Goal: Task Accomplishment & Management: Manage account settings

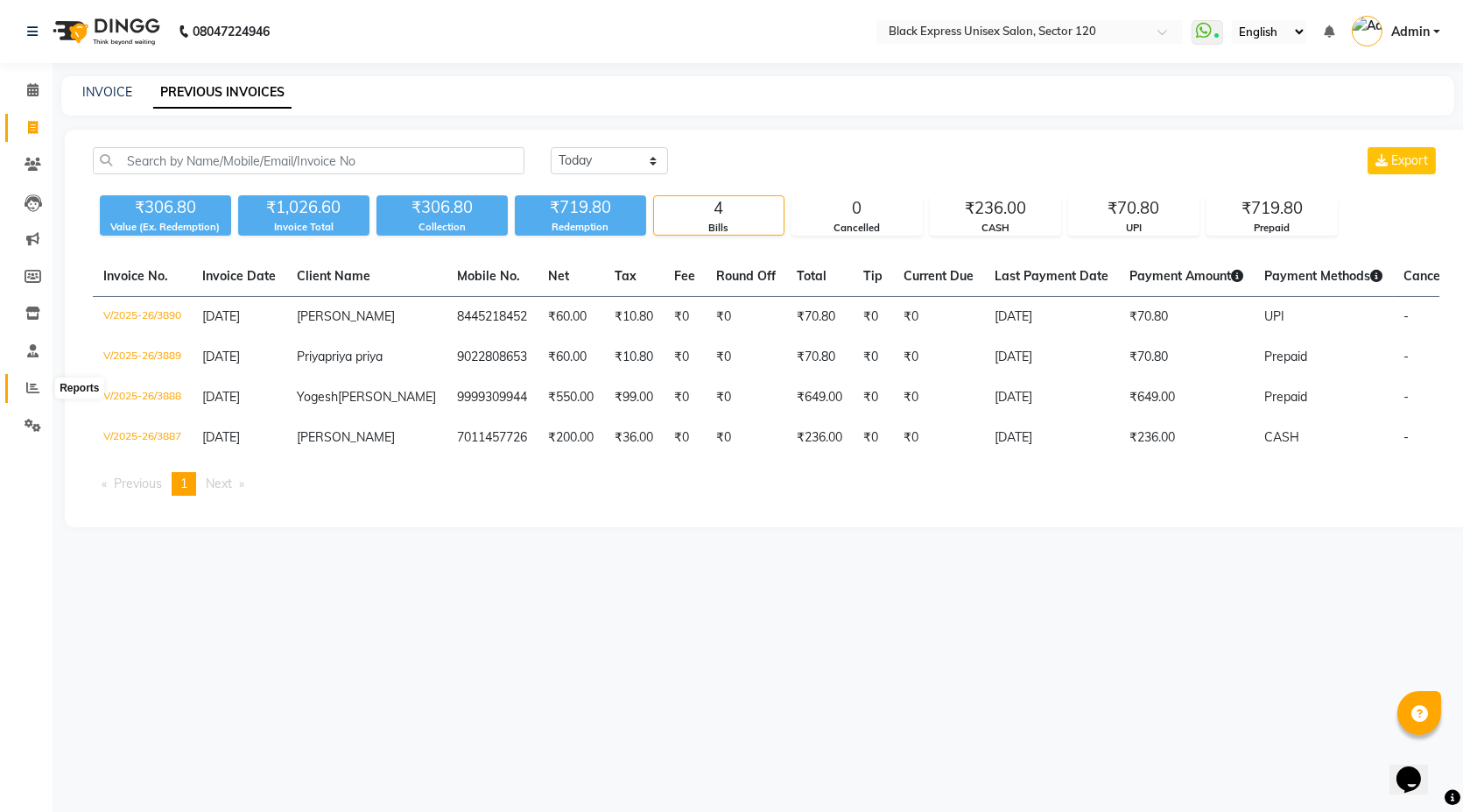
click at [19, 387] on span at bounding box center [33, 389] width 31 height 20
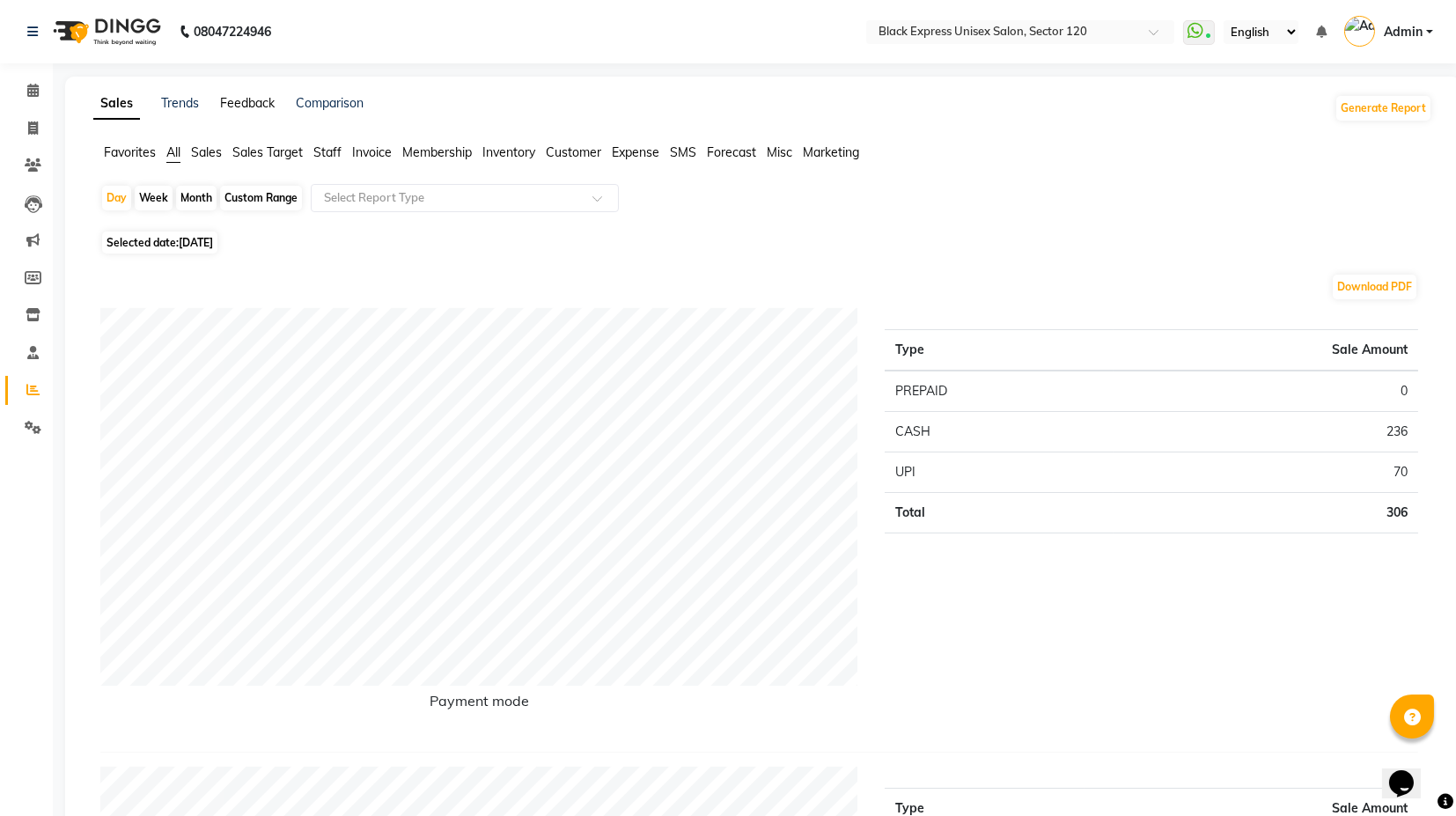
click at [248, 104] on link "Feedback" at bounding box center [247, 103] width 55 height 16
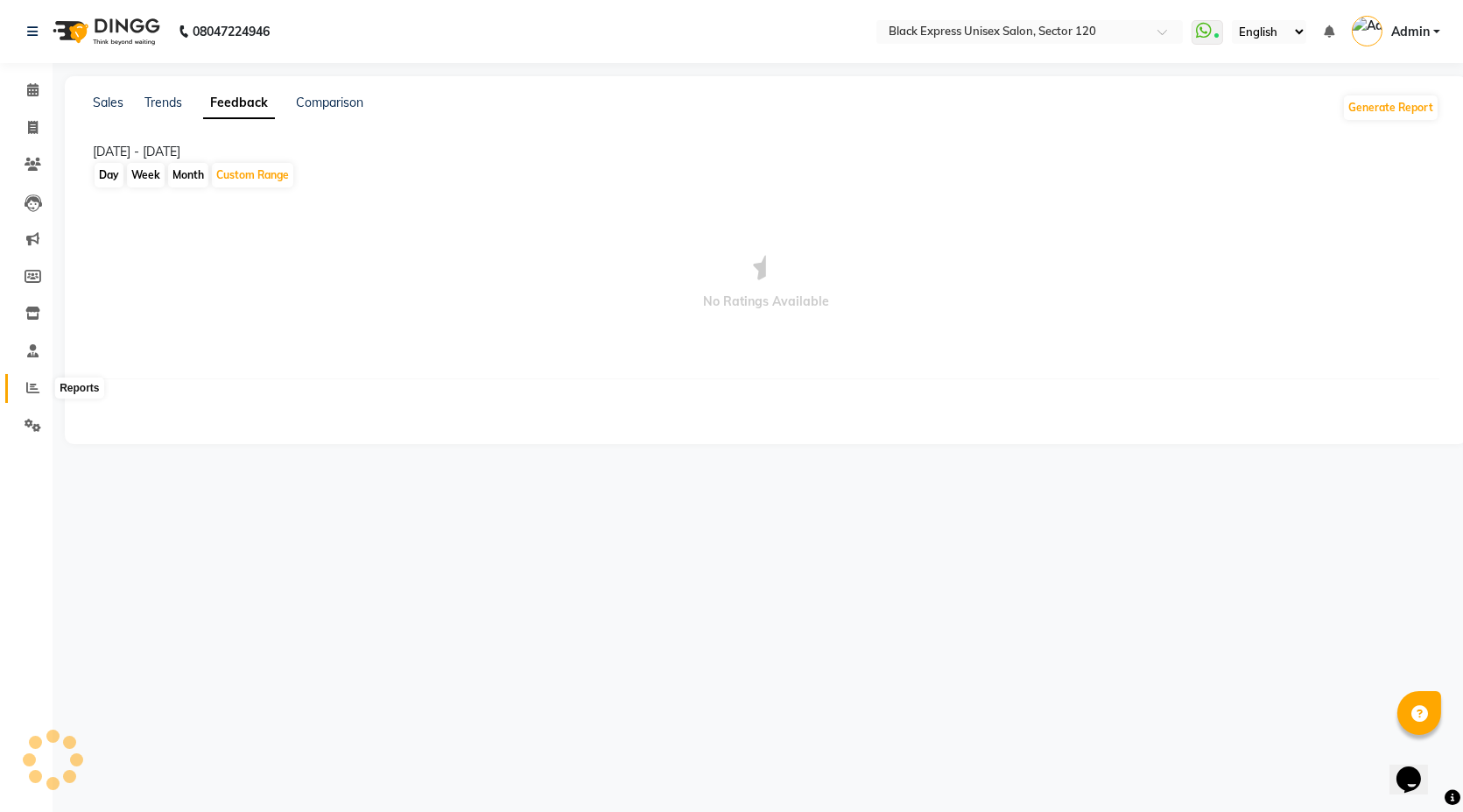
click at [33, 392] on icon at bounding box center [32, 387] width 13 height 13
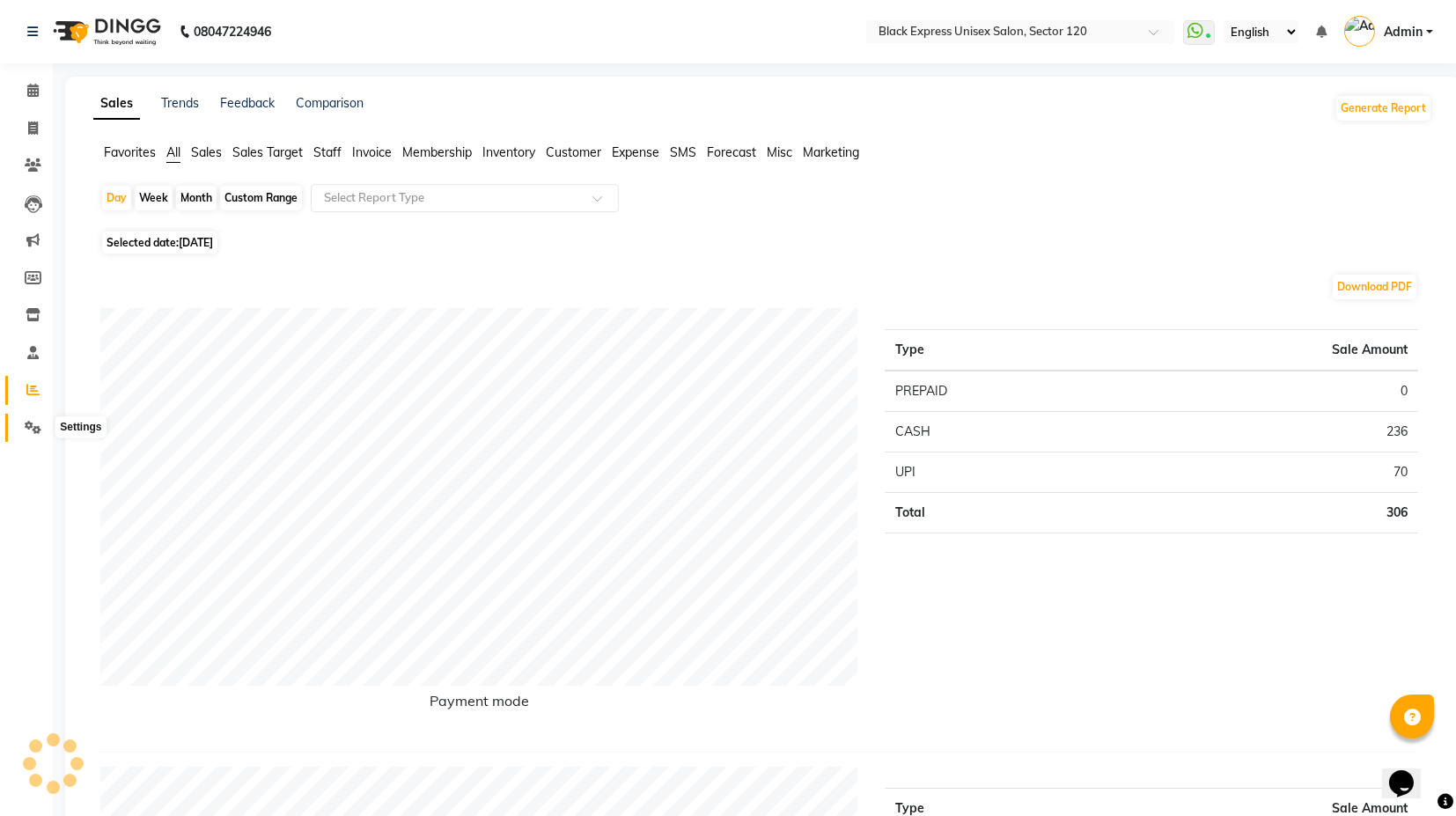
click at [24, 417] on span at bounding box center [33, 427] width 31 height 20
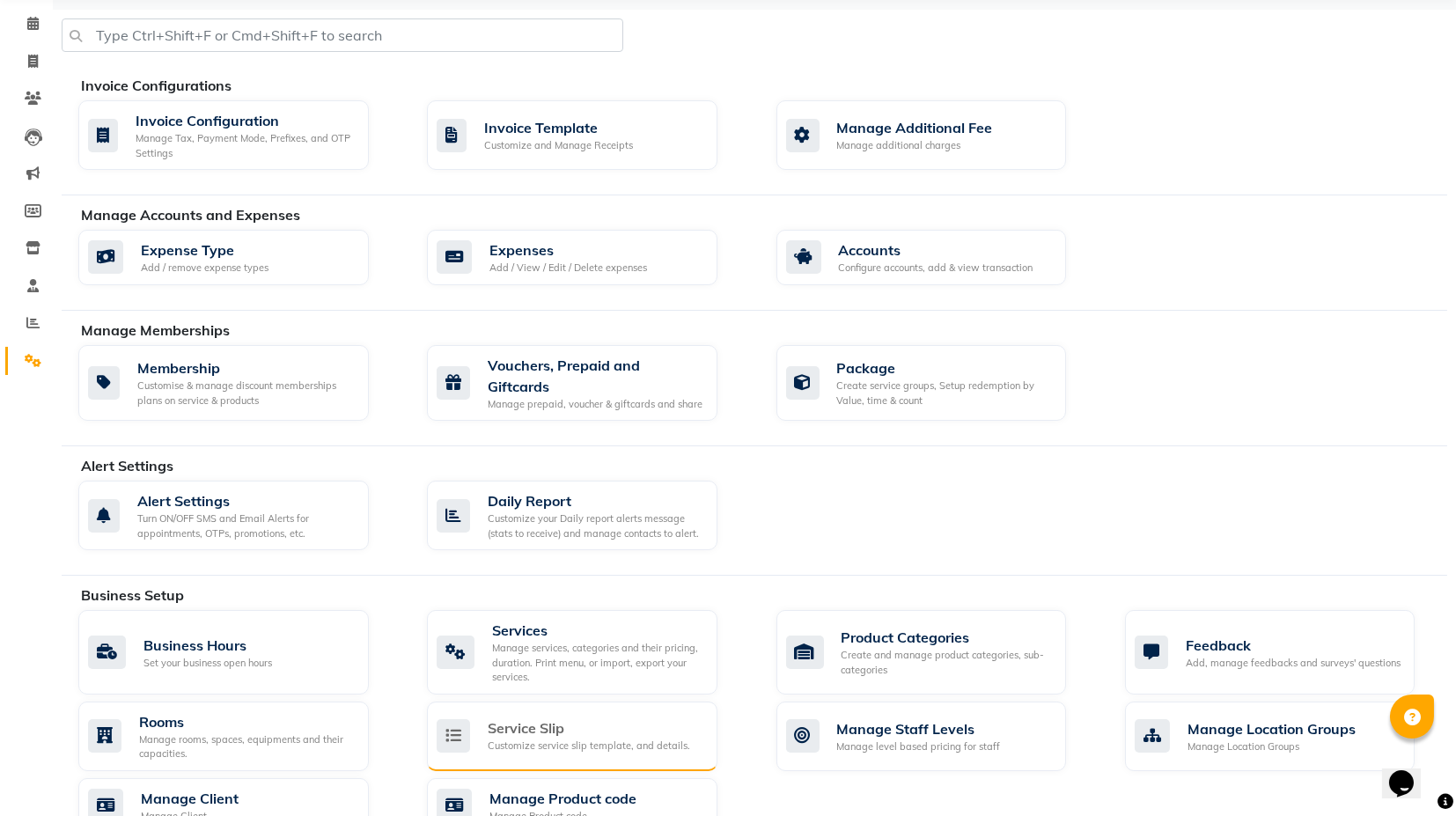
scroll to position [98, 0]
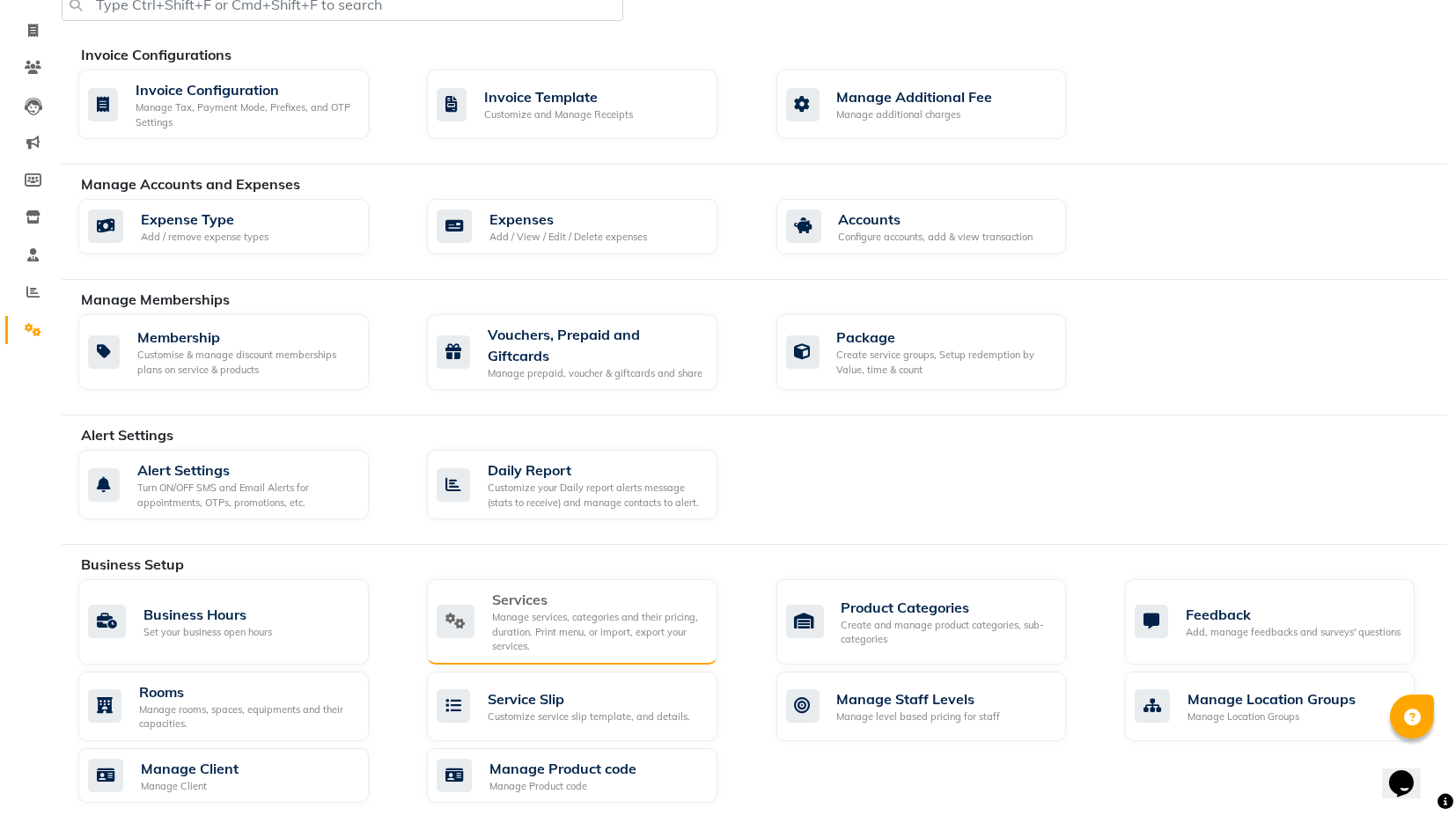
click at [573, 622] on div "Manage services, categories and their pricing, duration. Print menu, or import,…" at bounding box center [597, 632] width 211 height 44
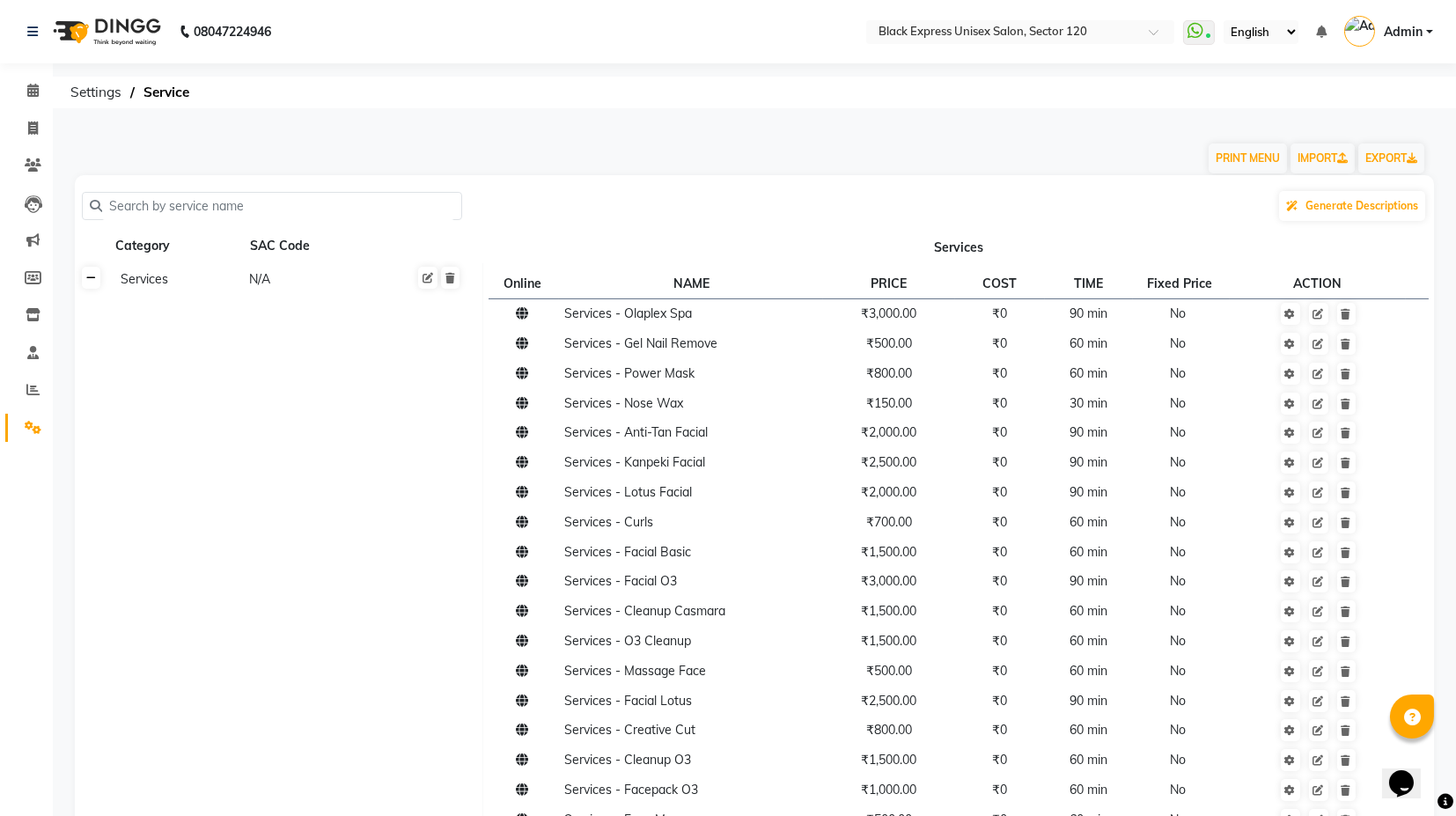
click at [91, 283] on icon at bounding box center [91, 278] width 10 height 11
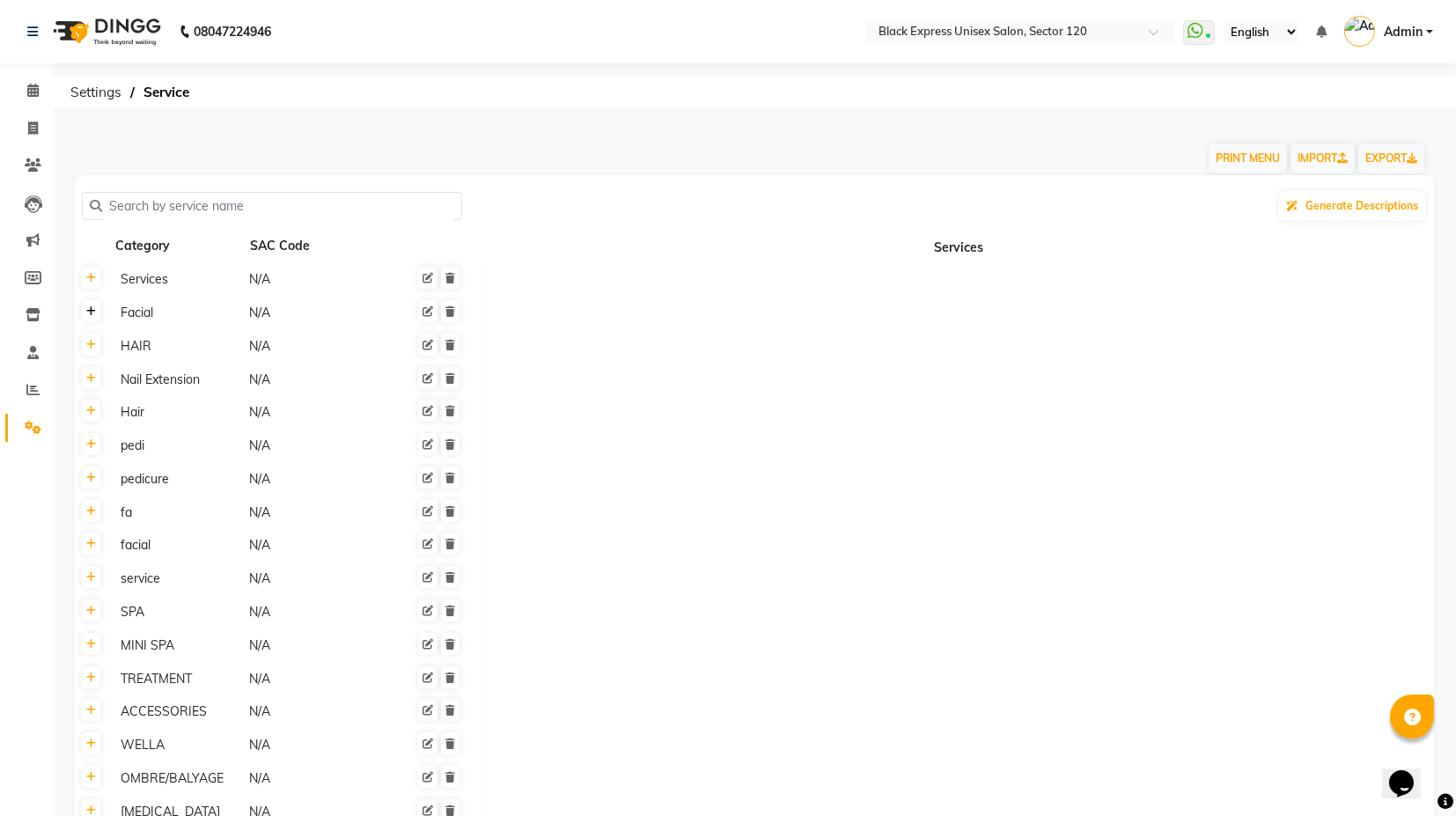
click at [97, 319] on link at bounding box center [91, 311] width 19 height 22
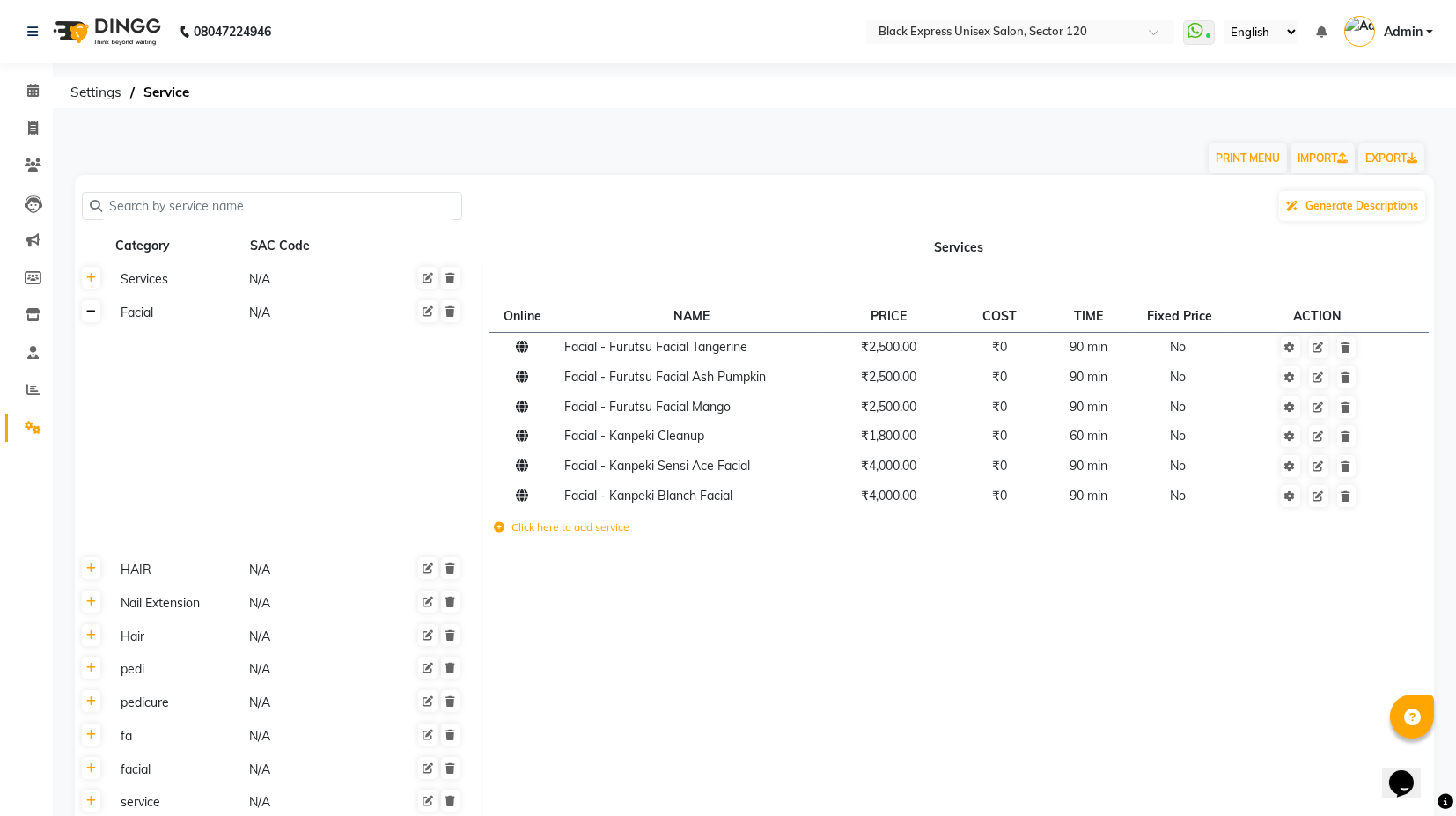
click at [97, 319] on link at bounding box center [91, 311] width 19 height 22
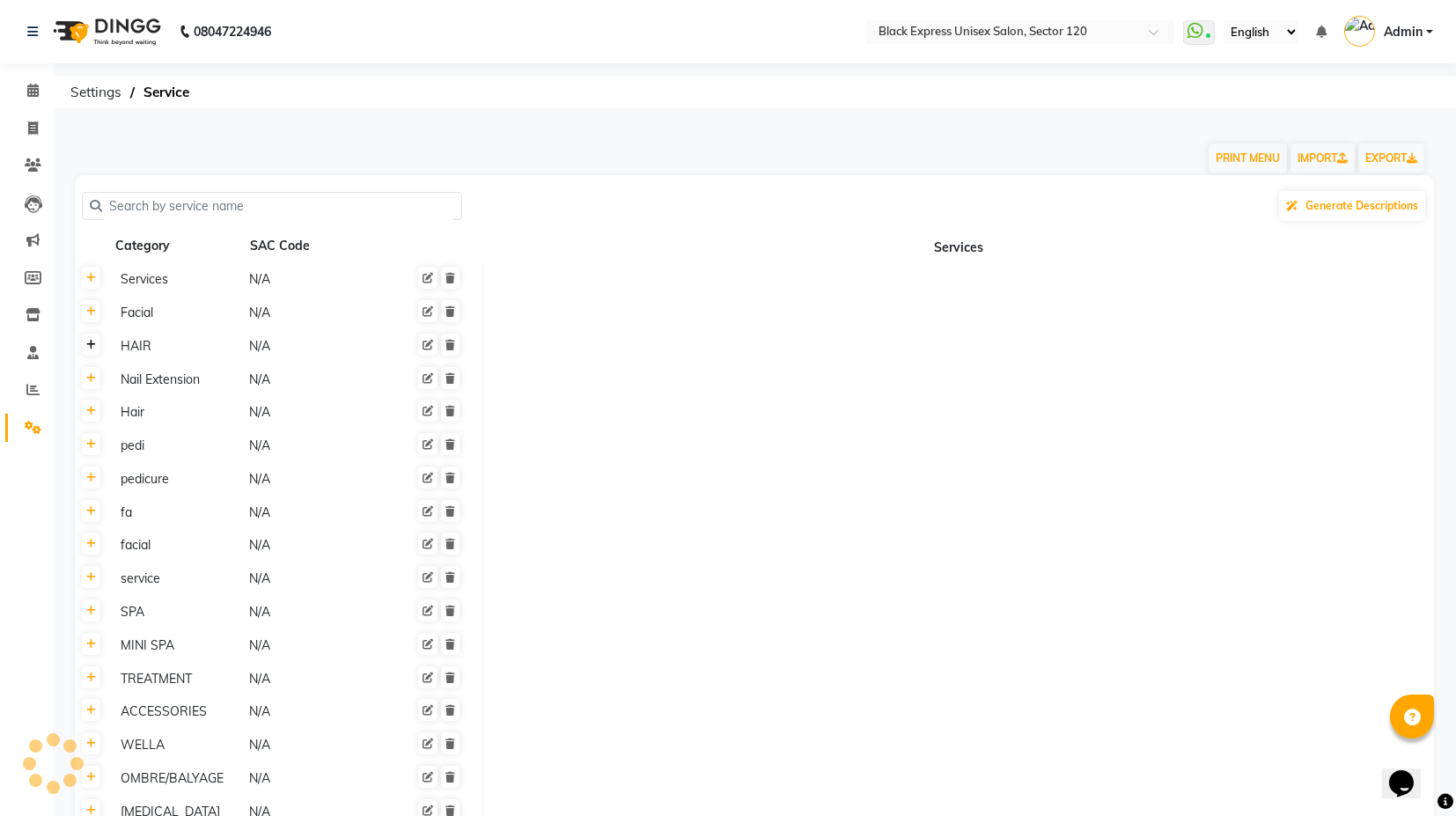
click at [88, 343] on icon at bounding box center [91, 345] width 10 height 11
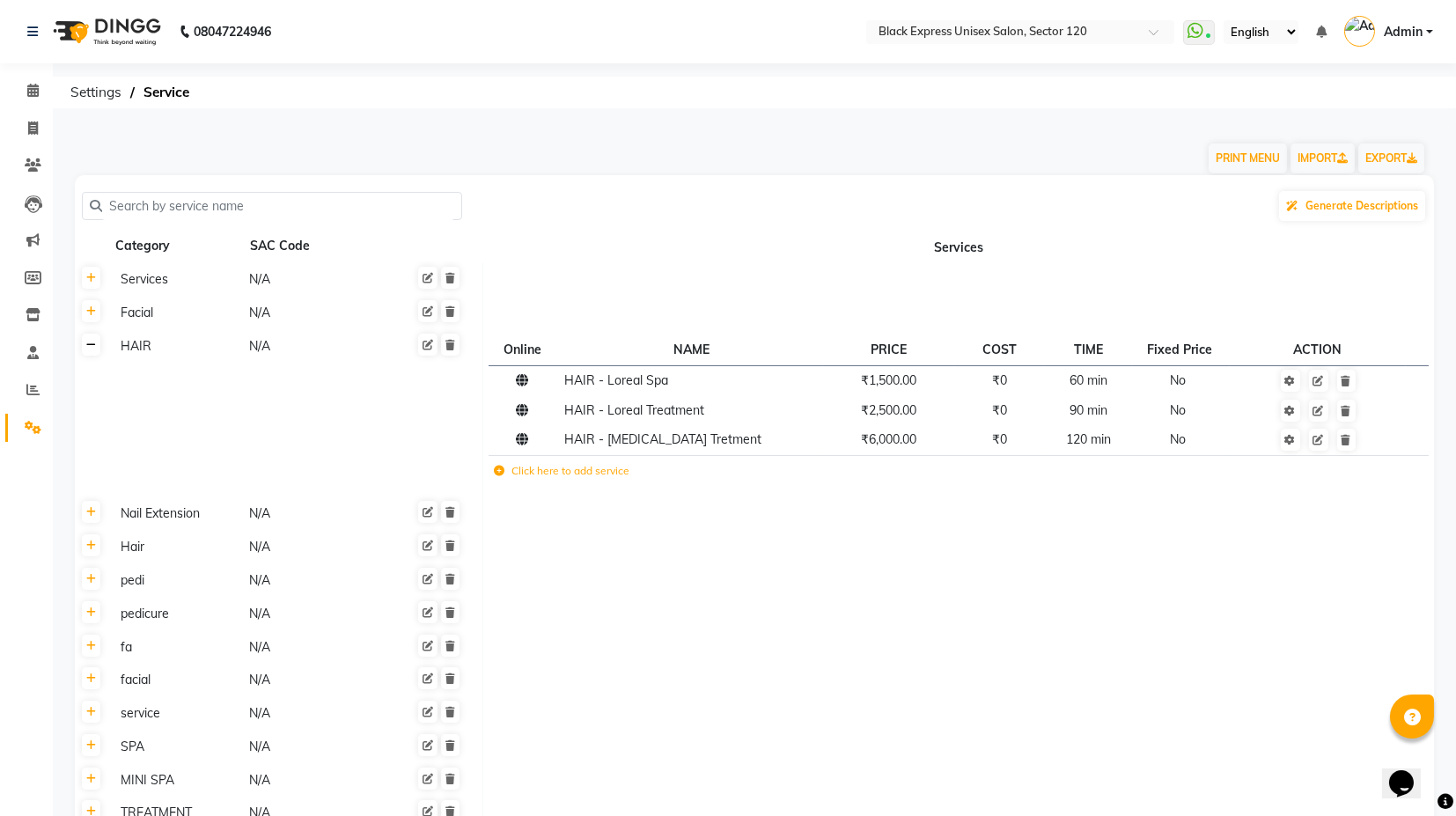
click at [88, 343] on icon at bounding box center [91, 345] width 10 height 11
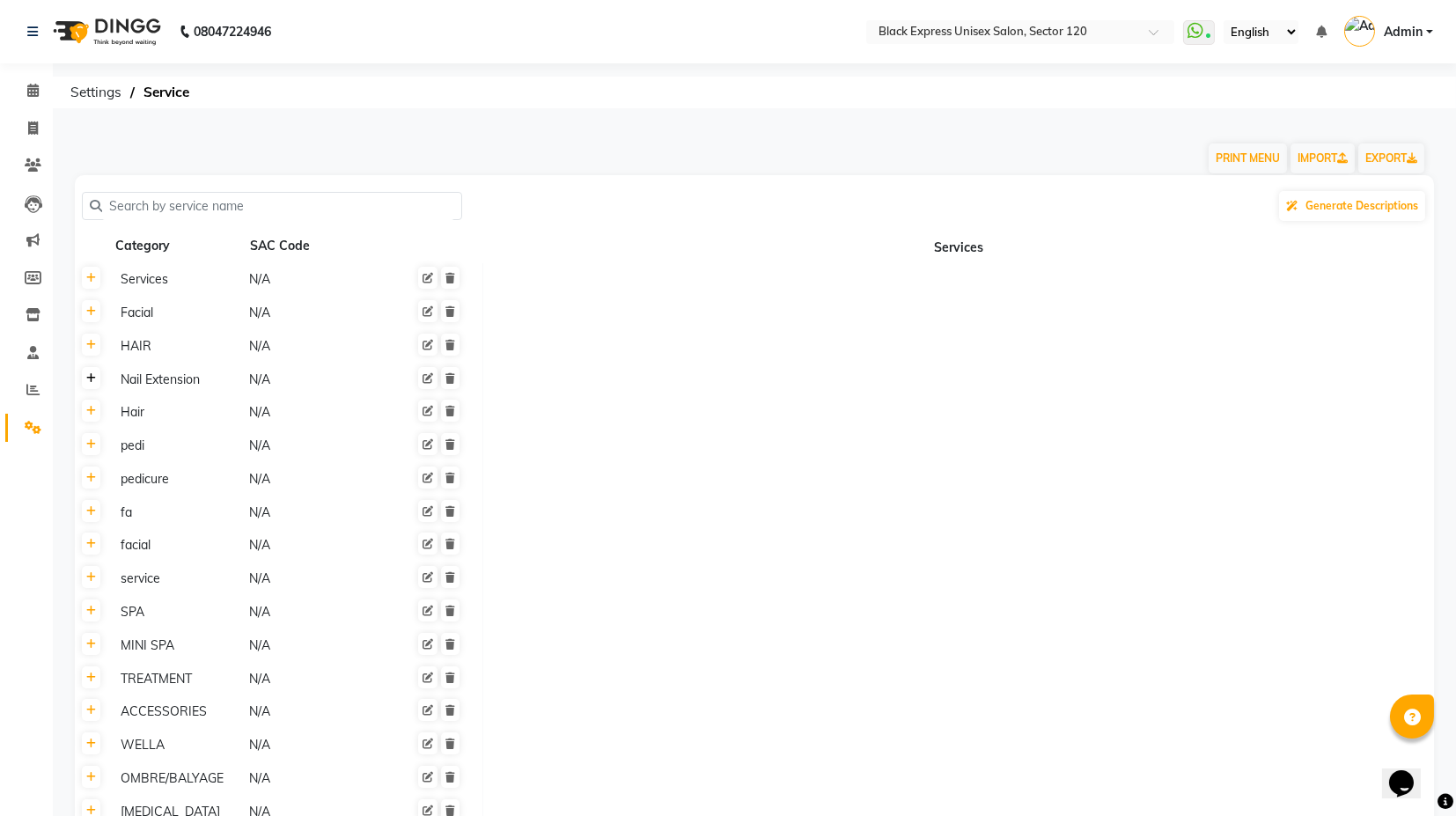
click at [92, 386] on link at bounding box center [91, 378] width 19 height 22
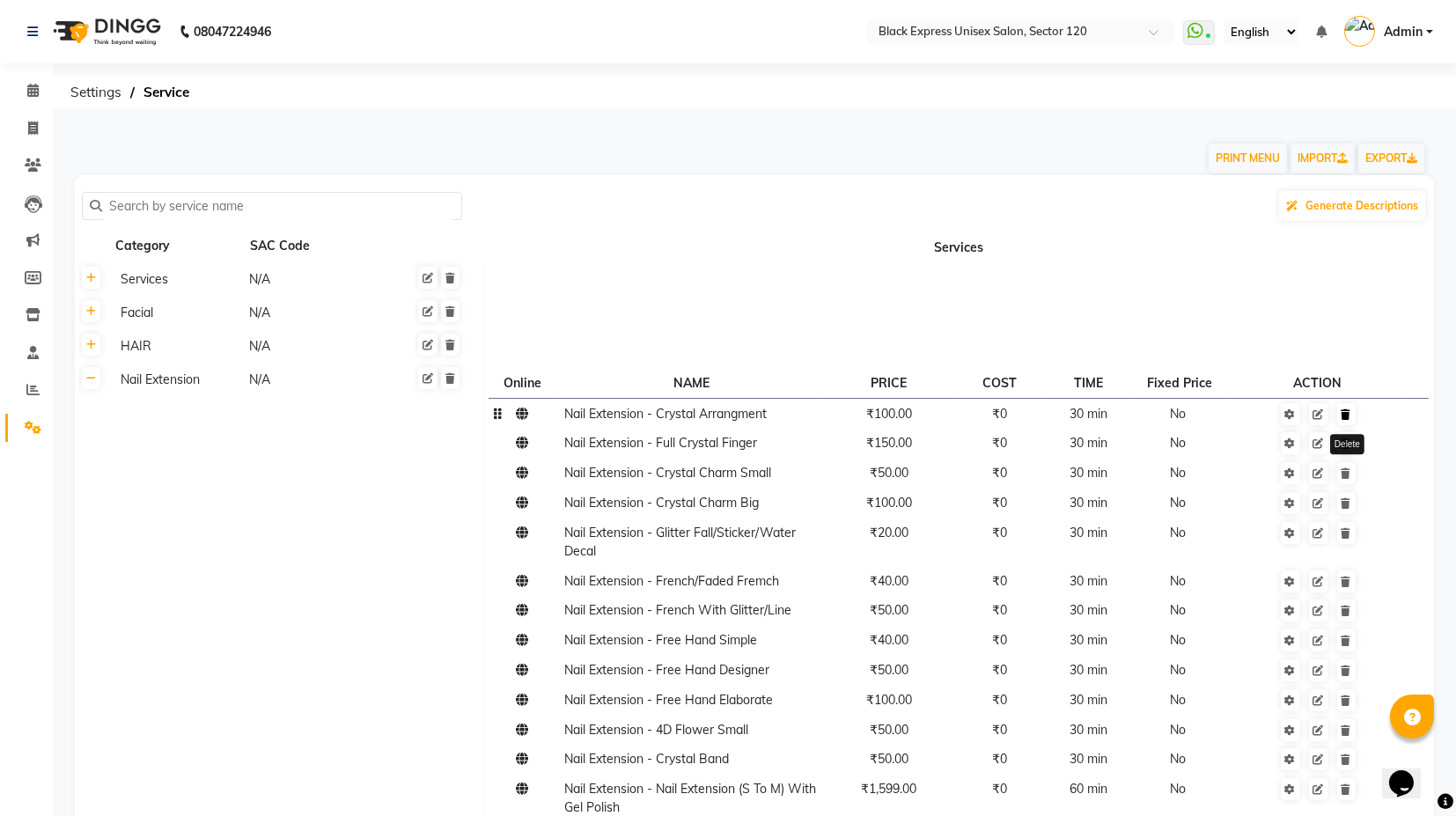
click at [1350, 417] on icon at bounding box center [1347, 414] width 10 height 11
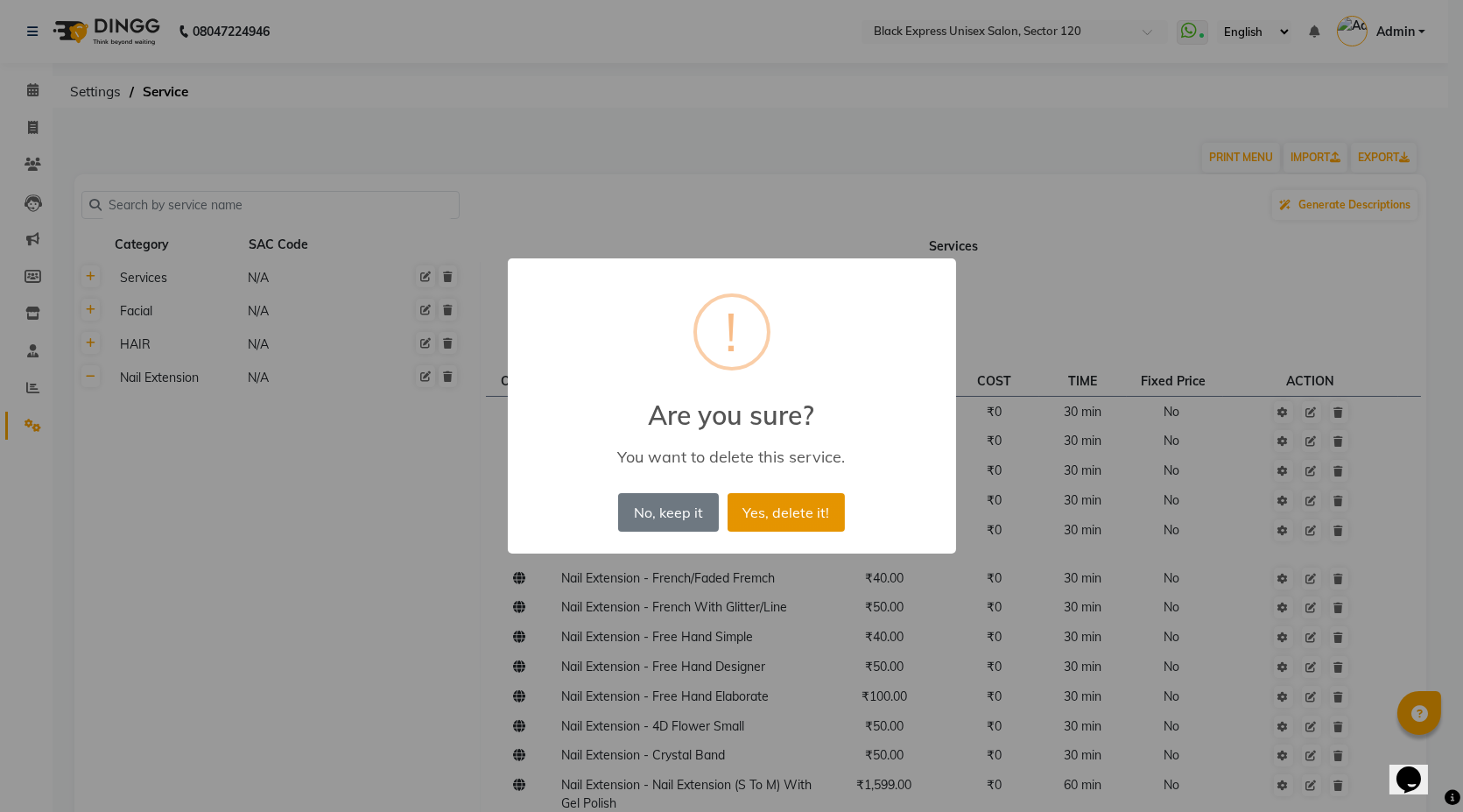
click at [777, 512] on button "Yes, delete it!" at bounding box center [786, 512] width 117 height 39
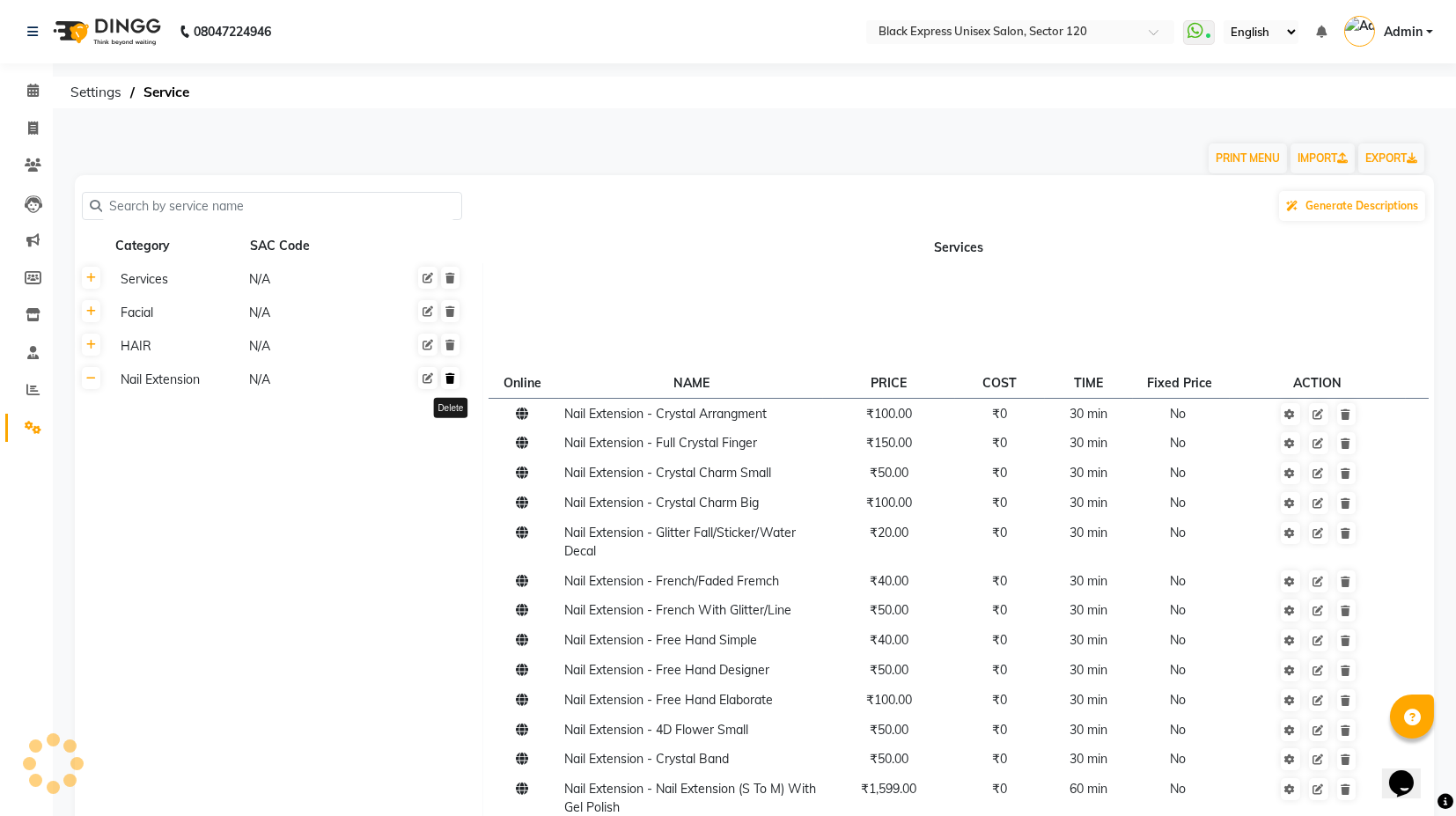
click at [455, 385] on link at bounding box center [450, 378] width 19 height 22
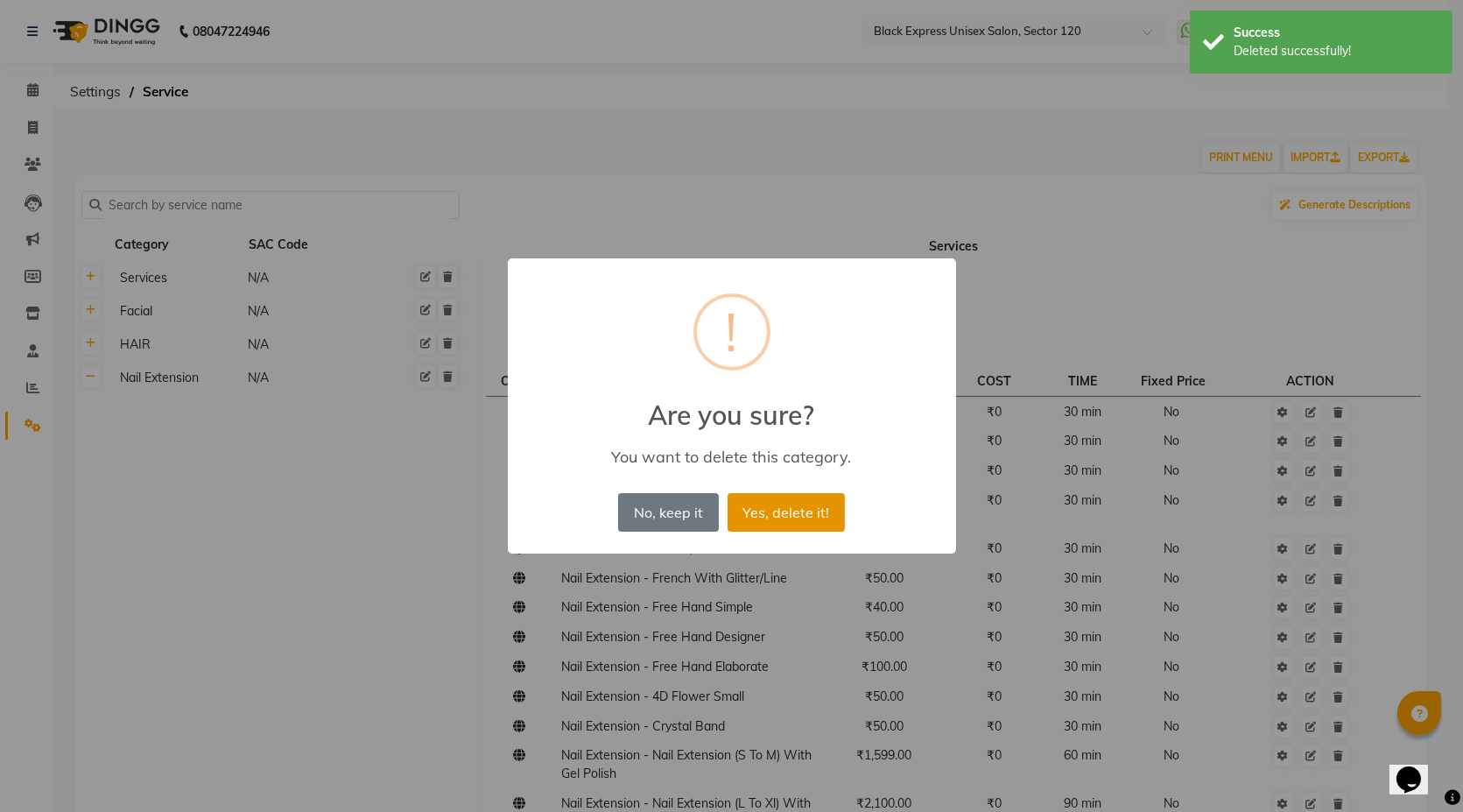
click at [791, 507] on button "Yes, delete it!" at bounding box center [786, 512] width 117 height 39
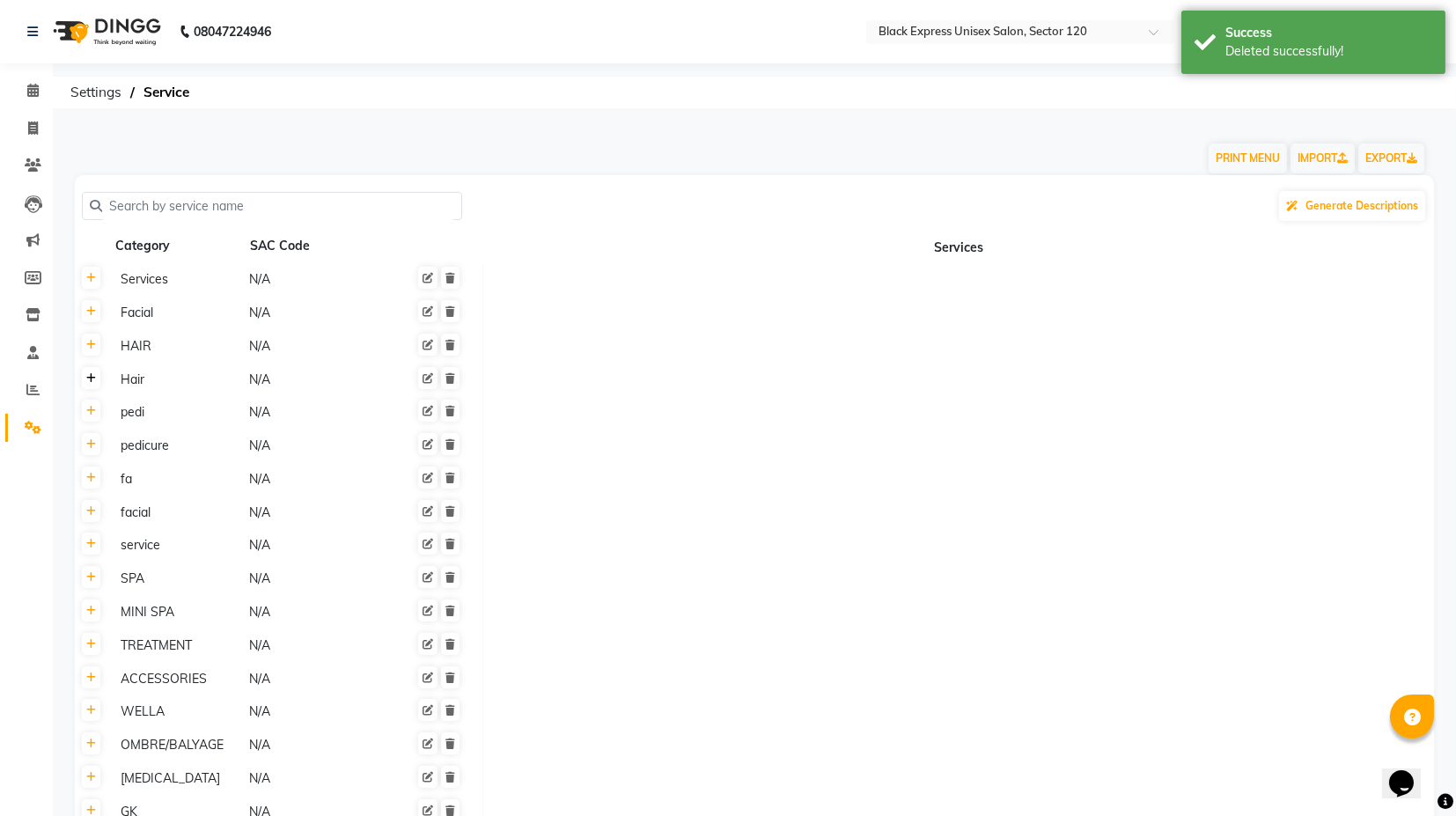
click at [86, 377] on icon at bounding box center [91, 379] width 10 height 11
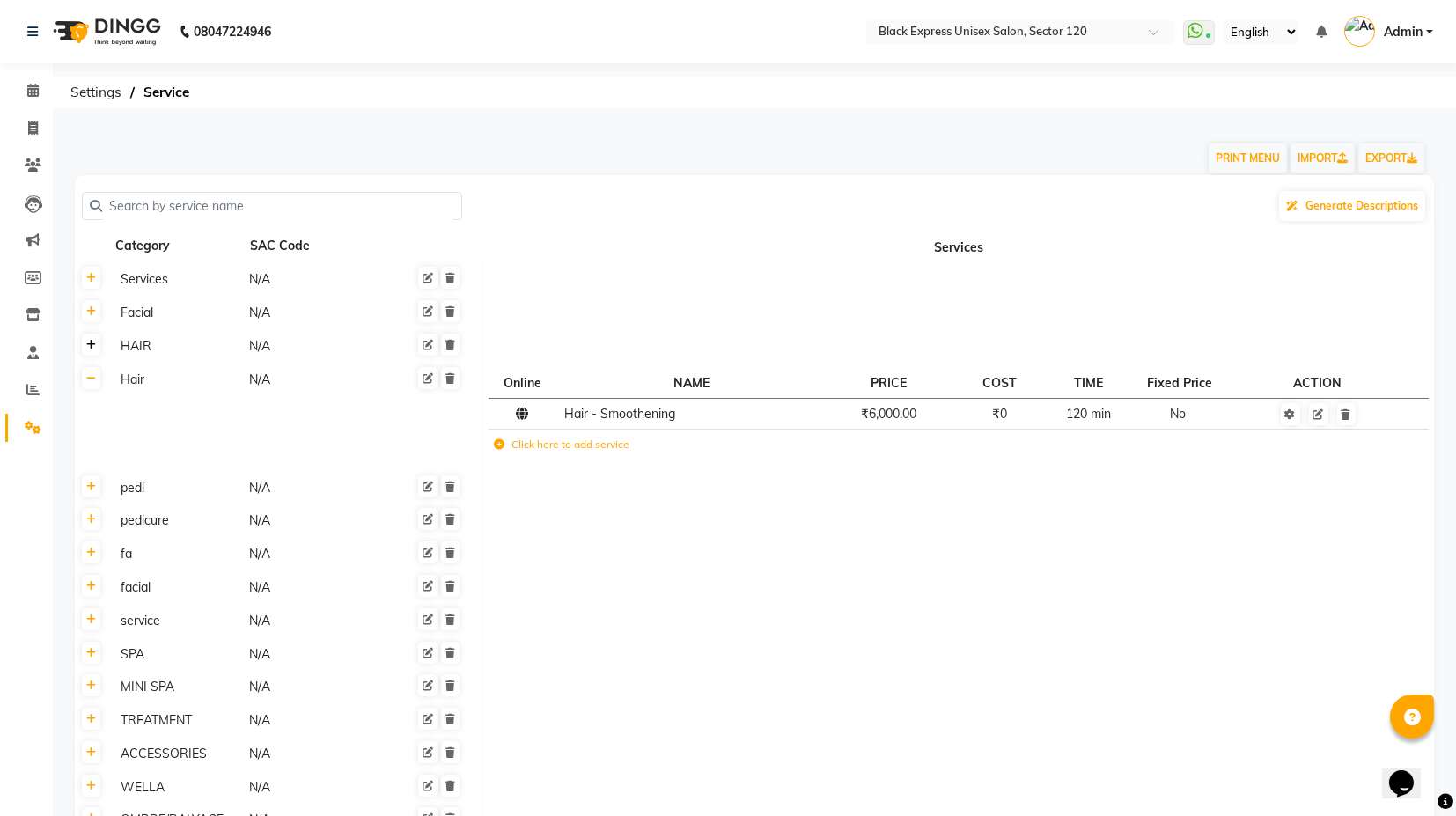
click at [96, 351] on link at bounding box center [91, 345] width 19 height 22
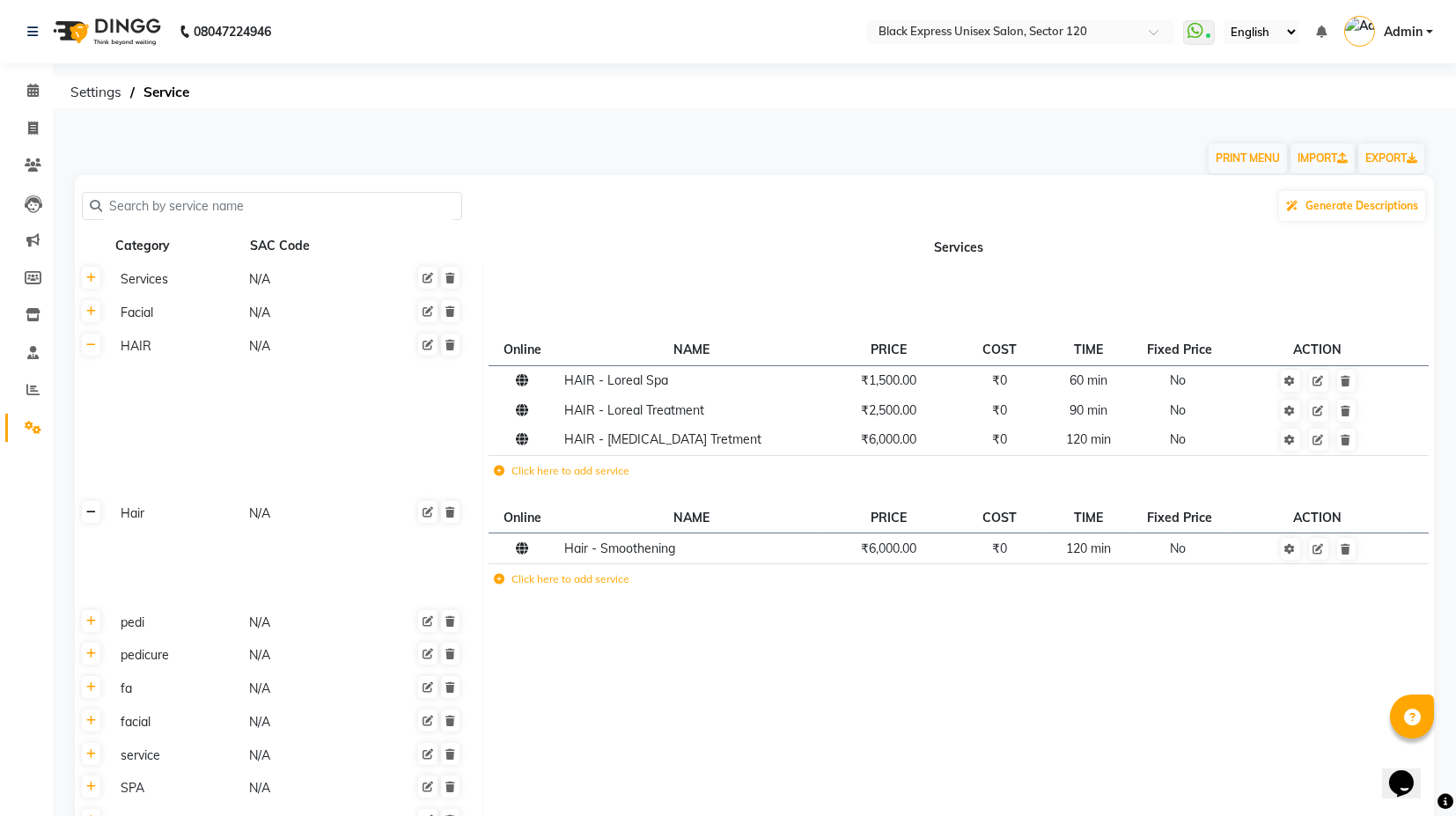
click at [91, 519] on link at bounding box center [91, 511] width 19 height 22
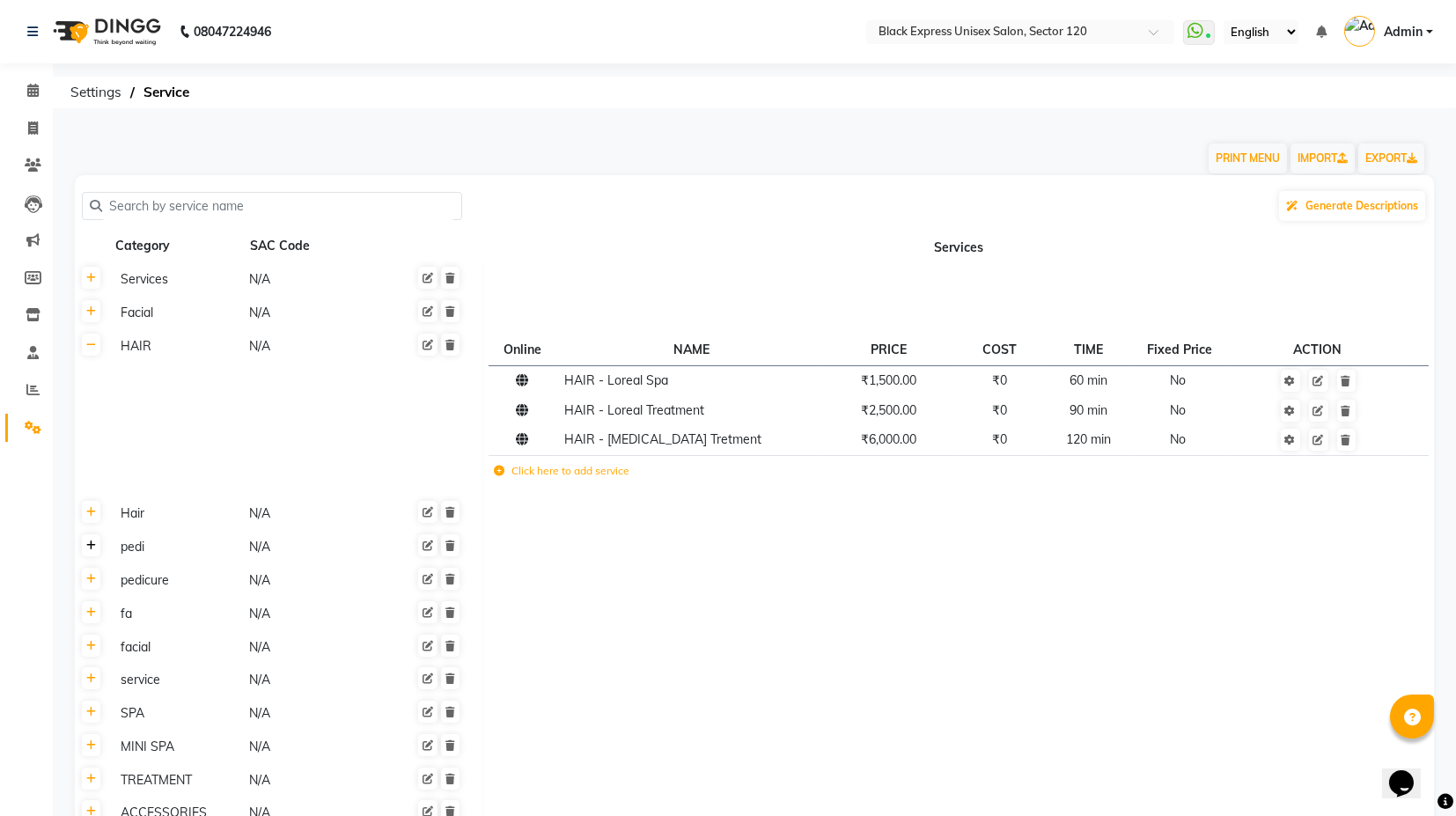
click at [91, 544] on icon at bounding box center [91, 545] width 10 height 11
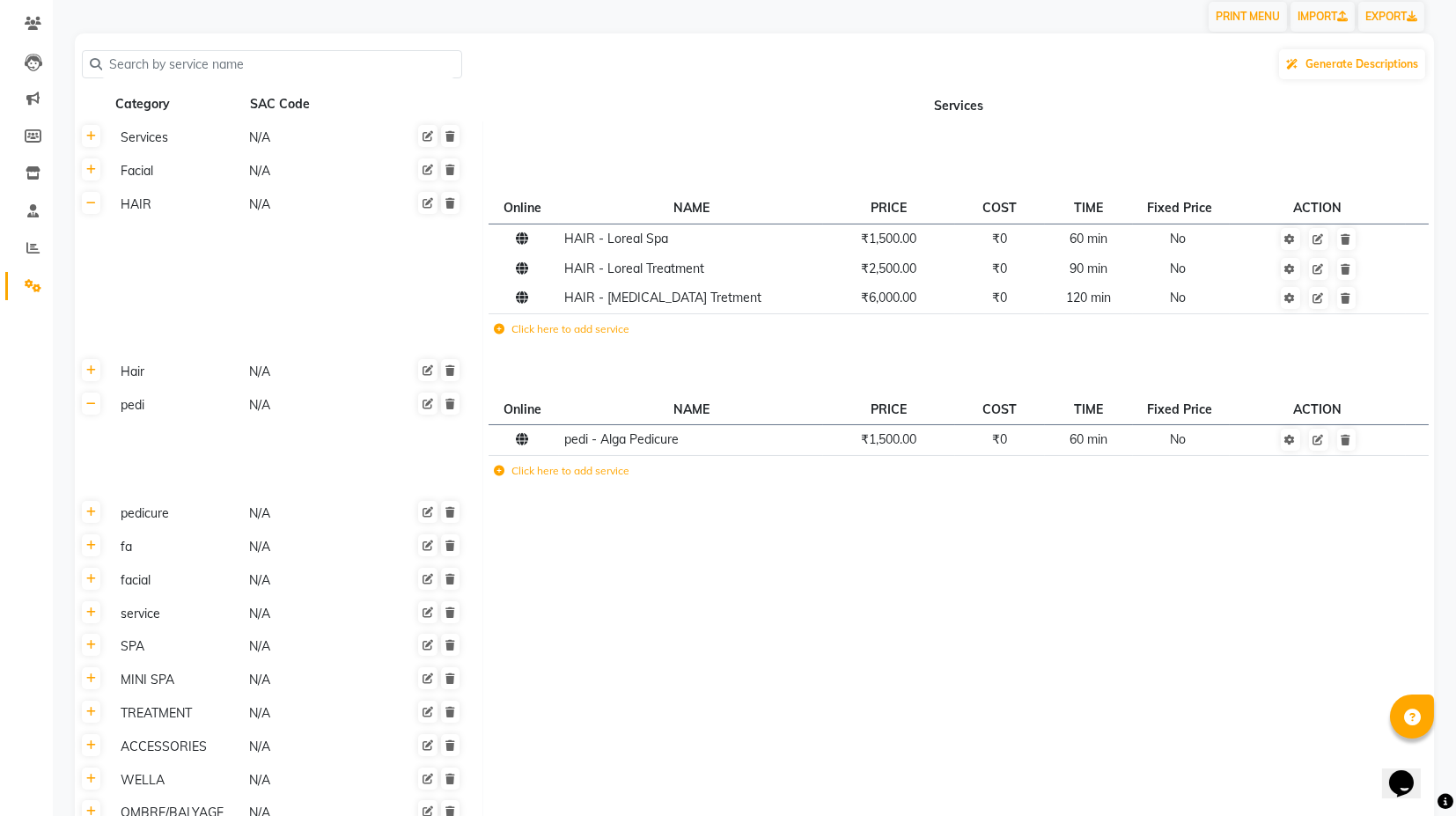
scroll to position [196, 0]
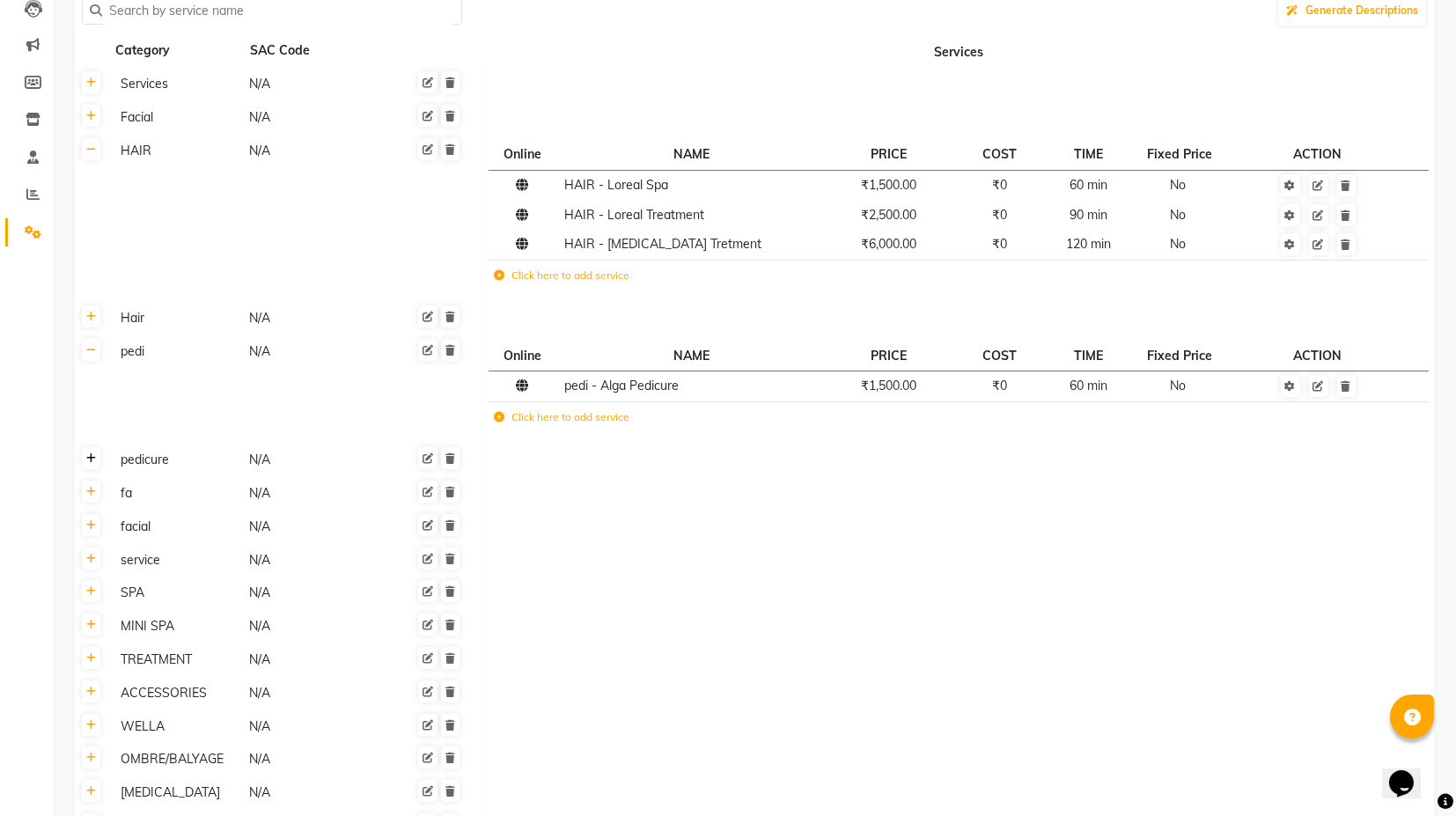
click at [89, 464] on link at bounding box center [91, 458] width 19 height 22
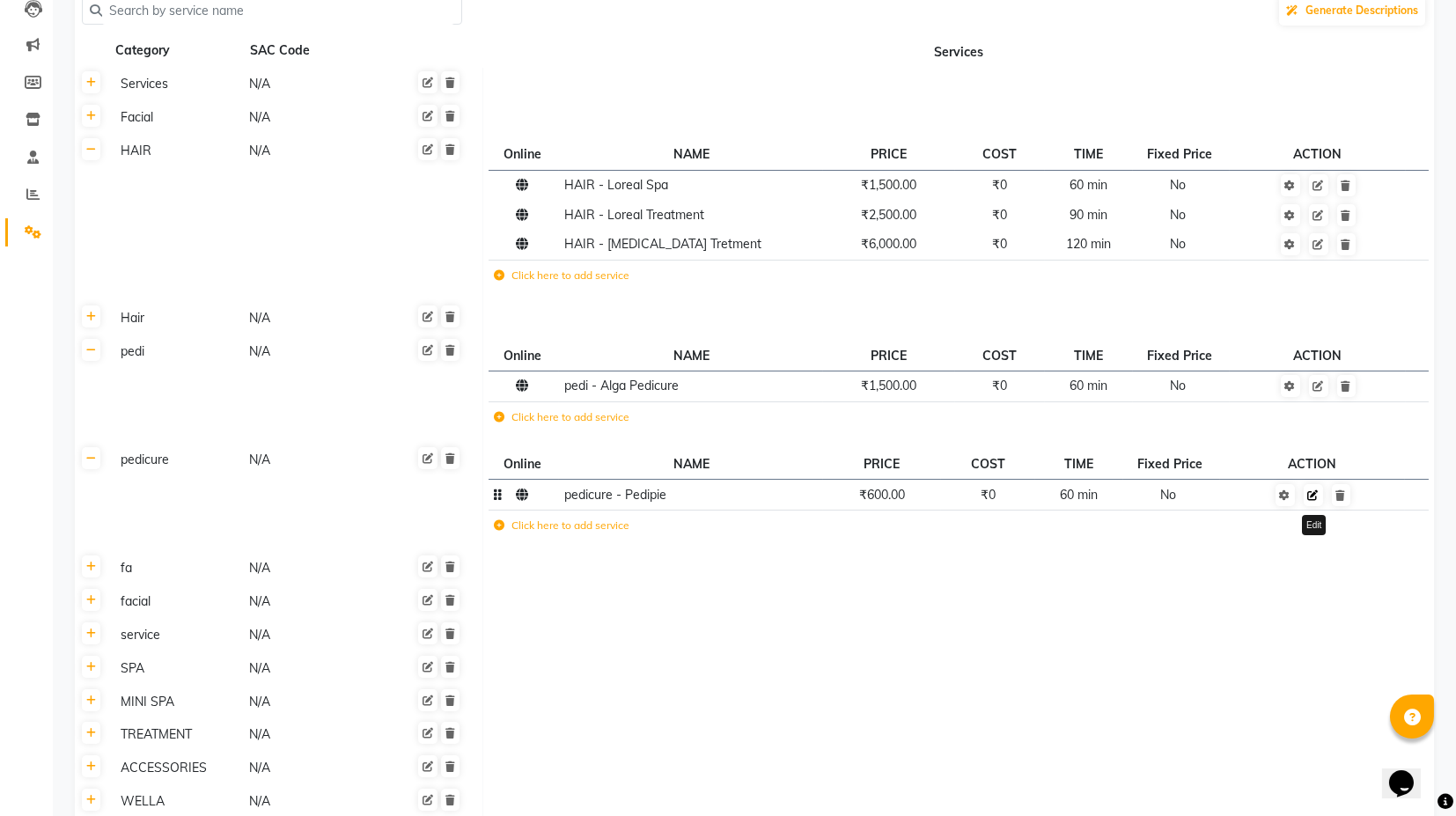
click at [1313, 499] on link at bounding box center [1313, 495] width 19 height 22
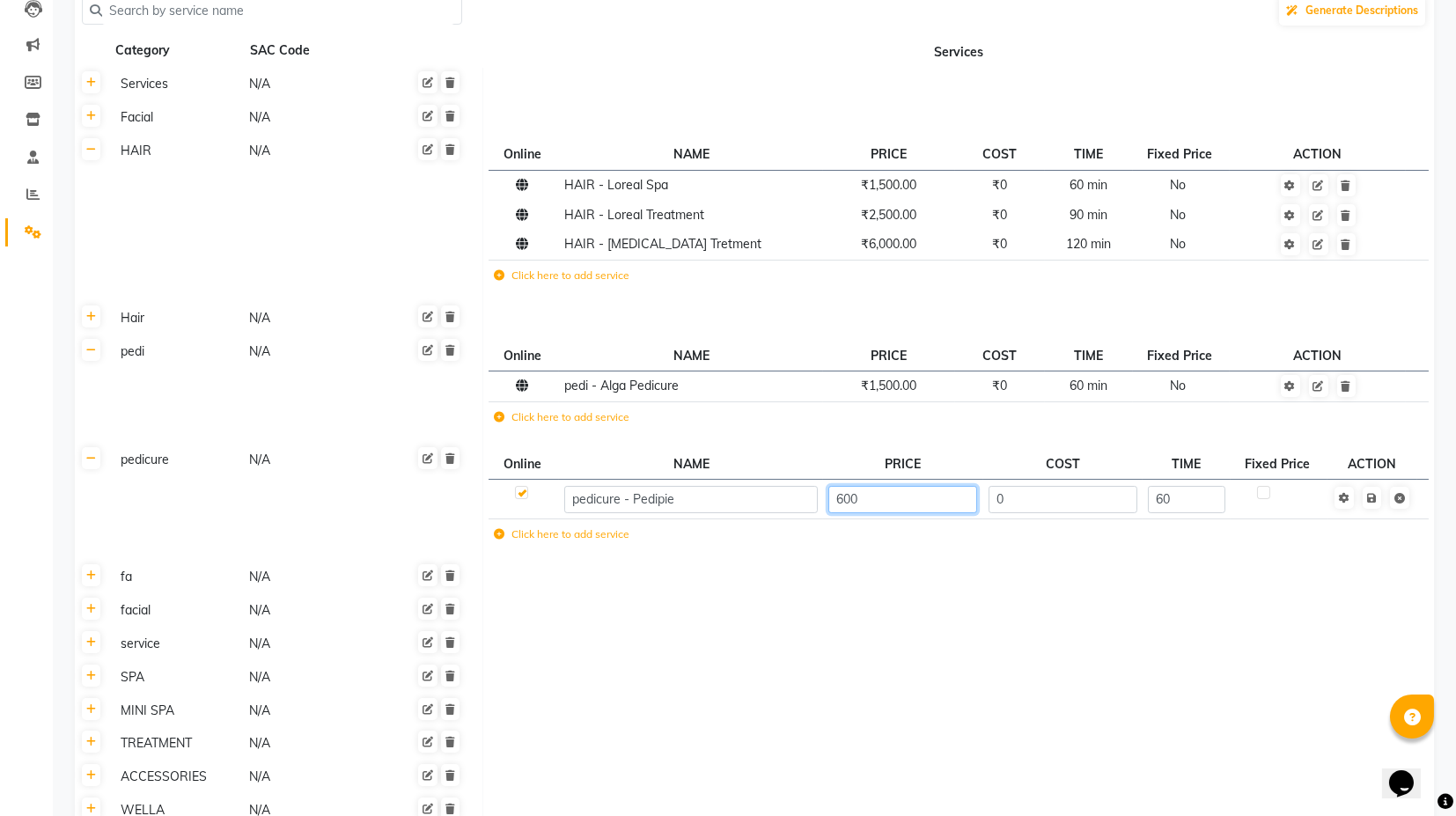
click at [858, 494] on input "600" at bounding box center [902, 498] width 149 height 27
type input "500"
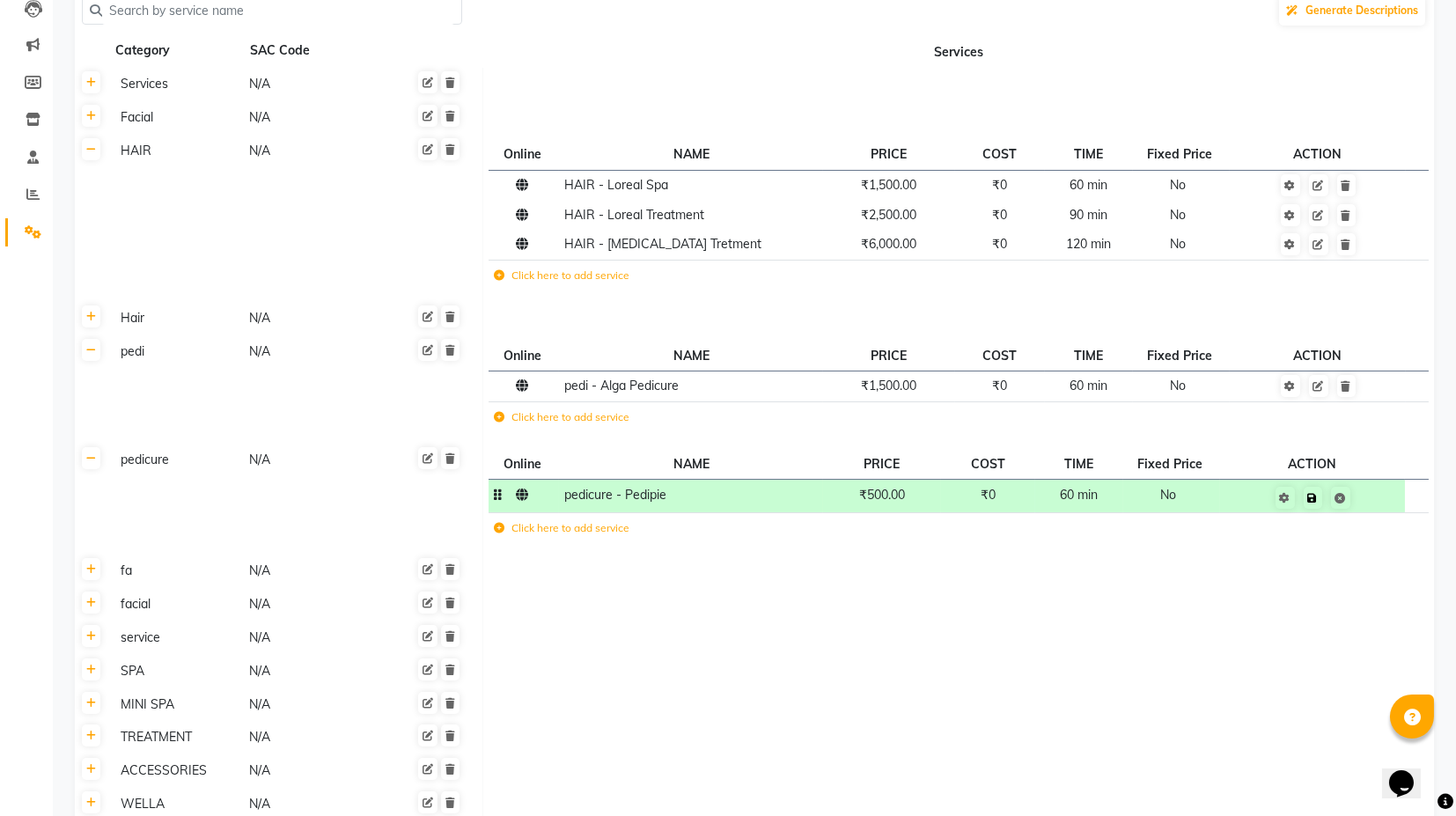
click at [1373, 496] on td "Save" at bounding box center [1312, 495] width 185 height 33
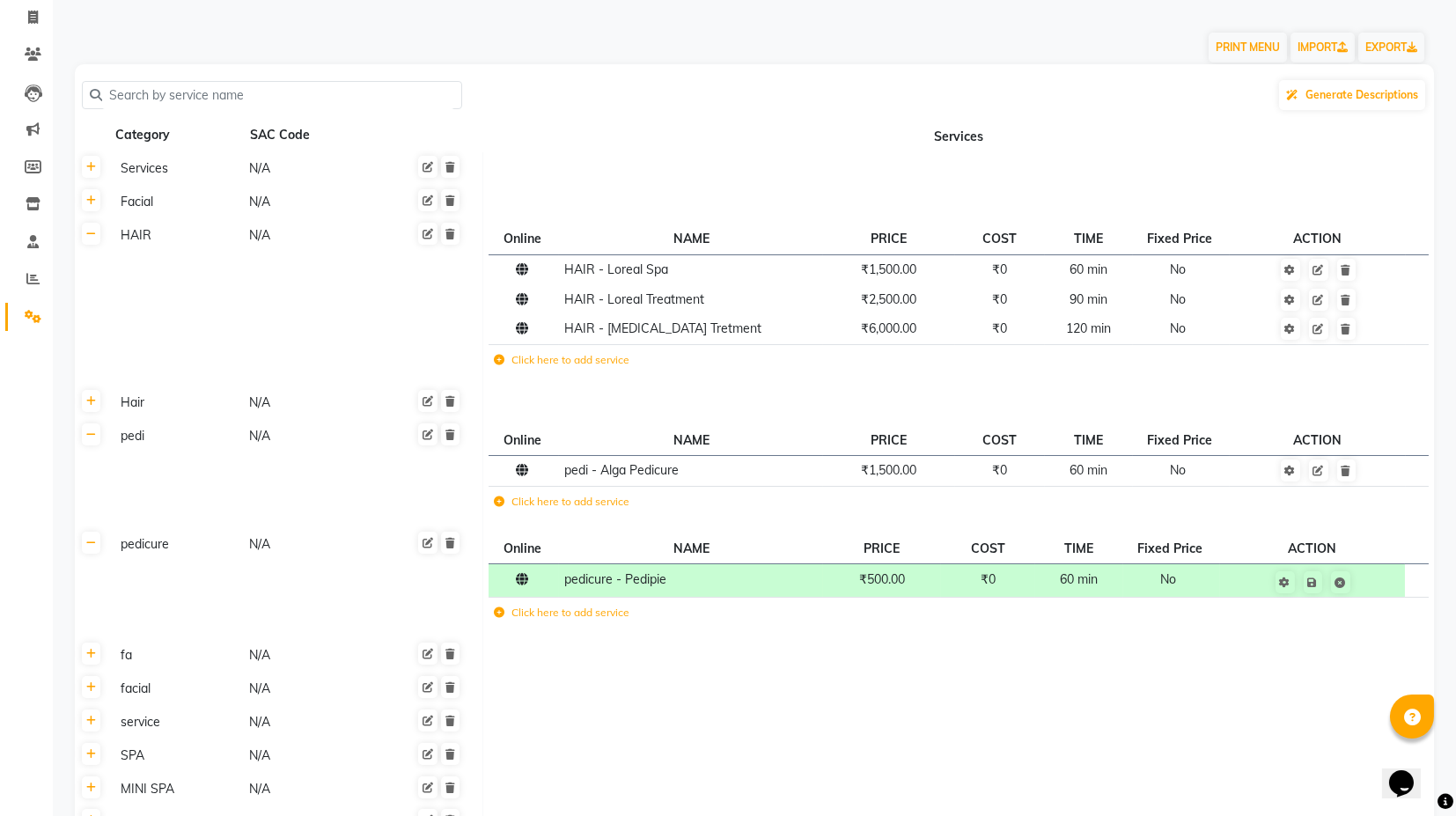
scroll to position [0, 0]
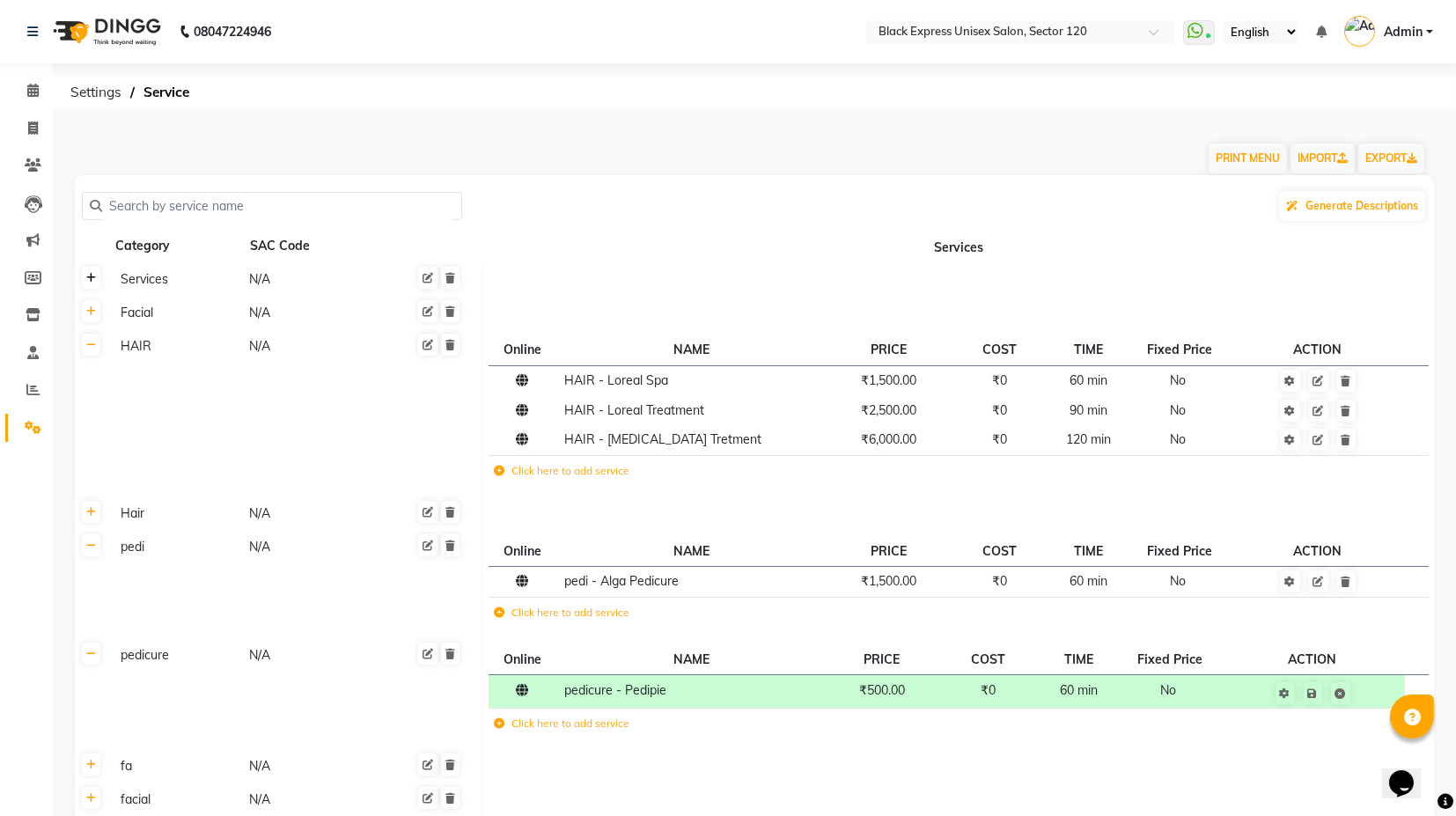
click at [90, 285] on link at bounding box center [91, 278] width 19 height 22
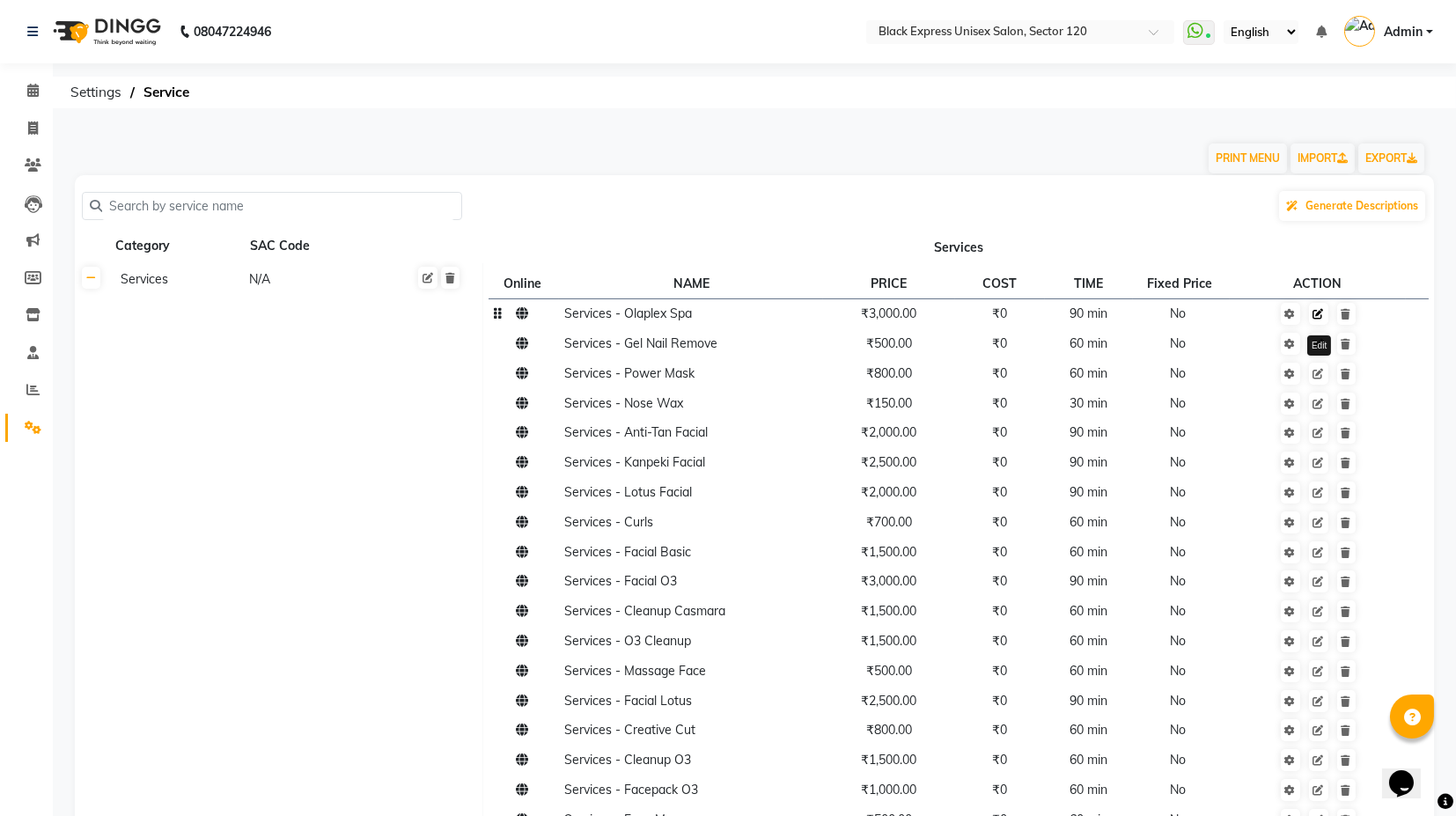
click at [1320, 318] on icon at bounding box center [1318, 314] width 11 height 11
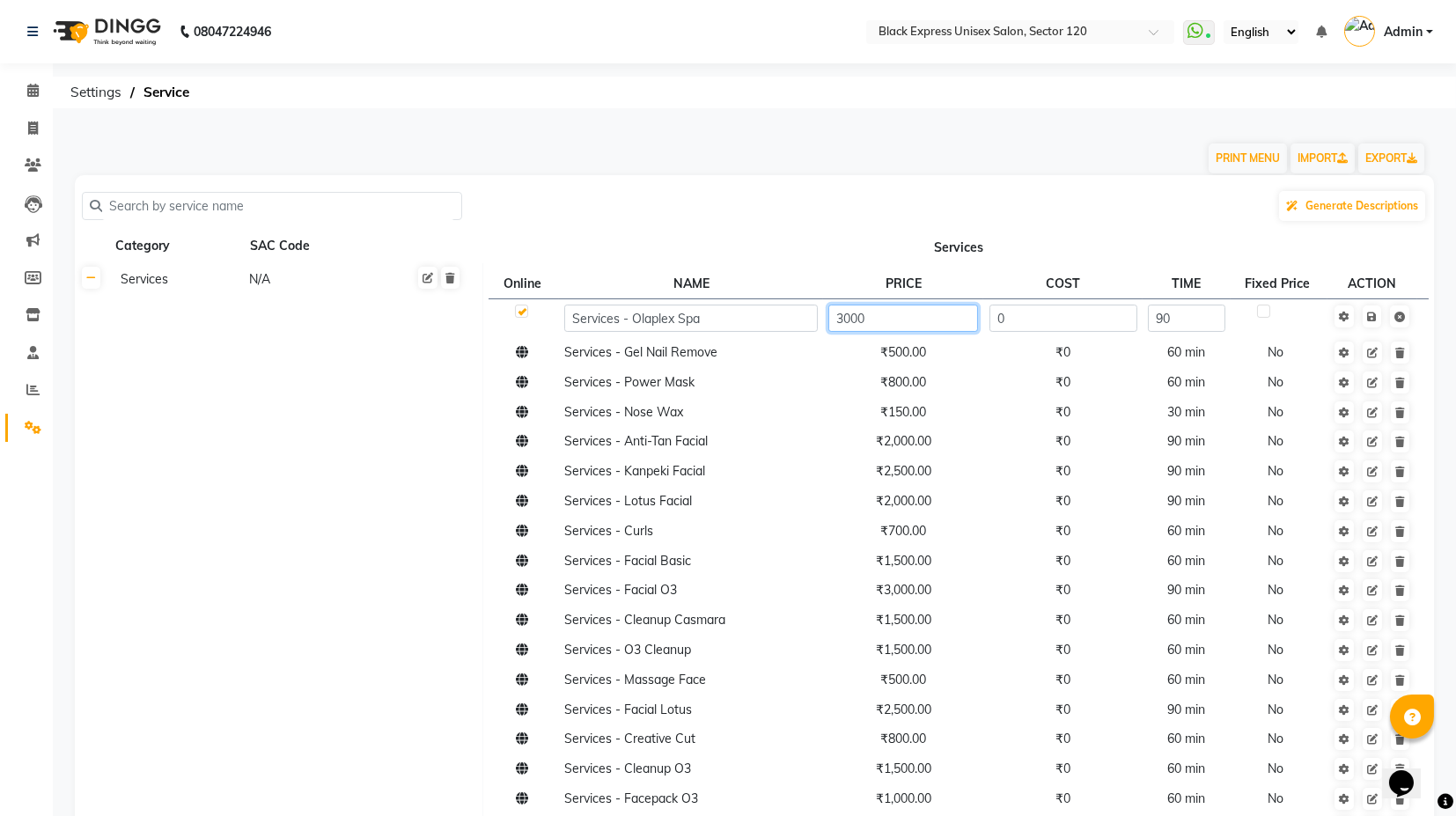
click at [902, 323] on input "3000" at bounding box center [902, 318] width 149 height 27
type input "2500"
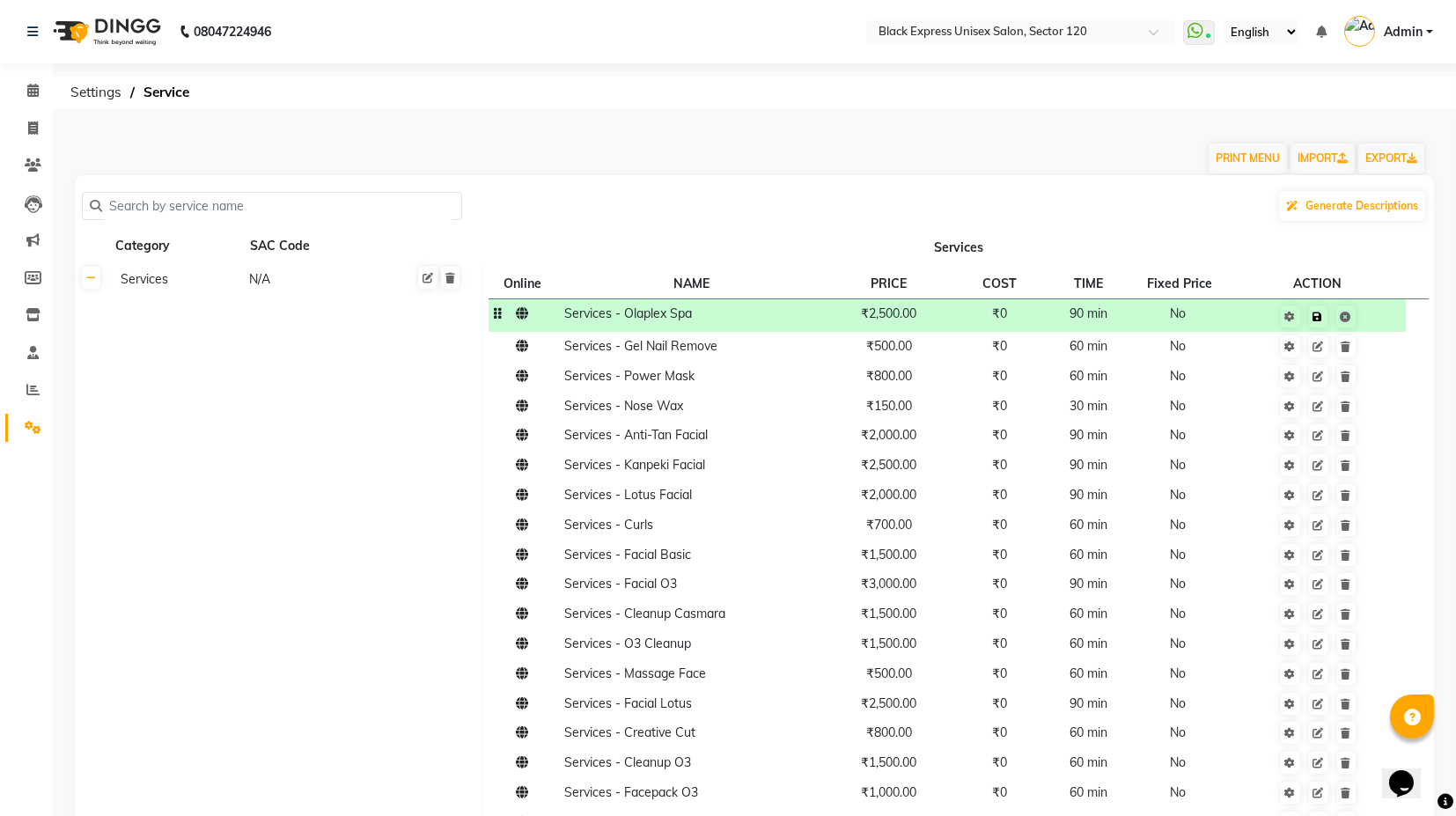
click at [1375, 311] on td "Save" at bounding box center [1318, 315] width 177 height 33
click at [1350, 345] on icon at bounding box center [1347, 347] width 10 height 11
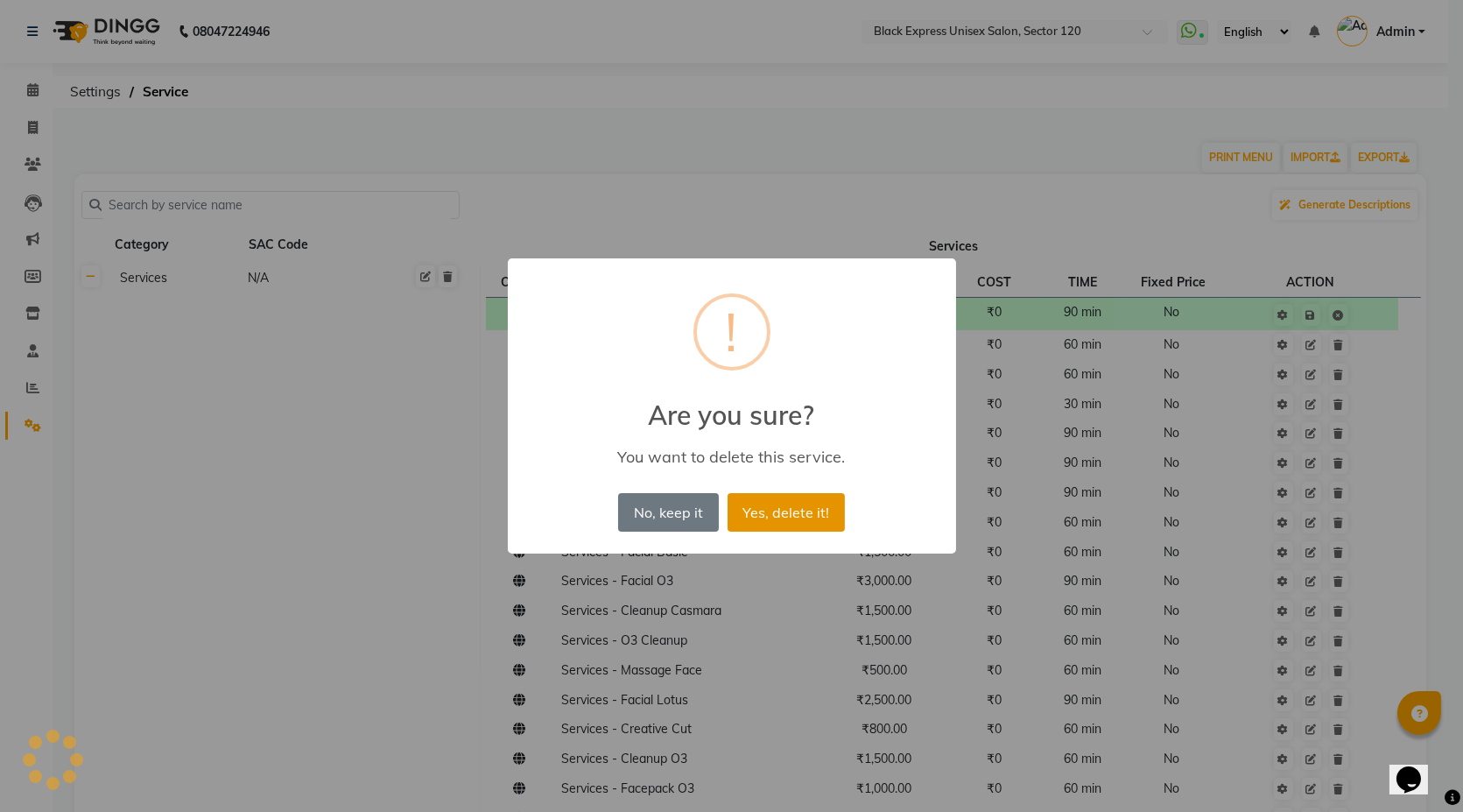
click at [792, 509] on button "Yes, delete it!" at bounding box center [786, 512] width 117 height 39
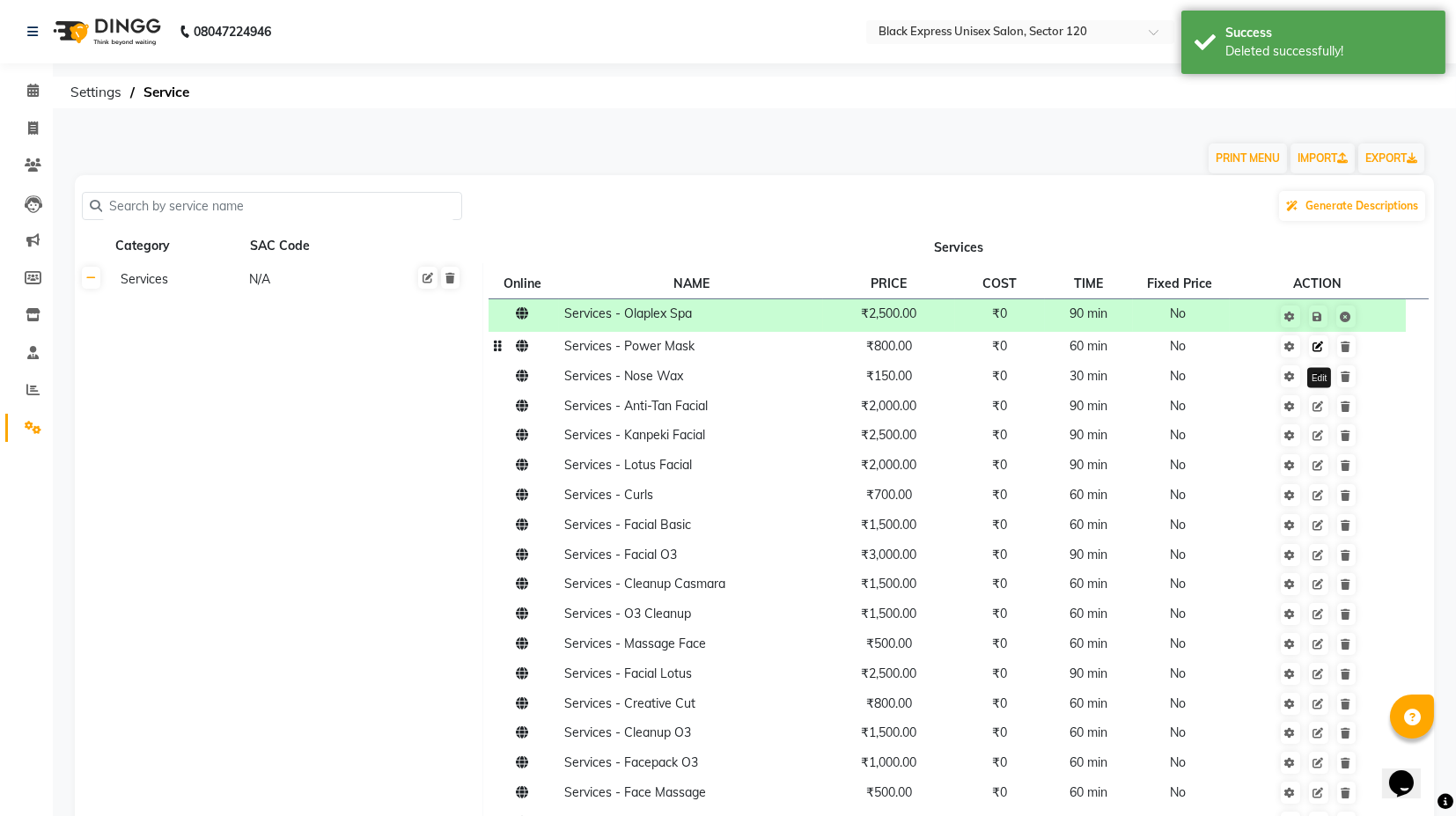
click at [1321, 351] on icon at bounding box center [1318, 347] width 11 height 11
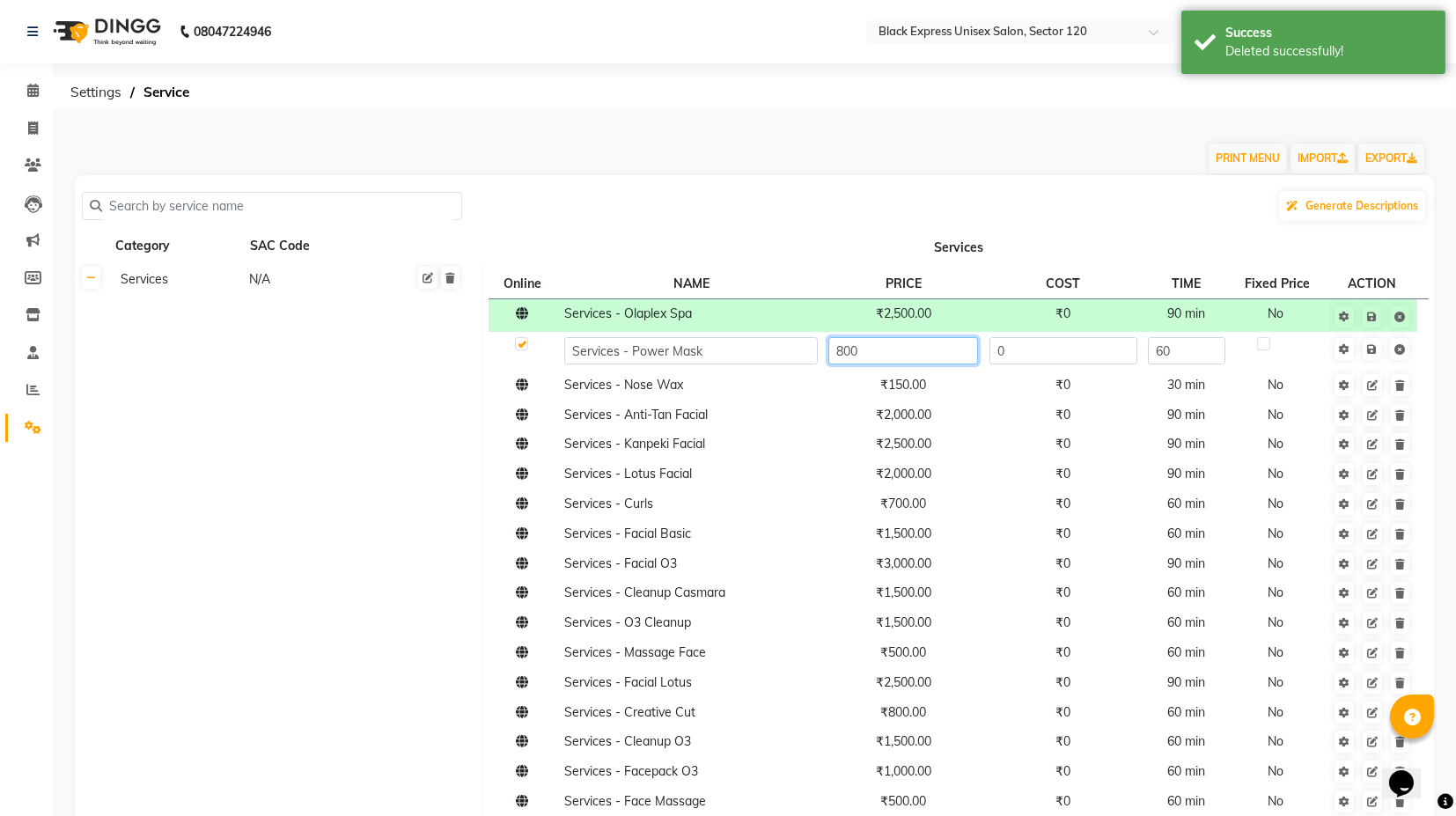
click at [875, 354] on input "800" at bounding box center [902, 350] width 149 height 27
type input "1000"
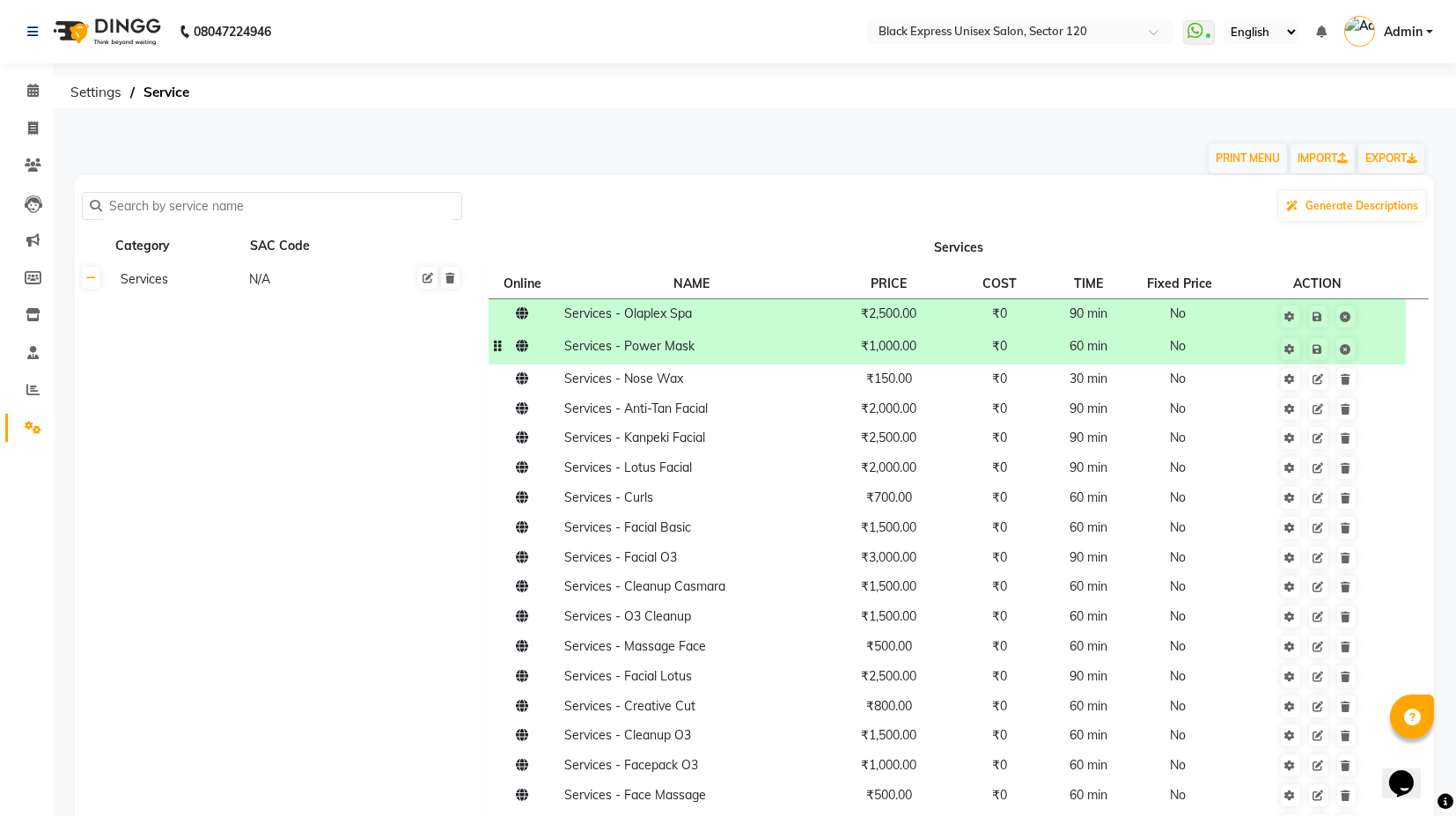
click at [1378, 357] on td "Save" at bounding box center [1318, 348] width 177 height 33
click at [1322, 507] on link at bounding box center [1318, 497] width 19 height 22
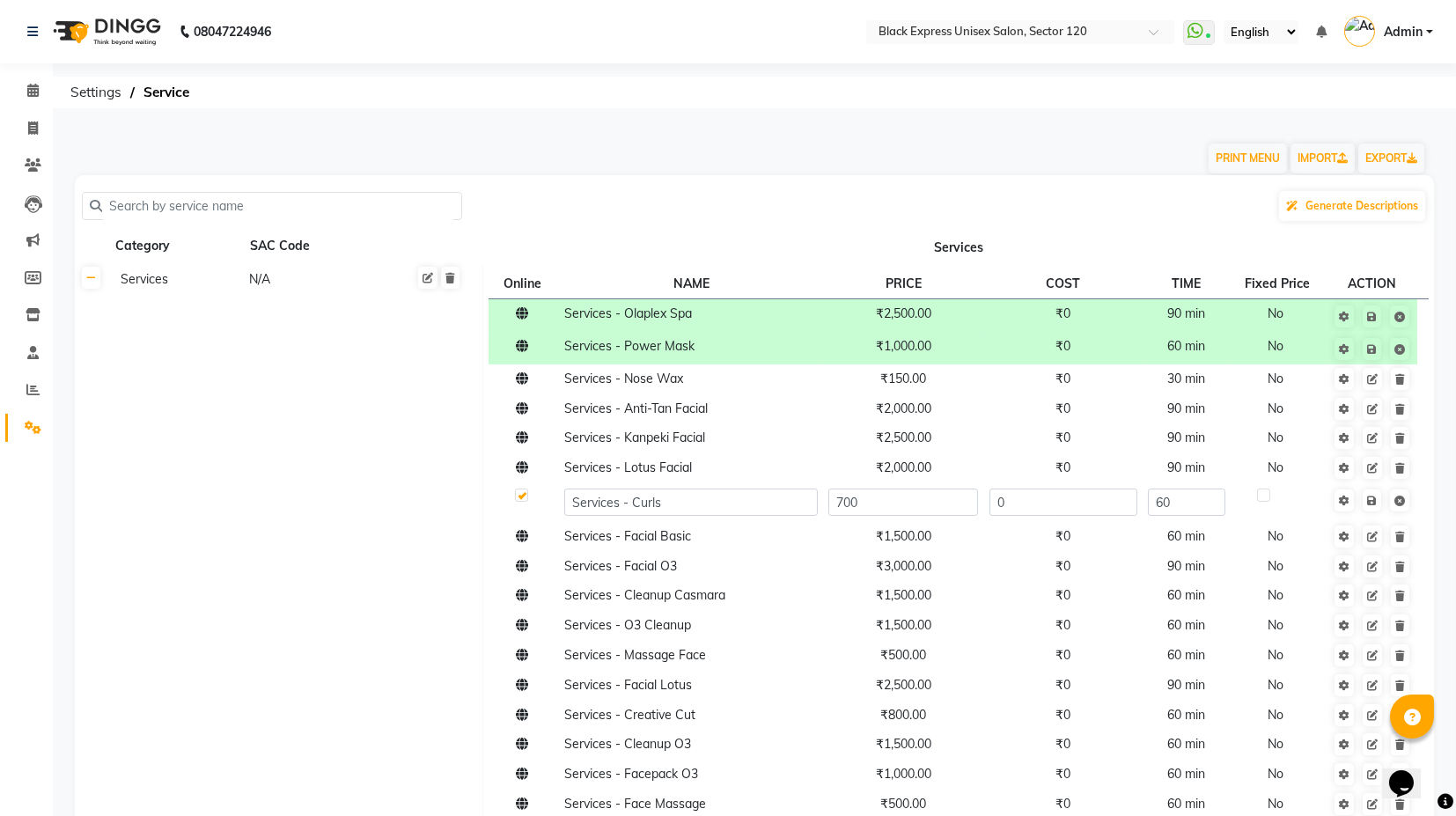
click at [823, 499] on td "700" at bounding box center [903, 502] width 160 height 39
click at [849, 501] on input "700" at bounding box center [902, 501] width 149 height 27
type input "500"
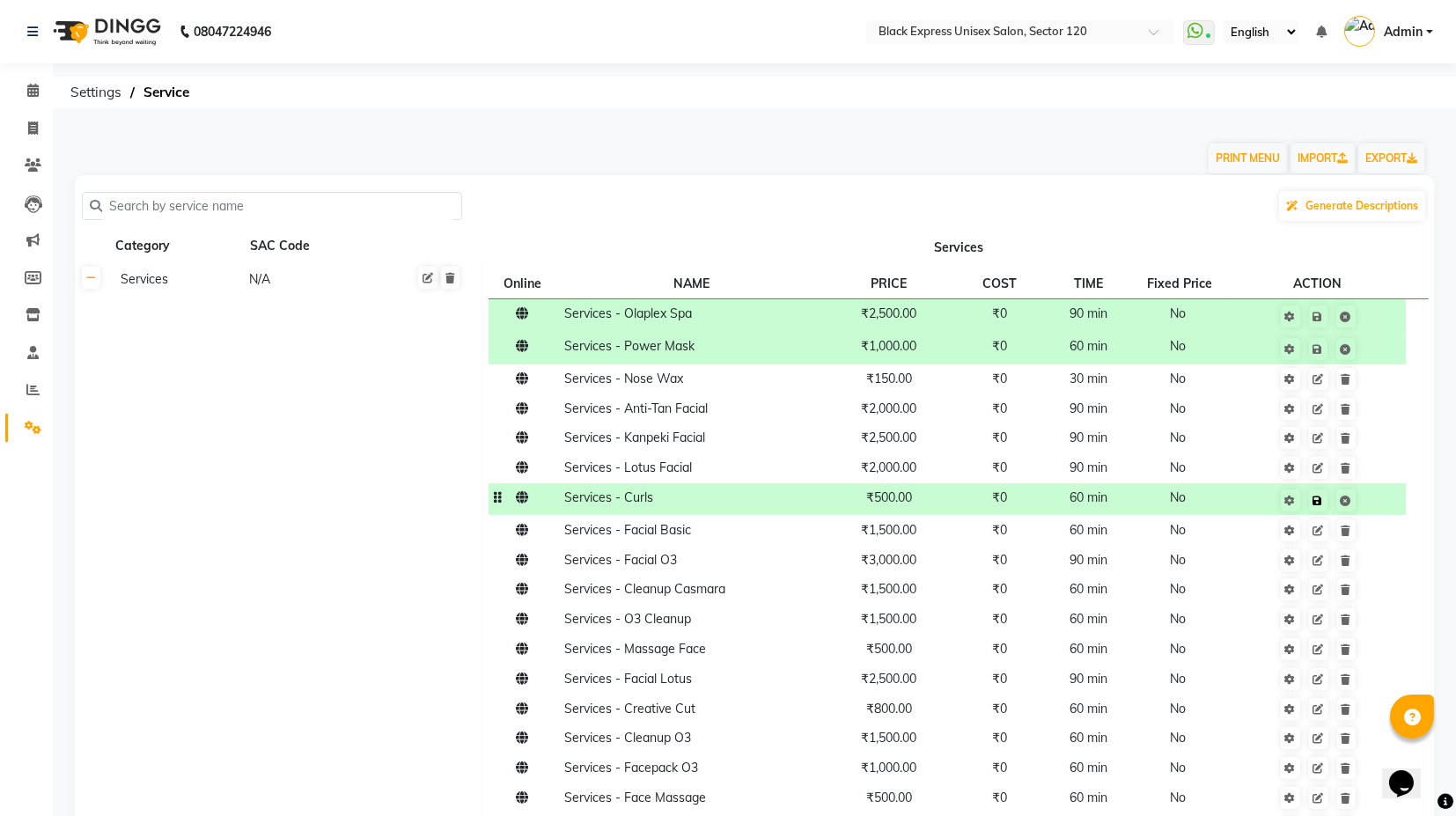
click at [1366, 503] on td "Save" at bounding box center [1318, 499] width 177 height 33
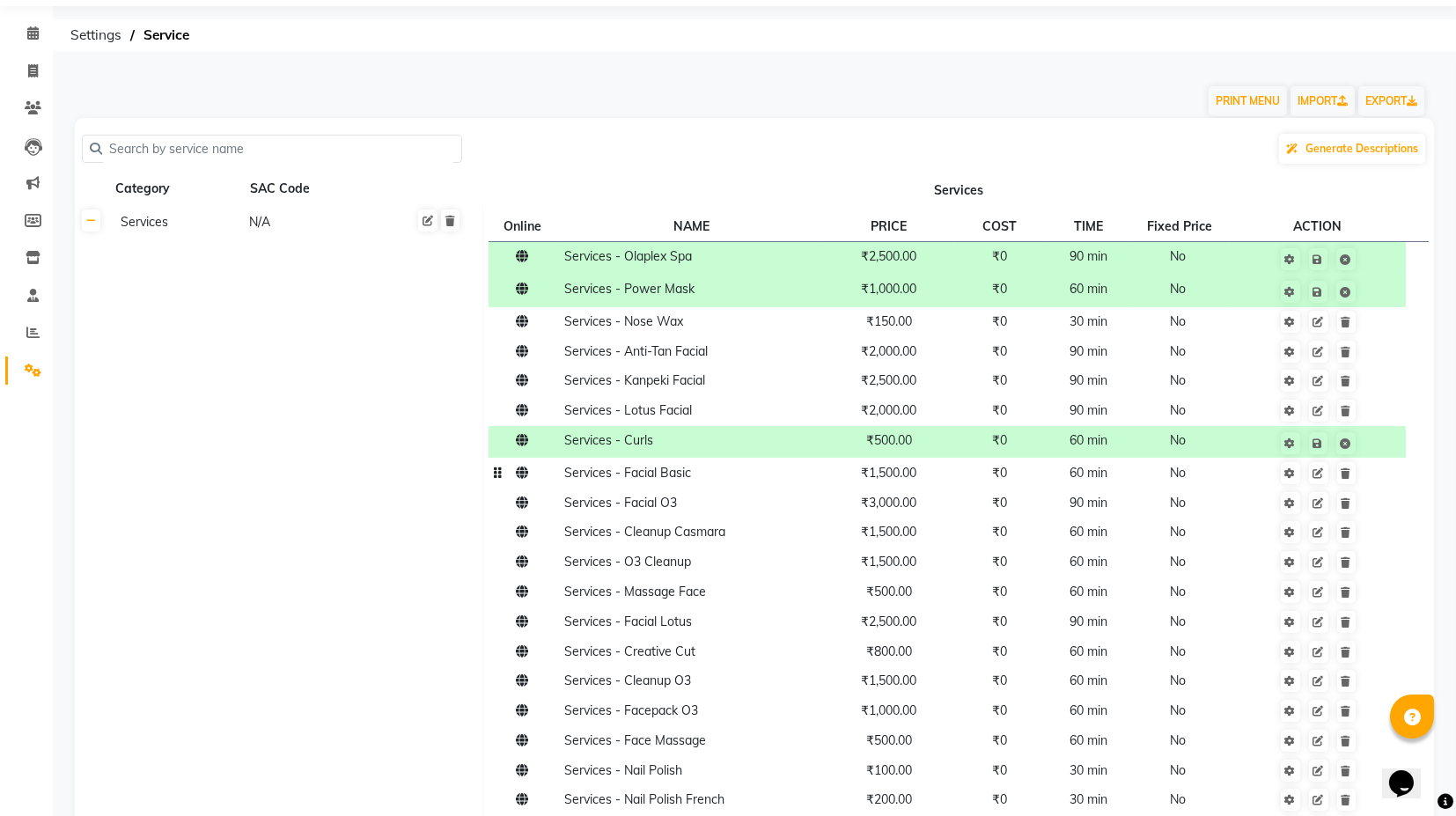
scroll to position [98, 0]
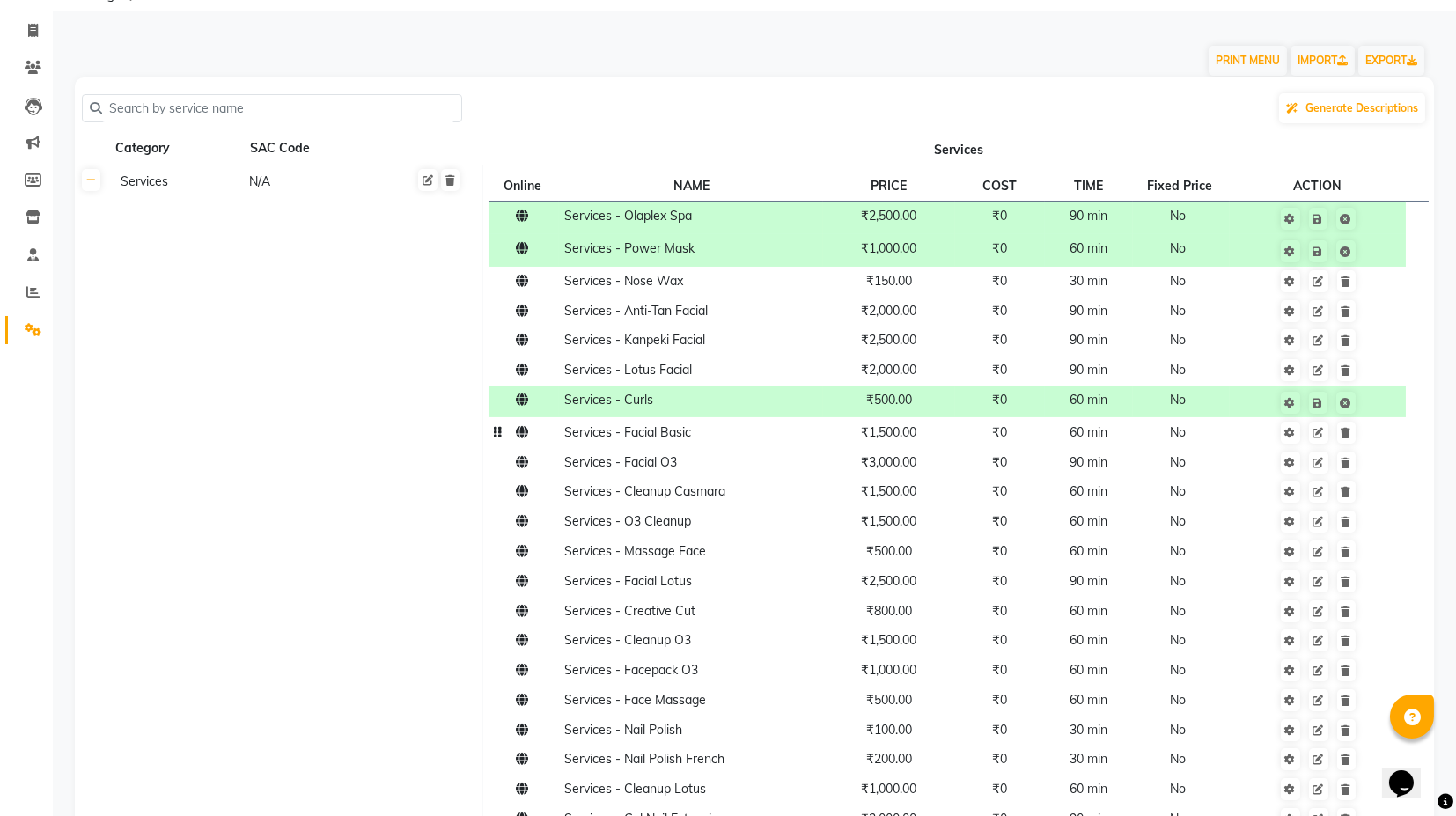
click at [898, 440] on td "₹1,500.00" at bounding box center [888, 432] width 131 height 30
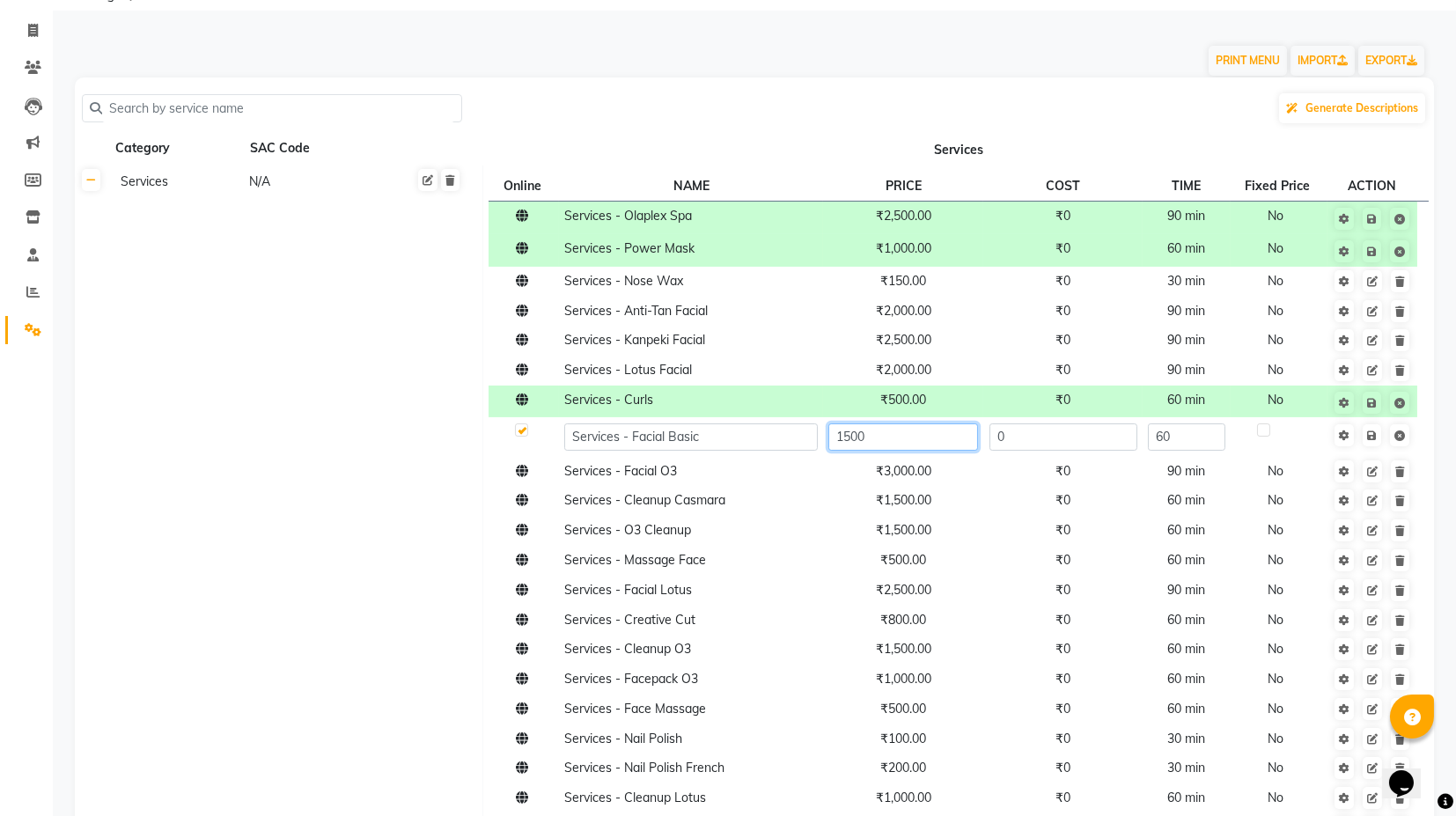
click at [850, 437] on input "1500" at bounding box center [902, 436] width 149 height 27
type input "1"
type input "2500"
click at [1374, 439] on td "Save" at bounding box center [1373, 436] width 90 height 39
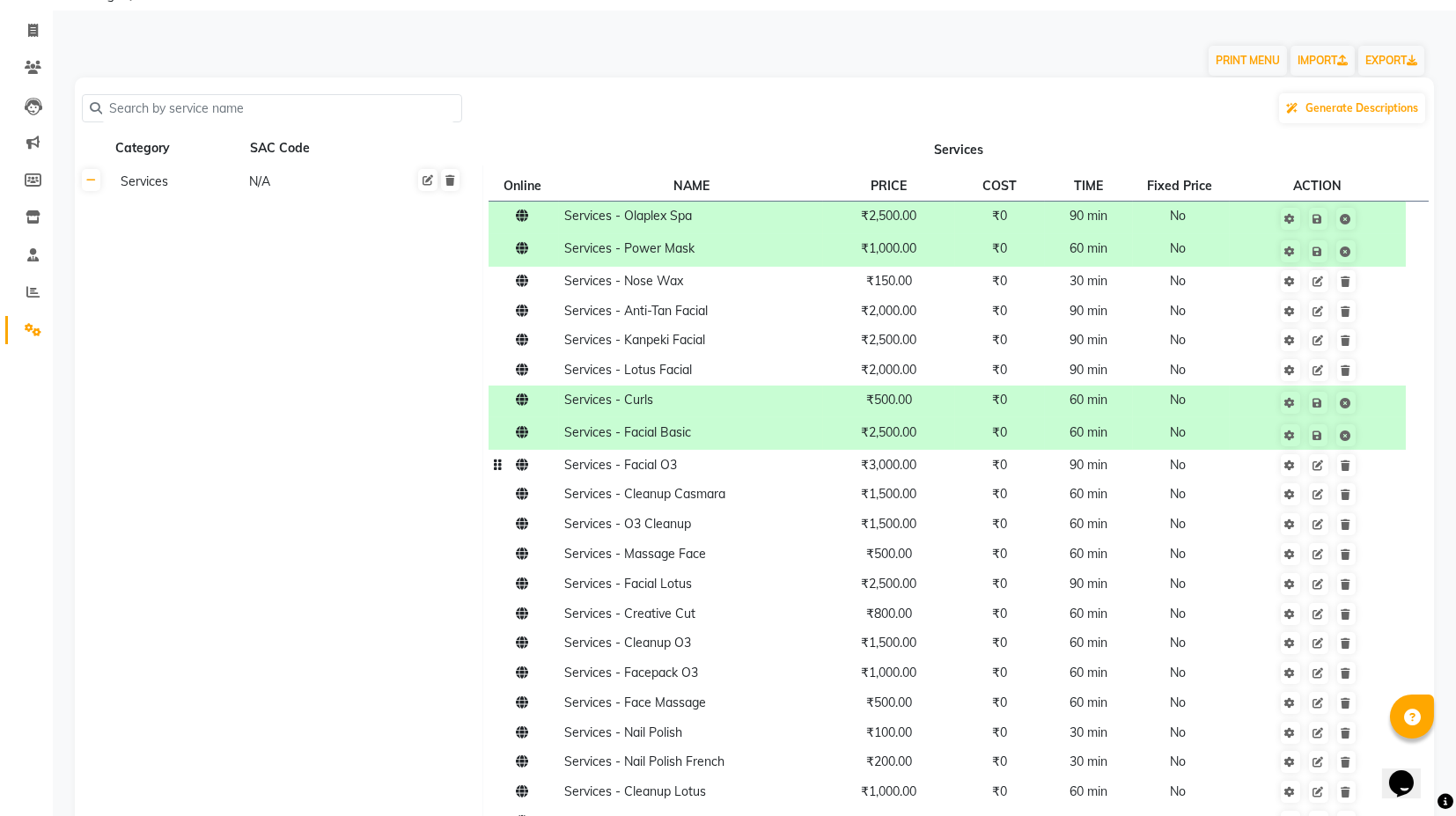
click at [713, 469] on td "Services - Facial O3" at bounding box center [691, 464] width 264 height 30
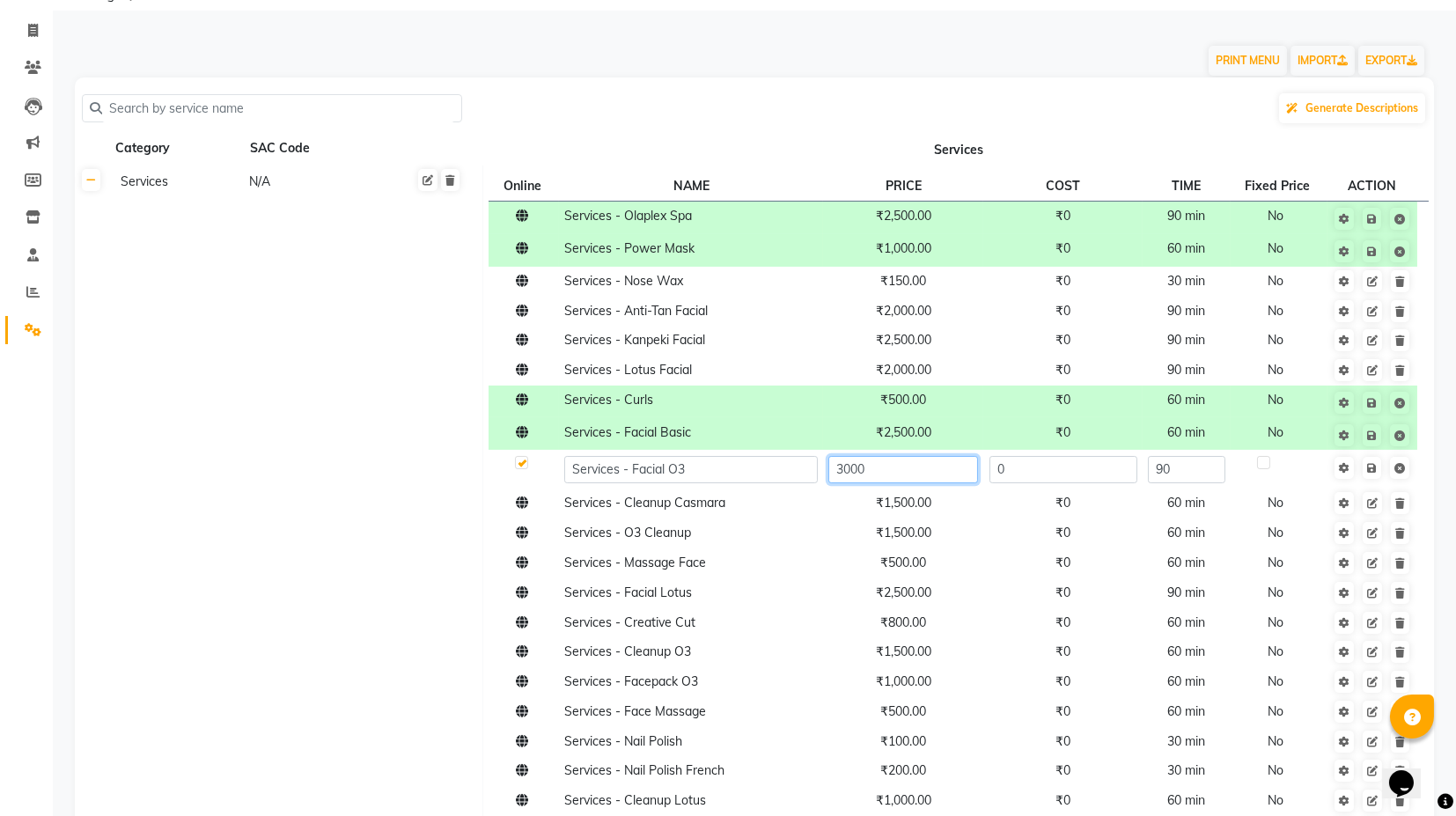
click at [877, 471] on input "3000" at bounding box center [902, 468] width 149 height 27
click at [877, 470] on input "3000" at bounding box center [902, 468] width 149 height 27
type input "2500"
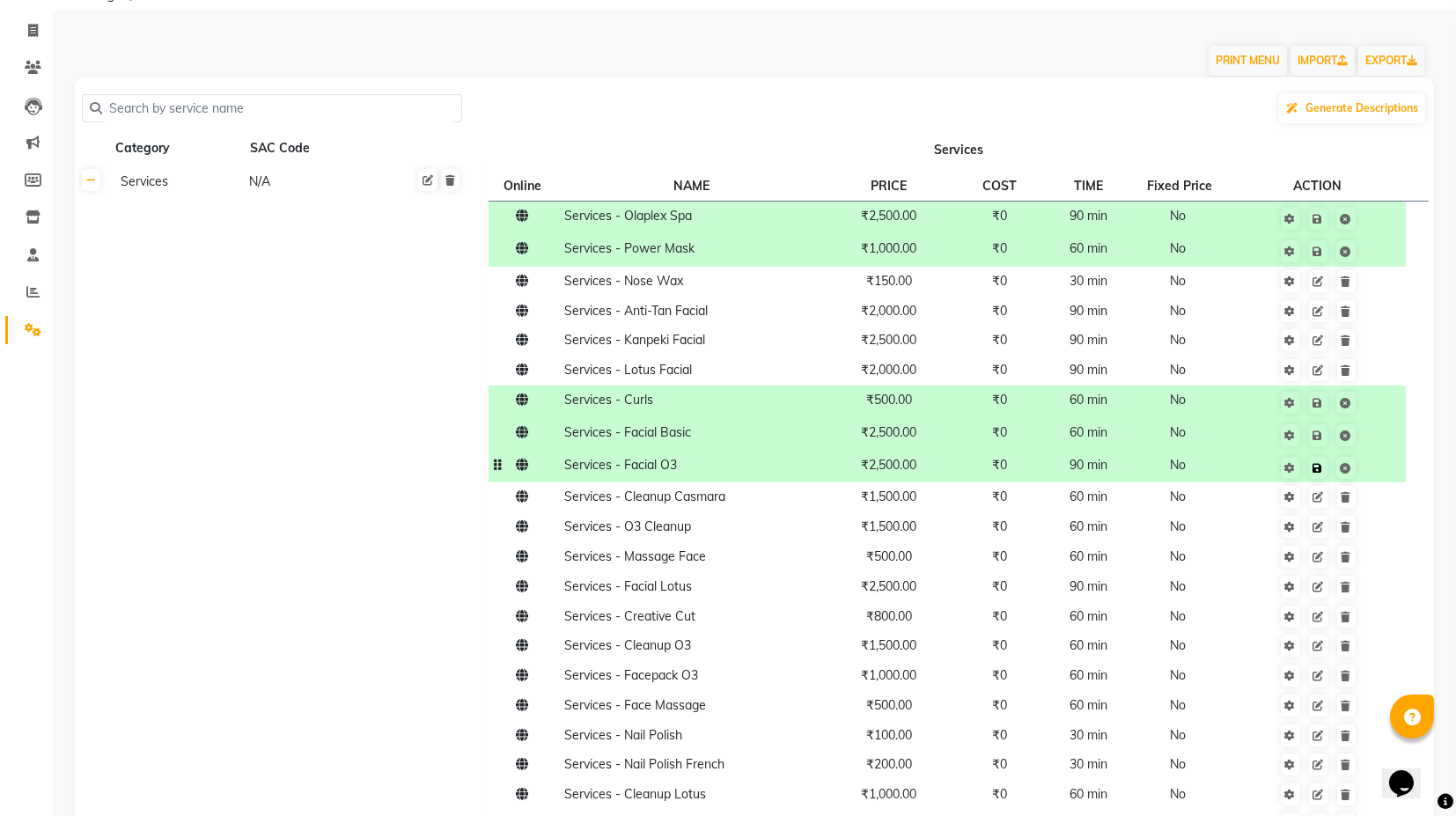
click at [1375, 470] on td "Save" at bounding box center [1318, 465] width 177 height 33
click at [1346, 503] on link at bounding box center [1346, 496] width 19 height 22
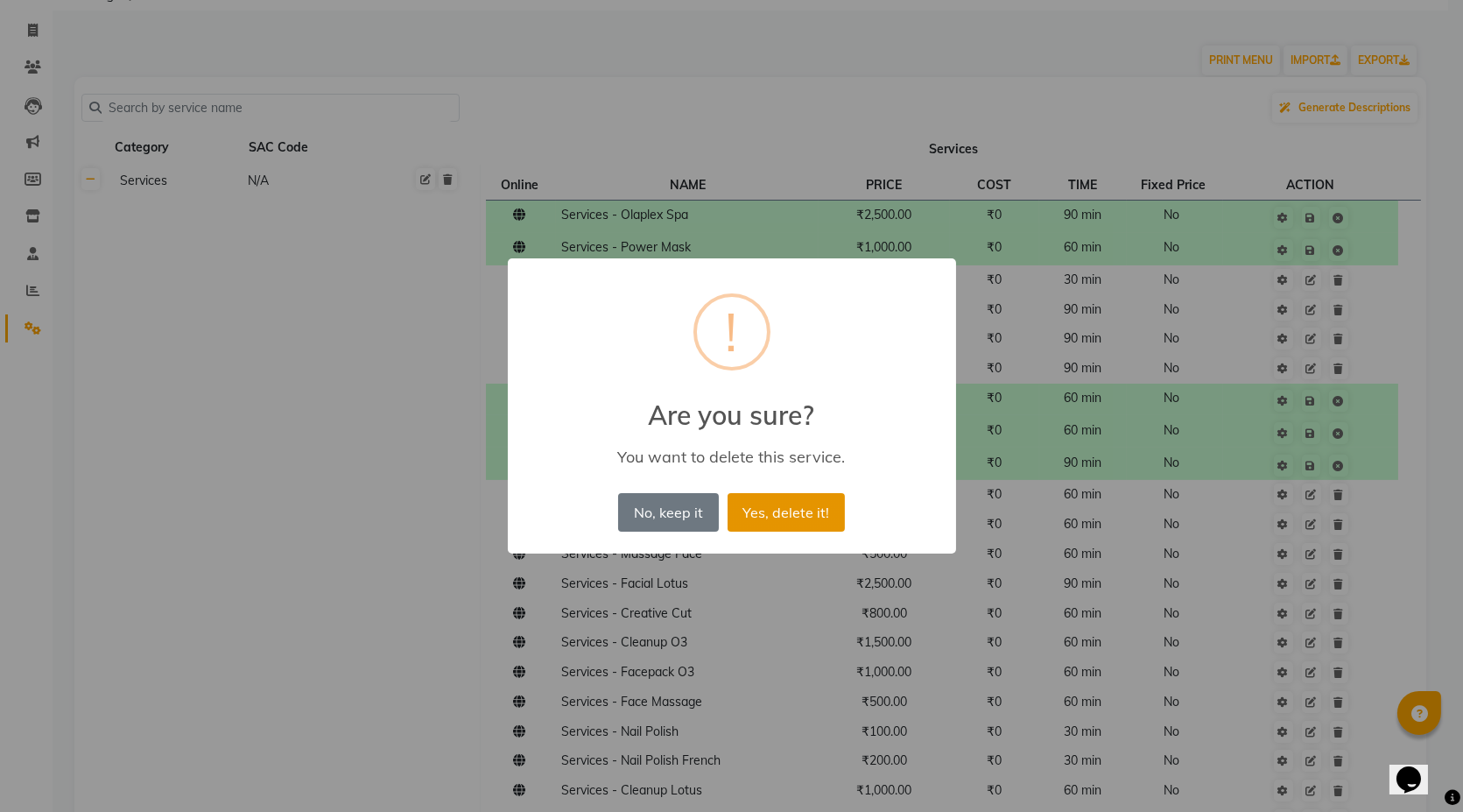
click at [765, 503] on button "Yes, delete it!" at bounding box center [786, 512] width 117 height 39
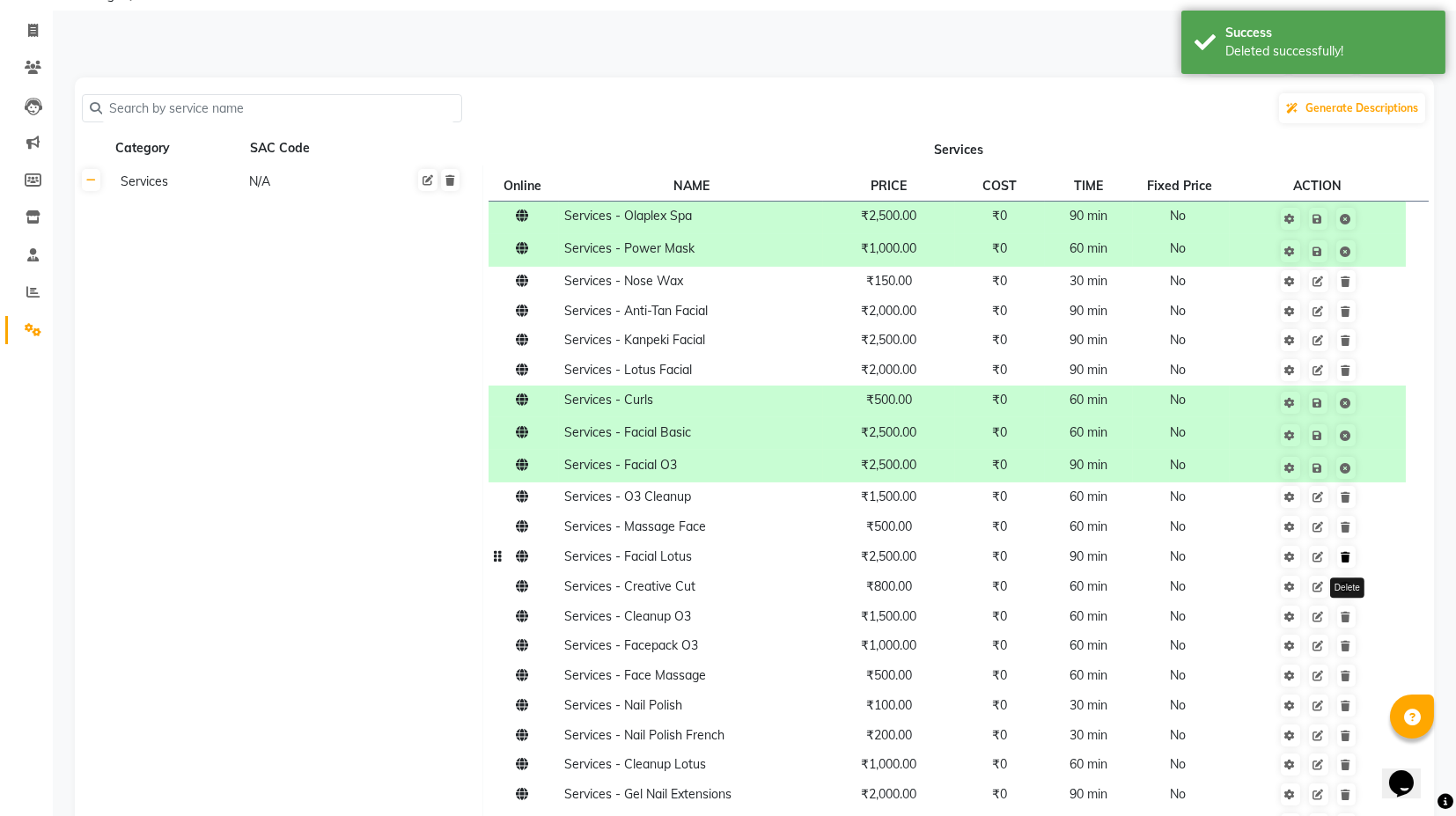
click at [1348, 564] on link at bounding box center [1346, 556] width 19 height 22
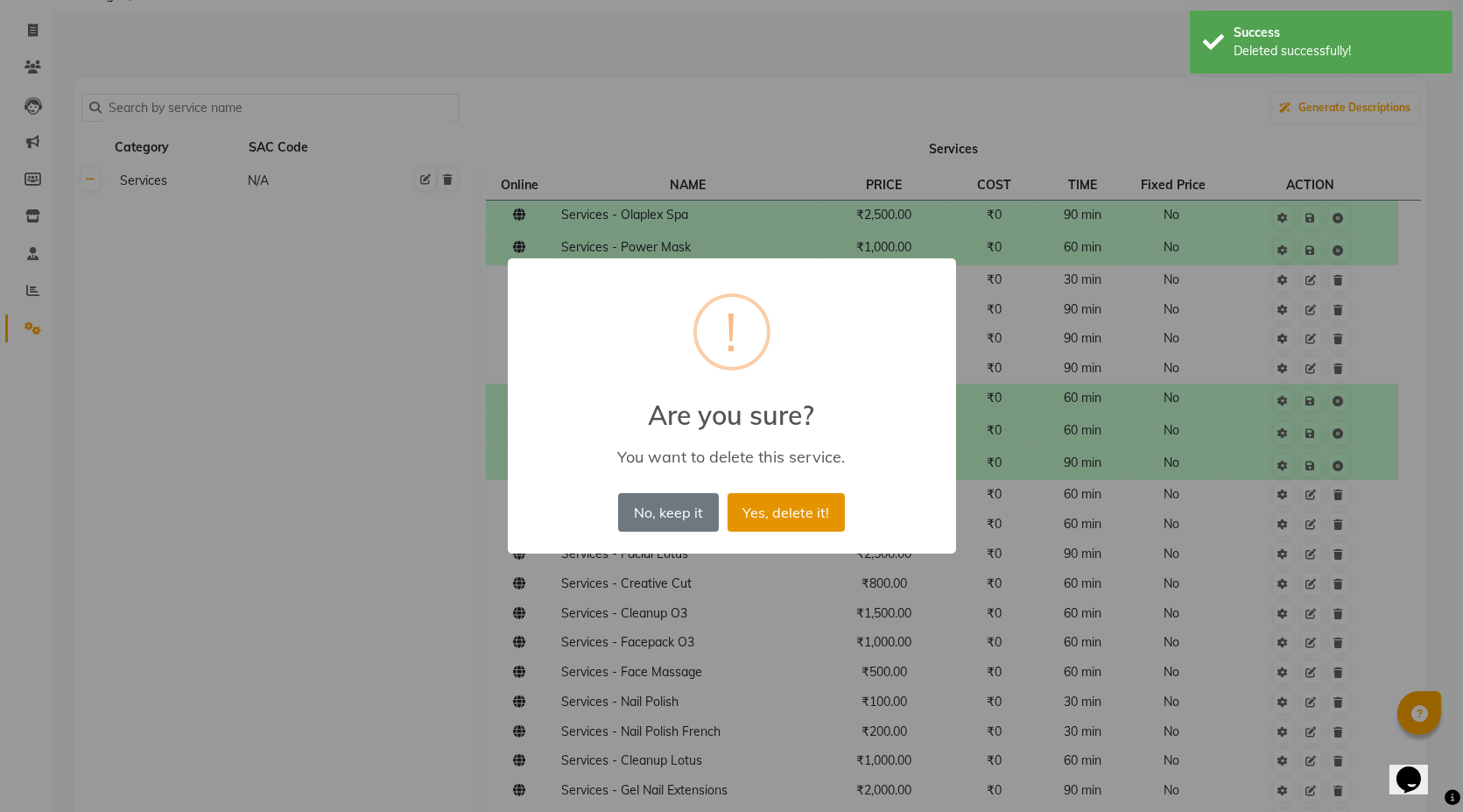
click at [806, 520] on button "Yes, delete it!" at bounding box center [786, 512] width 117 height 39
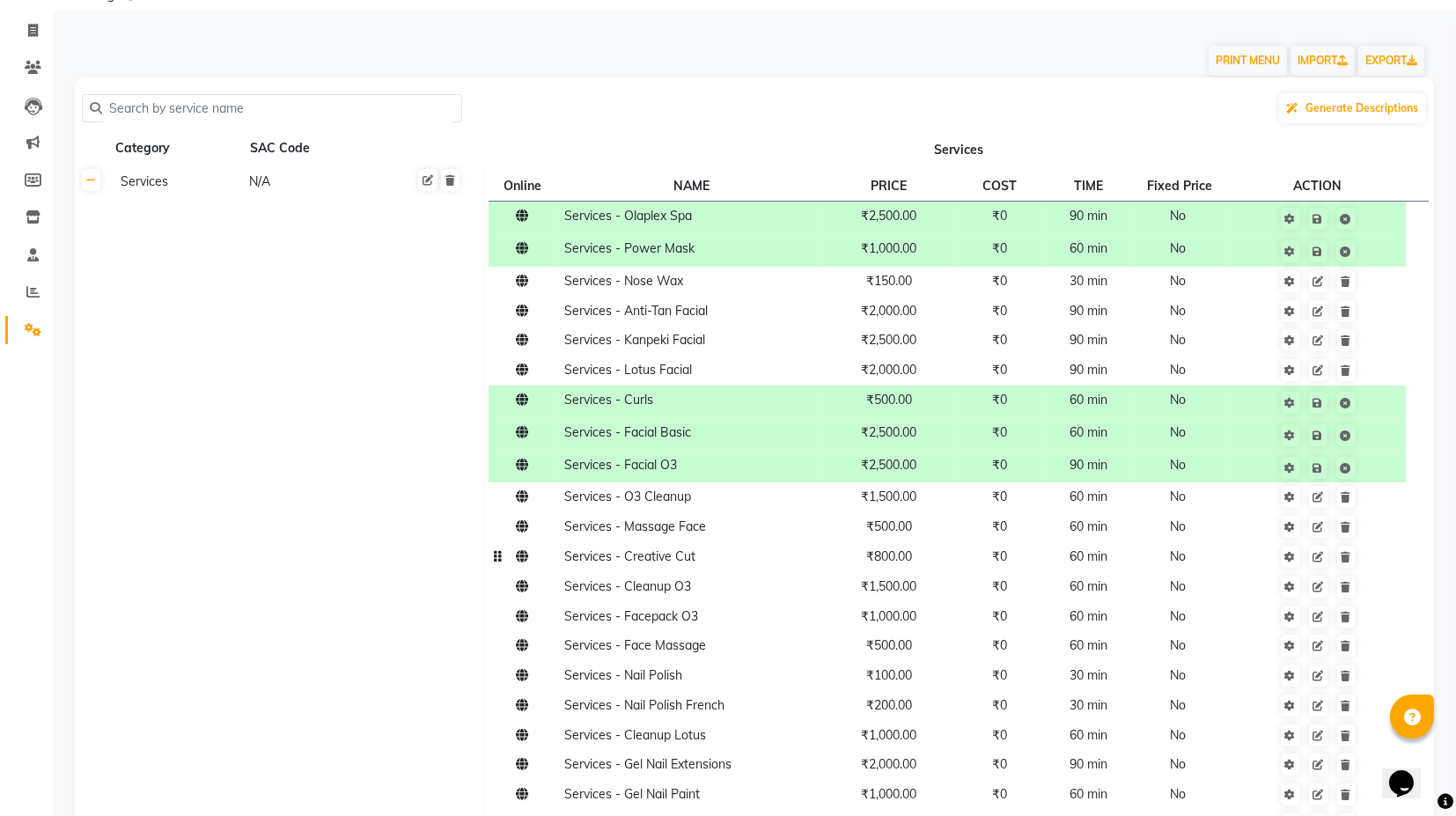
click at [895, 565] on td "₹800.00" at bounding box center [888, 557] width 131 height 30
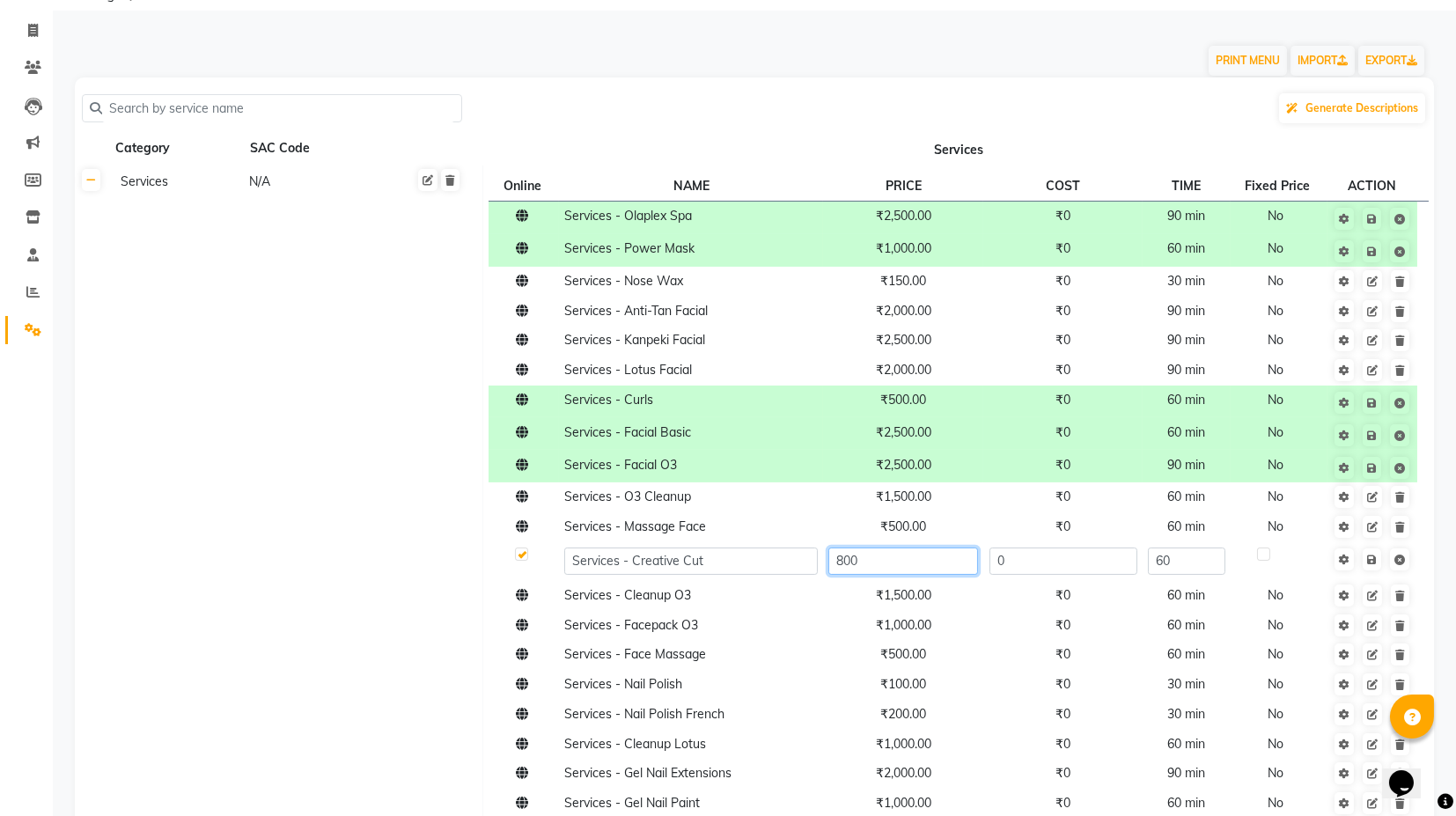
click at [851, 564] on input "800" at bounding box center [902, 560] width 149 height 27
type input "700"
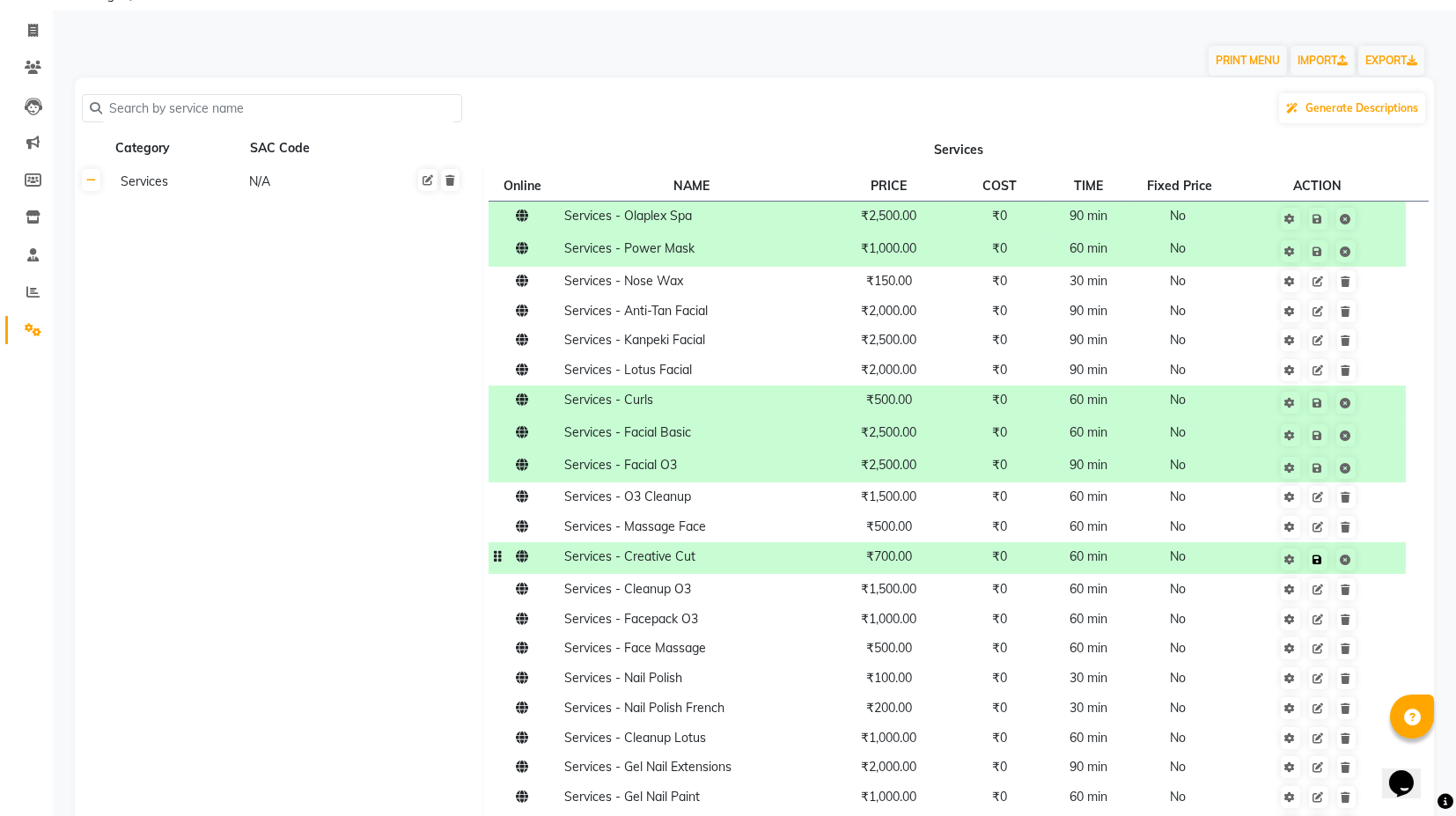
click at [1373, 564] on td "Save" at bounding box center [1318, 558] width 177 height 33
click at [1349, 257] on link at bounding box center [1345, 252] width 19 height 22
click at [1350, 248] on icon at bounding box center [1346, 252] width 11 height 11
click at [1293, 256] on link at bounding box center [1290, 252] width 19 height 22
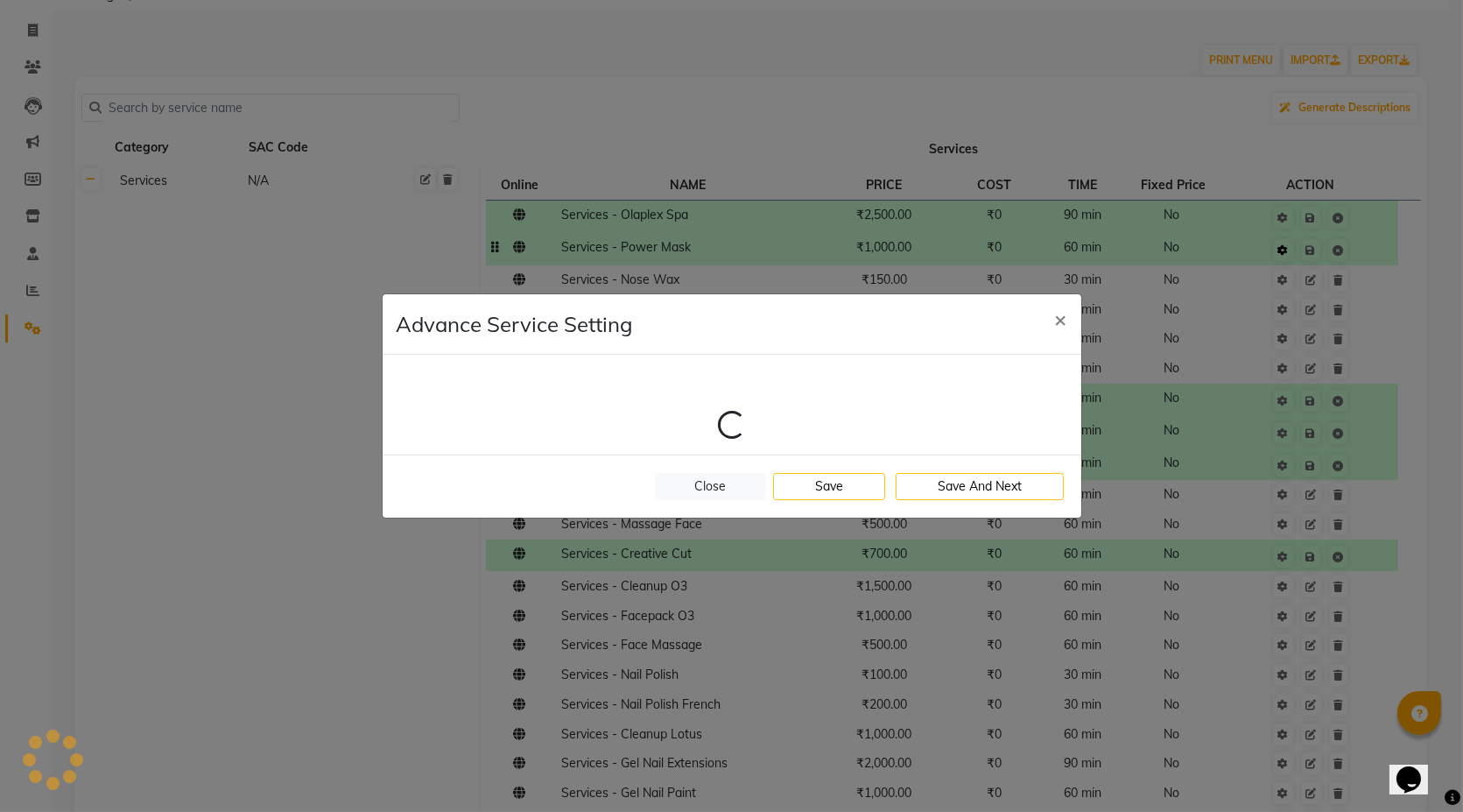
select select "1: 97375"
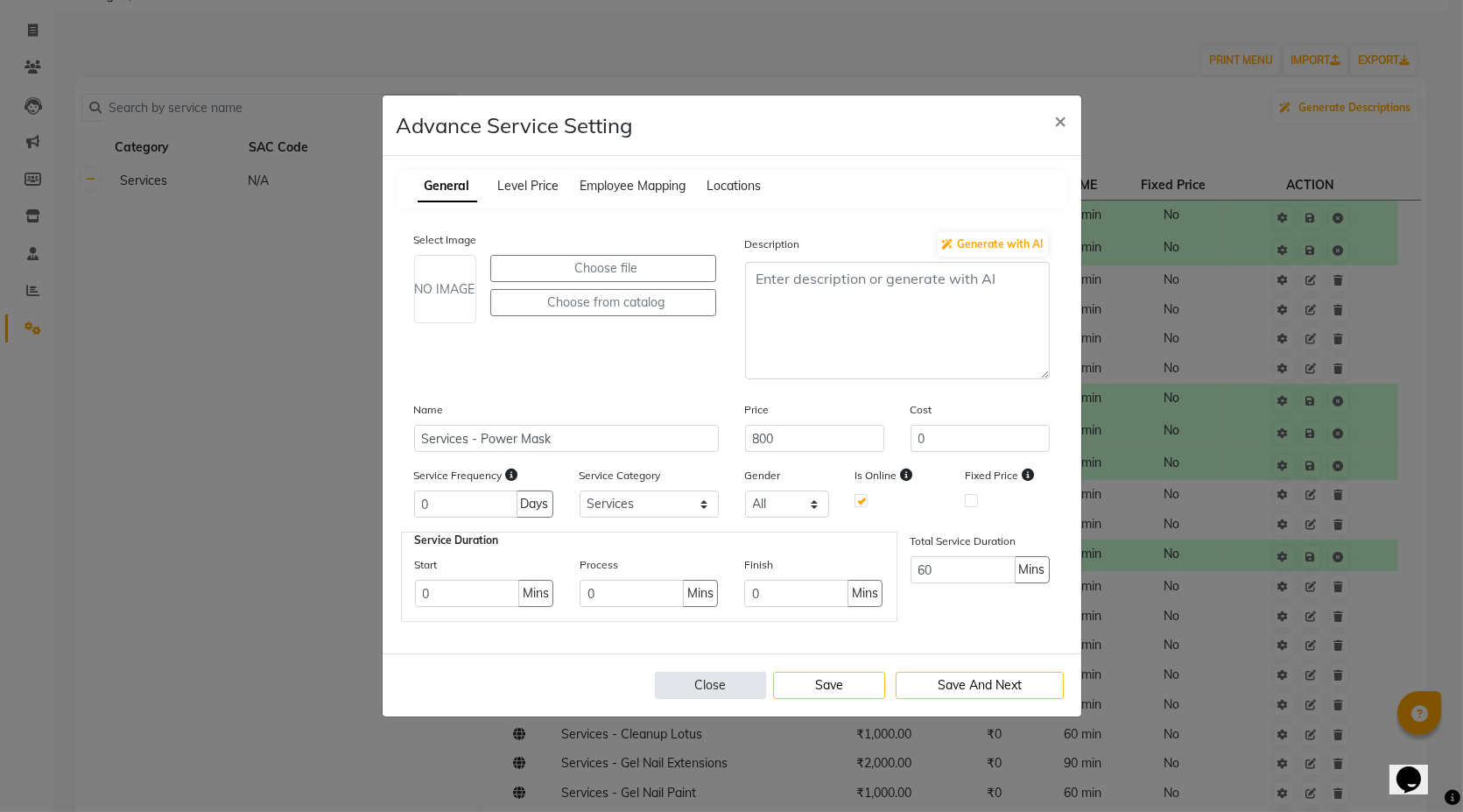
click at [697, 680] on button "Close" at bounding box center [711, 685] width 112 height 27
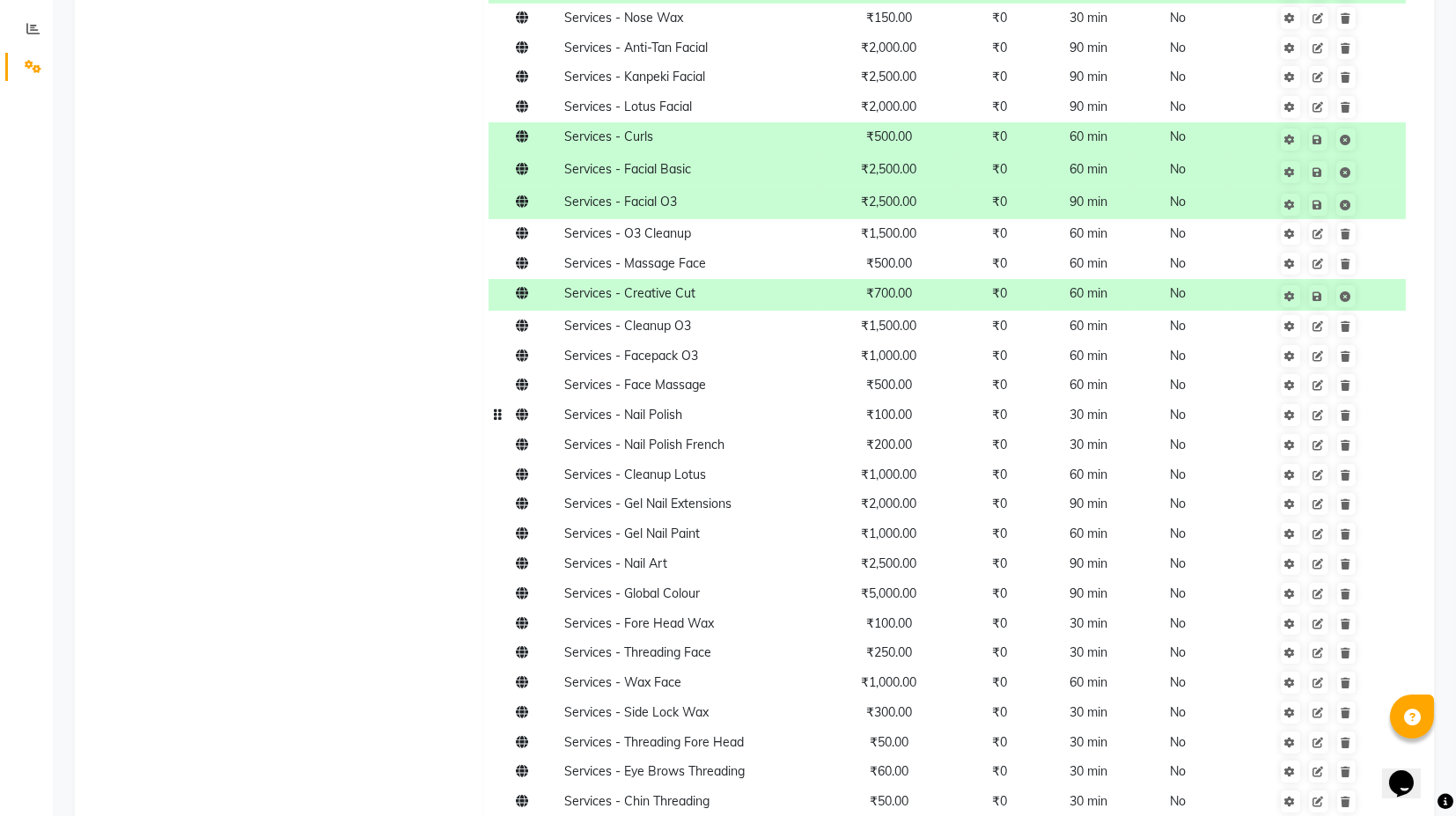
scroll to position [391, 0]
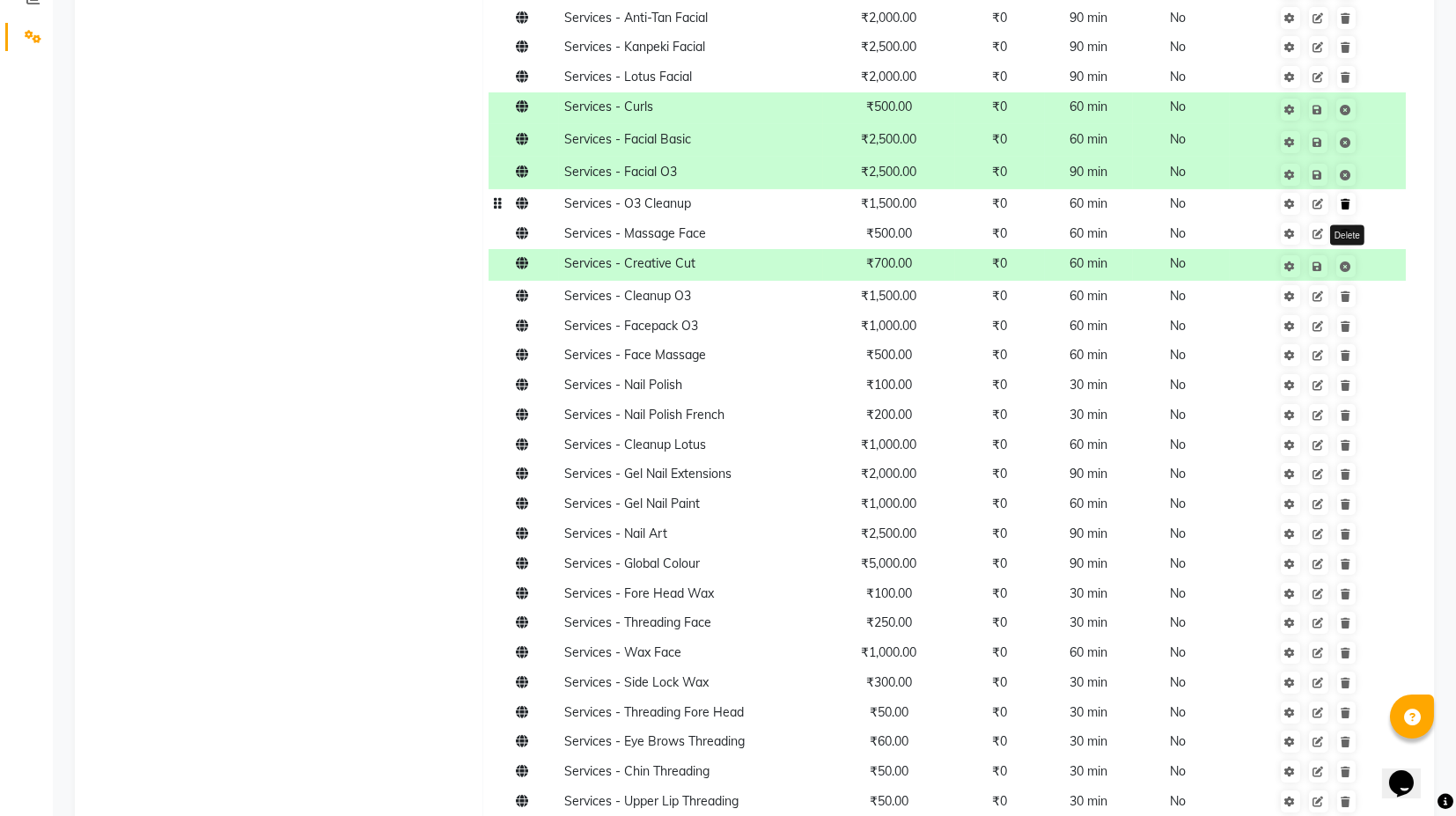
click at [1348, 204] on icon at bounding box center [1347, 204] width 10 height 11
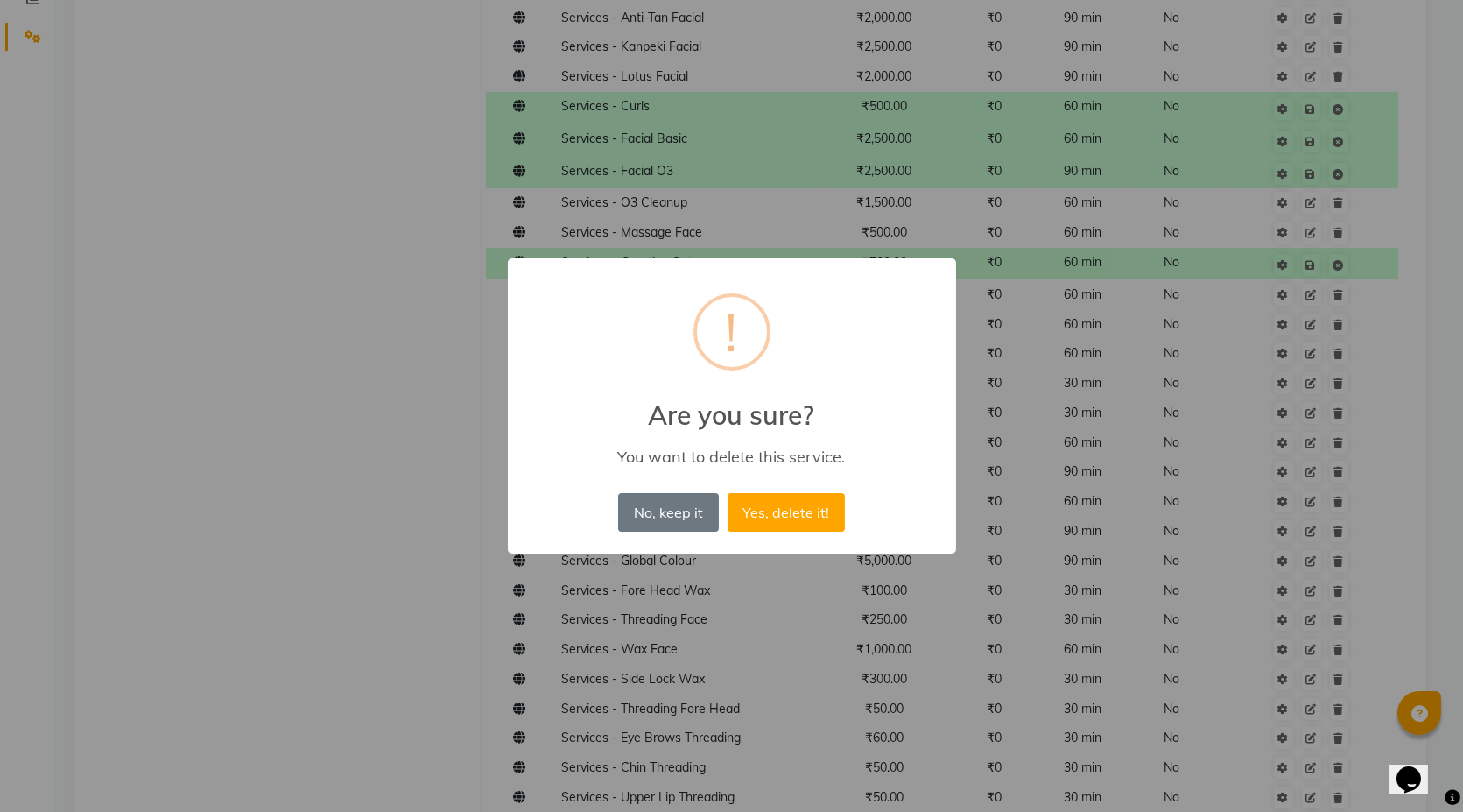
click at [728, 493] on button "Yes, delete it!" at bounding box center [786, 512] width 117 height 39
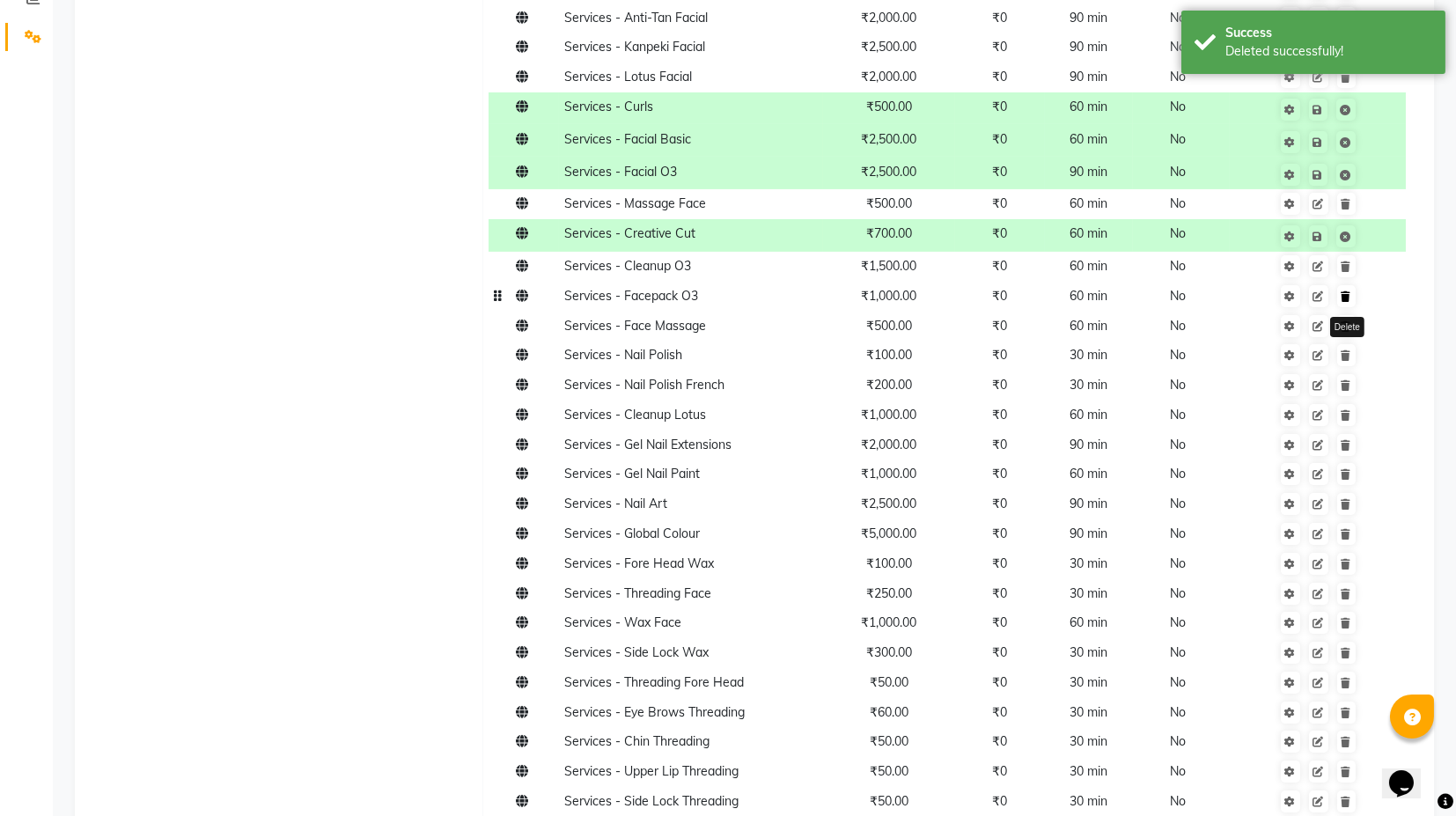
click at [1348, 300] on icon at bounding box center [1347, 297] width 10 height 11
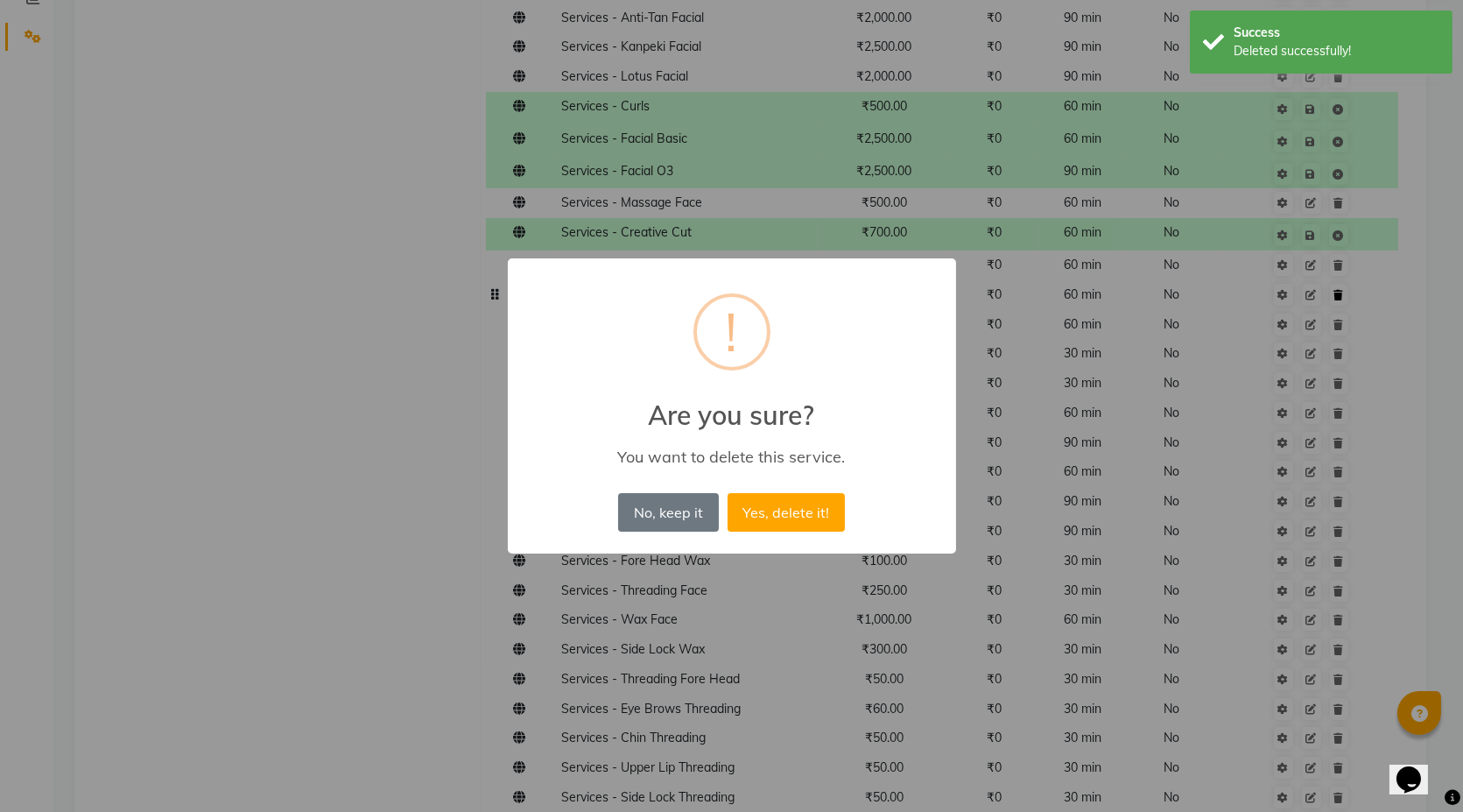
click at [728, 493] on button "Yes, delete it!" at bounding box center [786, 512] width 117 height 39
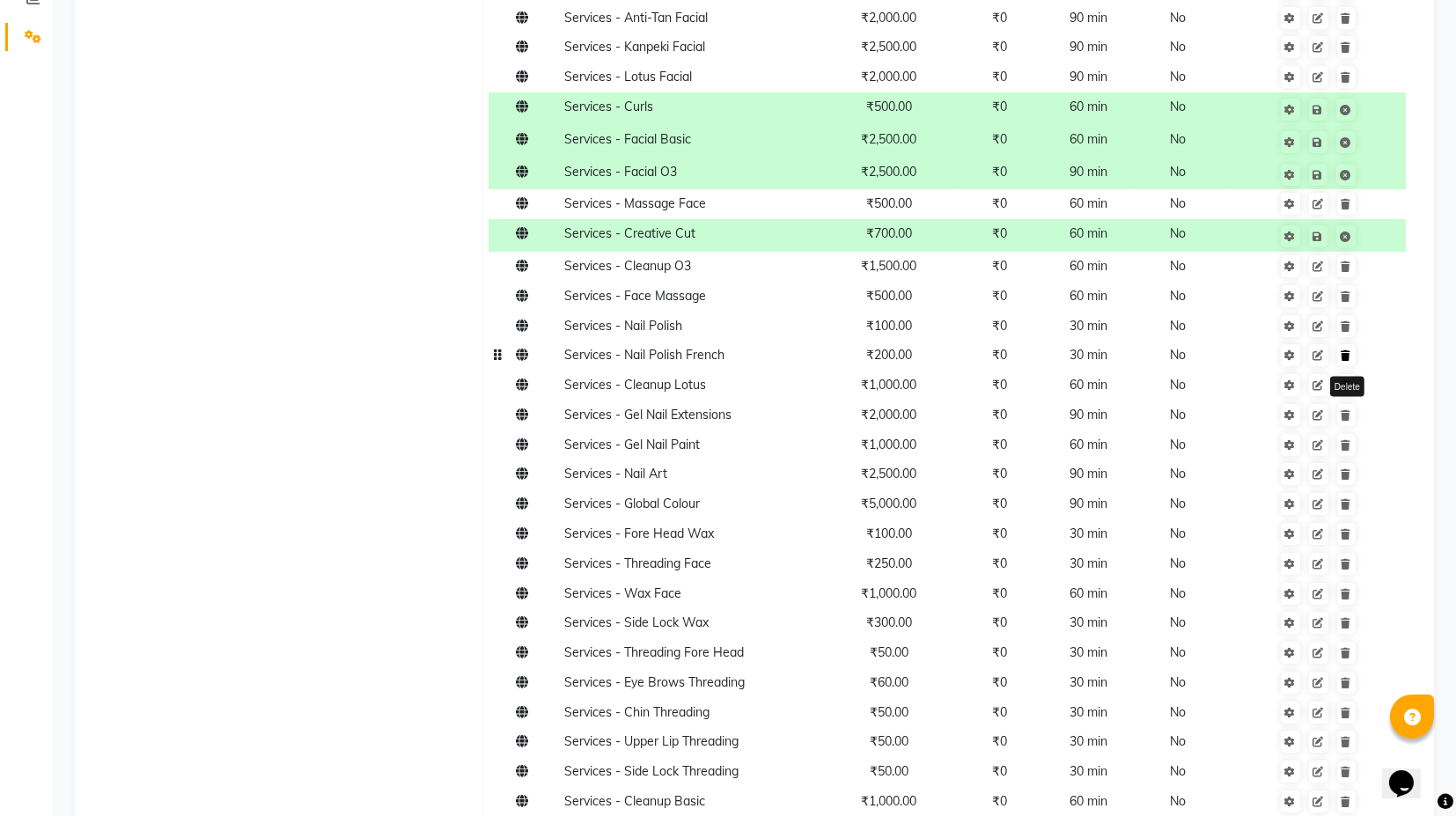
click at [1350, 364] on link at bounding box center [1346, 355] width 19 height 22
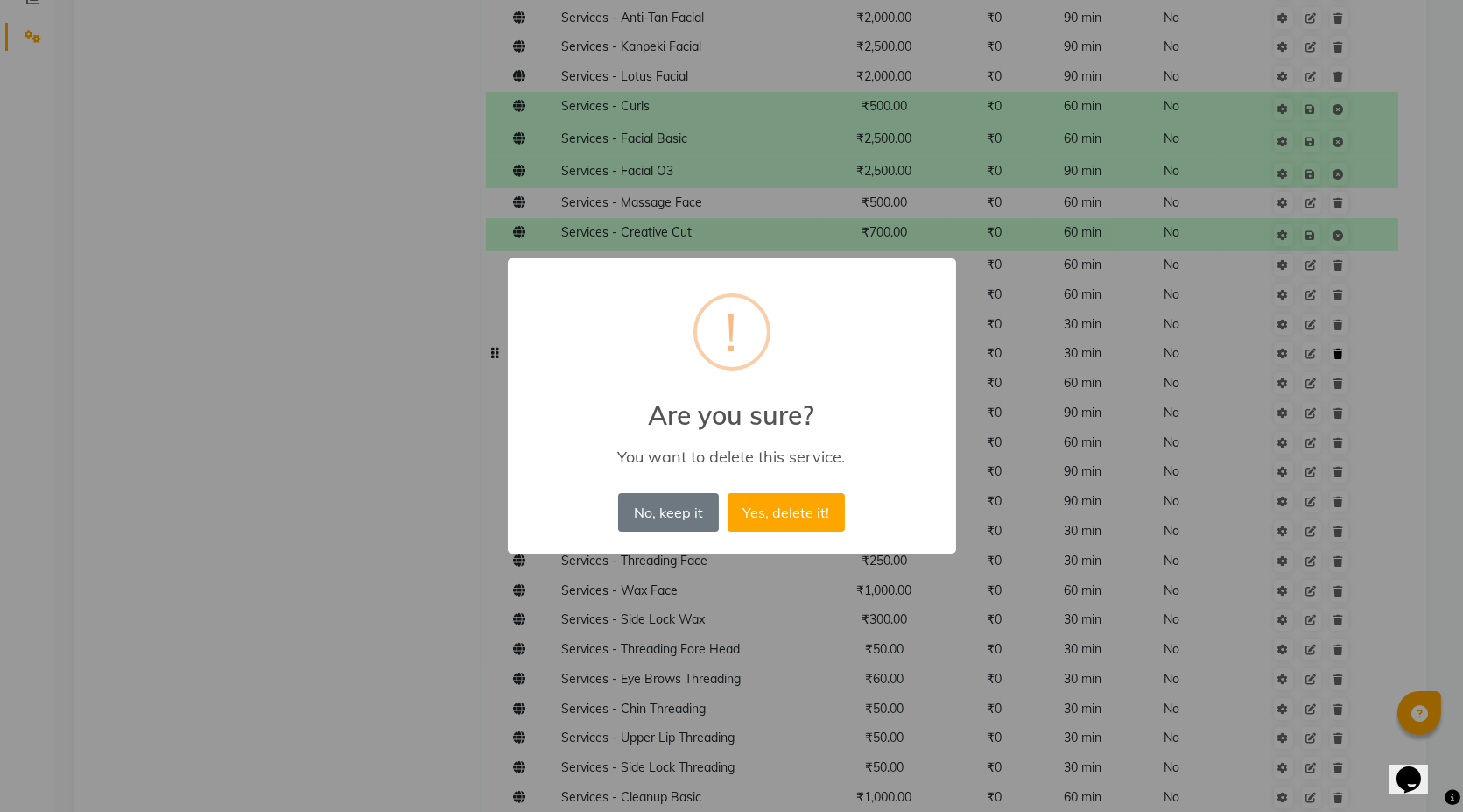
click at [728, 493] on button "Yes, delete it!" at bounding box center [786, 512] width 117 height 39
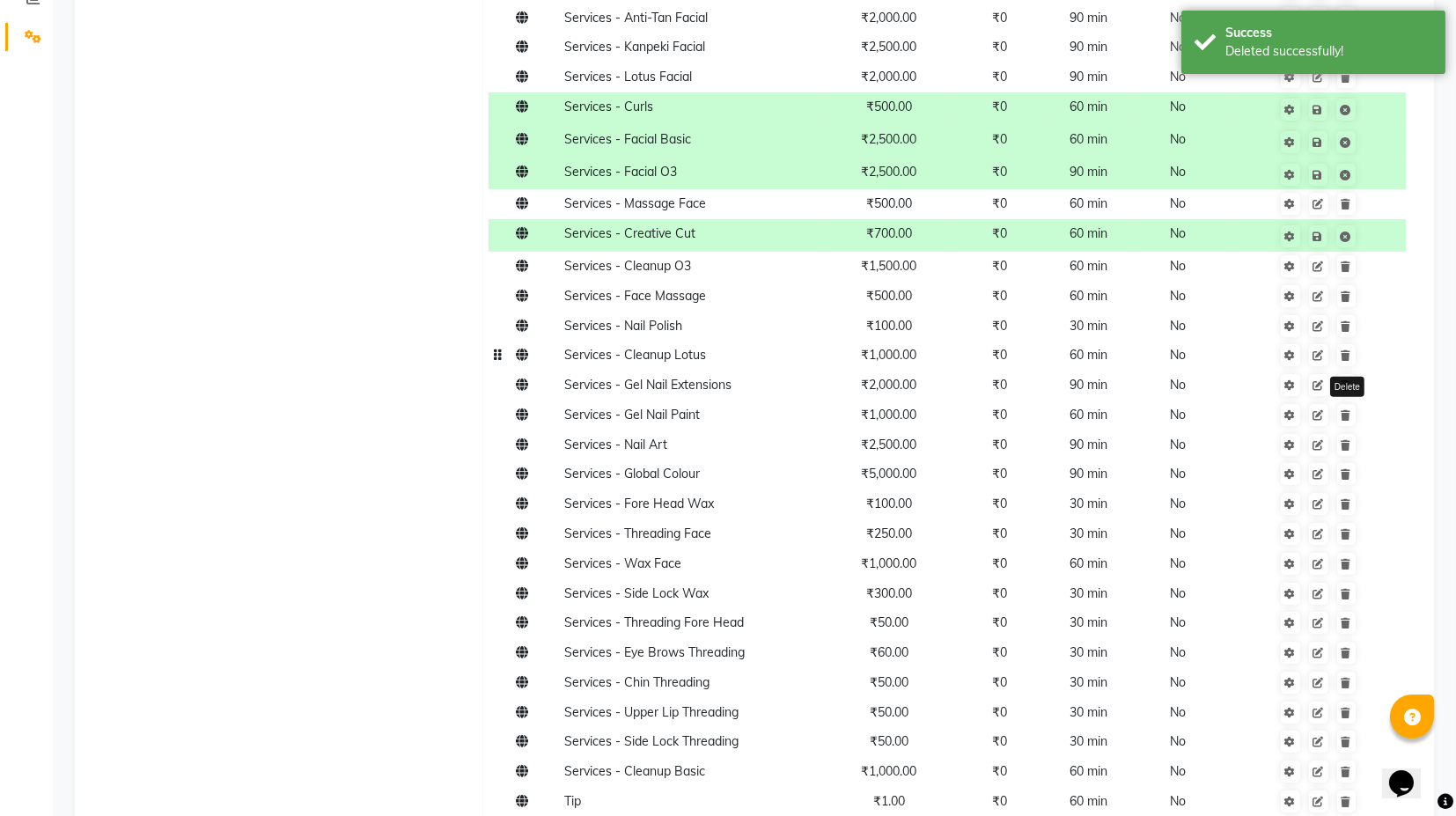
click at [1350, 367] on td "Delete" at bounding box center [1318, 356] width 177 height 30
click at [1352, 361] on link at bounding box center [1346, 355] width 19 height 22
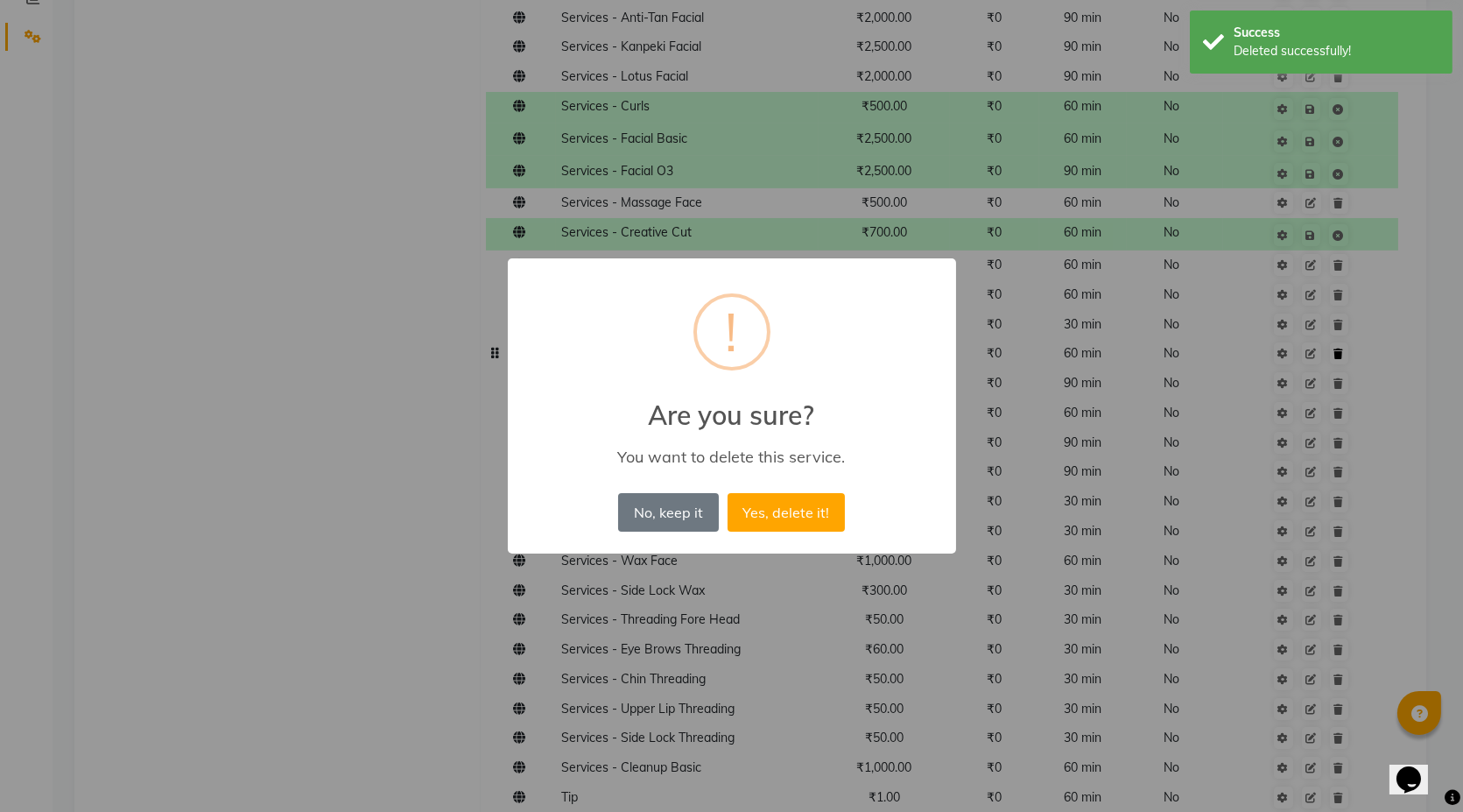
click at [728, 493] on button "Yes, delete it!" at bounding box center [786, 512] width 117 height 39
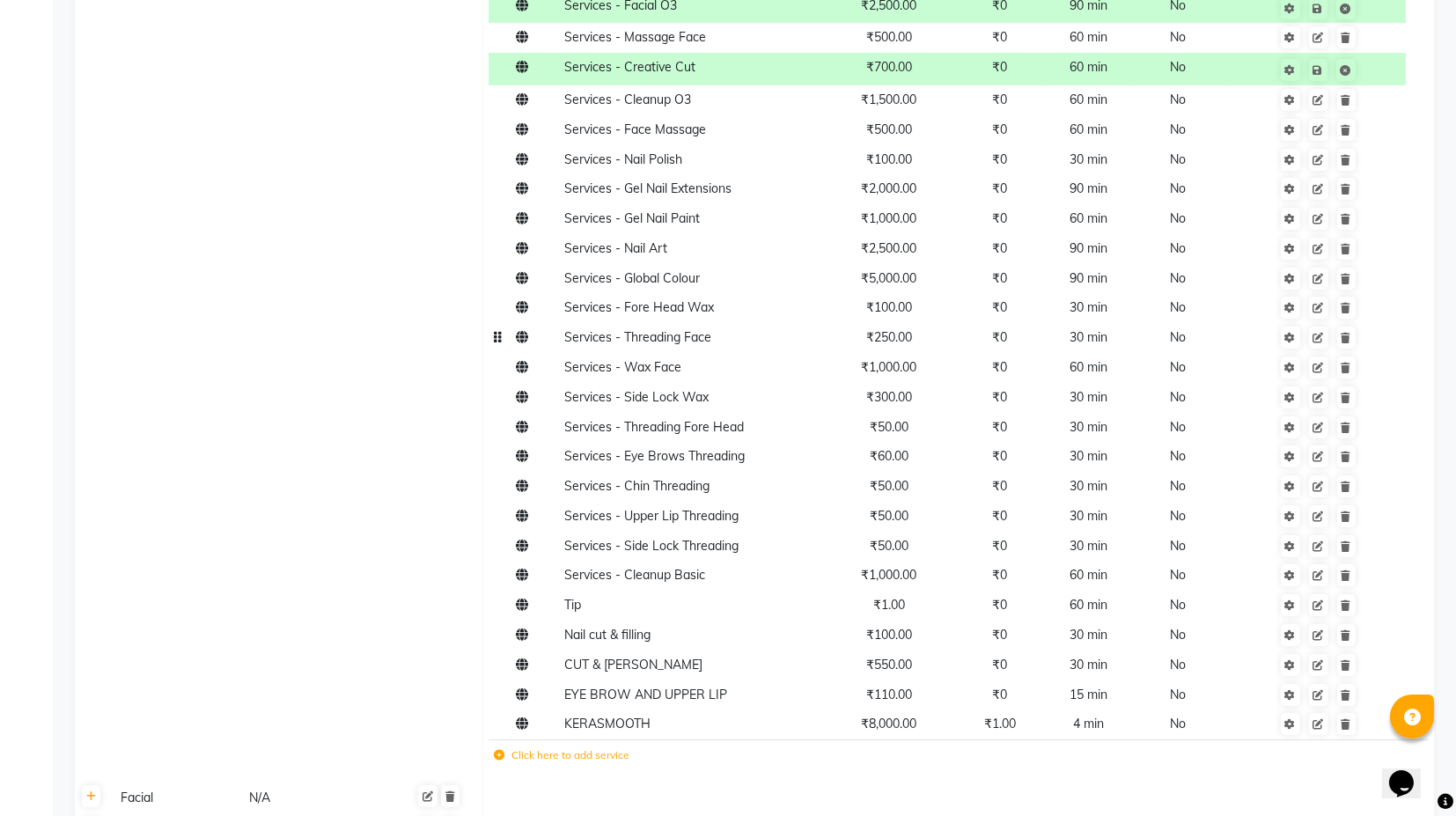
scroll to position [586, 0]
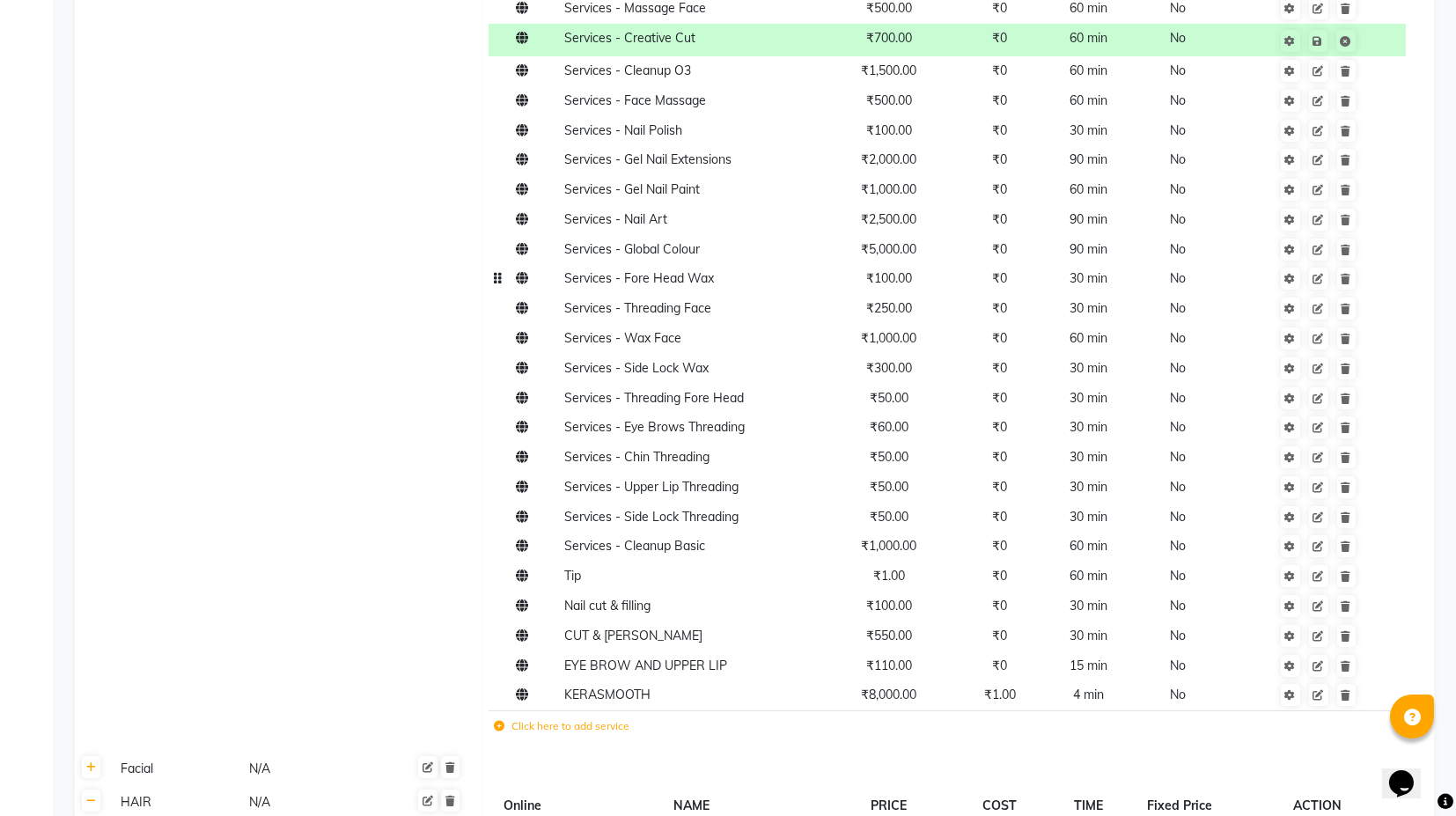
click at [887, 292] on td "₹100.00" at bounding box center [888, 279] width 131 height 30
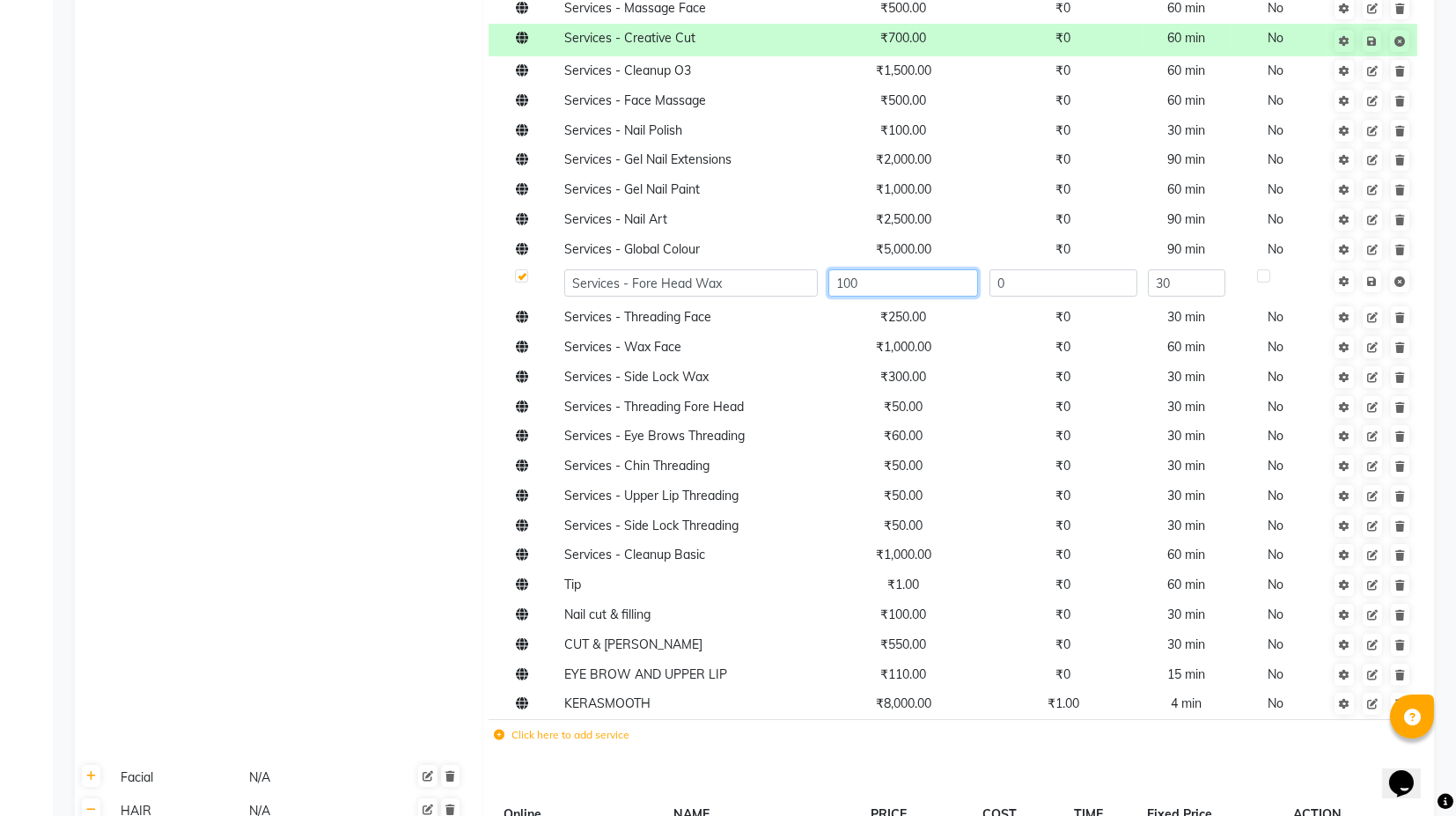
click at [852, 284] on input "100" at bounding box center [902, 283] width 149 height 27
type input "150"
click at [1374, 288] on td "Save" at bounding box center [1373, 283] width 90 height 39
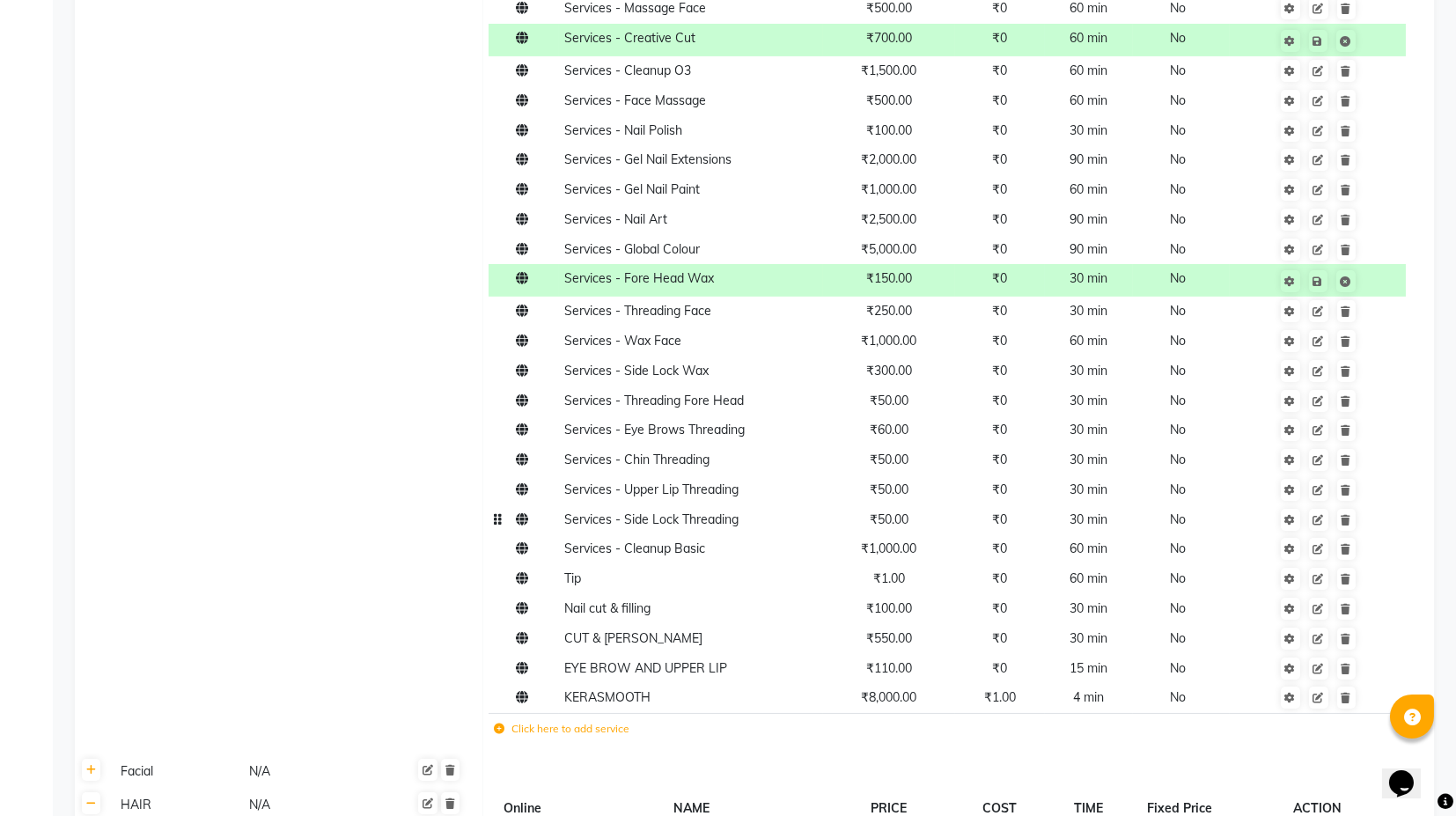
click at [893, 528] on td "₹50.00" at bounding box center [888, 519] width 131 height 30
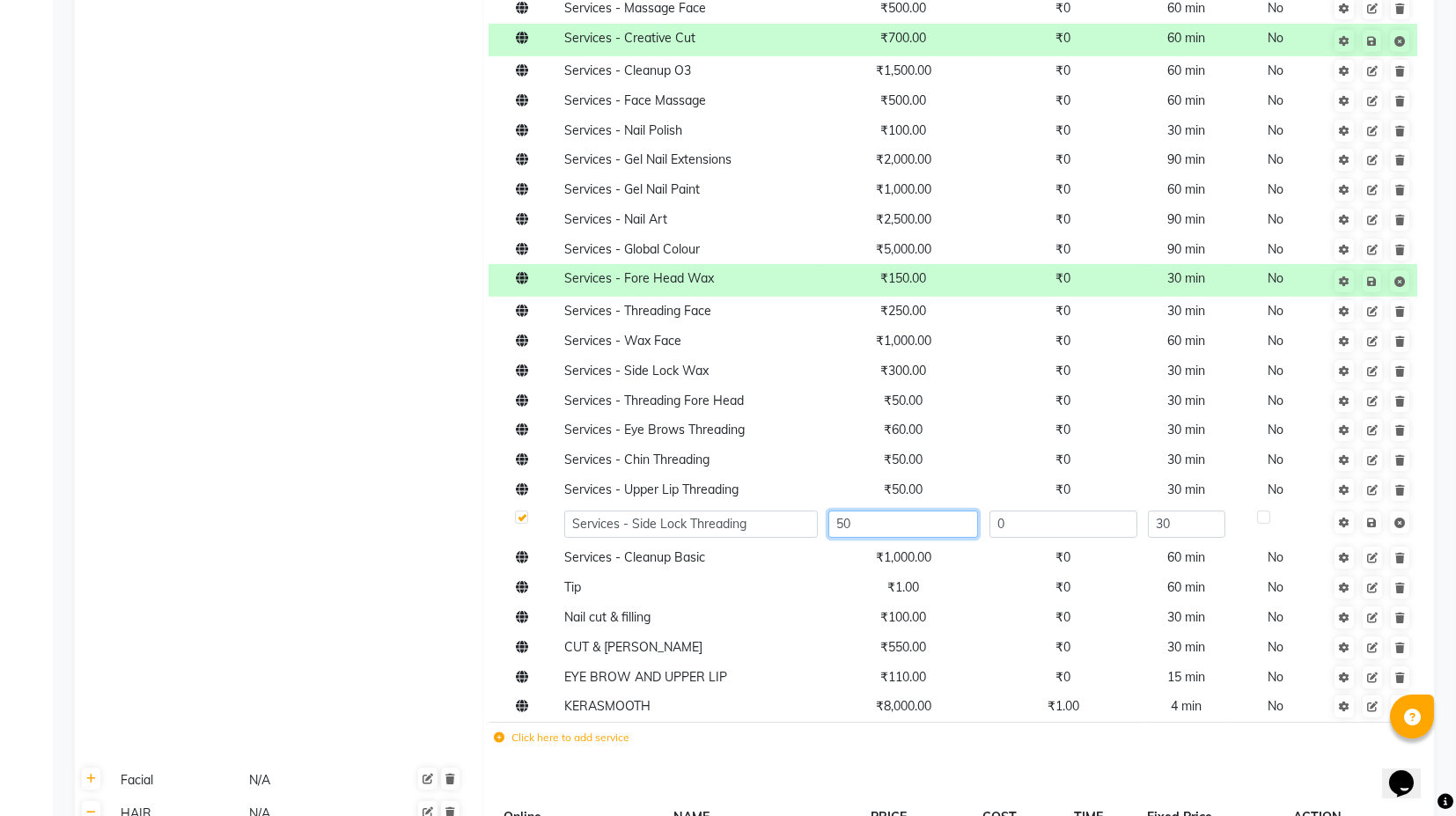
click at [844, 527] on input "50" at bounding box center [902, 523] width 149 height 27
type input "100"
click at [1378, 526] on td "Save" at bounding box center [1373, 523] width 90 height 39
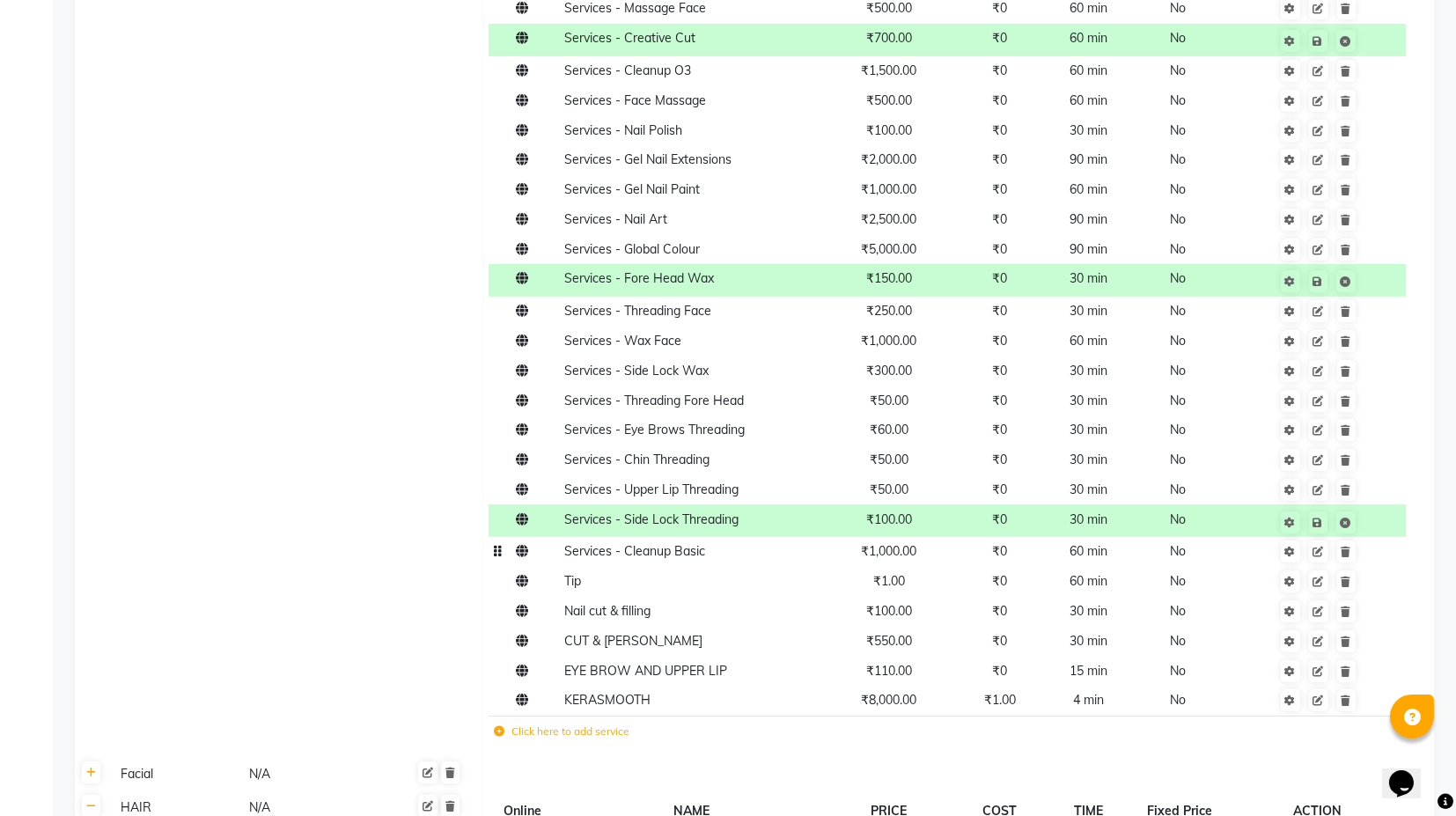
click at [884, 564] on td "₹1,000.00" at bounding box center [888, 551] width 131 height 30
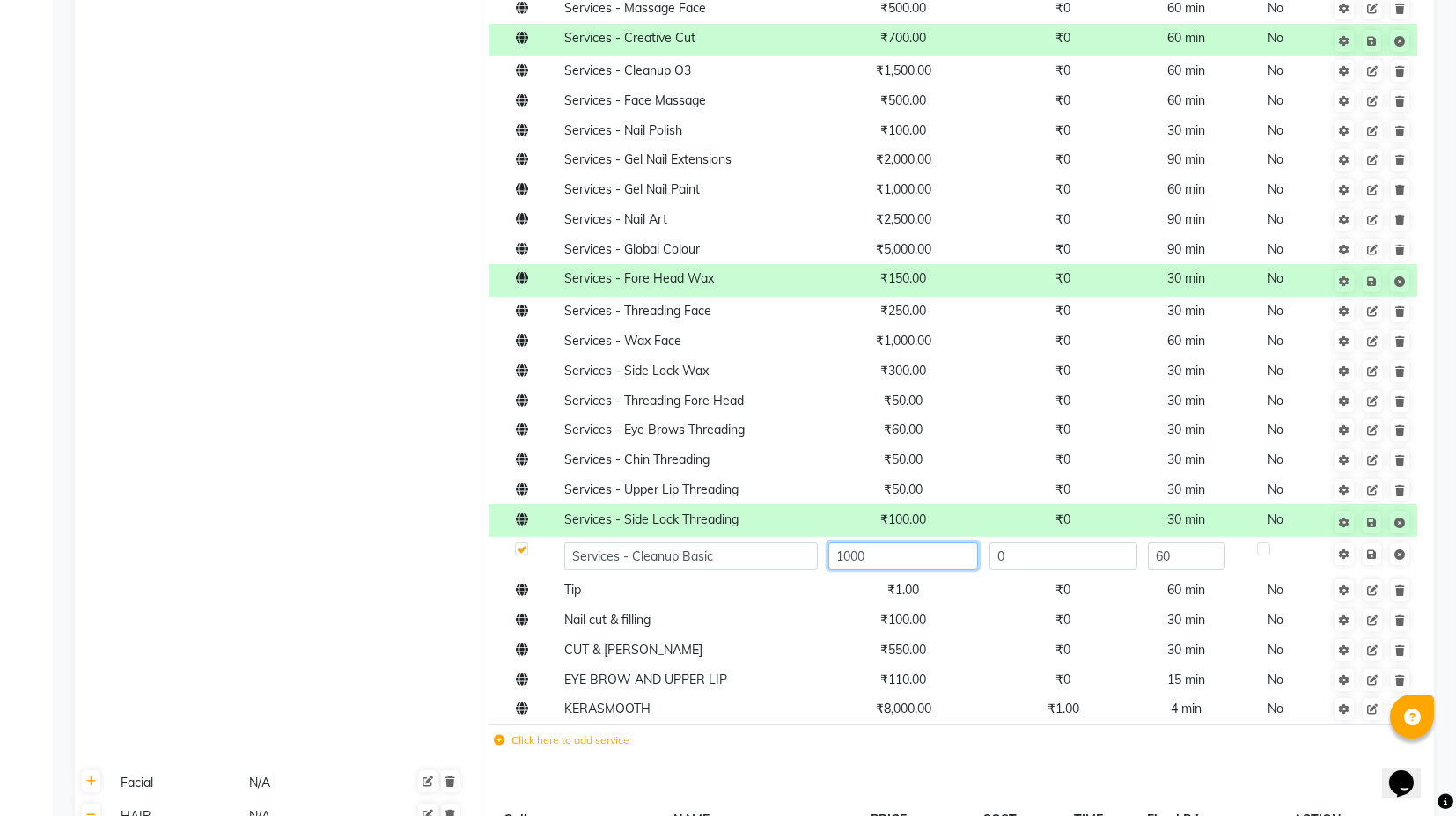
click at [850, 552] on input "1000" at bounding box center [902, 555] width 149 height 27
type input "1200"
click at [842, 592] on td "₹1.00" at bounding box center [903, 590] width 160 height 30
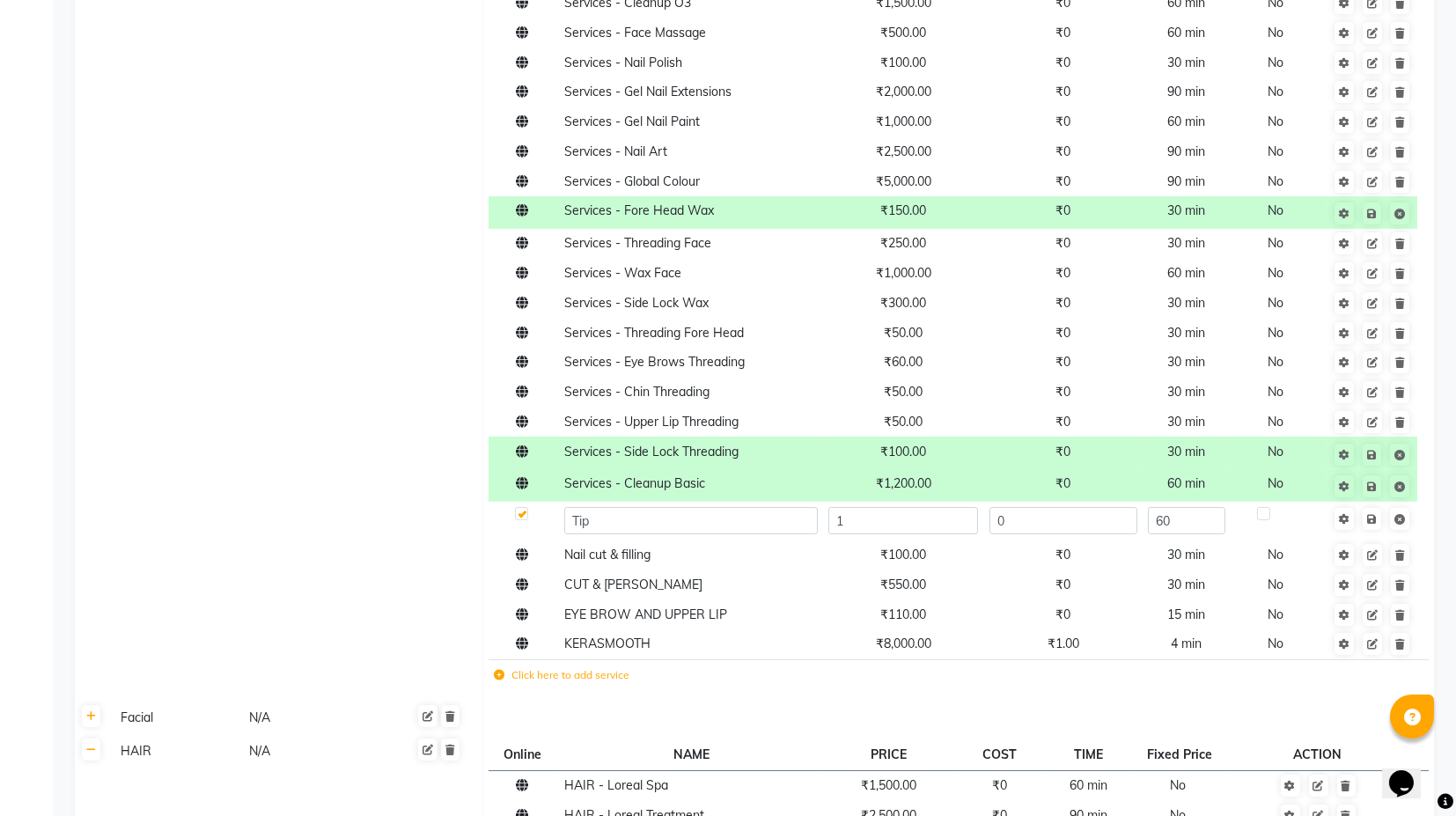
scroll to position [684, 0]
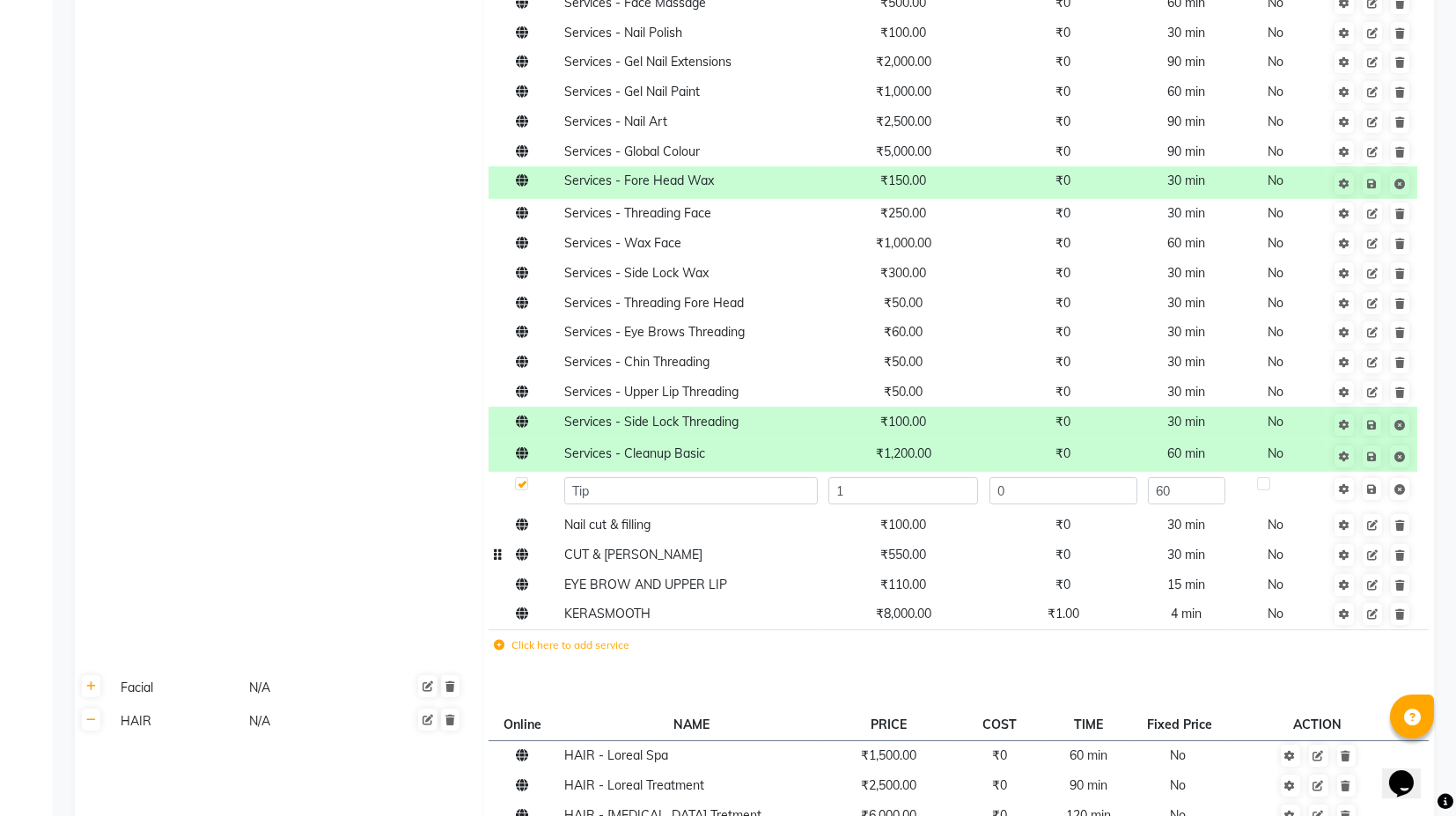
click at [899, 560] on span "₹550.00" at bounding box center [903, 554] width 46 height 16
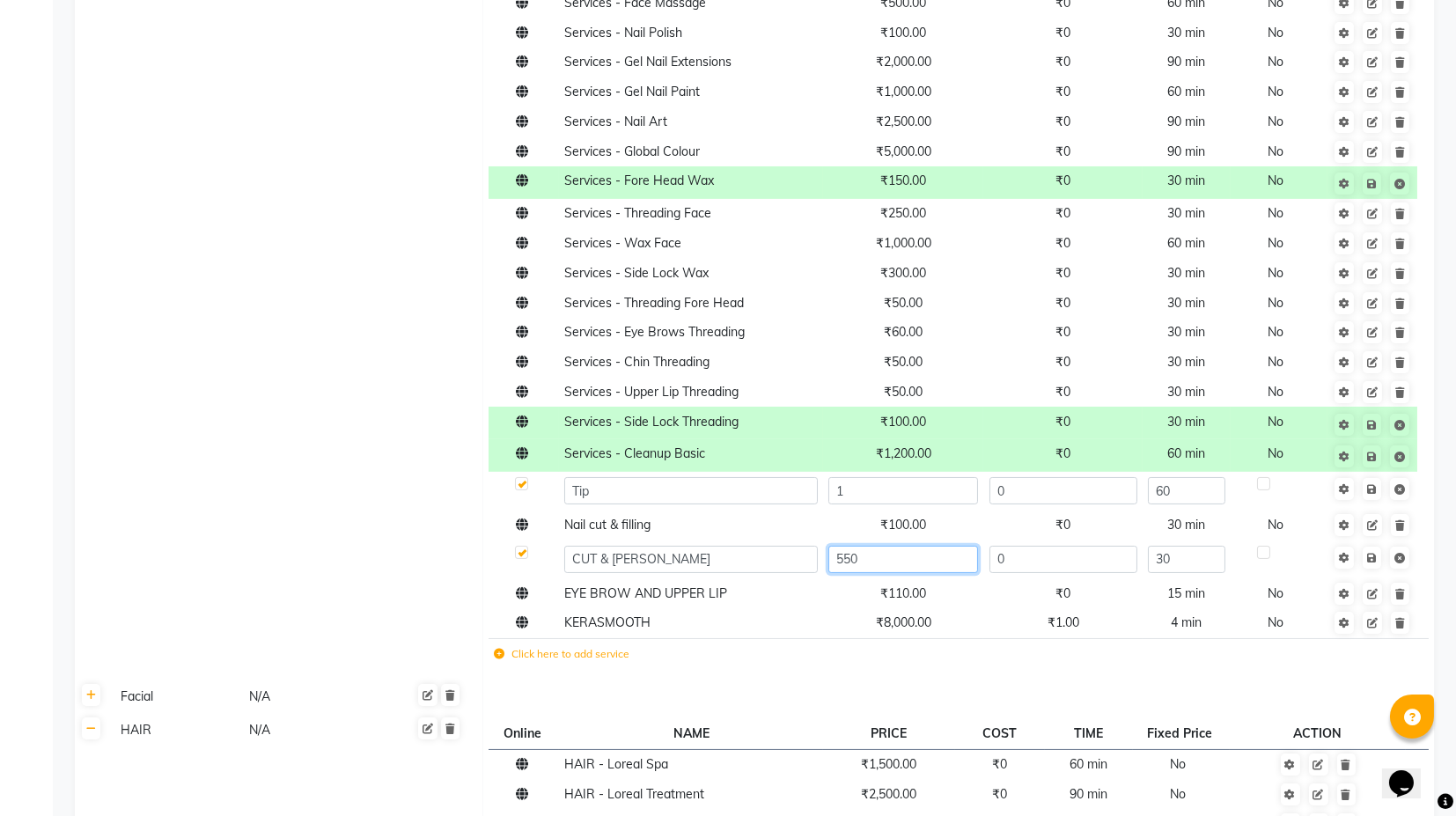
click at [862, 559] on input "550" at bounding box center [902, 558] width 149 height 27
click at [840, 552] on input "550" at bounding box center [902, 558] width 149 height 27
type input "450"
click at [1376, 561] on link at bounding box center [1372, 557] width 19 height 22
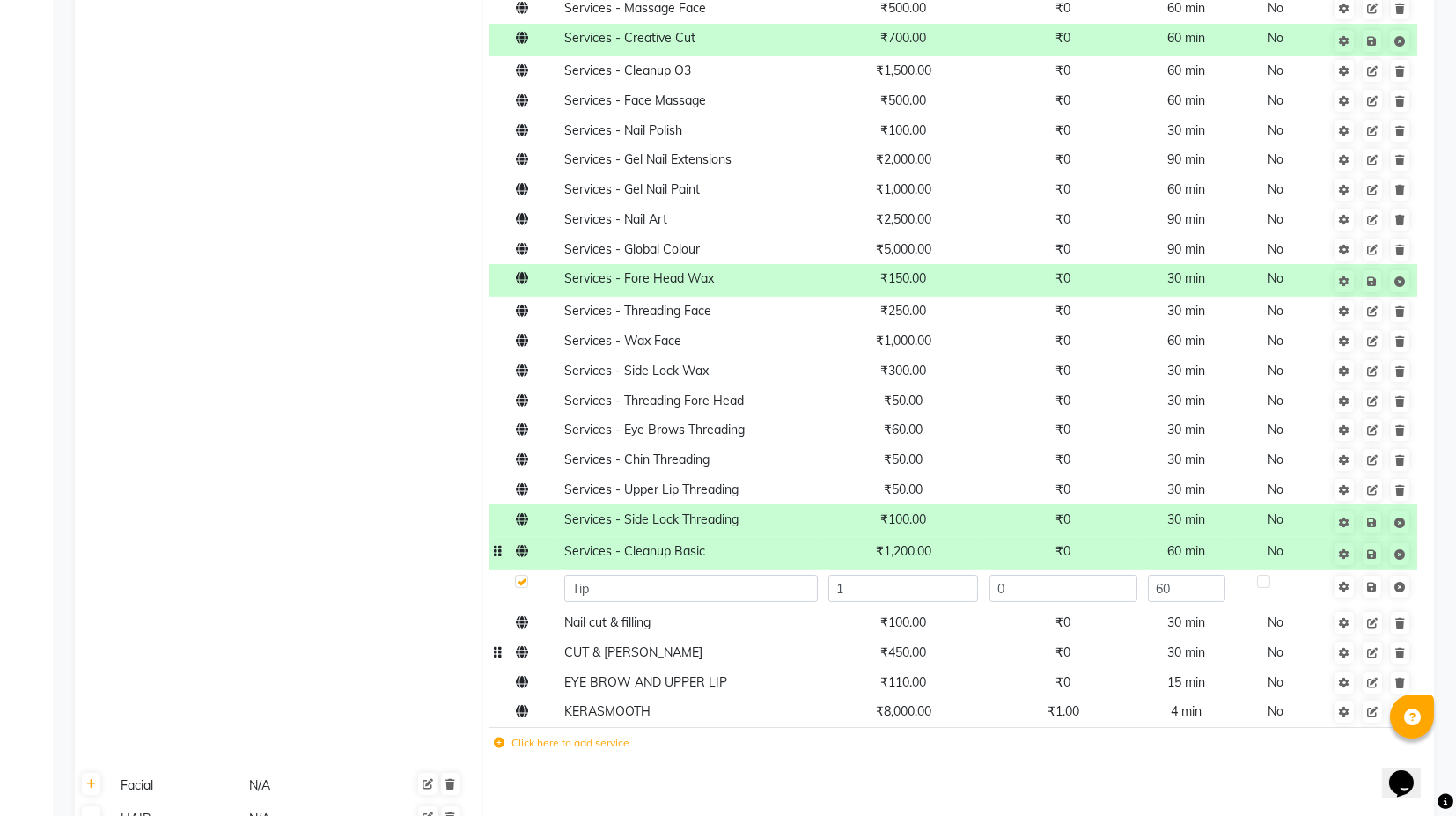
scroll to position [880, 0]
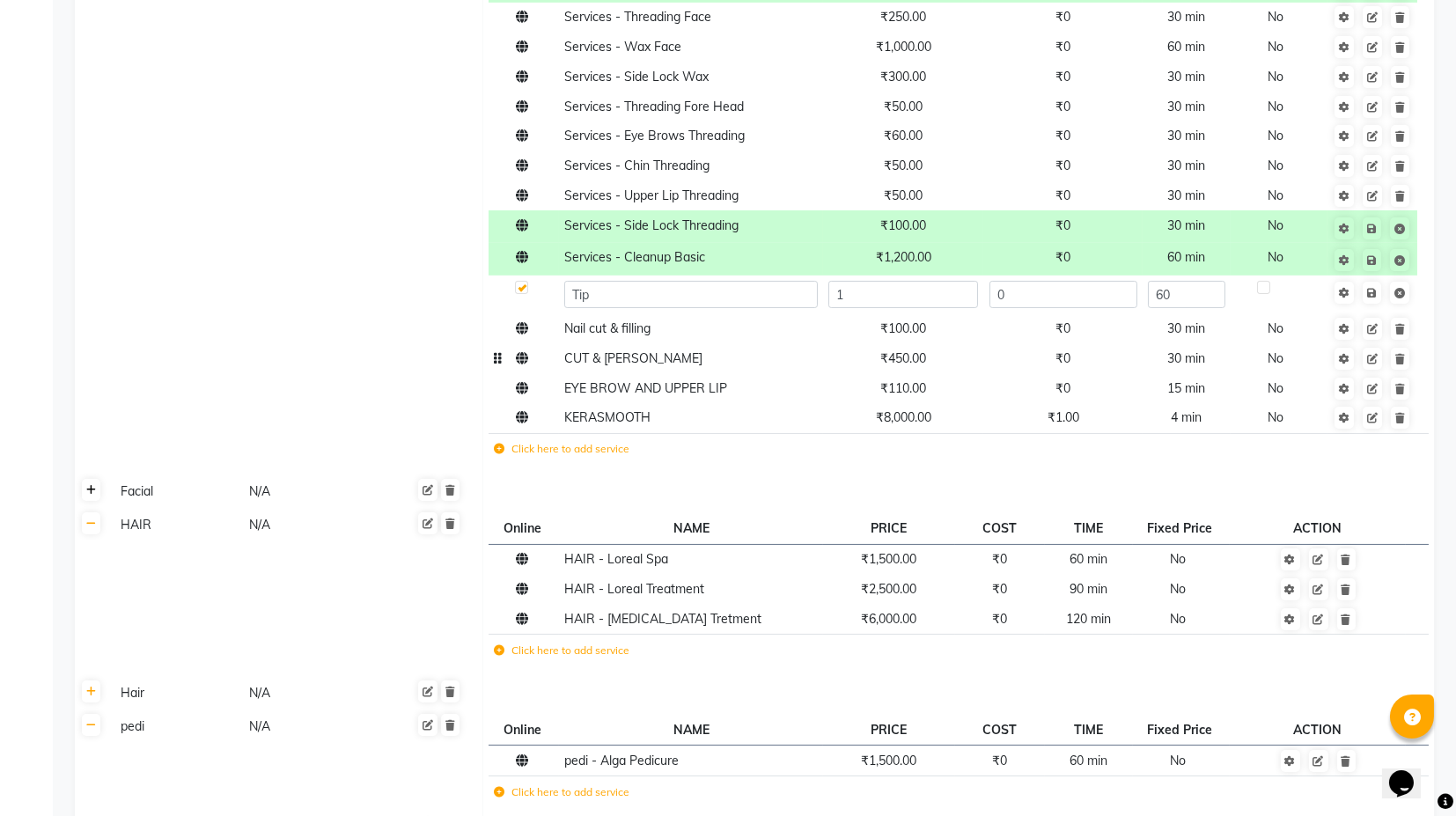
click at [85, 488] on link at bounding box center [91, 489] width 19 height 22
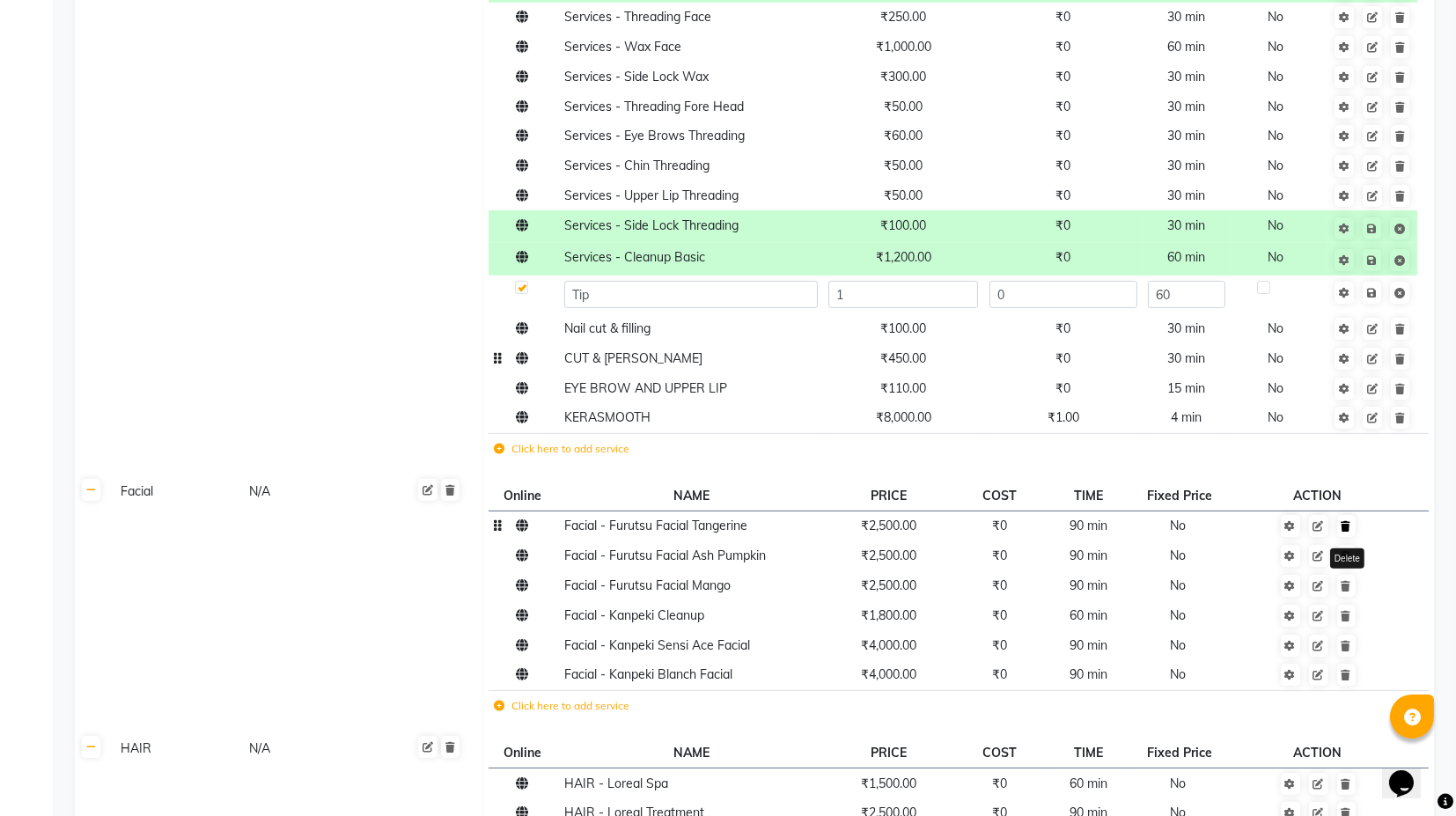
click at [1351, 530] on link at bounding box center [1346, 525] width 19 height 22
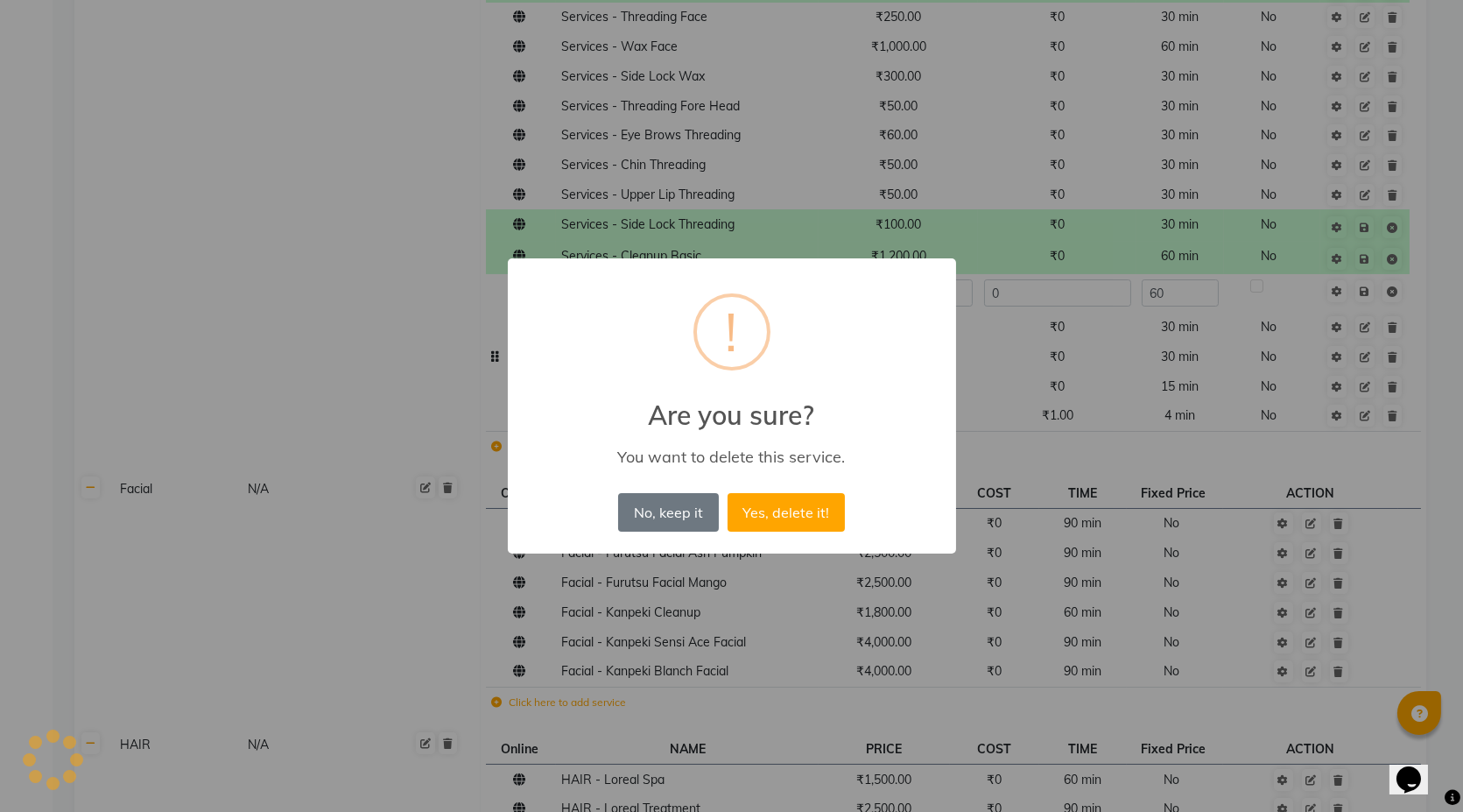
click at [728, 493] on button "Yes, delete it!" at bounding box center [786, 512] width 117 height 39
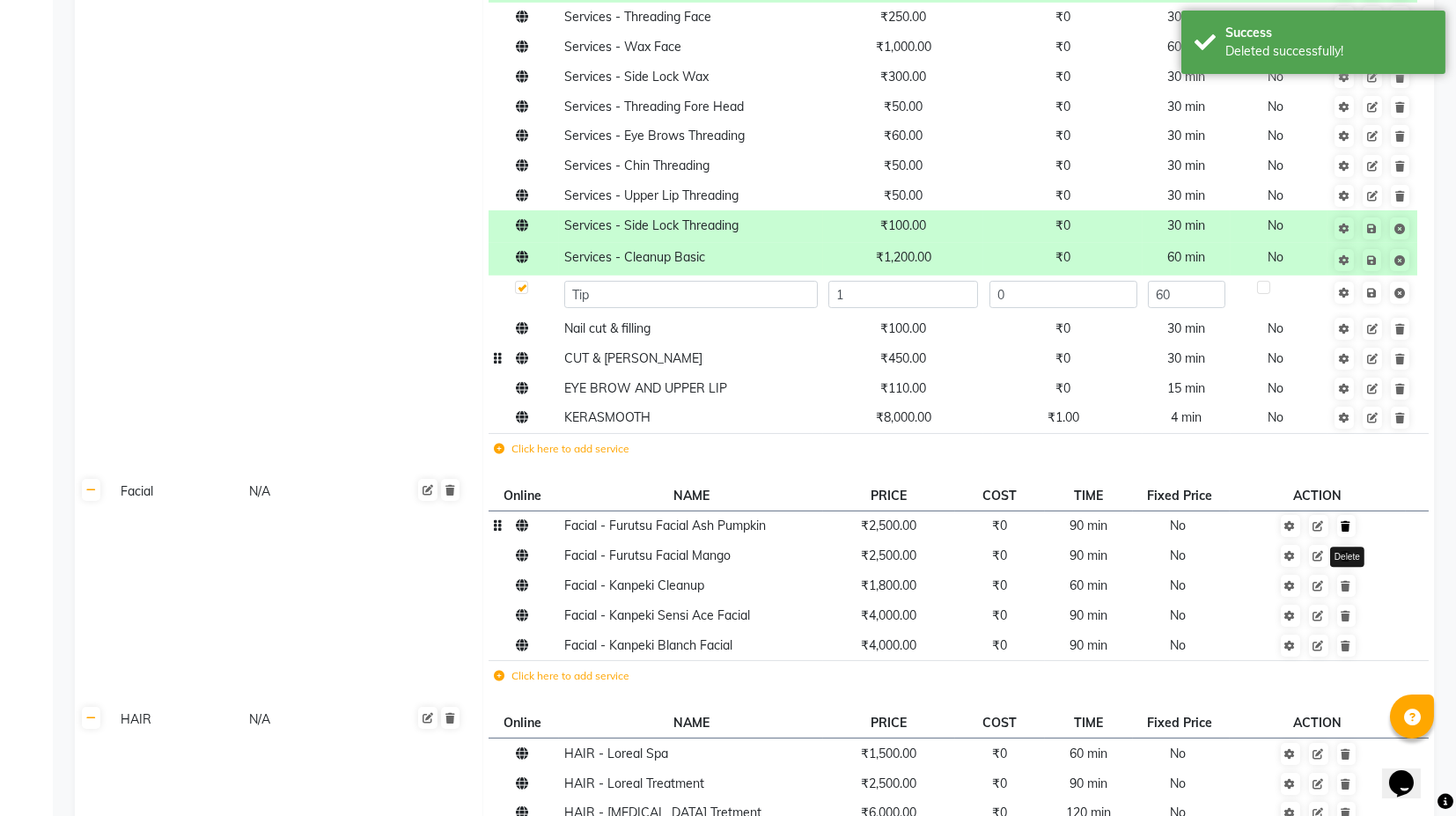
click at [1350, 533] on link at bounding box center [1346, 525] width 19 height 22
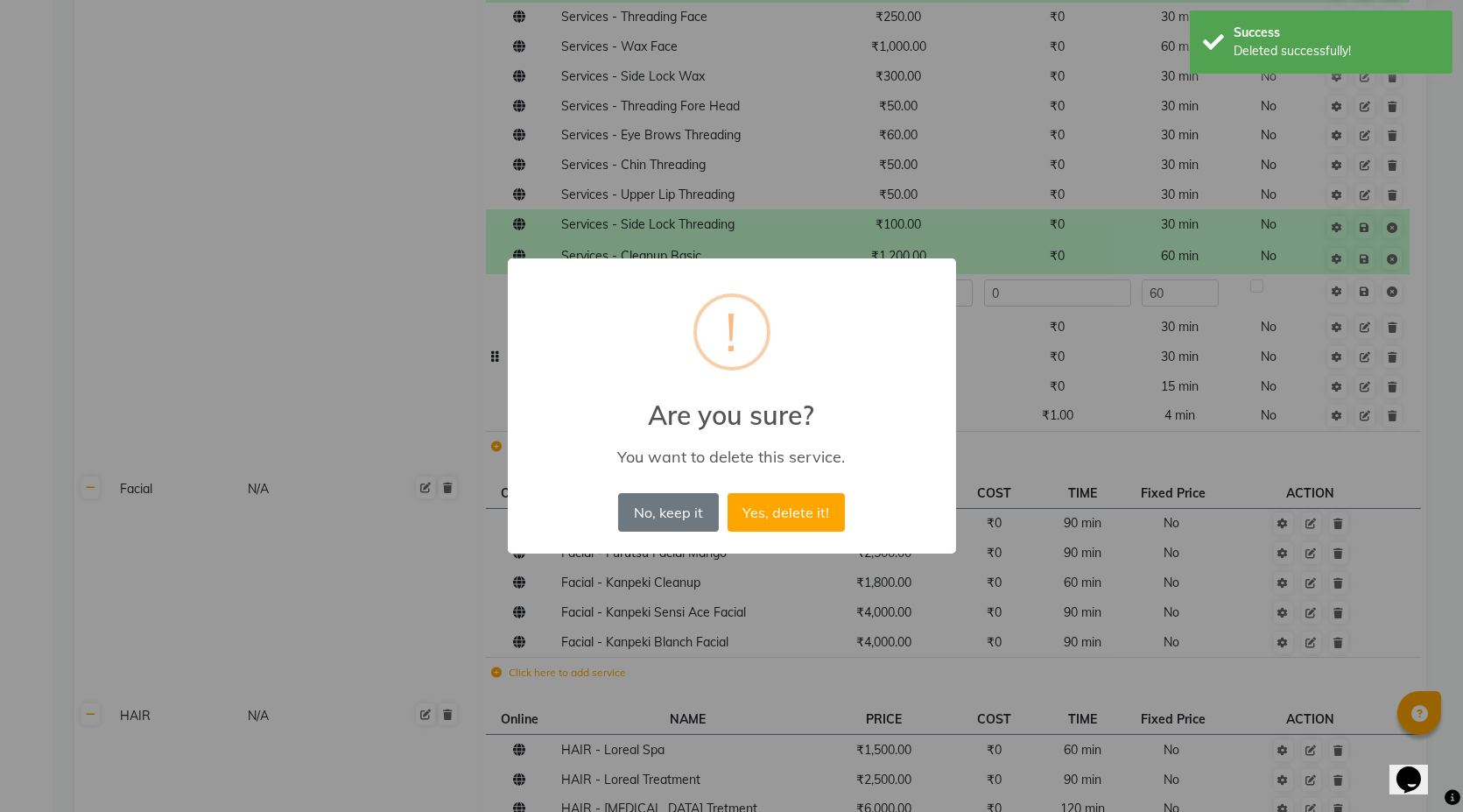
click at [728, 493] on button "Yes, delete it!" at bounding box center [786, 512] width 117 height 39
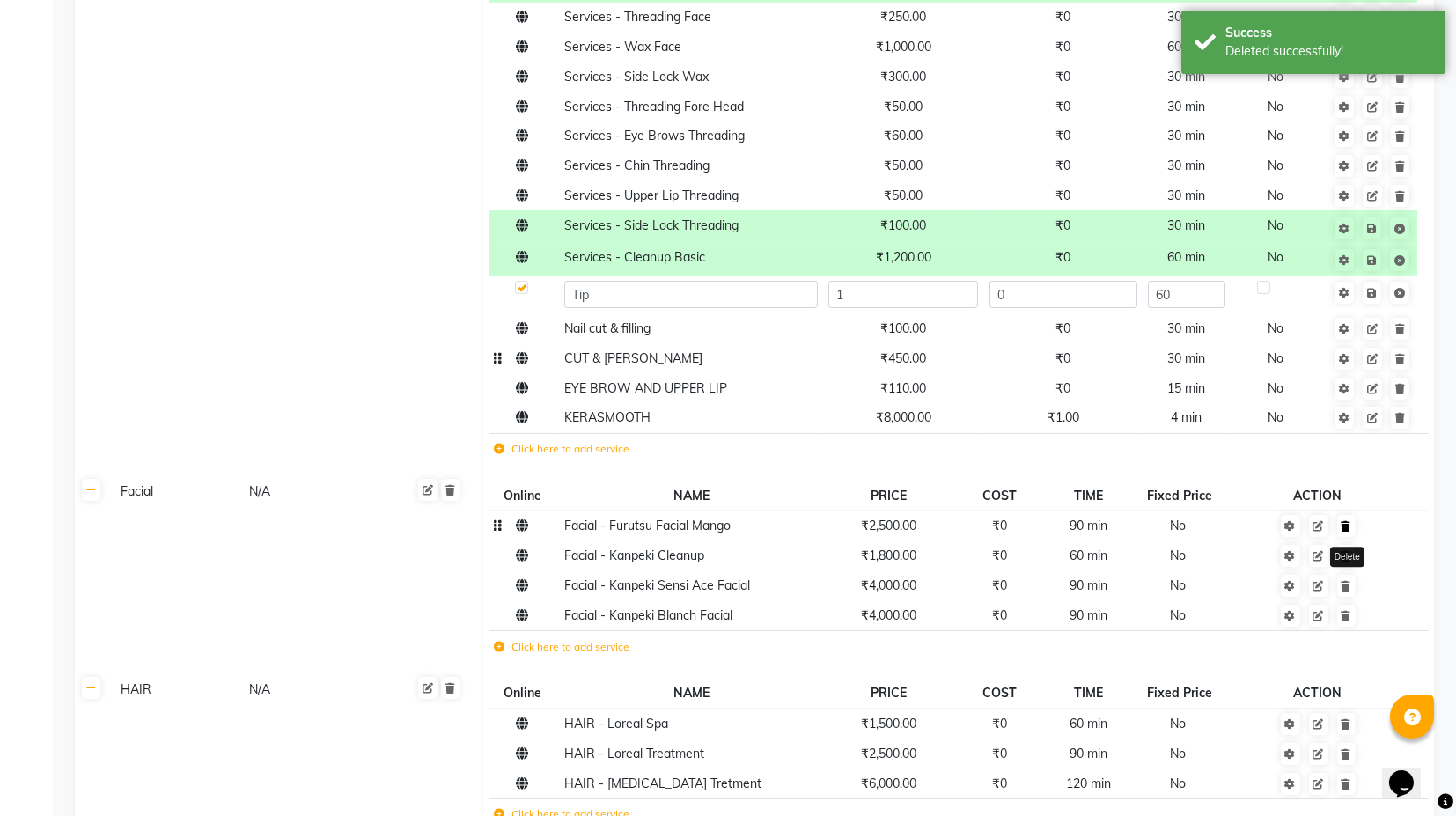
click at [1349, 528] on icon at bounding box center [1347, 526] width 10 height 11
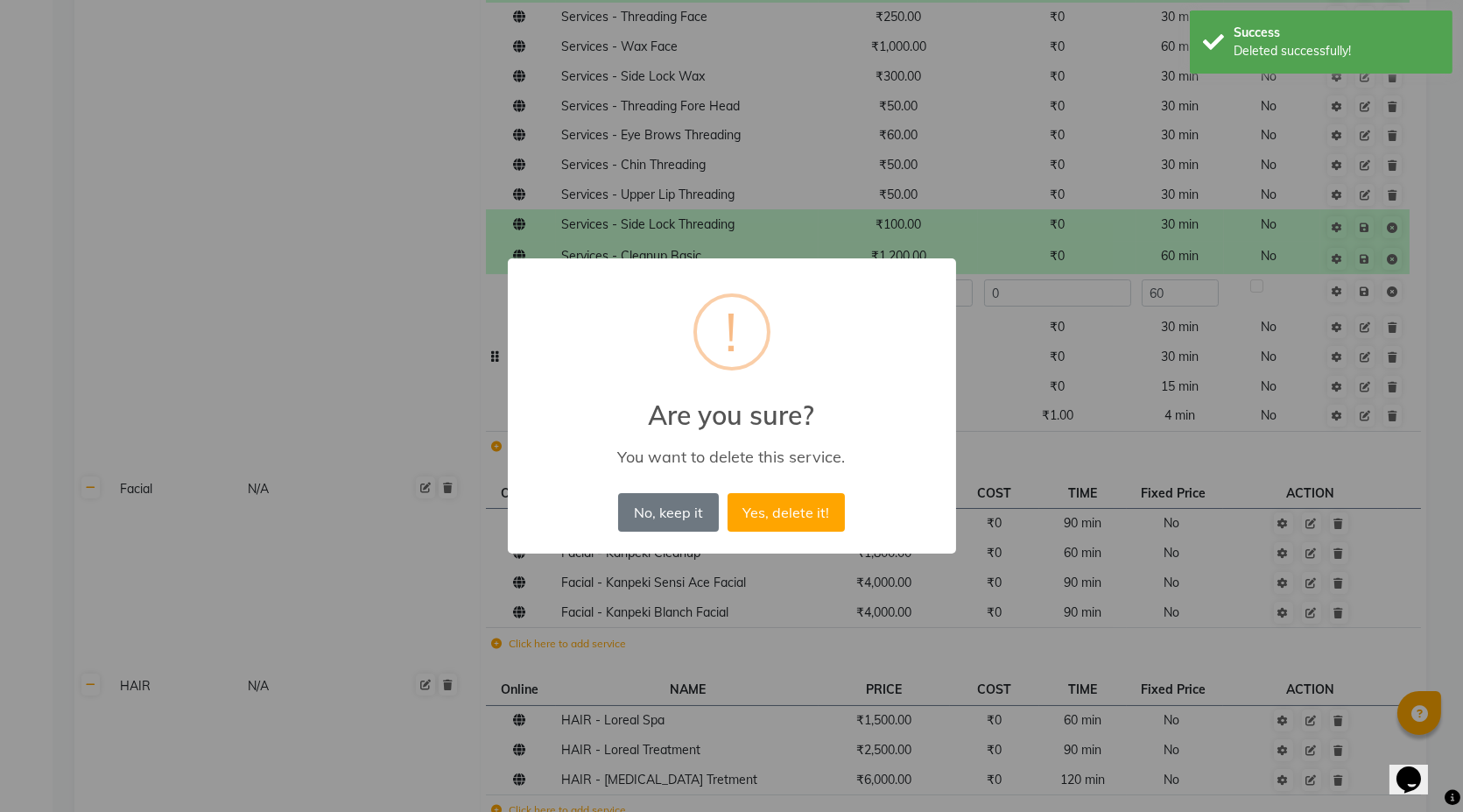
click at [728, 493] on button "Yes, delete it!" at bounding box center [786, 512] width 117 height 39
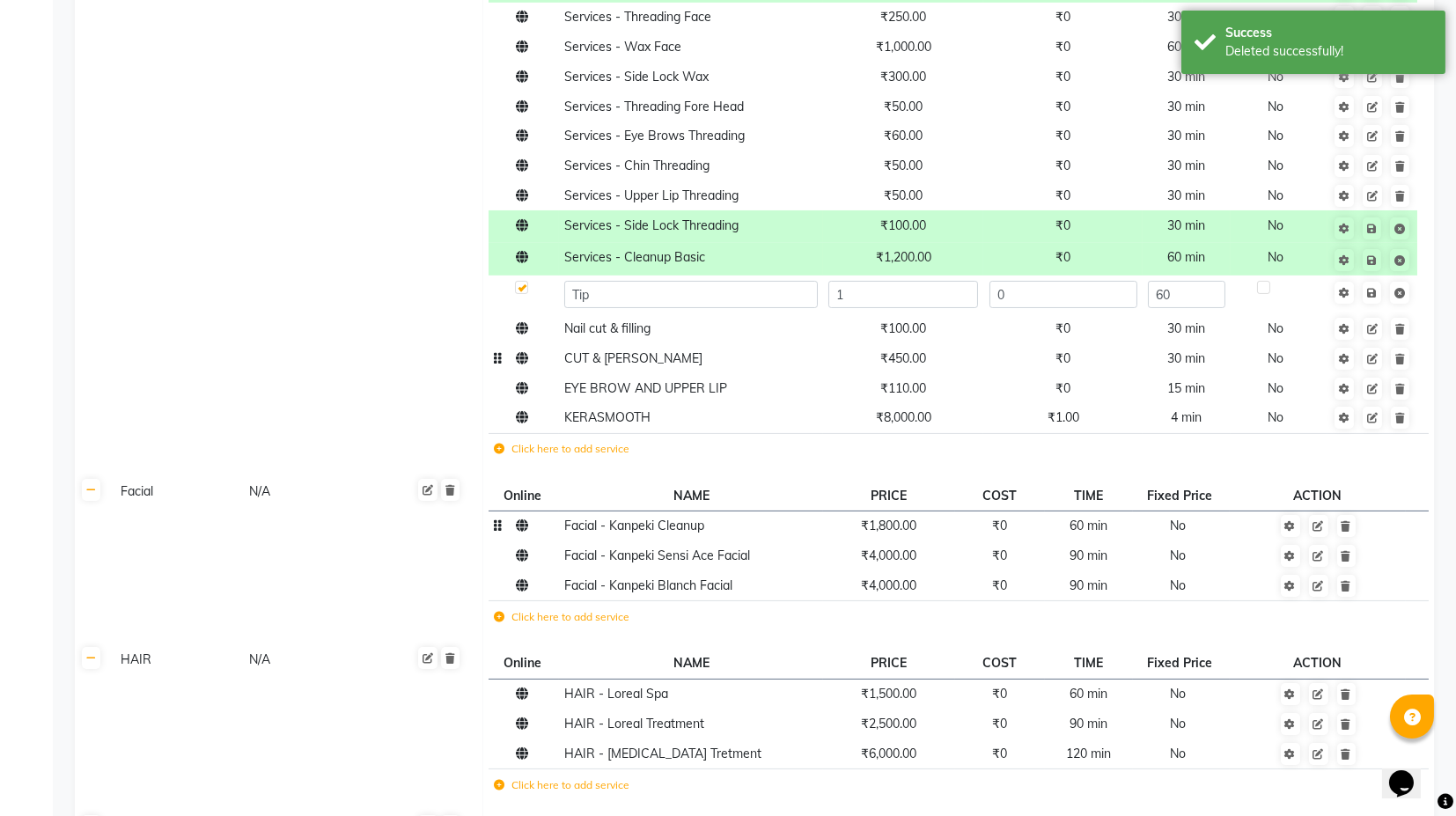
click at [895, 528] on span "₹1,800.00" at bounding box center [889, 525] width 56 height 16
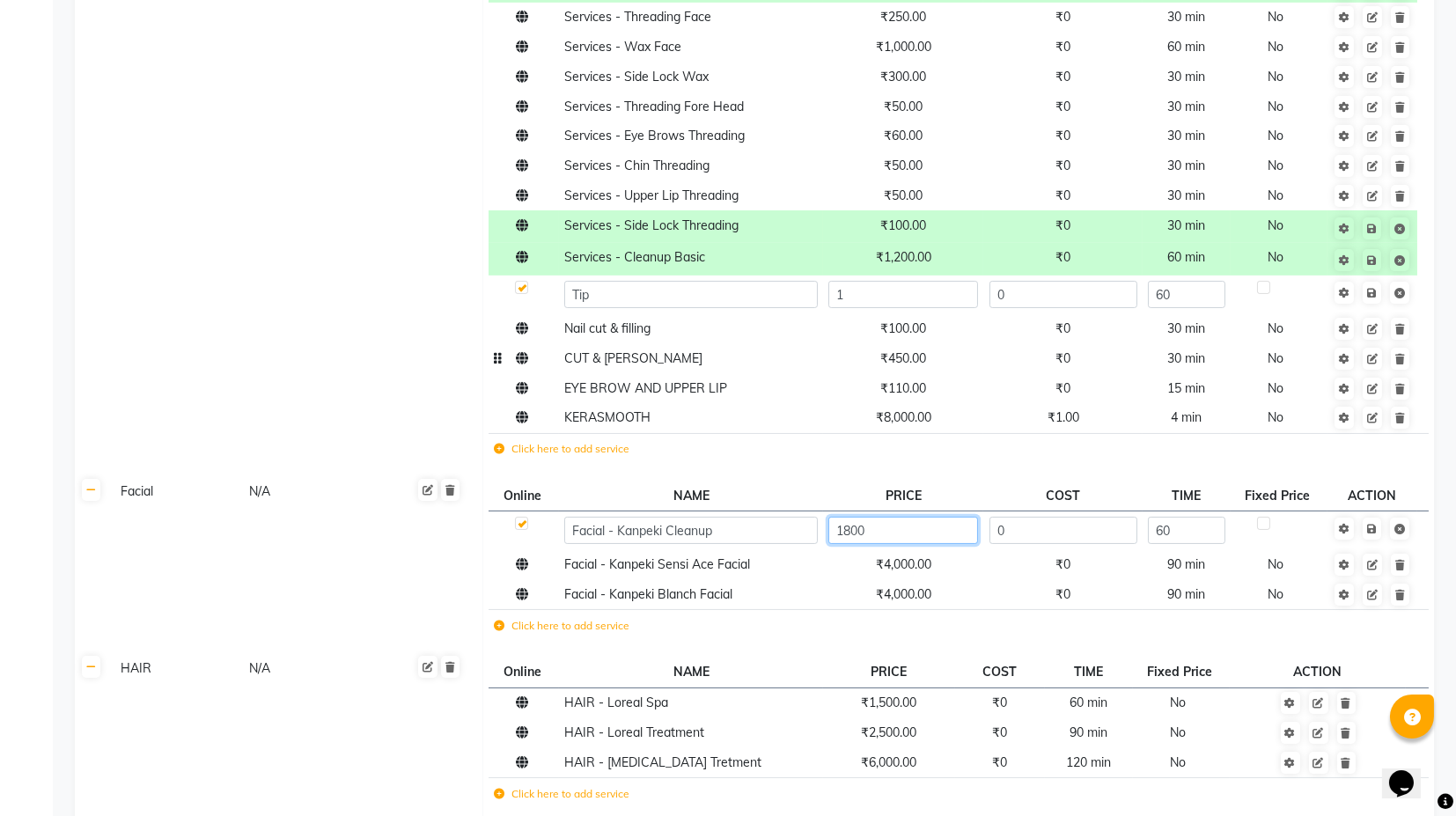
click at [856, 531] on input "1800" at bounding box center [902, 529] width 149 height 27
type input "2000"
click at [1377, 534] on td "Save" at bounding box center [1373, 530] width 90 height 39
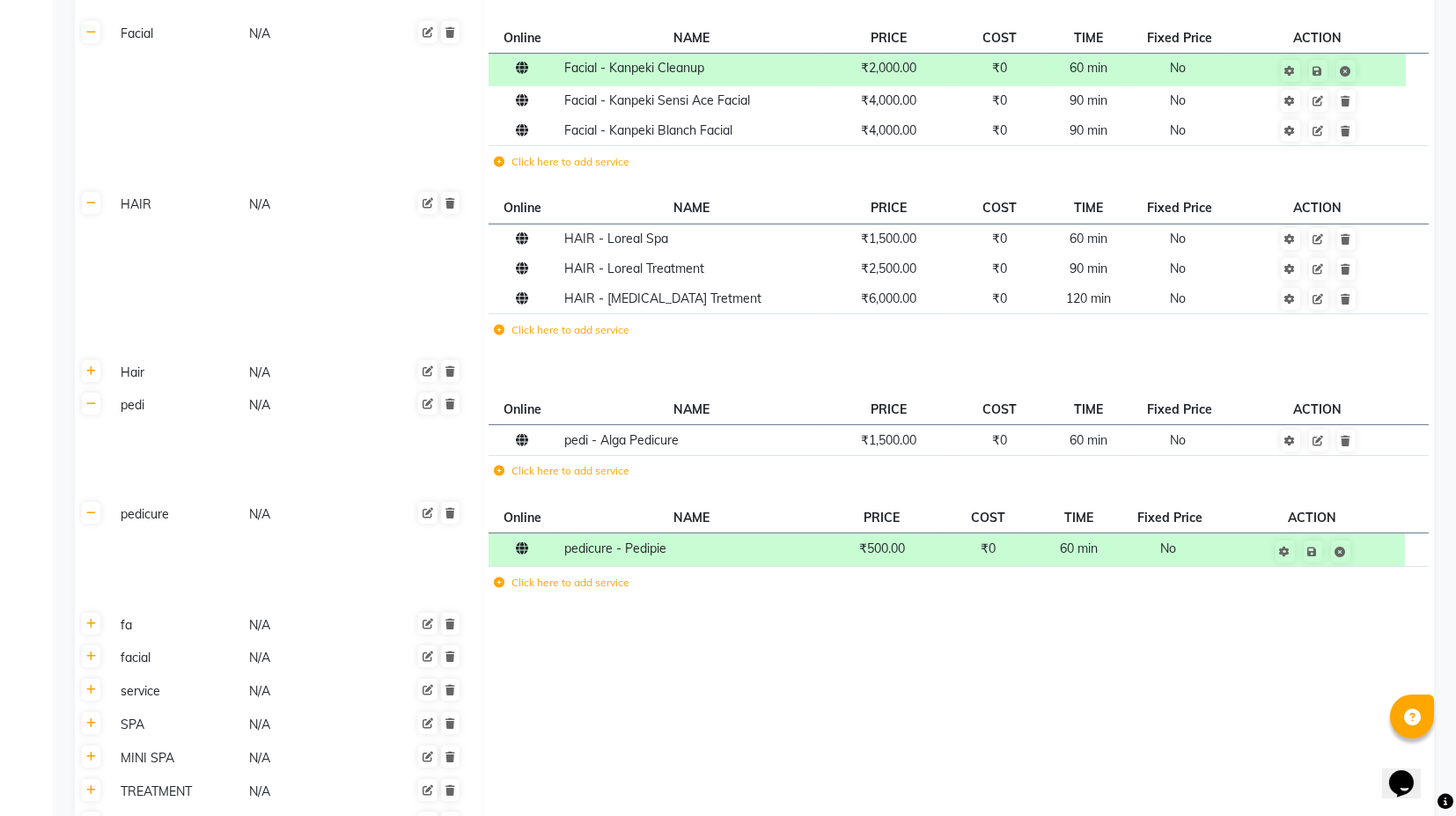
scroll to position [1368, 0]
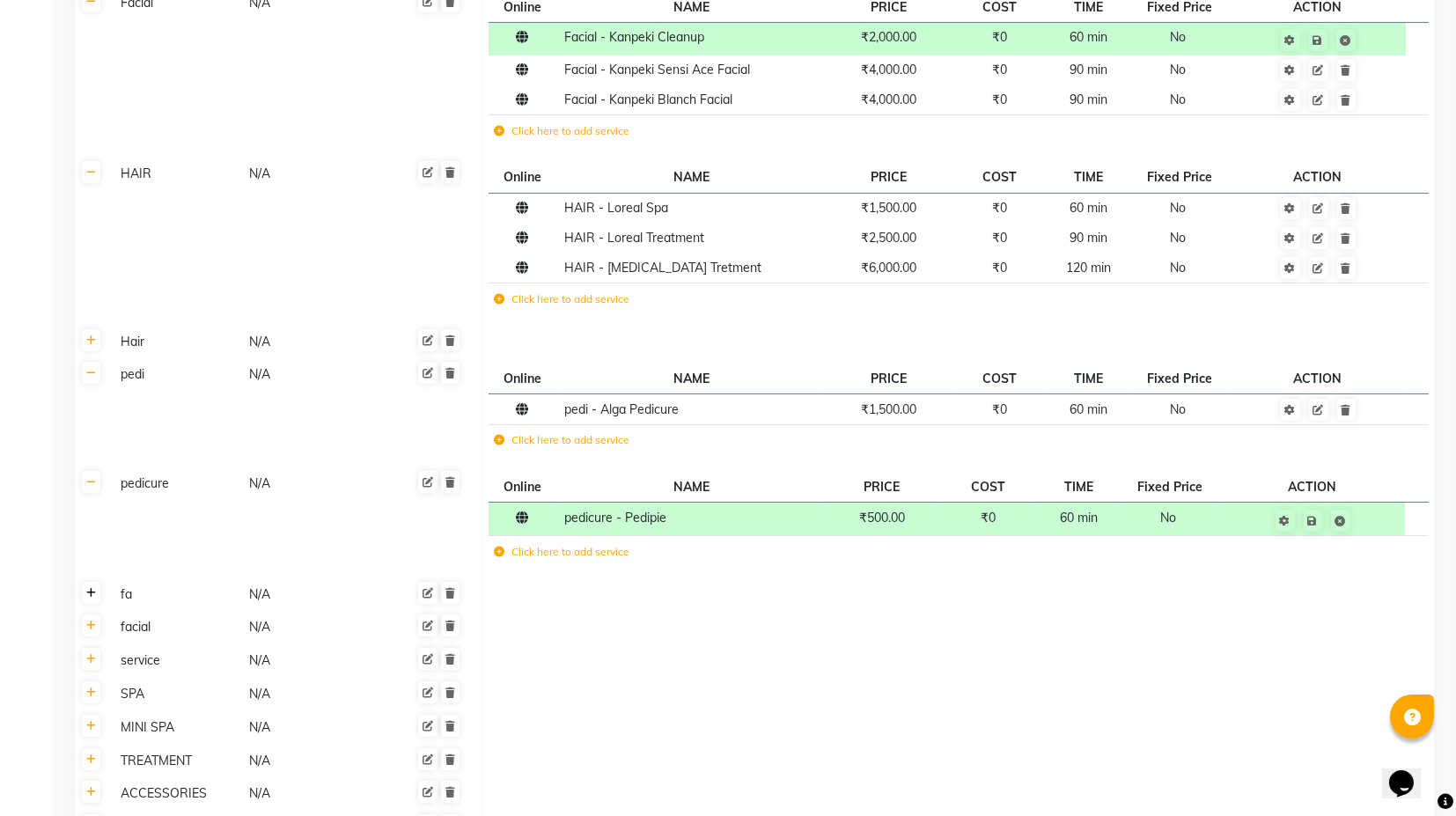
click at [90, 595] on icon at bounding box center [91, 593] width 10 height 11
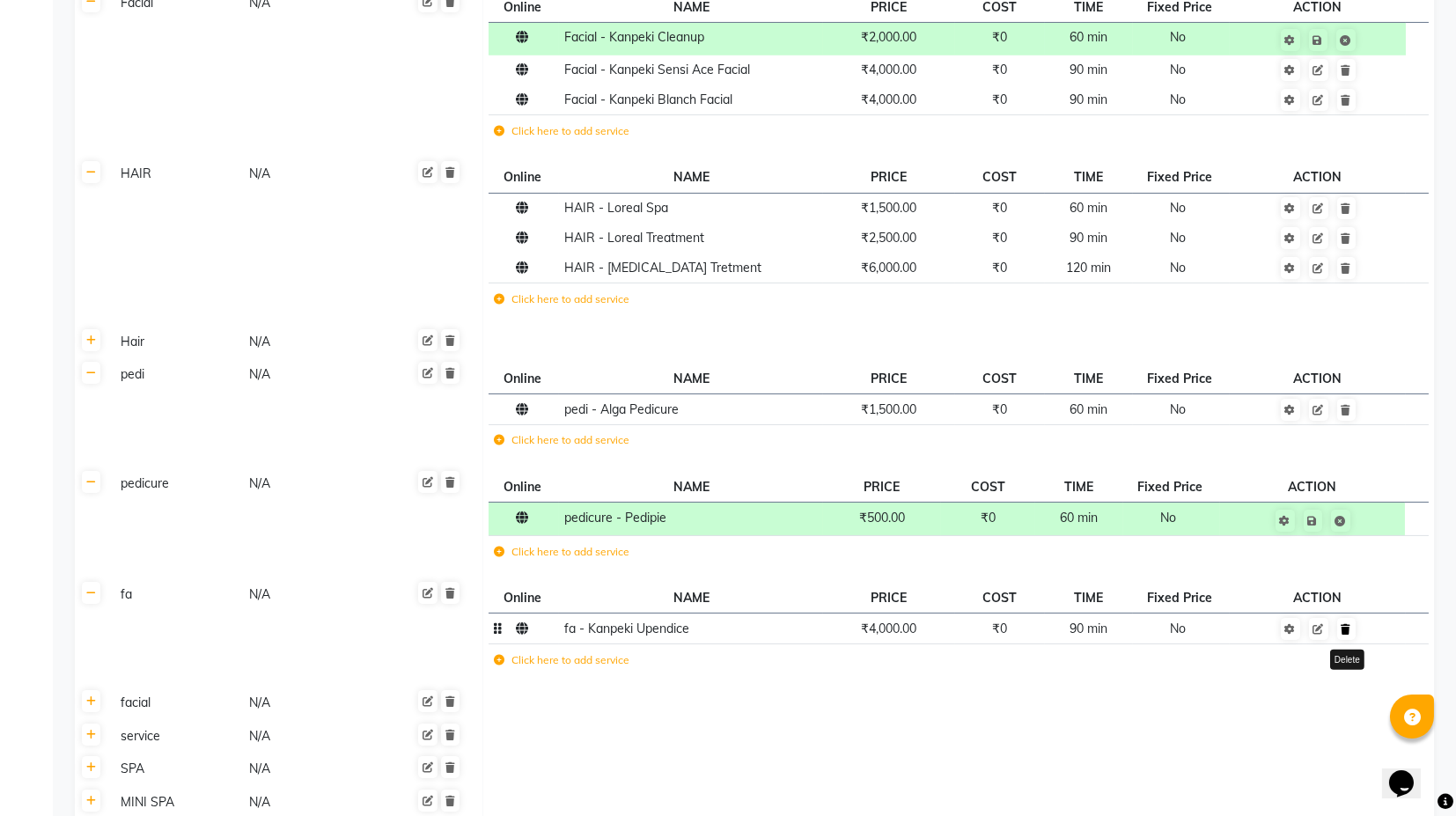
click at [1348, 626] on icon at bounding box center [1347, 629] width 10 height 11
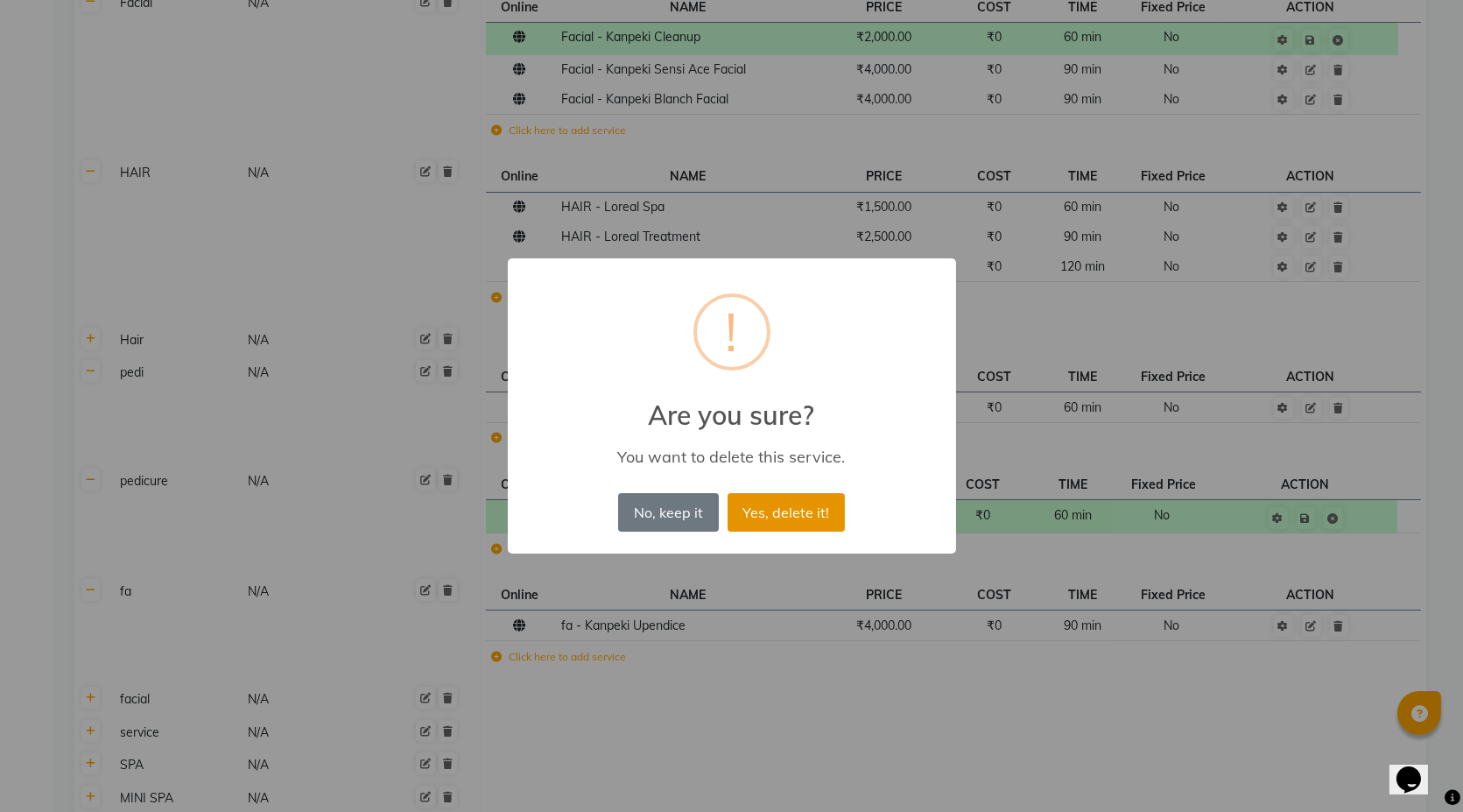
click at [806, 516] on button "Yes, delete it!" at bounding box center [786, 512] width 117 height 39
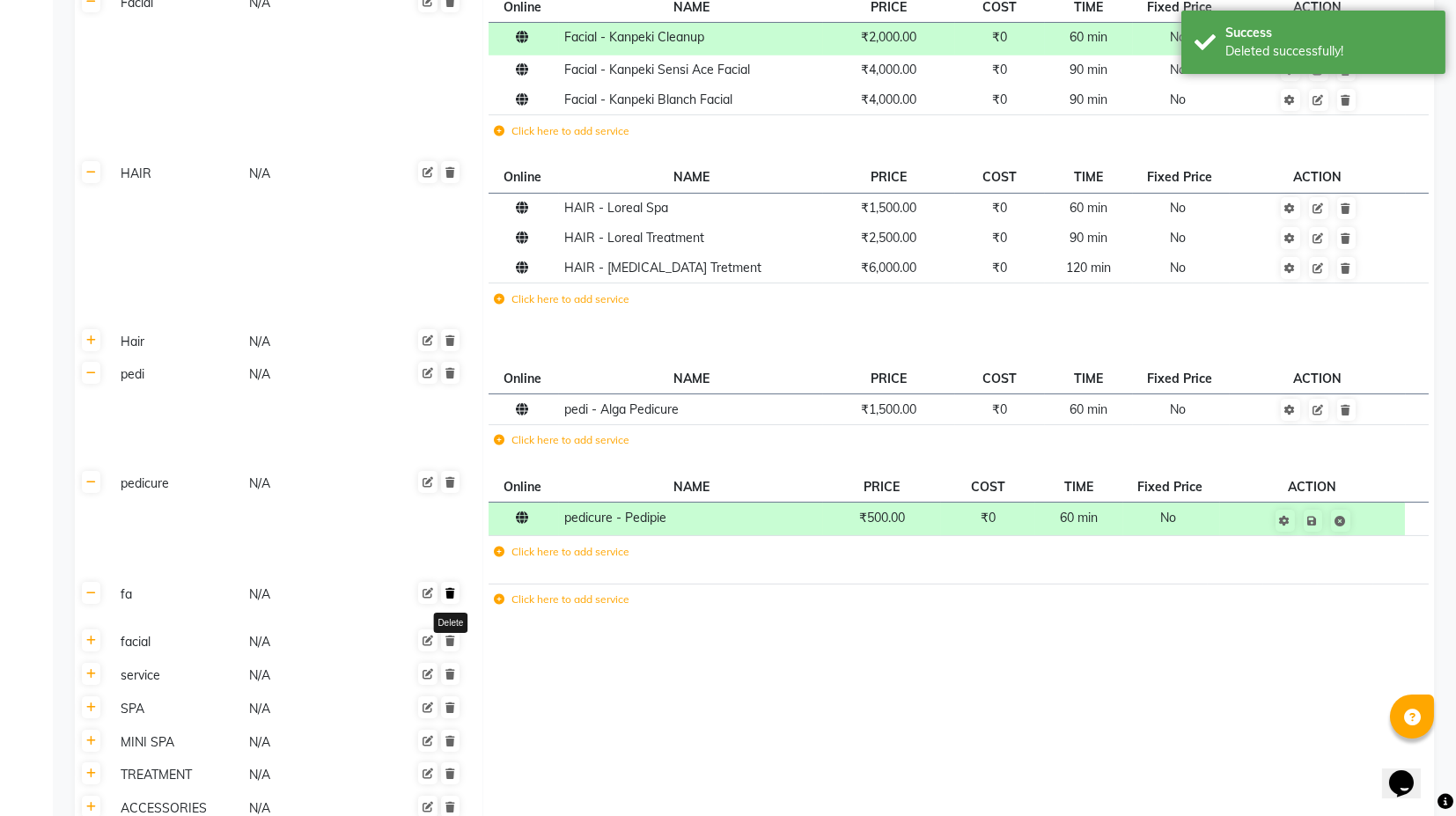
click at [456, 594] on link at bounding box center [450, 592] width 19 height 22
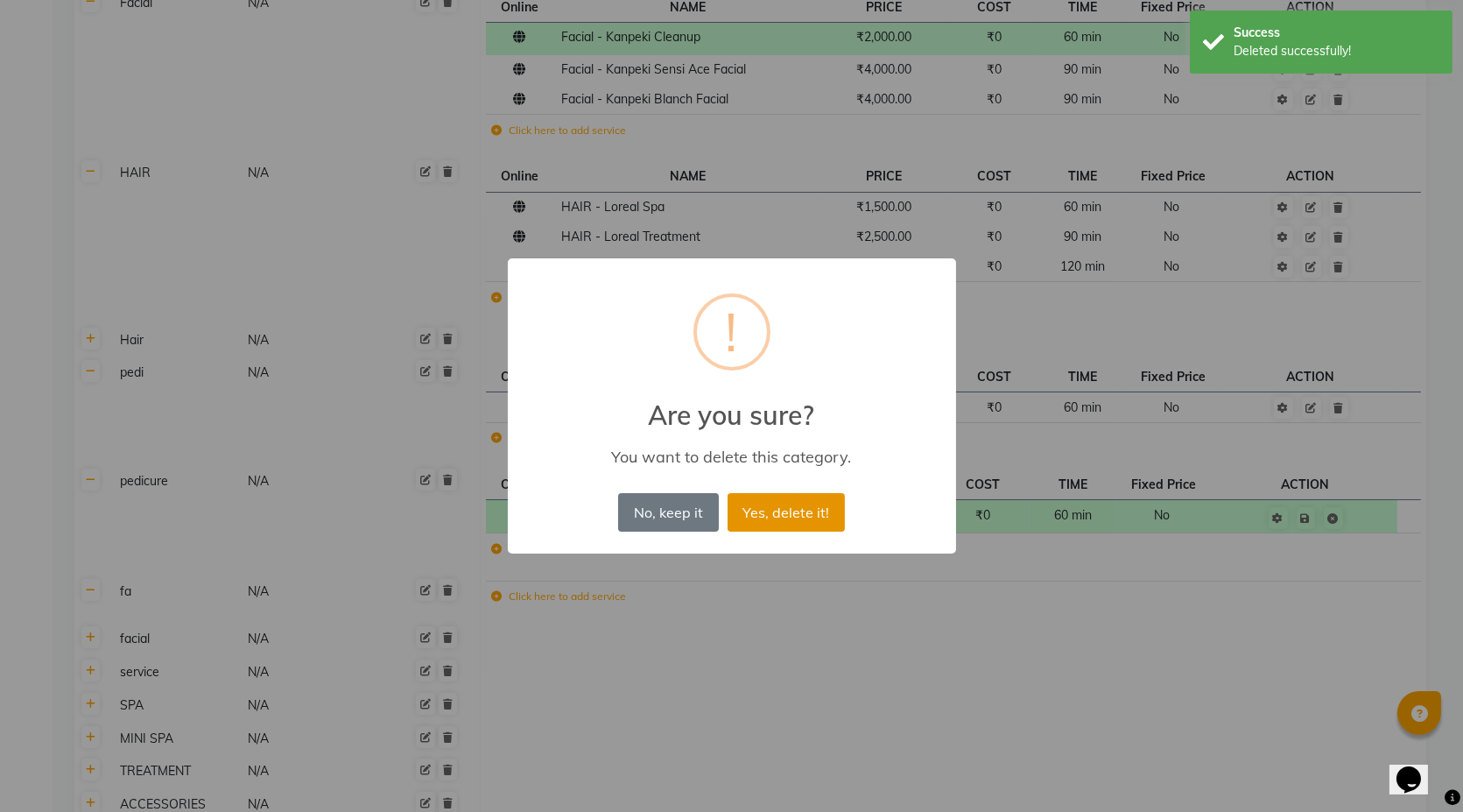
click at [750, 514] on button "Yes, delete it!" at bounding box center [786, 512] width 117 height 39
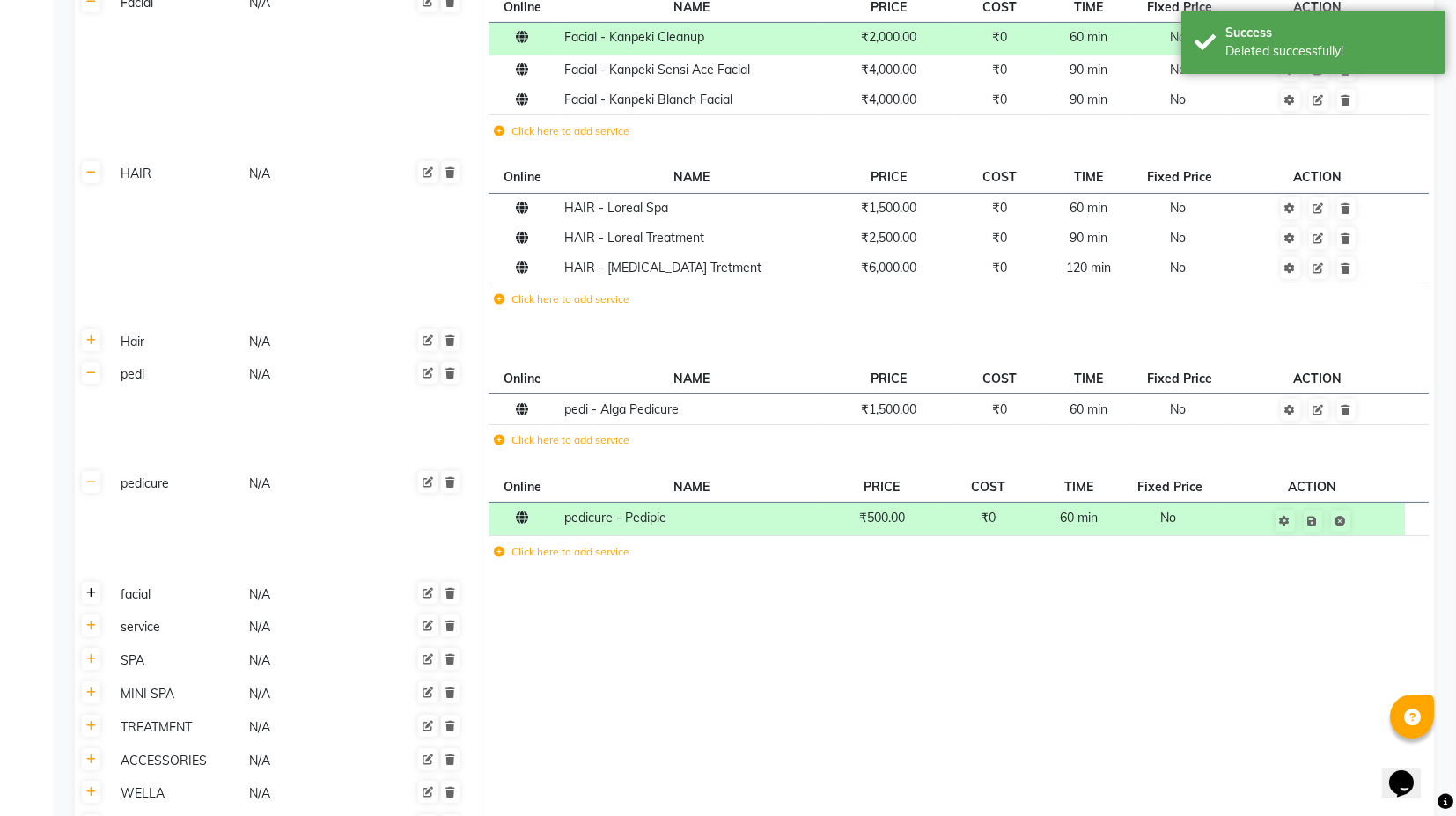
click at [93, 594] on icon at bounding box center [91, 593] width 10 height 11
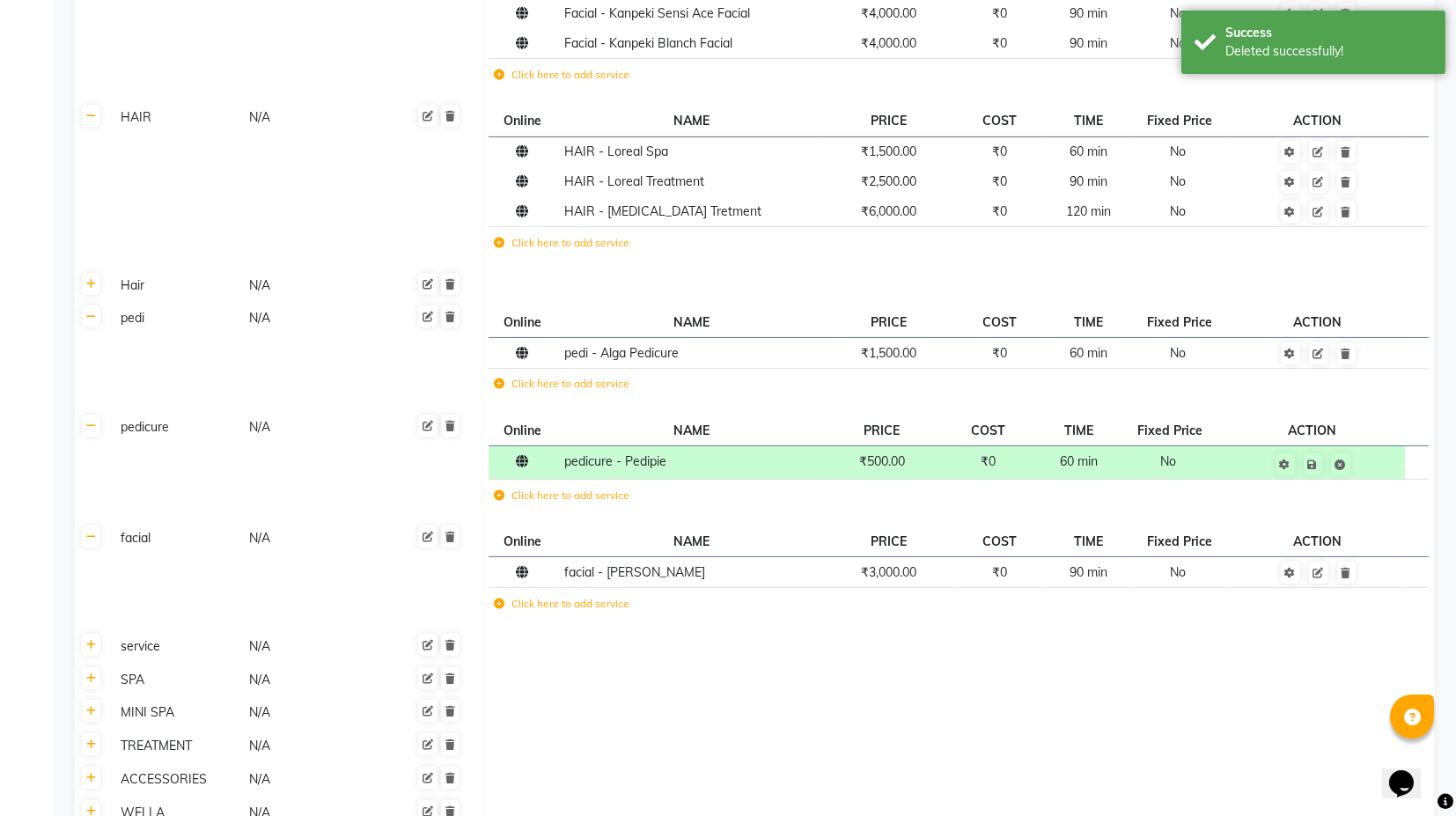
scroll to position [1466, 0]
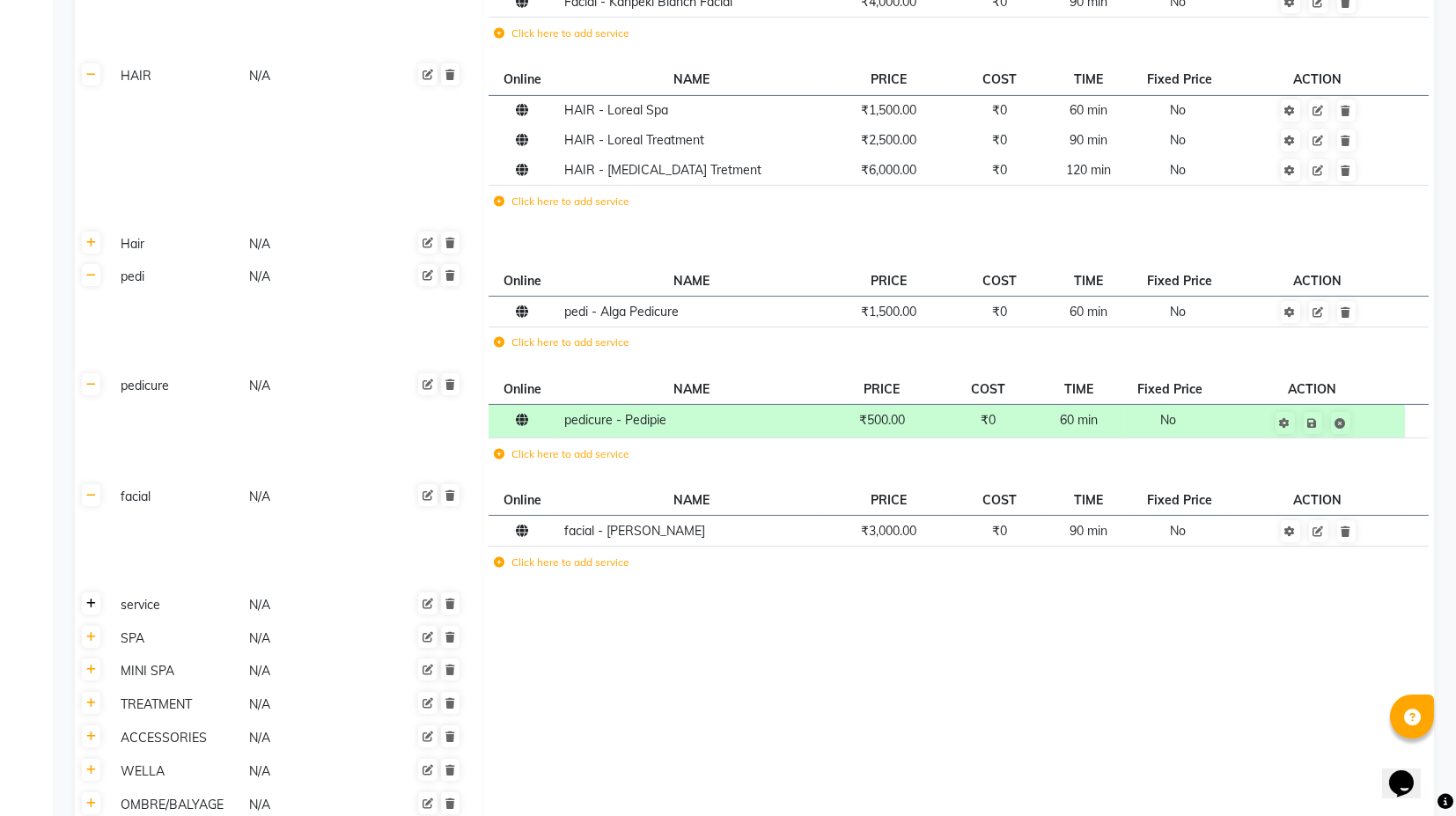
click at [89, 604] on icon at bounding box center [91, 603] width 10 height 11
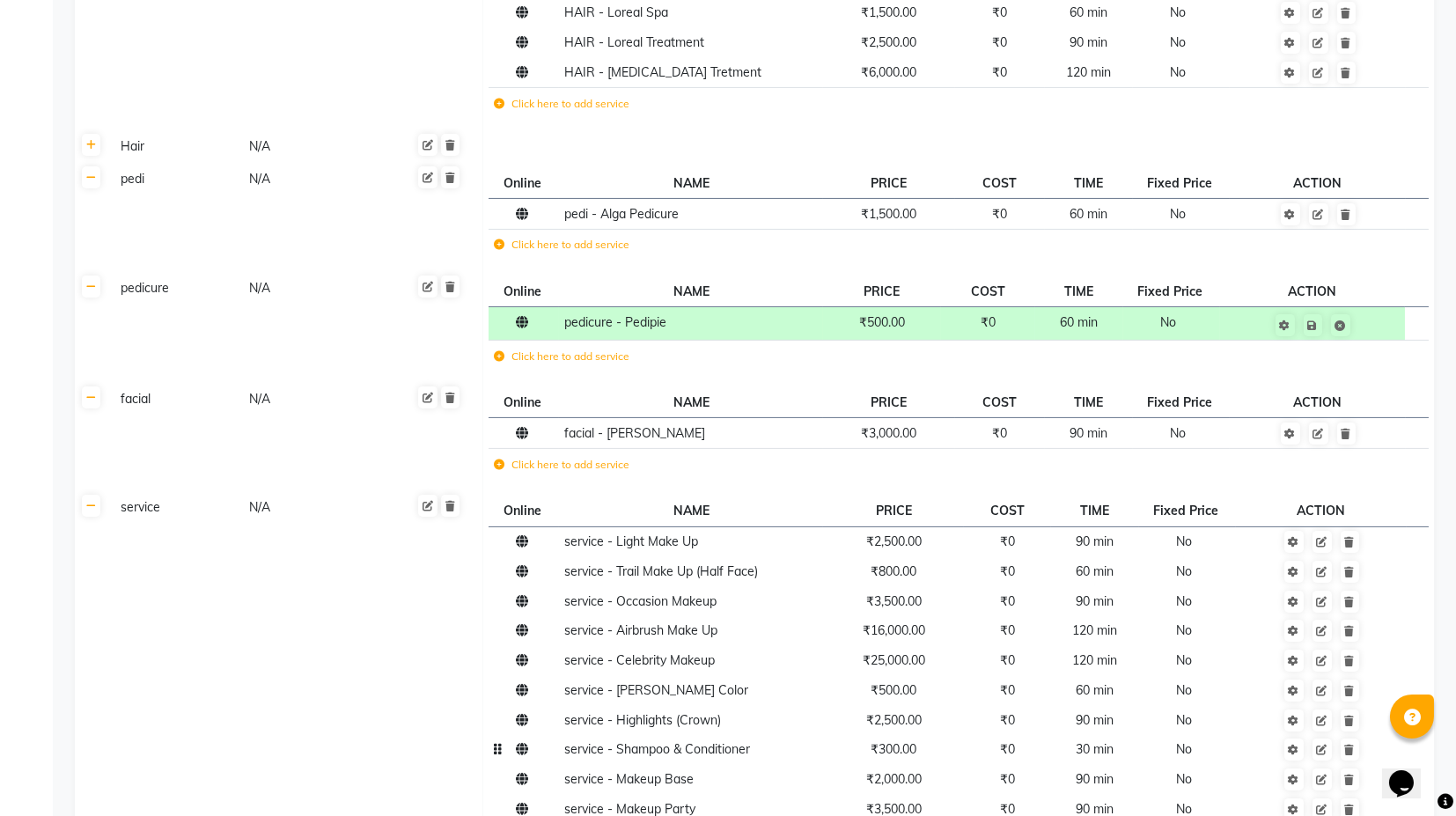
scroll to position [1661, 0]
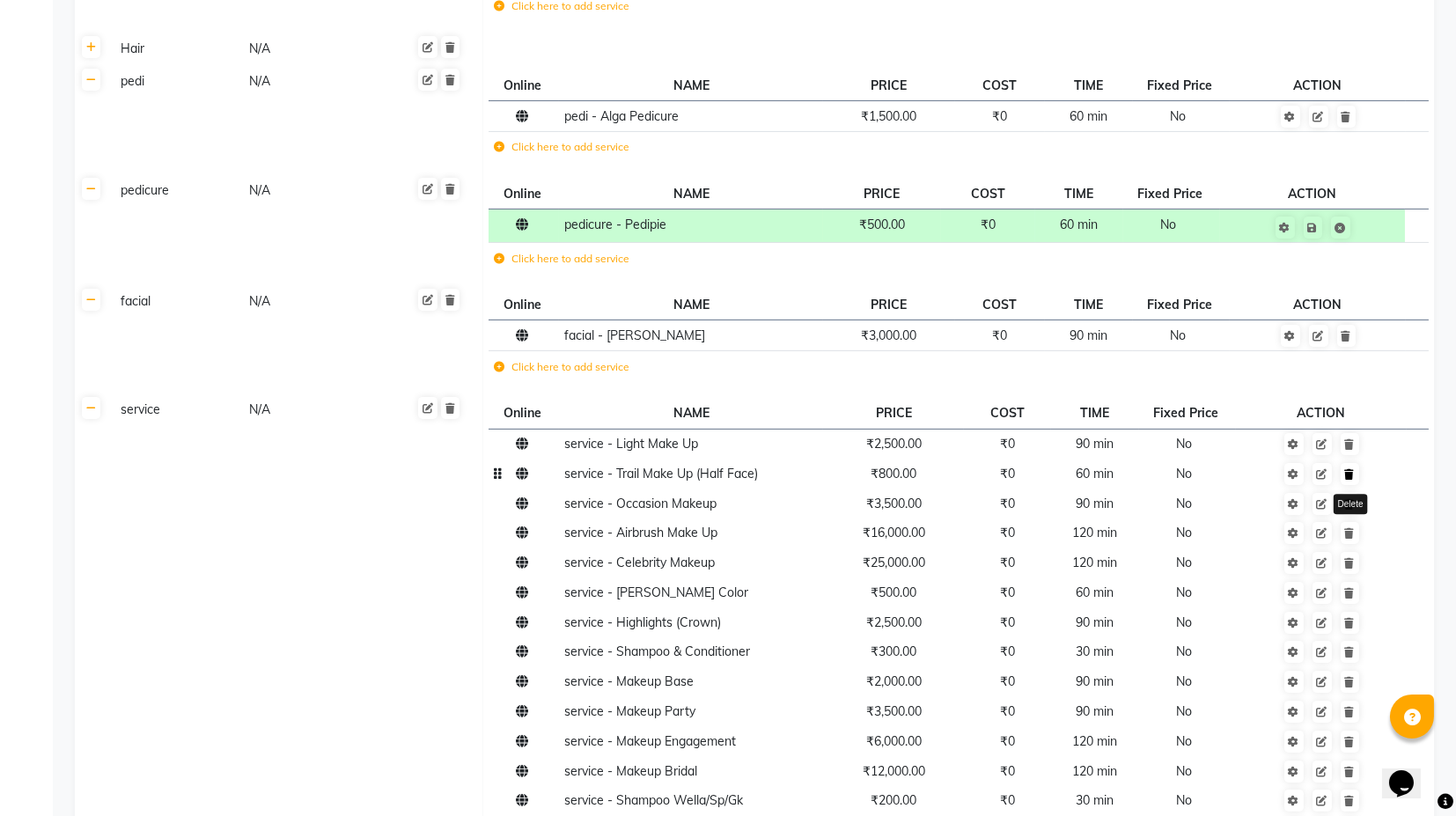
click at [1353, 477] on link at bounding box center [1350, 473] width 19 height 22
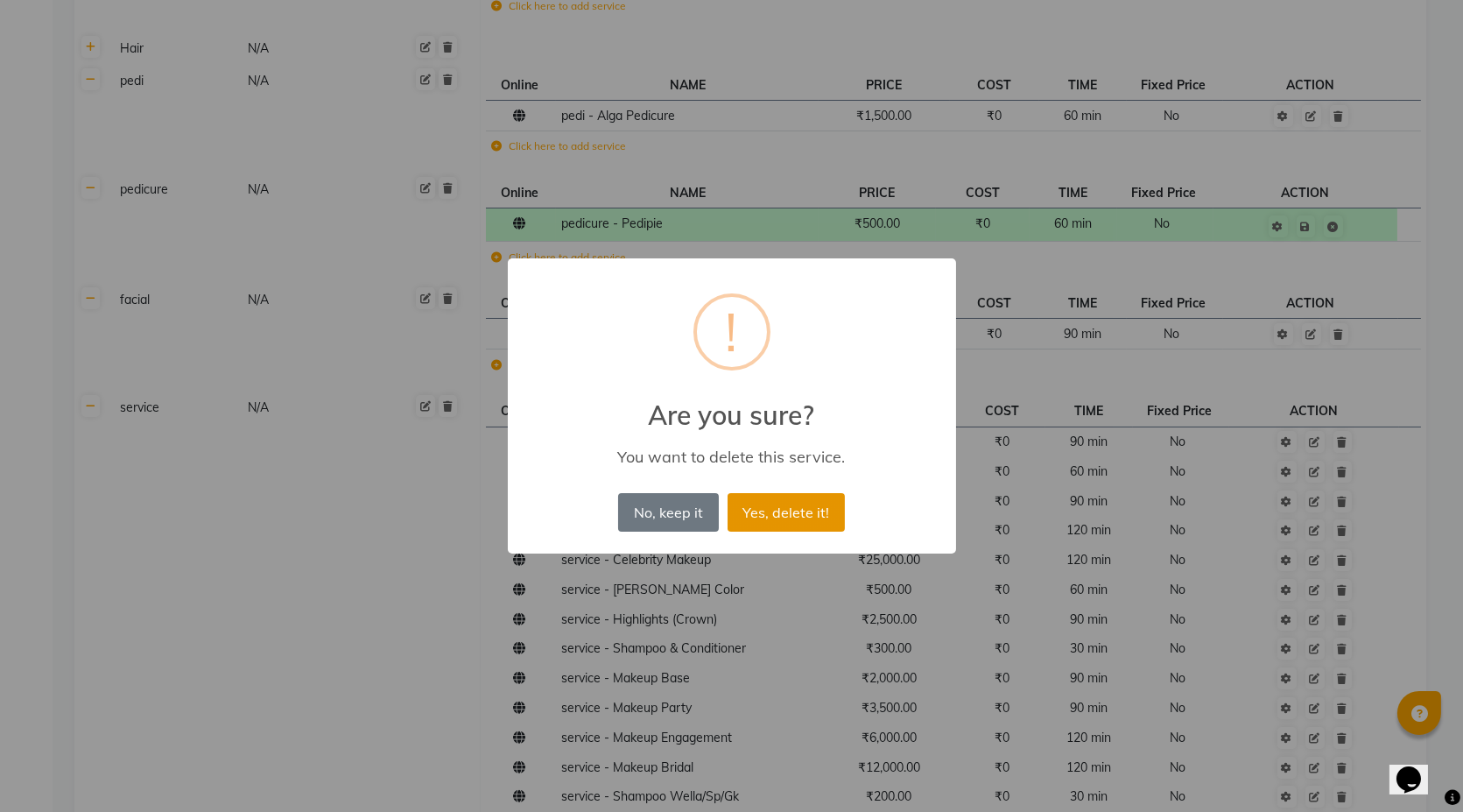
click at [749, 515] on button "Yes, delete it!" at bounding box center [786, 512] width 117 height 39
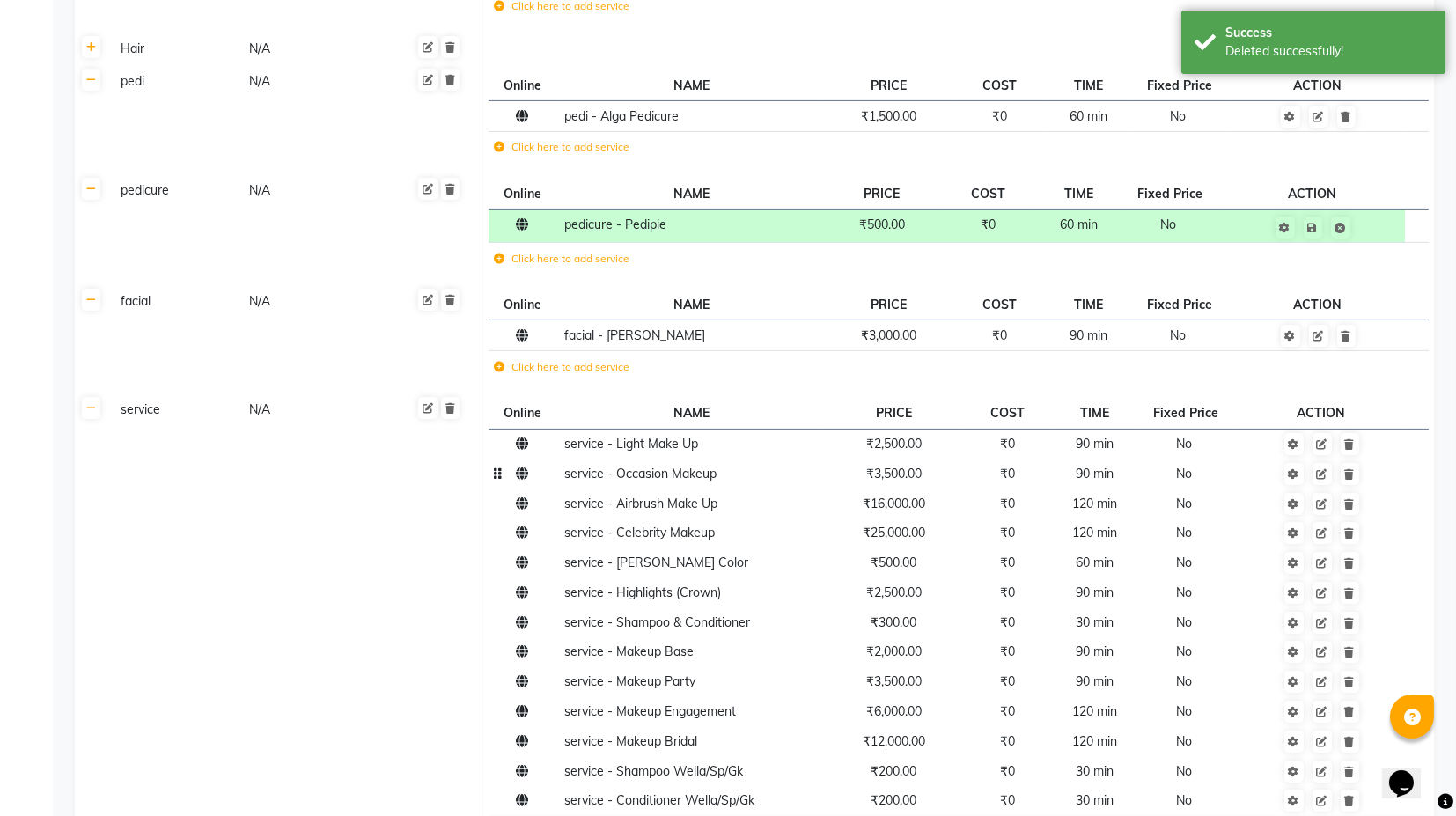
click at [1358, 481] on td at bounding box center [1321, 473] width 171 height 30
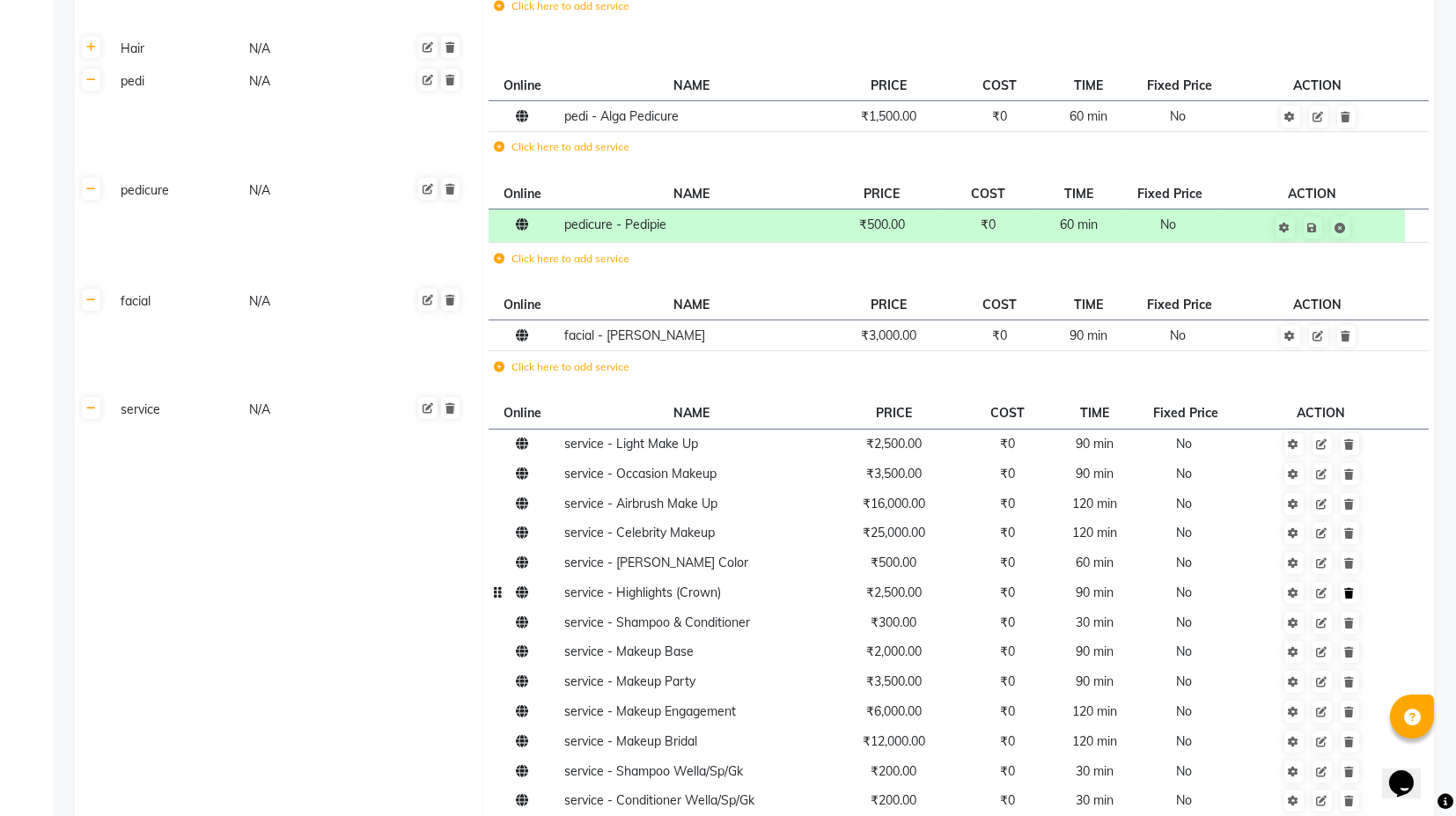
click at [1354, 590] on icon at bounding box center [1350, 593] width 10 height 11
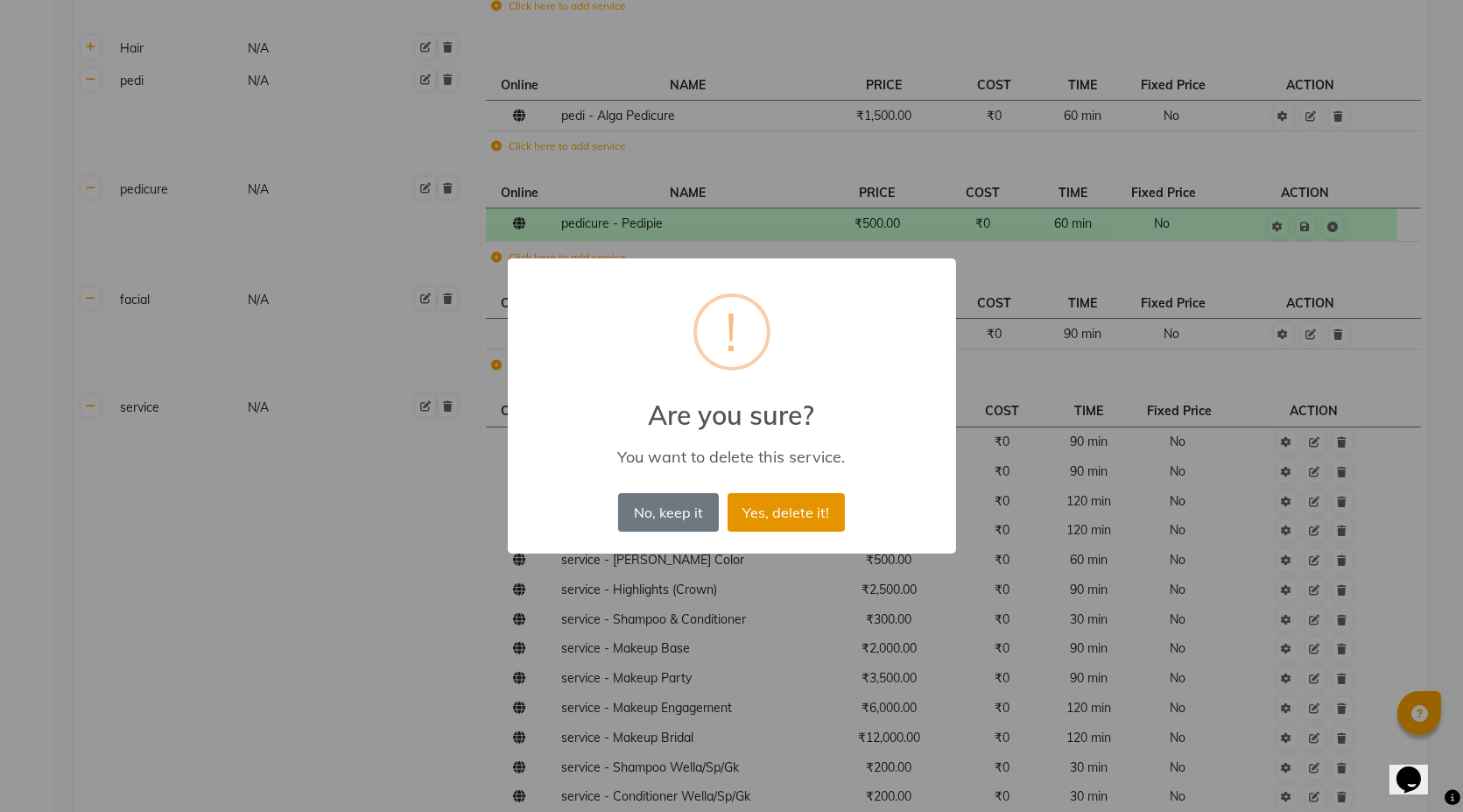
click at [820, 516] on button "Yes, delete it!" at bounding box center [786, 512] width 117 height 39
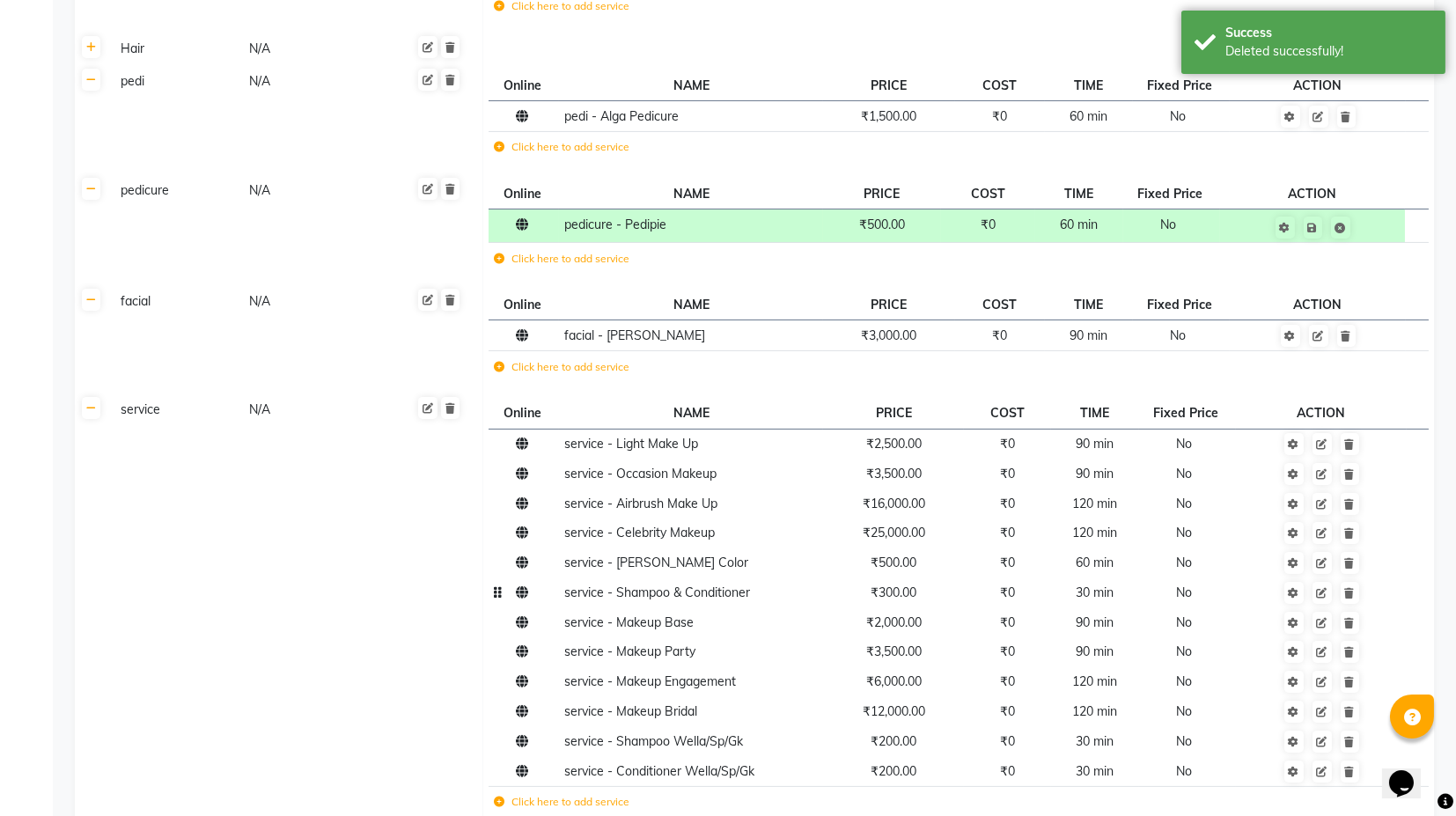
click at [897, 596] on span "₹300.00" at bounding box center [893, 592] width 46 height 16
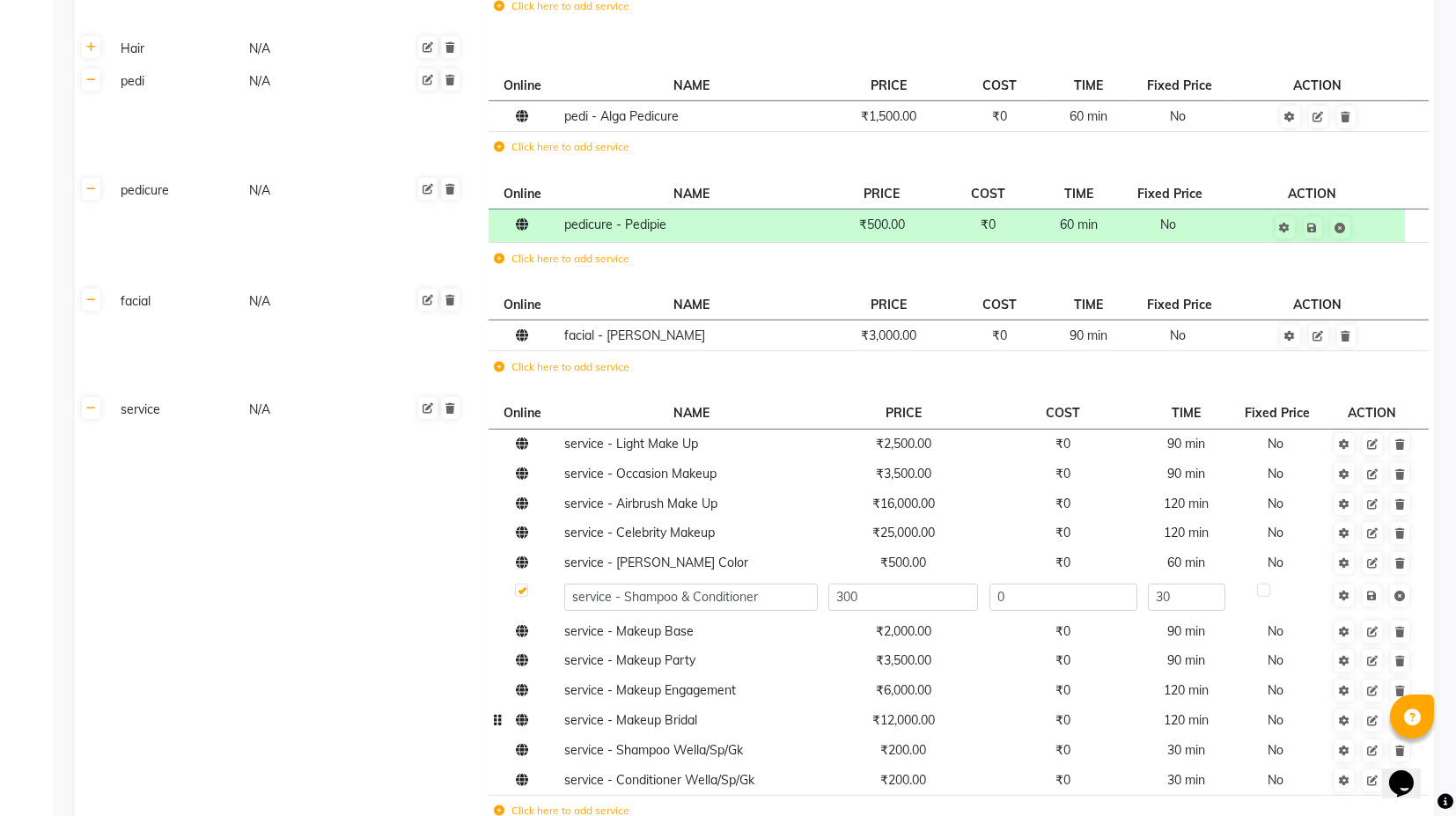
scroll to position [1760, 0]
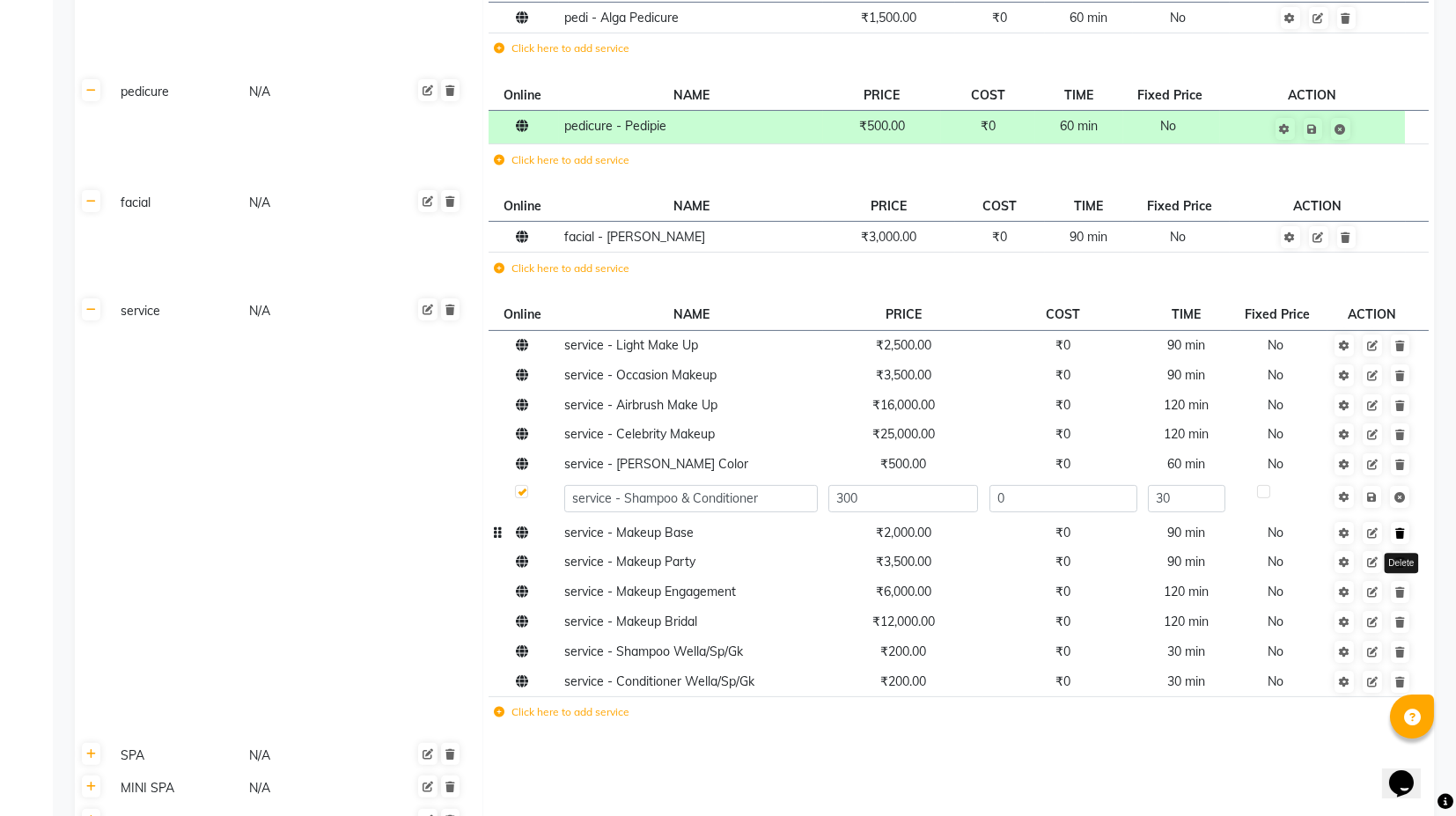
click at [1401, 536] on link at bounding box center [1400, 532] width 19 height 22
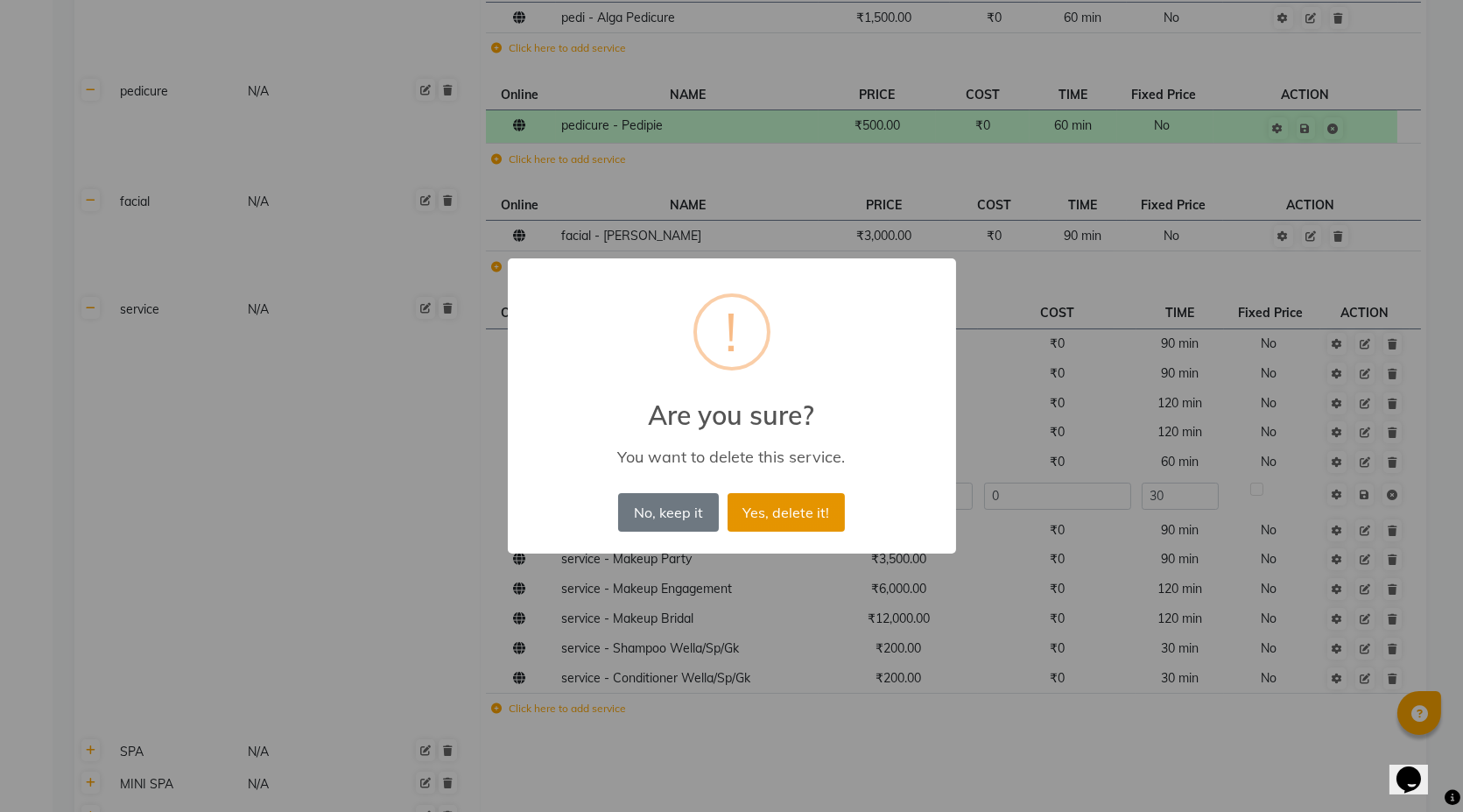
click at [823, 525] on button "Yes, delete it!" at bounding box center [786, 512] width 117 height 39
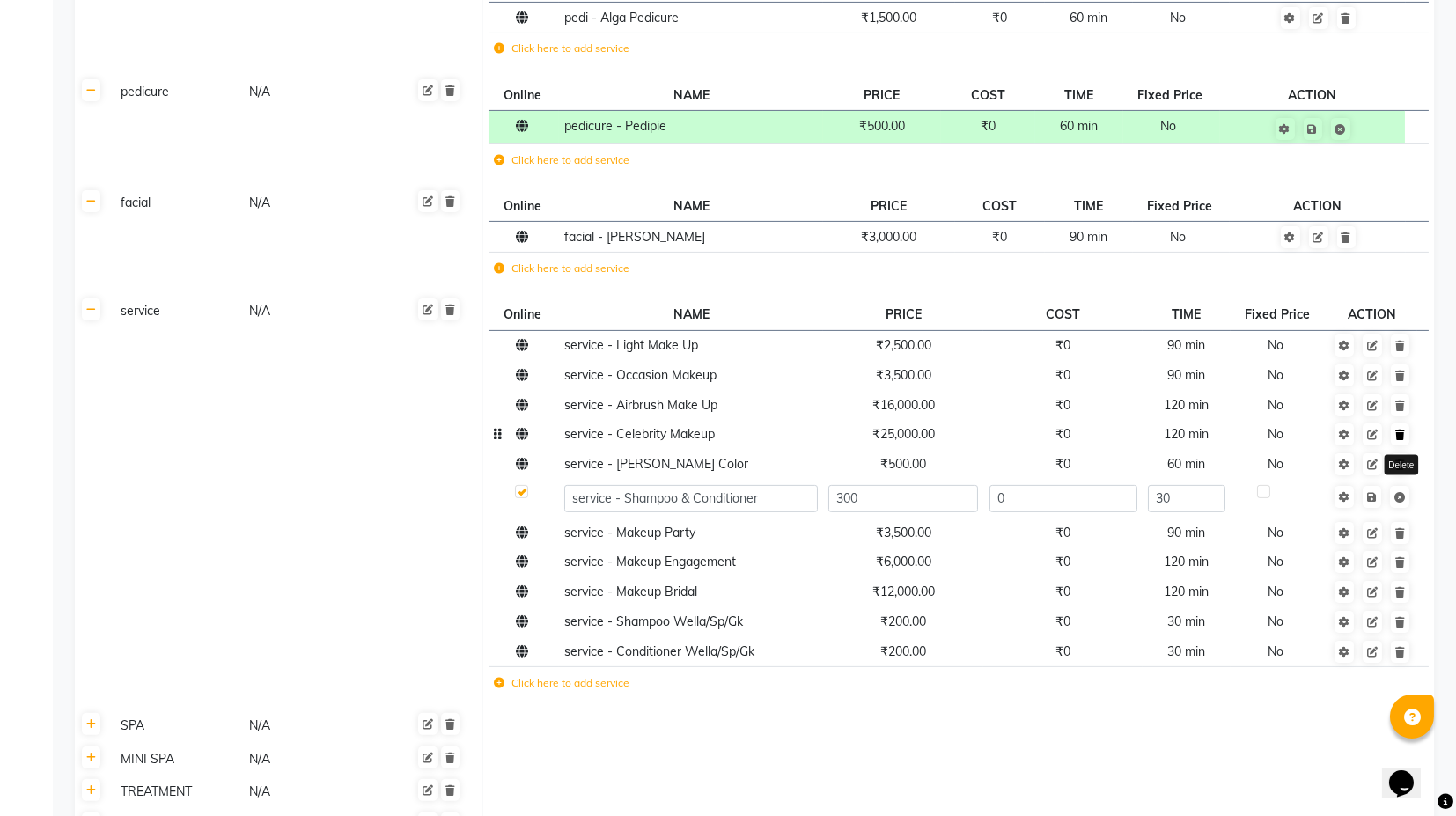
click at [1398, 430] on icon at bounding box center [1400, 434] width 10 height 11
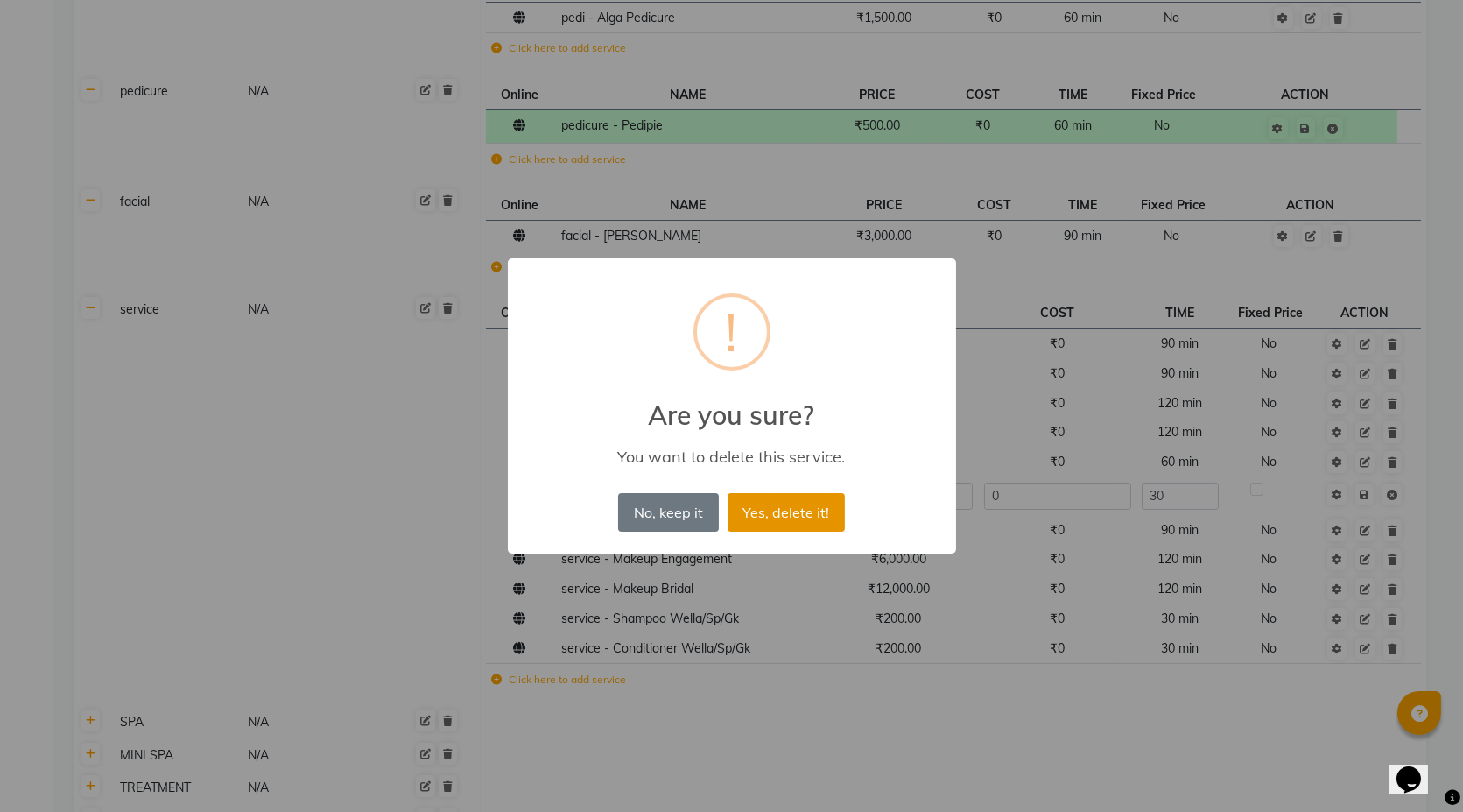
click at [803, 504] on button "Yes, delete it!" at bounding box center [786, 512] width 117 height 39
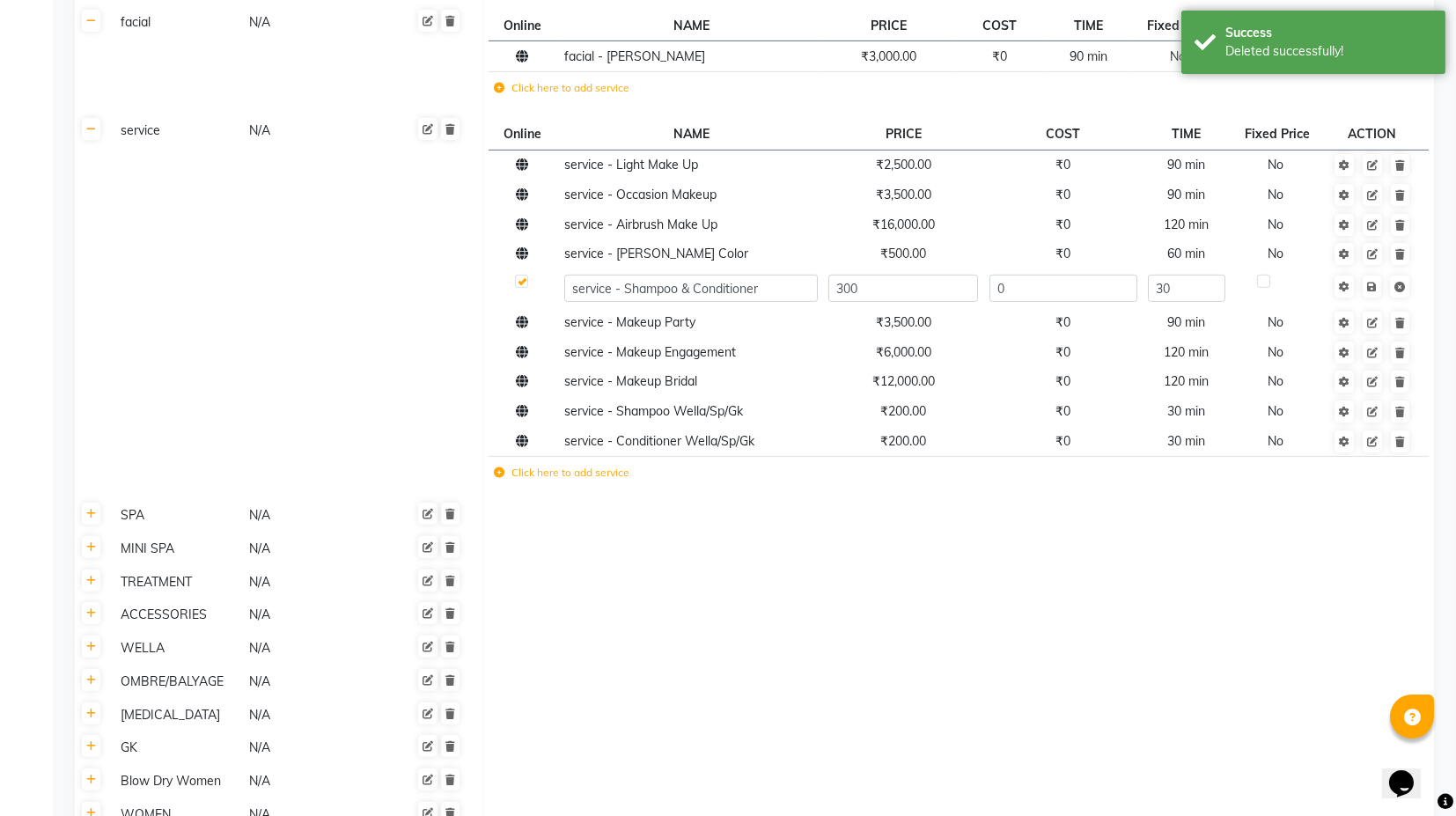
scroll to position [2052, 0]
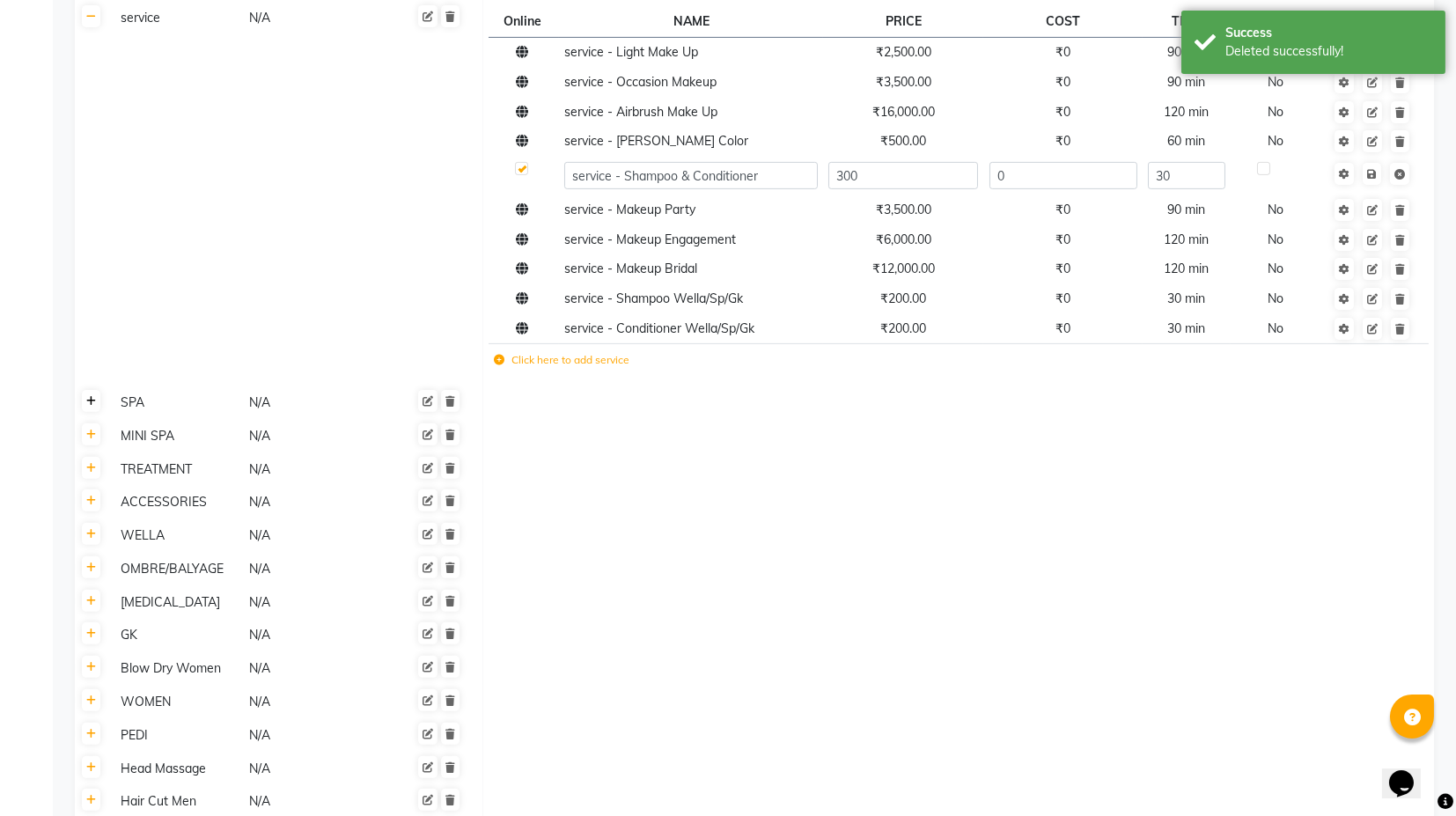
click at [93, 397] on icon at bounding box center [91, 401] width 10 height 11
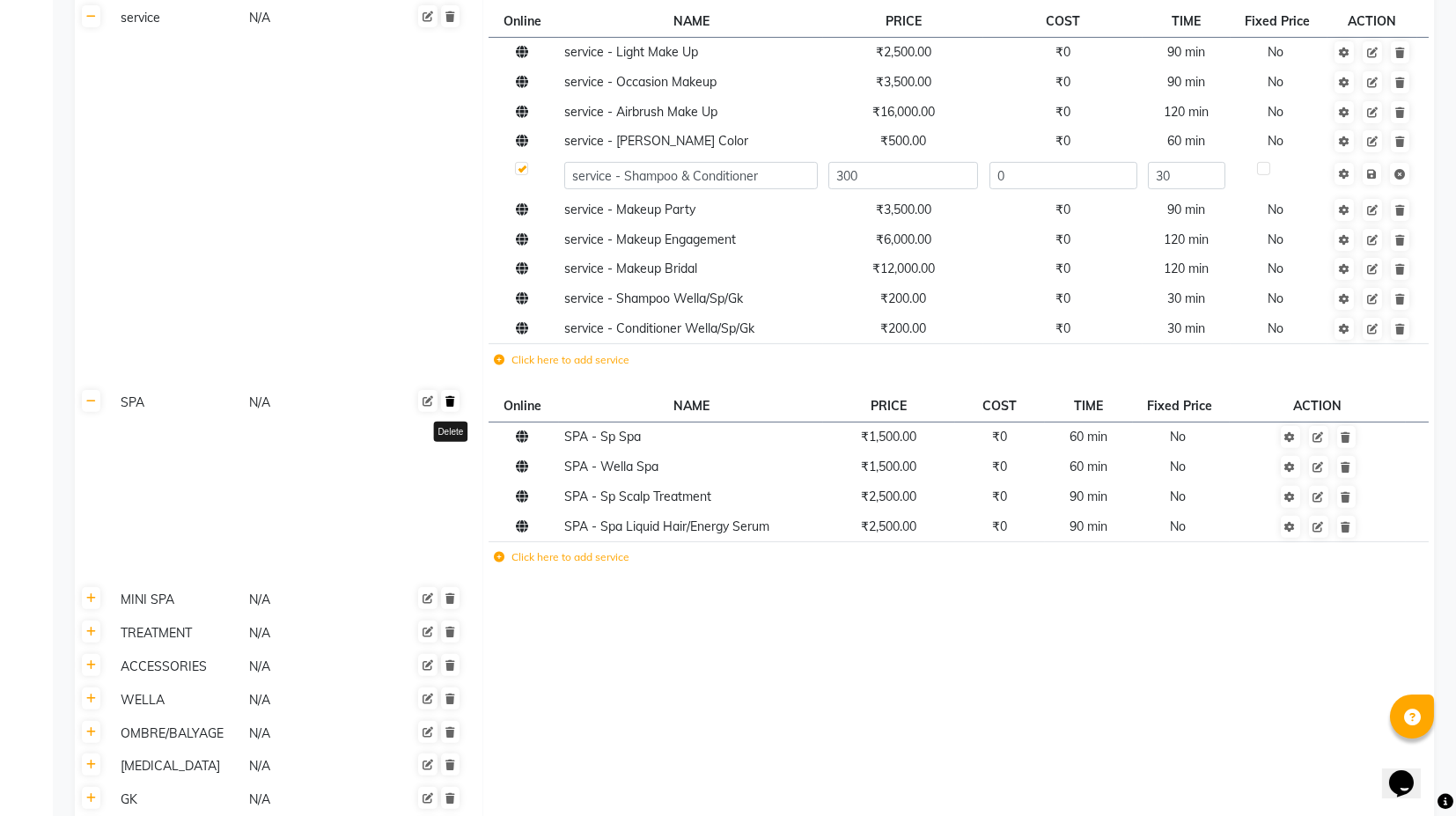
click at [453, 398] on icon at bounding box center [451, 401] width 10 height 11
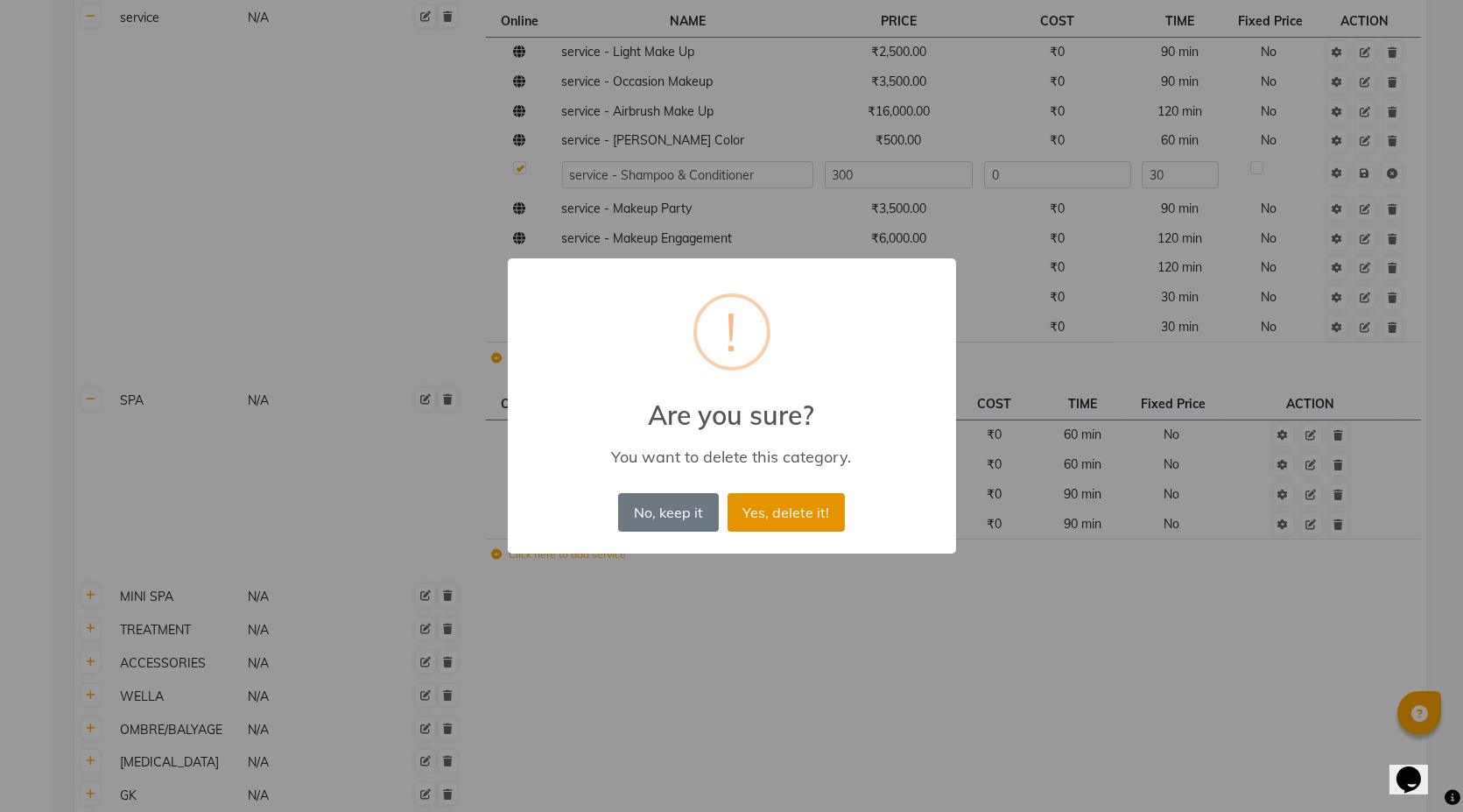
click at [767, 499] on button "Yes, delete it!" at bounding box center [786, 512] width 117 height 39
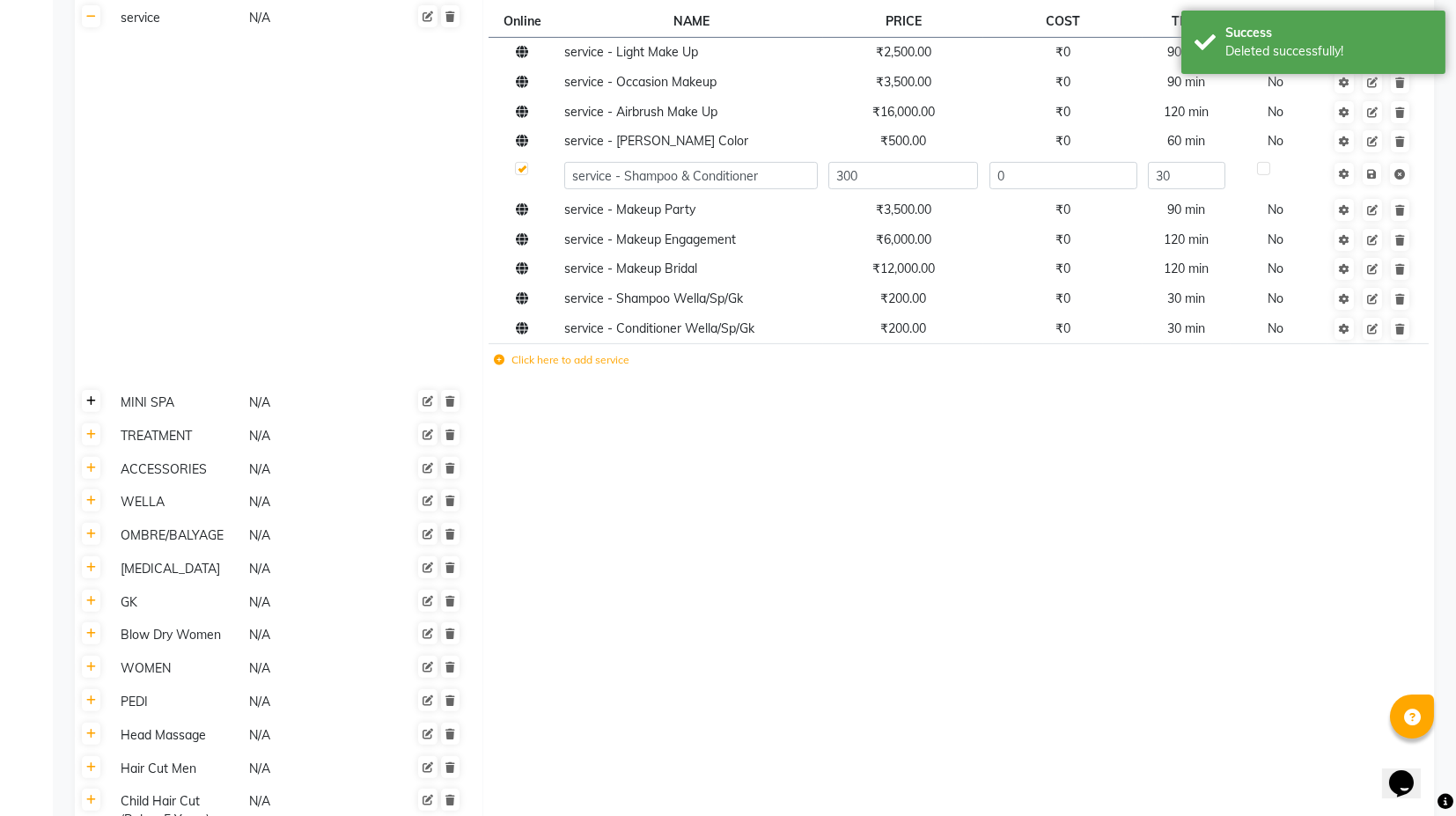
click at [90, 404] on icon at bounding box center [91, 401] width 10 height 11
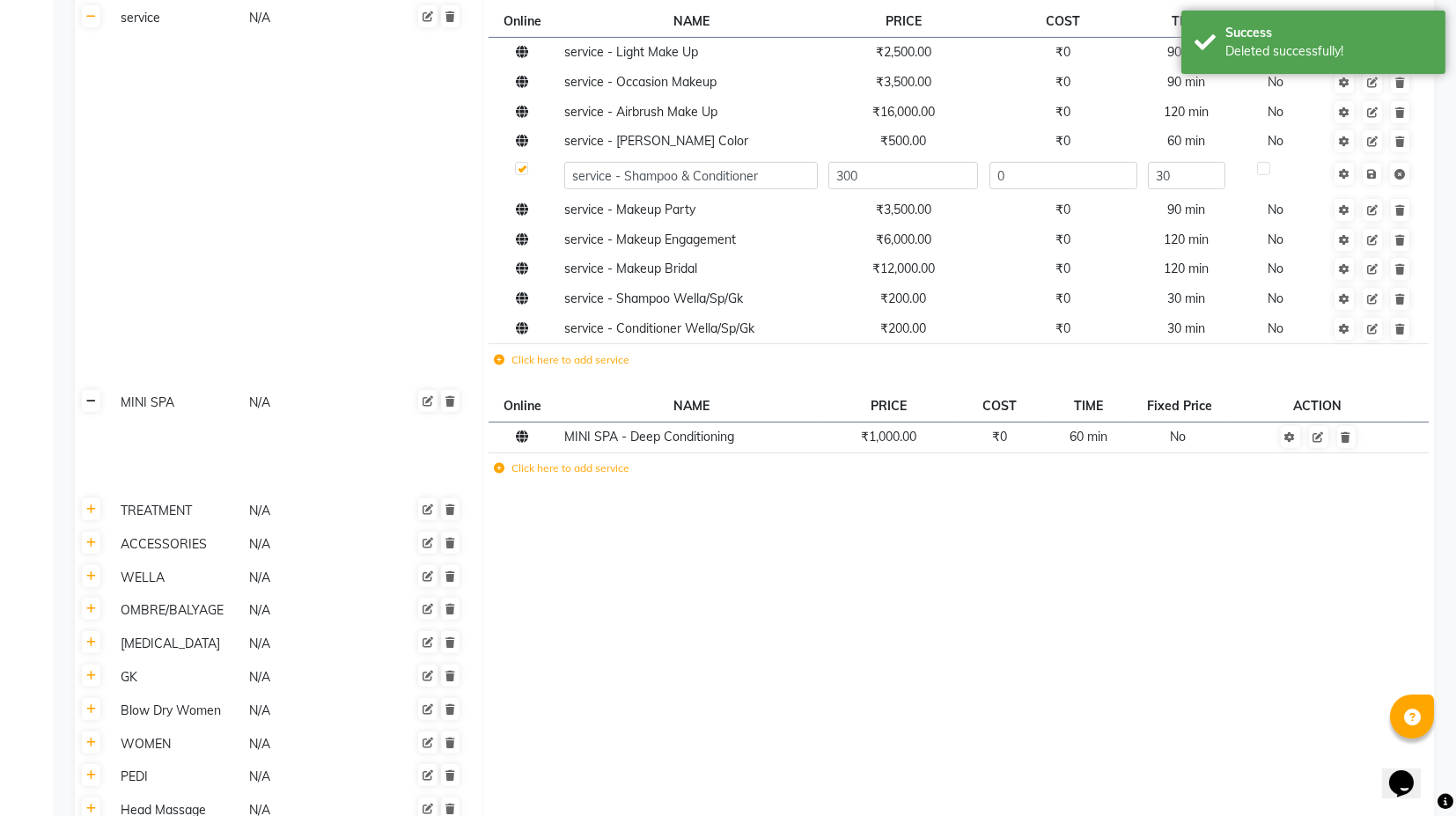
click at [93, 408] on link at bounding box center [91, 401] width 19 height 22
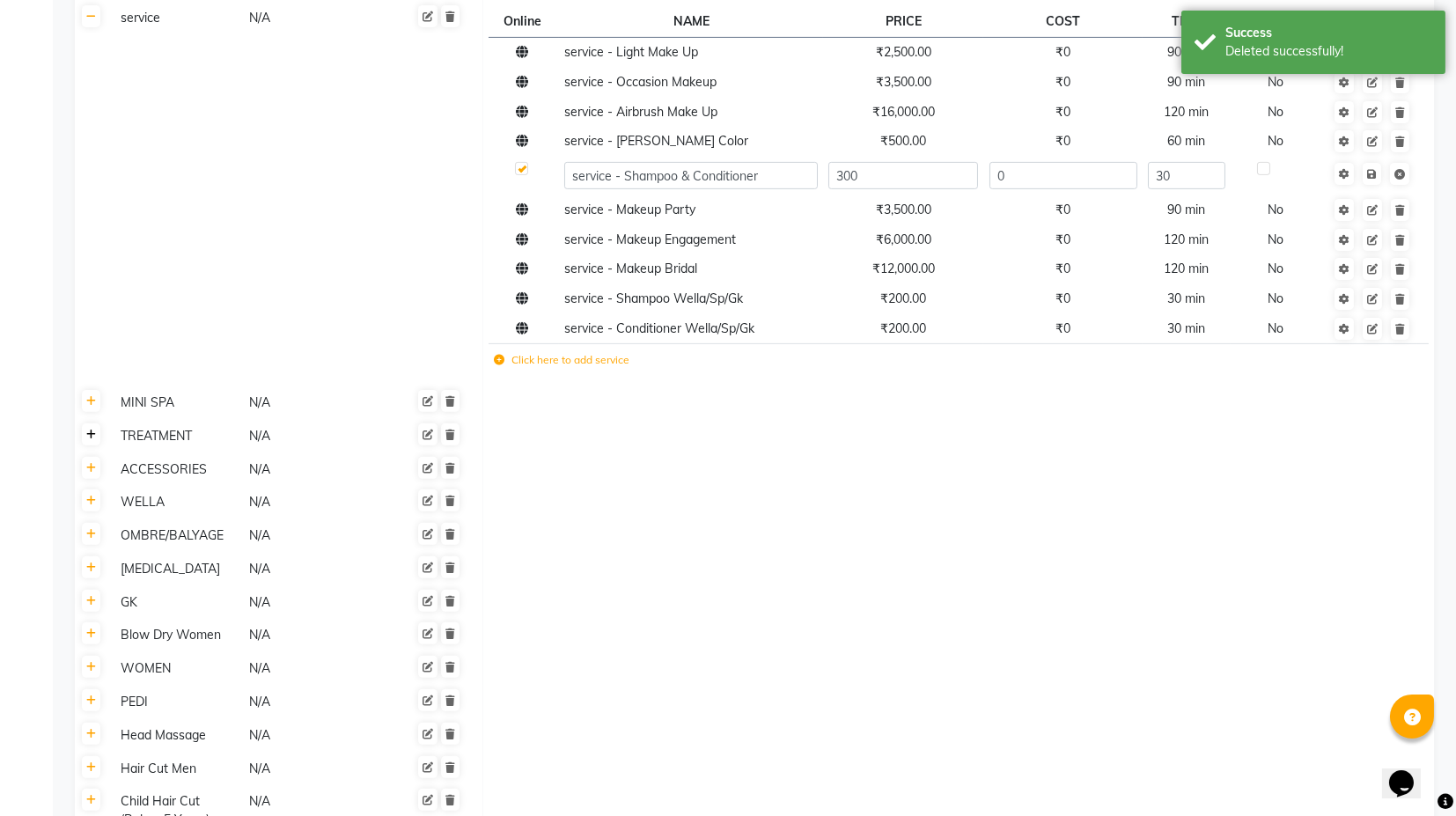
click at [93, 429] on icon at bounding box center [91, 434] width 10 height 11
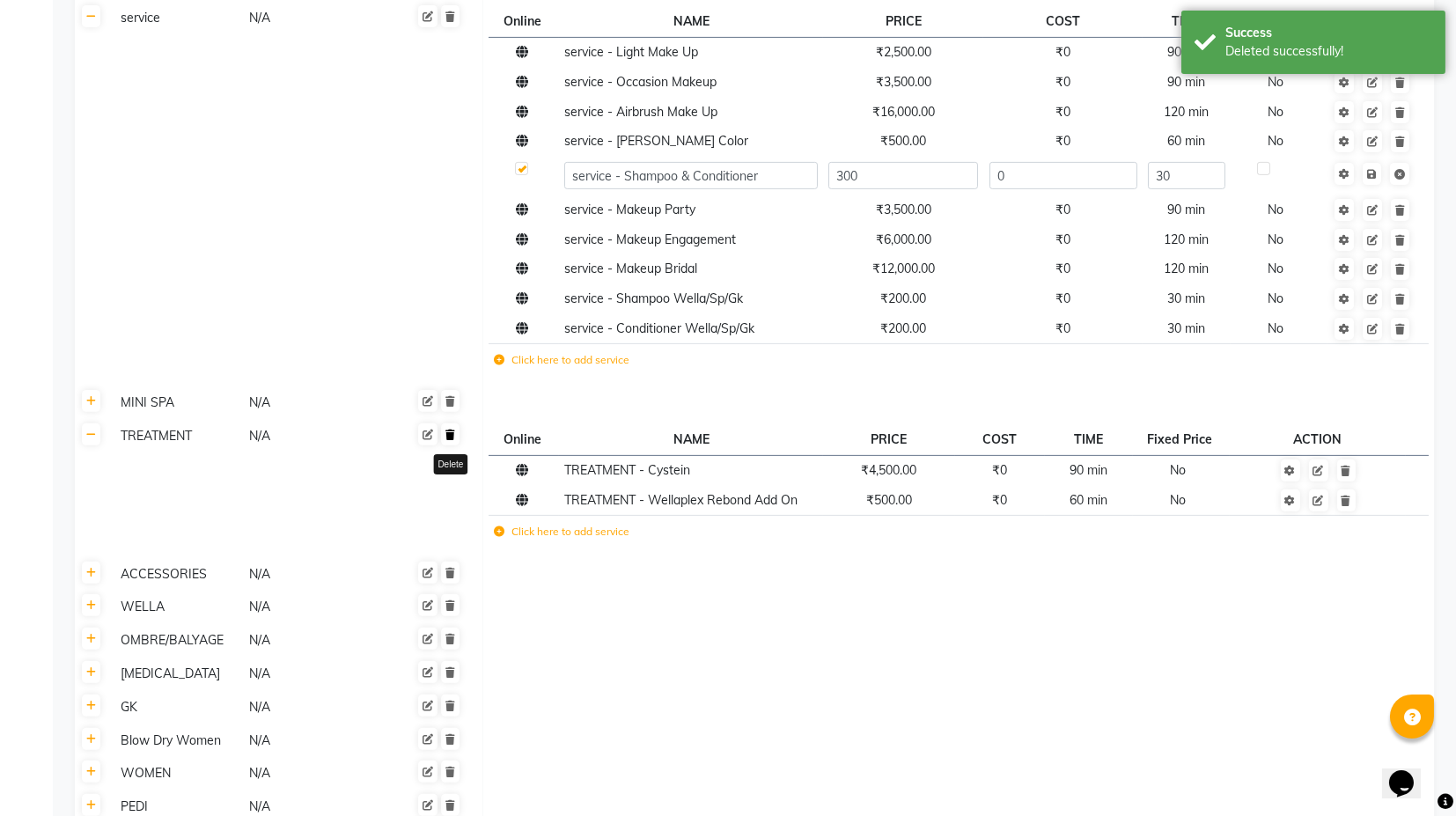
click at [450, 440] on link at bounding box center [450, 434] width 19 height 22
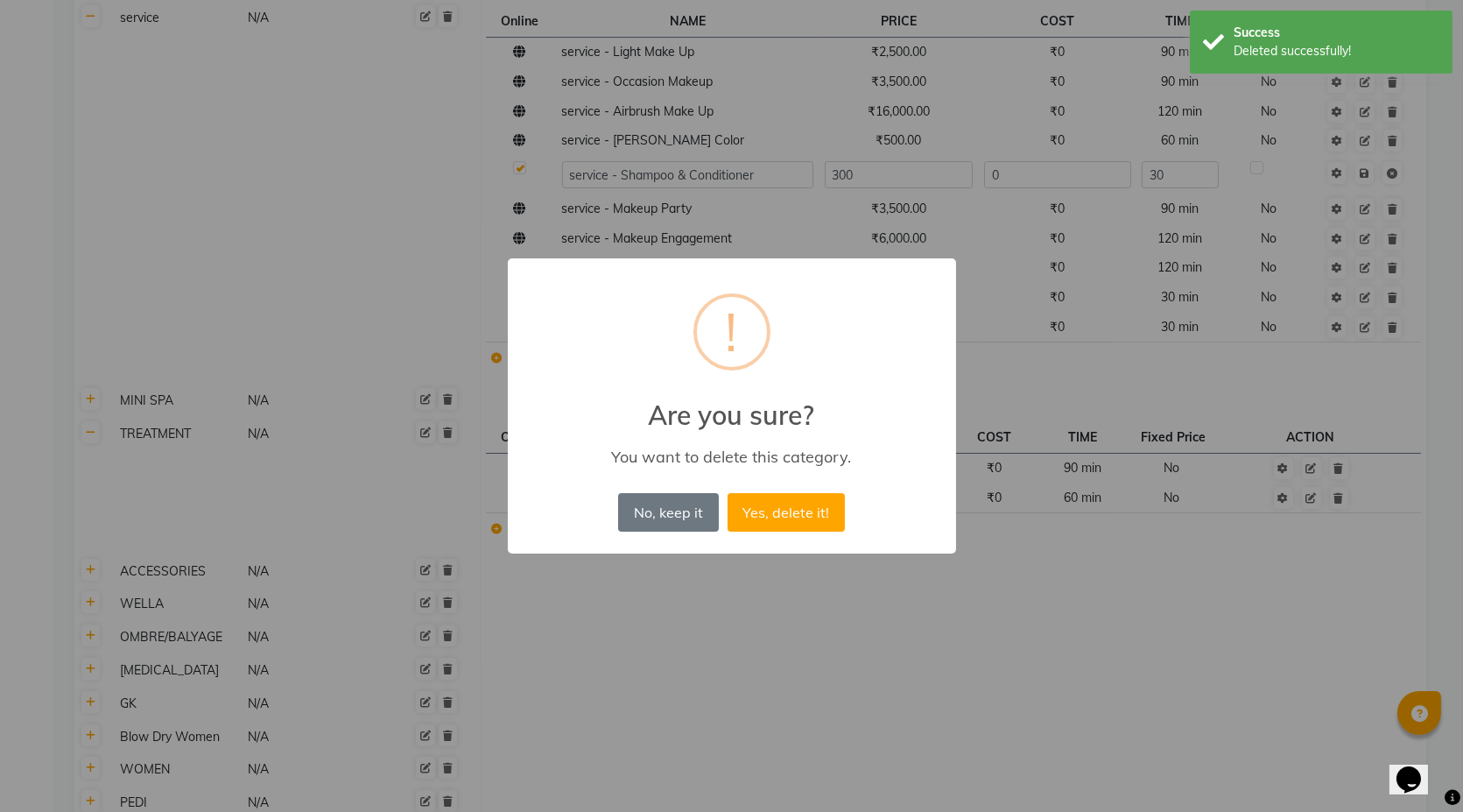
click at [728, 493] on button "Yes, delete it!" at bounding box center [786, 512] width 117 height 39
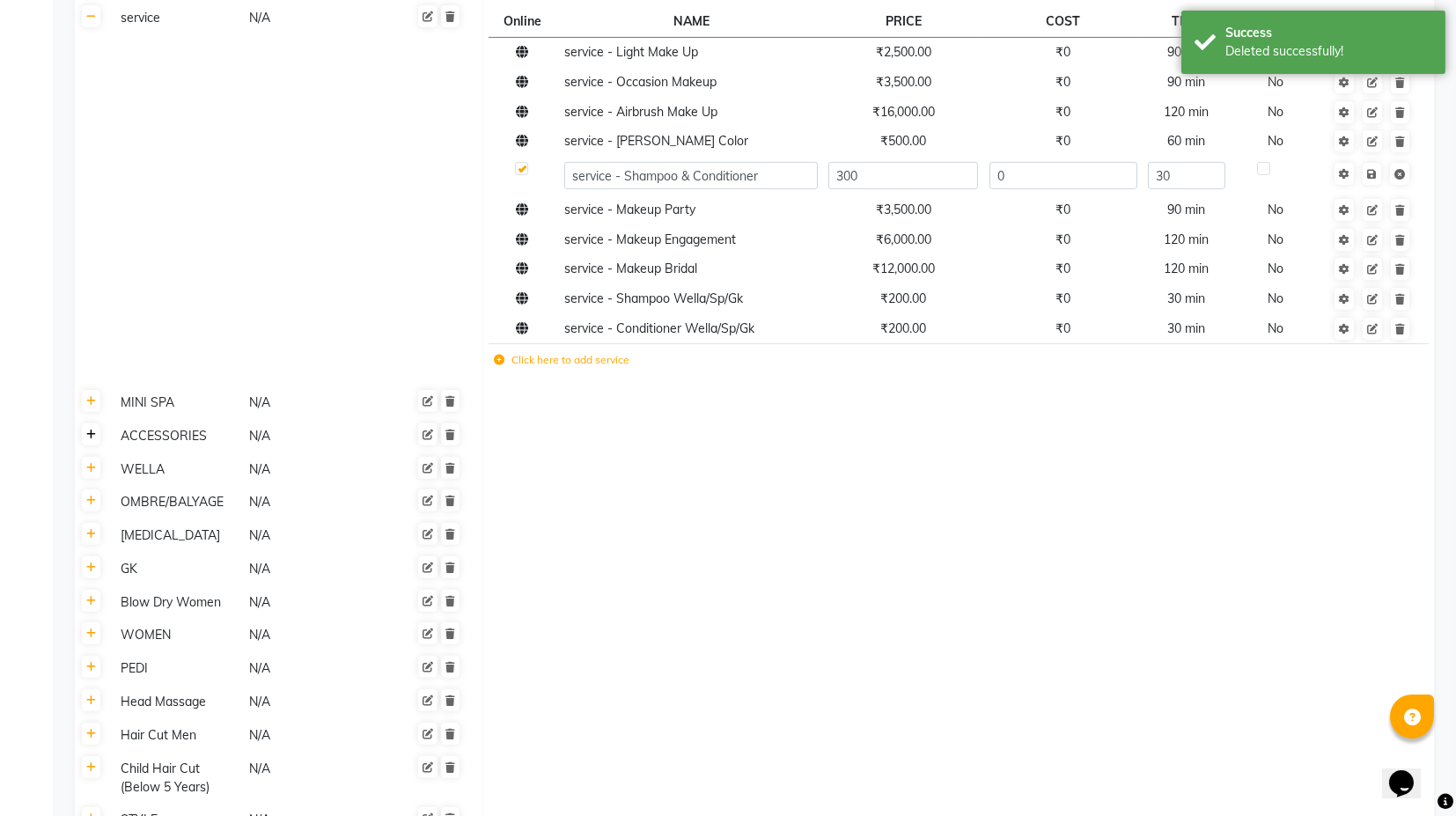
click at [90, 434] on icon at bounding box center [91, 434] width 10 height 11
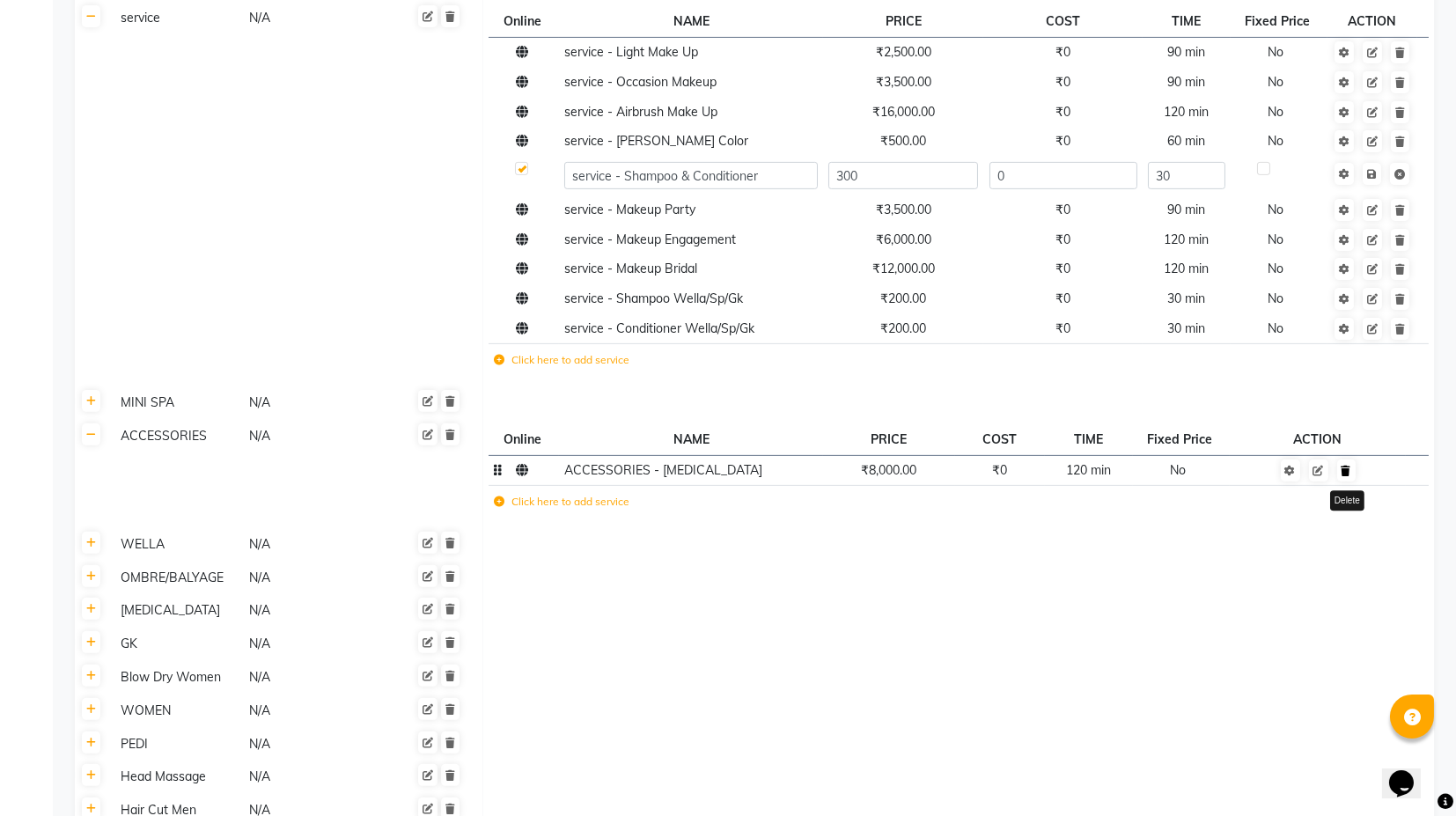
click at [1353, 473] on link at bounding box center [1346, 470] width 19 height 22
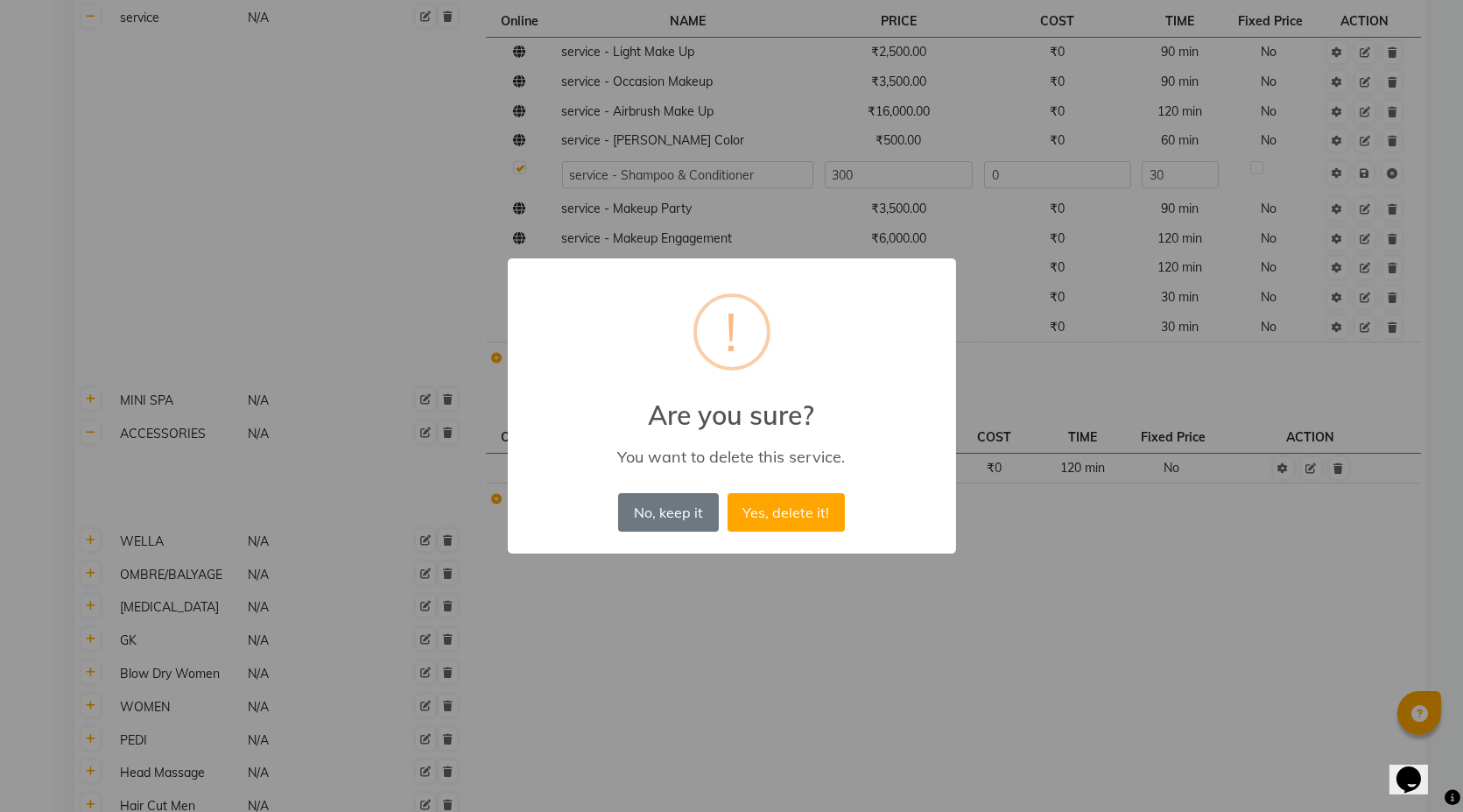
click at [728, 493] on button "Yes, delete it!" at bounding box center [786, 512] width 117 height 39
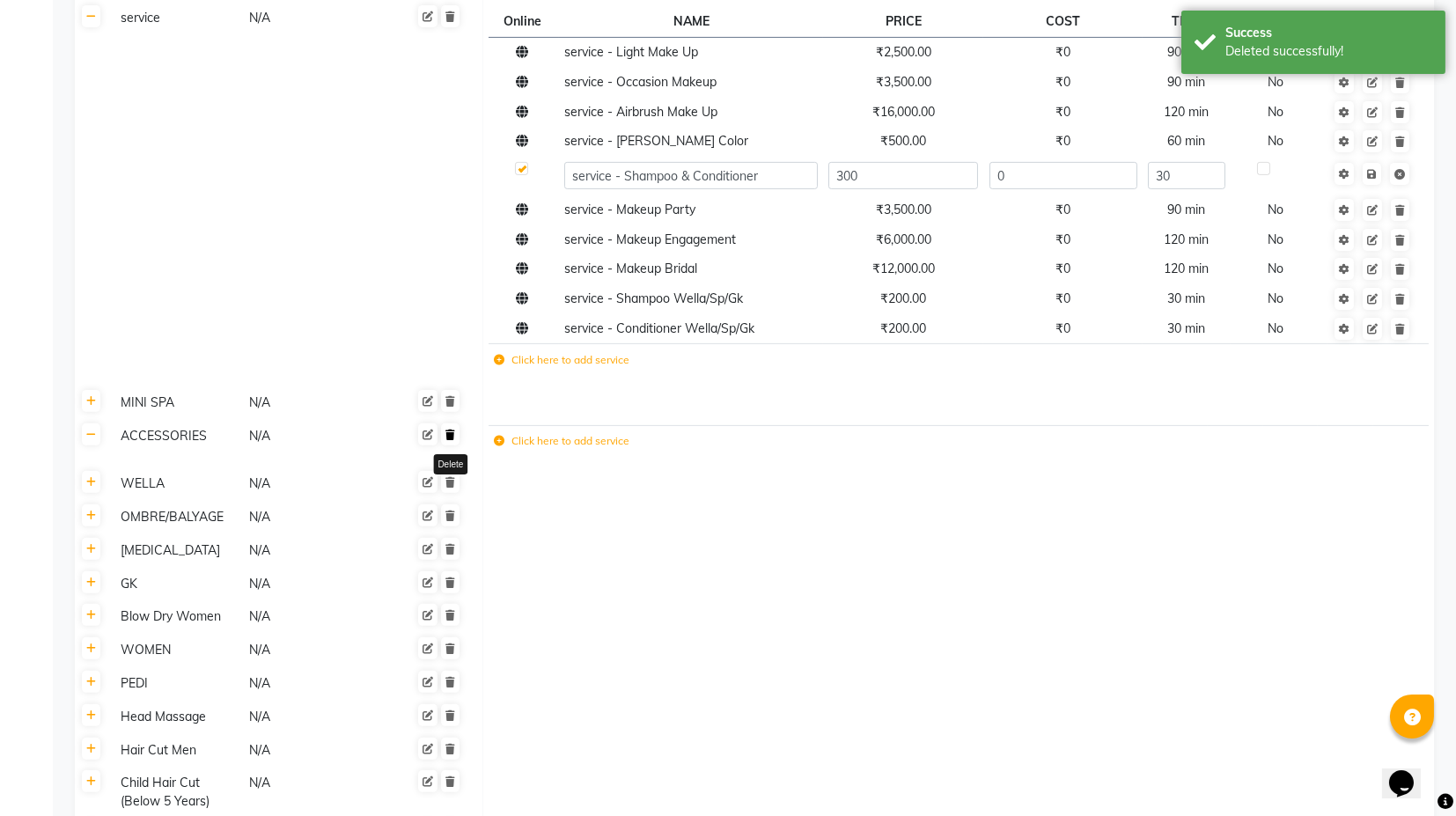
click at [451, 432] on icon at bounding box center [451, 434] width 10 height 11
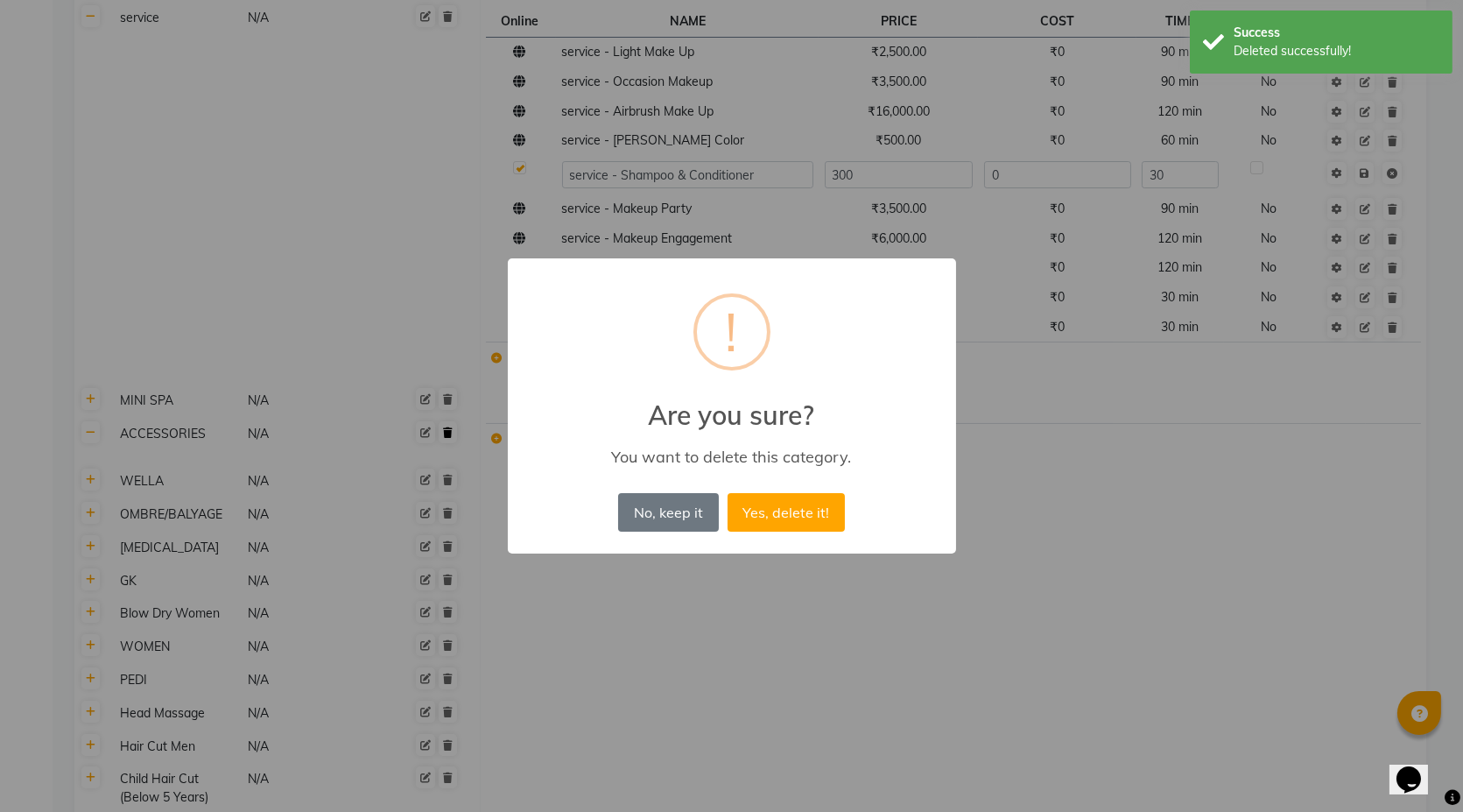
click at [728, 493] on button "Yes, delete it!" at bounding box center [786, 512] width 117 height 39
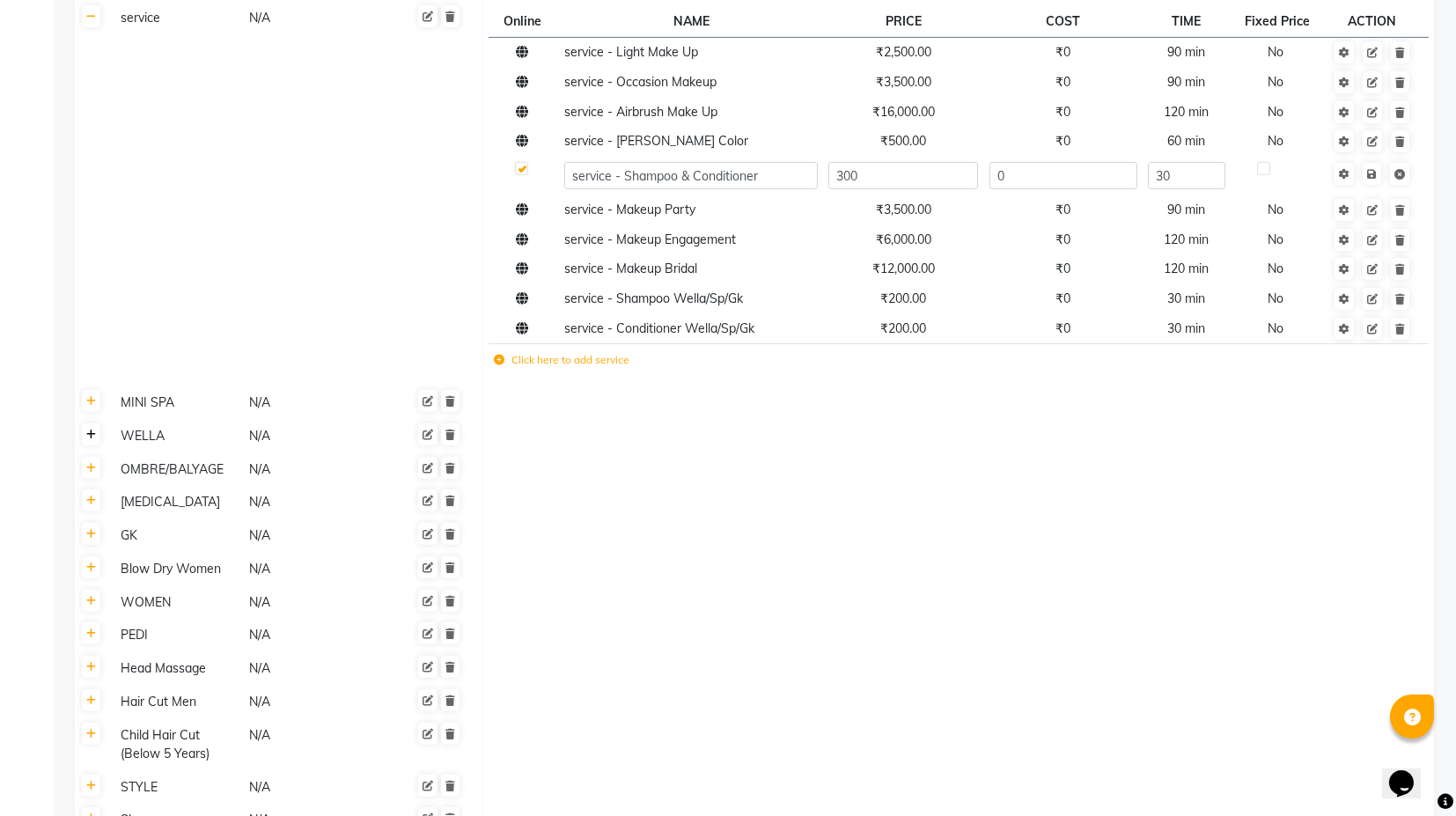
click at [95, 436] on icon at bounding box center [91, 434] width 10 height 11
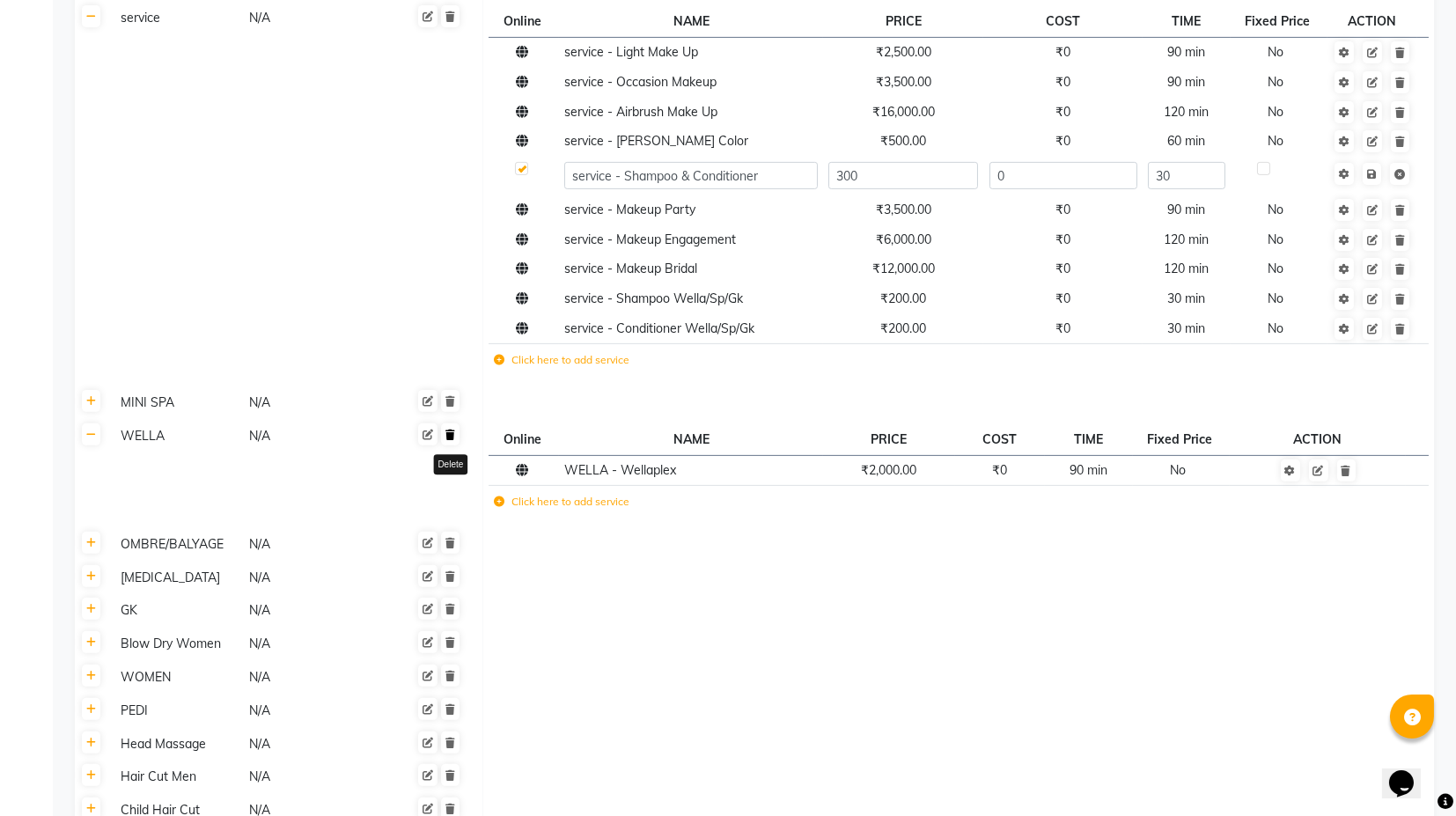
click at [455, 431] on icon at bounding box center [451, 434] width 10 height 11
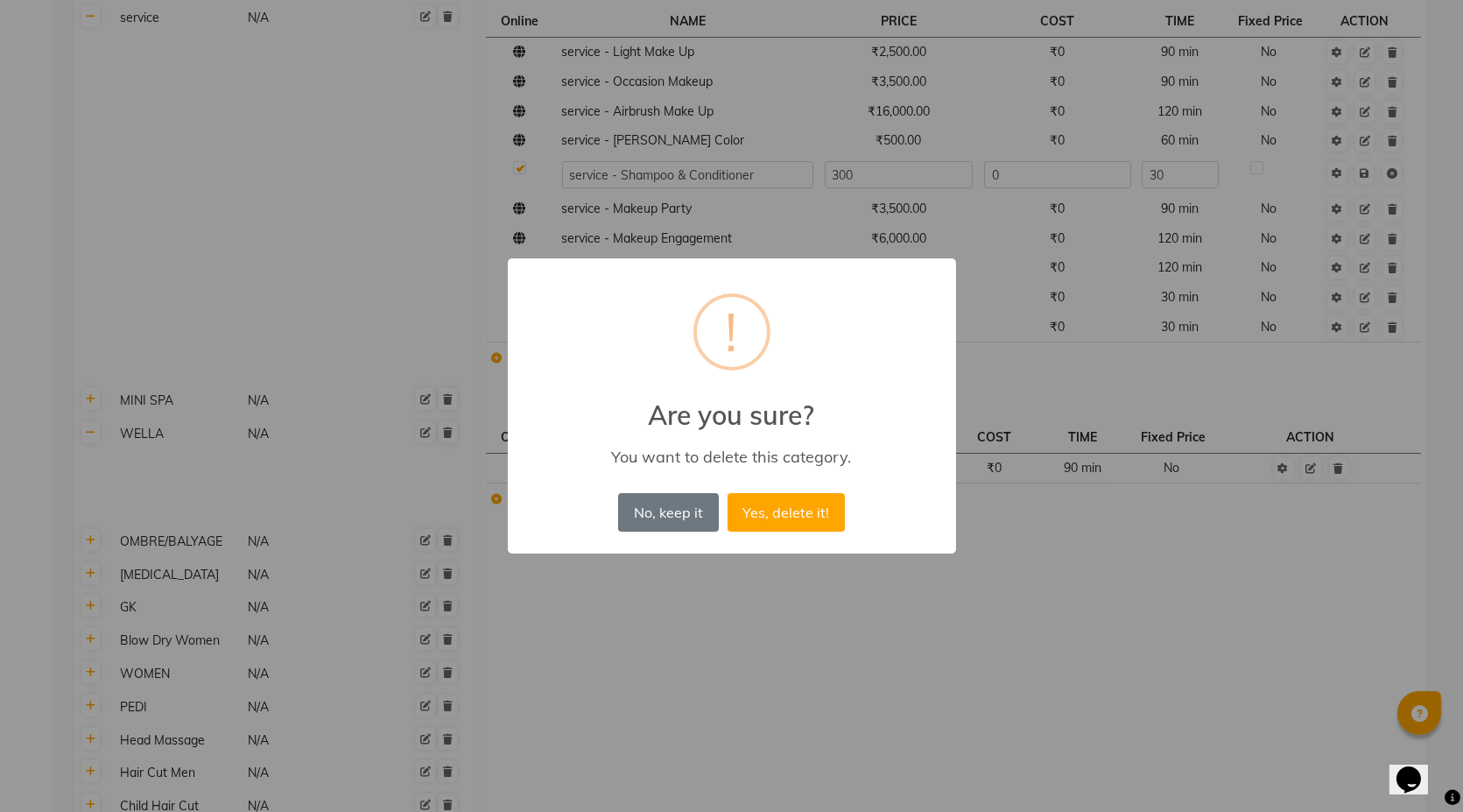
click at [821, 510] on button "Yes, delete it!" at bounding box center [786, 512] width 117 height 39
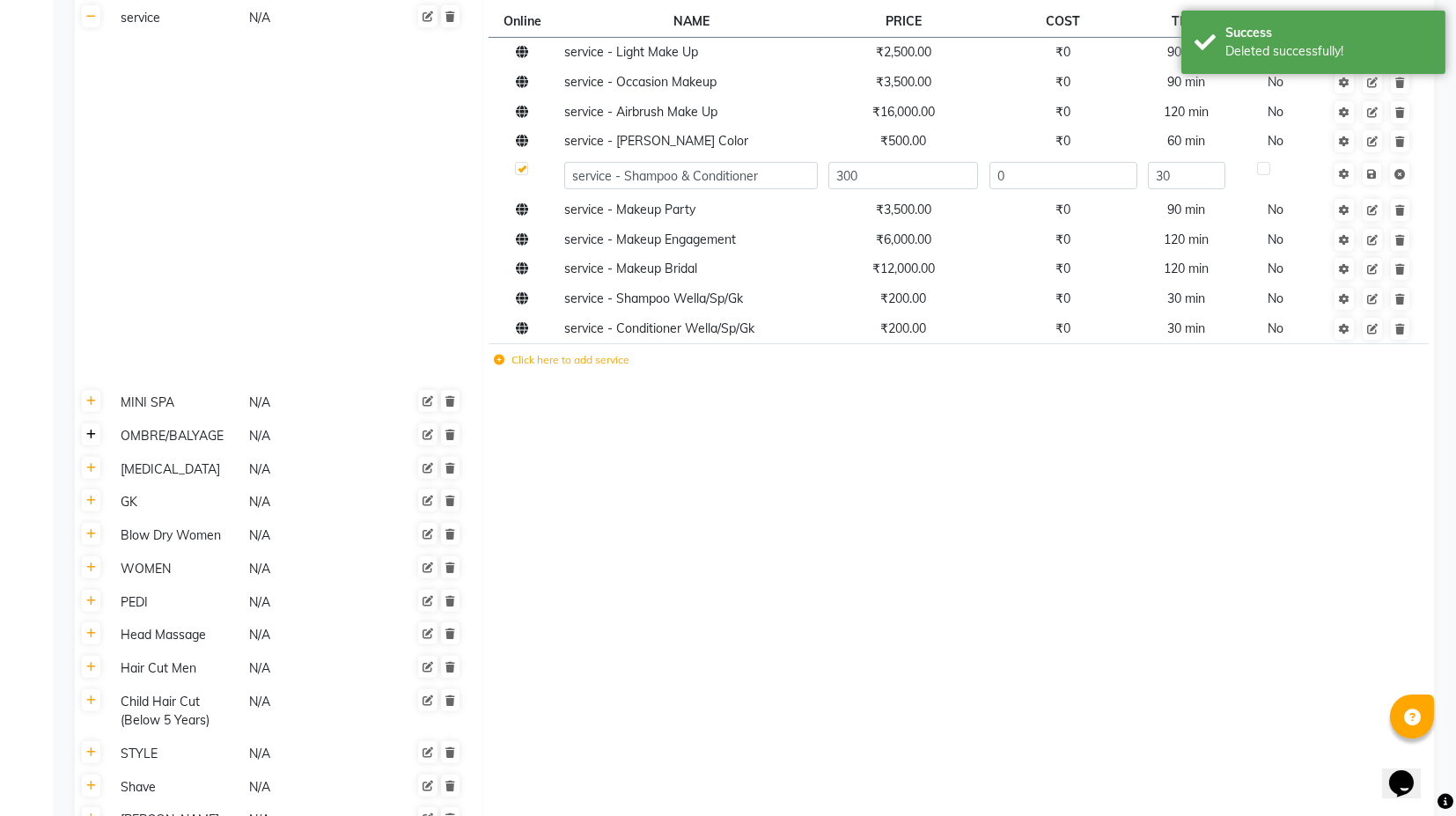
click at [88, 434] on icon at bounding box center [91, 434] width 10 height 11
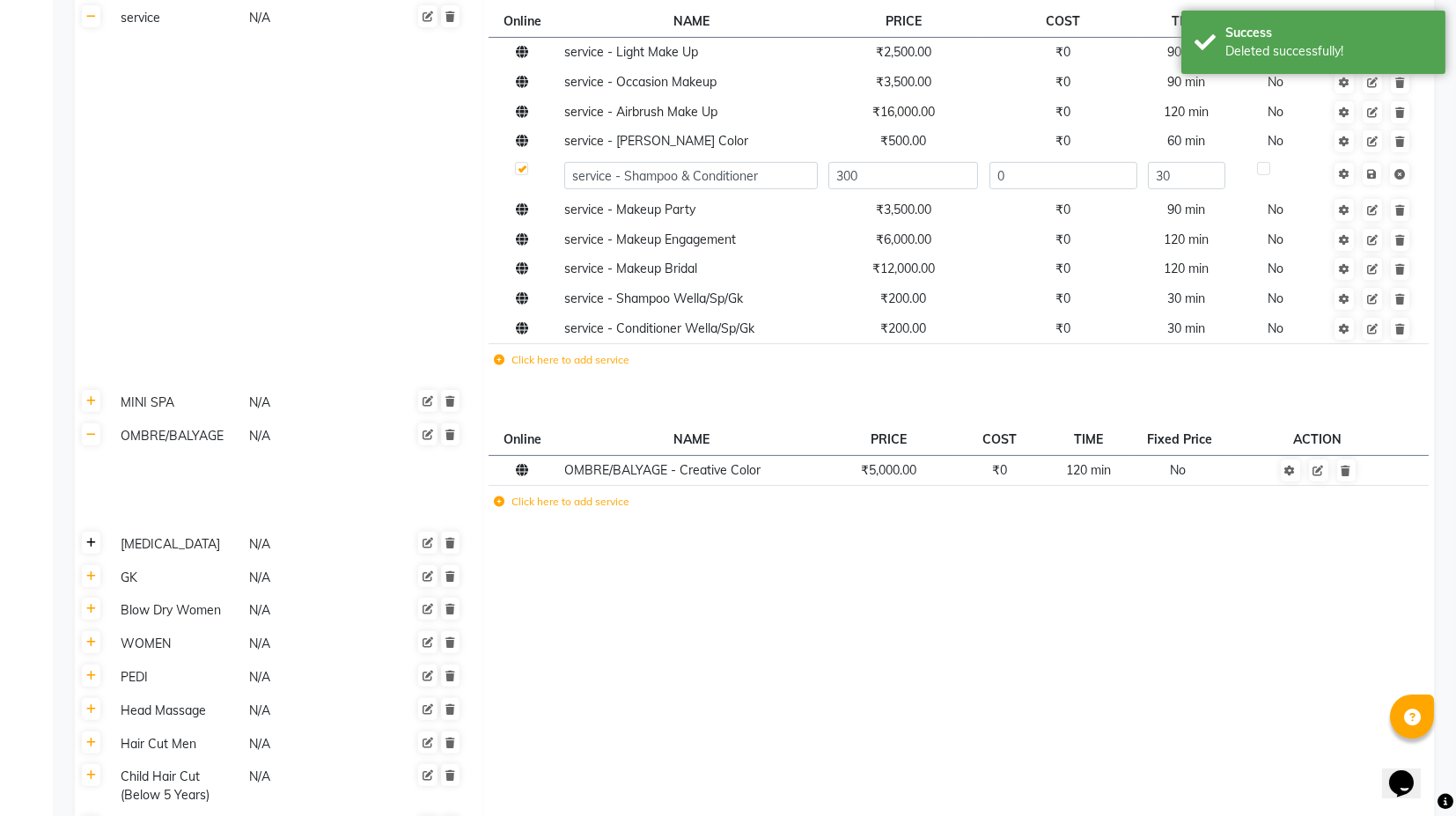
click at [93, 543] on icon at bounding box center [91, 542] width 10 height 11
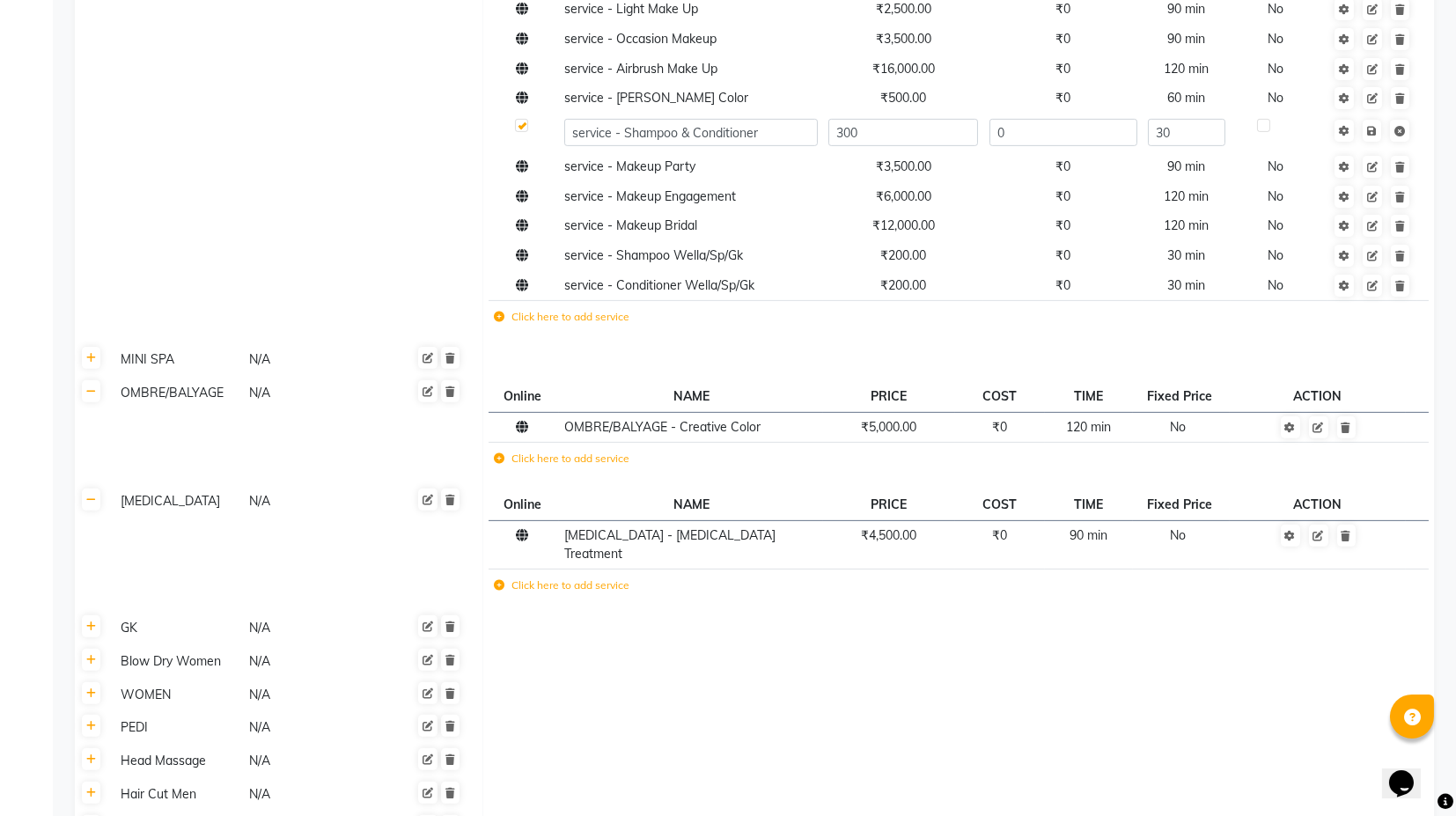
scroll to position [2150, 0]
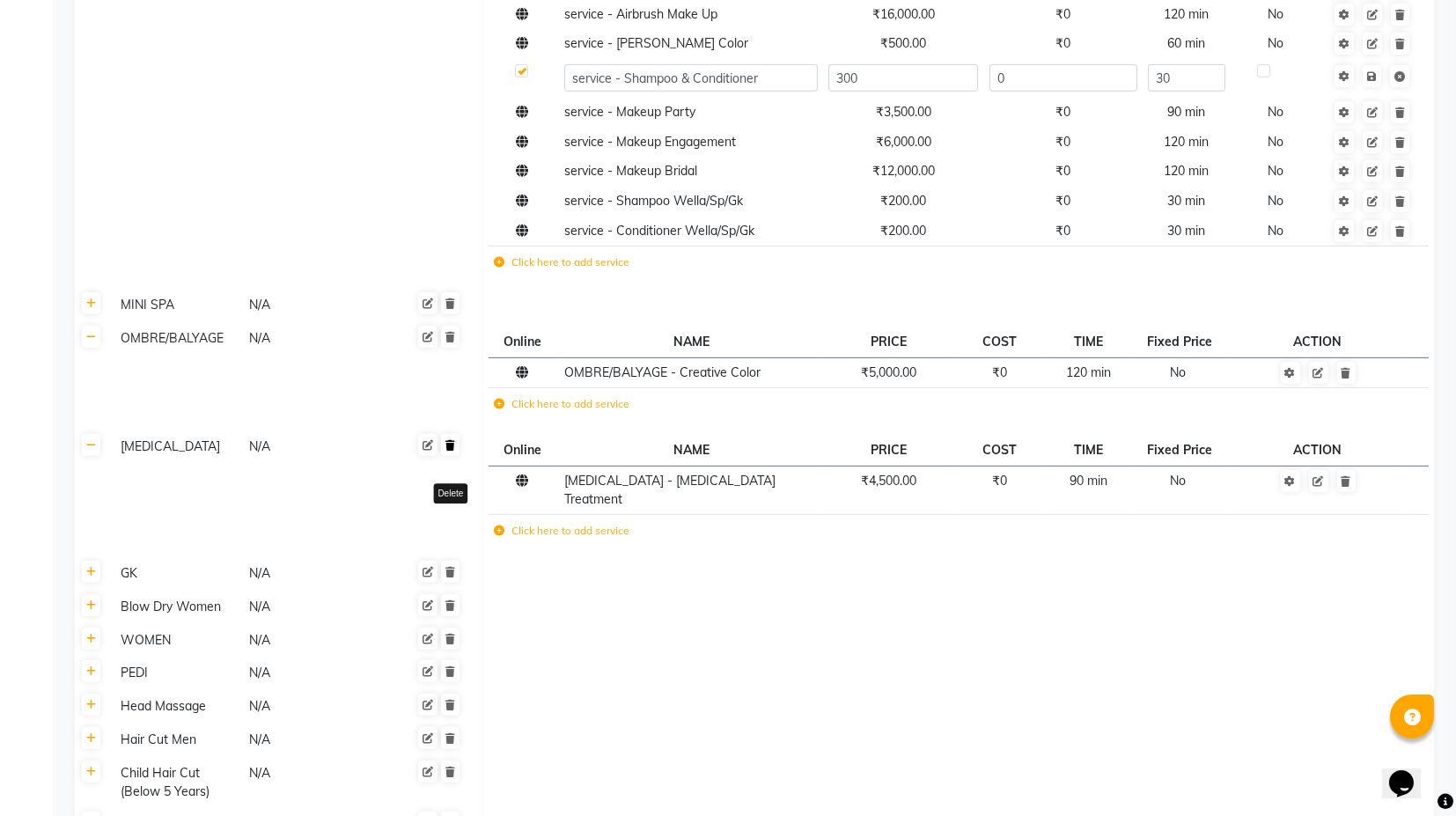
click at [448, 446] on icon at bounding box center [451, 445] width 10 height 11
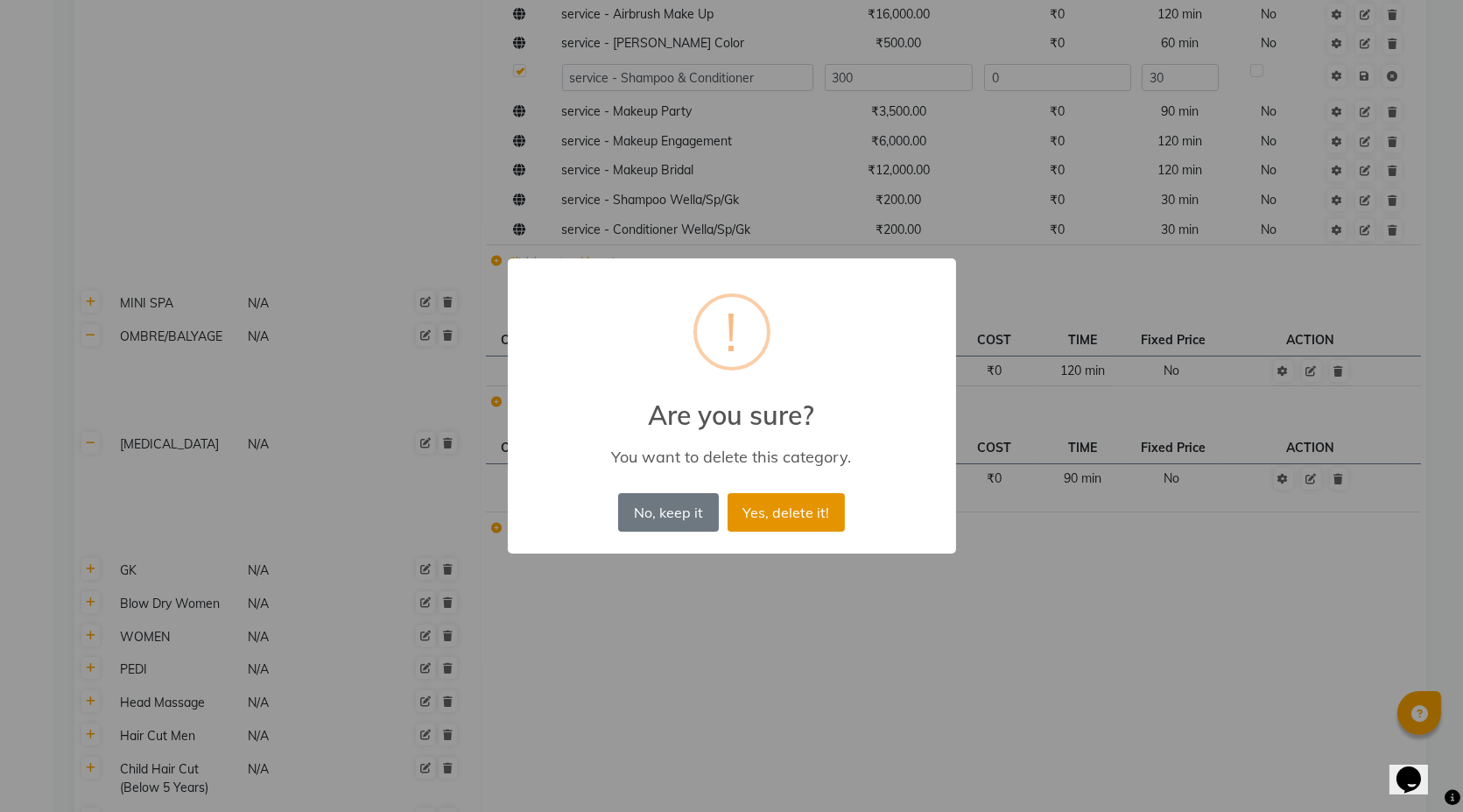
click at [785, 512] on button "Yes, delete it!" at bounding box center [786, 512] width 117 height 39
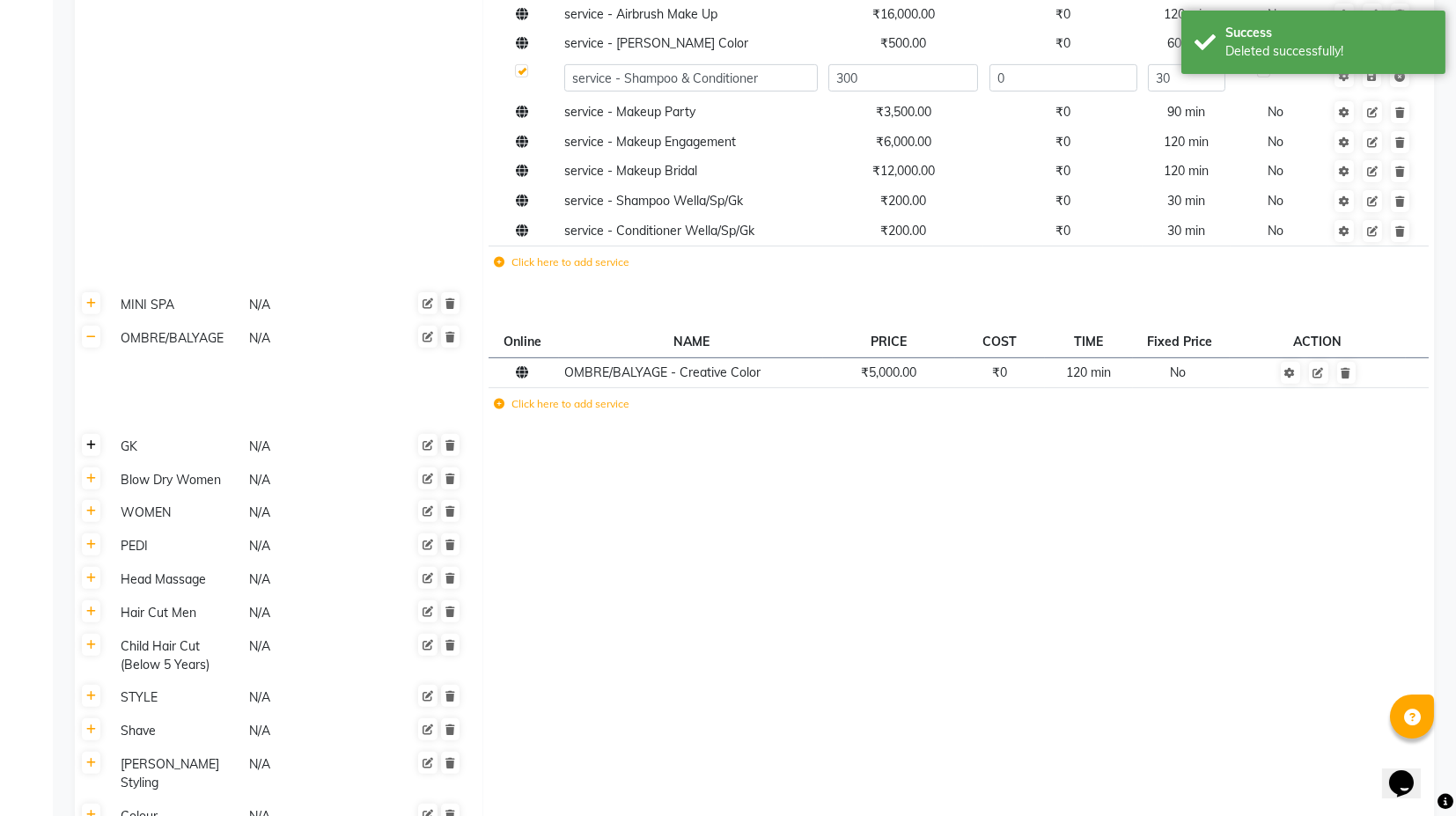
click at [87, 450] on link at bounding box center [91, 444] width 19 height 22
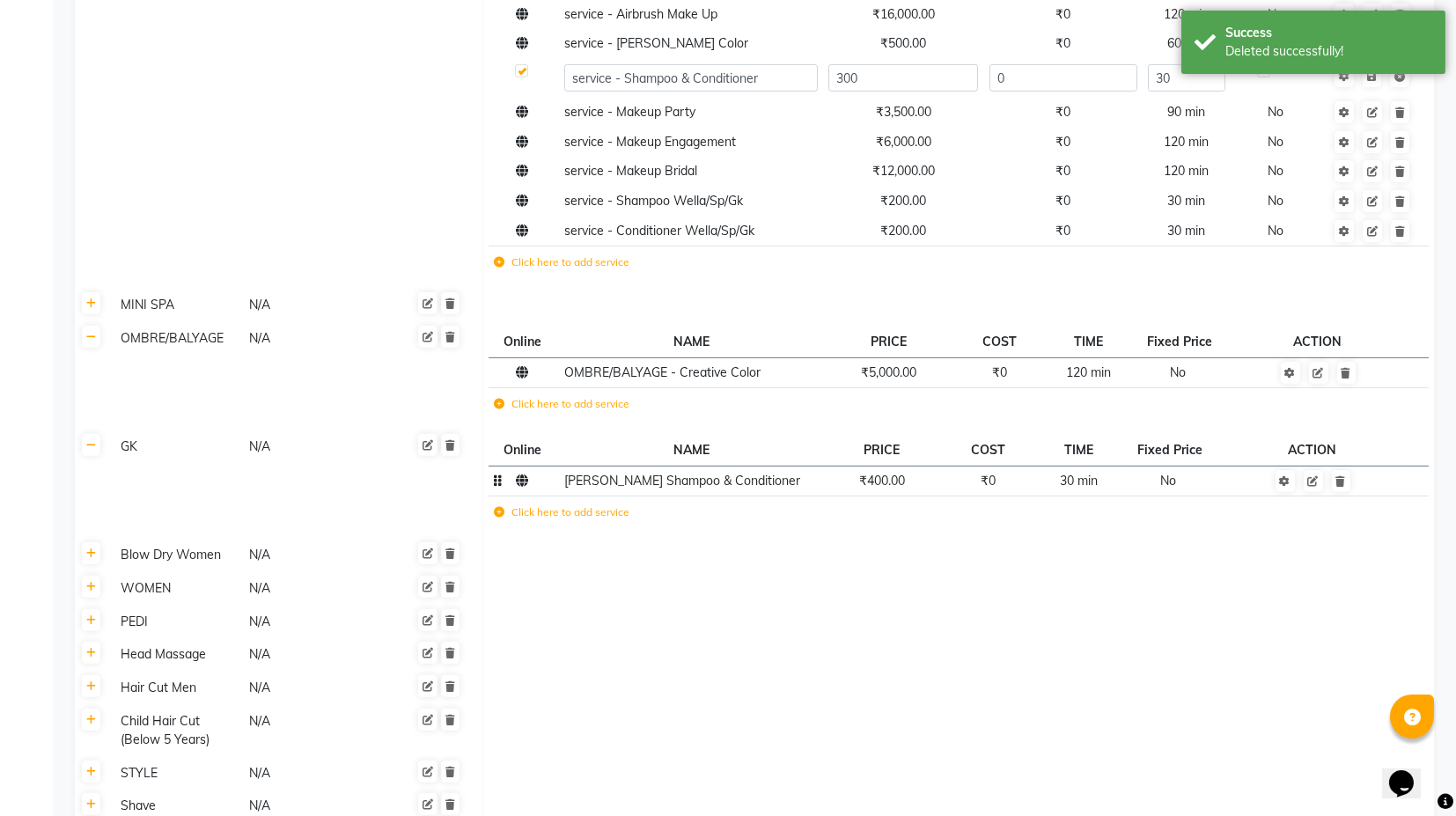
click at [893, 479] on span "₹400.00" at bounding box center [882, 480] width 46 height 16
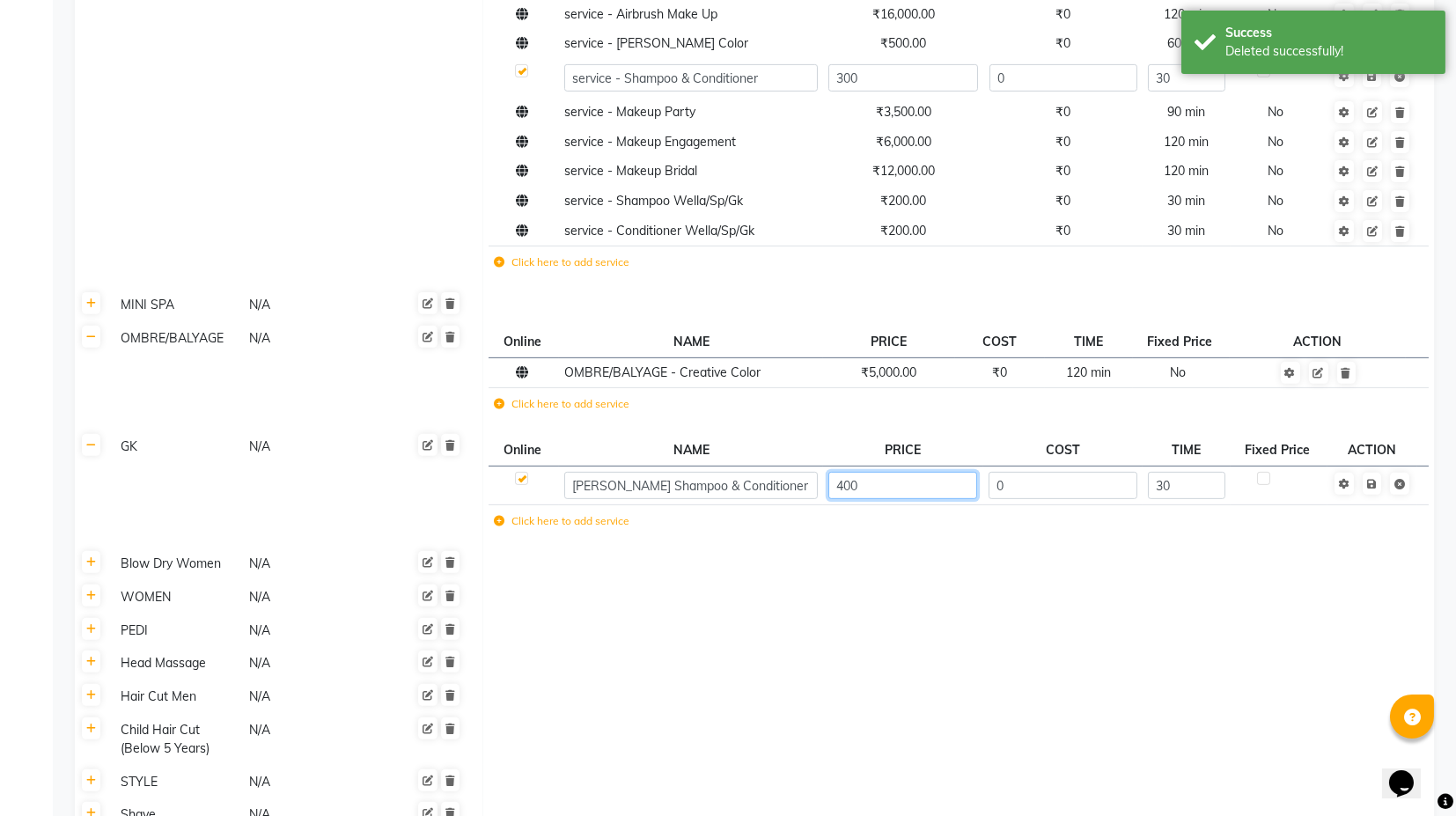
click at [862, 478] on input "400" at bounding box center [902, 484] width 149 height 27
type input "350"
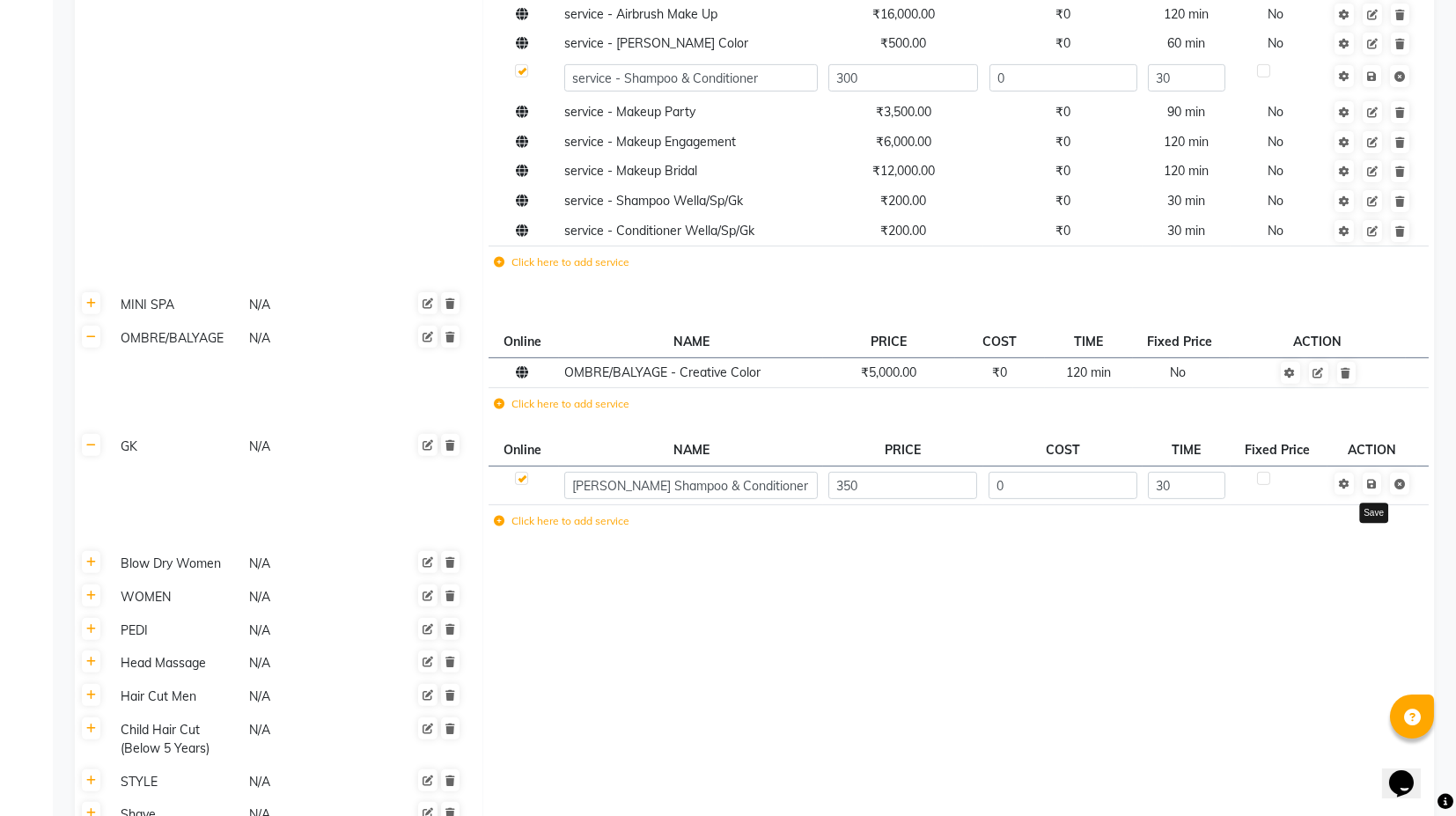
click at [1378, 481] on td "Save" at bounding box center [1373, 485] width 90 height 40
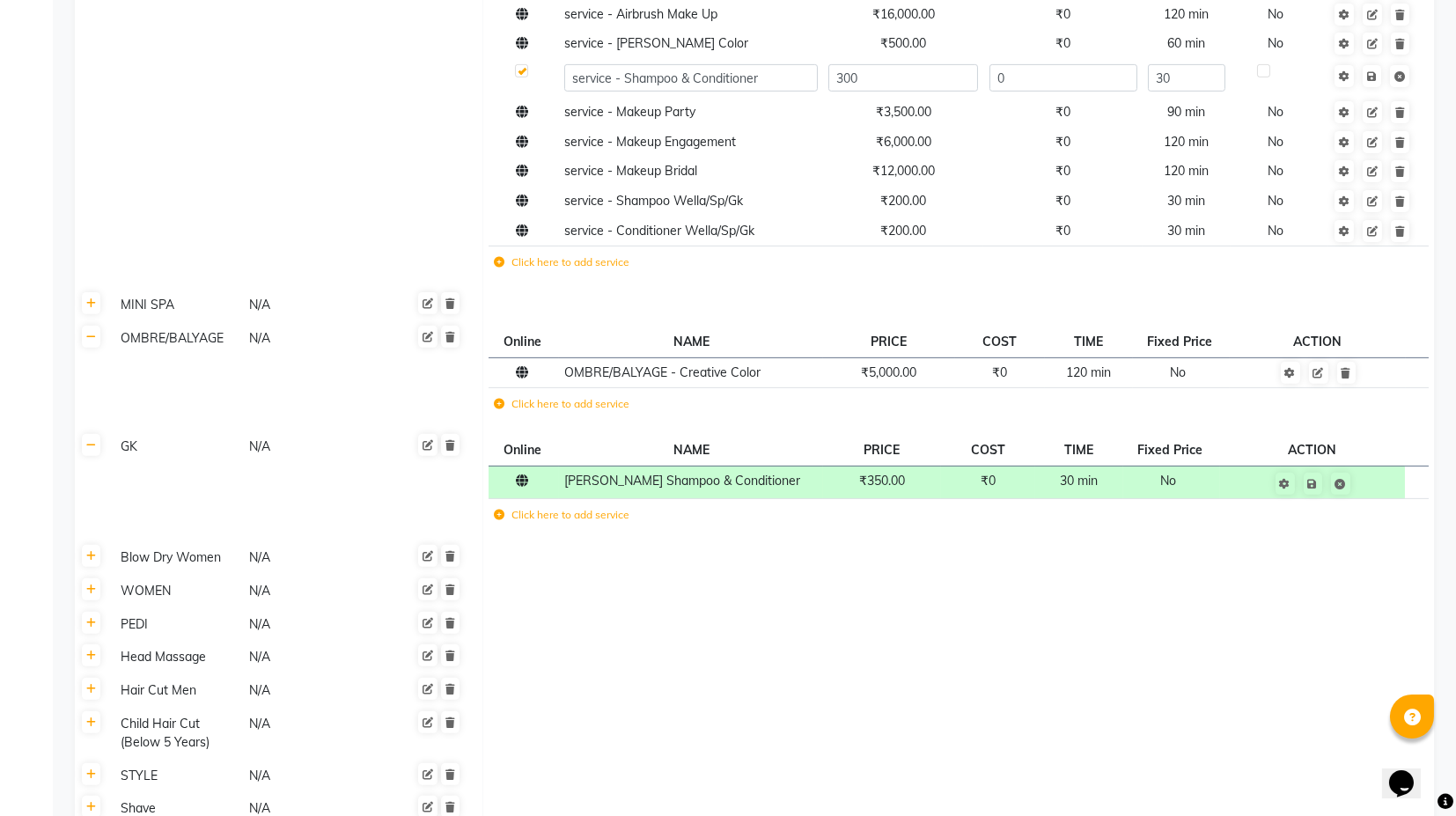
click at [125, 517] on td "GK N/A" at bounding box center [295, 485] width 374 height 111
click at [96, 556] on link at bounding box center [91, 555] width 19 height 22
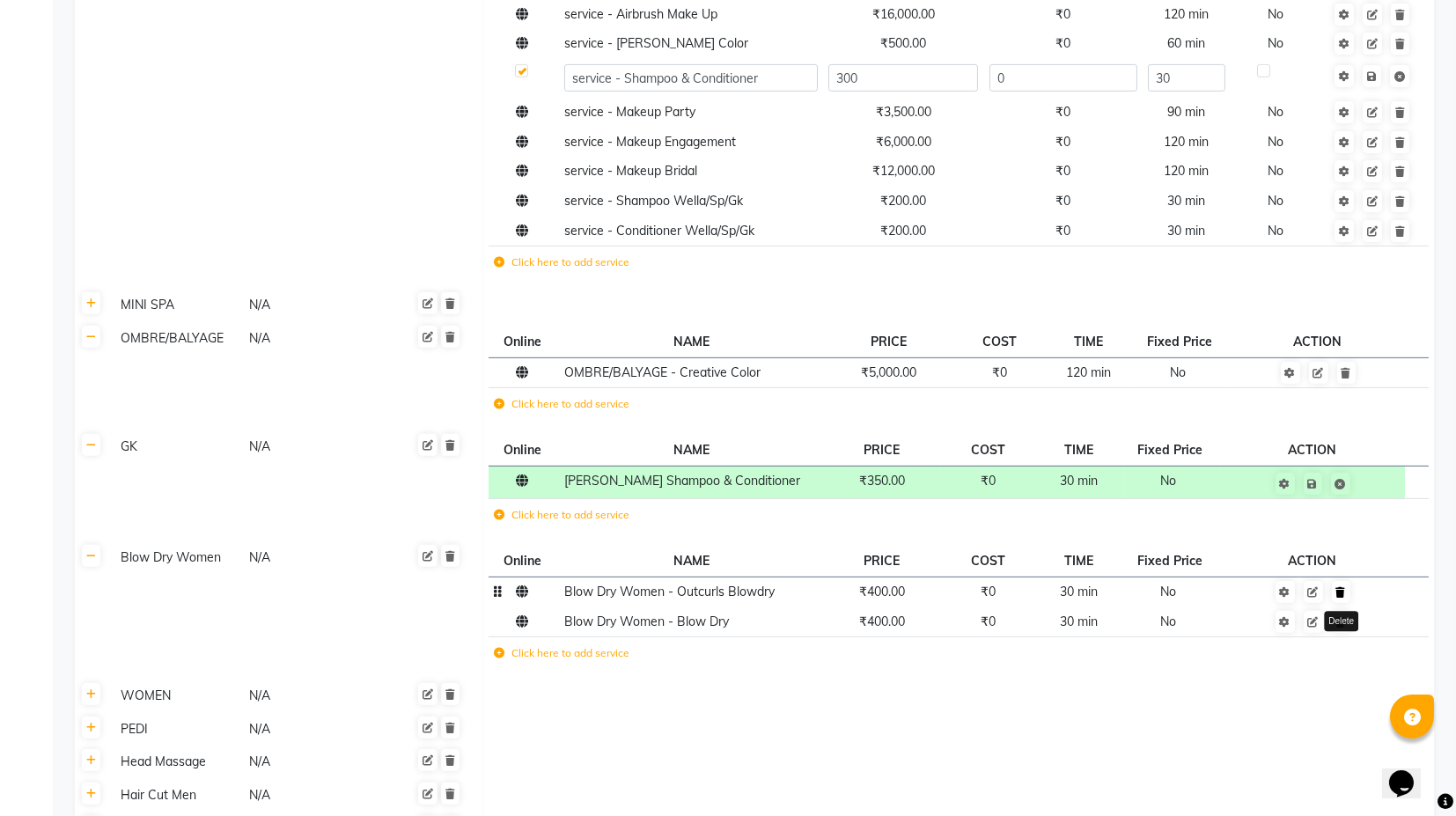
click at [1344, 594] on link at bounding box center [1341, 591] width 19 height 22
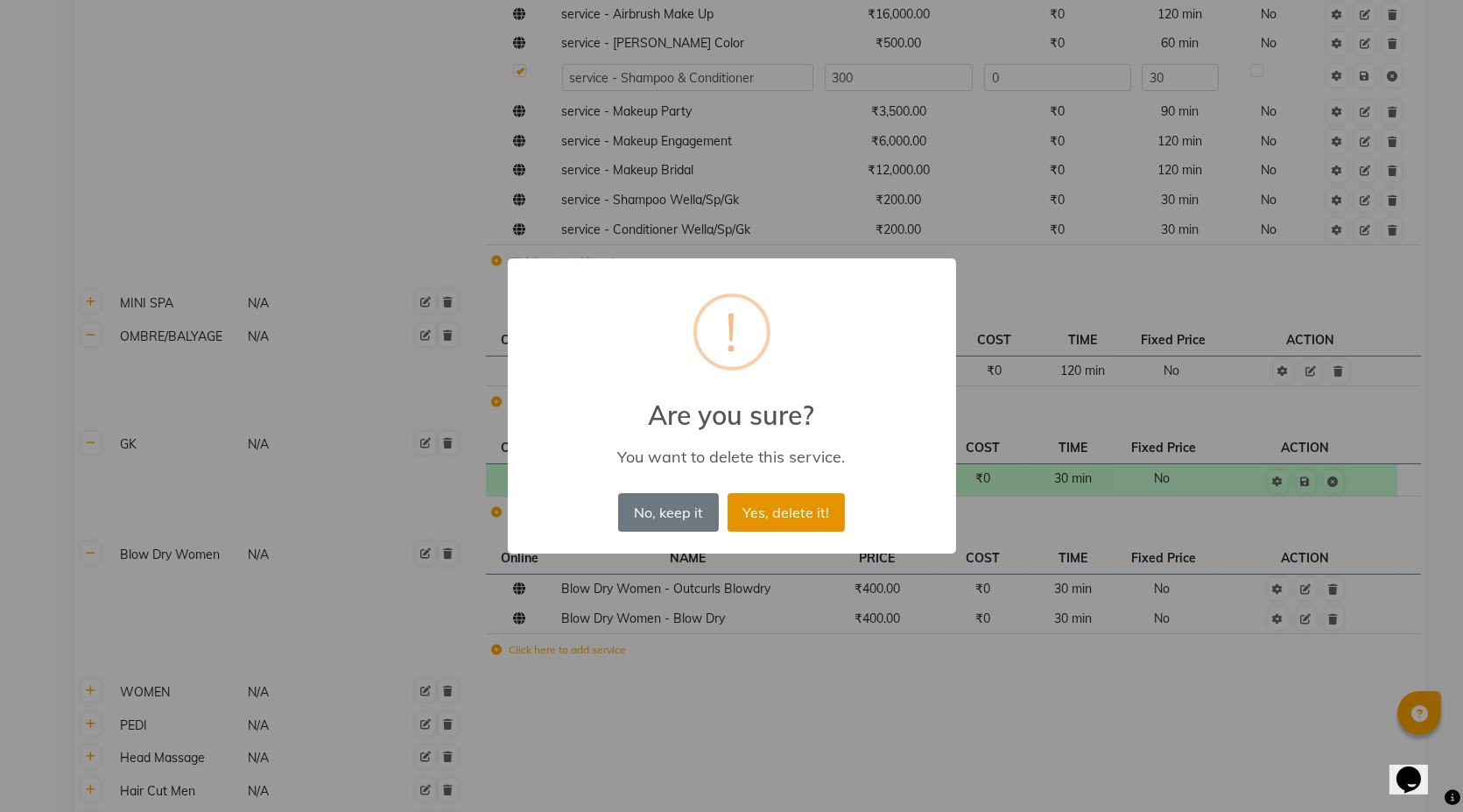
click at [812, 512] on button "Yes, delete it!" at bounding box center [786, 512] width 117 height 39
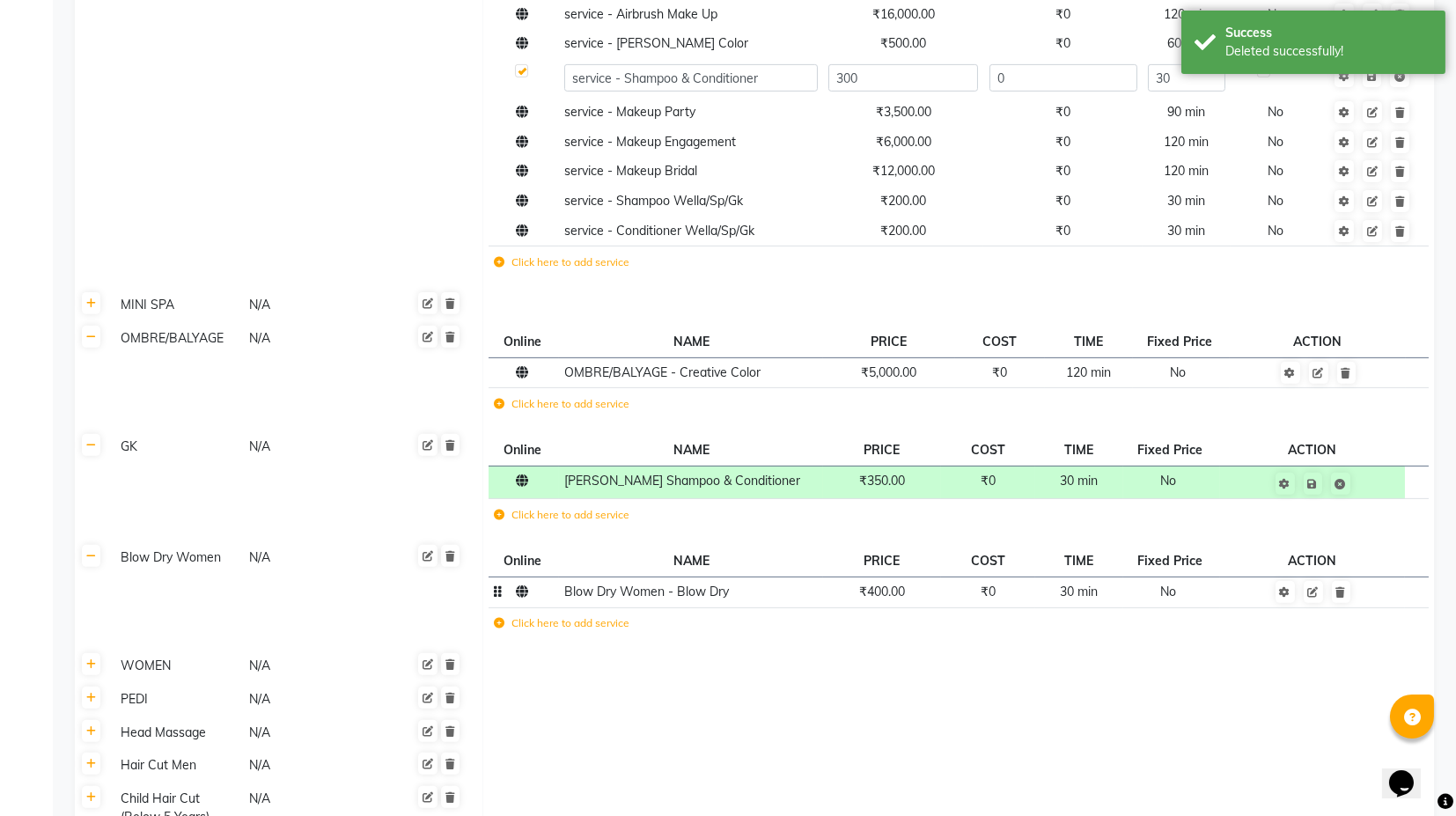
click at [883, 596] on td "₹400.00" at bounding box center [882, 591] width 118 height 31
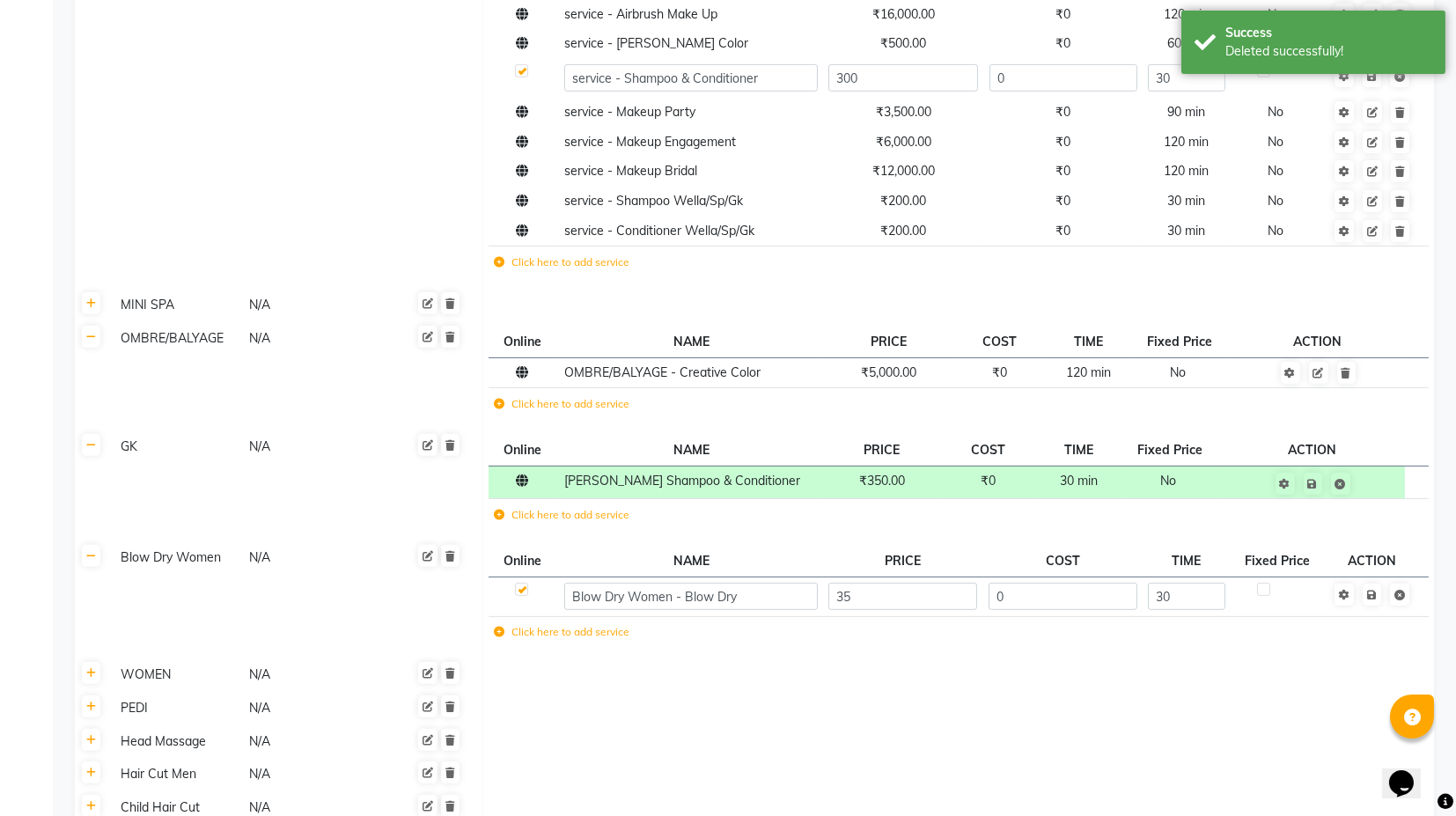
type input "350"
click at [1378, 595] on td "Save" at bounding box center [1373, 596] width 90 height 40
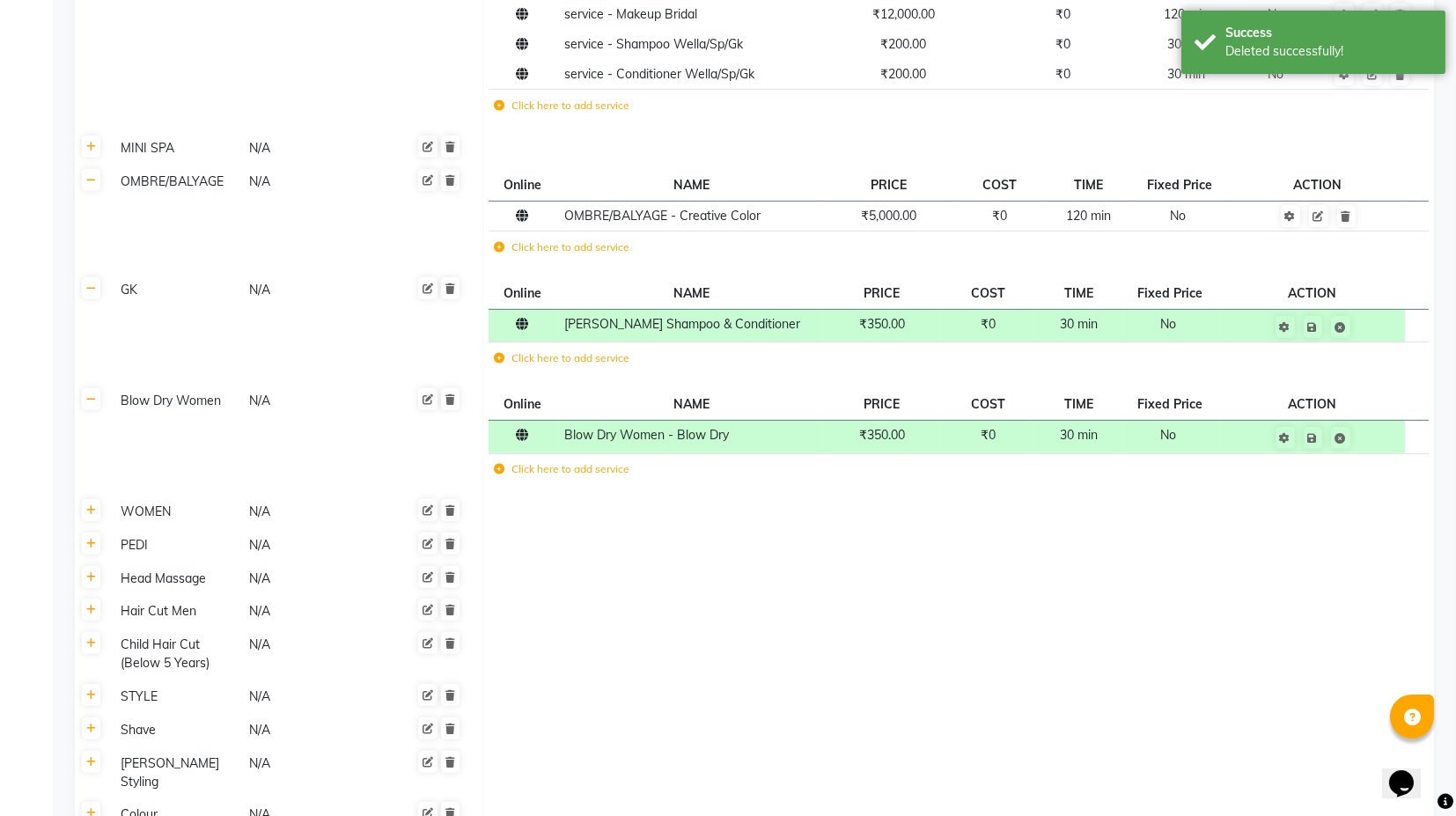
scroll to position [2346, 0]
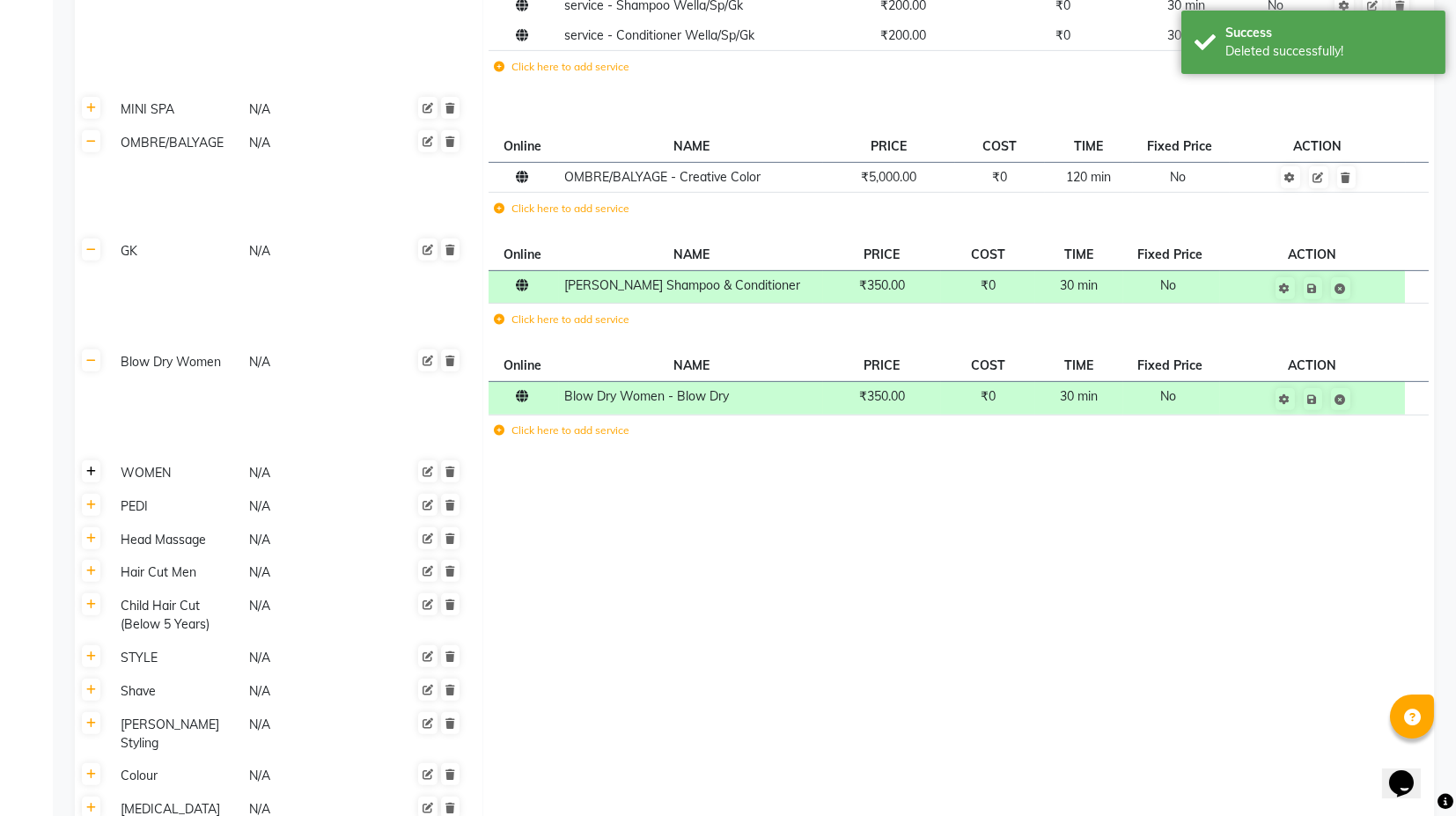
click at [88, 466] on icon at bounding box center [91, 471] width 10 height 11
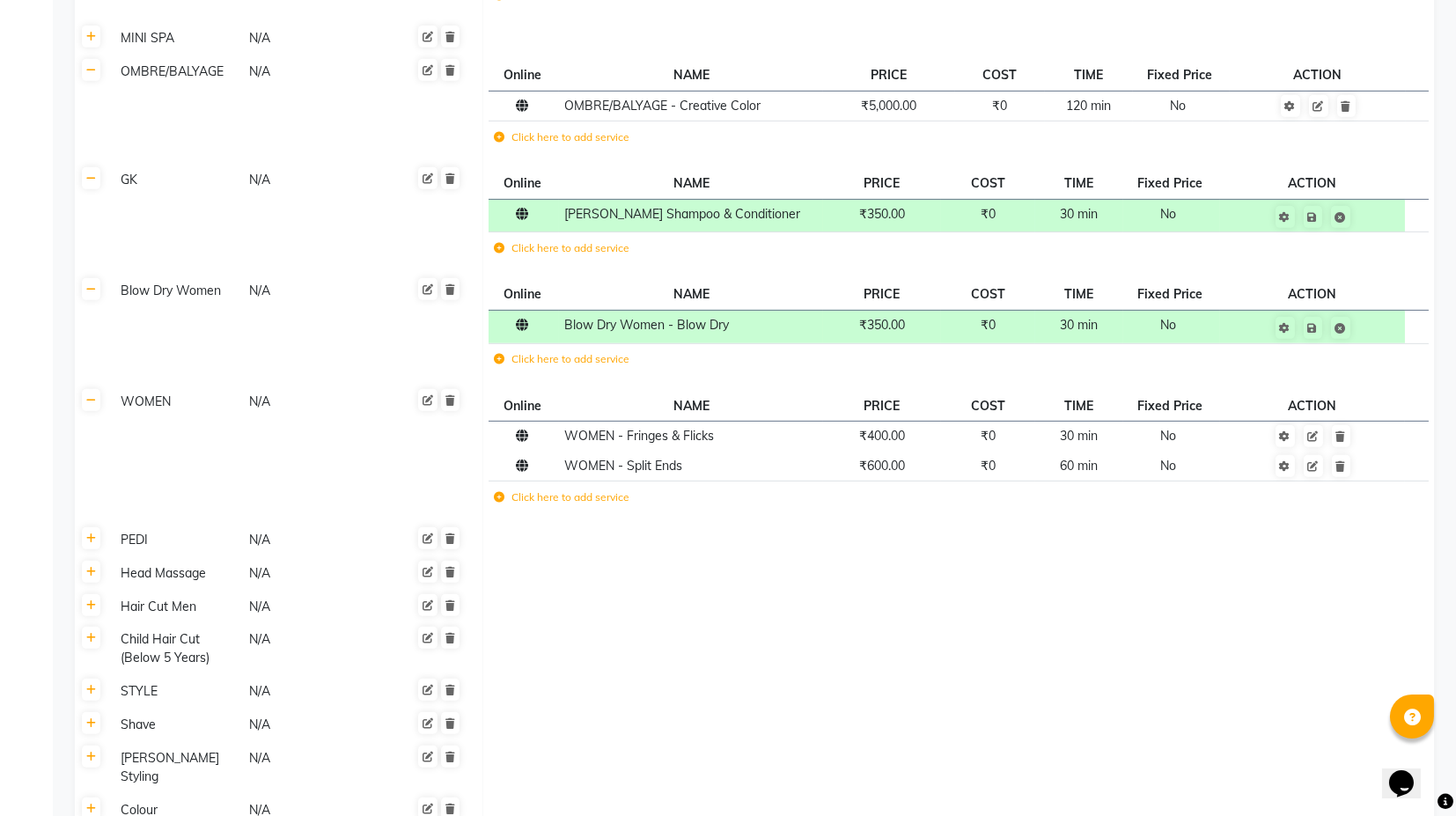
scroll to position [2444, 0]
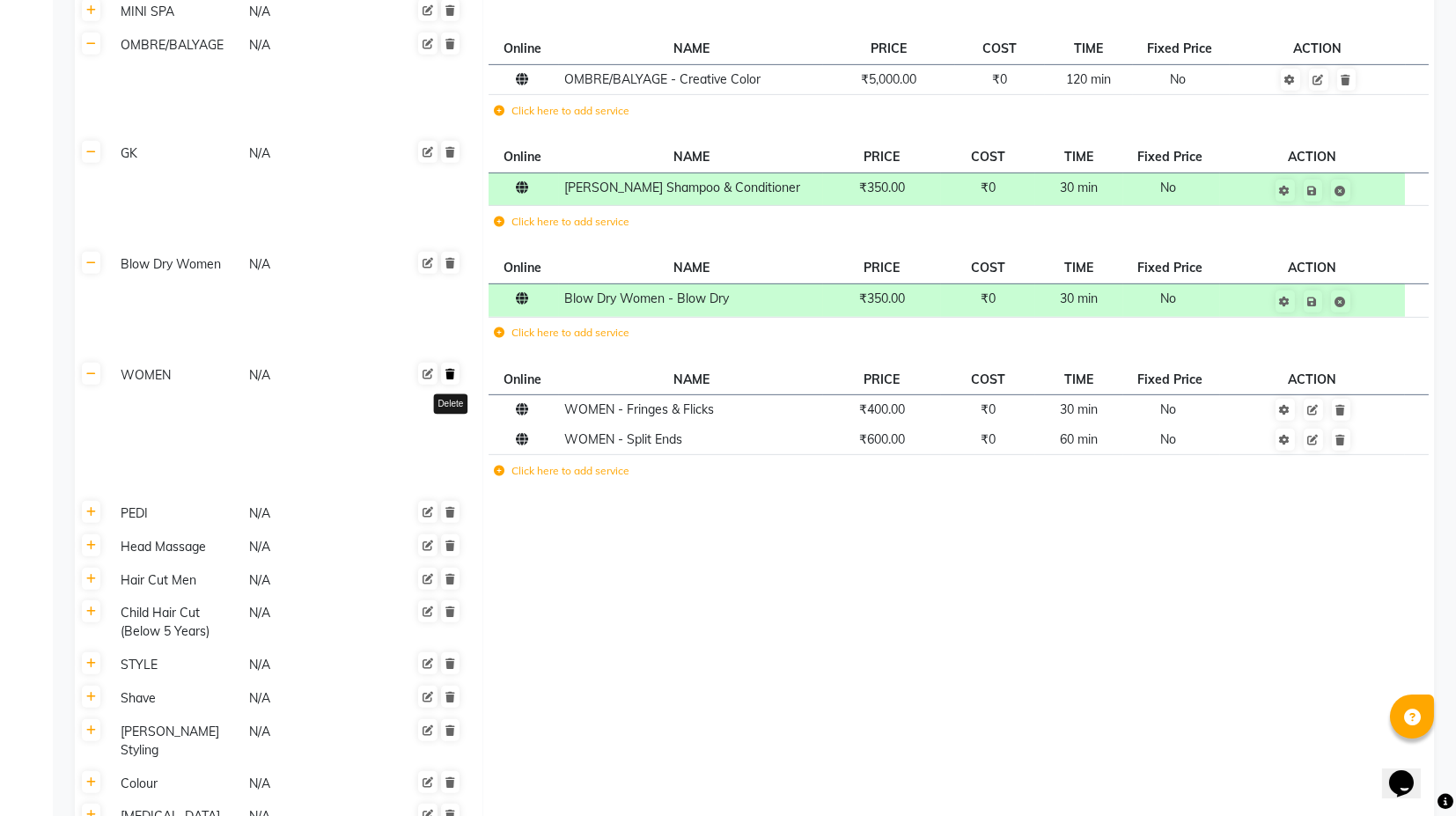
click at [452, 374] on icon at bounding box center [451, 374] width 10 height 11
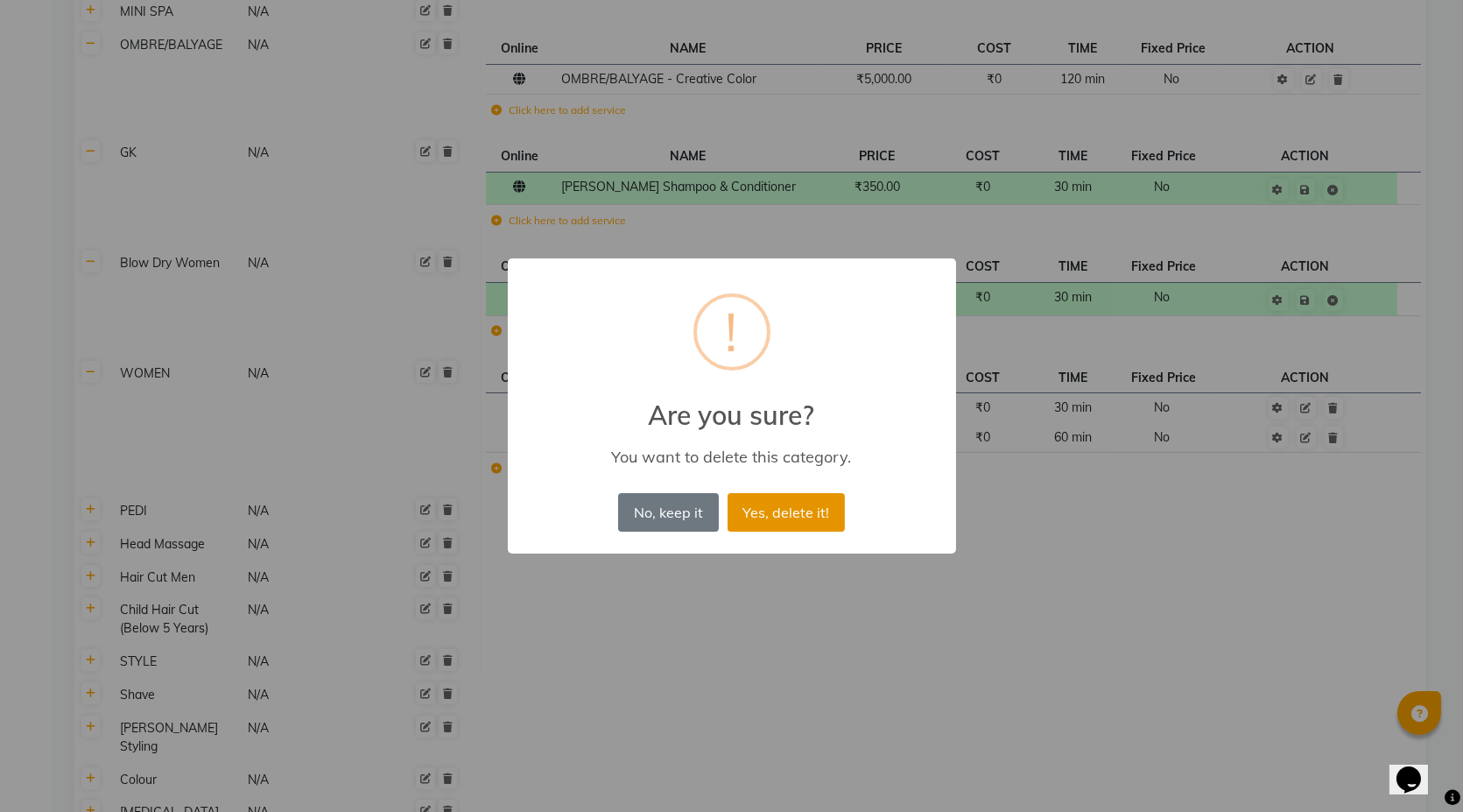
click at [770, 519] on button "Yes, delete it!" at bounding box center [786, 512] width 117 height 39
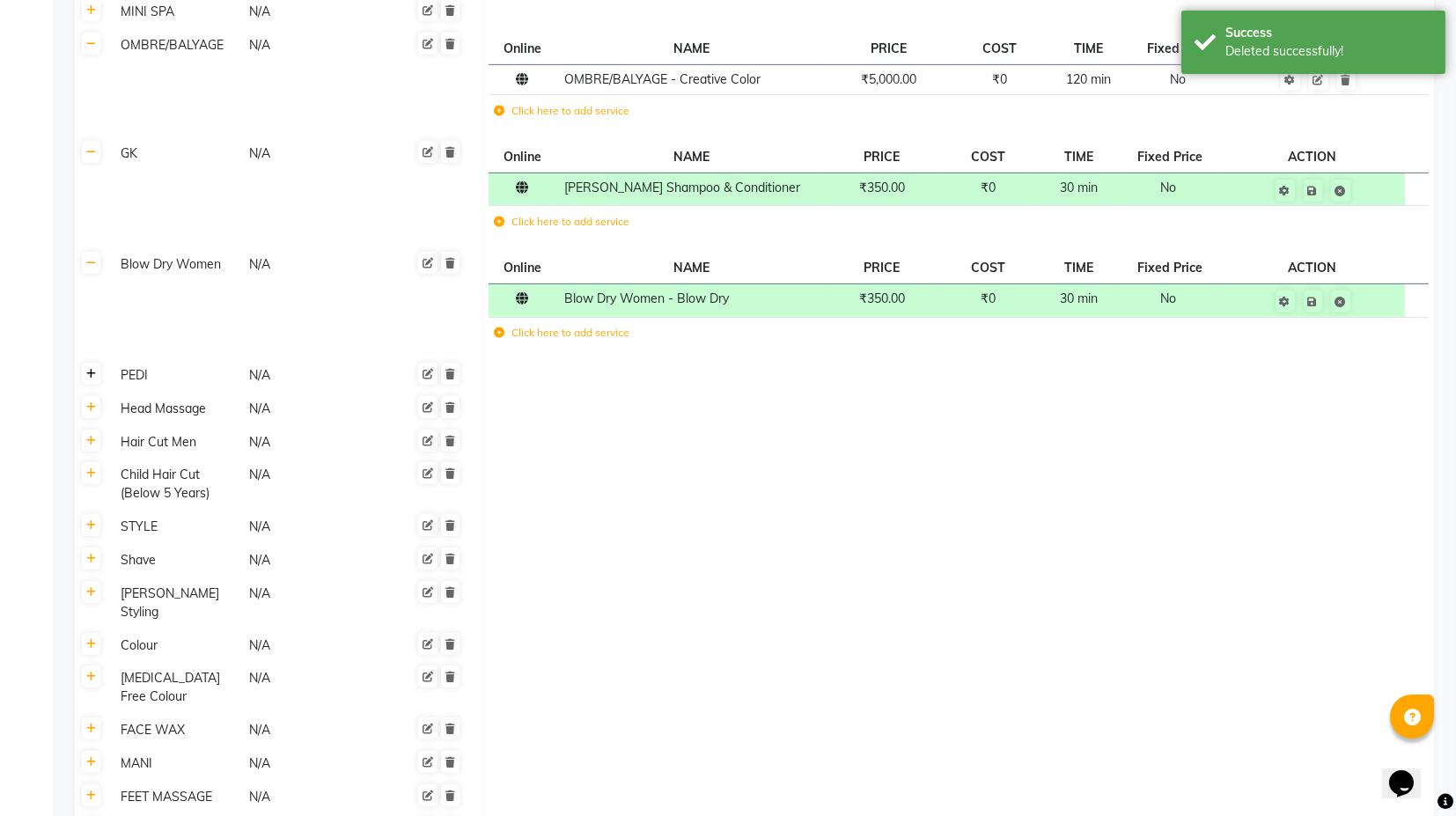
click at [93, 376] on icon at bounding box center [91, 374] width 10 height 11
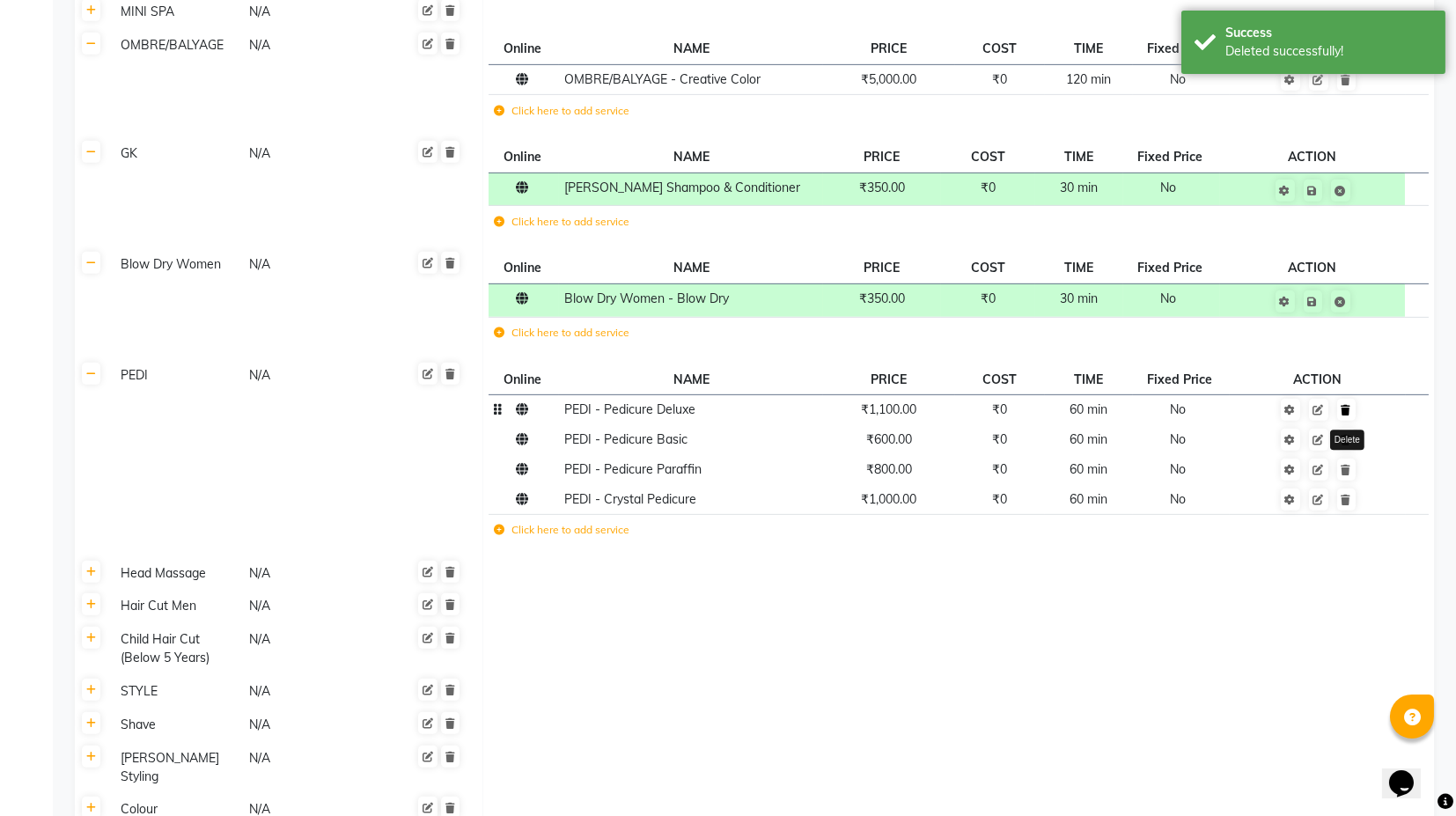
click at [1348, 415] on link at bounding box center [1346, 409] width 19 height 22
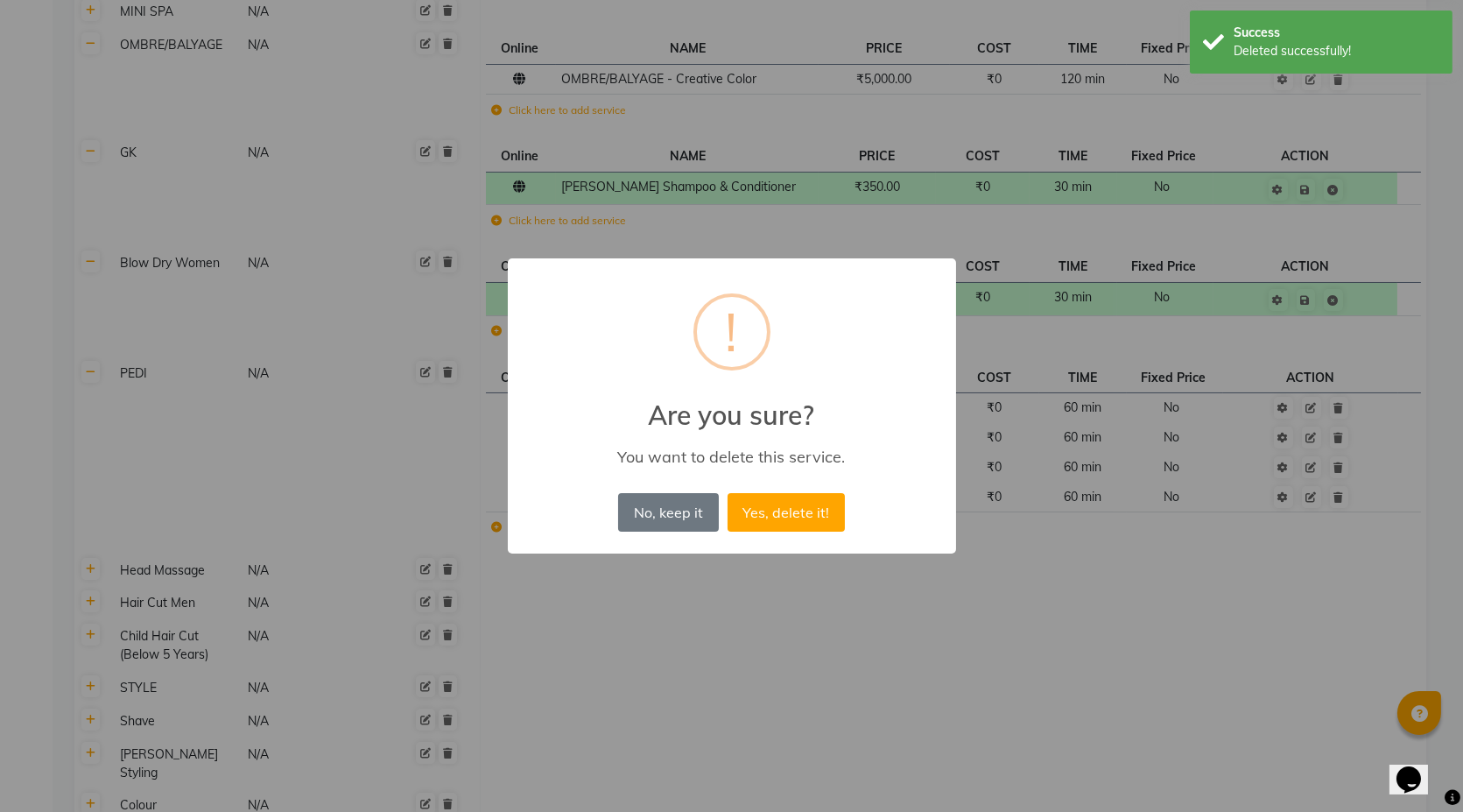
click at [728, 493] on button "Yes, delete it!" at bounding box center [786, 512] width 117 height 39
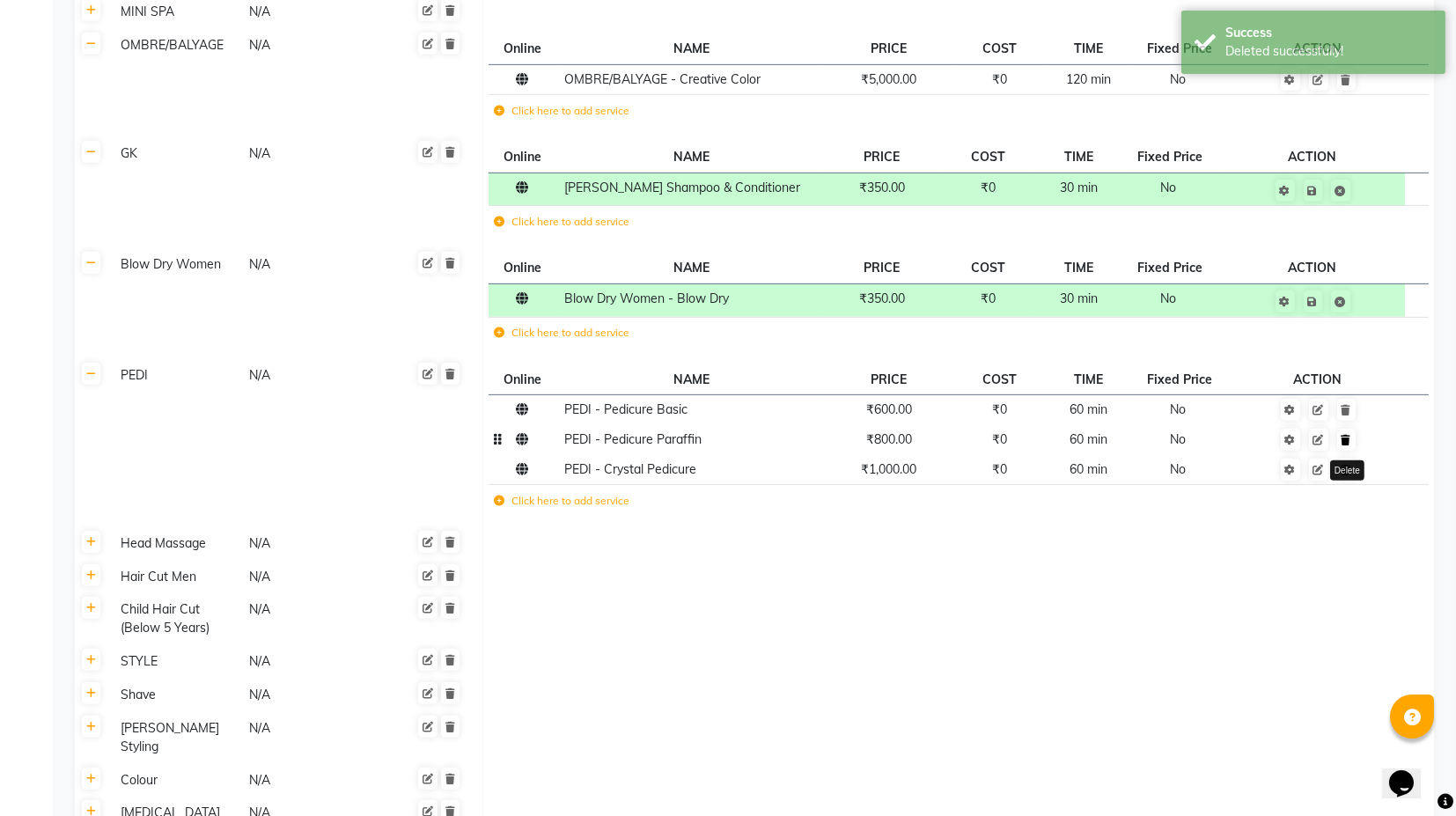
click at [1351, 436] on link at bounding box center [1346, 439] width 19 height 22
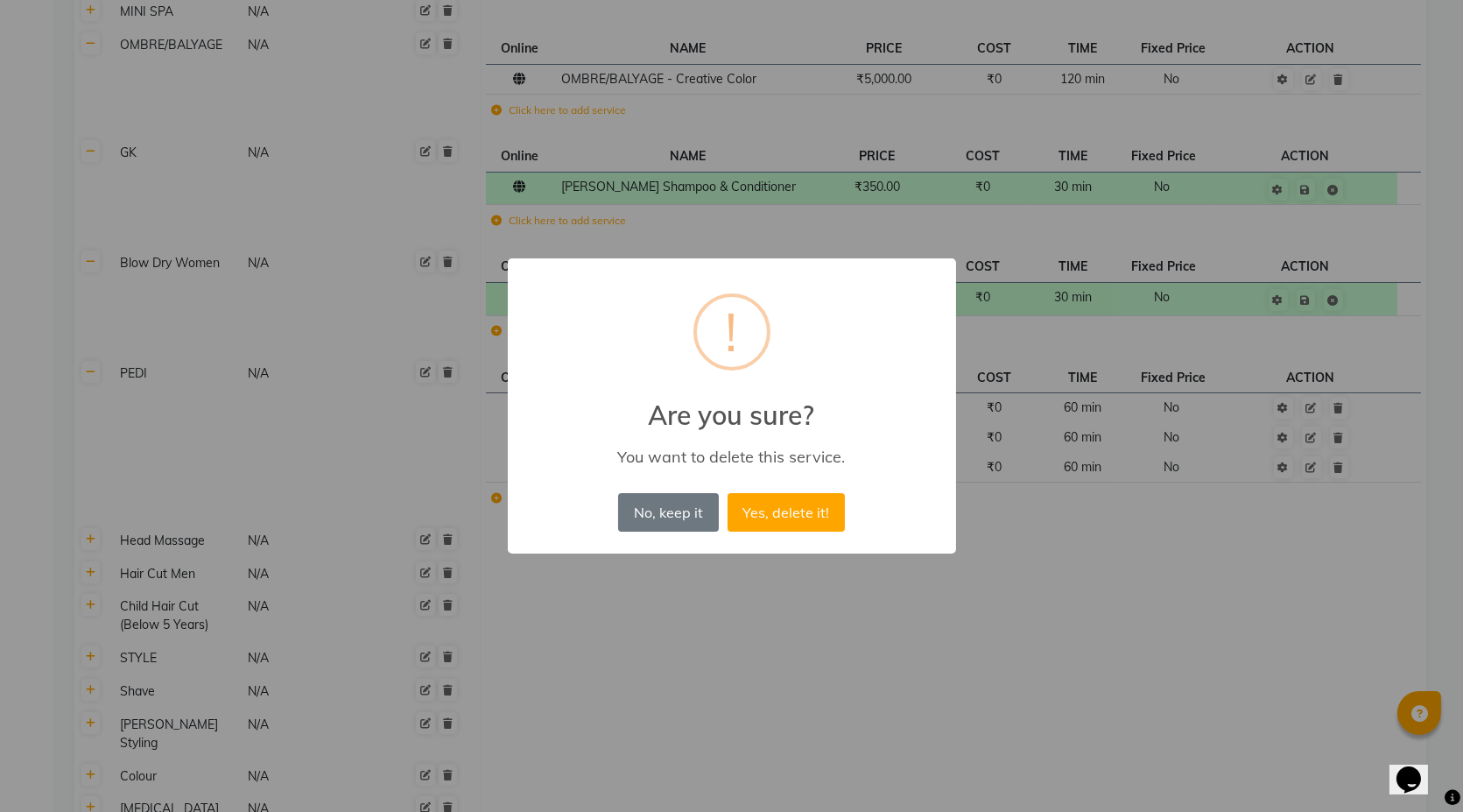
click at [728, 493] on button "Yes, delete it!" at bounding box center [786, 512] width 117 height 39
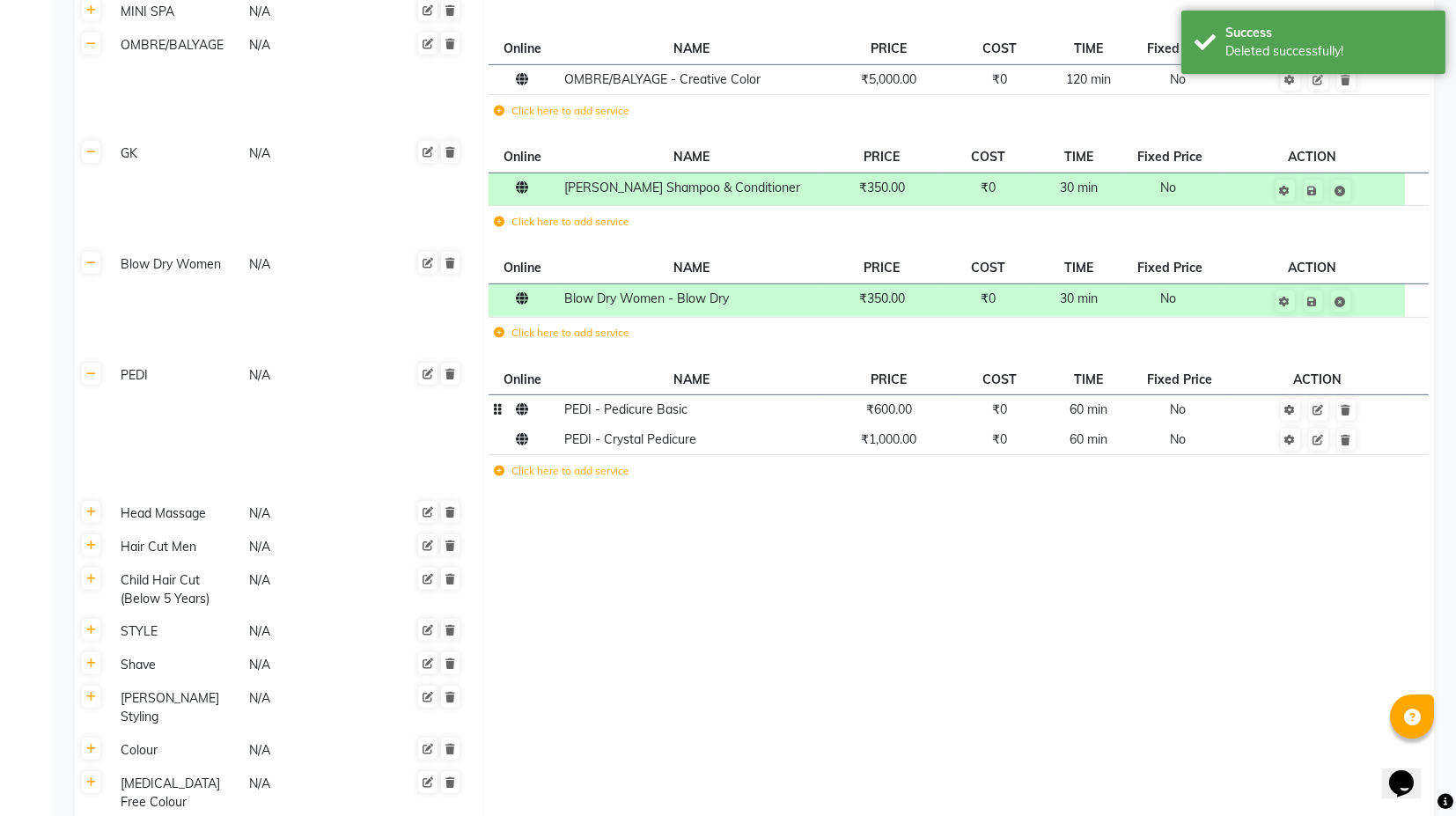
click at [887, 408] on span "₹600.00" at bounding box center [889, 409] width 46 height 16
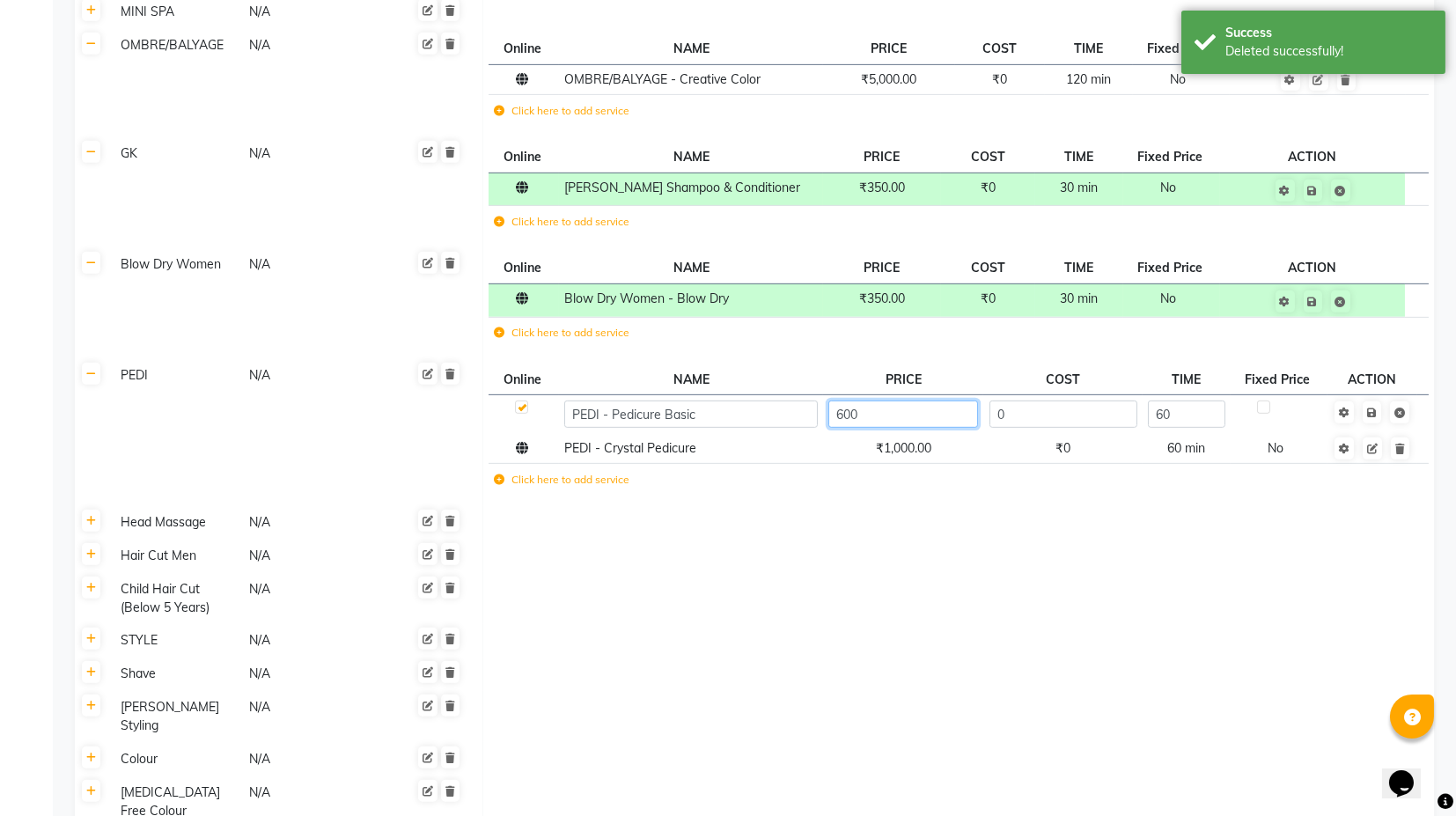
click at [859, 409] on input "600" at bounding box center [902, 413] width 149 height 27
click at [859, 408] on input "600" at bounding box center [902, 413] width 149 height 27
type input "500"
click at [1373, 417] on td "Save" at bounding box center [1373, 413] width 90 height 39
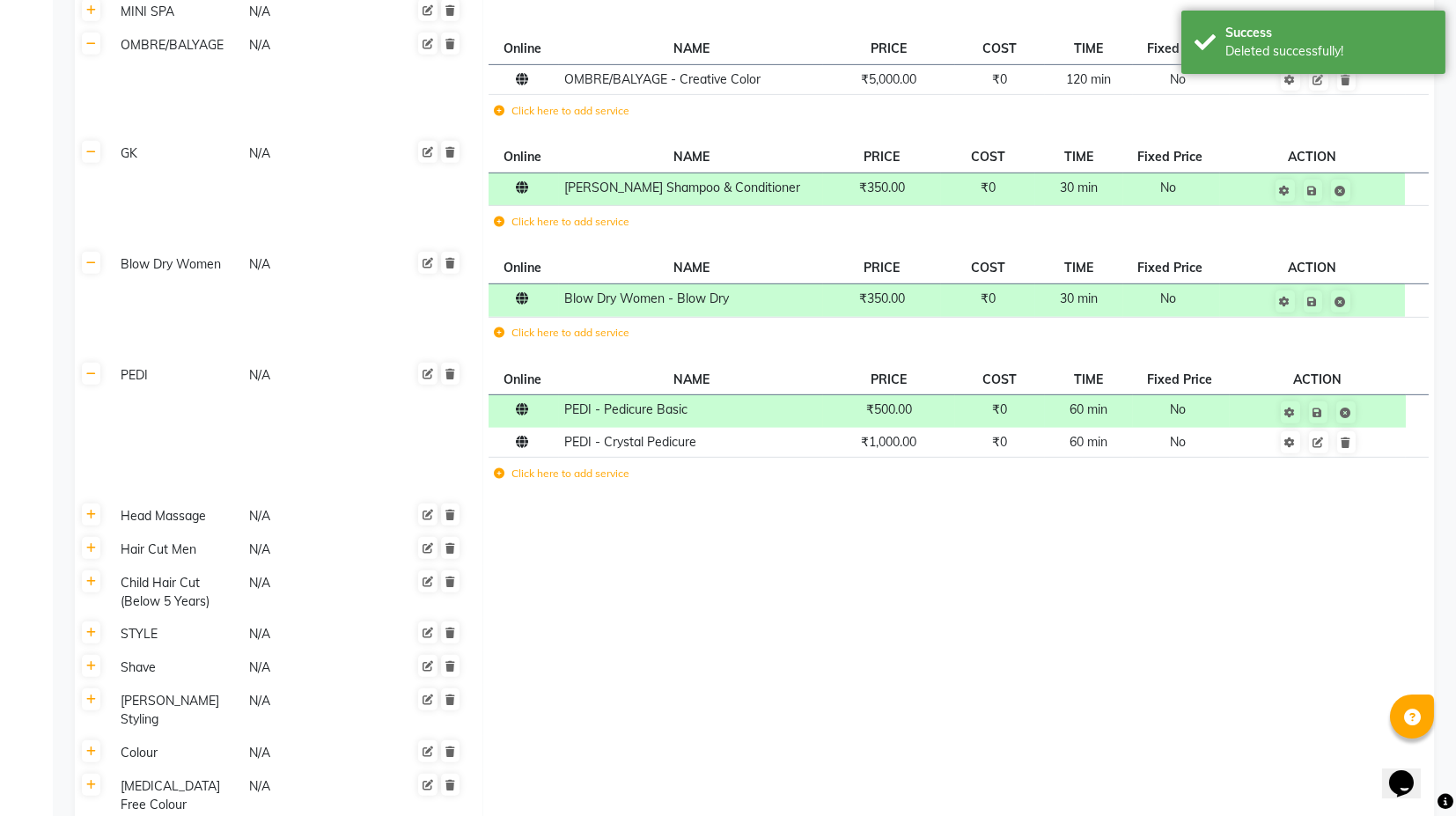
click at [736, 493] on td "Online NAME PRICE COST TIME Fixed Price ACTION PEDI - Pedicure Basic ₹500.00 ₹0…" at bounding box center [958, 428] width 951 height 141
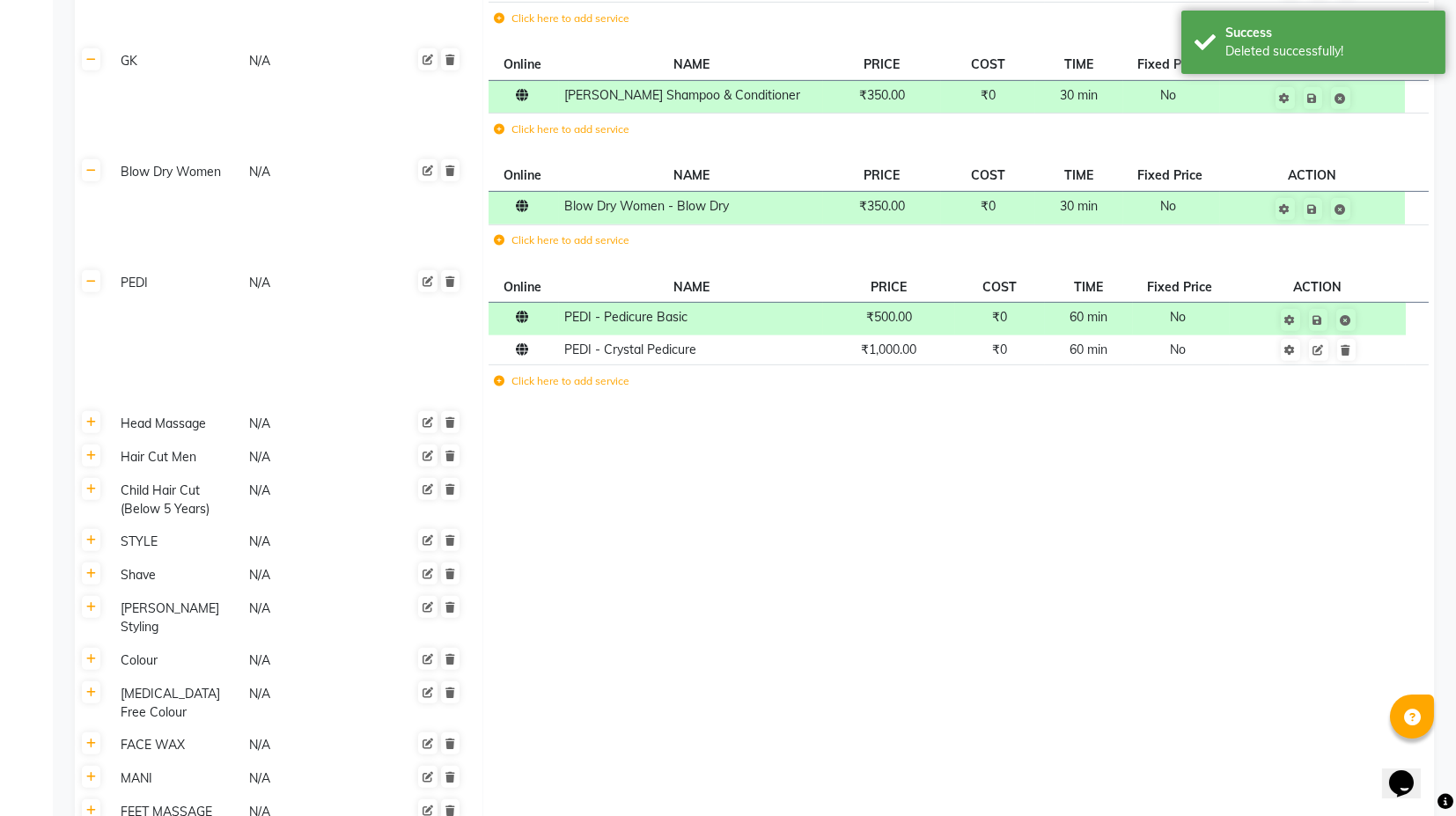
scroll to position [2640, 0]
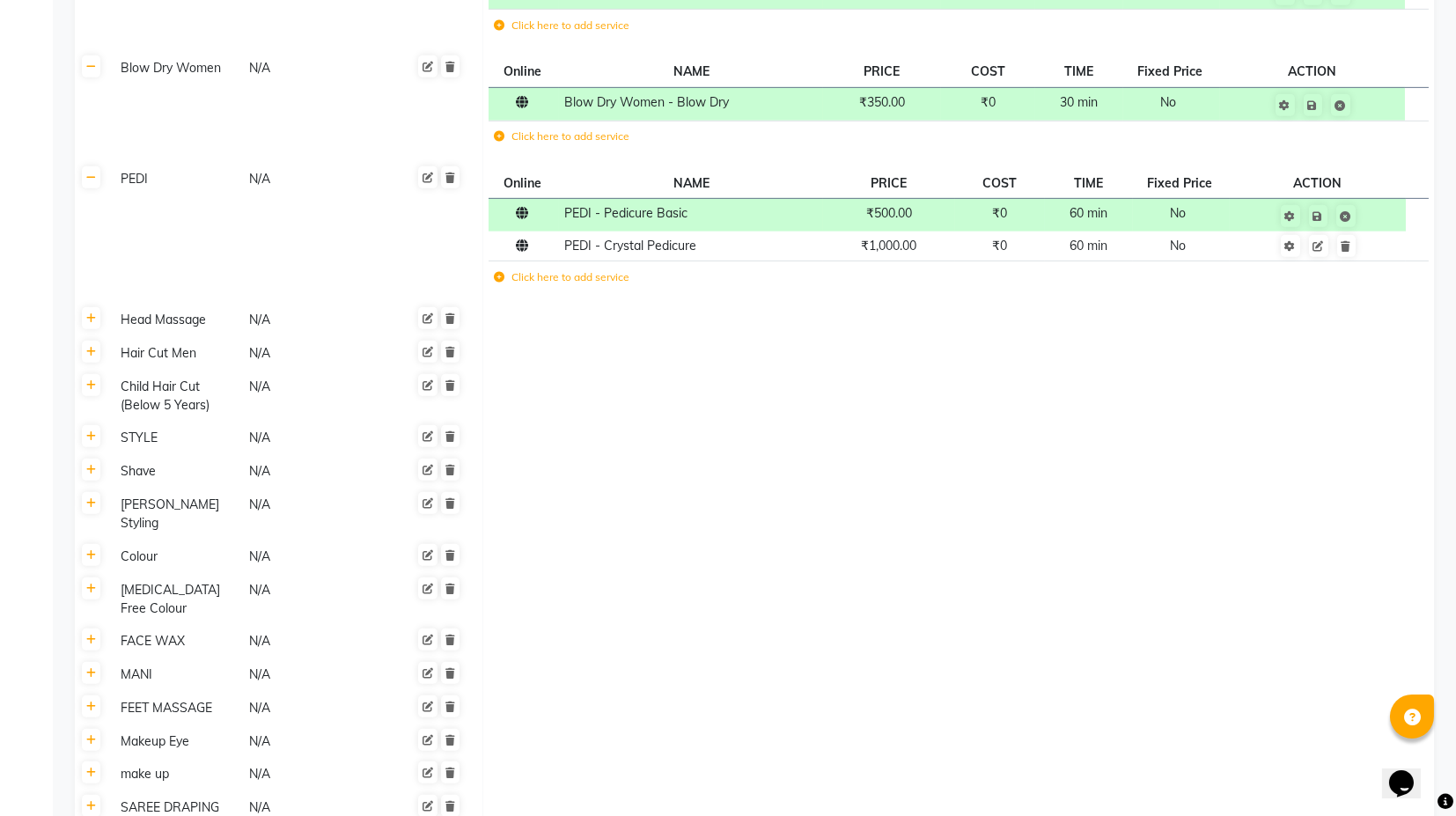
click at [95, 328] on th at bounding box center [91, 320] width 33 height 33
click at [96, 320] on link at bounding box center [91, 318] width 19 height 22
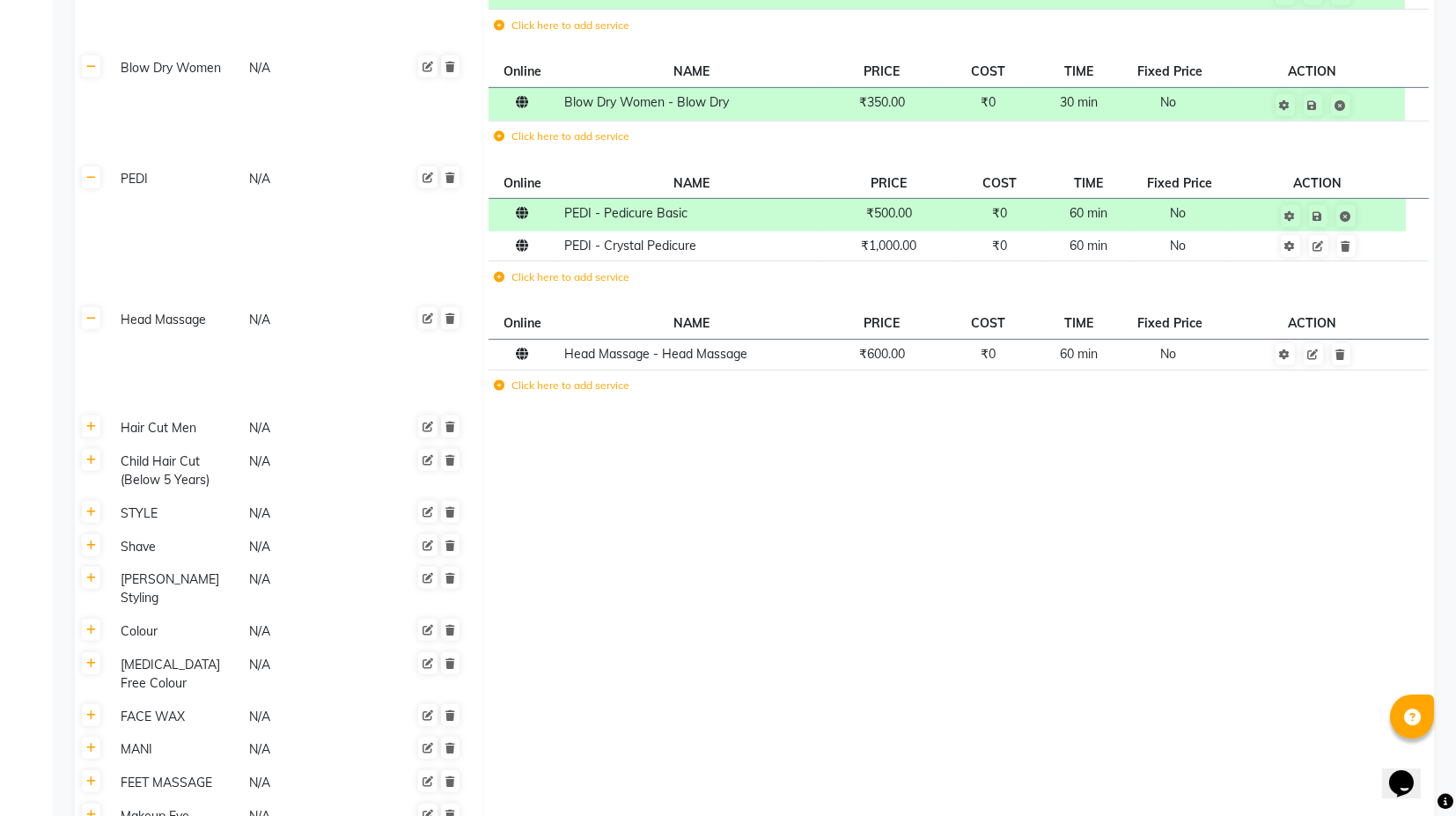
click at [872, 370] on td "Click here to add service" at bounding box center [761, 388] width 547 height 36
click at [884, 354] on span "₹600.00" at bounding box center [882, 354] width 46 height 16
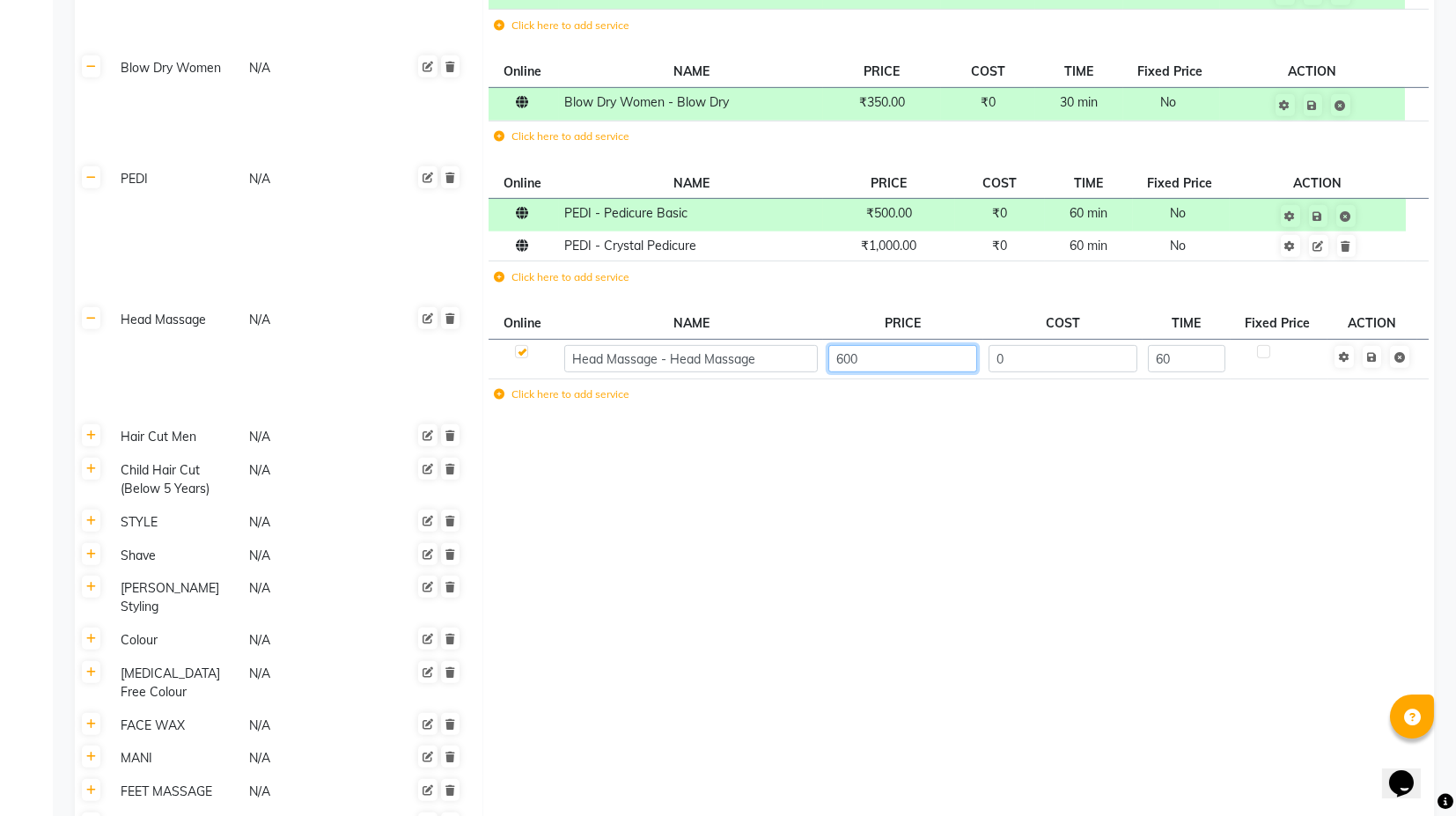
click at [841, 359] on input "600" at bounding box center [902, 358] width 149 height 27
type input "500"
click at [1371, 352] on td "Save" at bounding box center [1373, 359] width 90 height 40
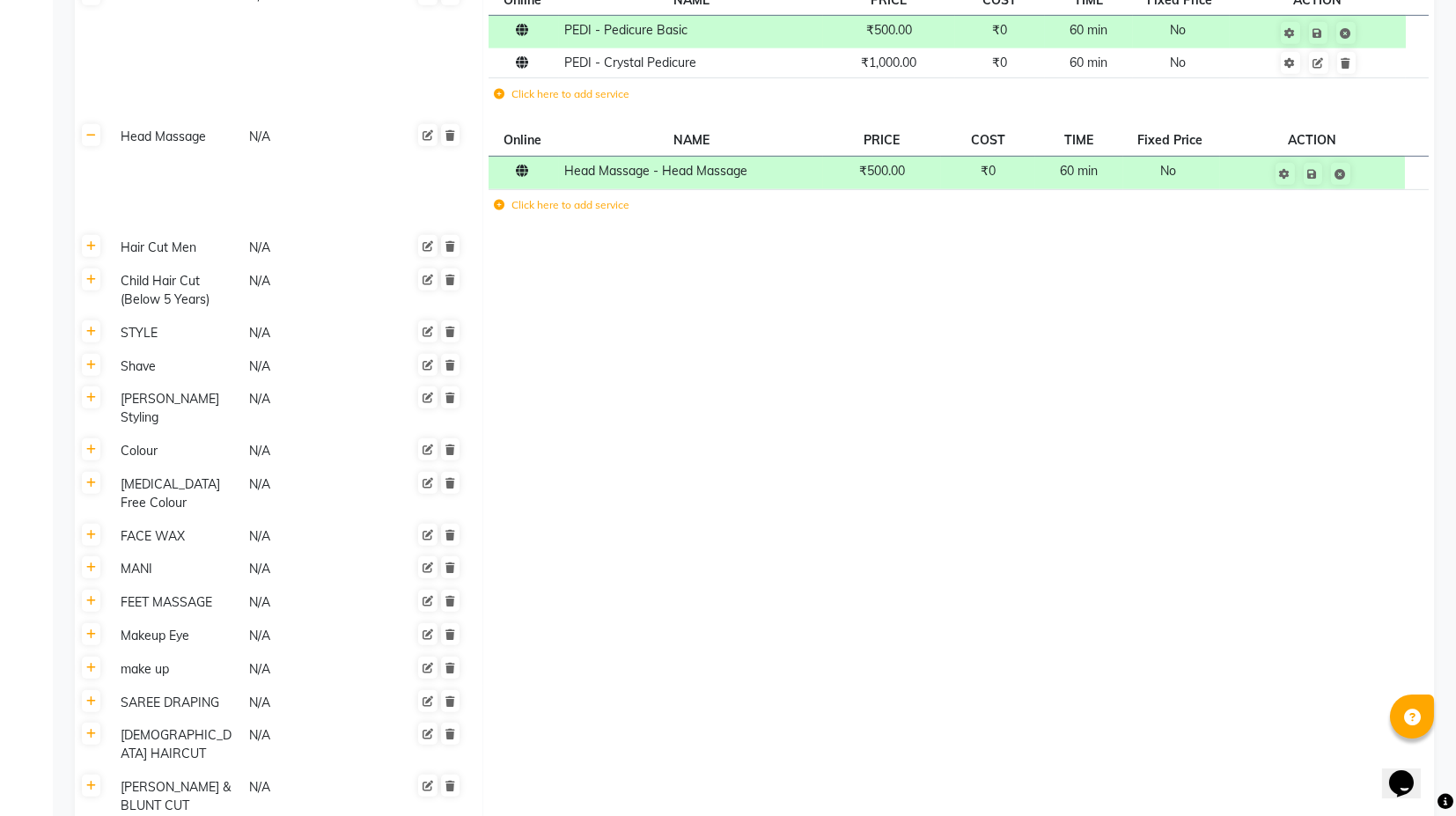
scroll to position [2836, 0]
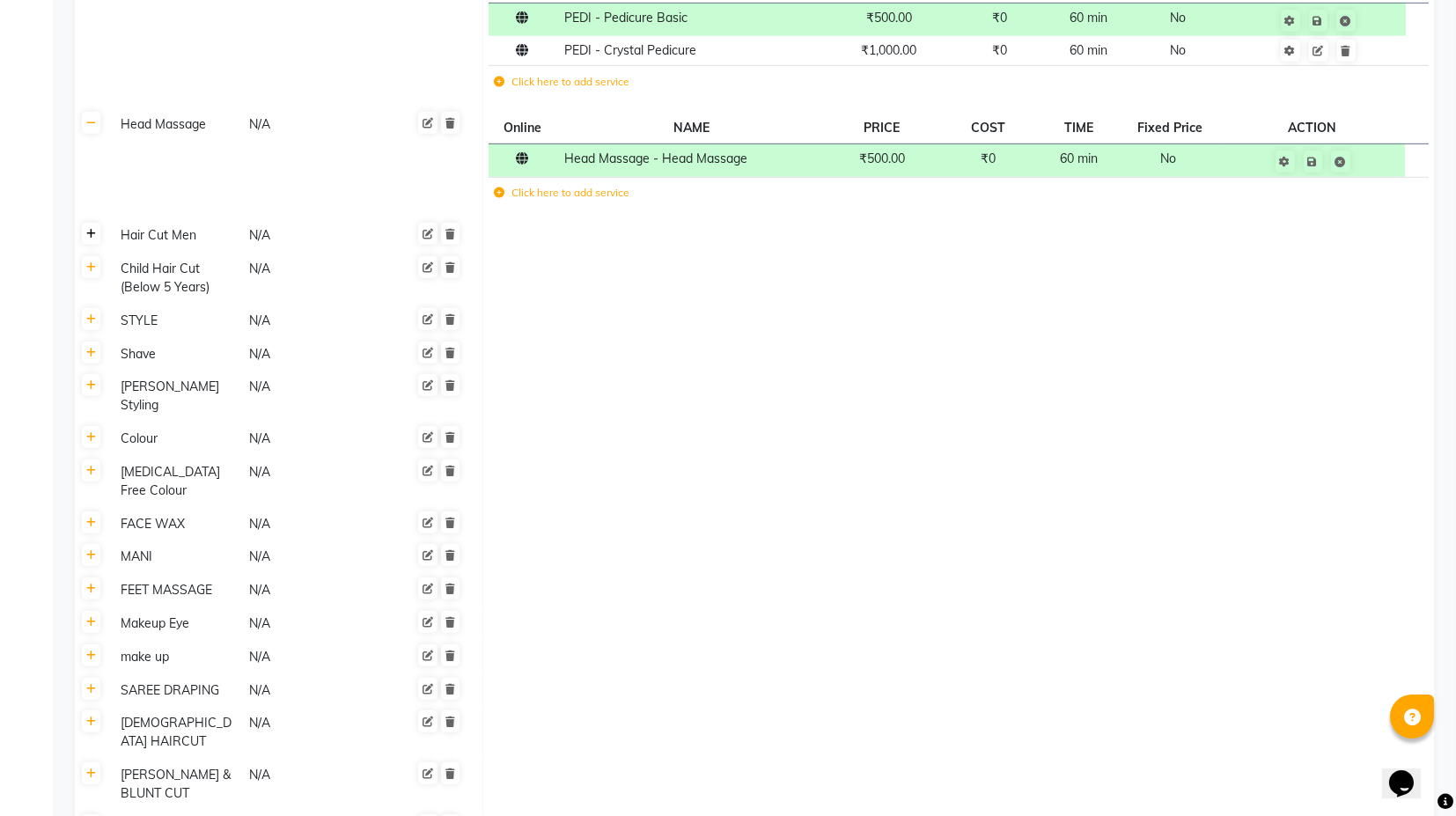
click at [85, 226] on link at bounding box center [91, 234] width 19 height 22
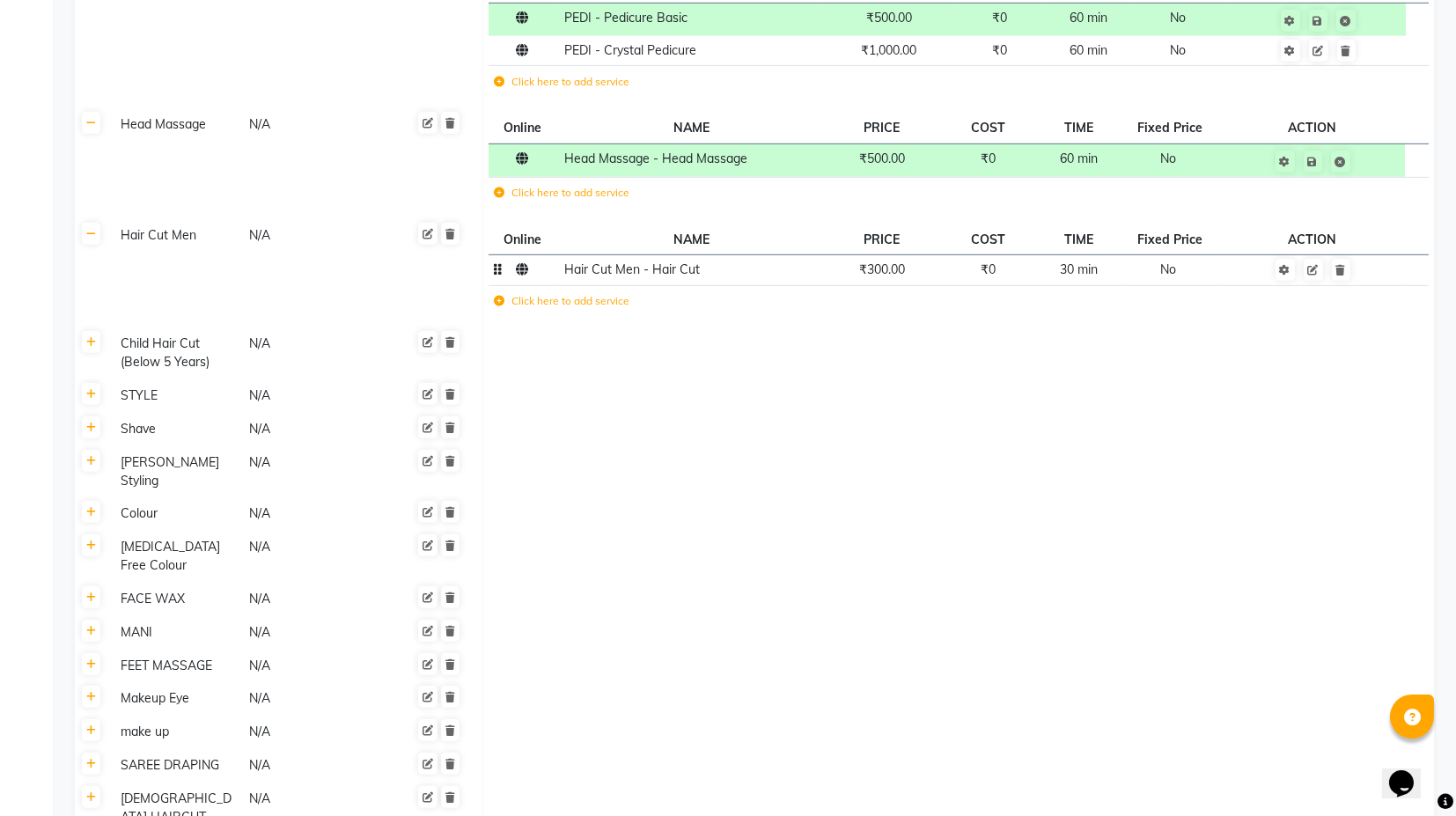
click at [879, 274] on td "₹300.00" at bounding box center [882, 270] width 118 height 31
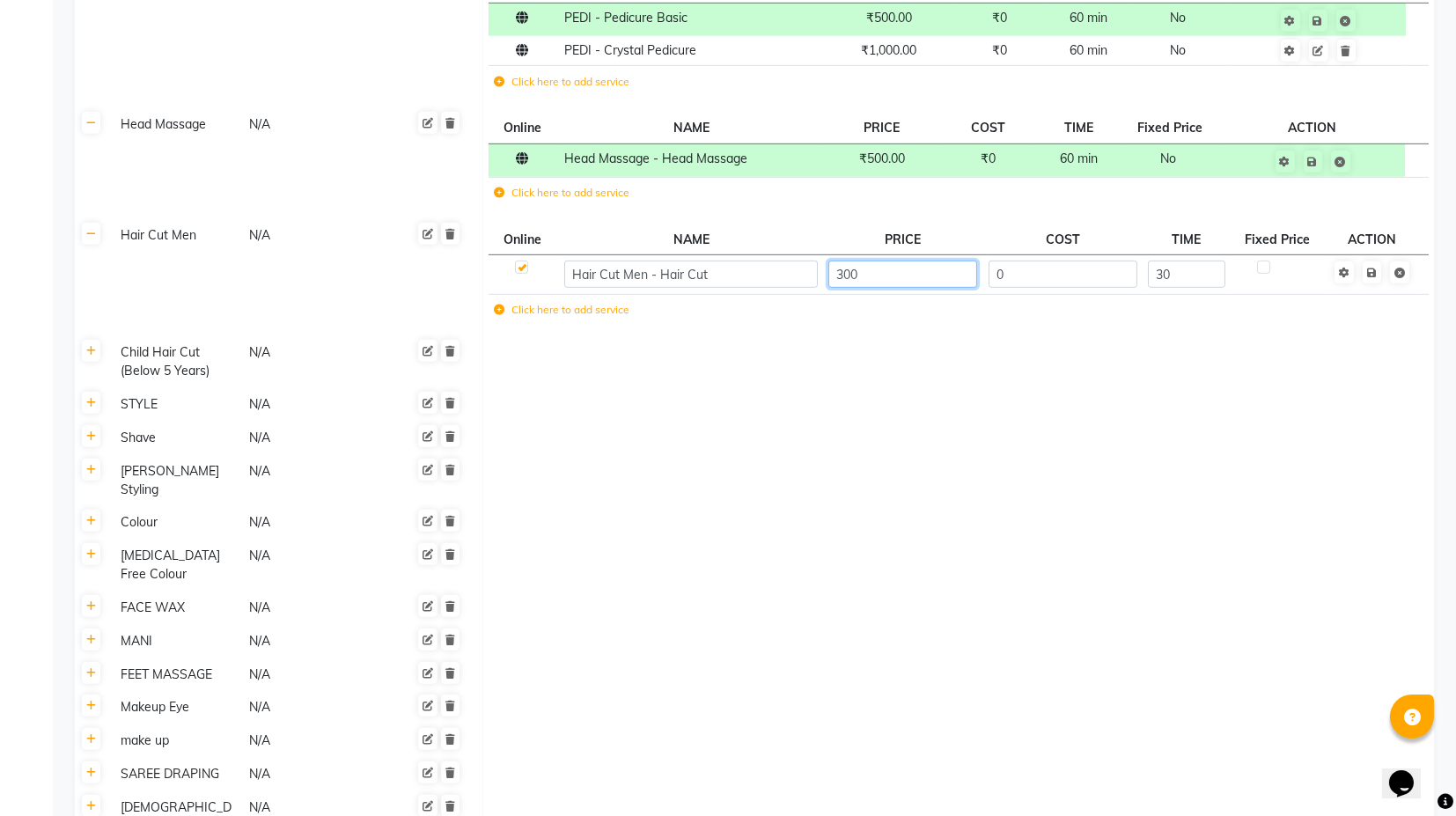
click at [843, 278] on input "300" at bounding box center [902, 274] width 149 height 27
type input "250"
click at [1378, 270] on td "Save" at bounding box center [1373, 275] width 90 height 40
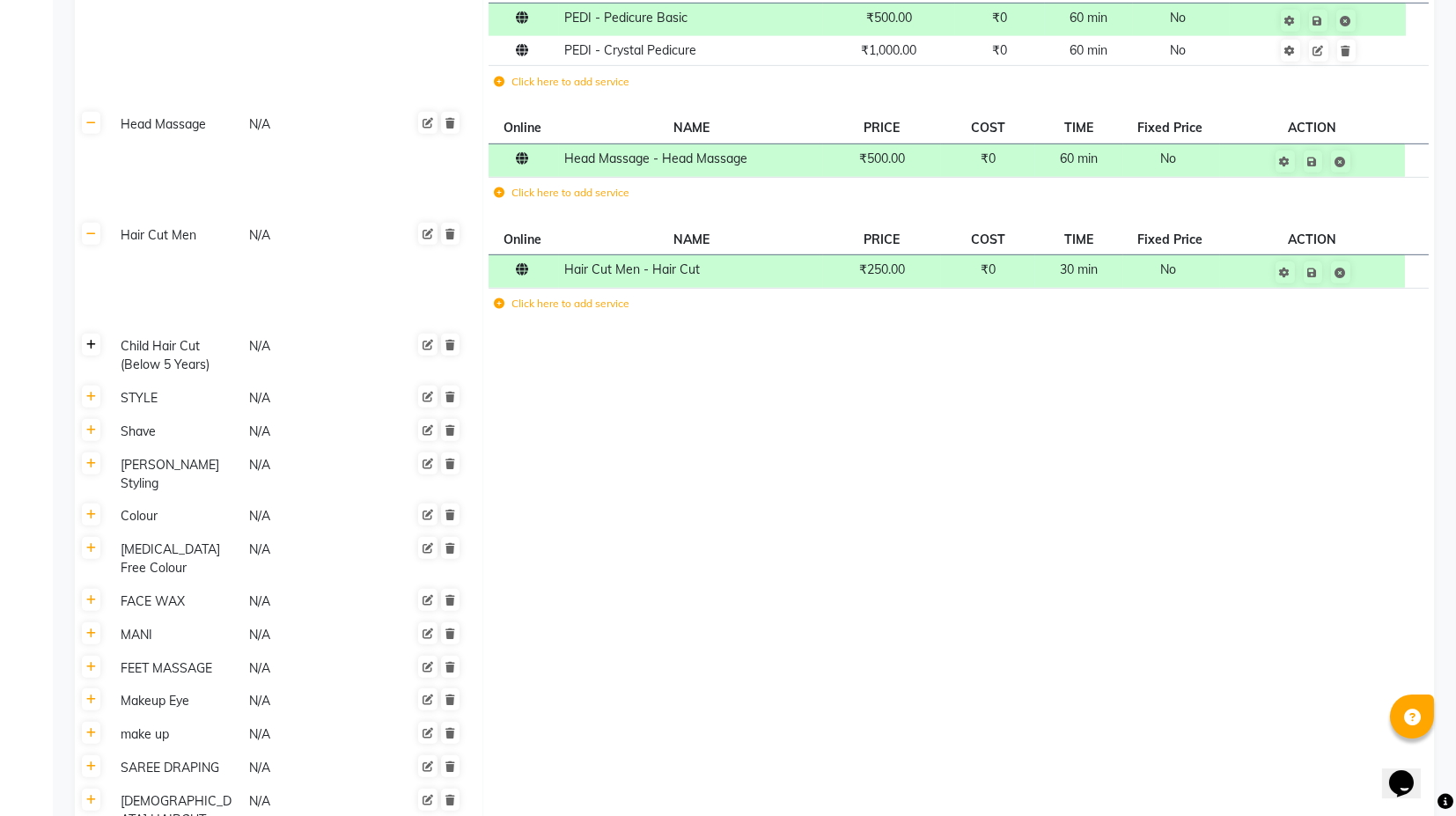
click at [88, 351] on link at bounding box center [91, 345] width 19 height 22
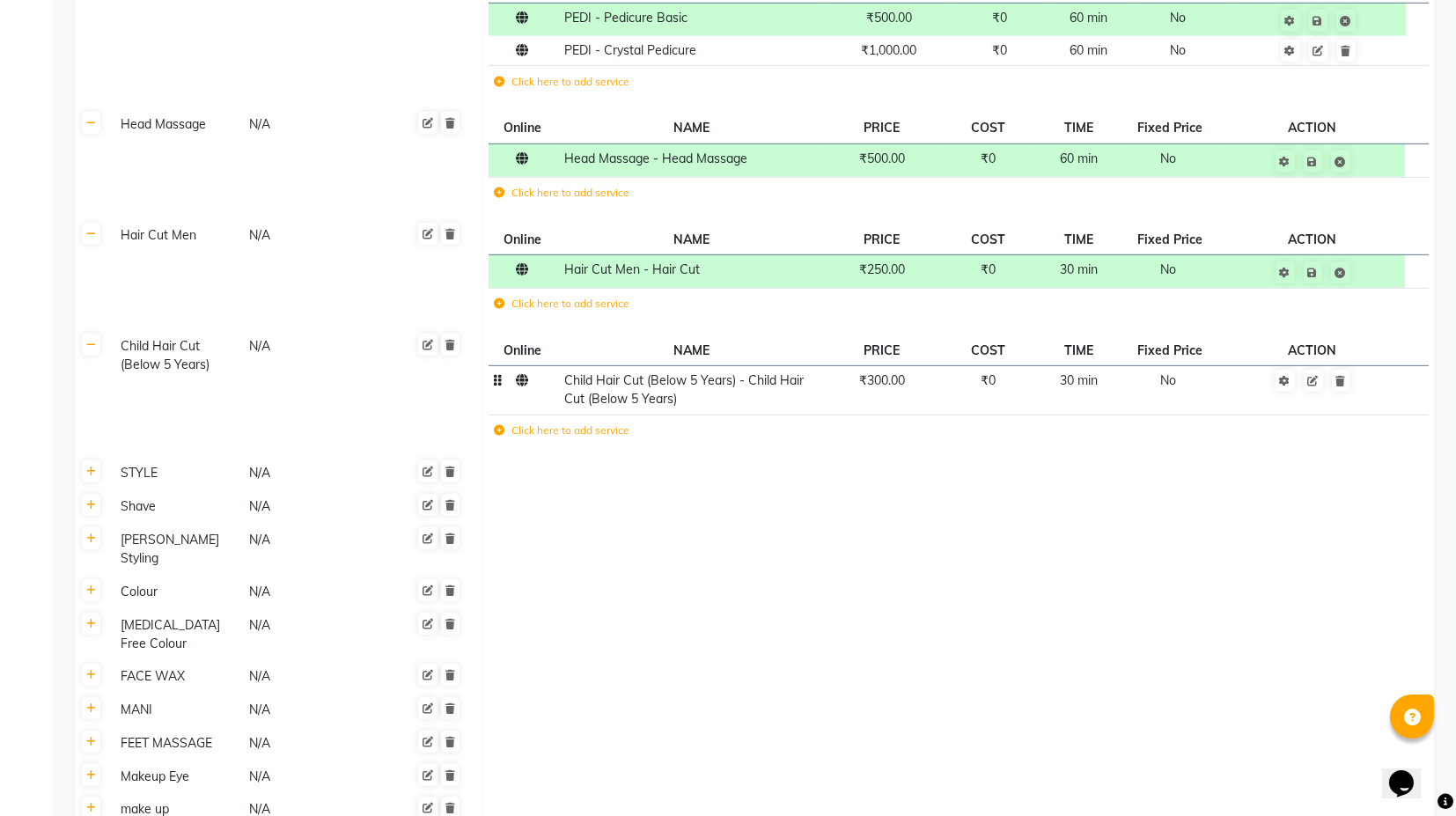
click at [890, 381] on span "₹300.00" at bounding box center [882, 381] width 46 height 16
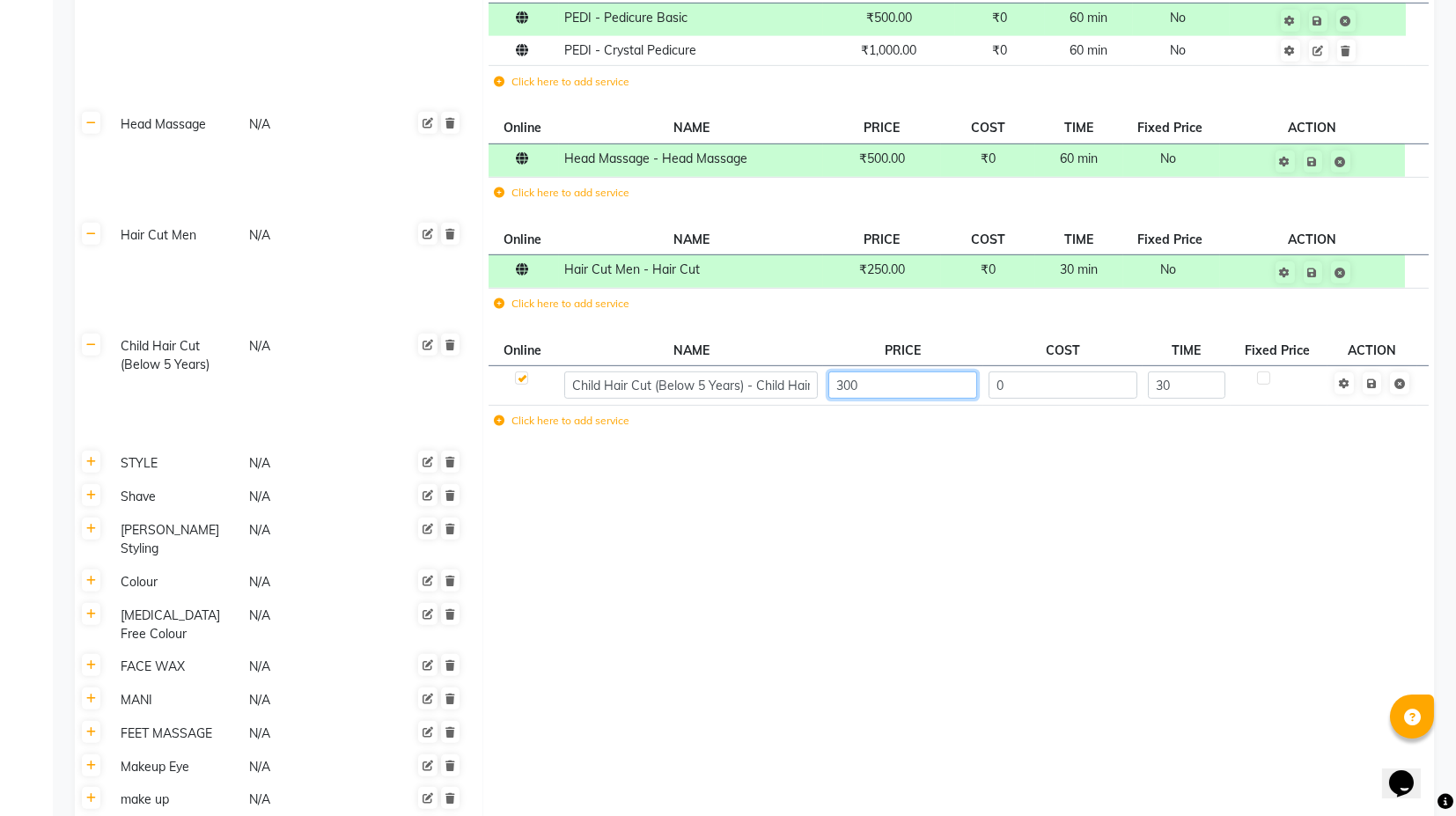
click at [845, 381] on input "300" at bounding box center [902, 385] width 149 height 27
type input "200"
click at [1373, 381] on td "Advance service setting Save" at bounding box center [1373, 386] width 90 height 40
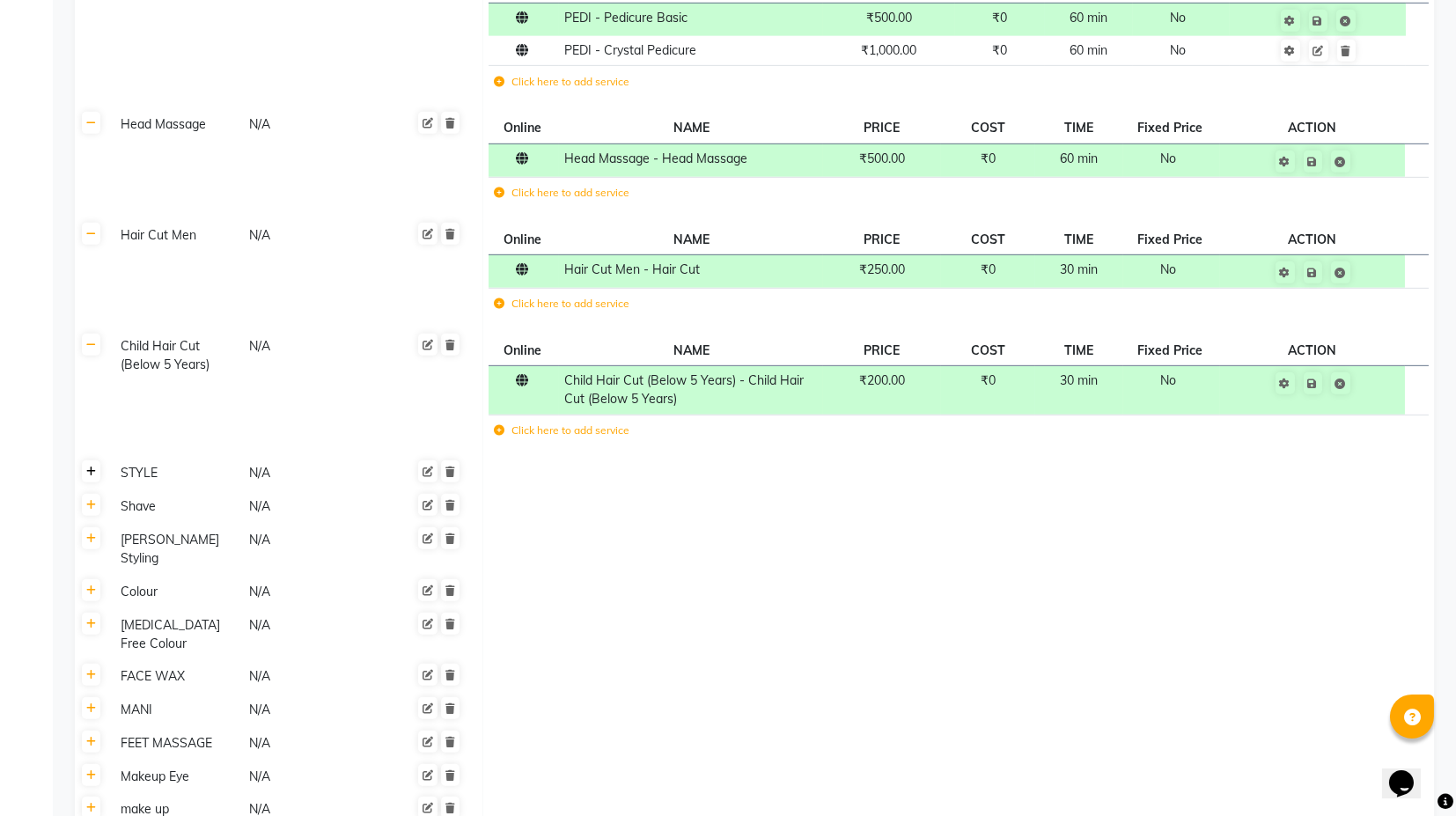
click at [91, 466] on icon at bounding box center [91, 471] width 10 height 11
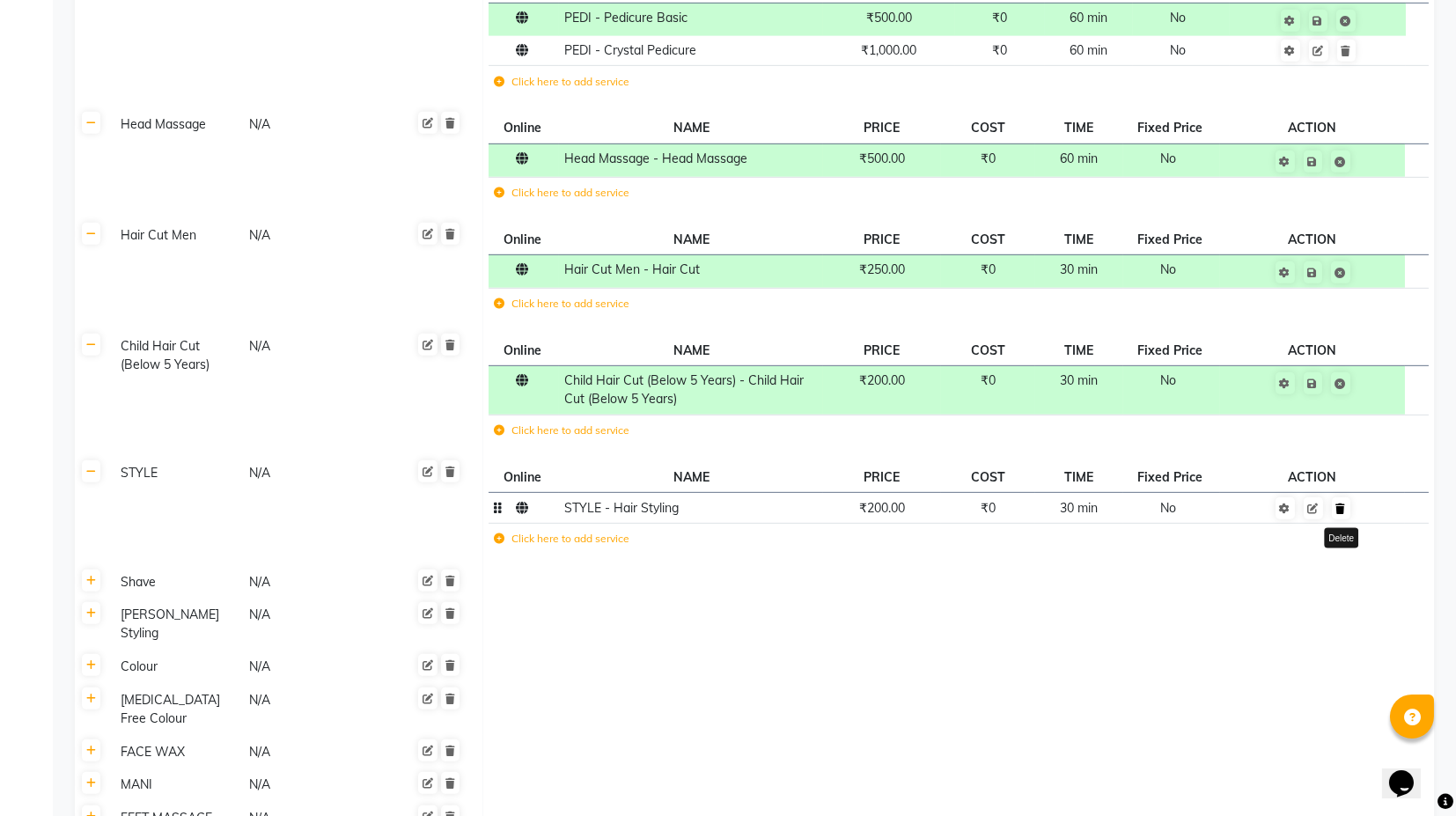
click at [1345, 513] on link at bounding box center [1341, 508] width 19 height 22
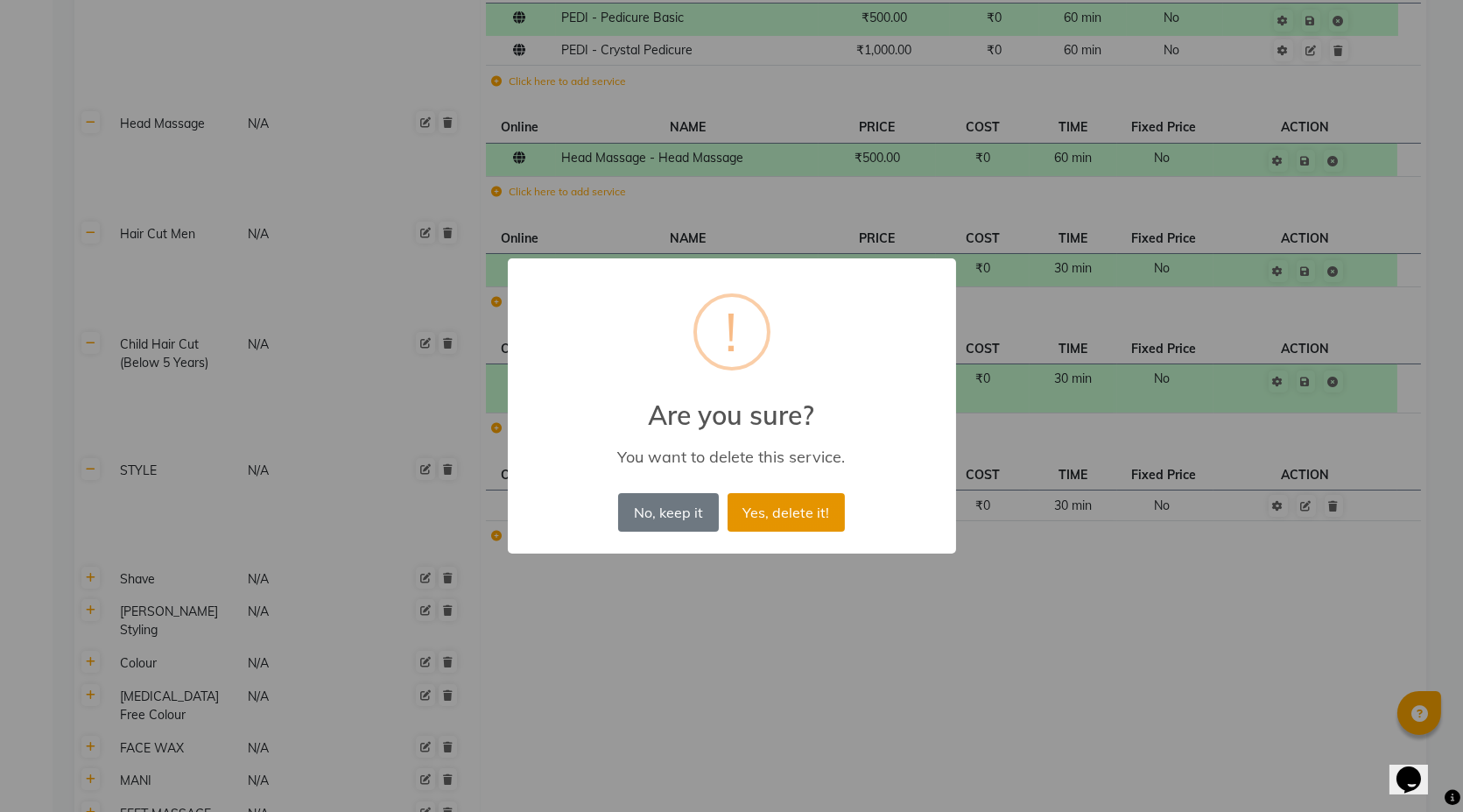
click at [790, 515] on button "Yes, delete it!" at bounding box center [786, 512] width 117 height 39
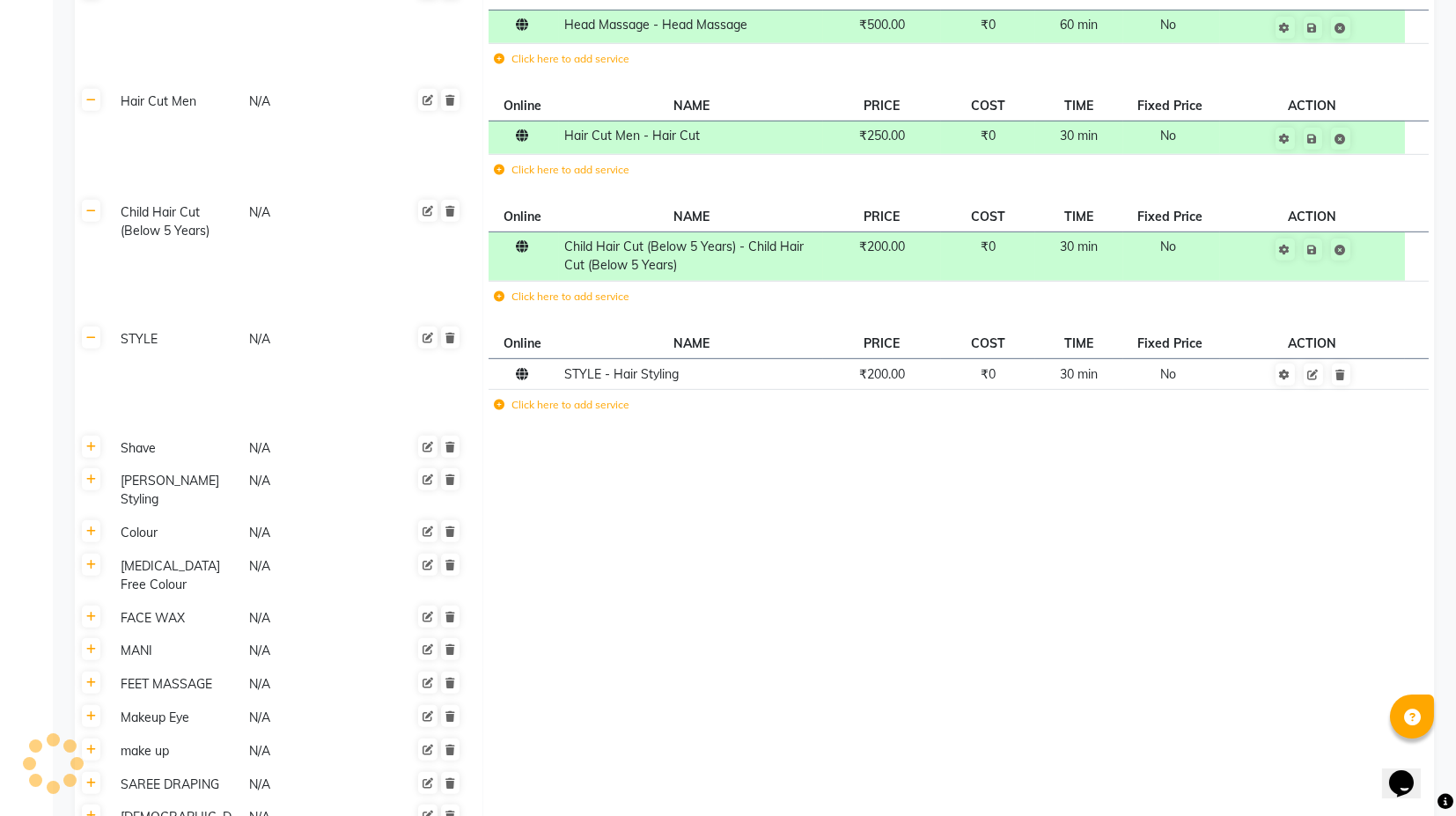
scroll to position [3030, 0]
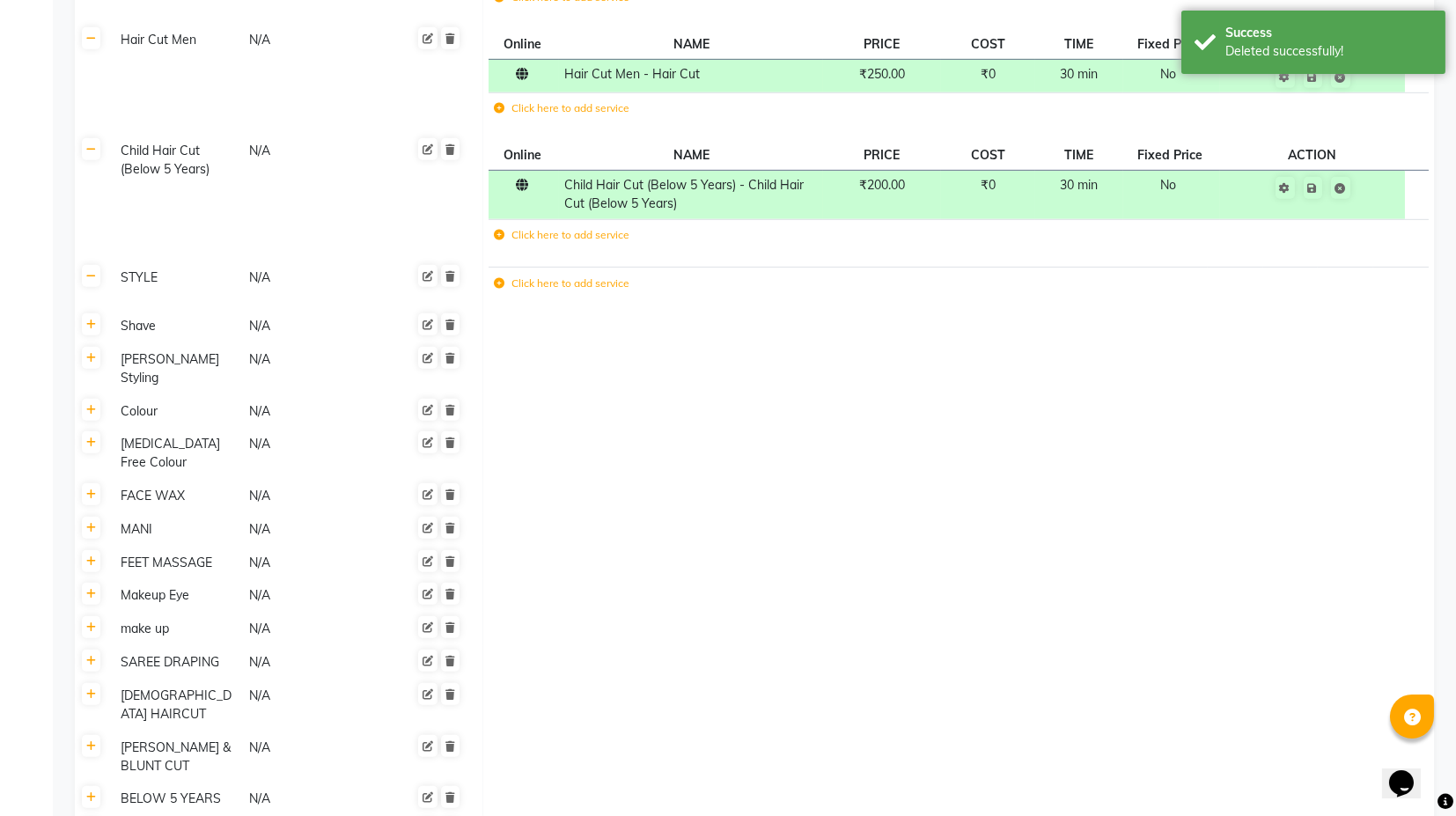
click at [93, 285] on th at bounding box center [91, 286] width 33 height 48
click at [95, 272] on link at bounding box center [91, 276] width 19 height 22
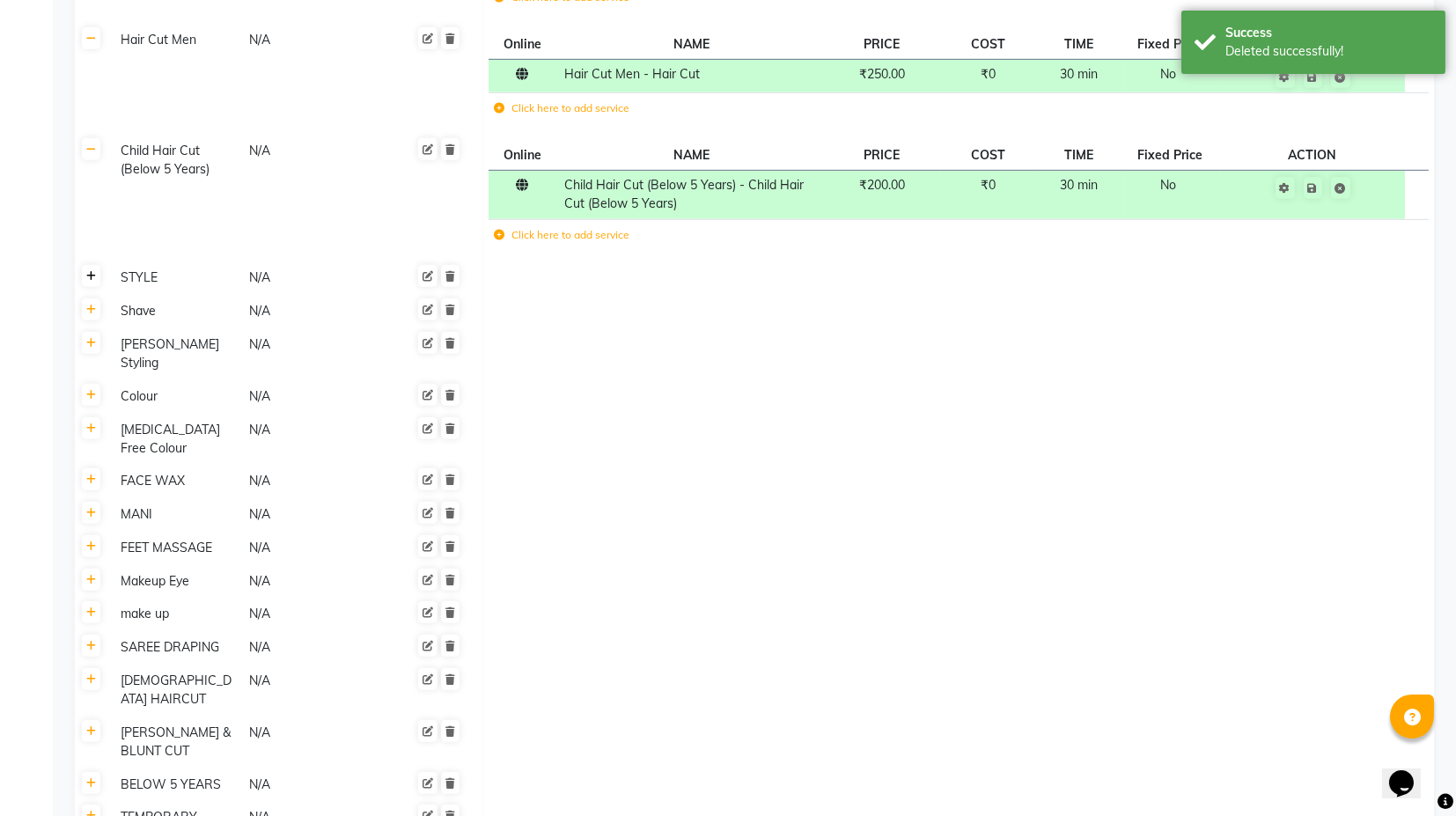
click at [95, 272] on link at bounding box center [91, 276] width 19 height 22
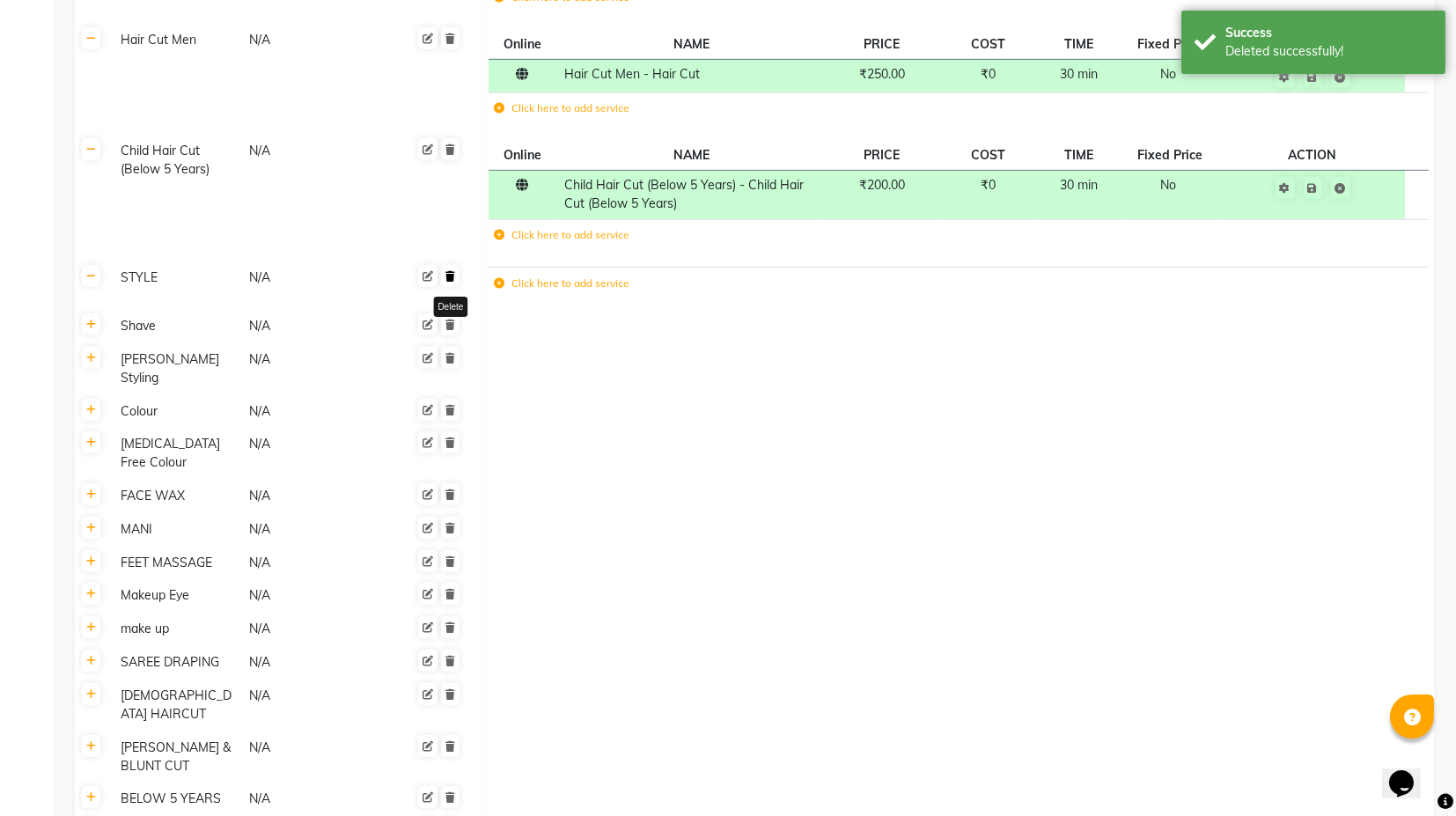
click at [455, 276] on link at bounding box center [450, 276] width 19 height 22
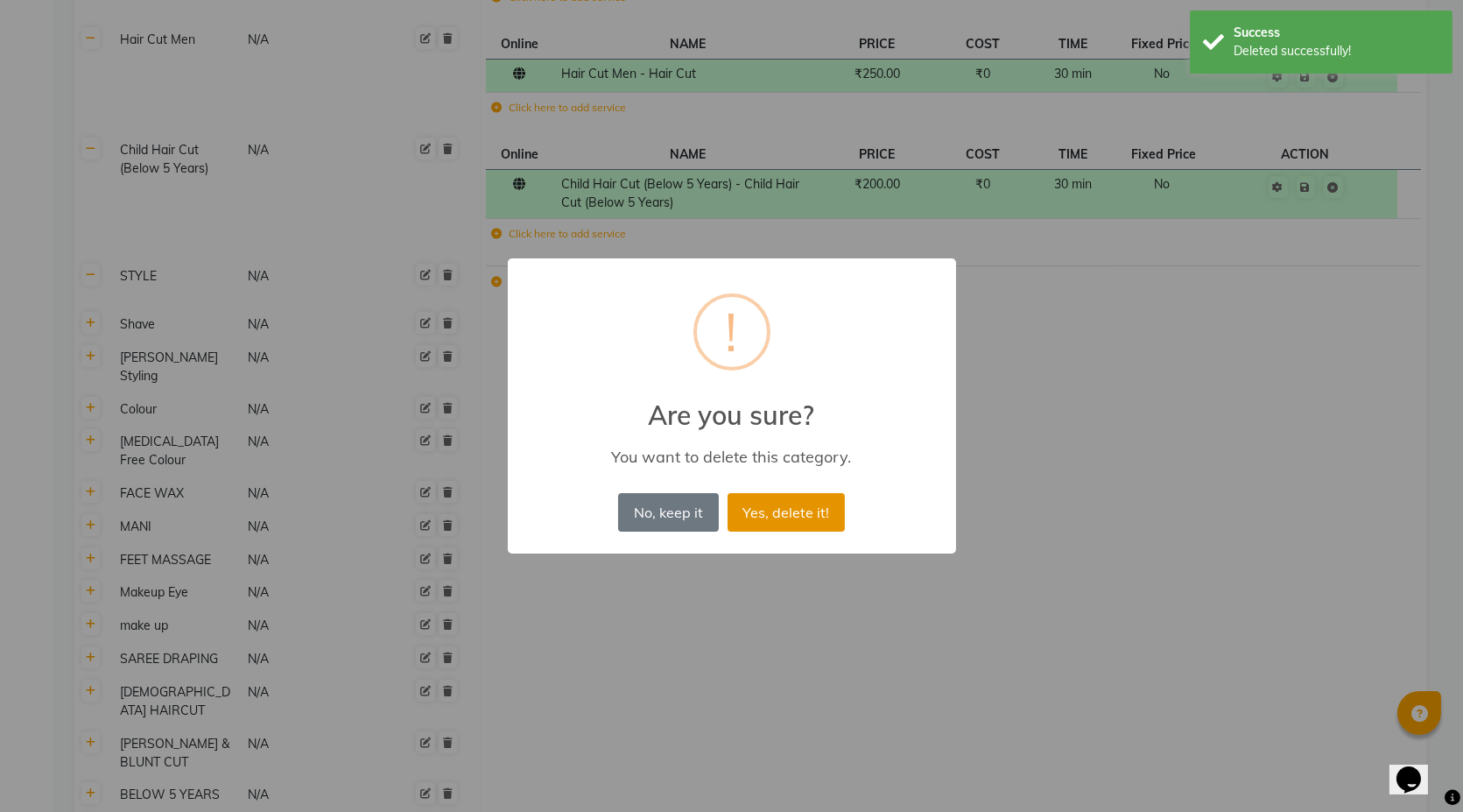
click at [800, 513] on button "Yes, delete it!" at bounding box center [786, 512] width 117 height 39
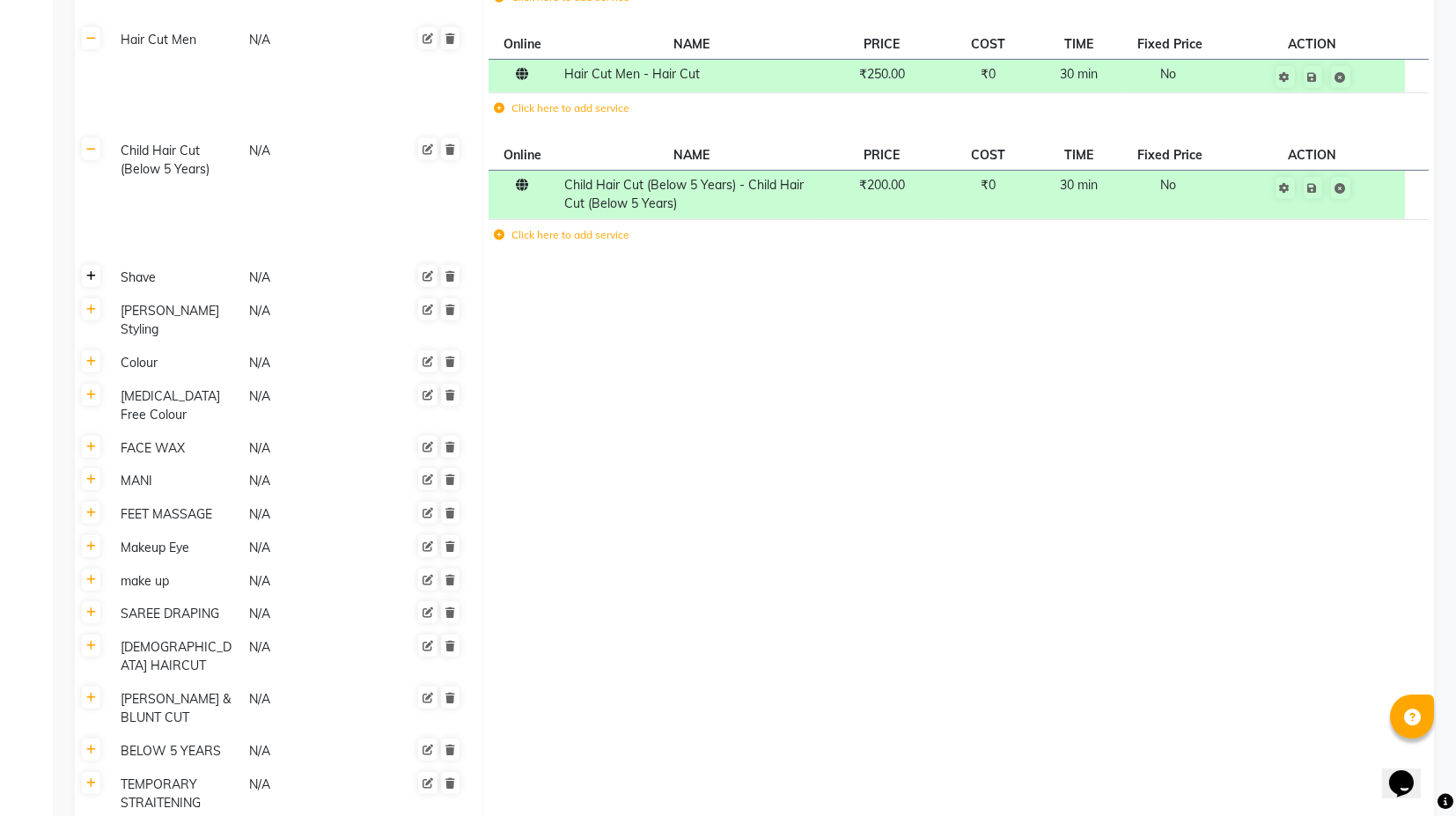
click at [88, 271] on icon at bounding box center [91, 276] width 10 height 11
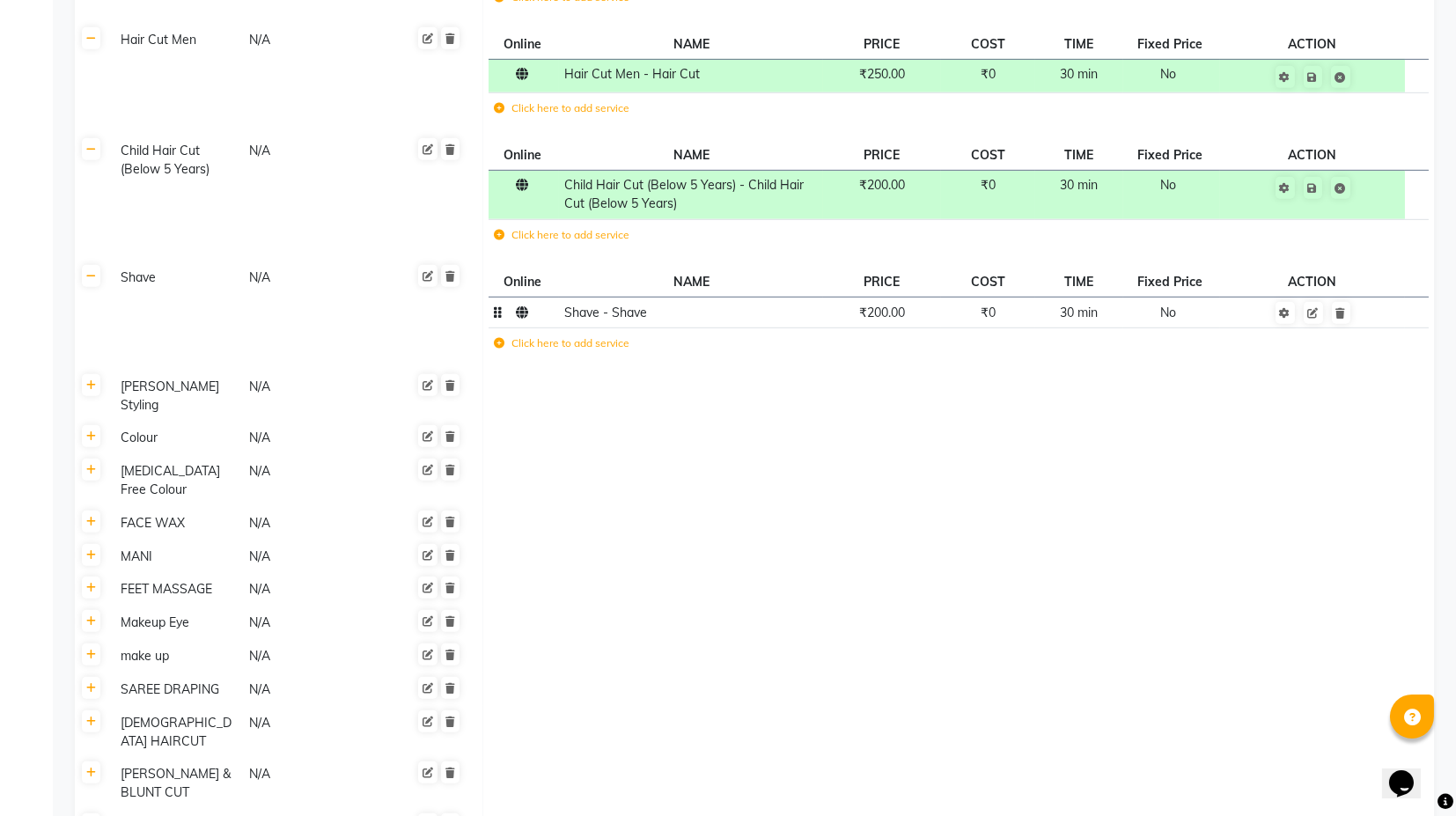
click at [884, 305] on span "₹200.00" at bounding box center [882, 313] width 46 height 16
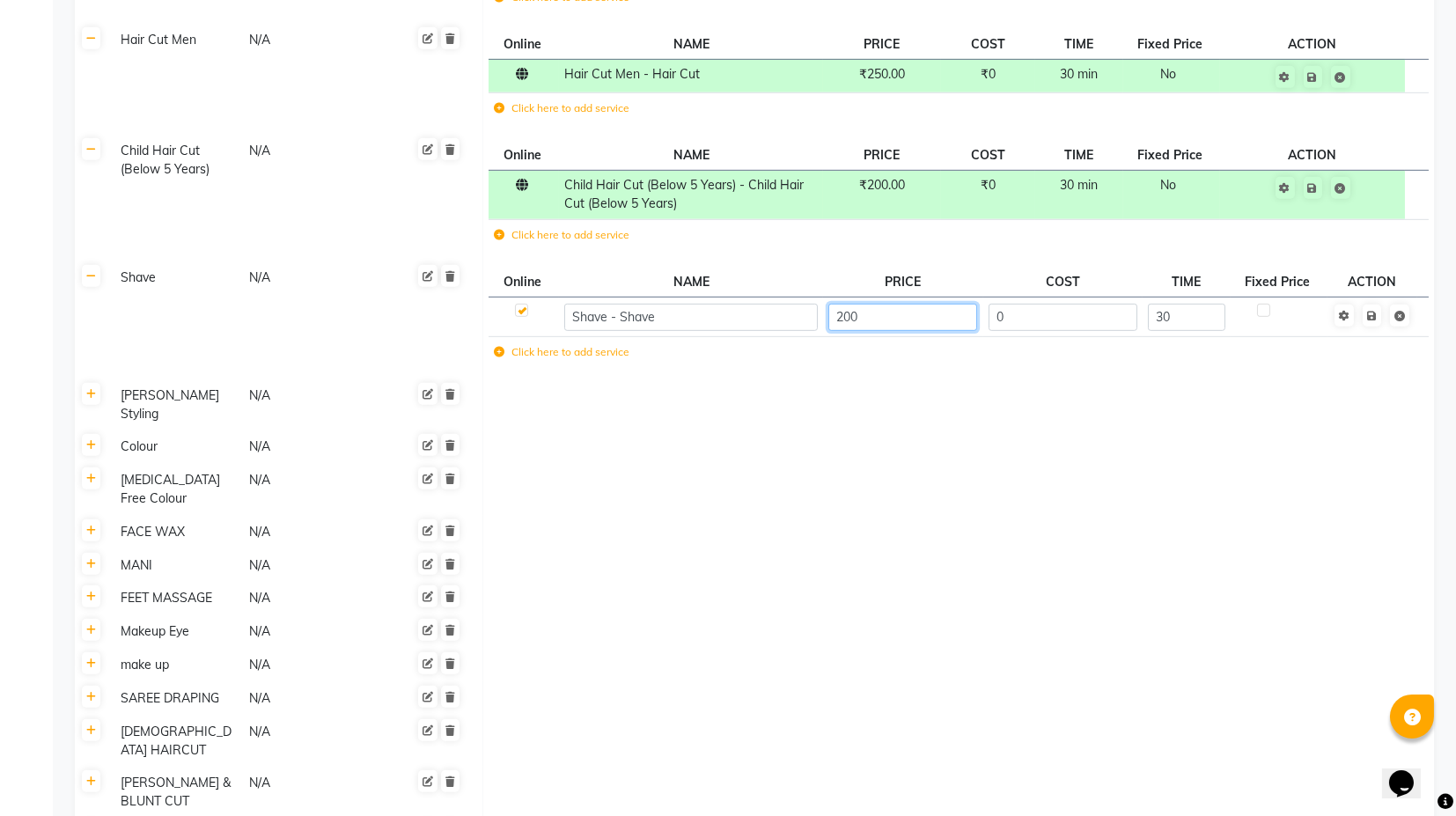
click at [834, 308] on input "200" at bounding box center [902, 317] width 149 height 27
type input "150"
click at [1375, 318] on td "Save" at bounding box center [1373, 318] width 90 height 40
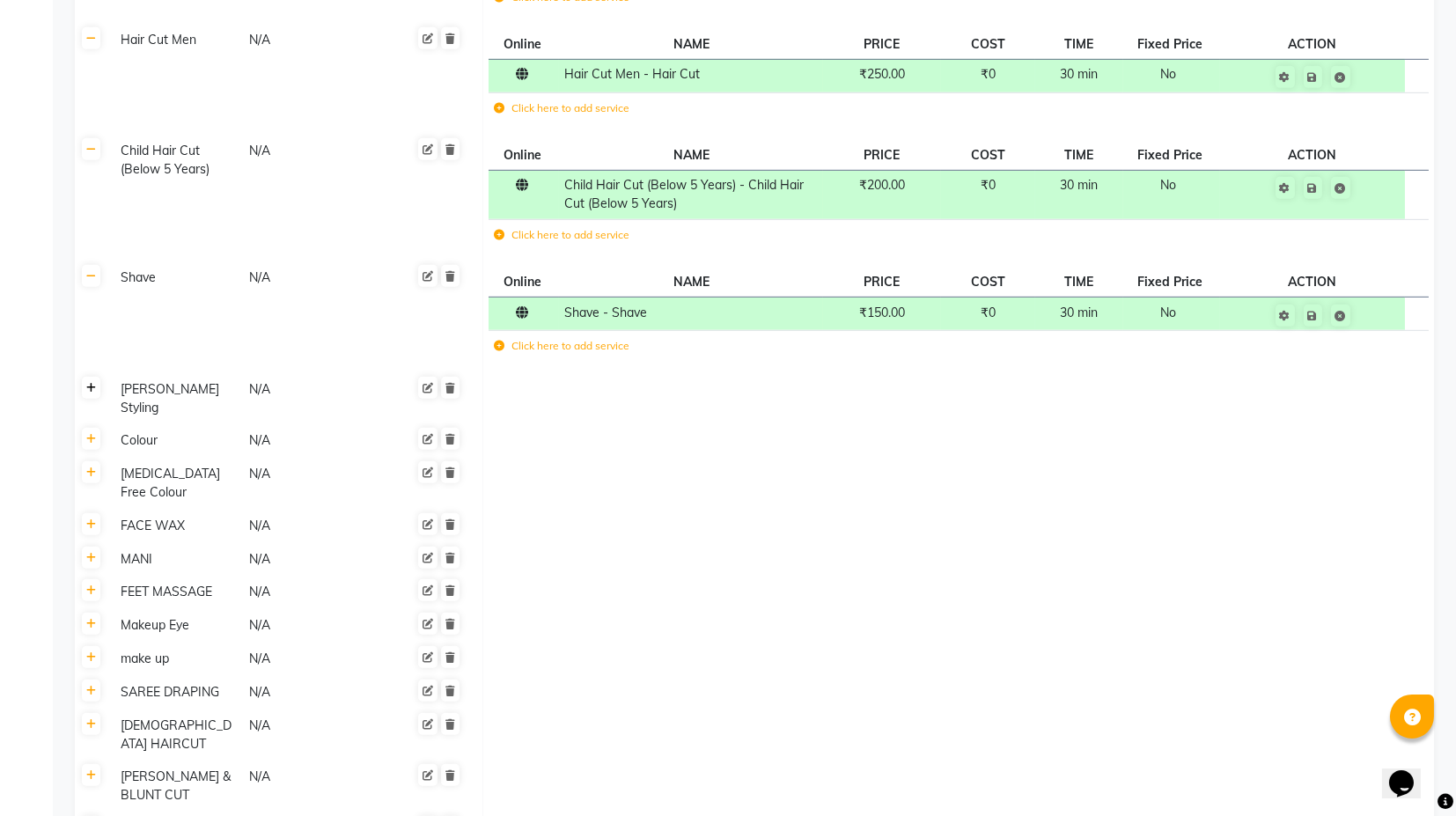
click at [88, 394] on link at bounding box center [91, 388] width 19 height 22
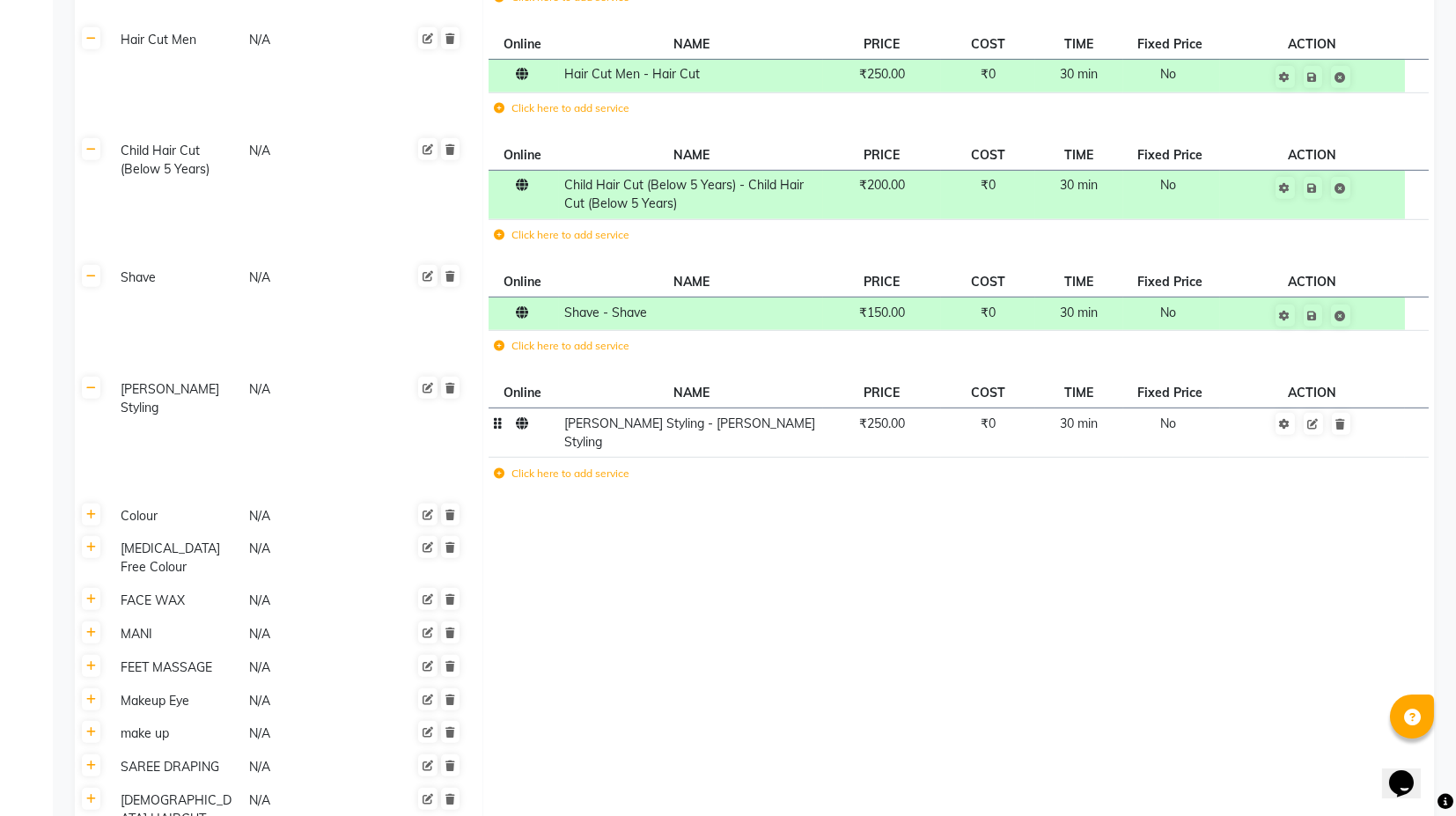
click at [870, 421] on span "₹250.00" at bounding box center [882, 423] width 46 height 16
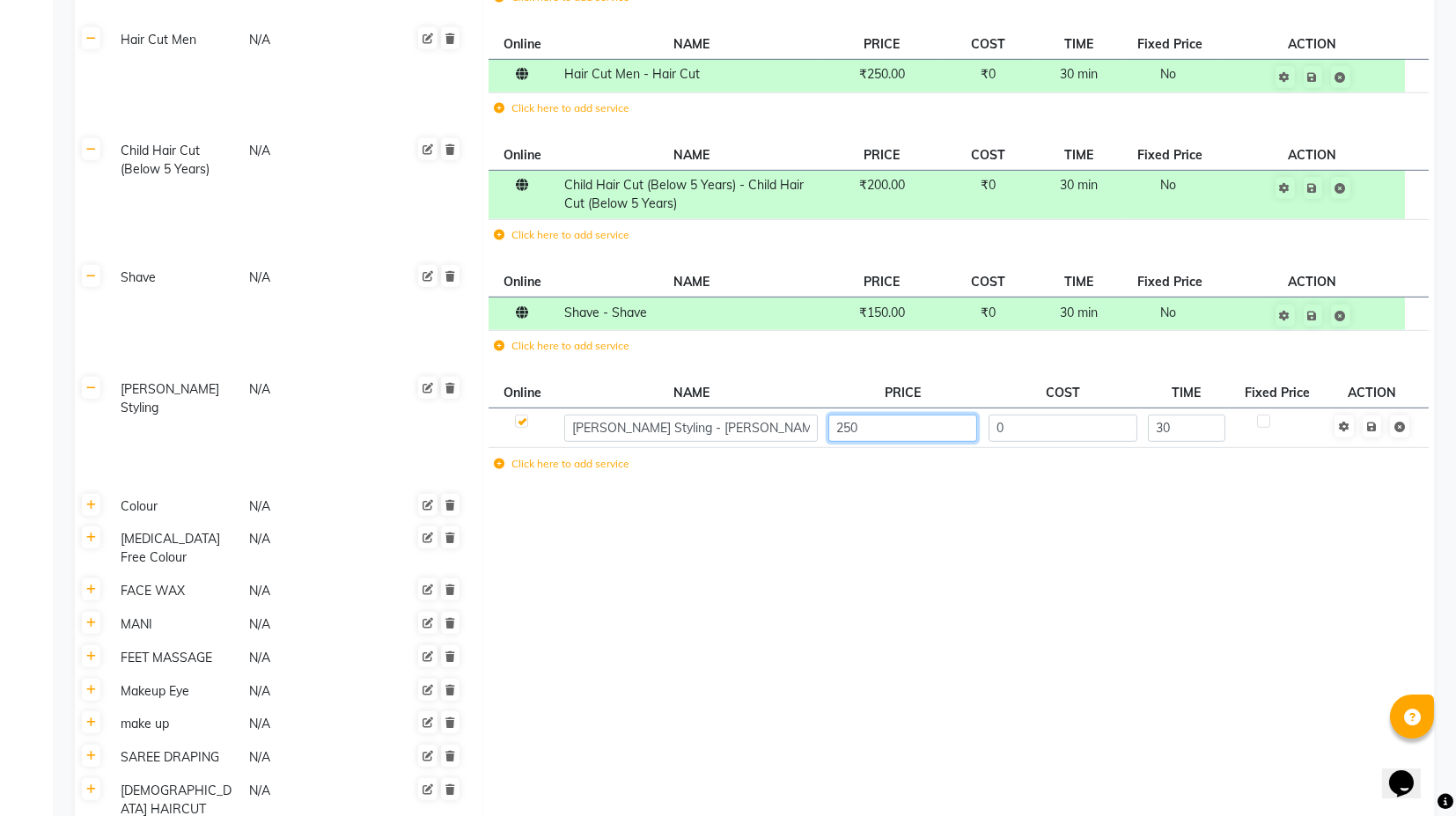
click at [842, 425] on input "250" at bounding box center [902, 427] width 149 height 27
click at [848, 425] on input "250" at bounding box center [902, 427] width 149 height 27
type input "200"
click at [1373, 425] on td "Save" at bounding box center [1373, 428] width 90 height 40
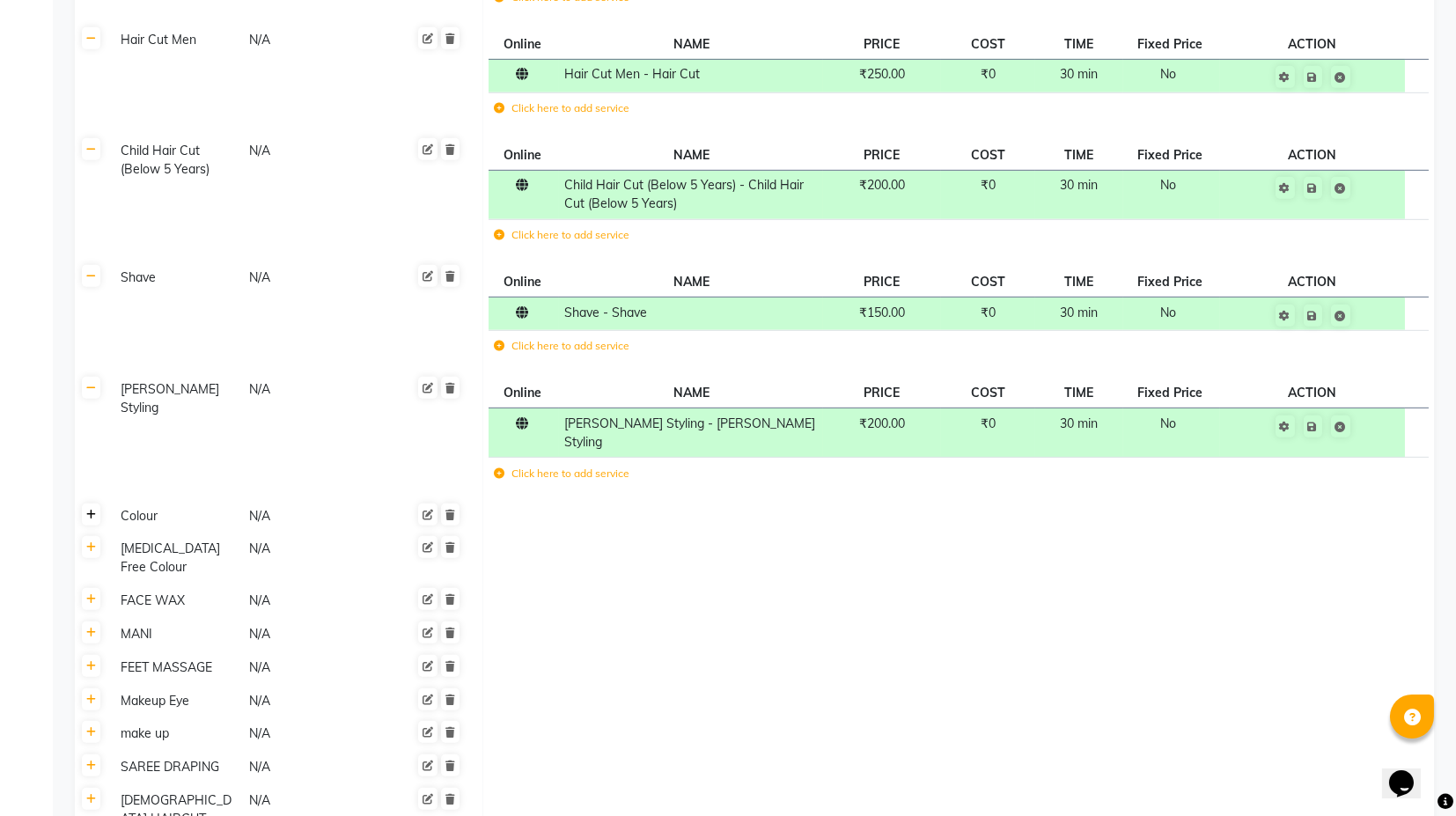
click at [88, 503] on link at bounding box center [91, 514] width 19 height 22
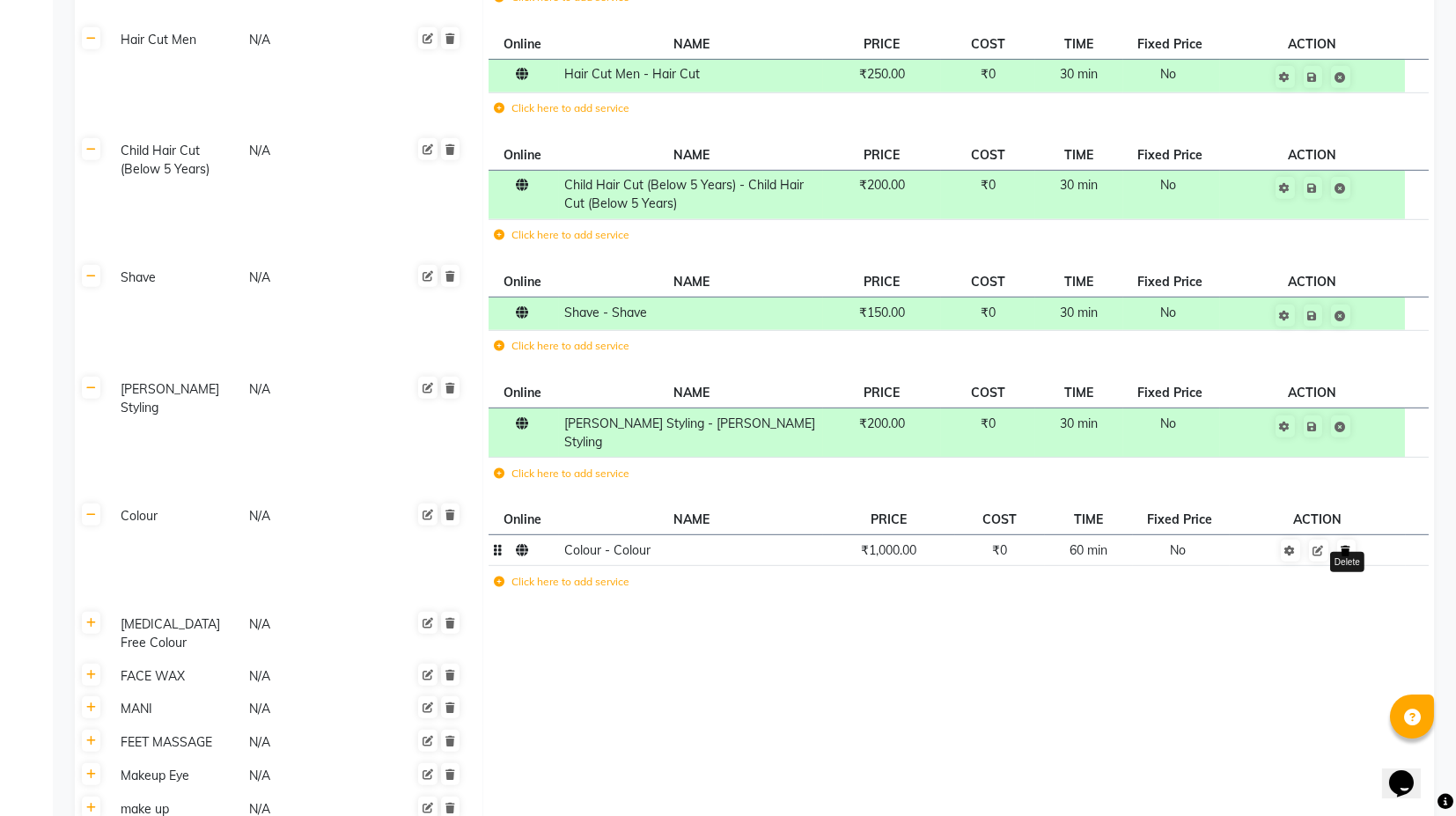
click at [1345, 539] on link at bounding box center [1346, 550] width 19 height 22
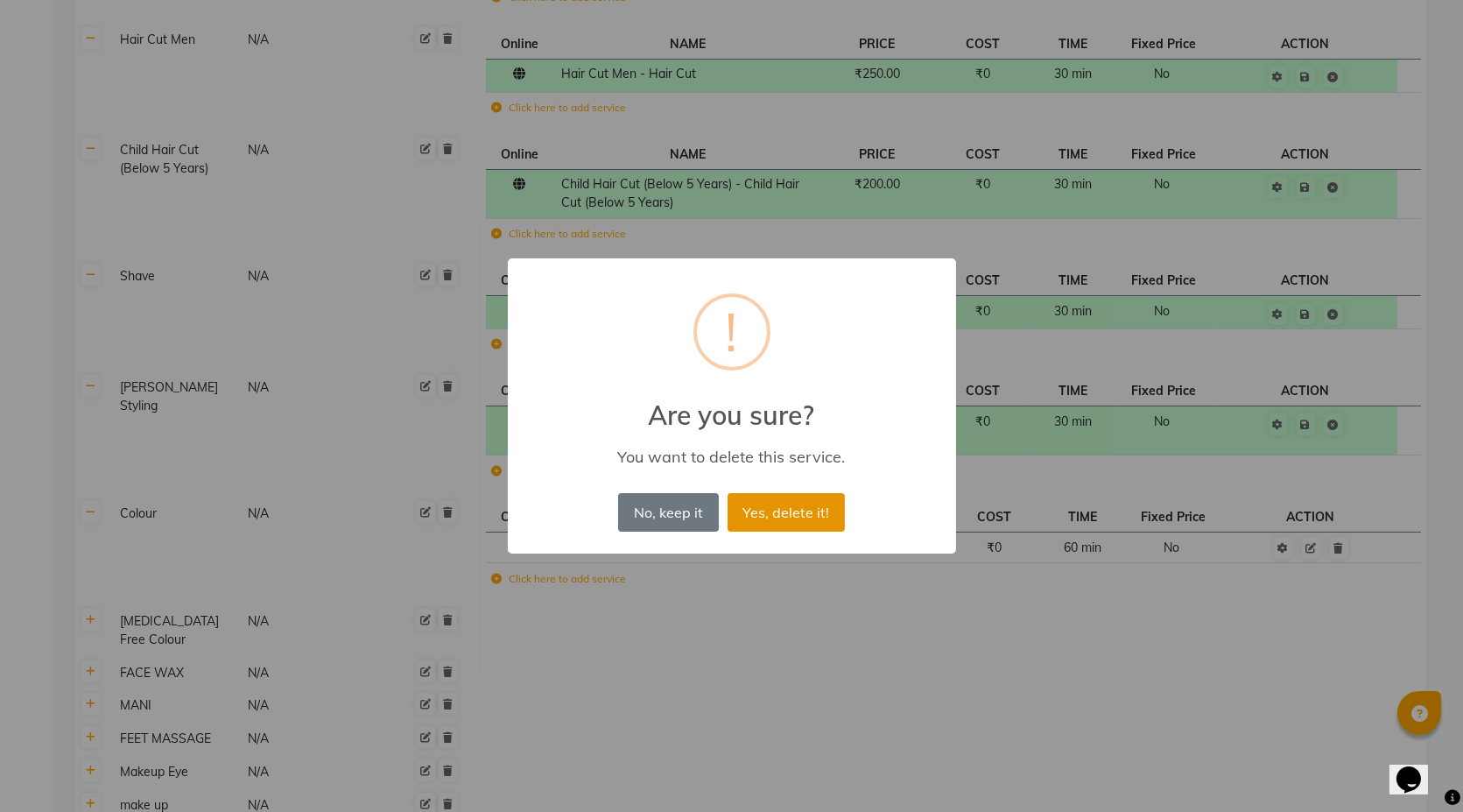
click at [798, 505] on button "Yes, delete it!" at bounding box center [786, 512] width 117 height 39
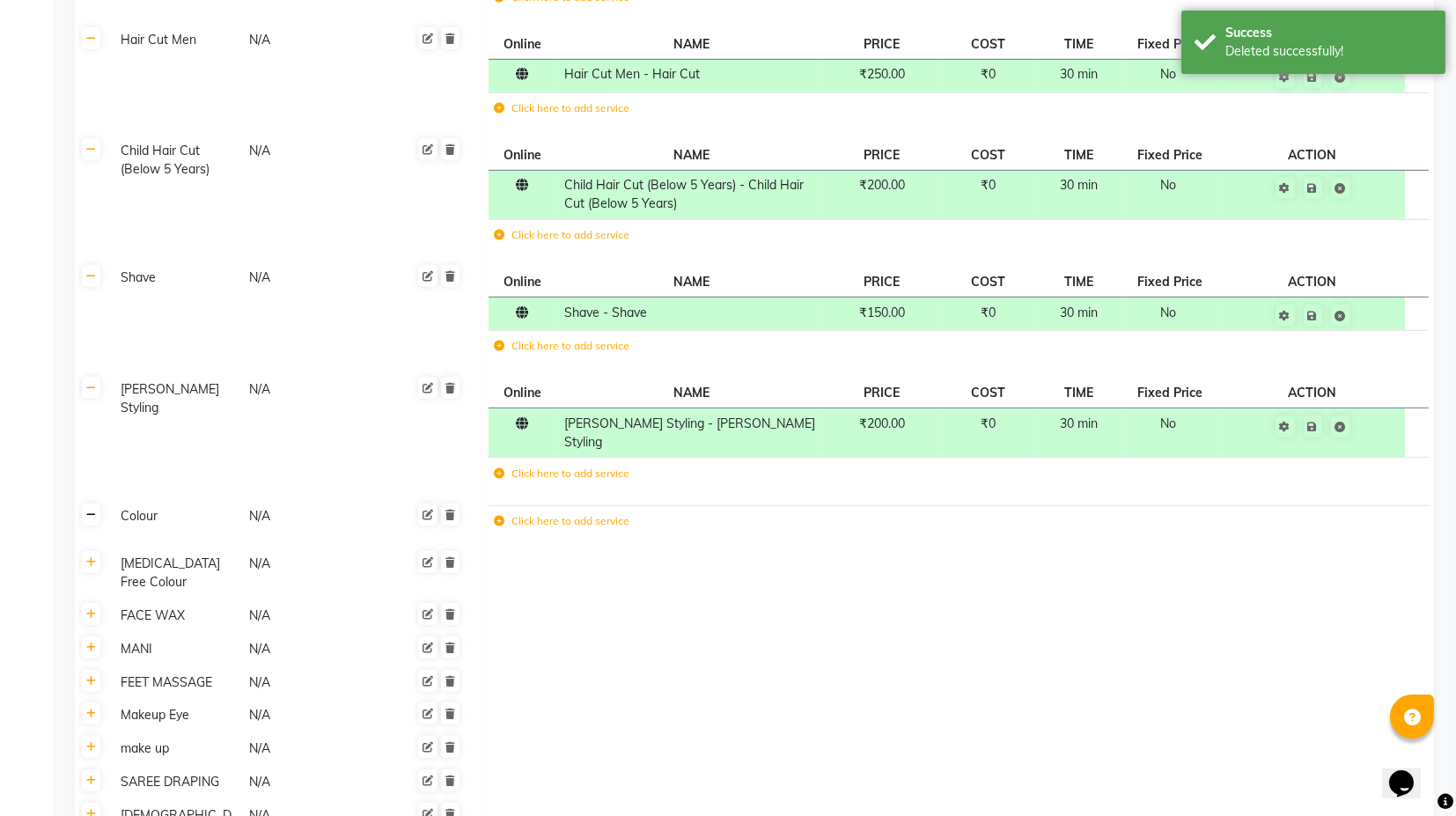
click at [90, 509] on icon at bounding box center [91, 514] width 10 height 11
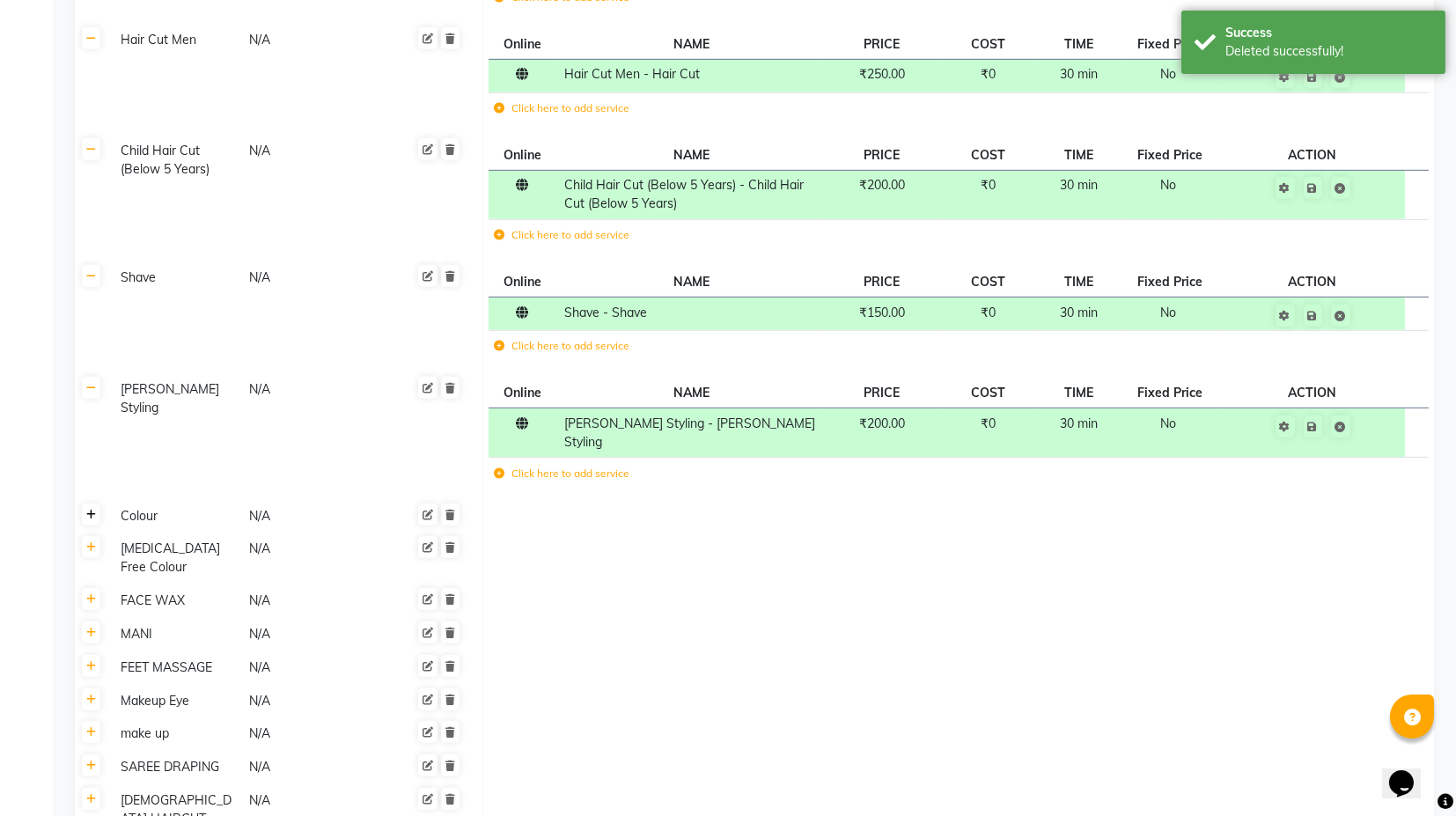
click at [90, 509] on icon at bounding box center [91, 514] width 10 height 11
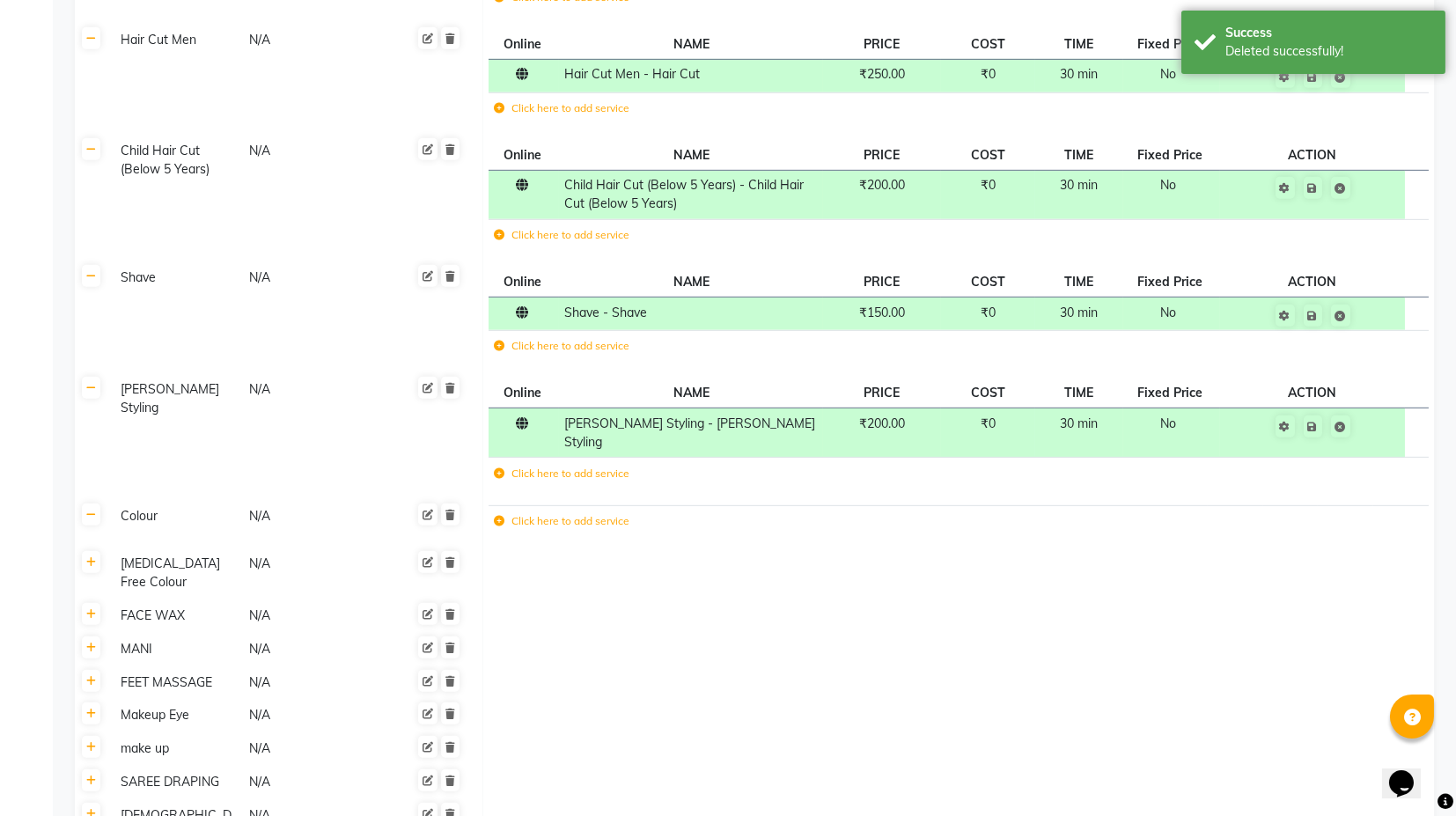
click at [454, 505] on div at bounding box center [425, 516] width 72 height 22
click at [454, 509] on icon at bounding box center [451, 514] width 10 height 11
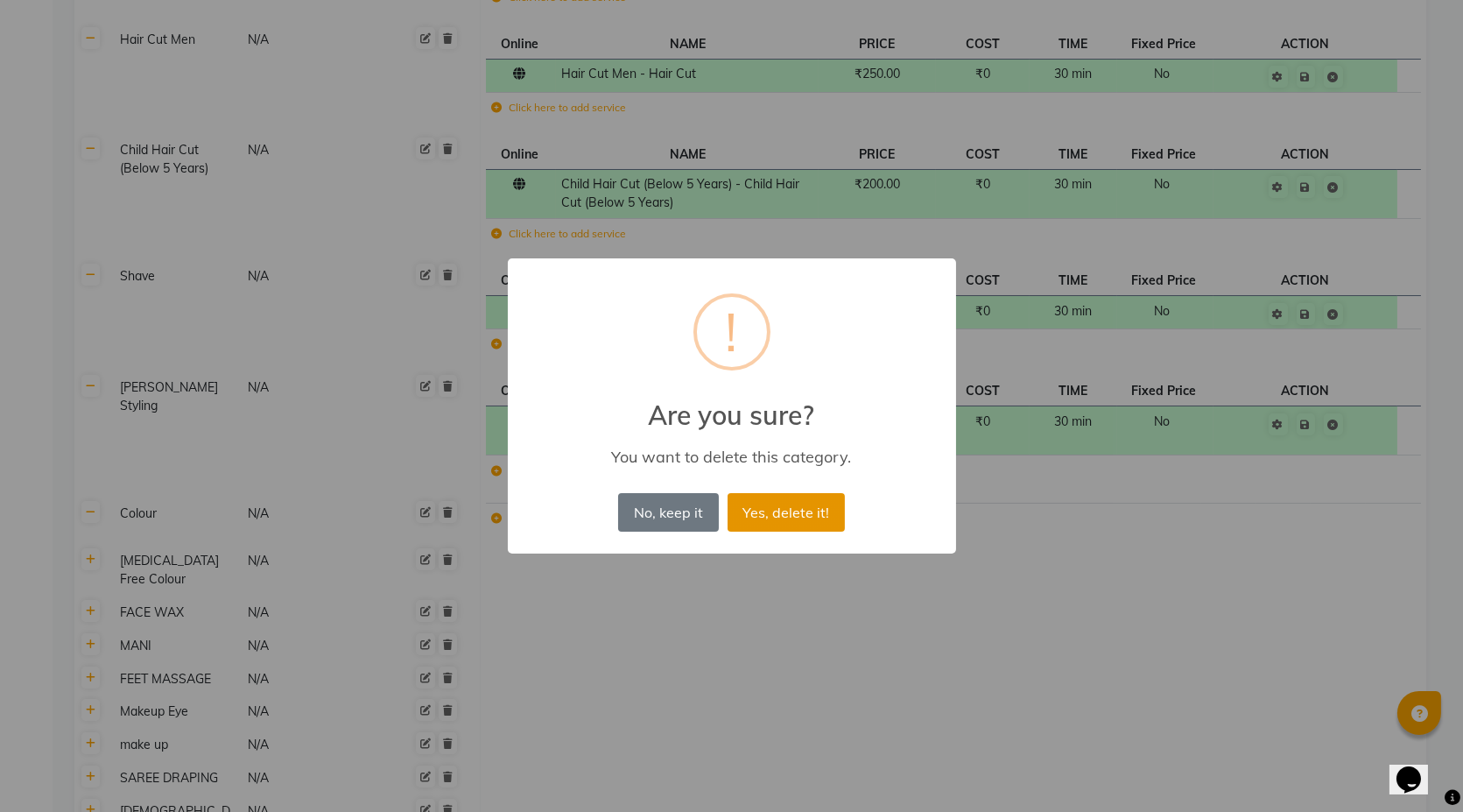
click at [788, 499] on button "Yes, delete it!" at bounding box center [786, 512] width 117 height 39
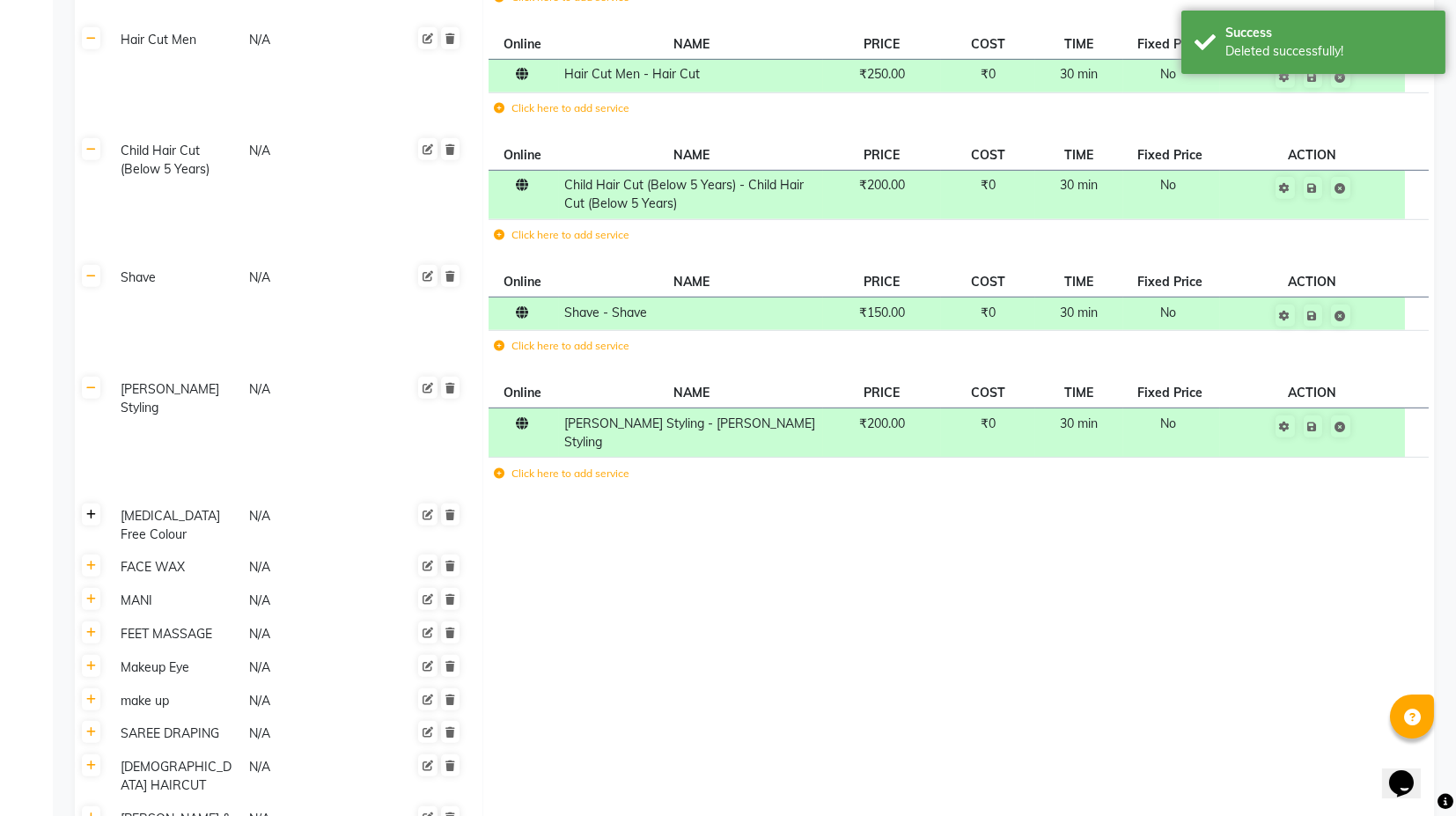
click at [92, 509] on icon at bounding box center [91, 514] width 10 height 11
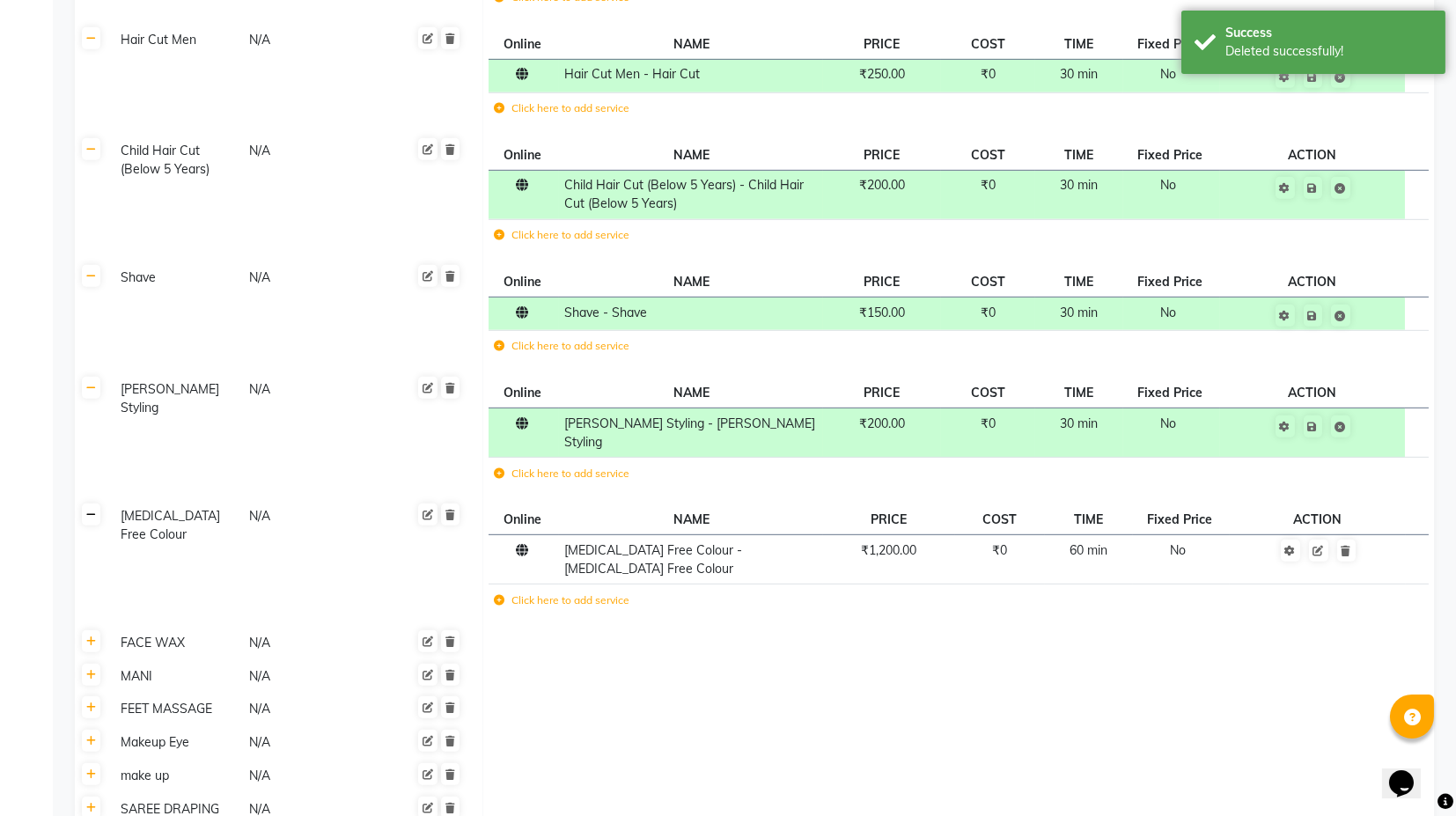
click at [92, 509] on icon at bounding box center [91, 514] width 10 height 11
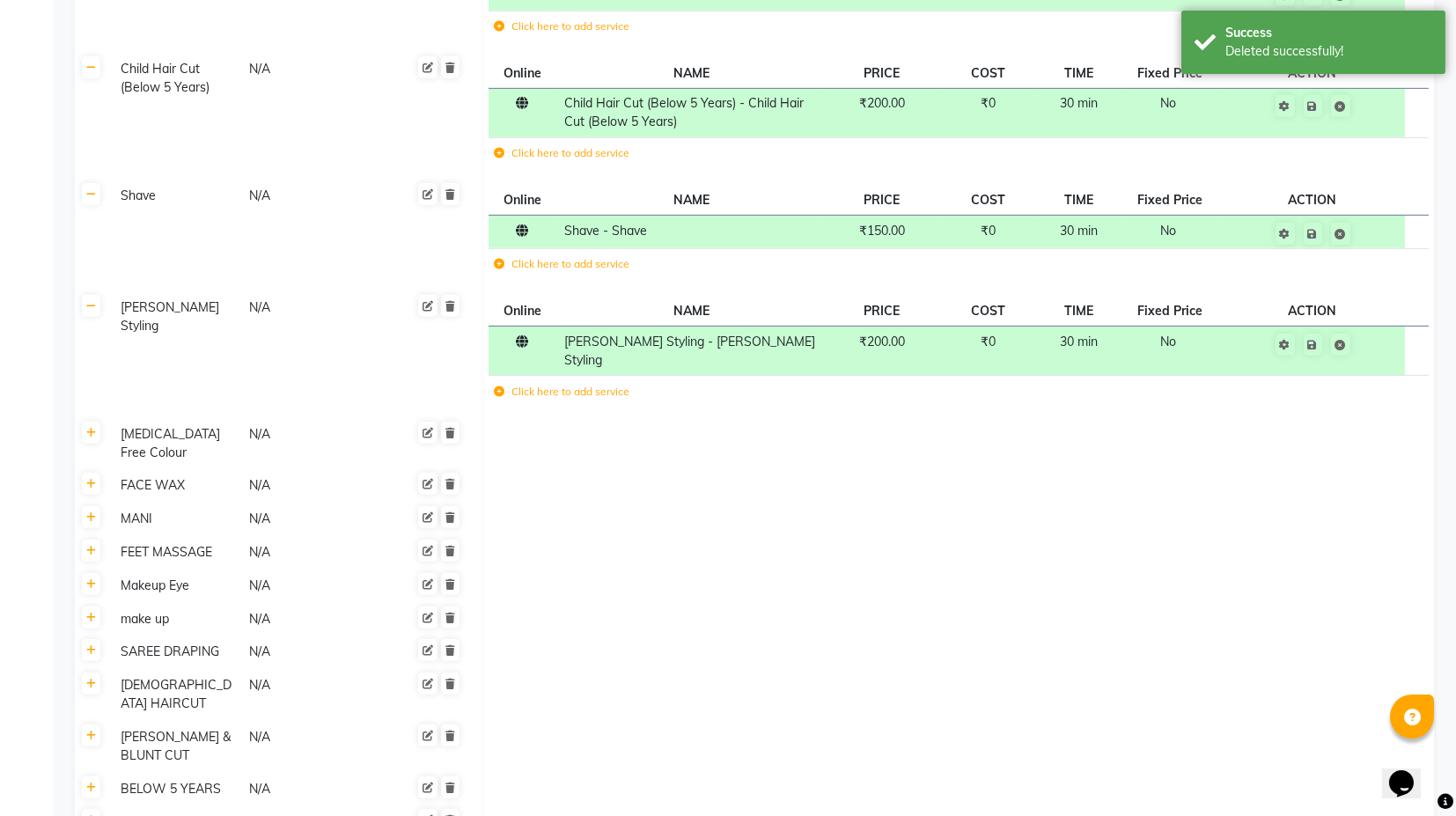
scroll to position [3128, 0]
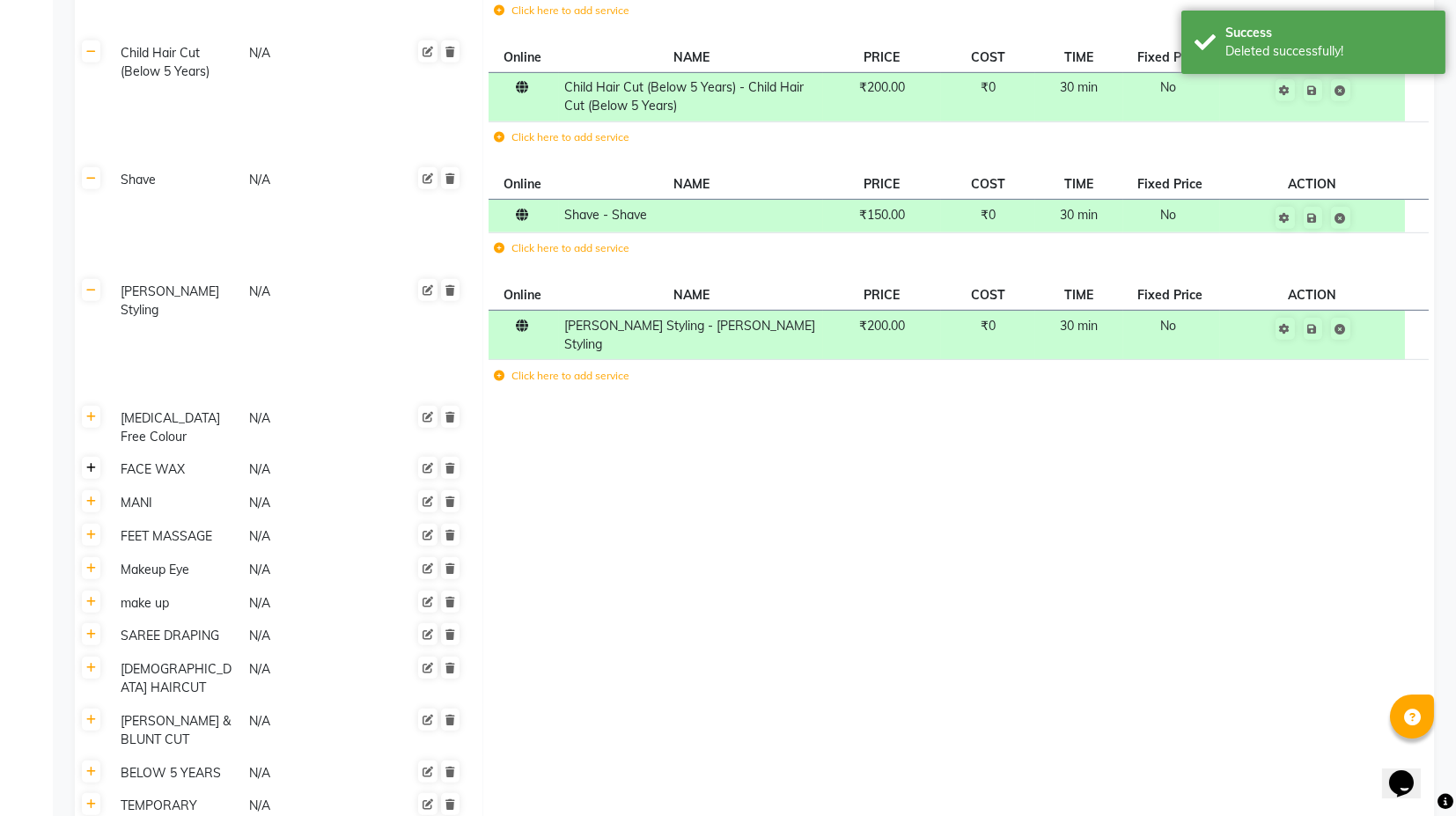
click at [93, 462] on icon at bounding box center [91, 467] width 10 height 11
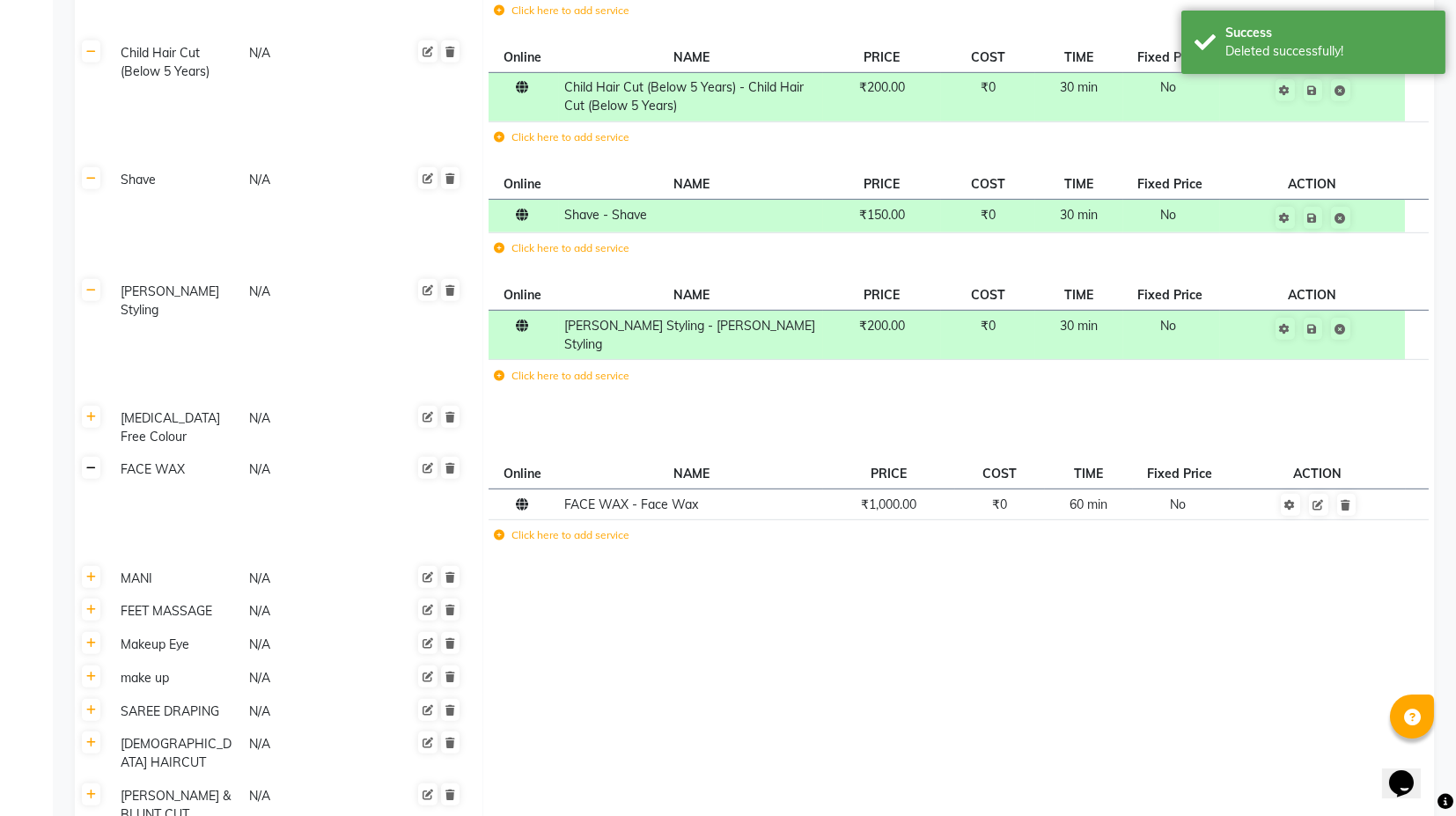
click at [93, 462] on icon at bounding box center [91, 467] width 10 height 11
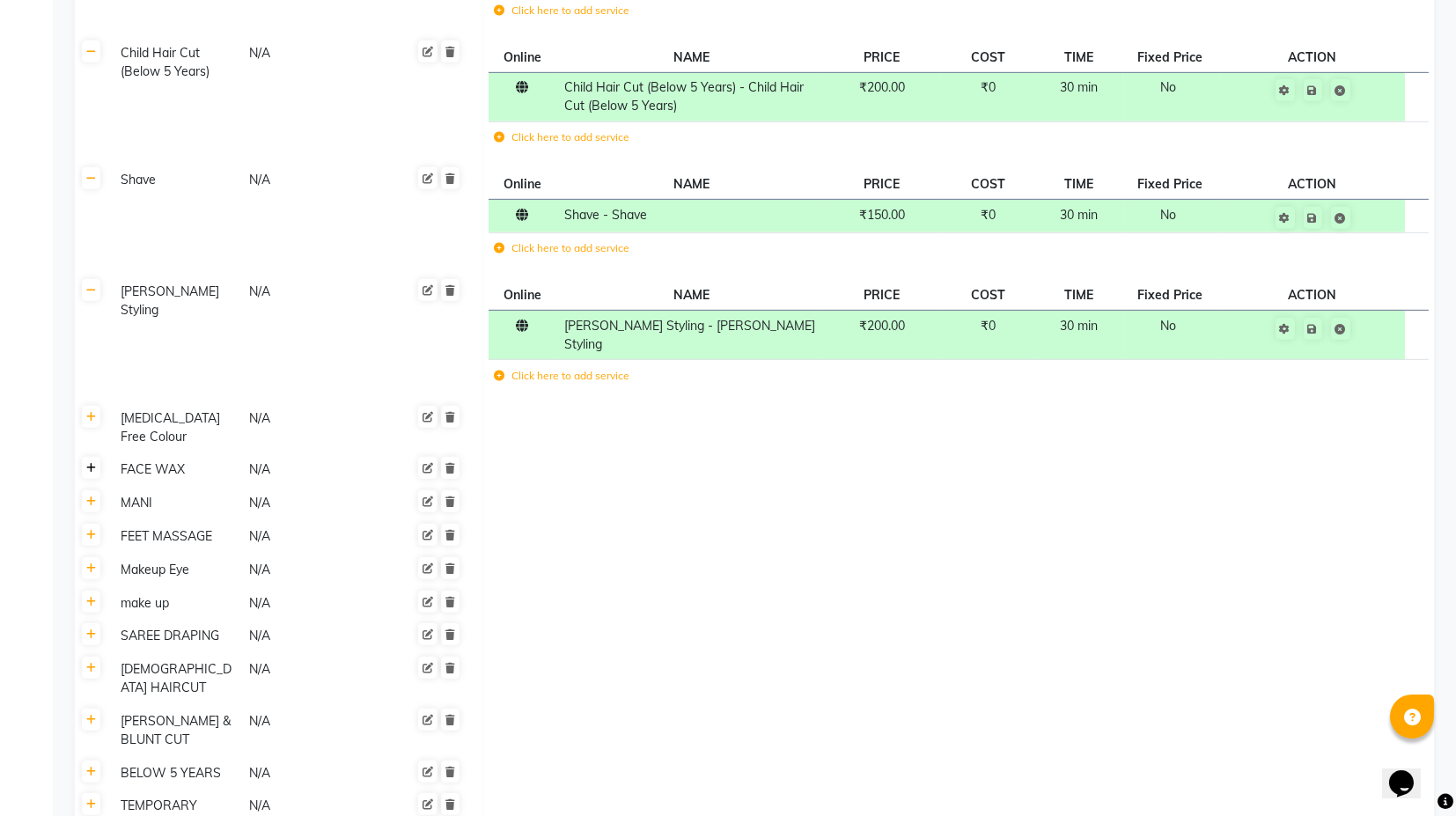
click at [95, 456] on link at bounding box center [91, 467] width 19 height 22
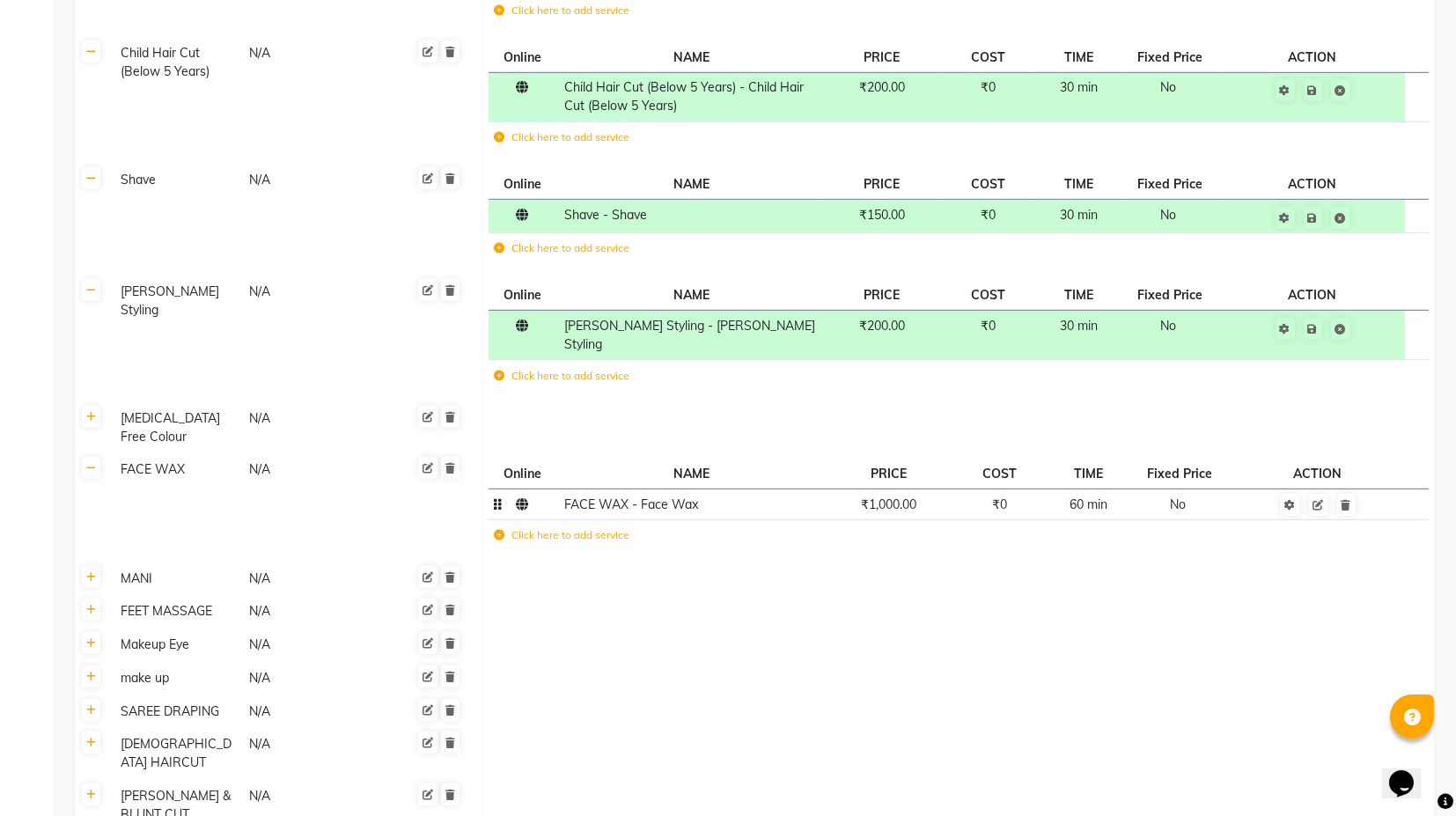
click at [904, 491] on td "₹1,000.00" at bounding box center [888, 504] width 131 height 31
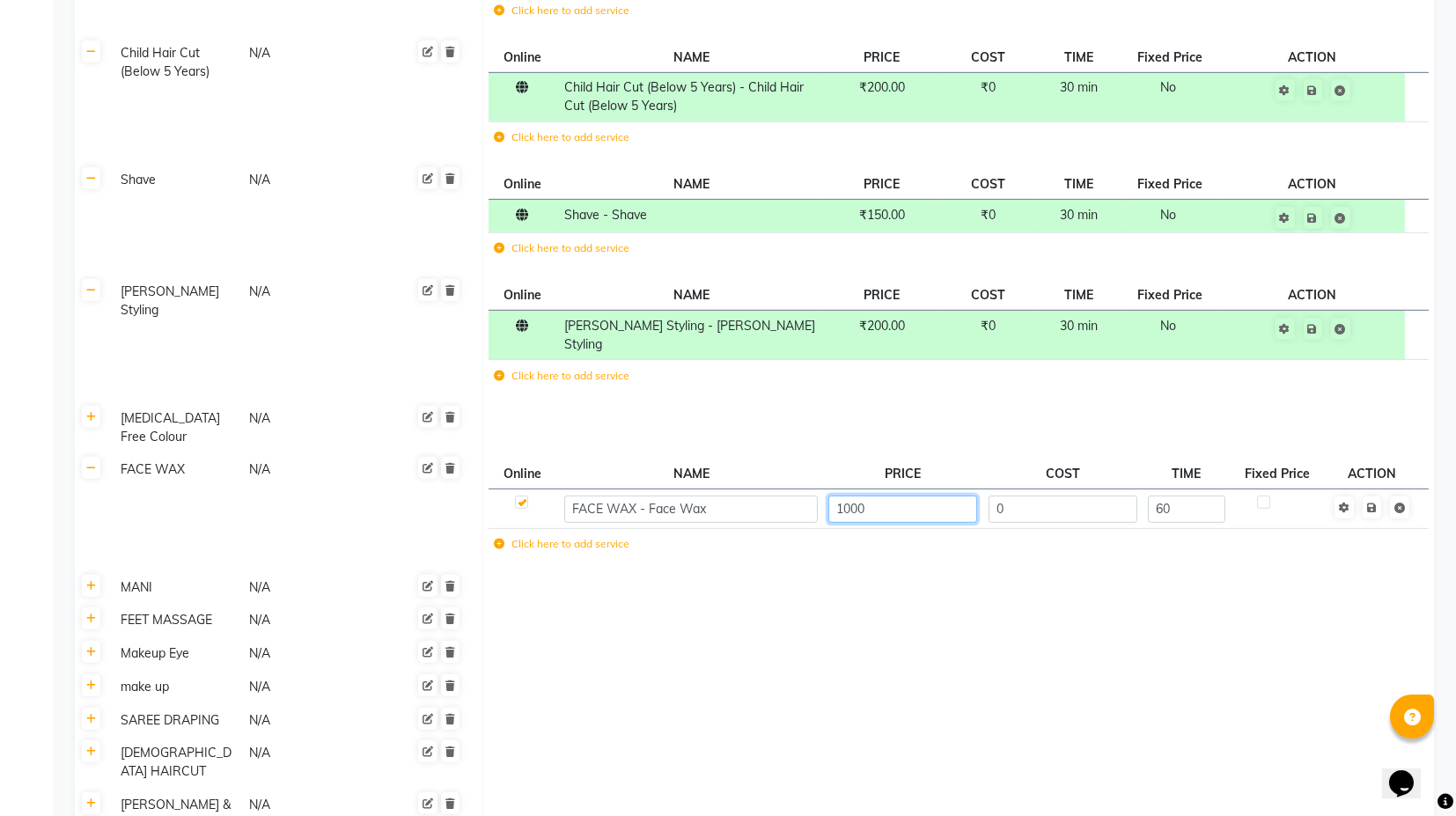
click at [861, 495] on input "1000" at bounding box center [902, 508] width 149 height 27
click at [860, 495] on input "1000" at bounding box center [902, 508] width 149 height 27
type input "800"
click at [1377, 489] on td "Save" at bounding box center [1373, 509] width 90 height 40
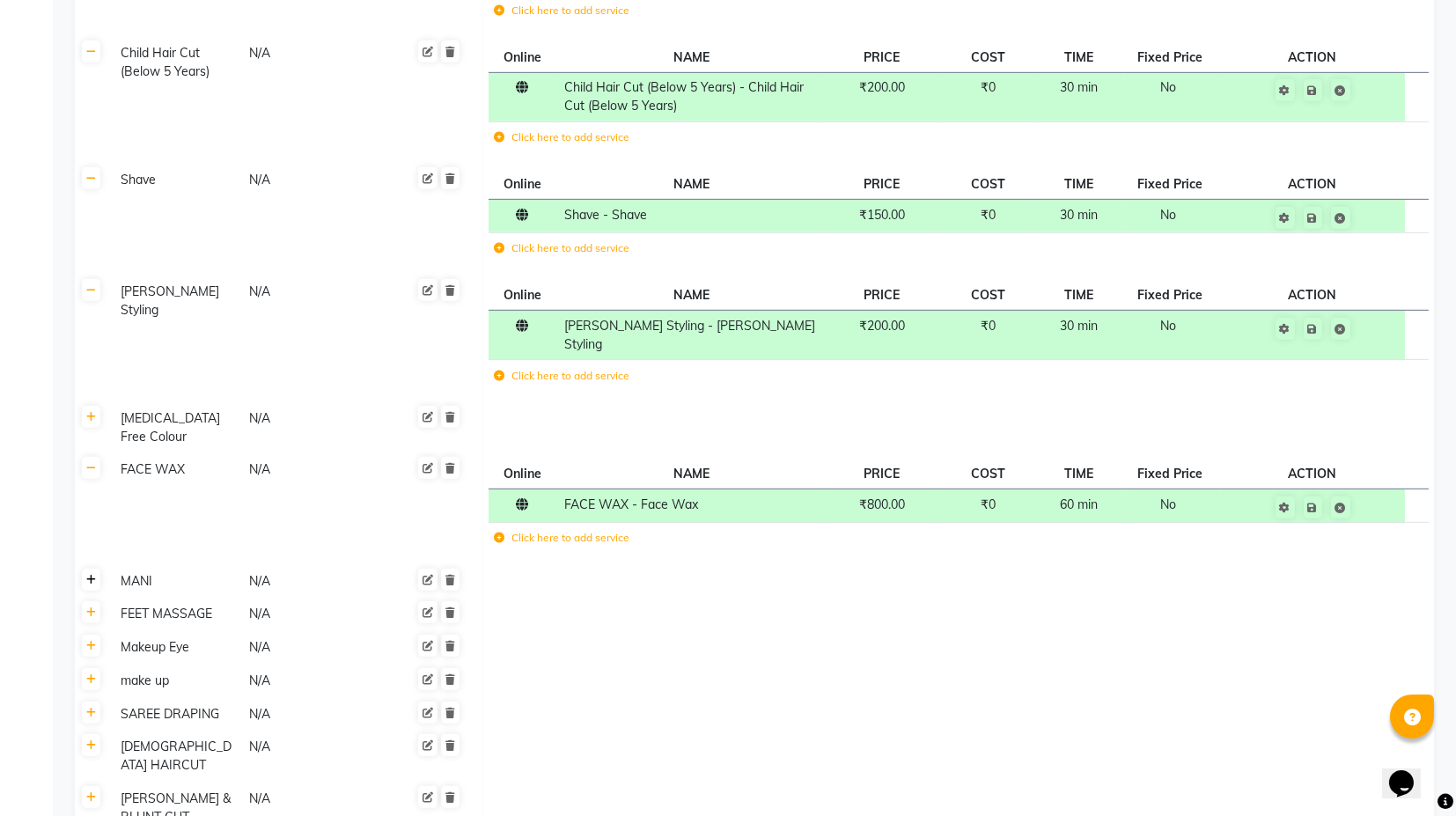
click at [86, 574] on icon at bounding box center [91, 579] width 10 height 11
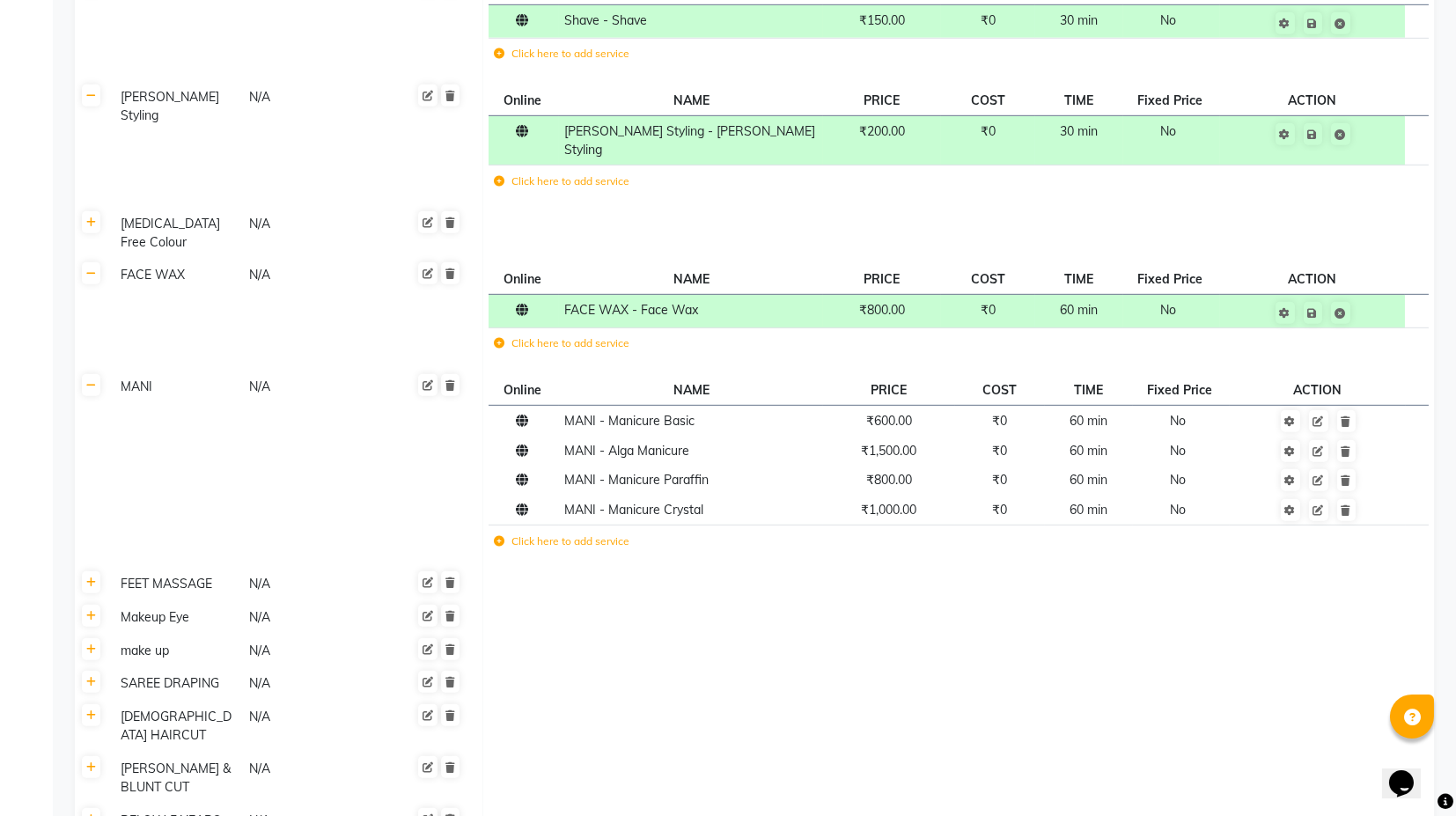
scroll to position [3324, 0]
click at [1349, 474] on icon at bounding box center [1347, 479] width 10 height 11
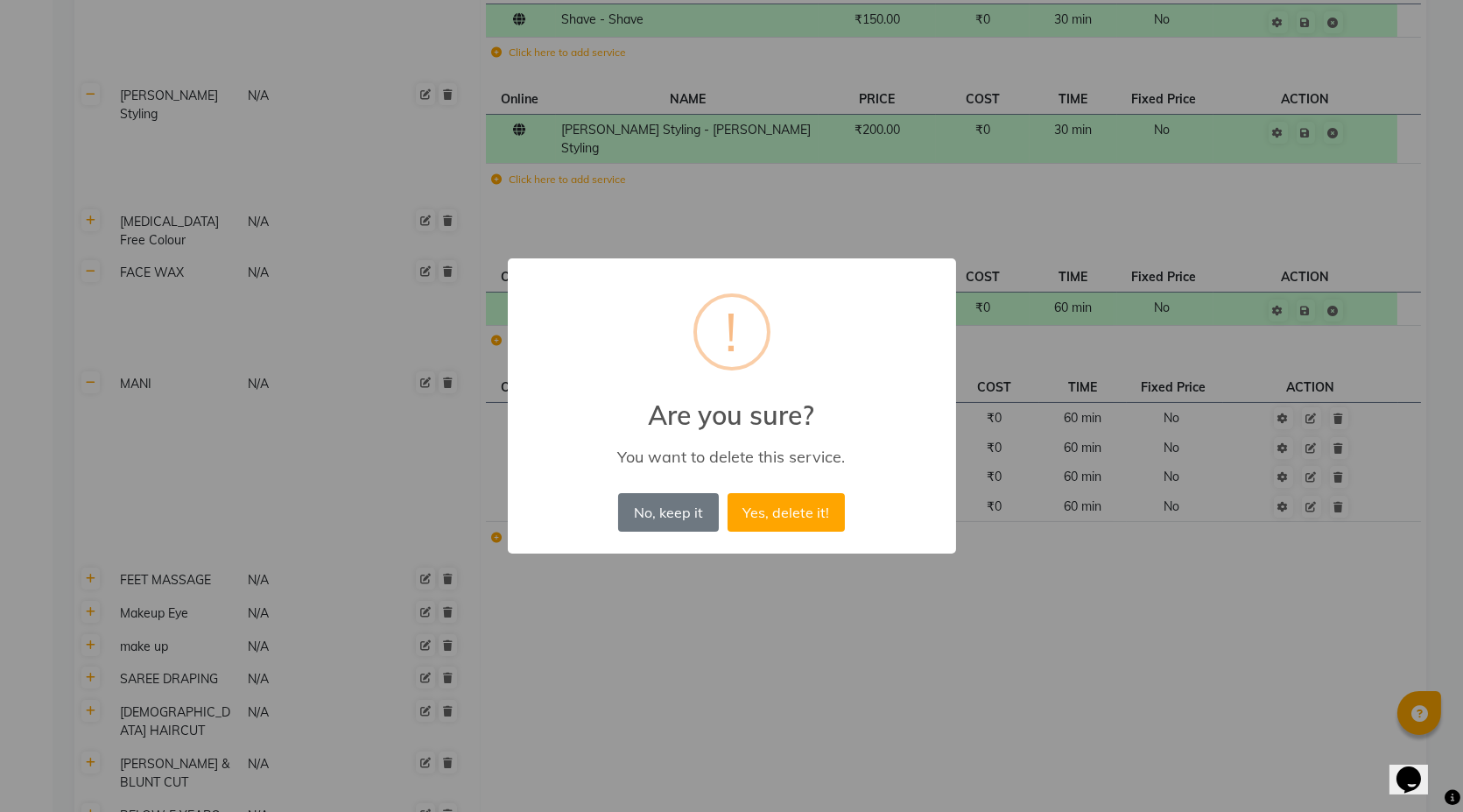
click at [728, 493] on button "Yes, delete it!" at bounding box center [786, 512] width 117 height 39
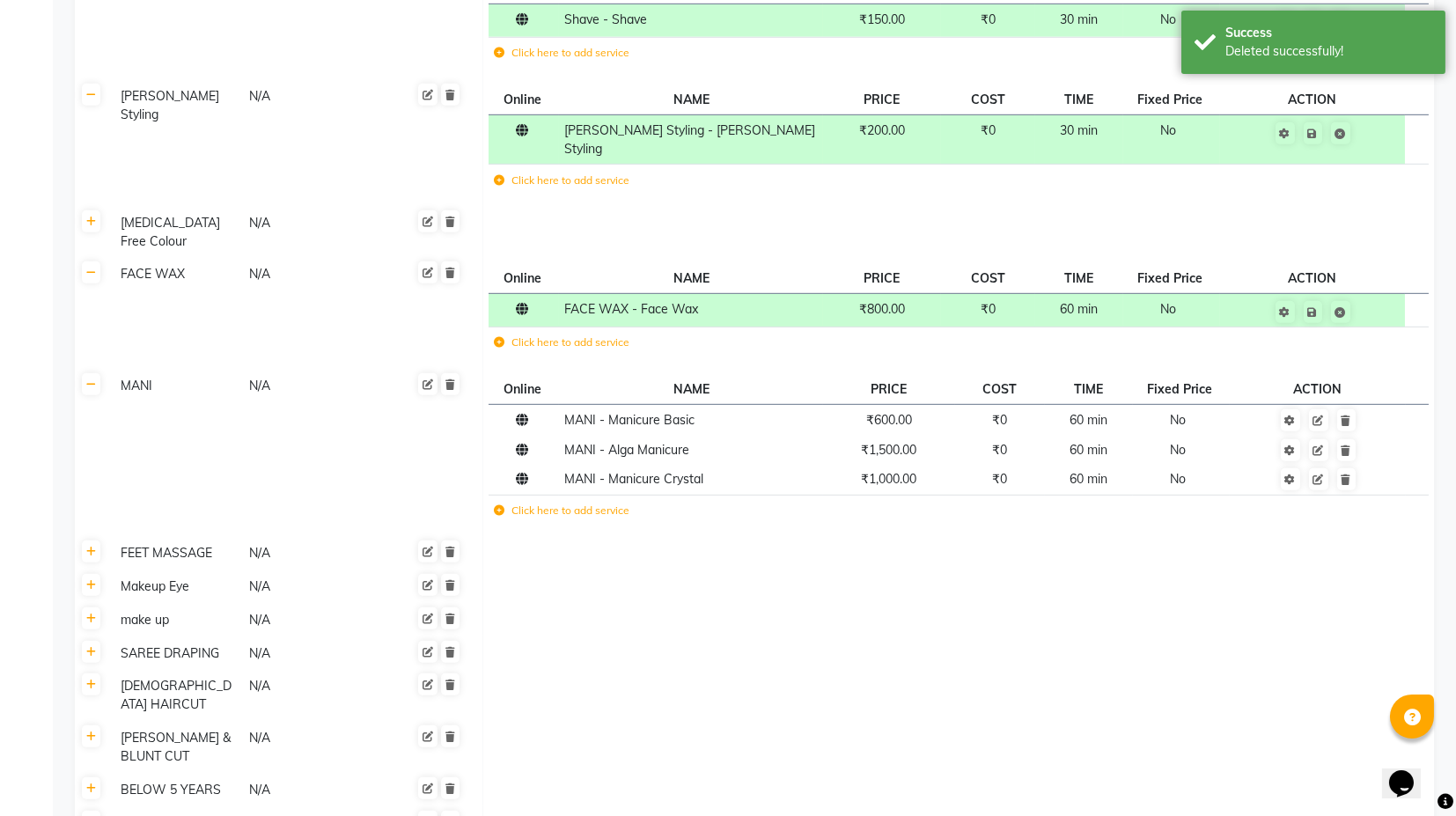
scroll to position [3421, 0]
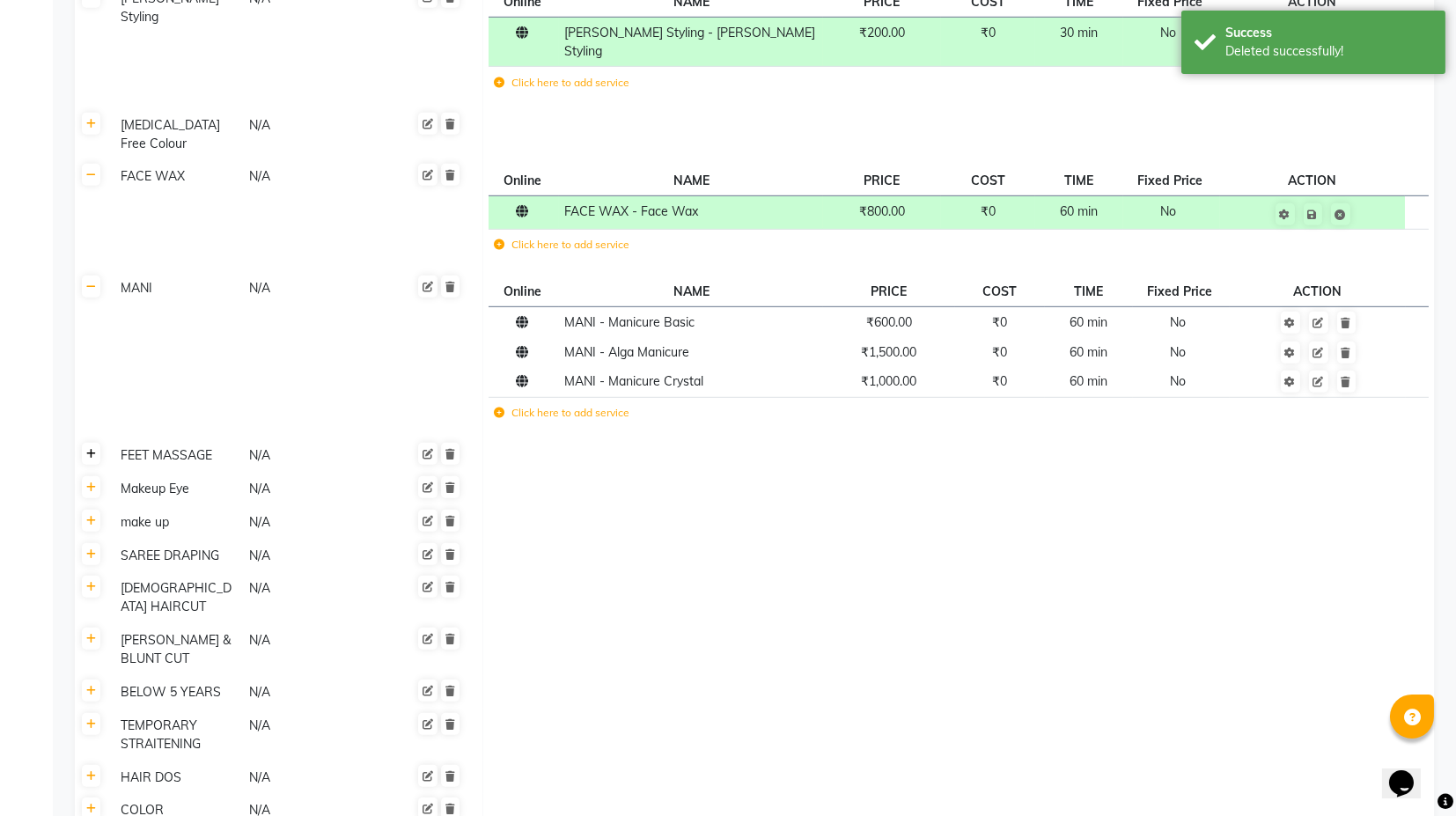
click at [85, 442] on link at bounding box center [91, 453] width 19 height 22
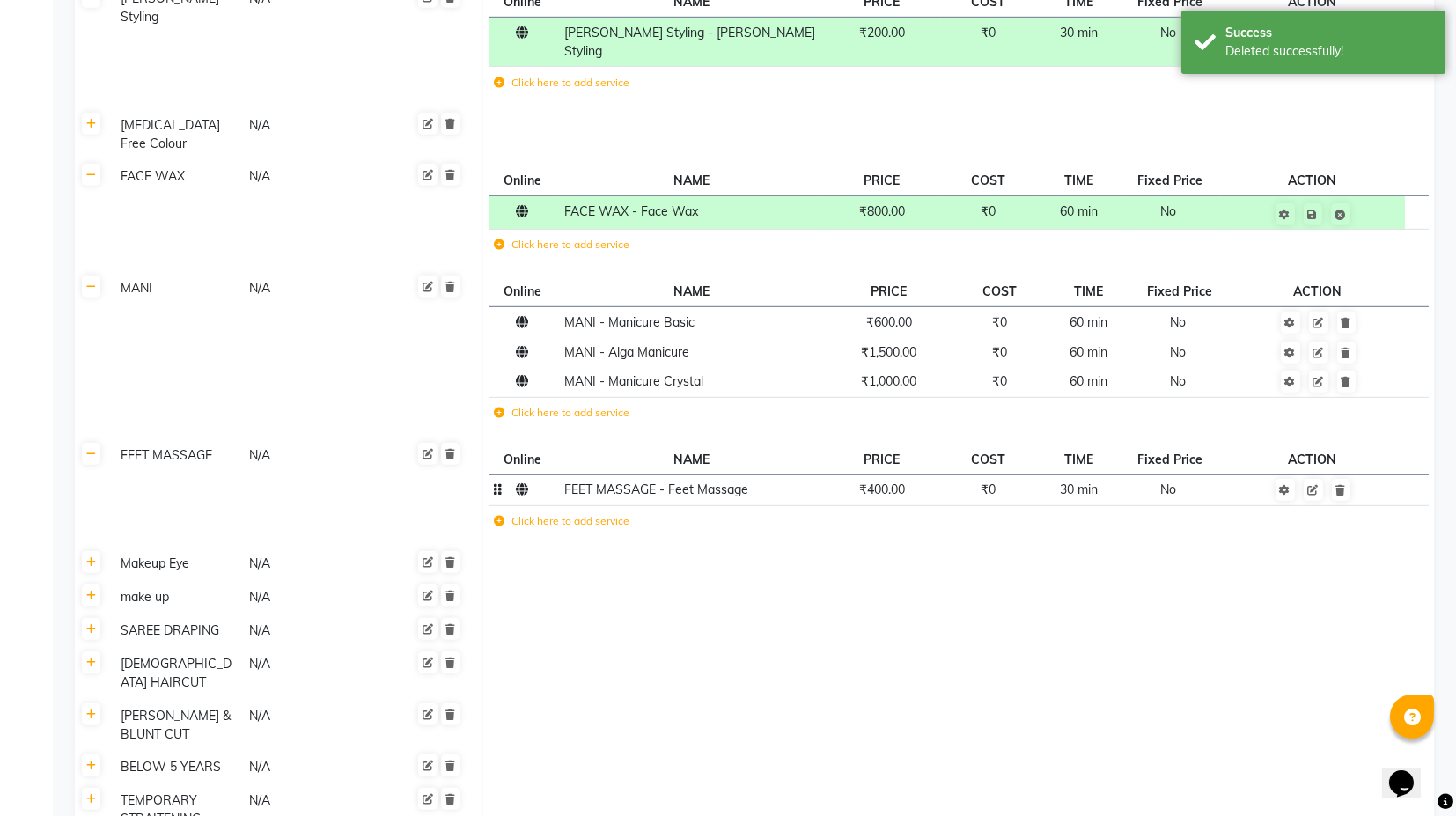
click at [875, 476] on td "₹400.00" at bounding box center [882, 490] width 118 height 31
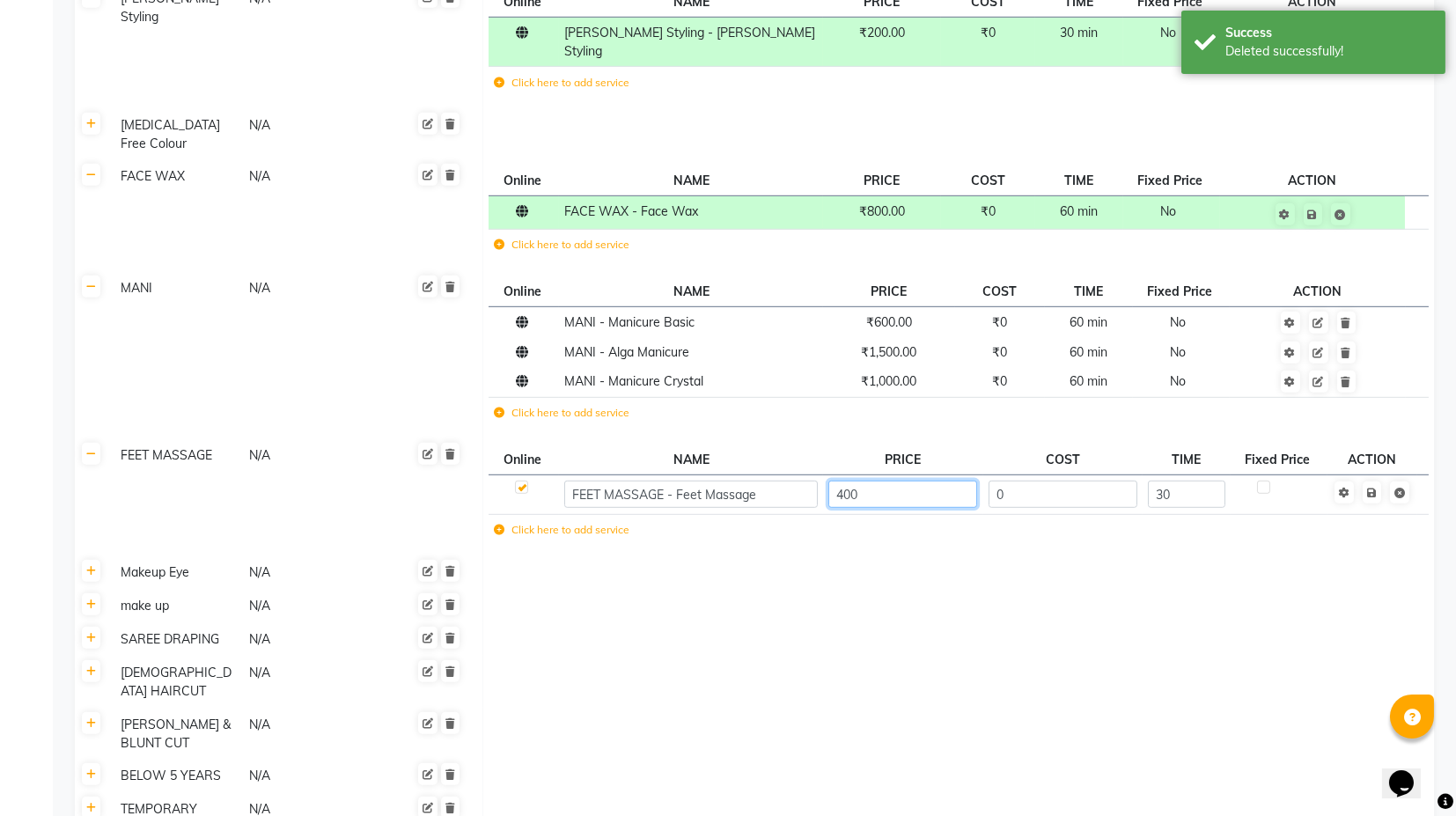
click at [854, 480] on input "400" at bounding box center [902, 493] width 149 height 27
type input "350"
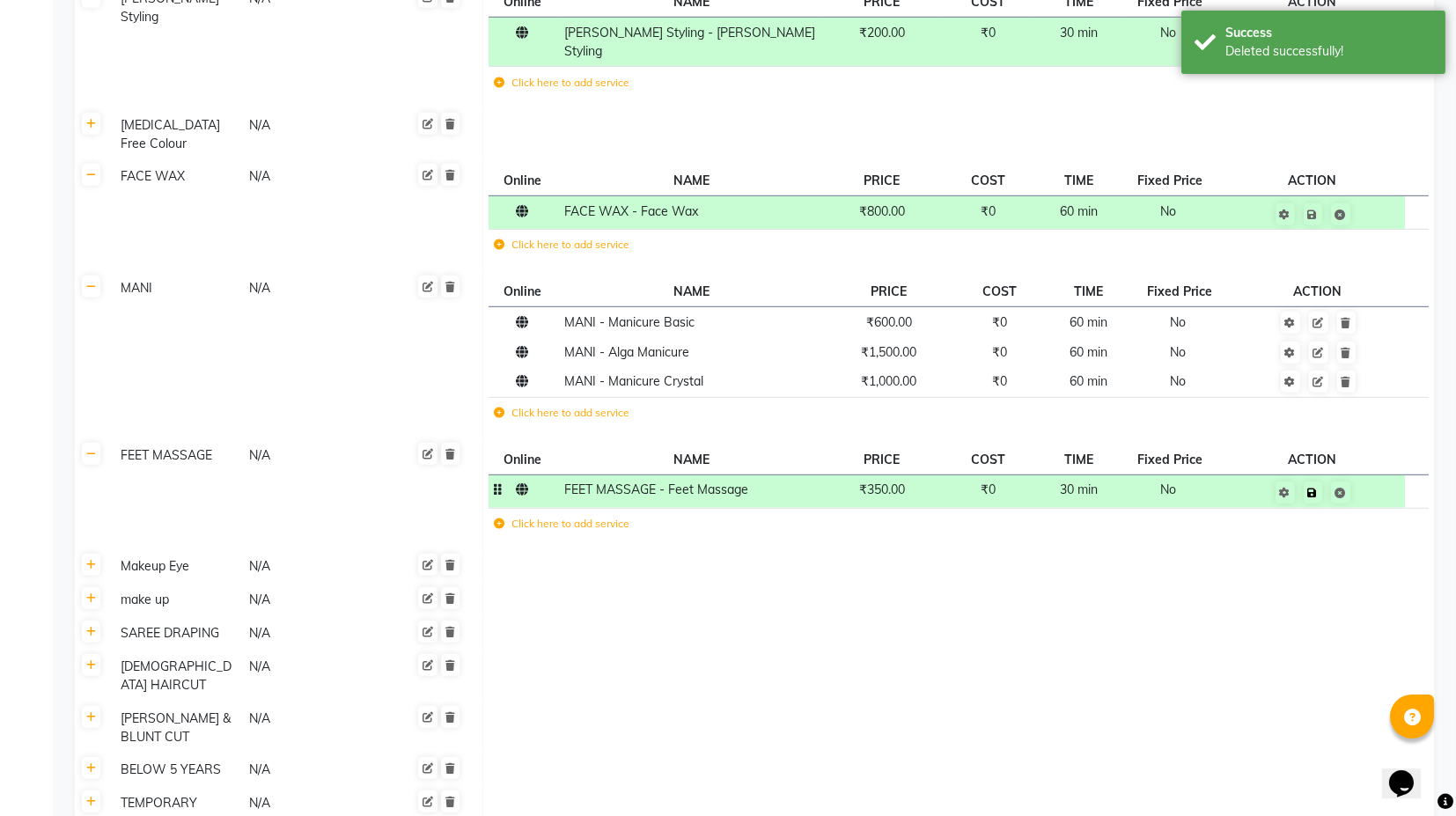
click at [1378, 478] on td "Save" at bounding box center [1312, 491] width 185 height 33
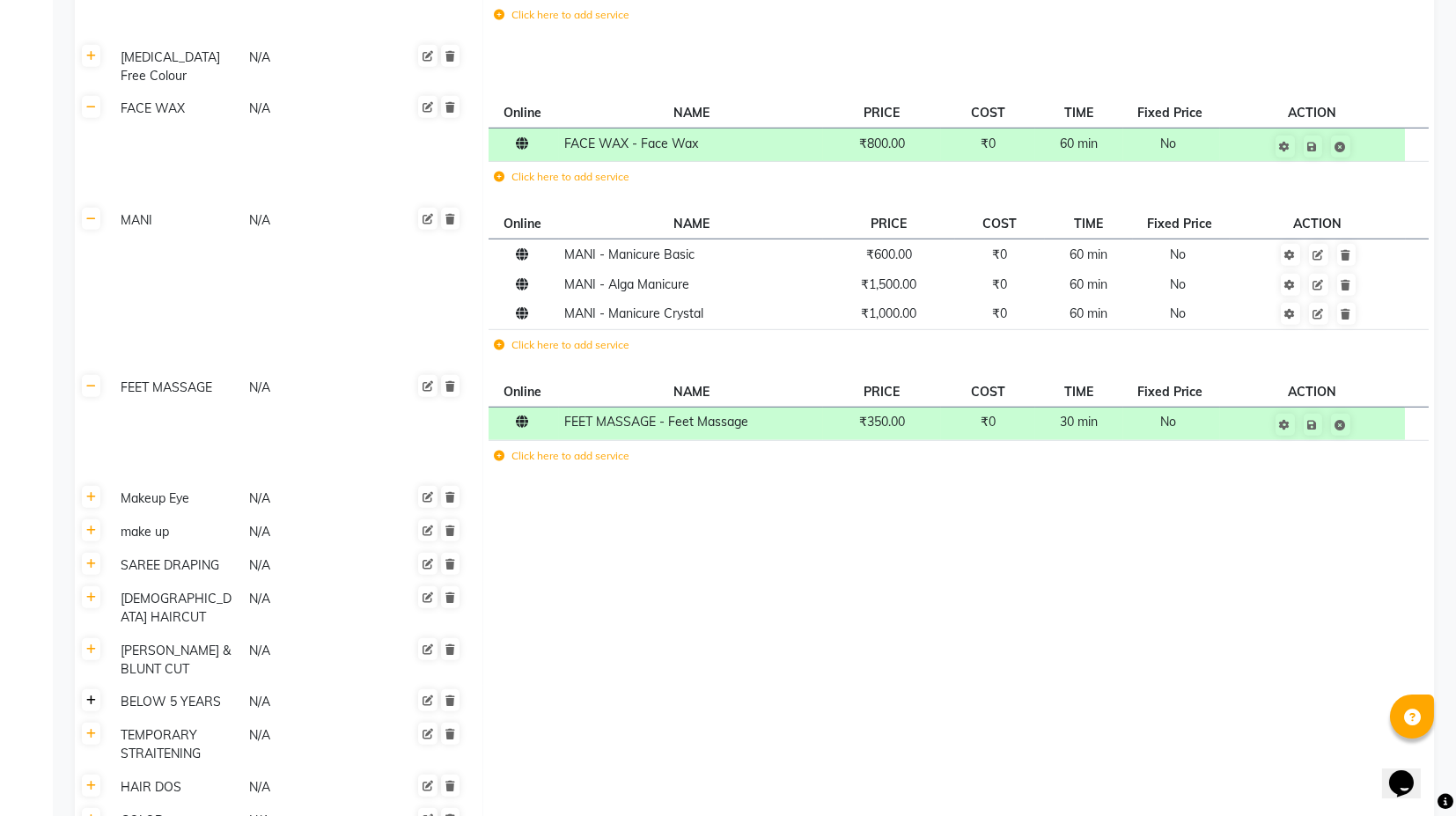
scroll to position [3520, 0]
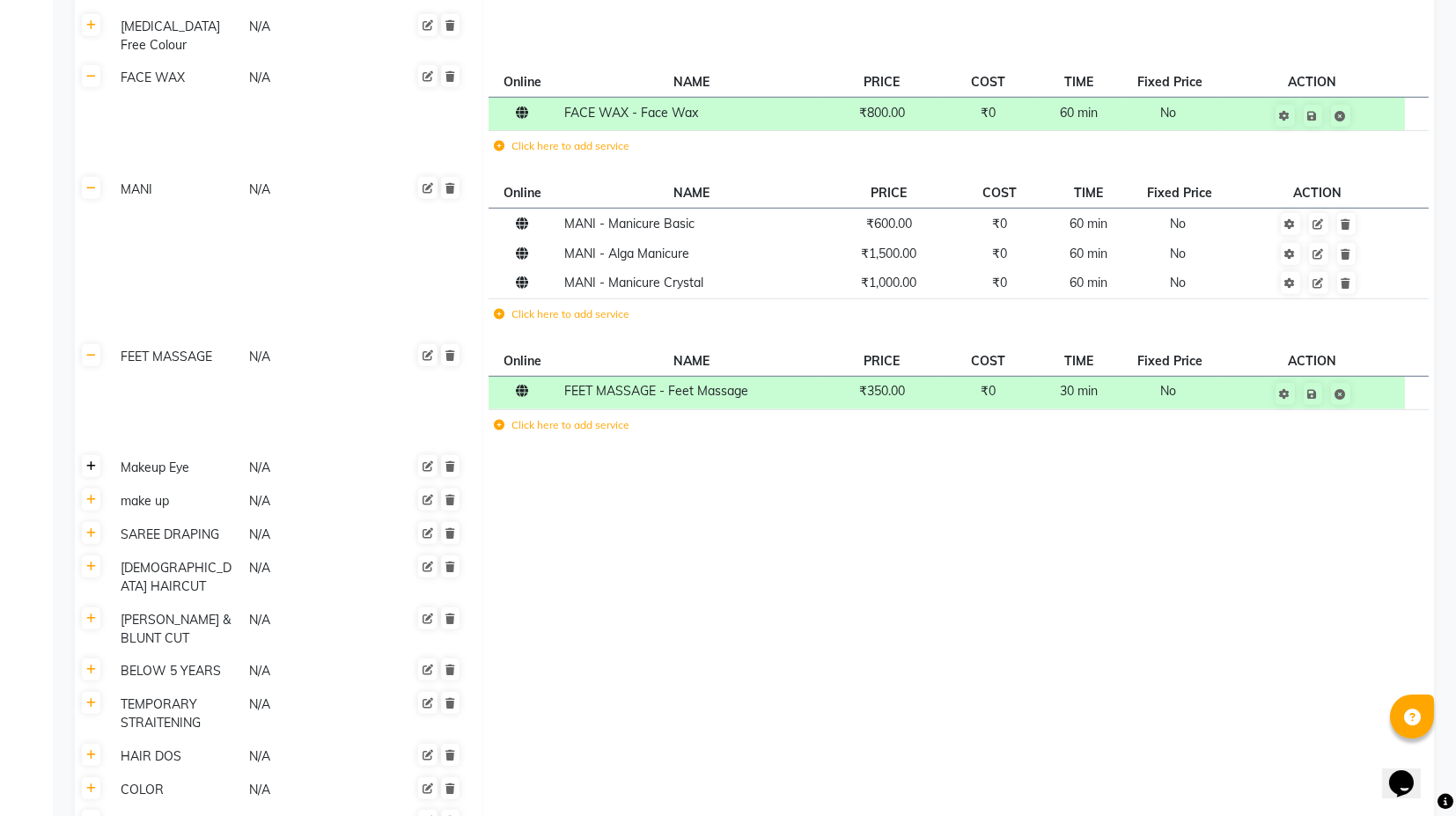
click at [85, 454] on link at bounding box center [91, 465] width 19 height 22
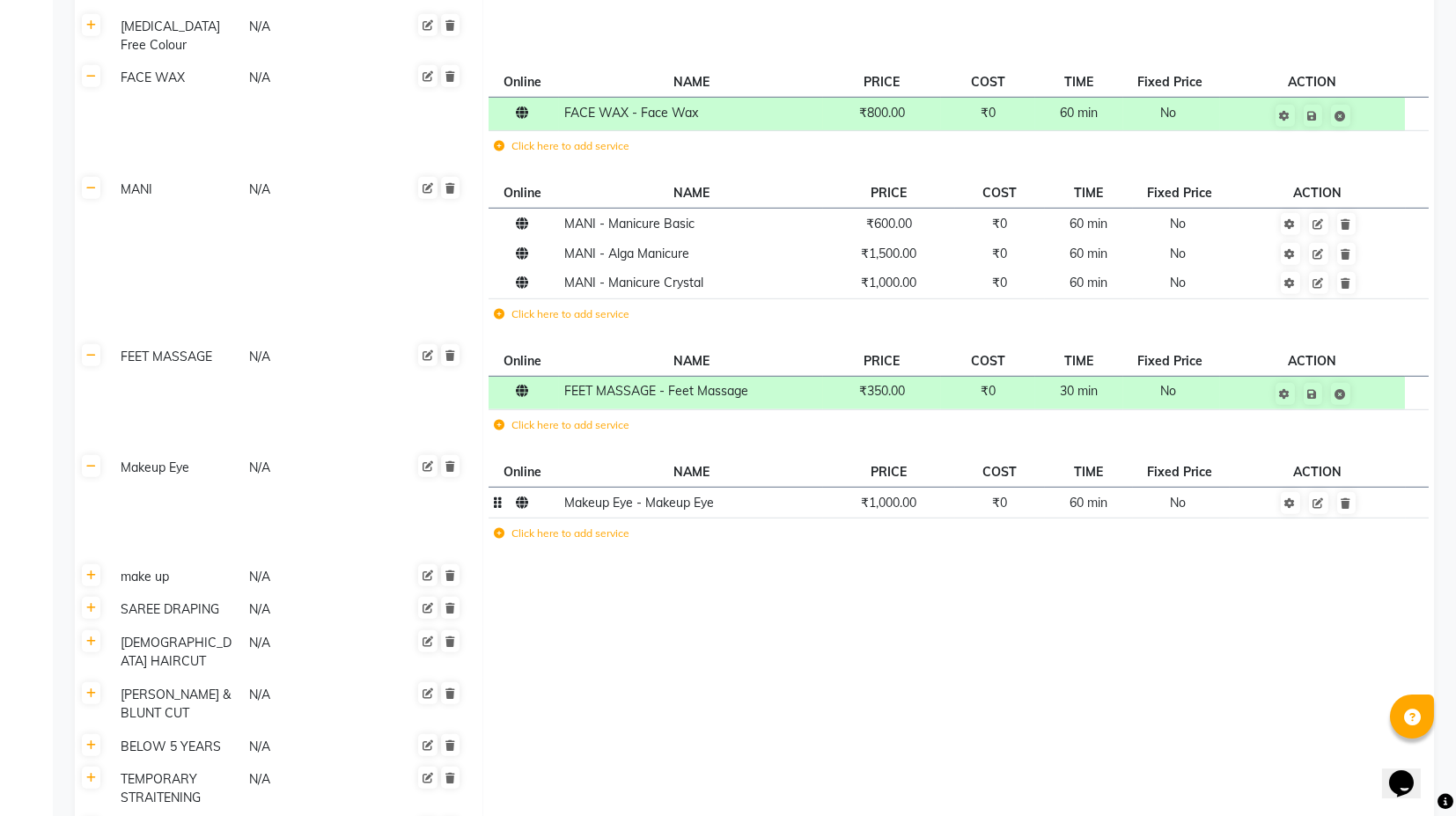
click at [1355, 492] on td at bounding box center [1318, 502] width 177 height 31
click at [1351, 491] on link at bounding box center [1346, 502] width 19 height 22
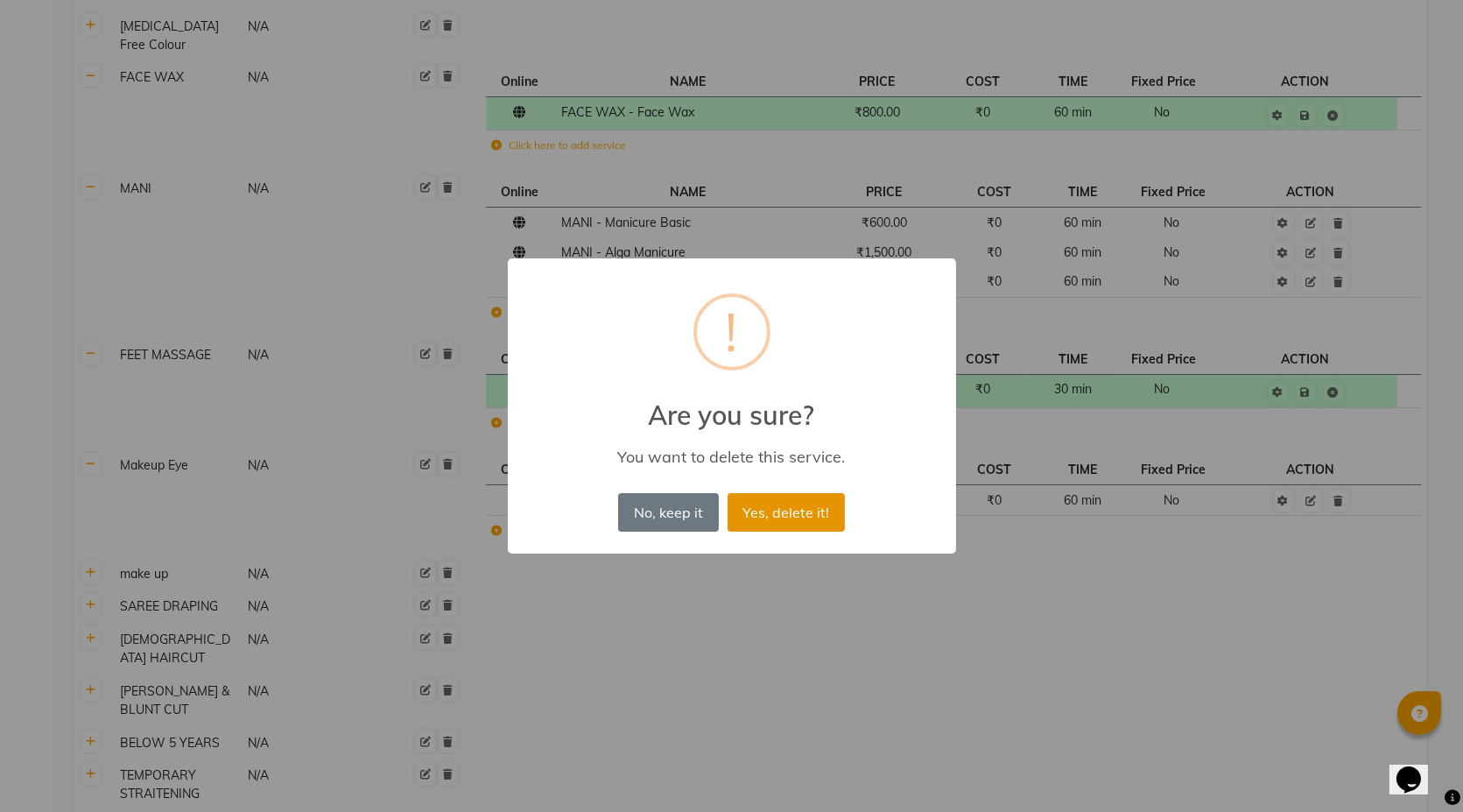
click at [782, 506] on button "Yes, delete it!" at bounding box center [786, 512] width 117 height 39
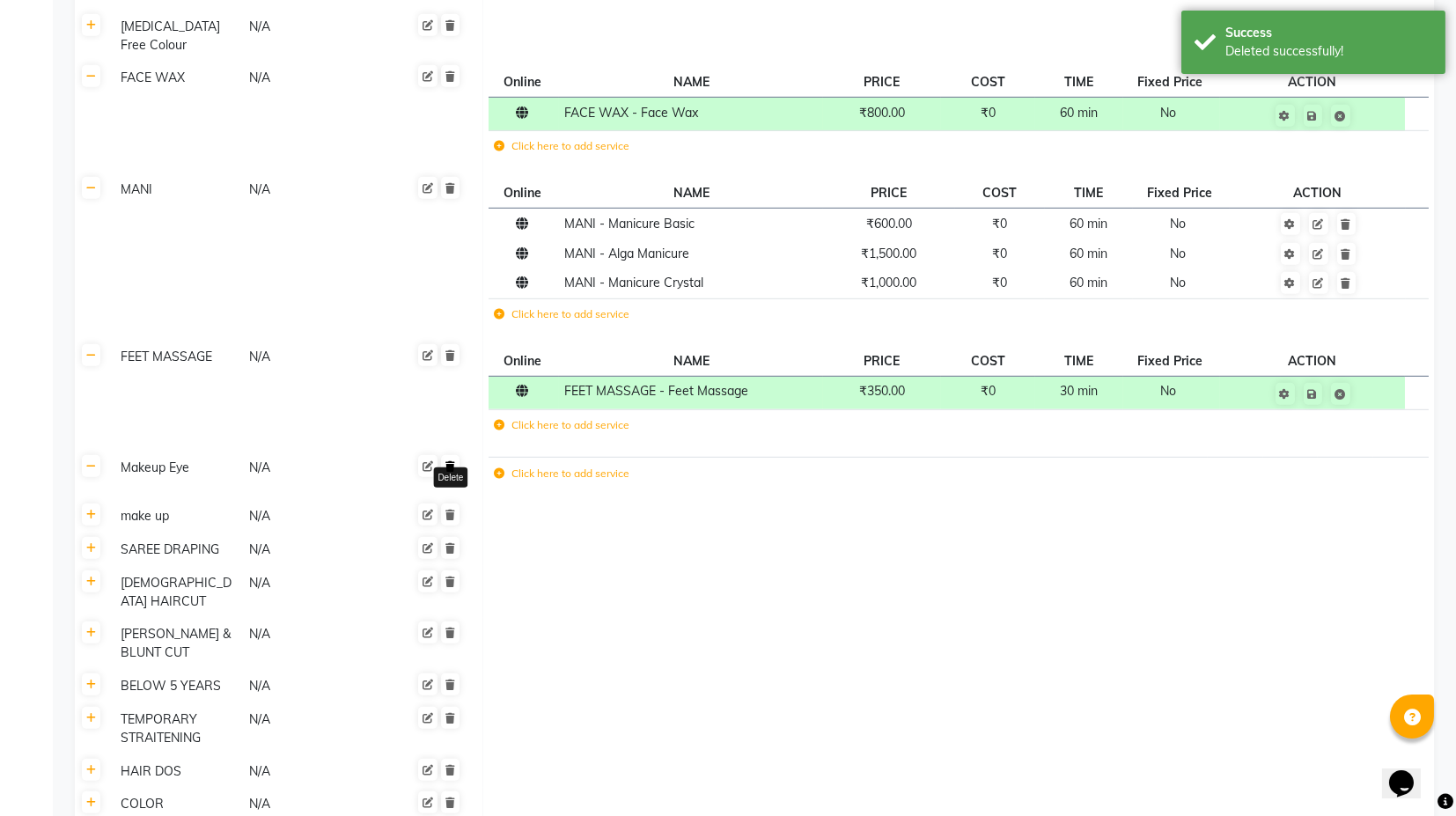
click at [452, 461] on icon at bounding box center [451, 466] width 10 height 11
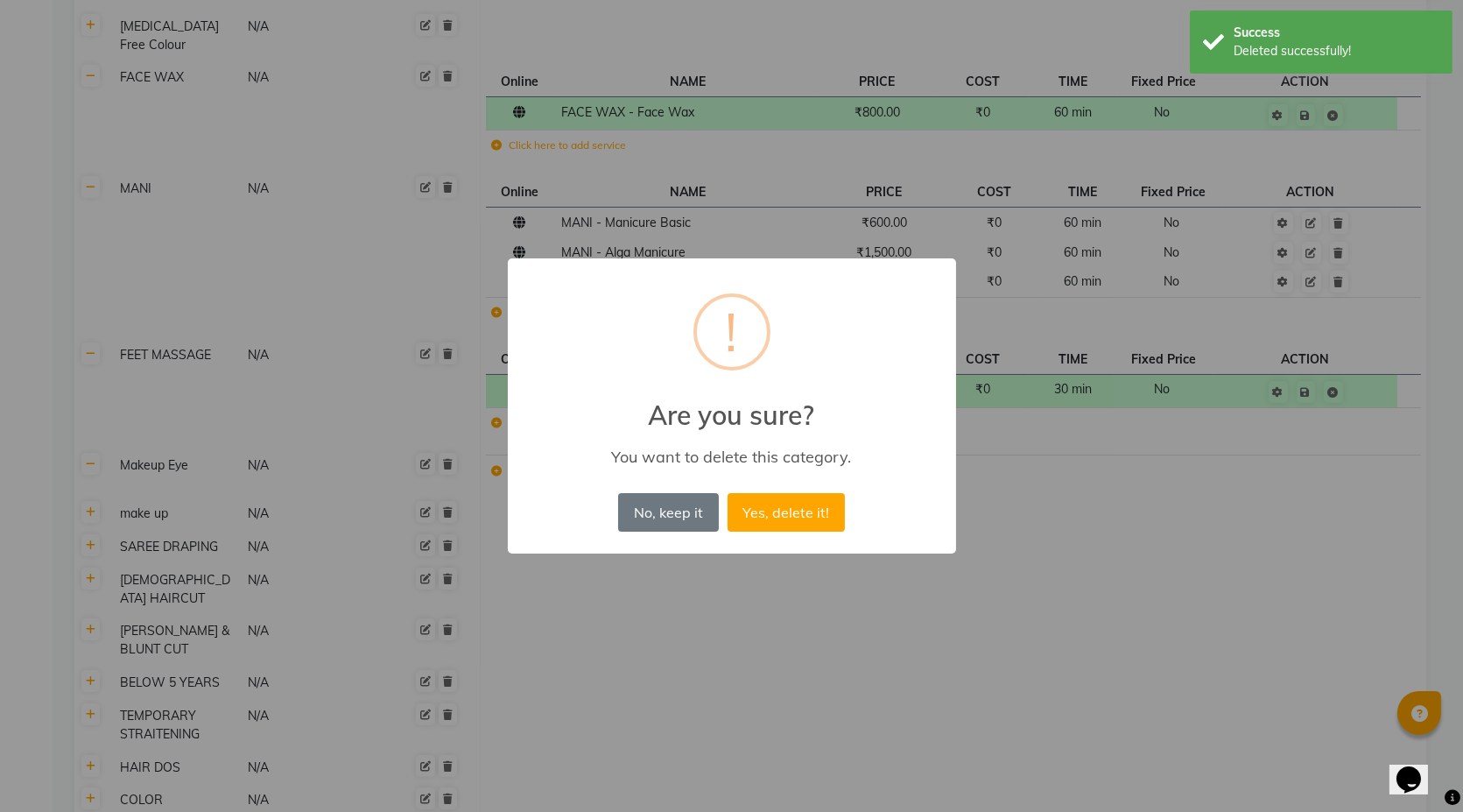
click at [728, 493] on button "Yes, delete it!" at bounding box center [786, 512] width 117 height 39
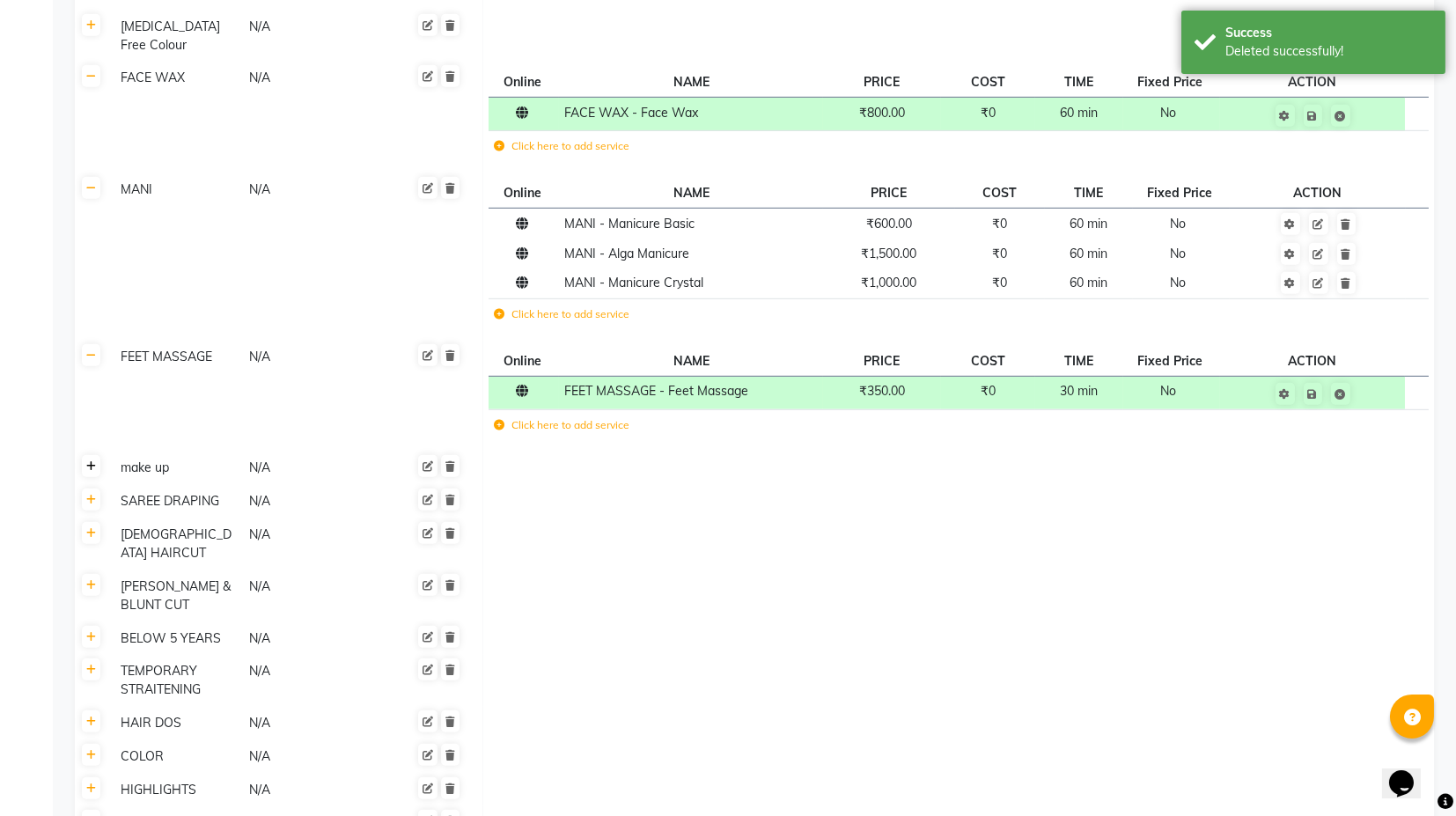
click at [90, 461] on icon at bounding box center [91, 466] width 10 height 11
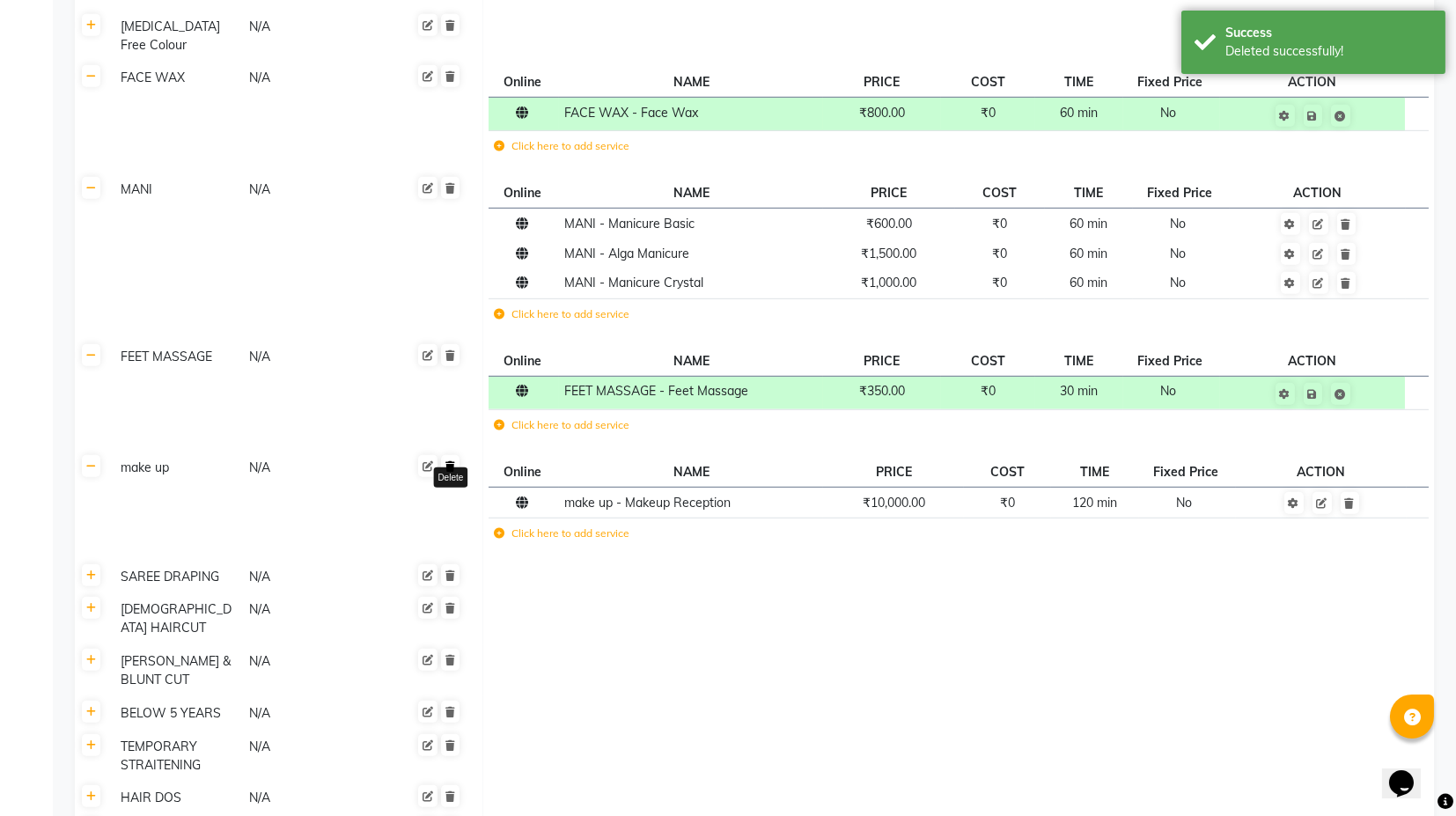
click at [453, 461] on icon at bounding box center [451, 466] width 10 height 11
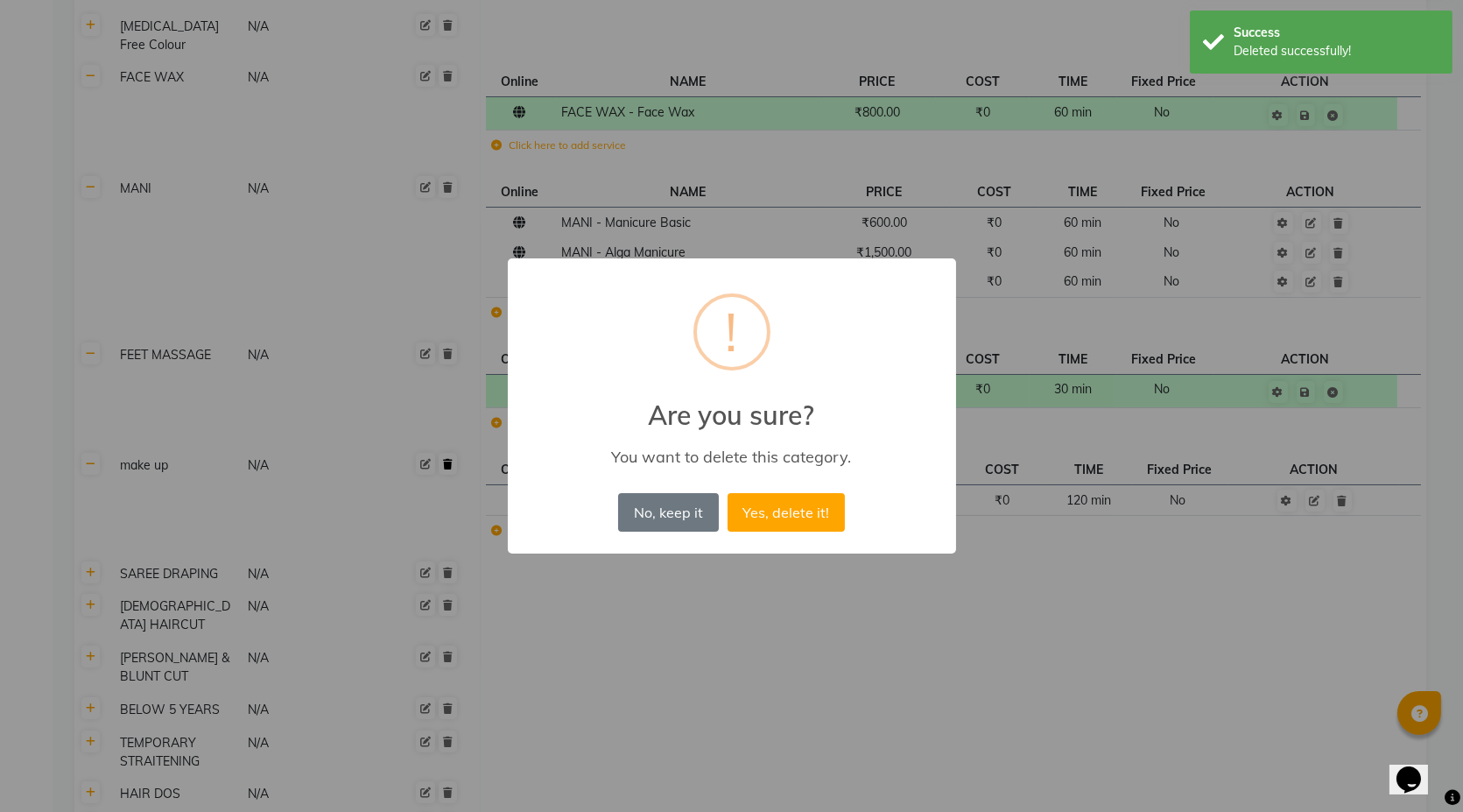
click at [728, 493] on button "Yes, delete it!" at bounding box center [786, 512] width 117 height 39
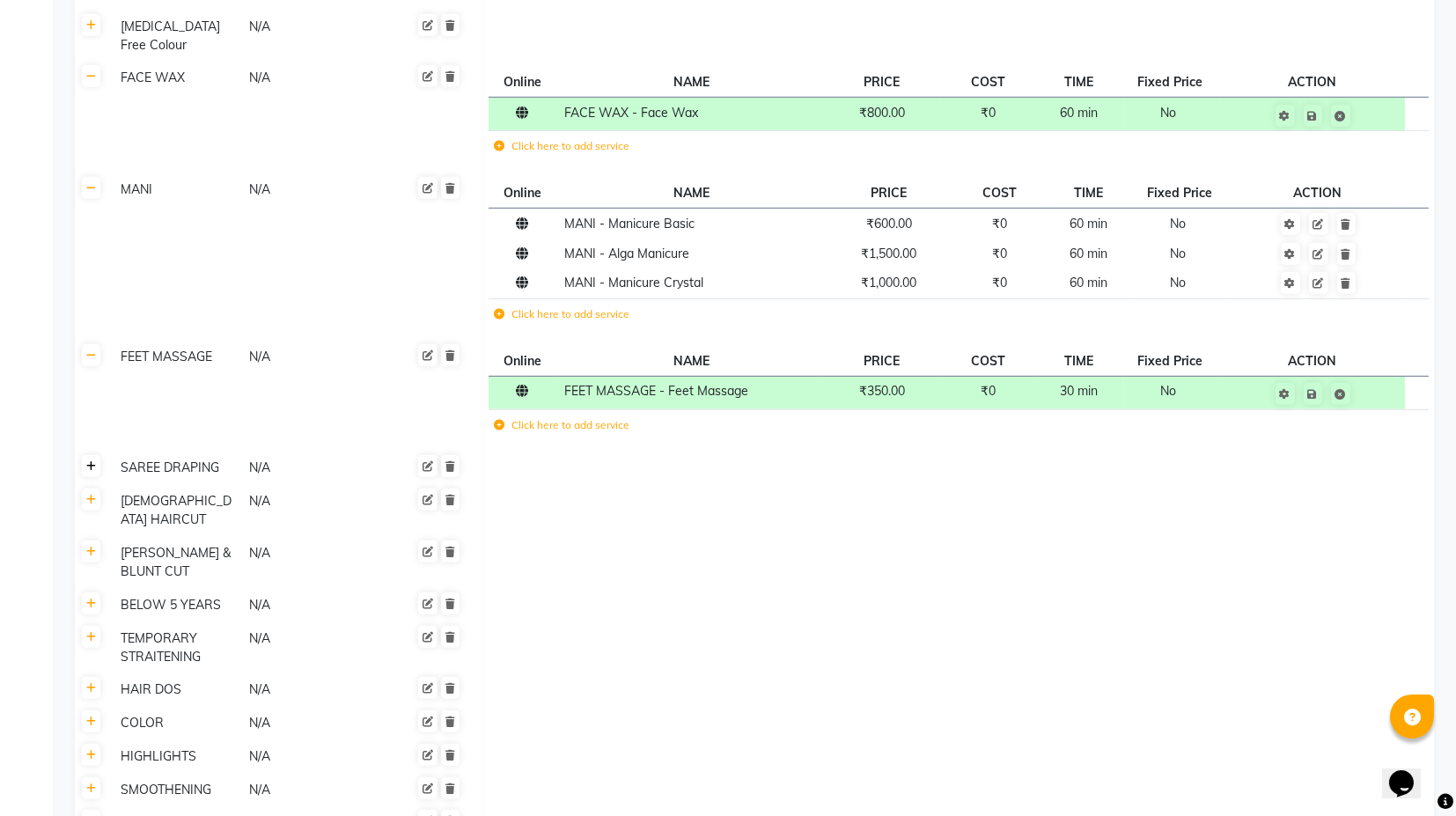
click at [86, 454] on link at bounding box center [91, 465] width 19 height 22
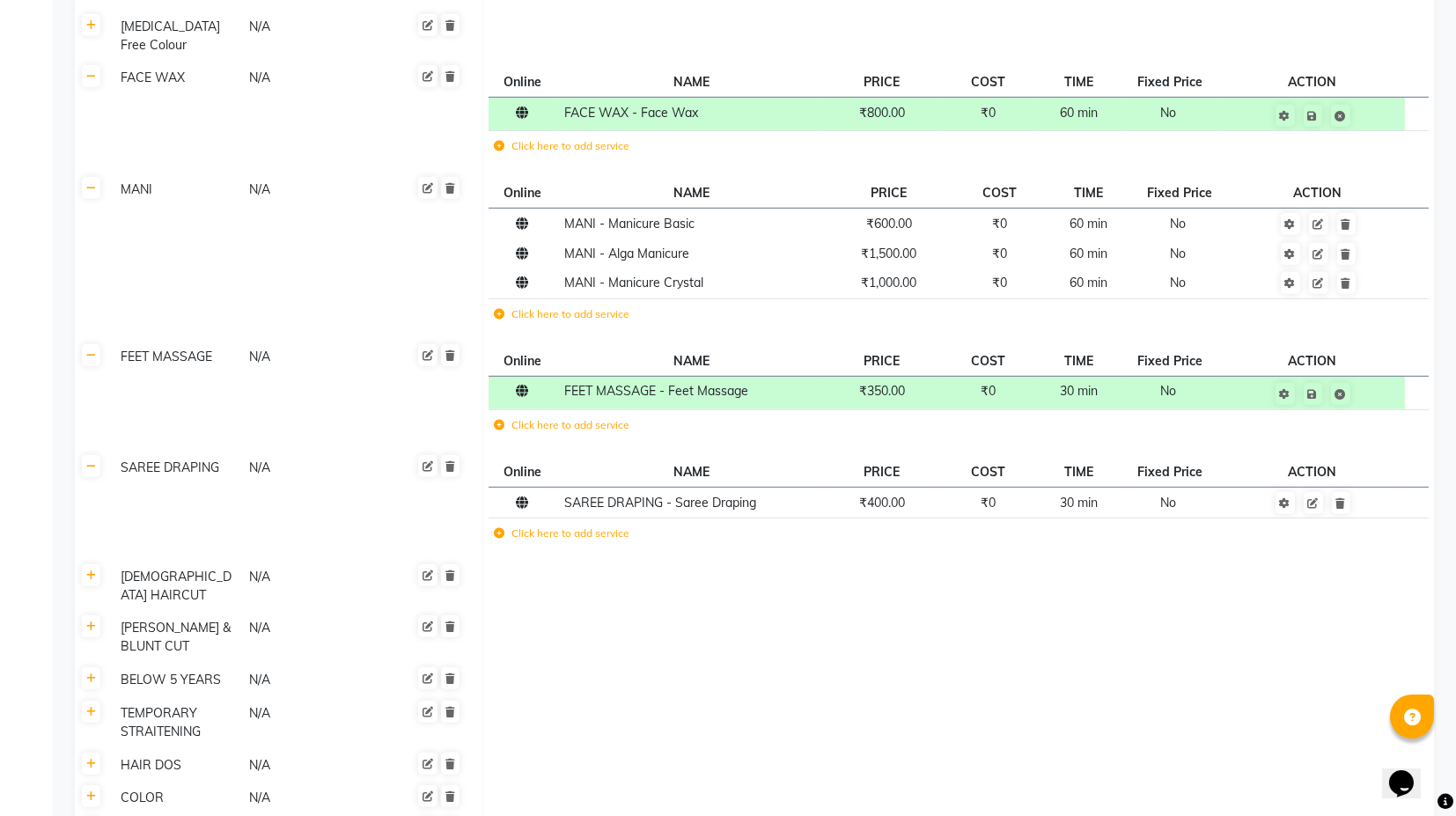
click at [90, 460] on th at bounding box center [91, 505] width 33 height 108
click at [98, 564] on link at bounding box center [91, 575] width 19 height 22
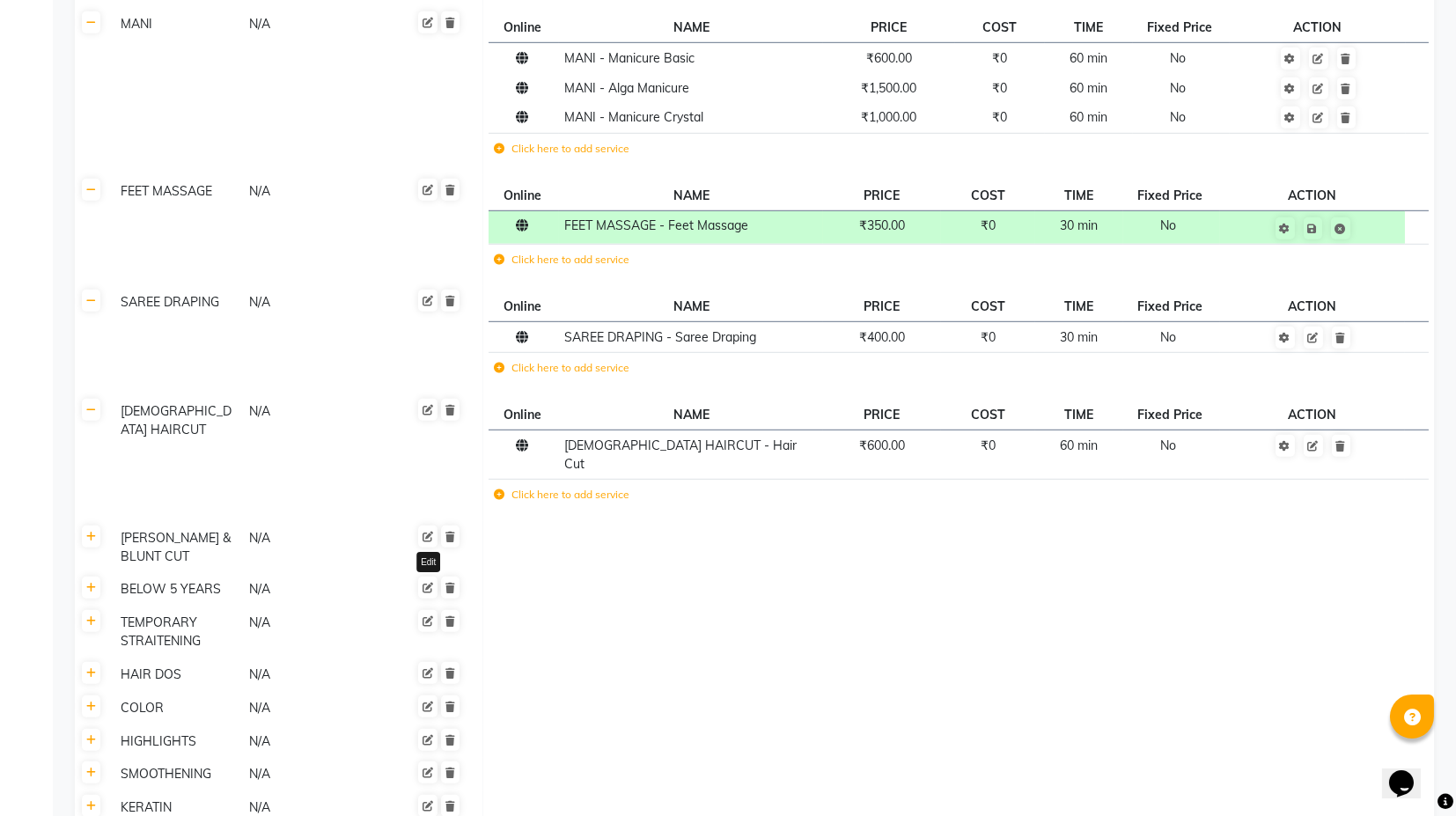
scroll to position [3812, 0]
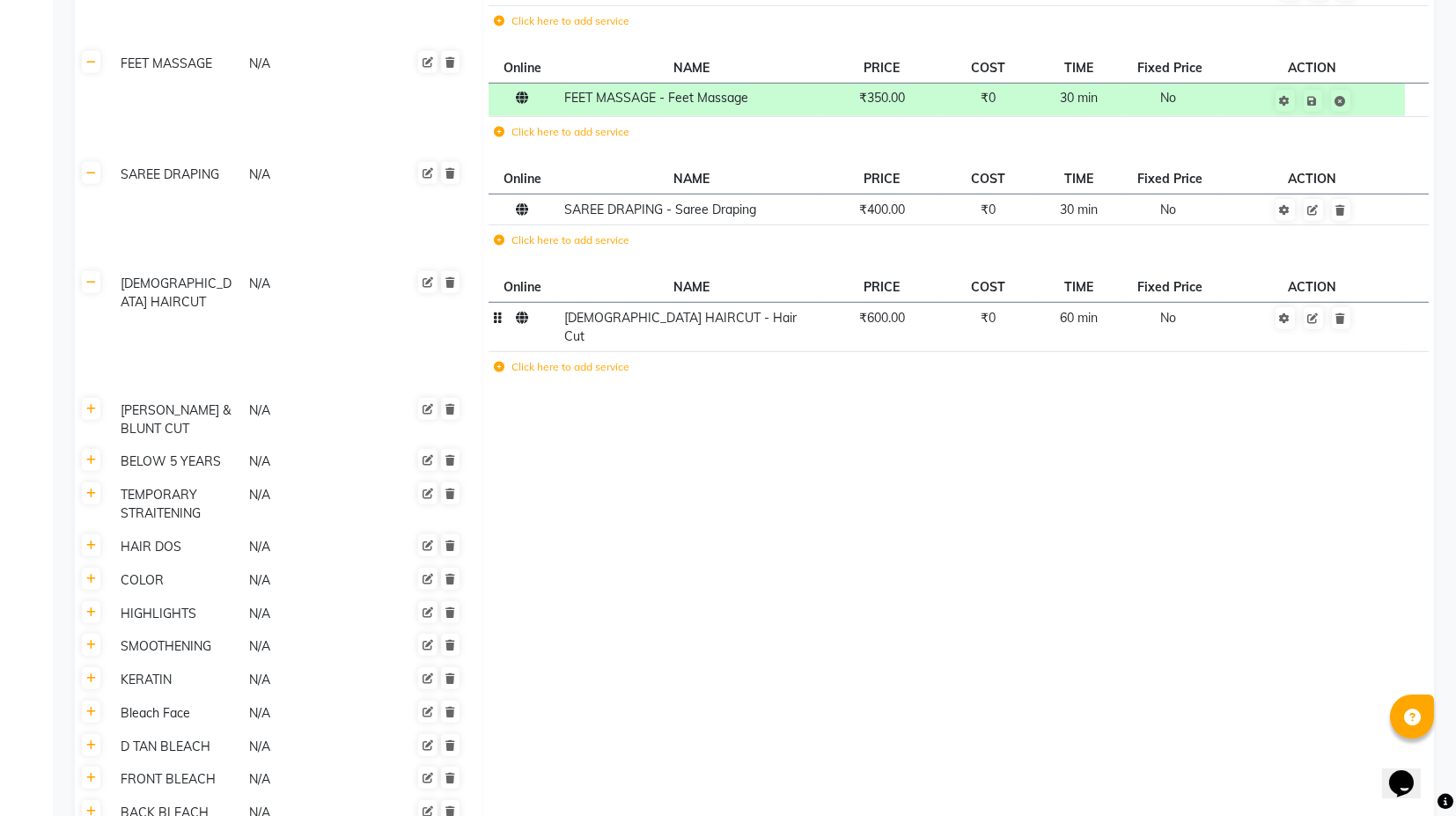
click at [898, 310] on span "₹600.00" at bounding box center [882, 318] width 46 height 16
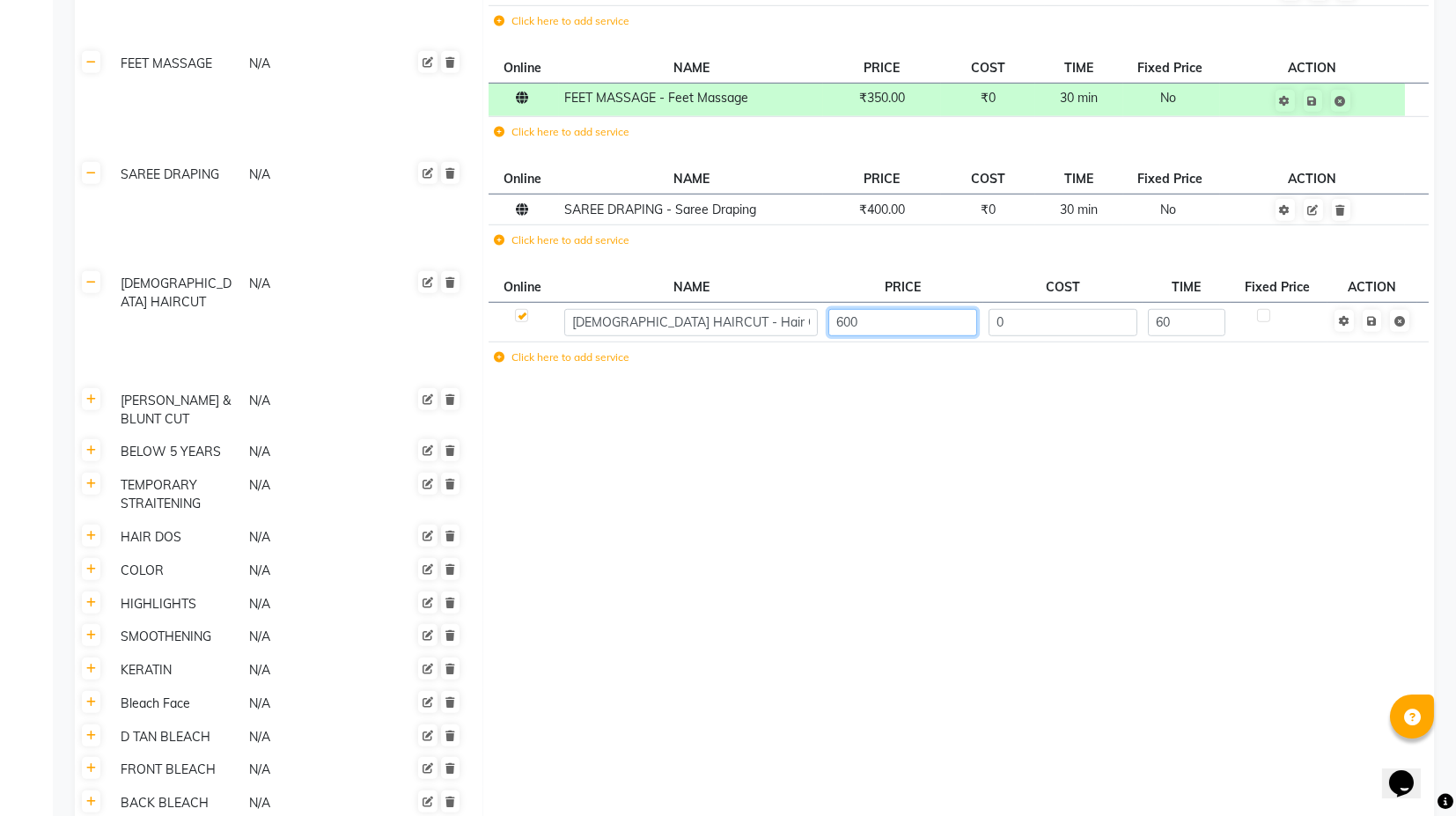
click at [847, 309] on input "600" at bounding box center [902, 322] width 149 height 27
type input "500"
click at [1371, 303] on td "Save" at bounding box center [1373, 323] width 90 height 40
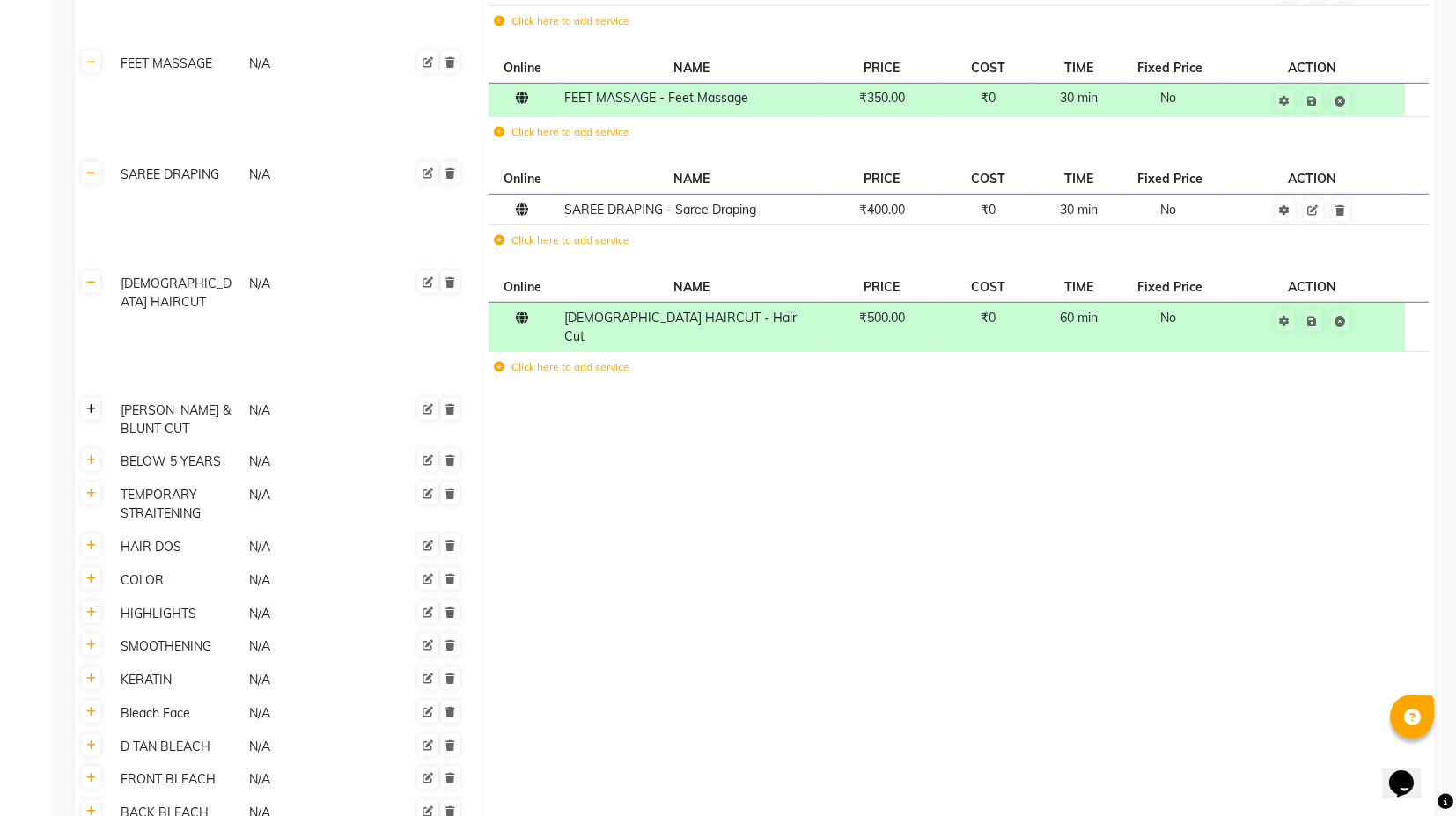
click at [99, 398] on link at bounding box center [91, 408] width 19 height 22
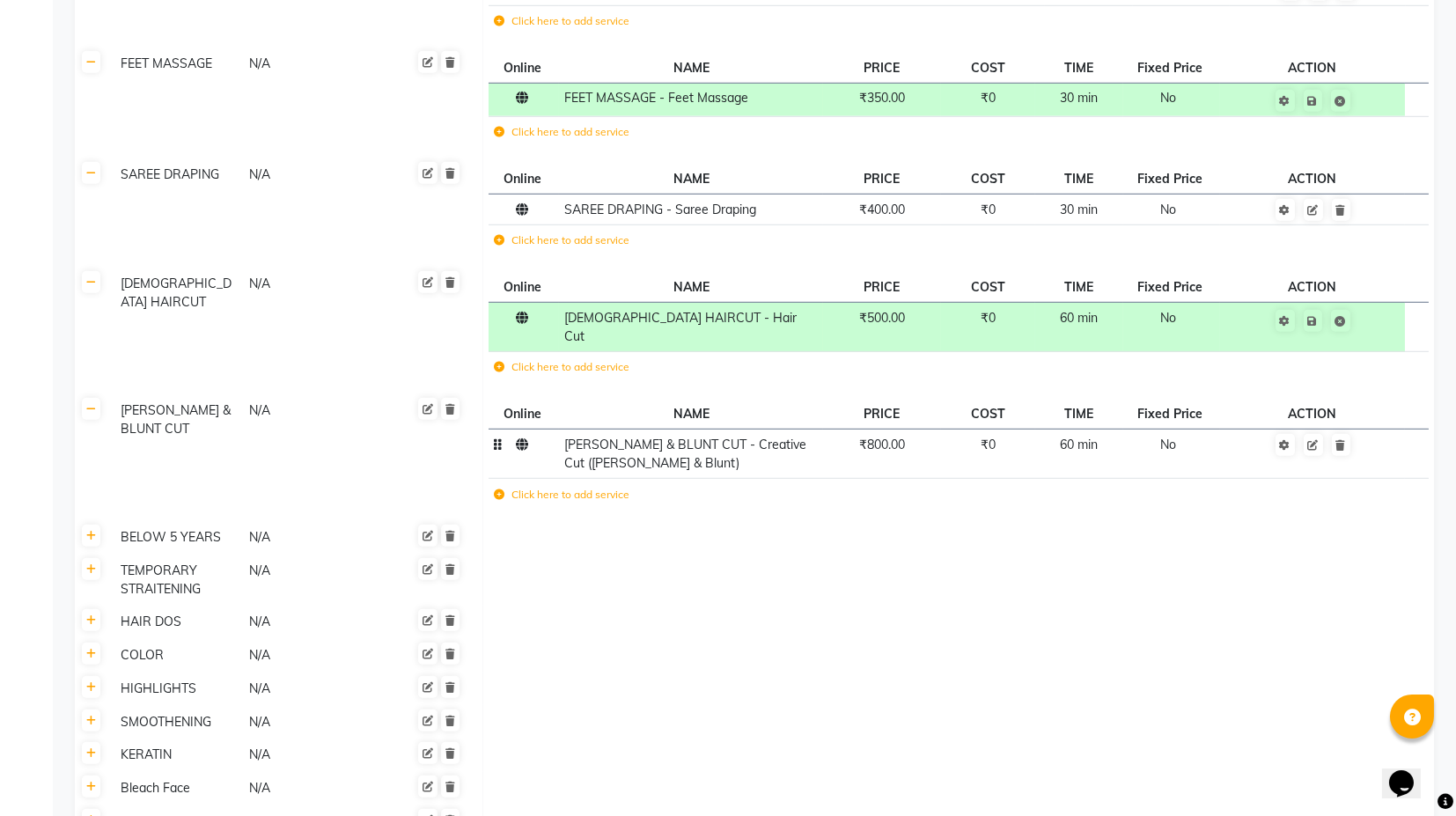
click at [877, 436] on span "₹800.00" at bounding box center [882, 444] width 46 height 16
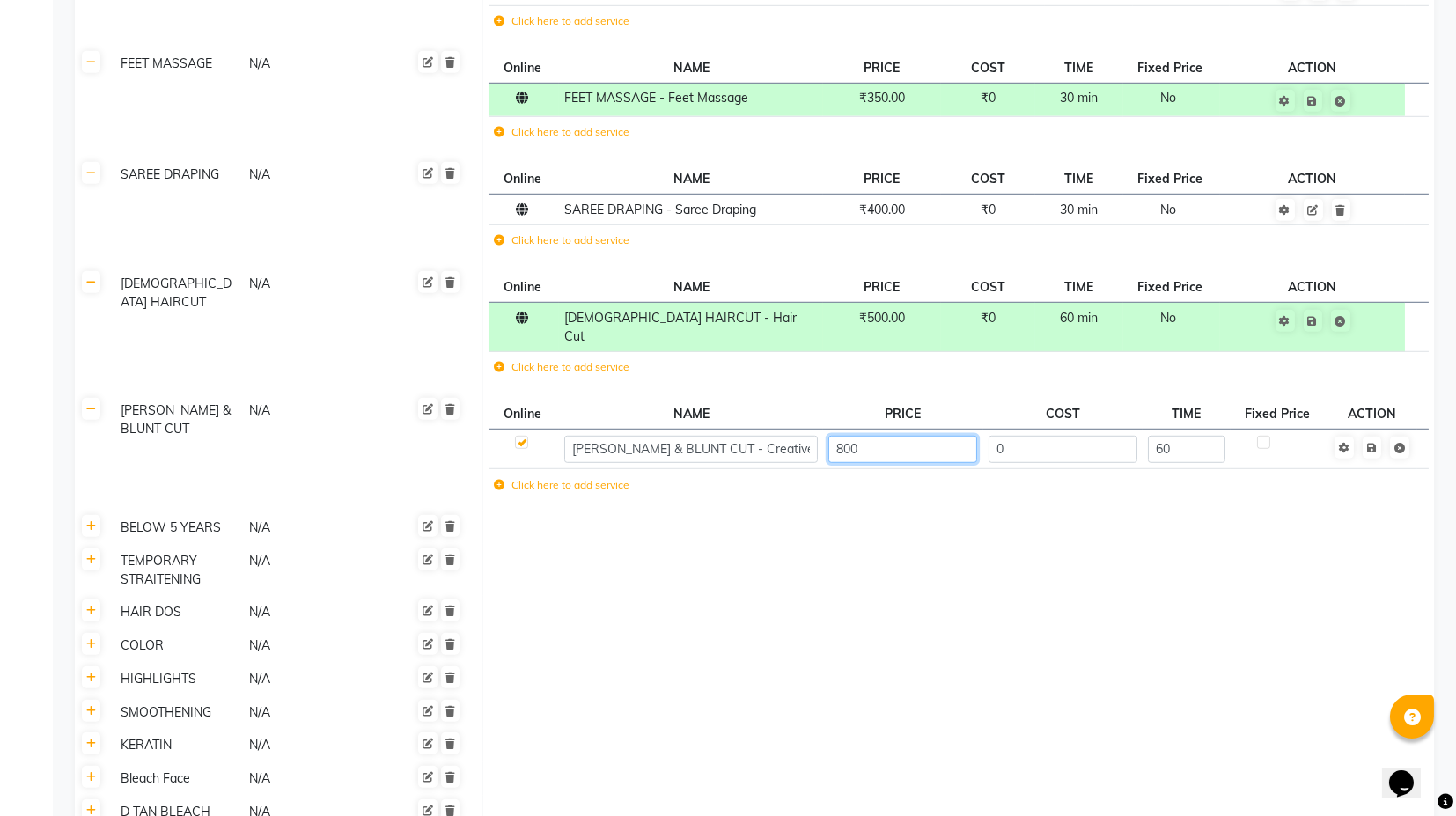
click at [839, 435] on input "800" at bounding box center [902, 448] width 149 height 27
click at [845, 435] on input "800" at bounding box center [902, 448] width 149 height 27
type input "700"
click at [1372, 429] on td "Save" at bounding box center [1373, 449] width 90 height 40
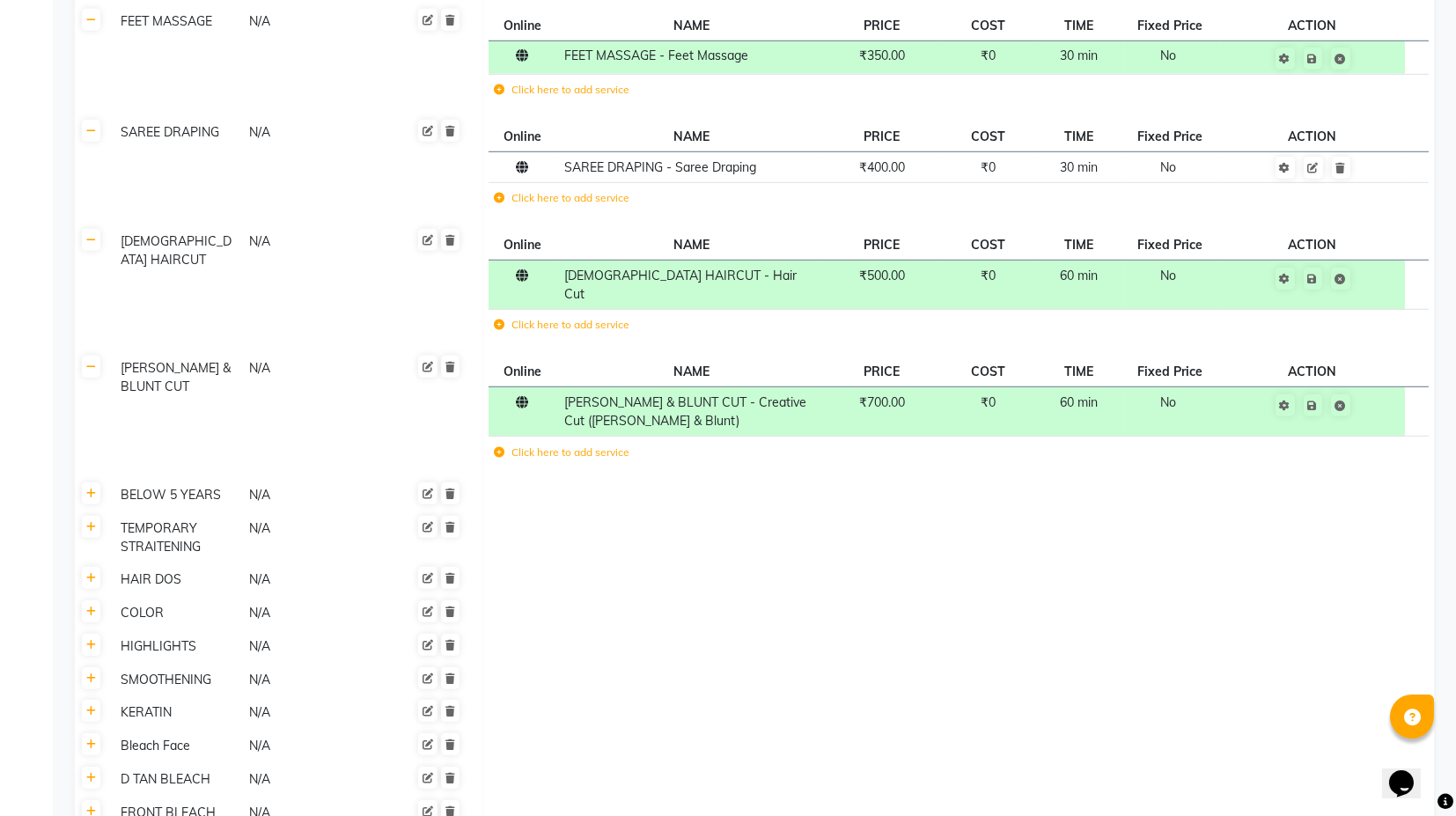
scroll to position [3910, 0]
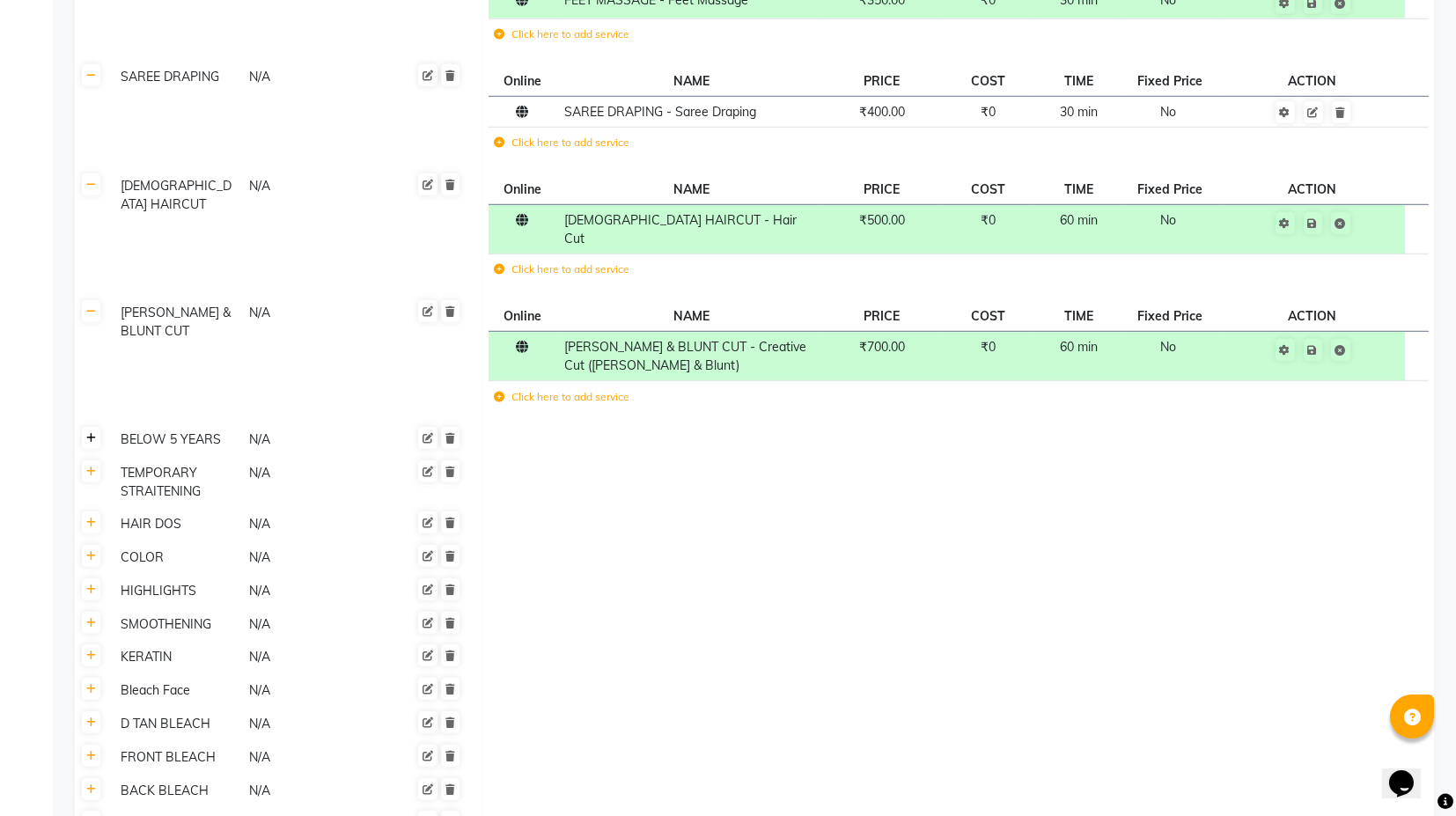
click at [94, 432] on icon at bounding box center [91, 437] width 10 height 11
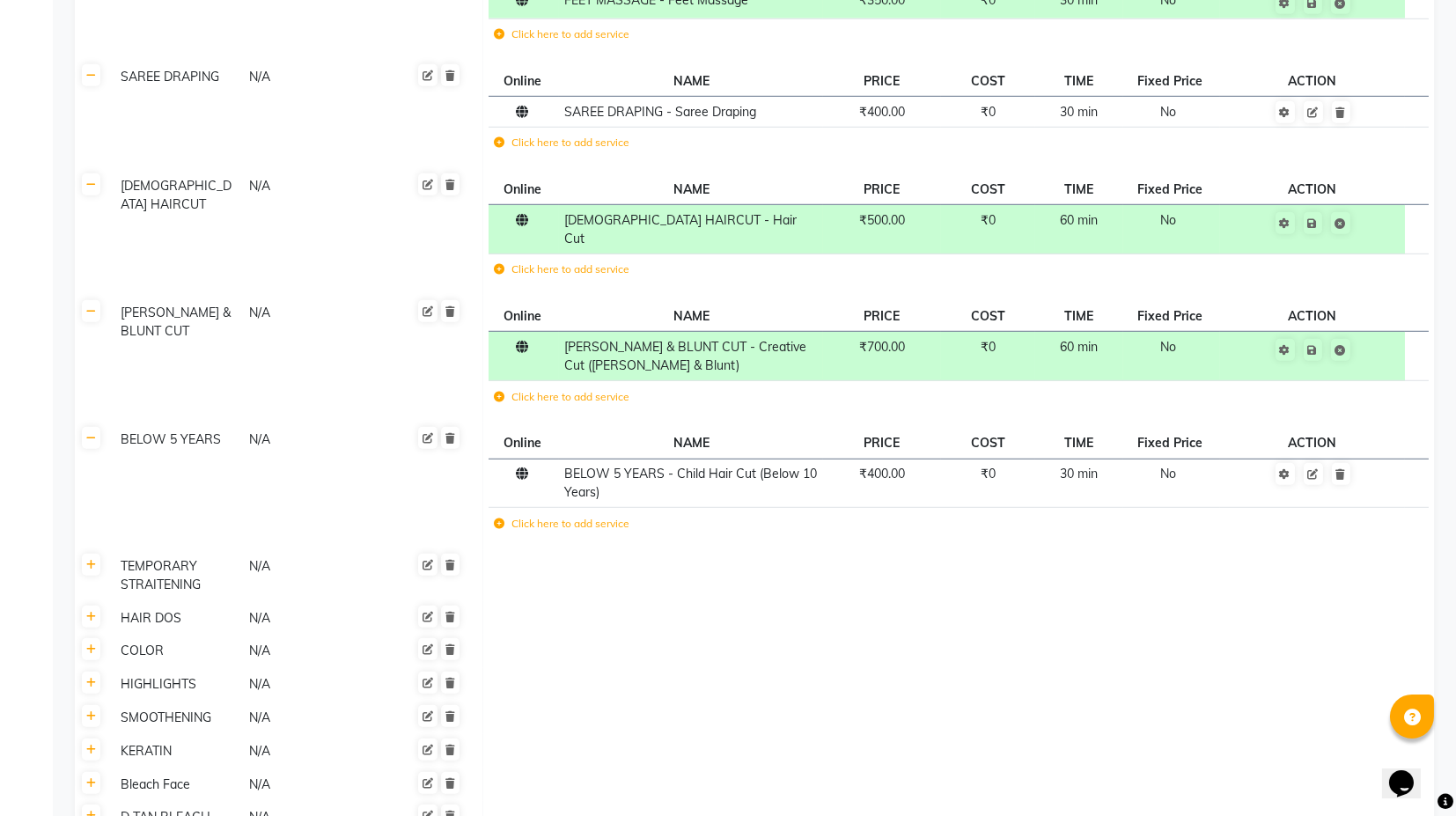
scroll to position [4008, 0]
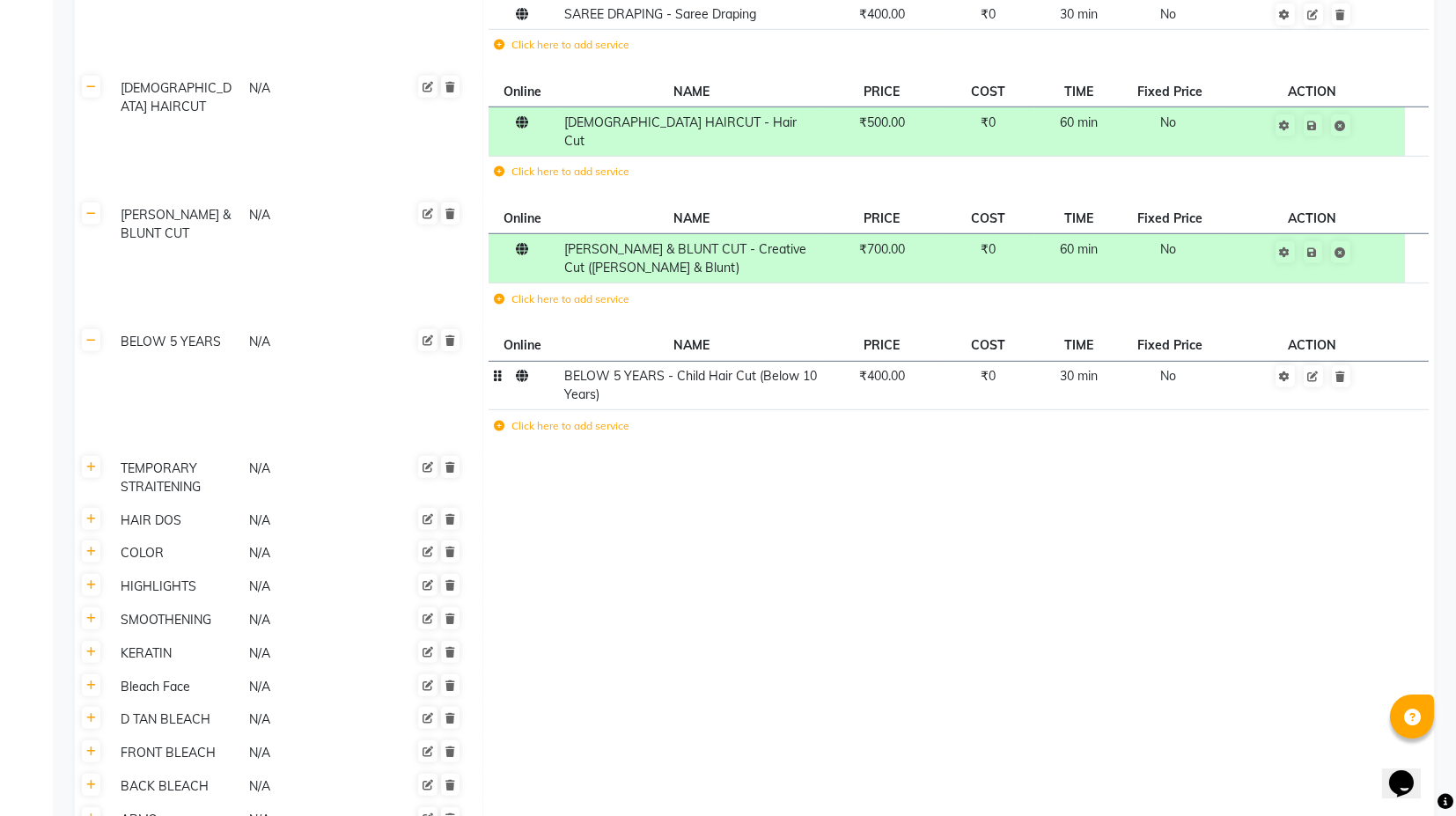
click at [899, 361] on td "₹400.00" at bounding box center [882, 385] width 118 height 49
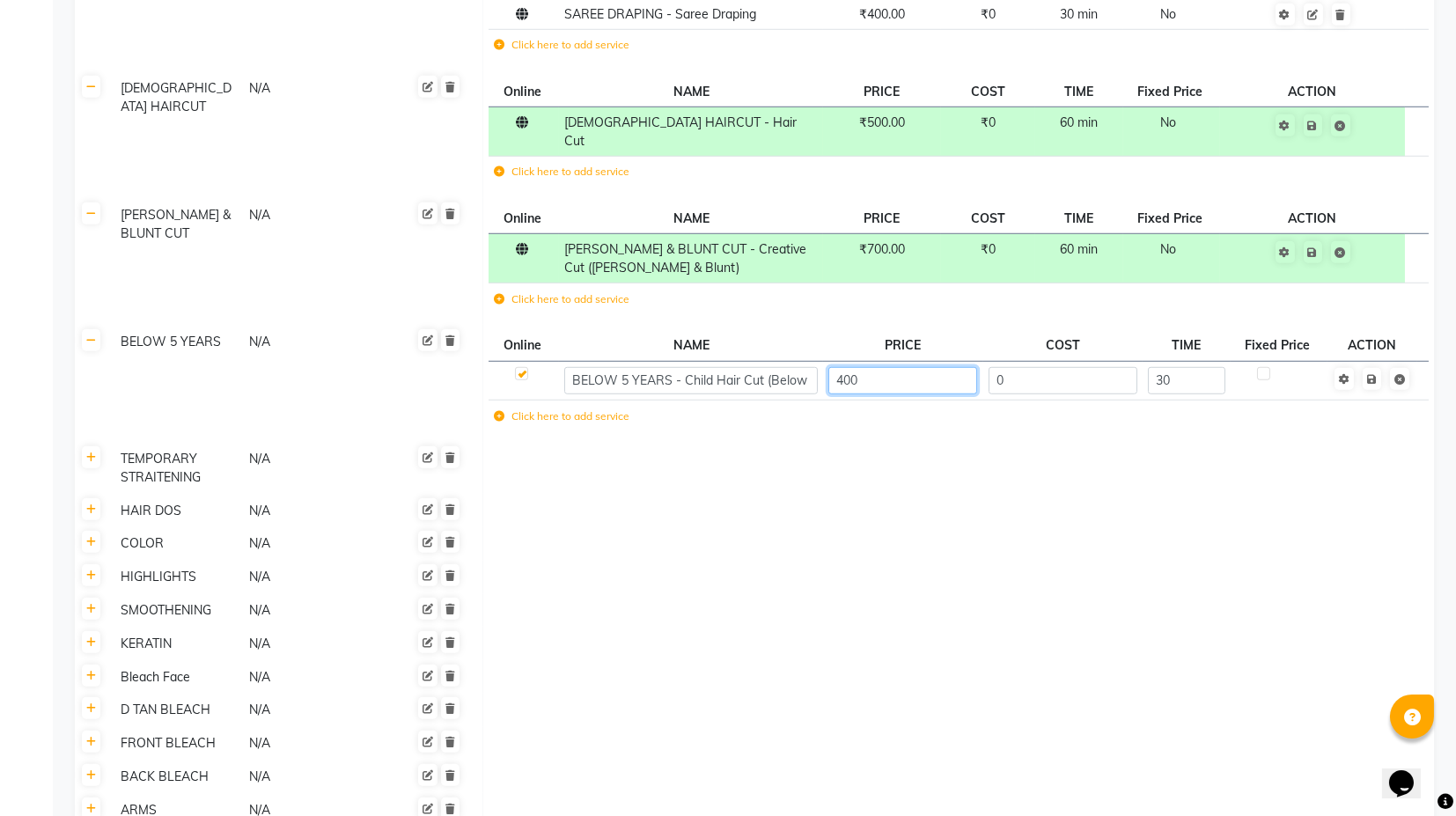
click at [897, 367] on input "400" at bounding box center [902, 380] width 149 height 27
click at [892, 367] on input "400" at bounding box center [902, 380] width 149 height 27
type input "350"
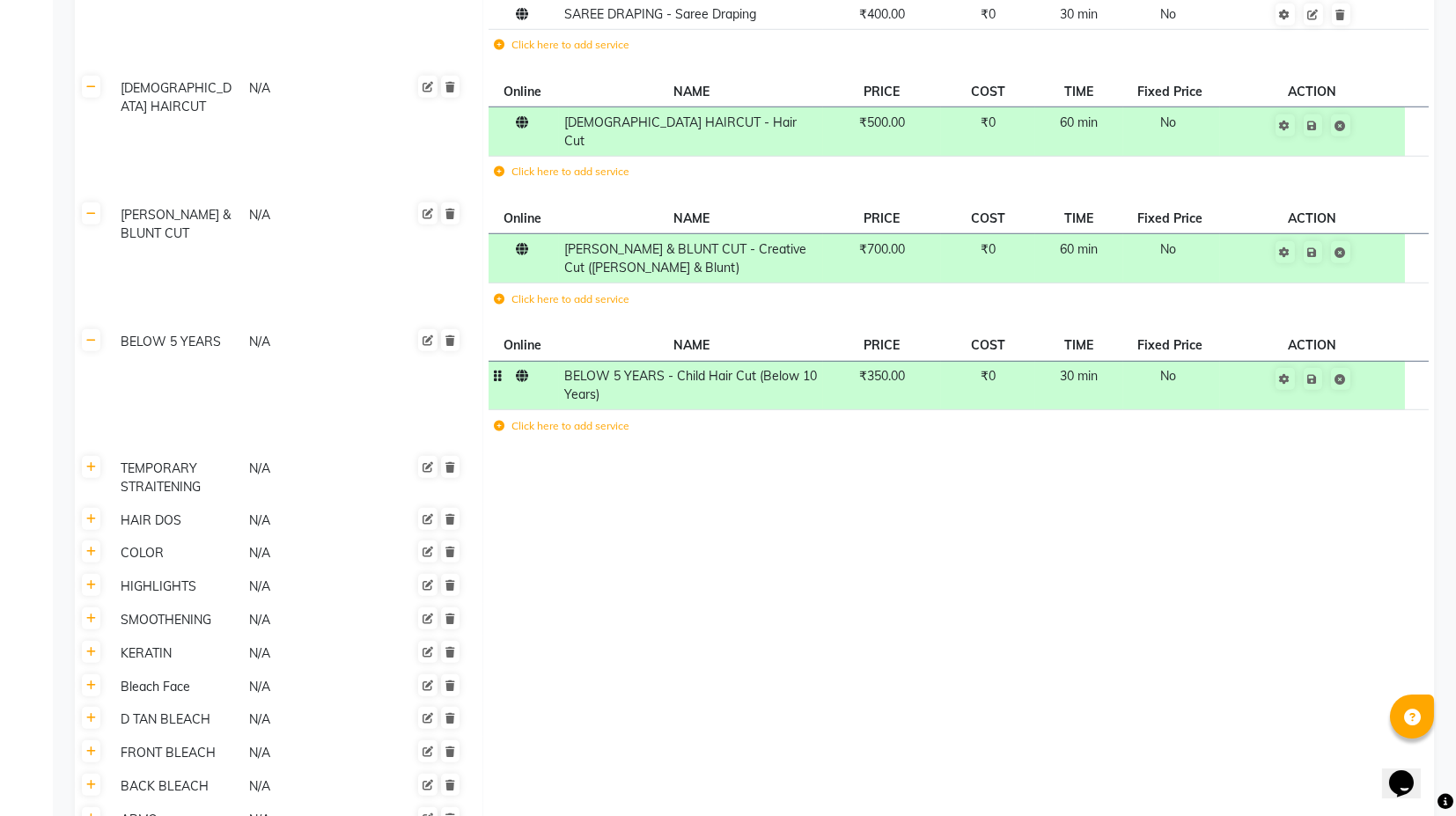
click at [1368, 361] on td "Save" at bounding box center [1312, 385] width 185 height 49
click at [675, 503] on td at bounding box center [958, 519] width 951 height 33
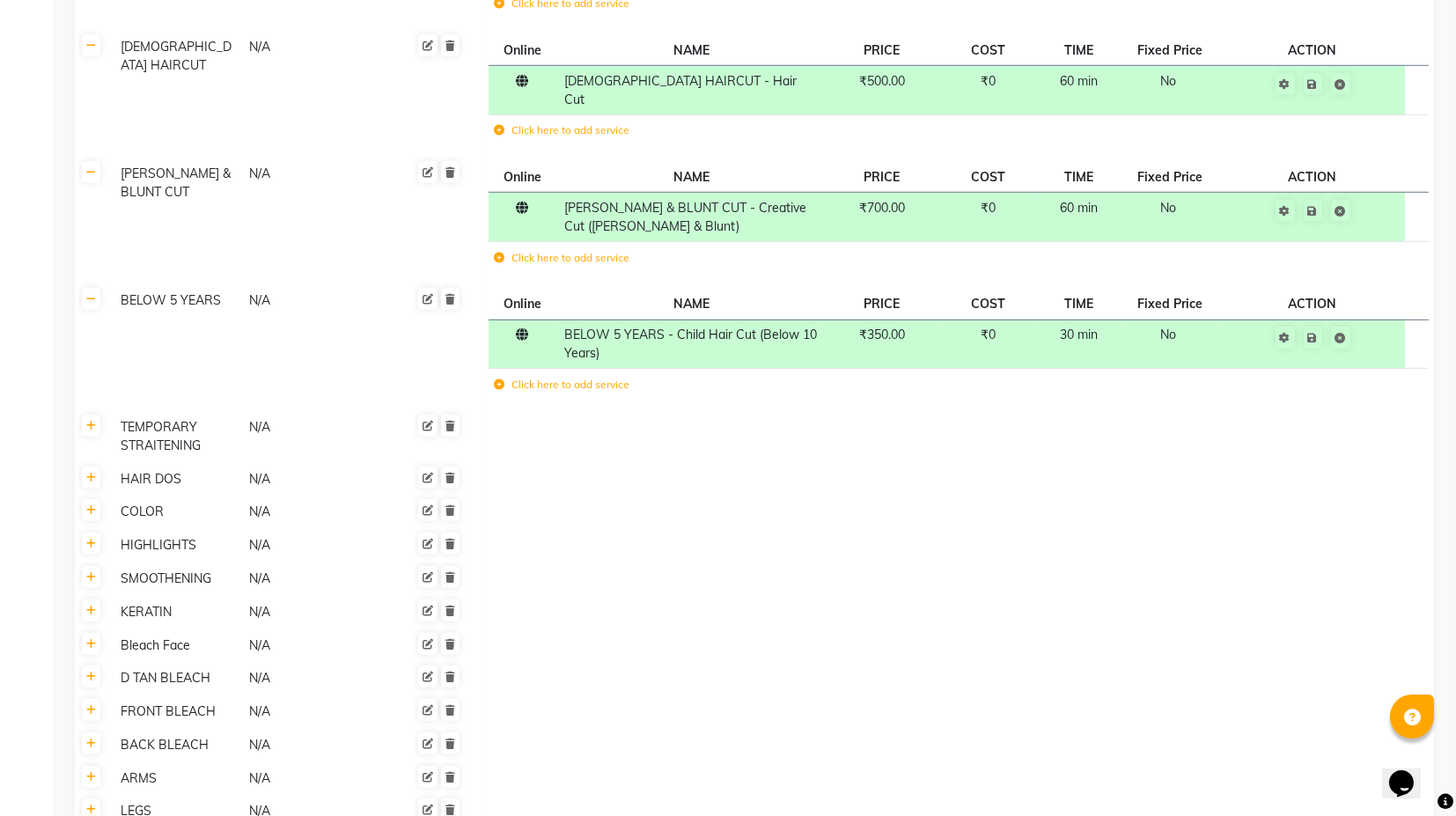
scroll to position [4204, 0]
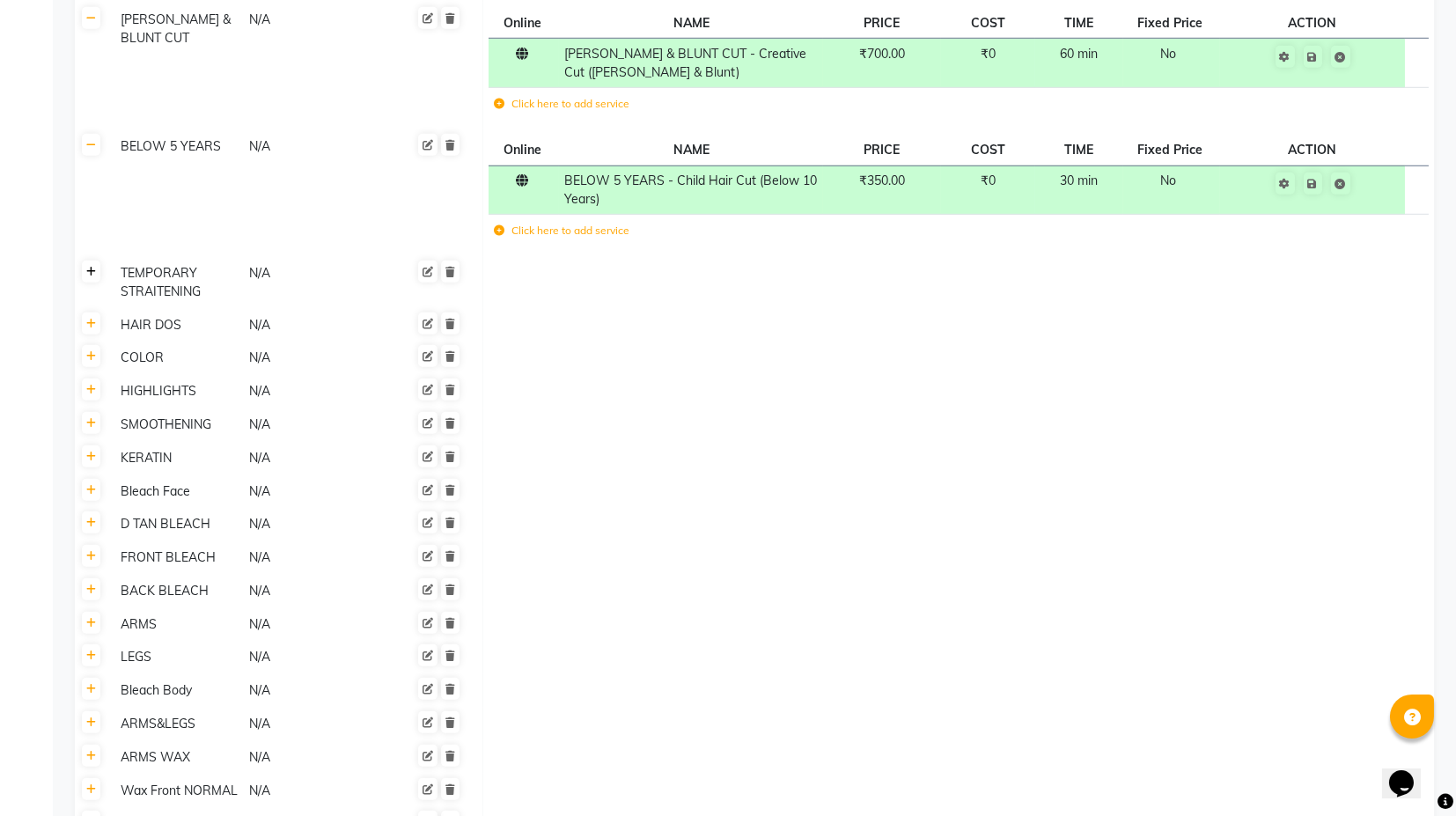
click at [95, 261] on link at bounding box center [91, 272] width 19 height 22
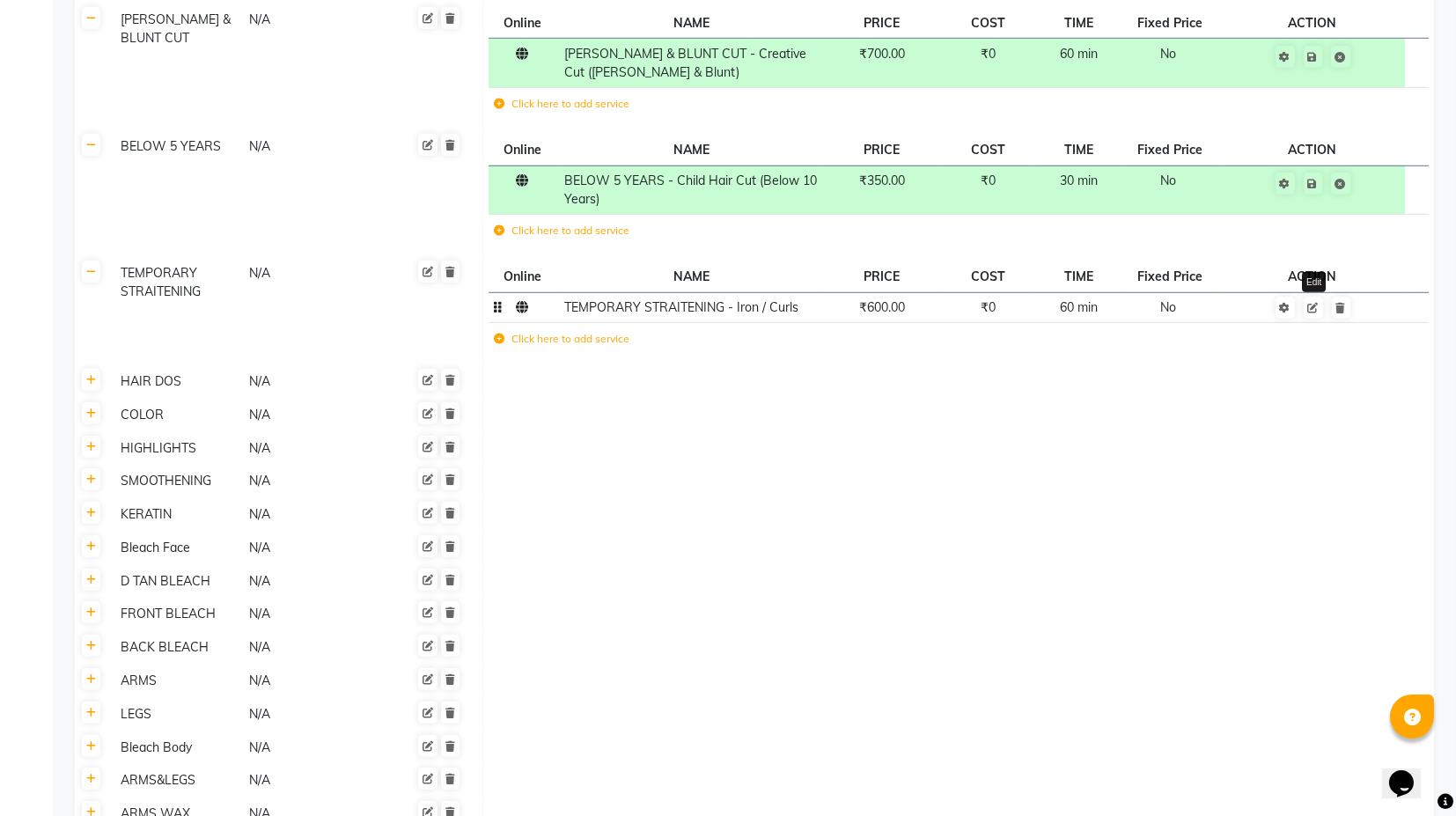
click at [1315, 303] on icon at bounding box center [1313, 308] width 11 height 11
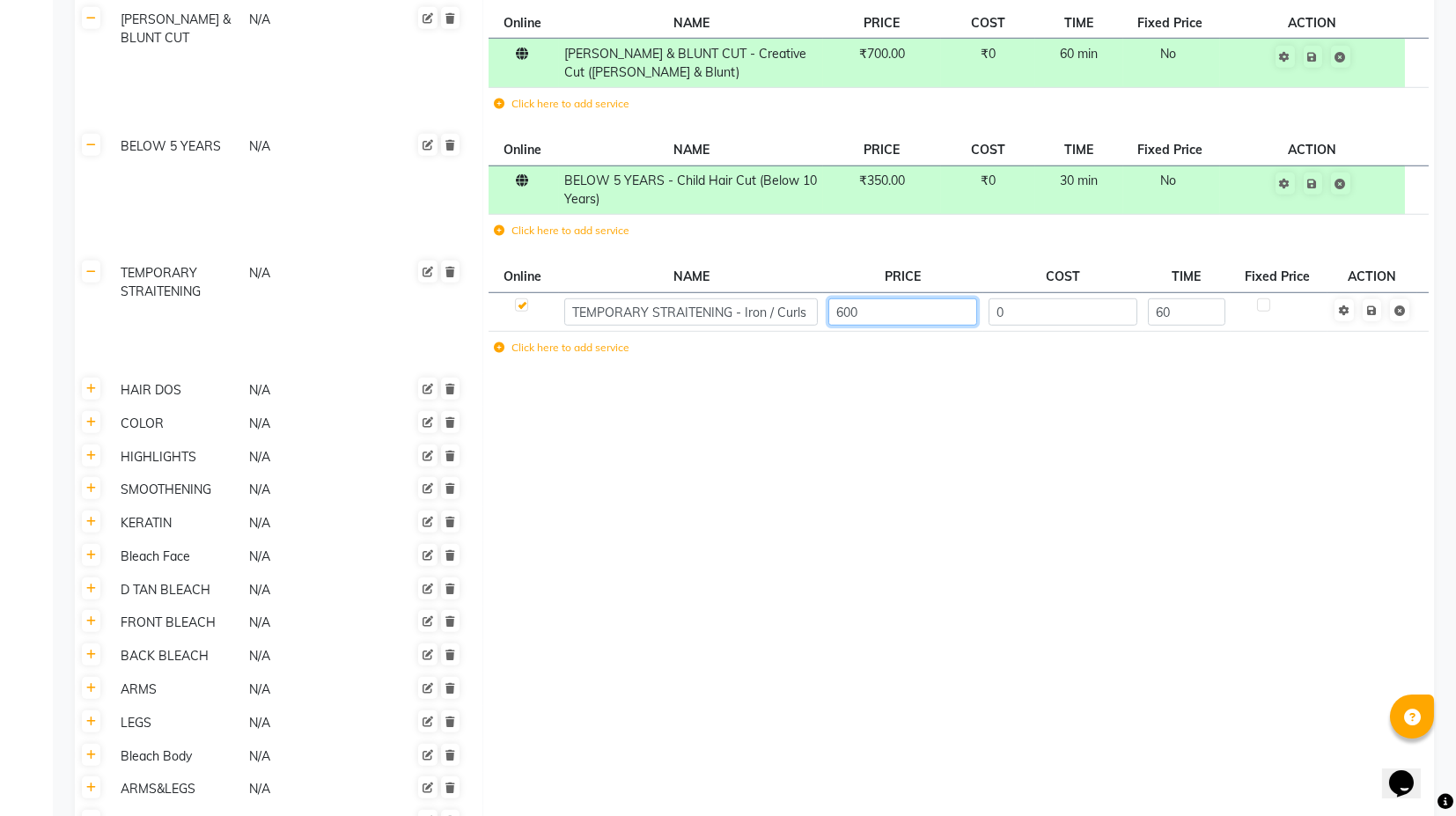
click at [867, 299] on input "600" at bounding box center [902, 312] width 149 height 27
type input "500"
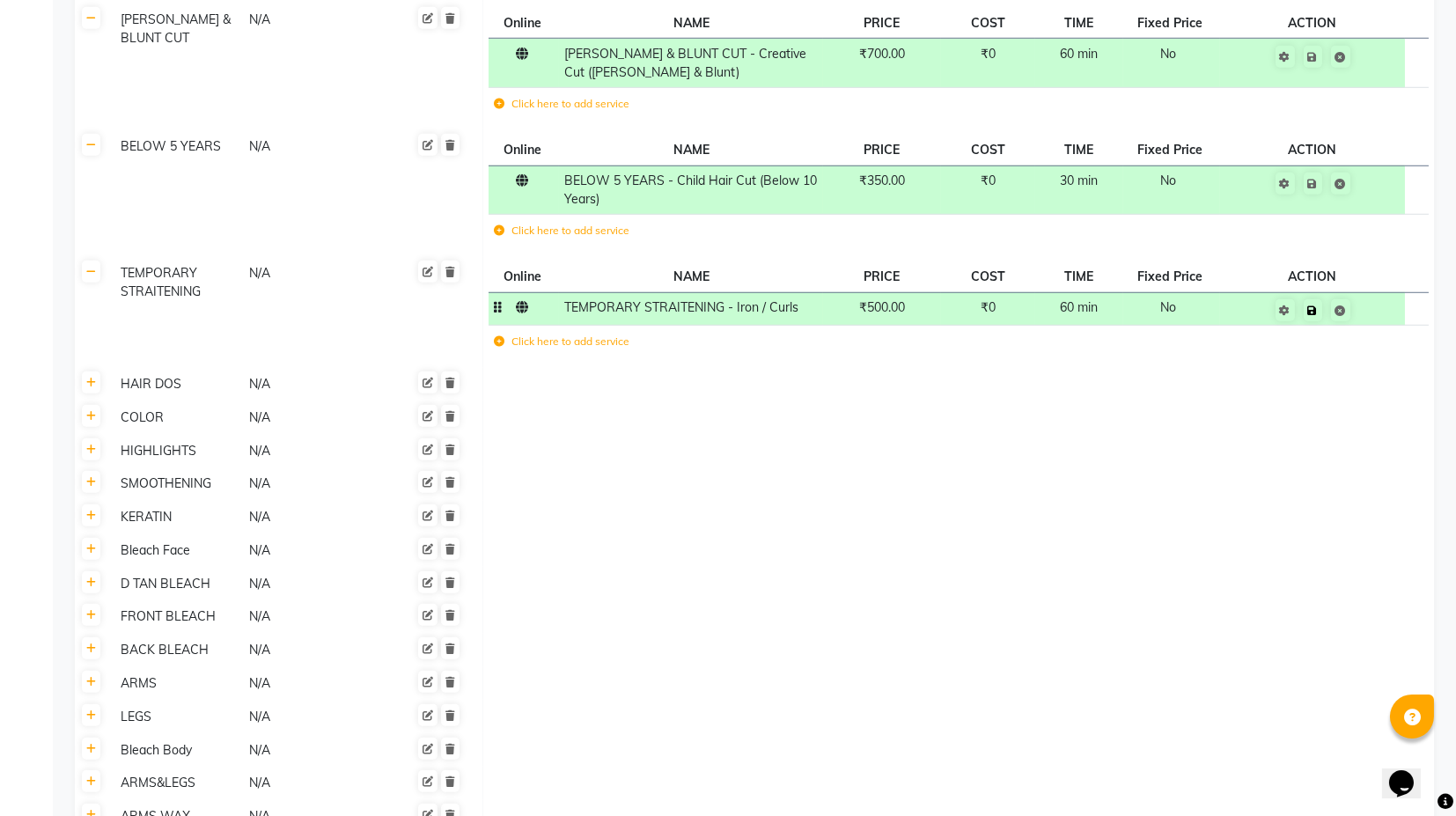
click at [1365, 292] on td "Save" at bounding box center [1312, 308] width 185 height 33
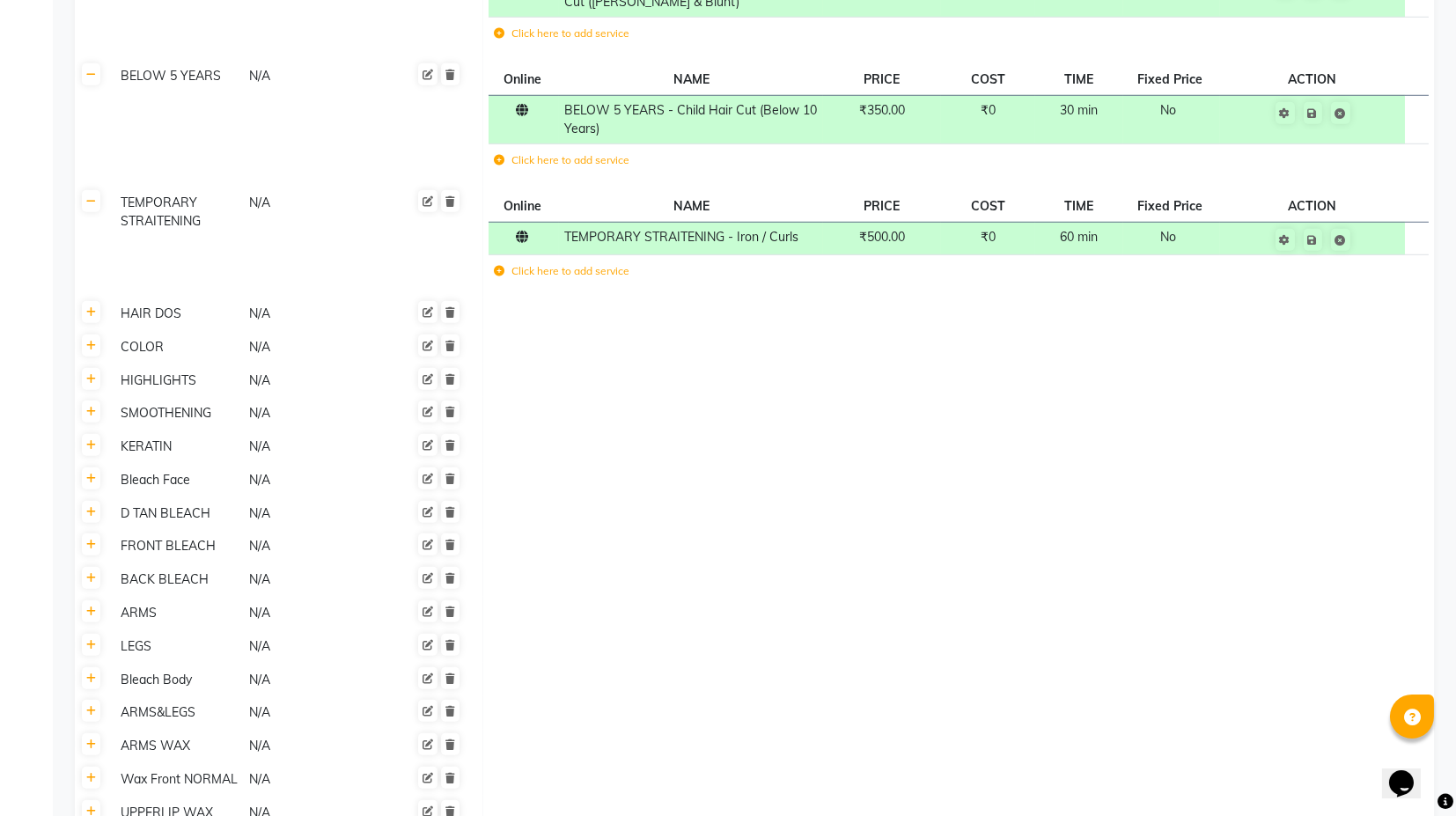
scroll to position [4301, 0]
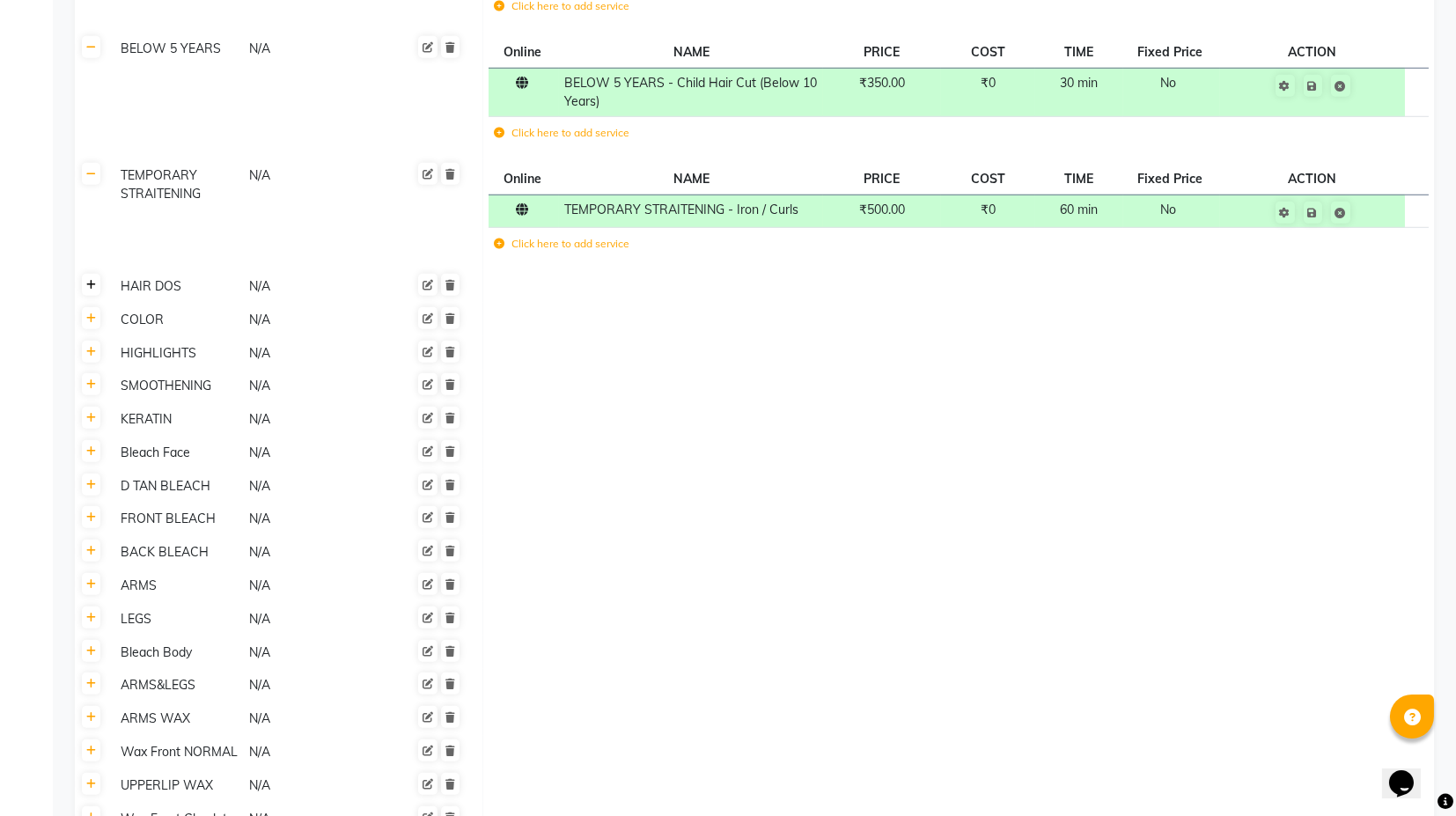
click at [89, 280] on icon at bounding box center [91, 285] width 10 height 11
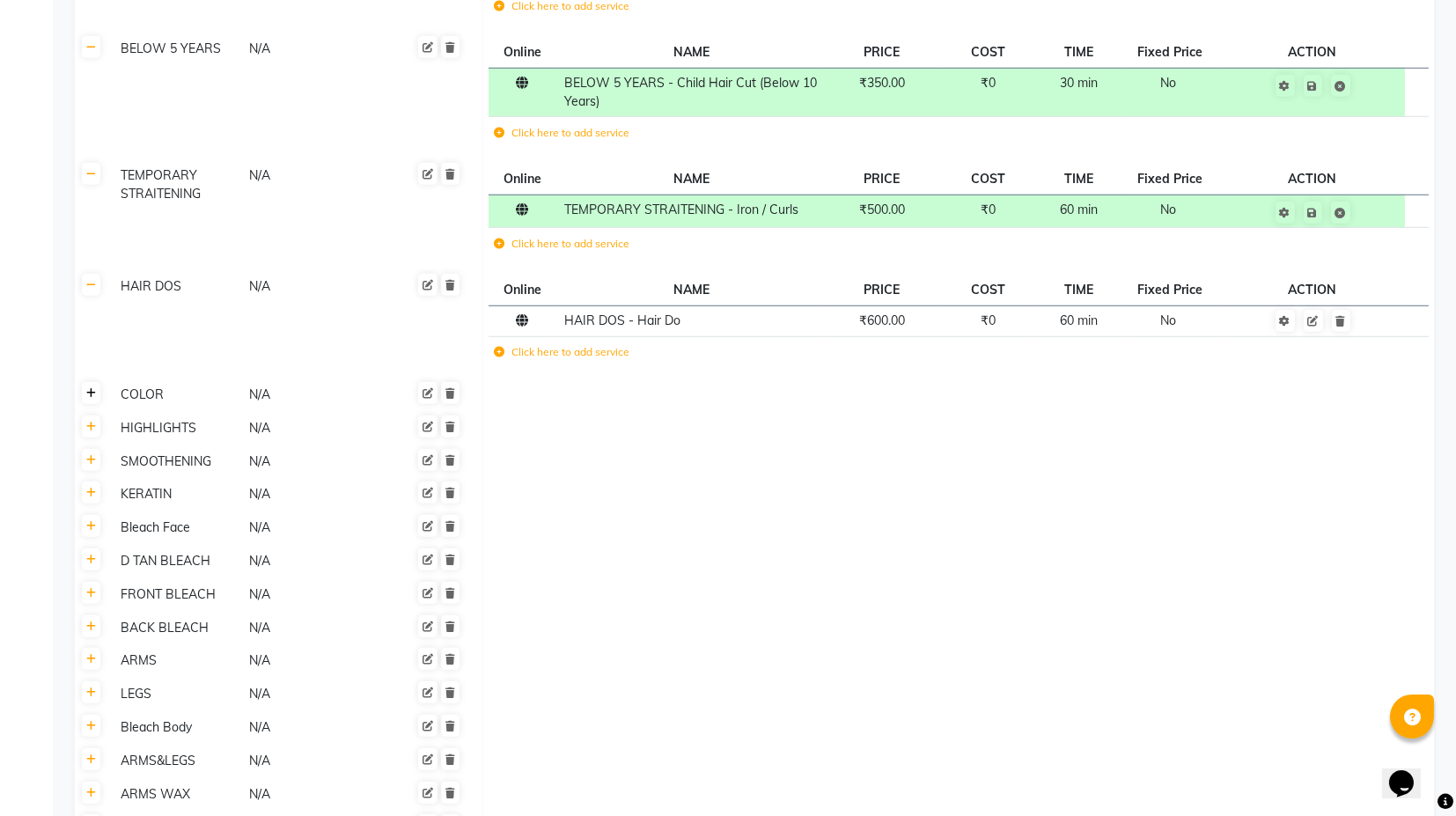
click at [82, 382] on link at bounding box center [91, 393] width 19 height 22
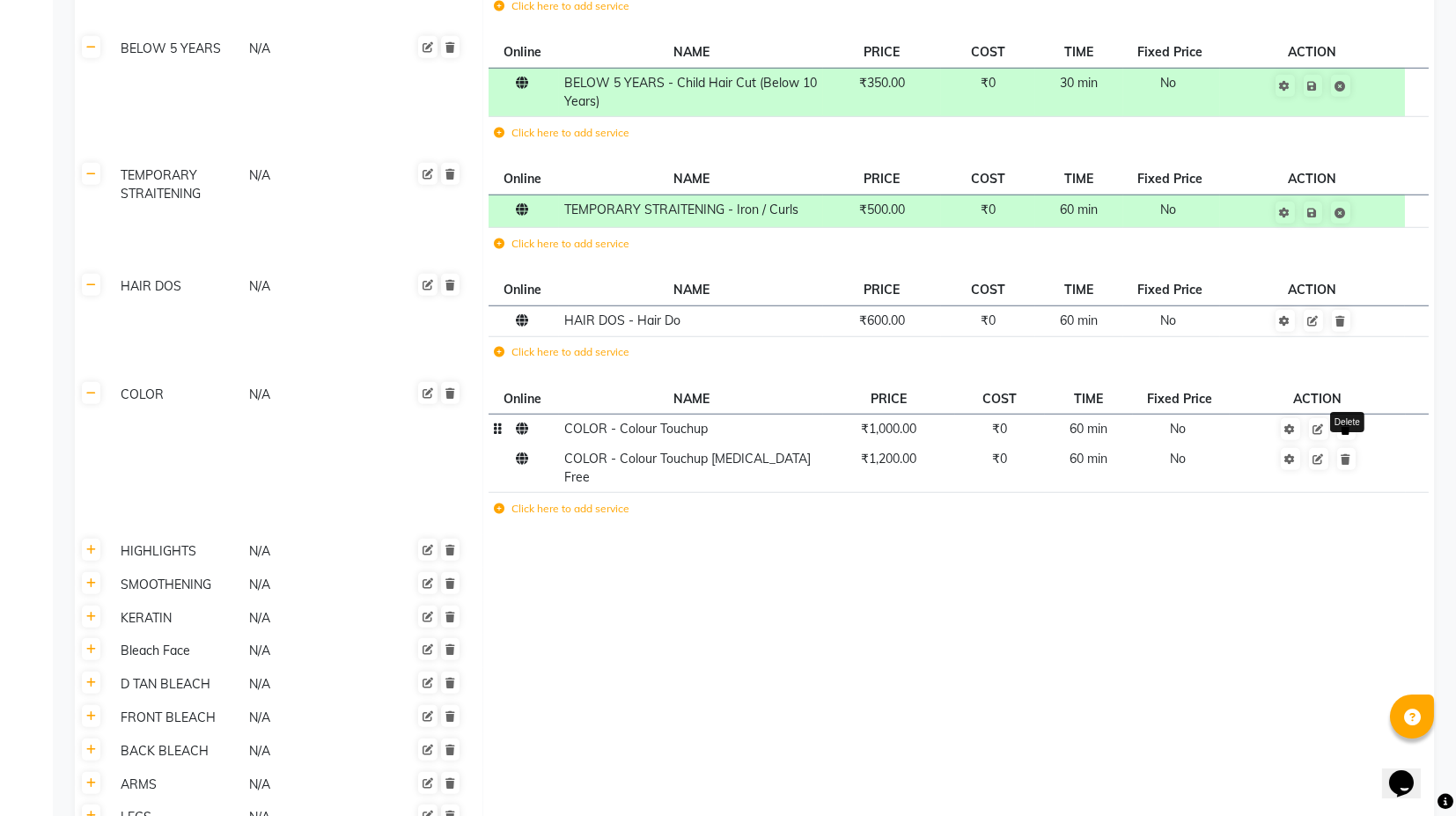
click at [1344, 424] on icon at bounding box center [1347, 429] width 10 height 11
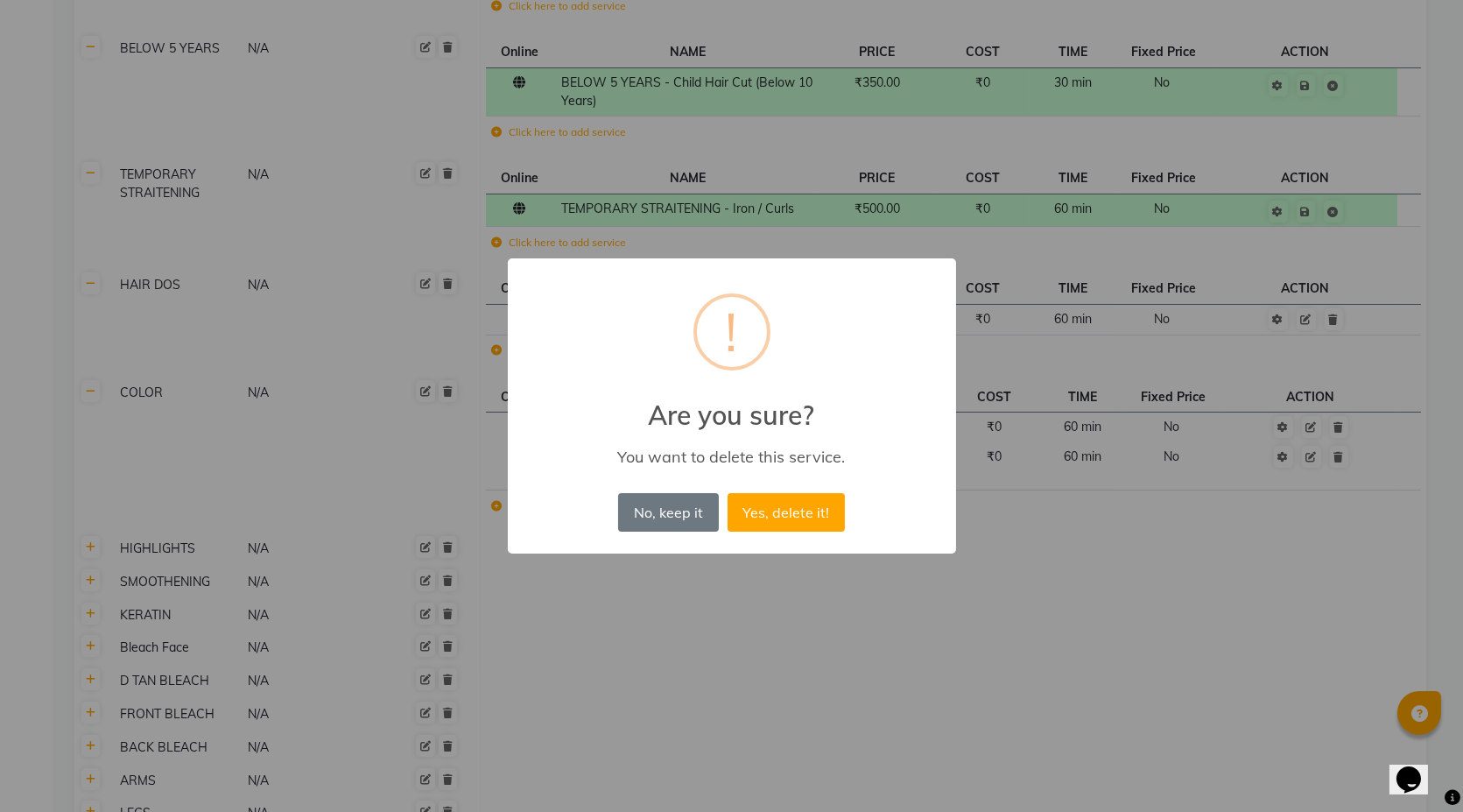
click at [798, 511] on button "Yes, delete it!" at bounding box center [786, 512] width 117 height 39
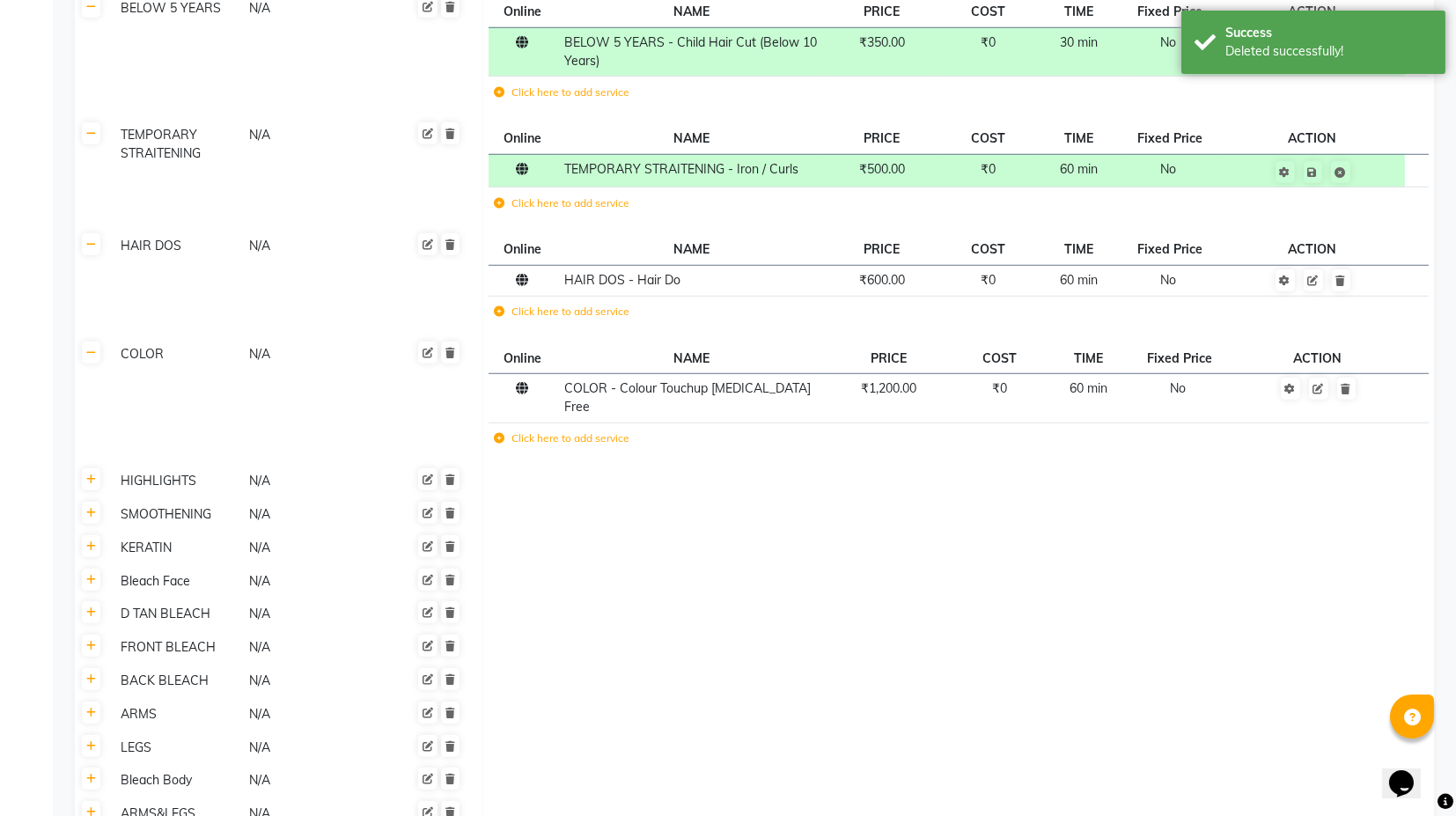
scroll to position [4400, 0]
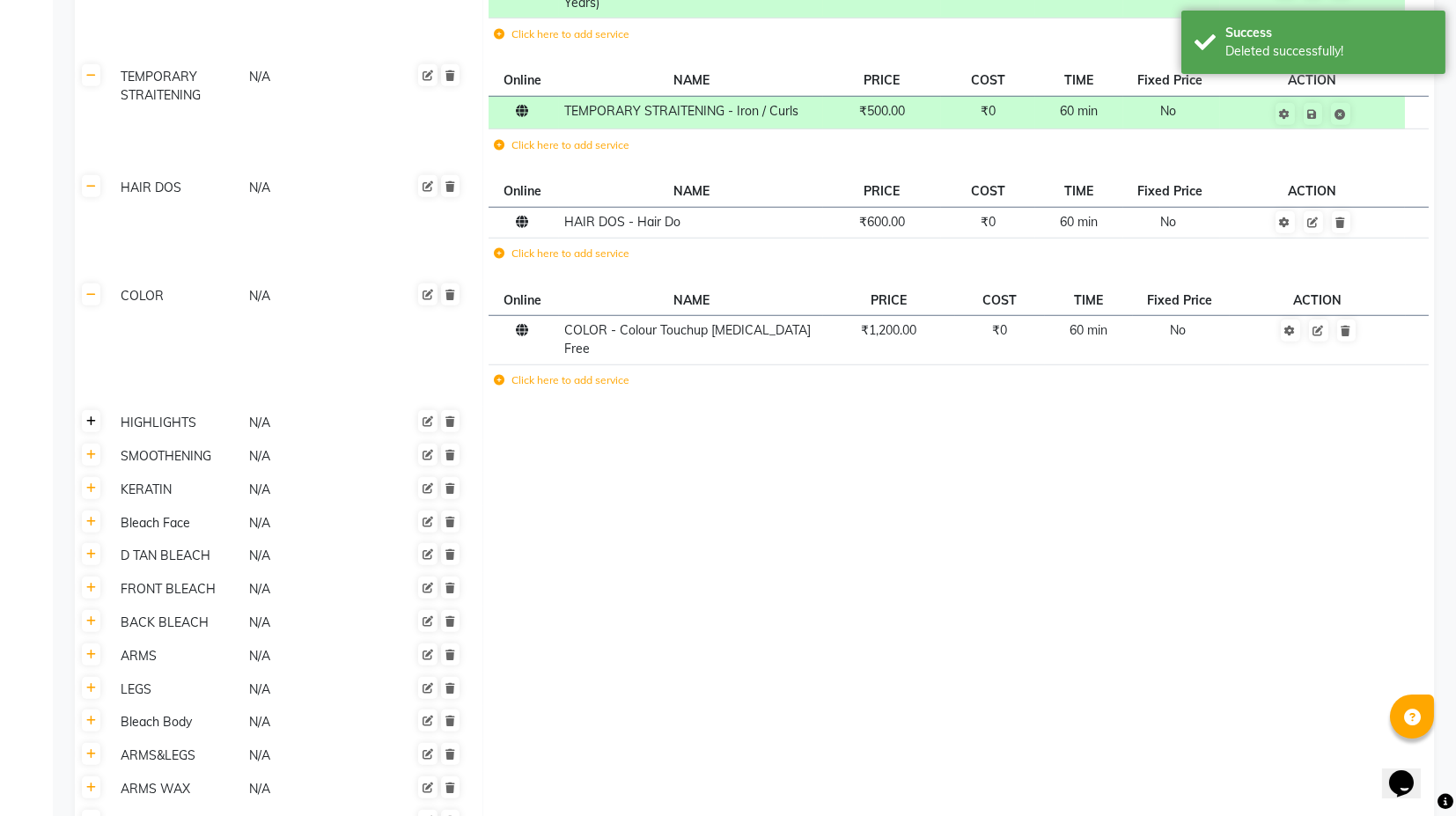
click at [92, 416] on icon at bounding box center [91, 421] width 10 height 11
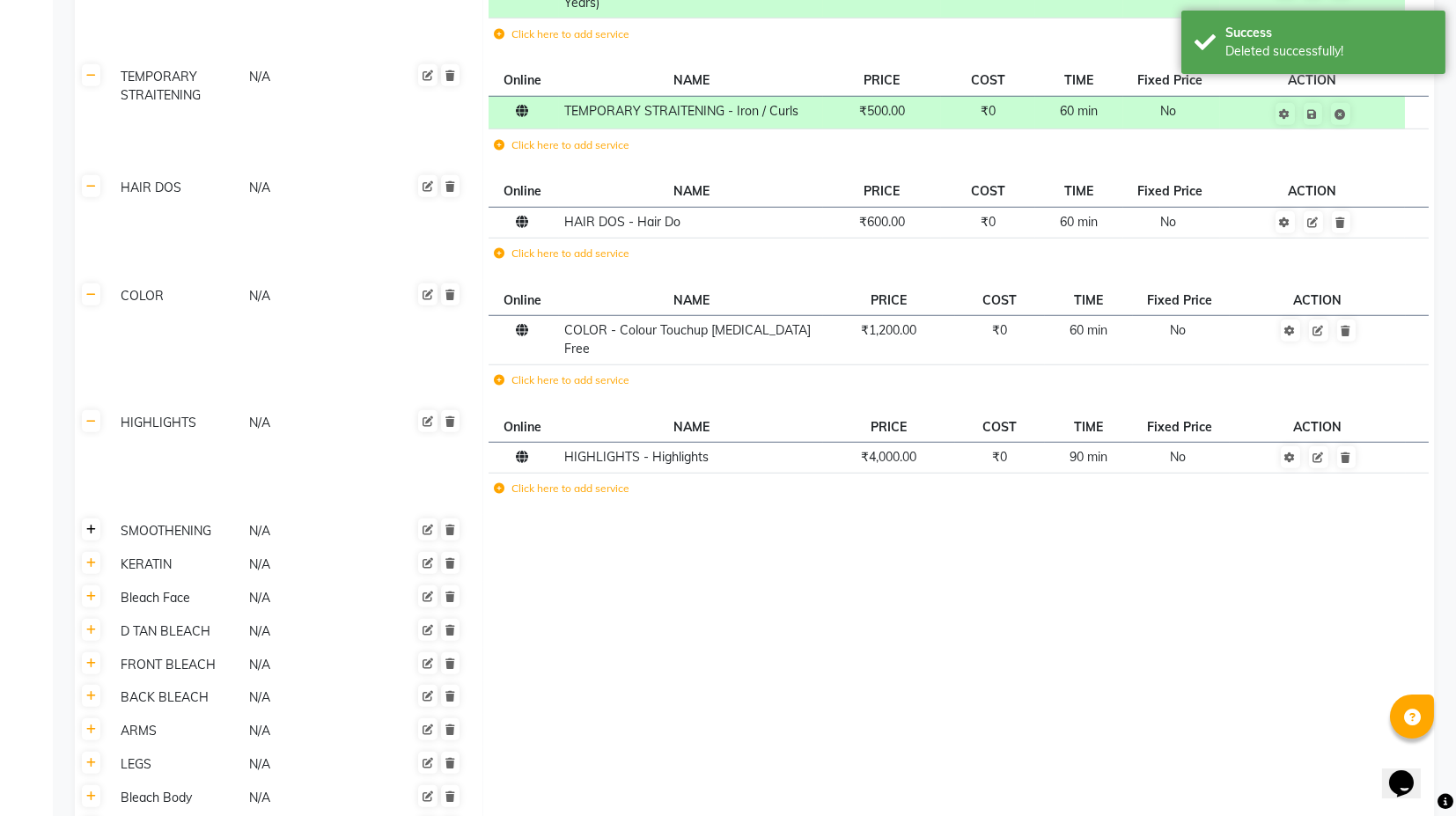
click at [99, 518] on link at bounding box center [91, 529] width 19 height 22
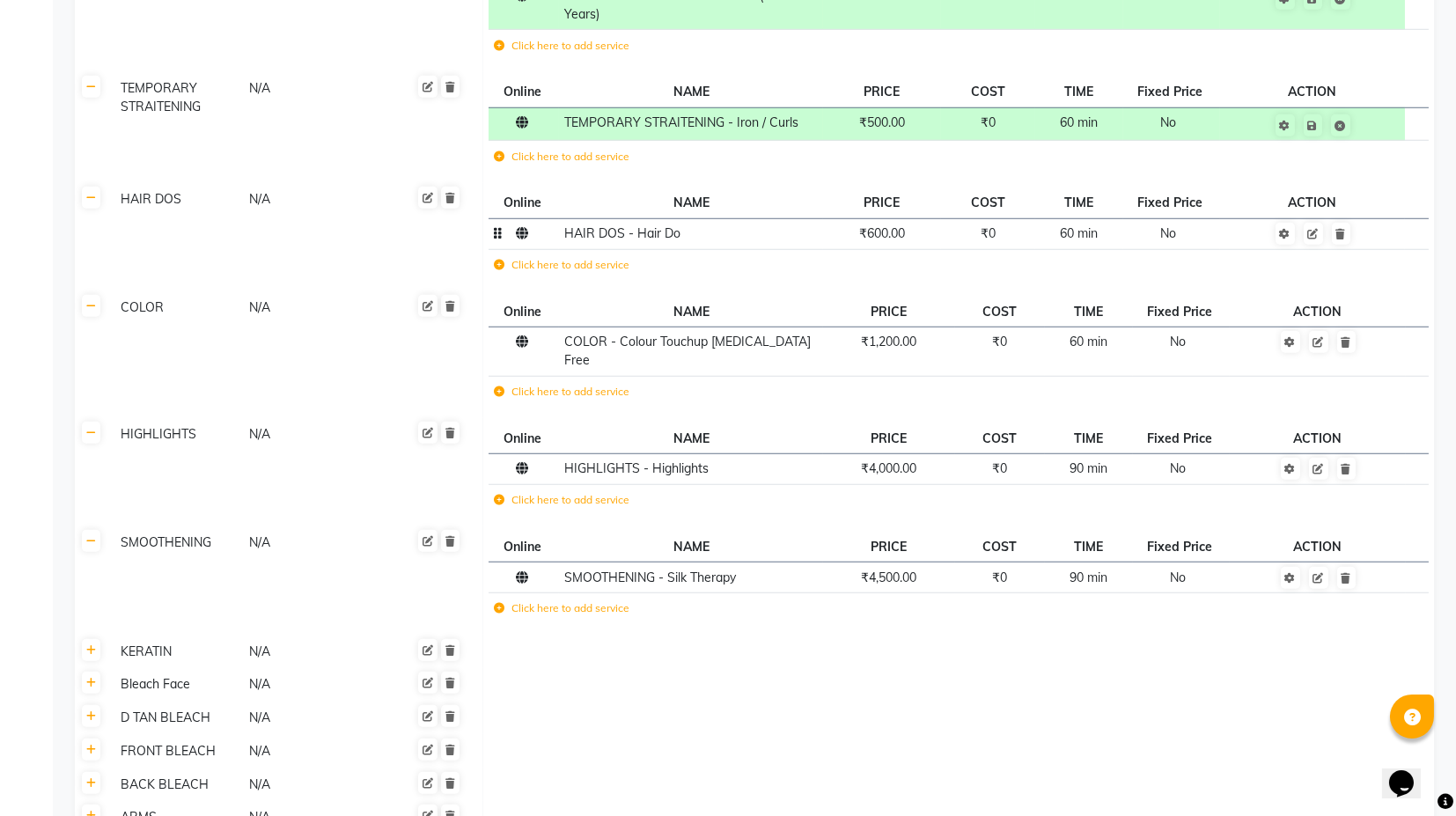
scroll to position [4497, 0]
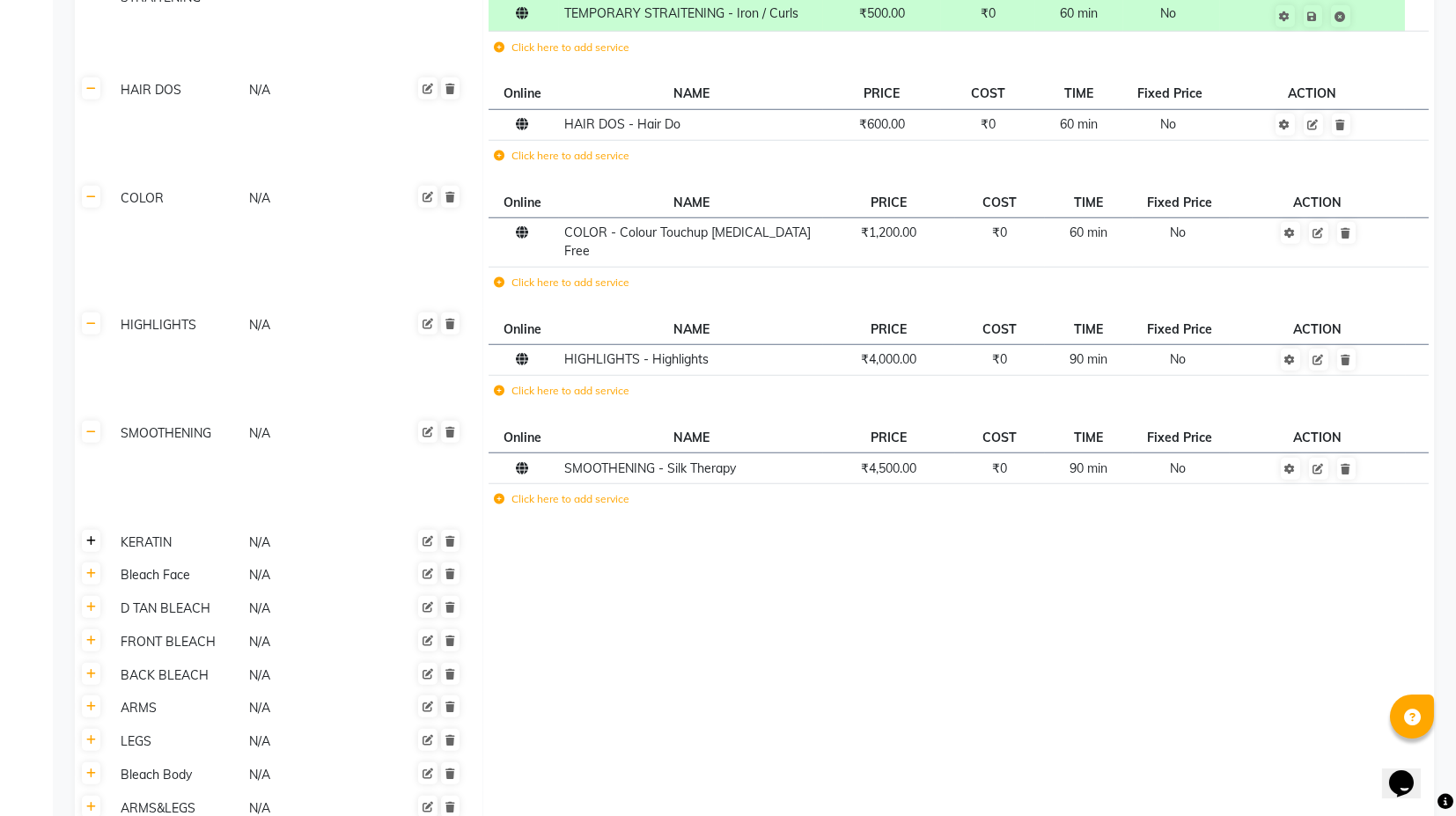
click at [85, 529] on link at bounding box center [91, 540] width 19 height 22
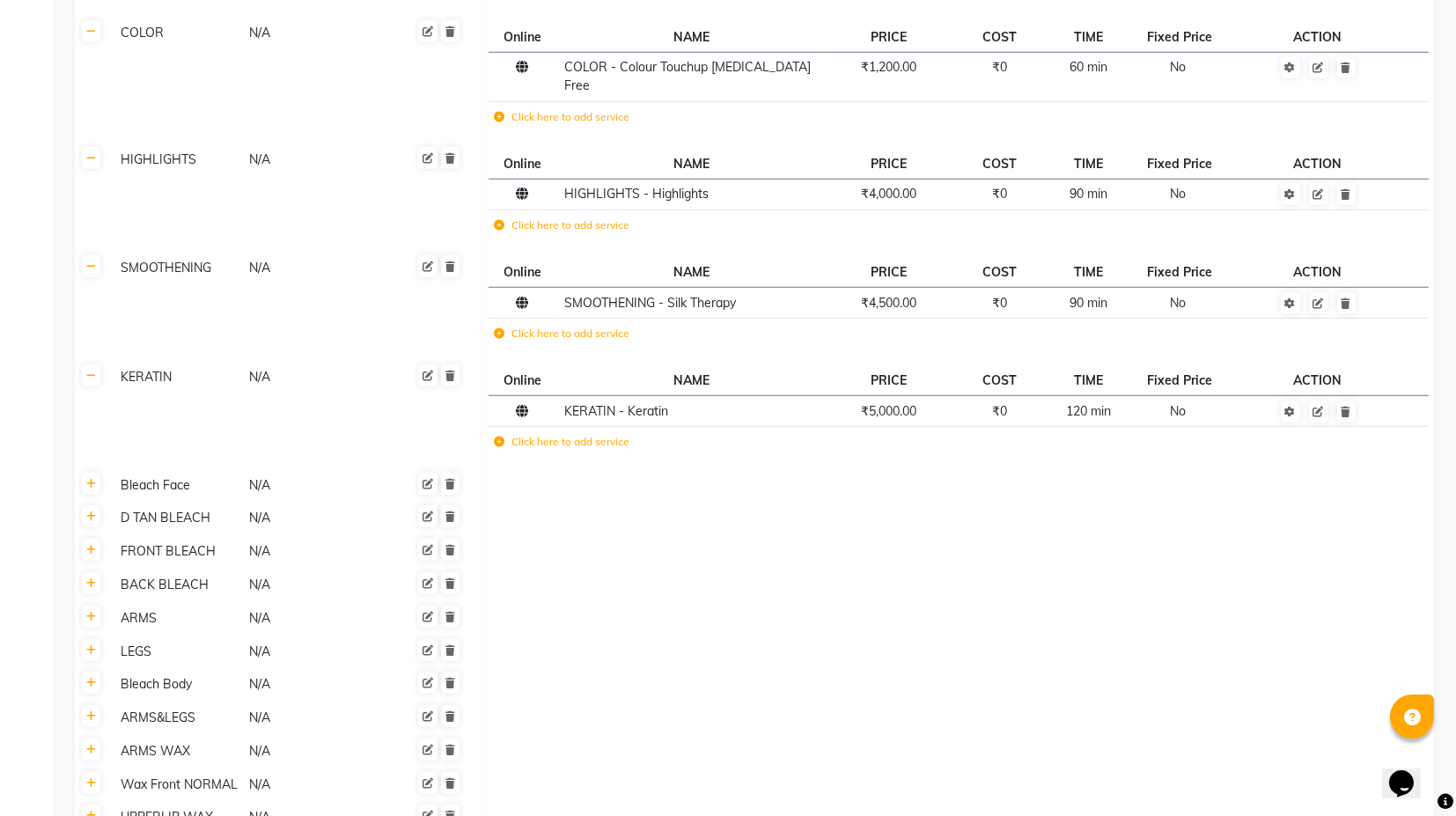
scroll to position [4692, 0]
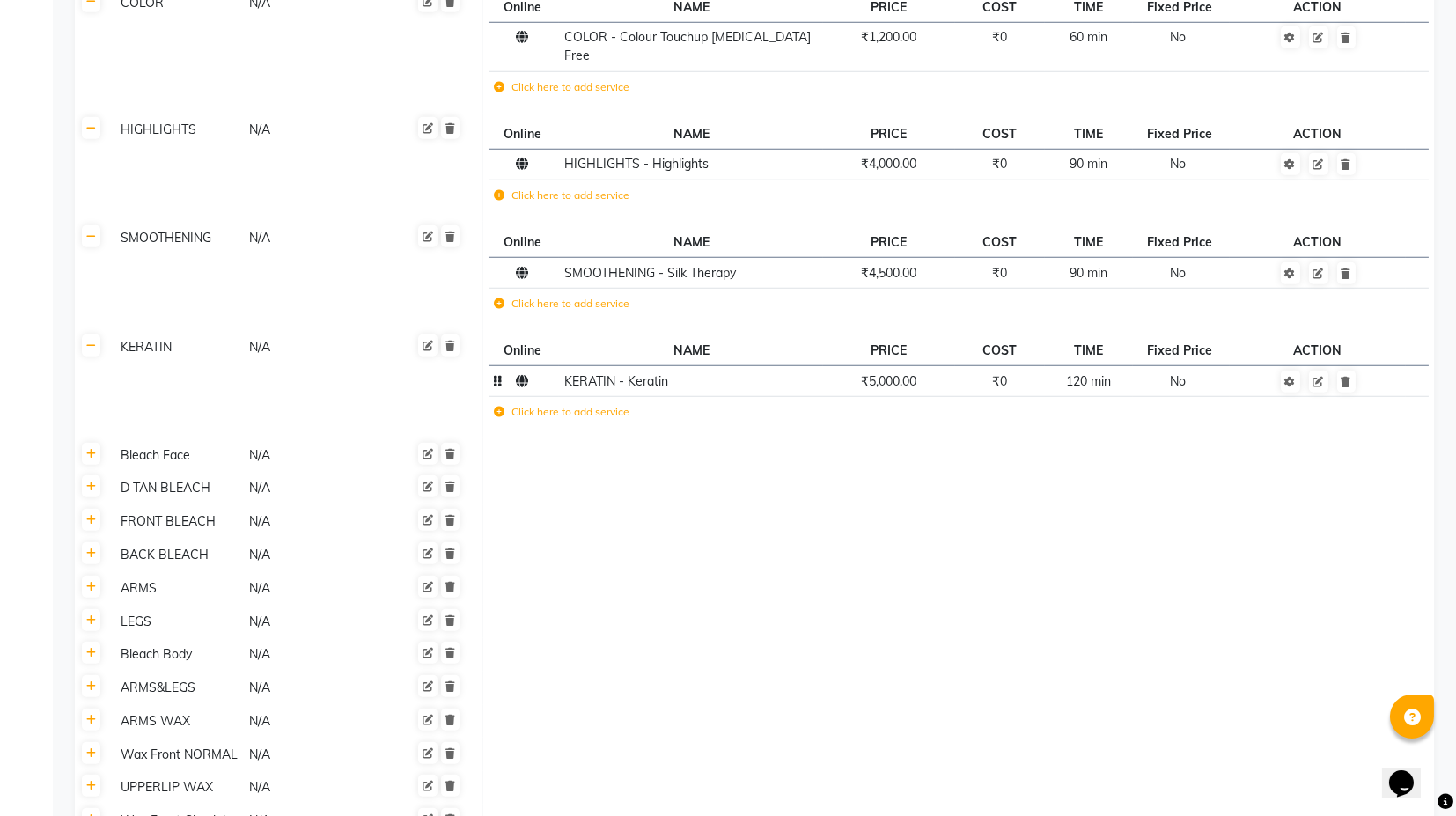
click at [881, 374] on span "₹5,000.00" at bounding box center [889, 382] width 56 height 16
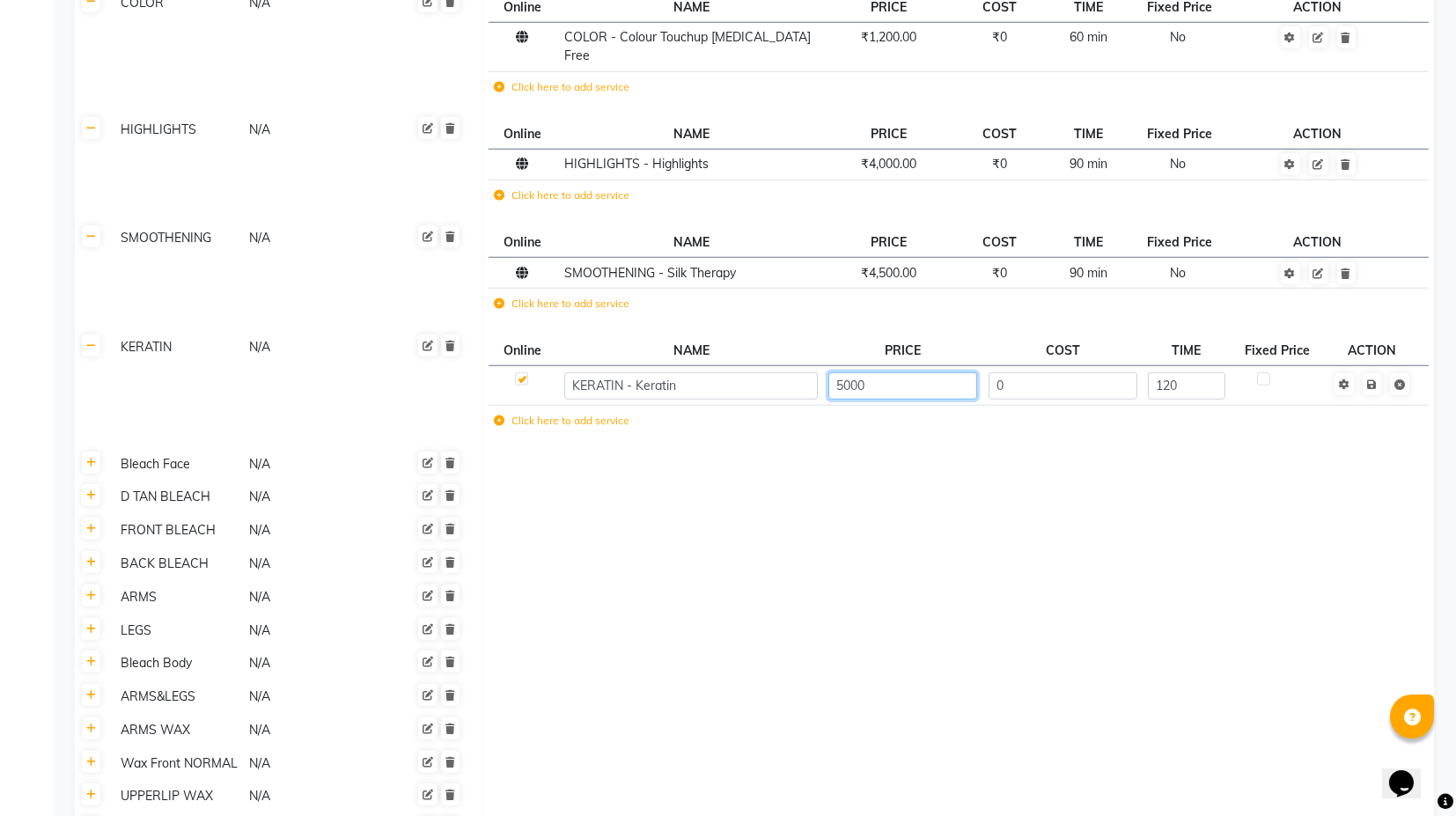
click at [861, 373] on input "5000" at bounding box center [902, 386] width 149 height 27
type input "4000"
click at [887, 447] on td at bounding box center [958, 463] width 951 height 33
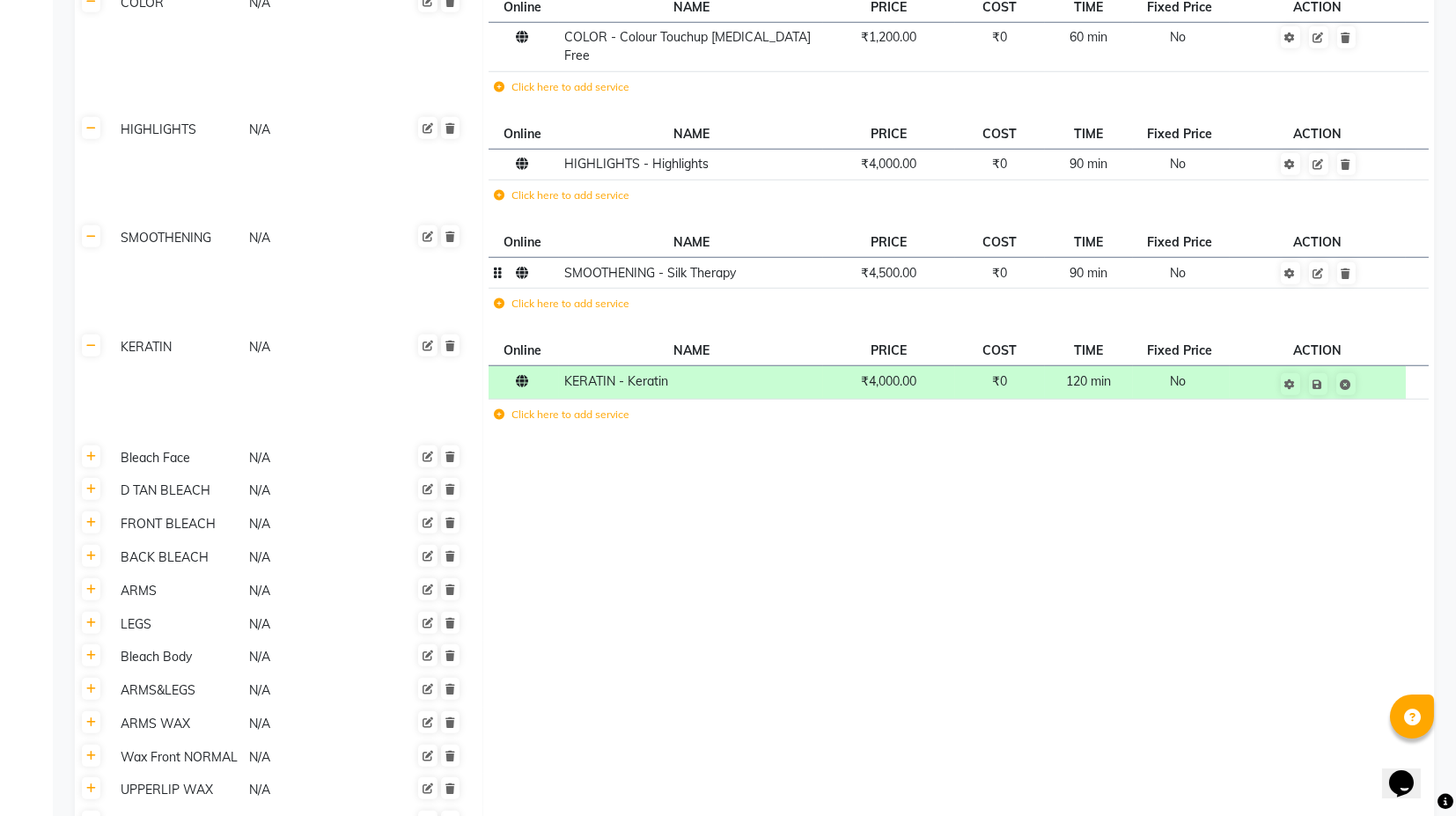
click at [914, 258] on td "₹4,500.00" at bounding box center [888, 273] width 131 height 31
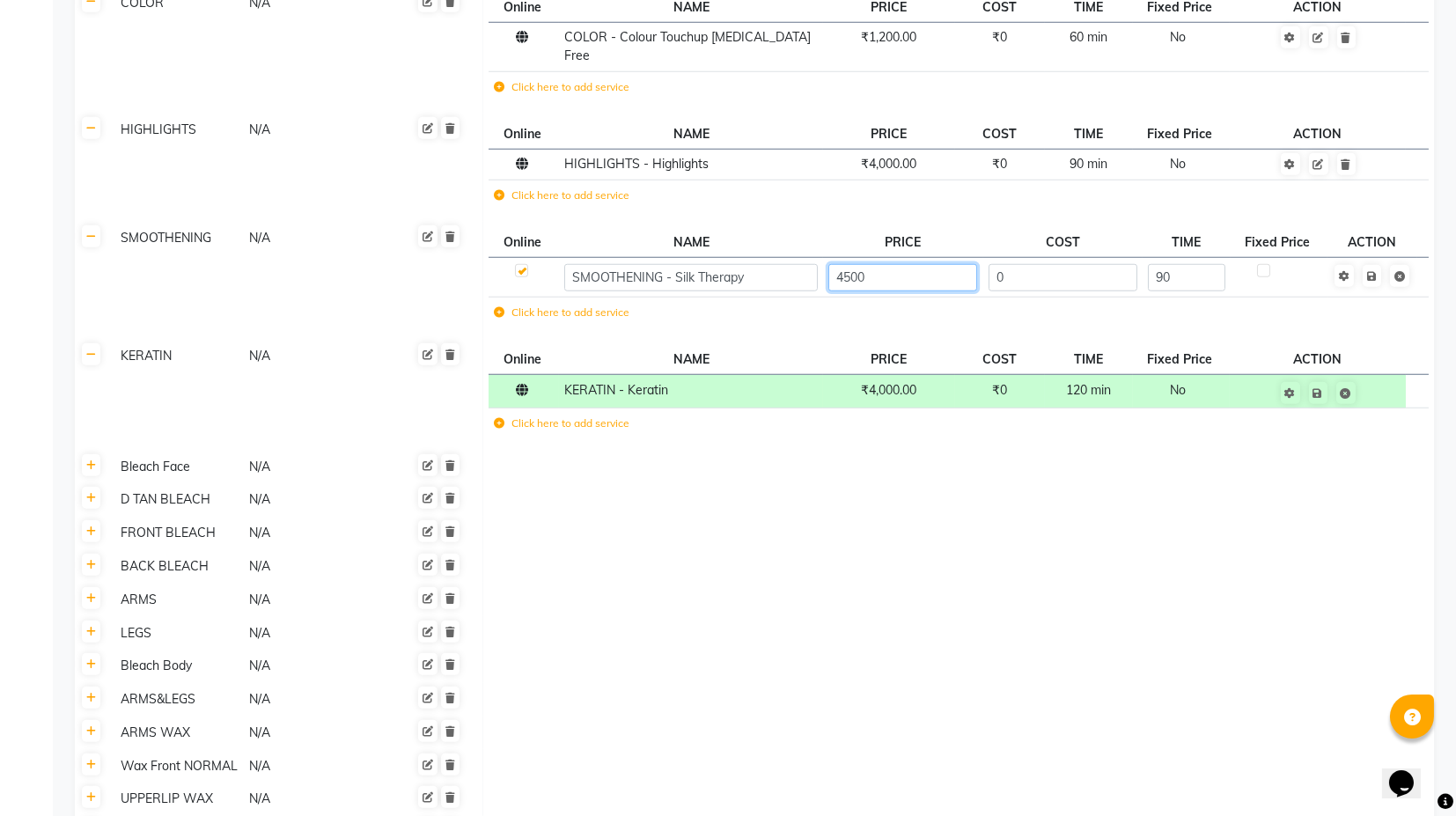
click at [874, 264] on input "4500" at bounding box center [902, 277] width 149 height 27
type input "4000"
click at [901, 483] on td at bounding box center [958, 499] width 951 height 33
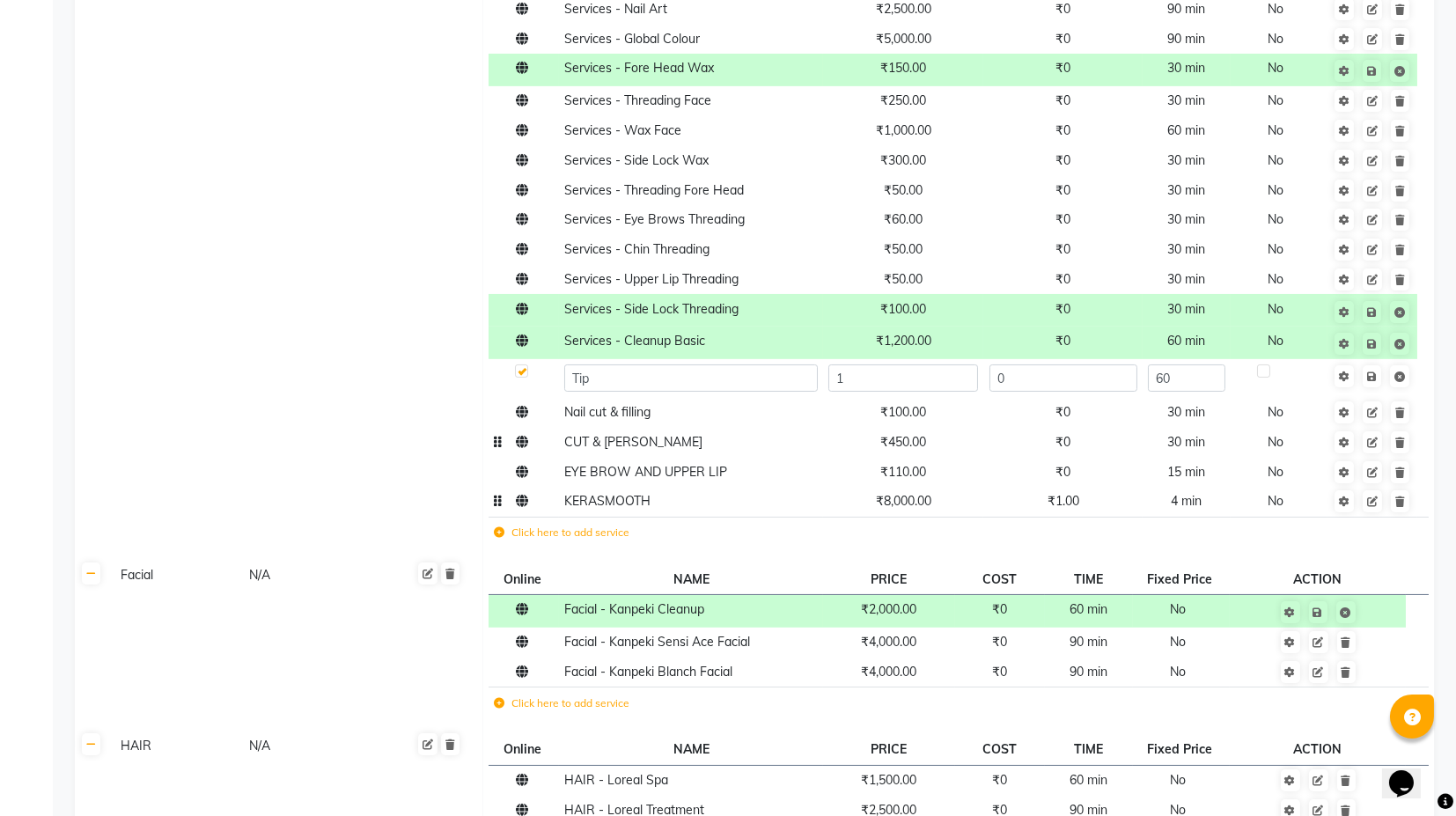
scroll to position [684, 0]
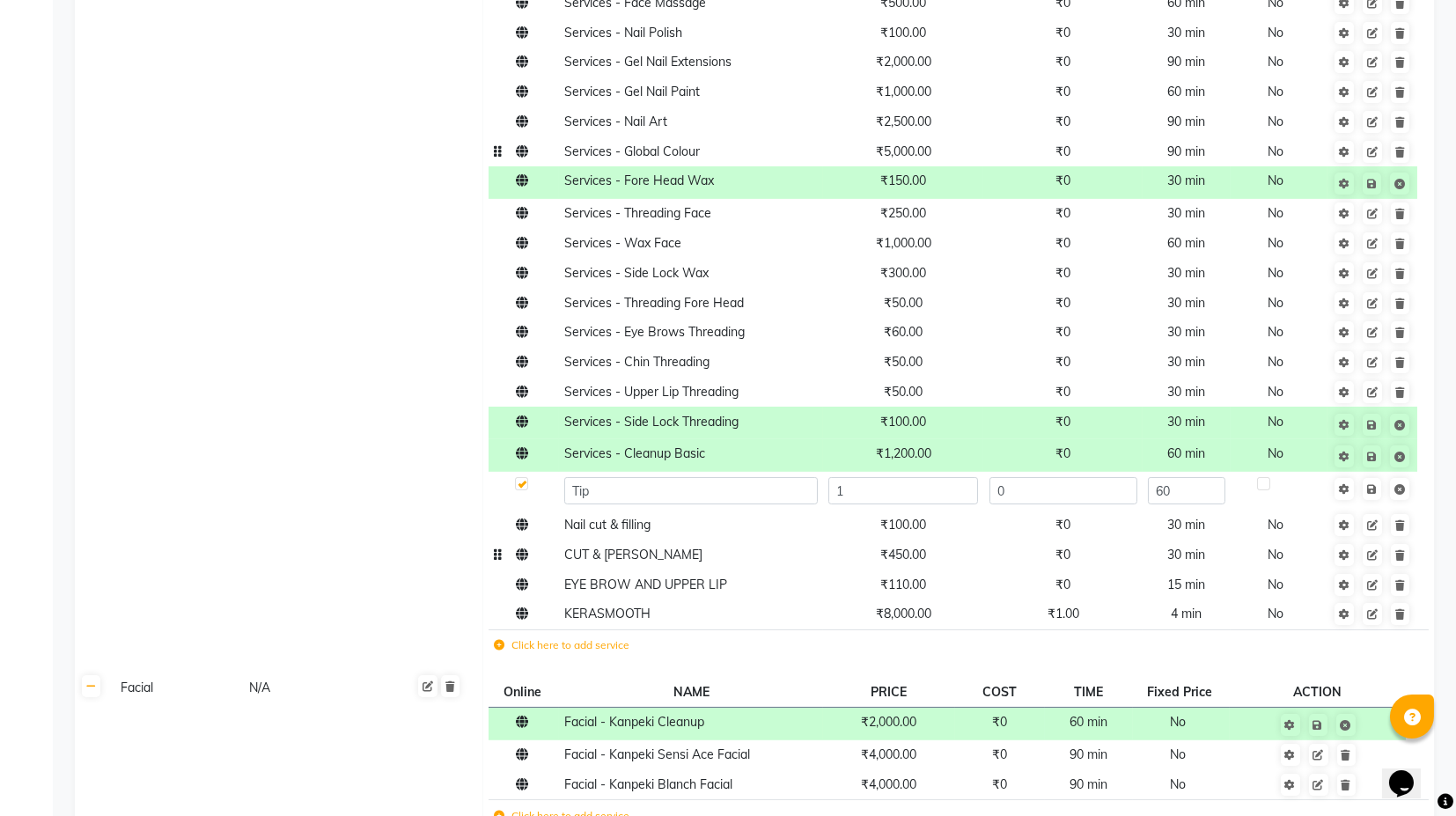
click at [913, 155] on span "₹5,000.00" at bounding box center [904, 152] width 56 height 16
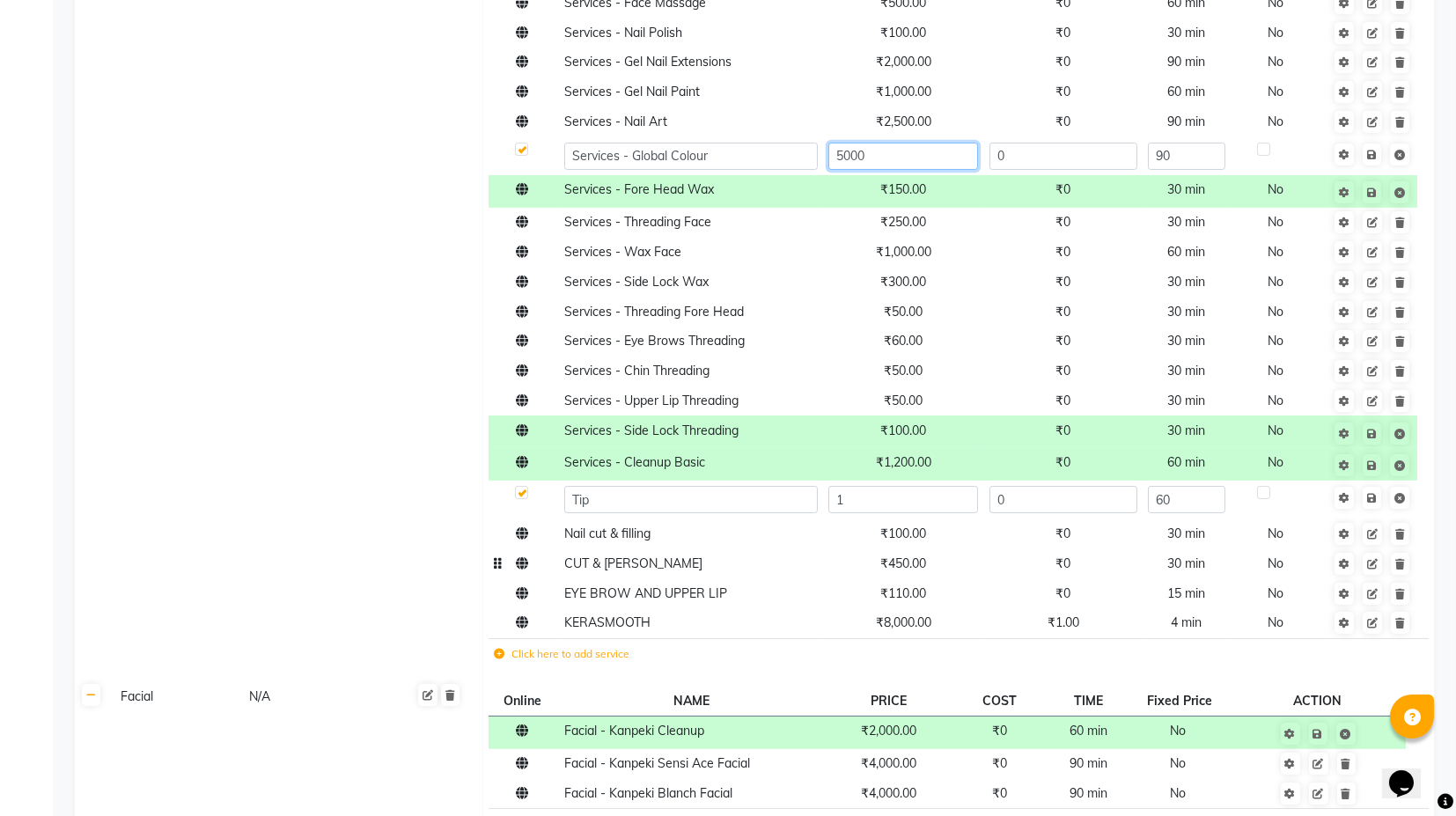
click at [859, 159] on input "5000" at bounding box center [902, 156] width 149 height 27
type input "4000"
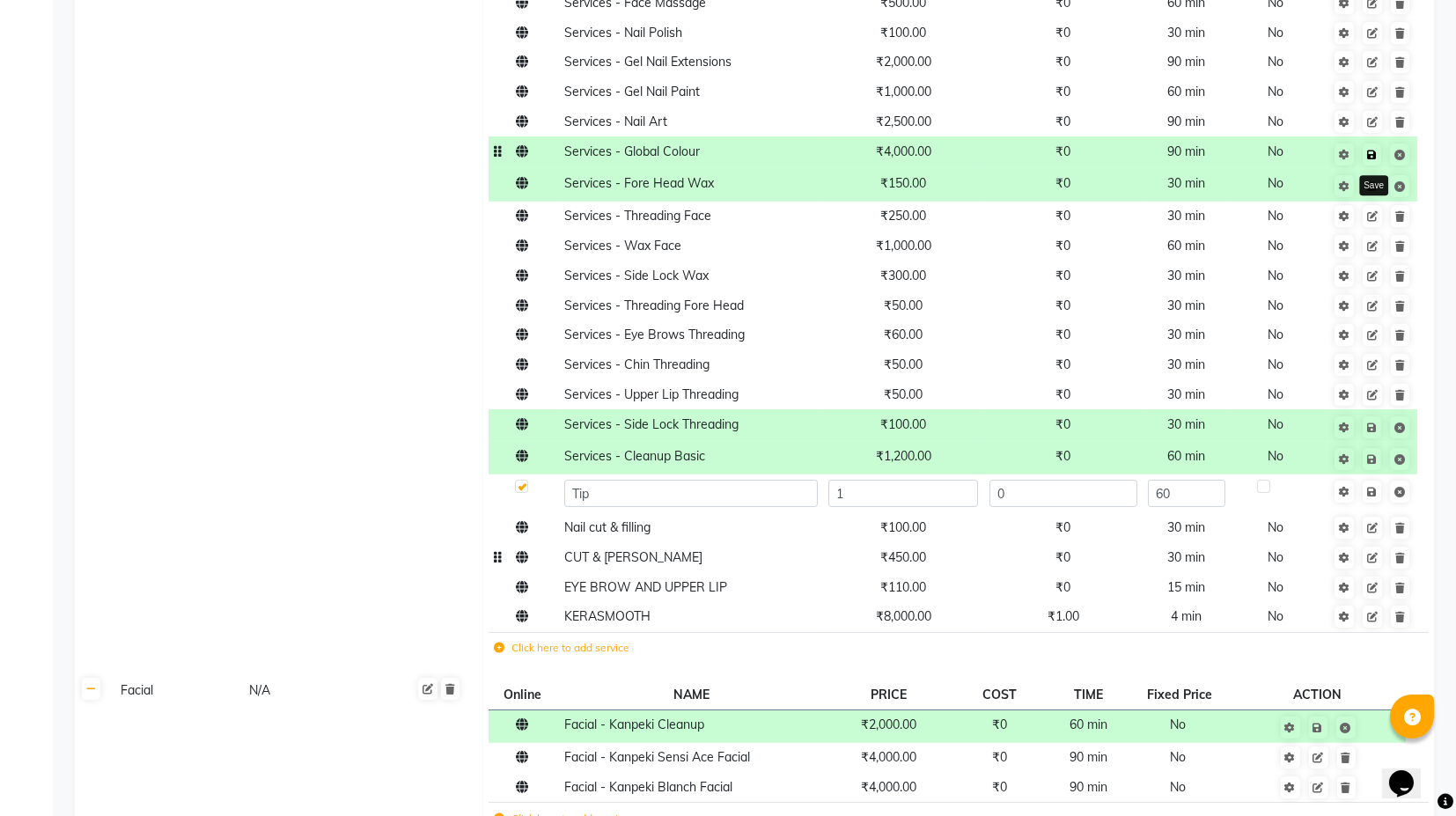
click at [1368, 159] on link at bounding box center [1372, 155] width 19 height 22
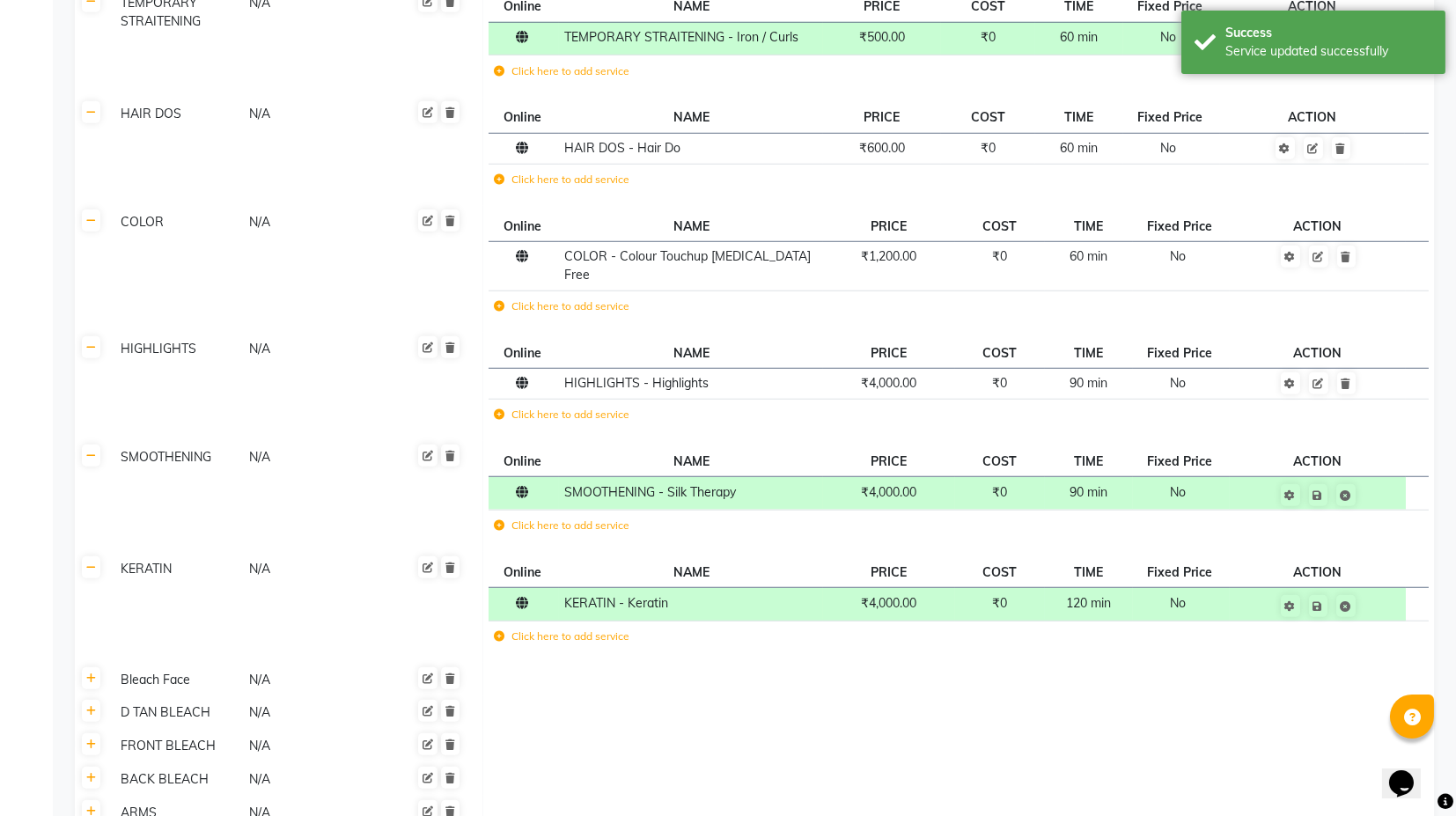
scroll to position [4595, 0]
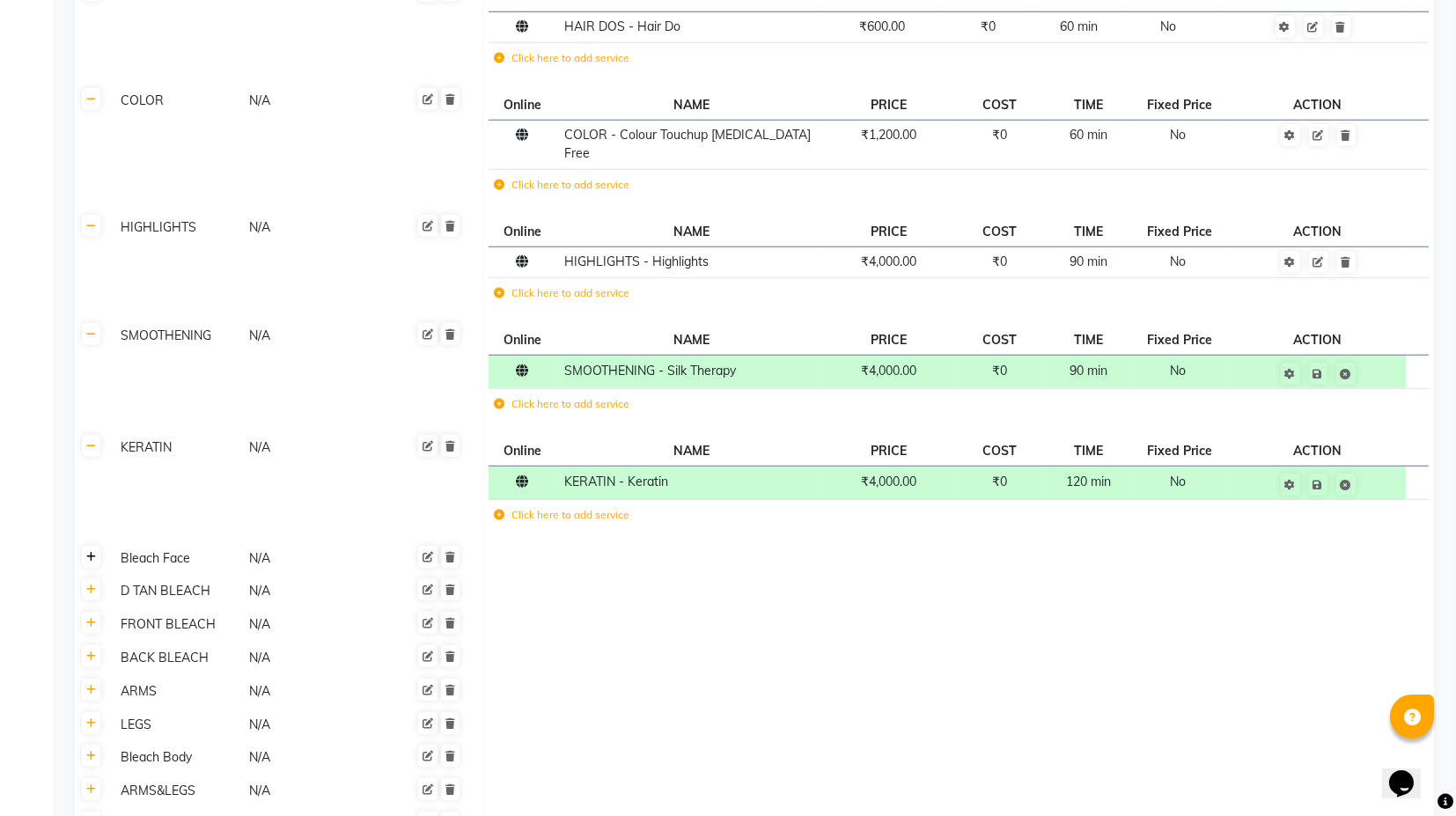
click at [84, 545] on link at bounding box center [91, 556] width 19 height 22
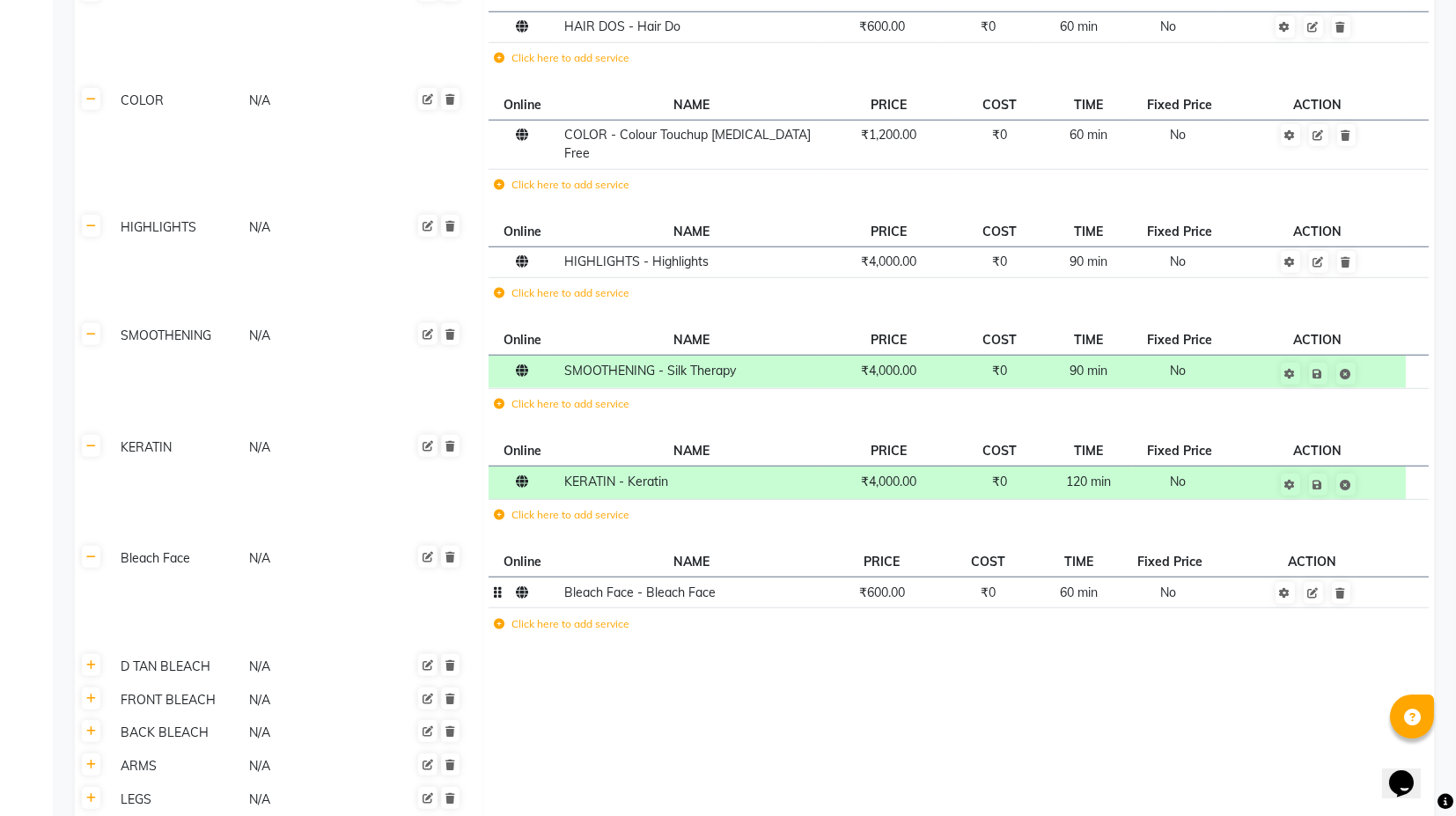
click at [892, 577] on td "₹600.00" at bounding box center [882, 592] width 118 height 31
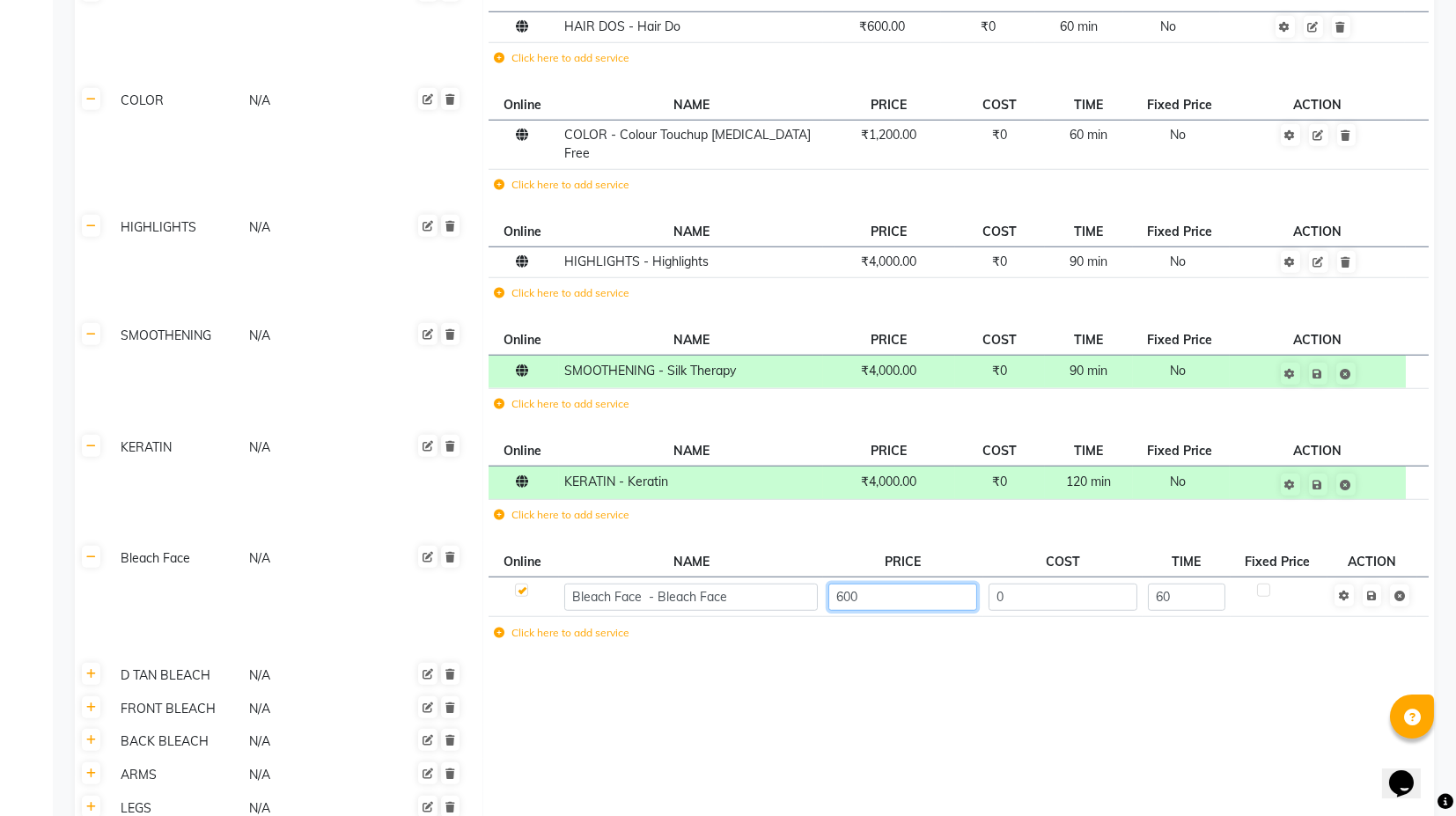
click at [845, 583] on input "600" at bounding box center [902, 596] width 149 height 27
type input "500"
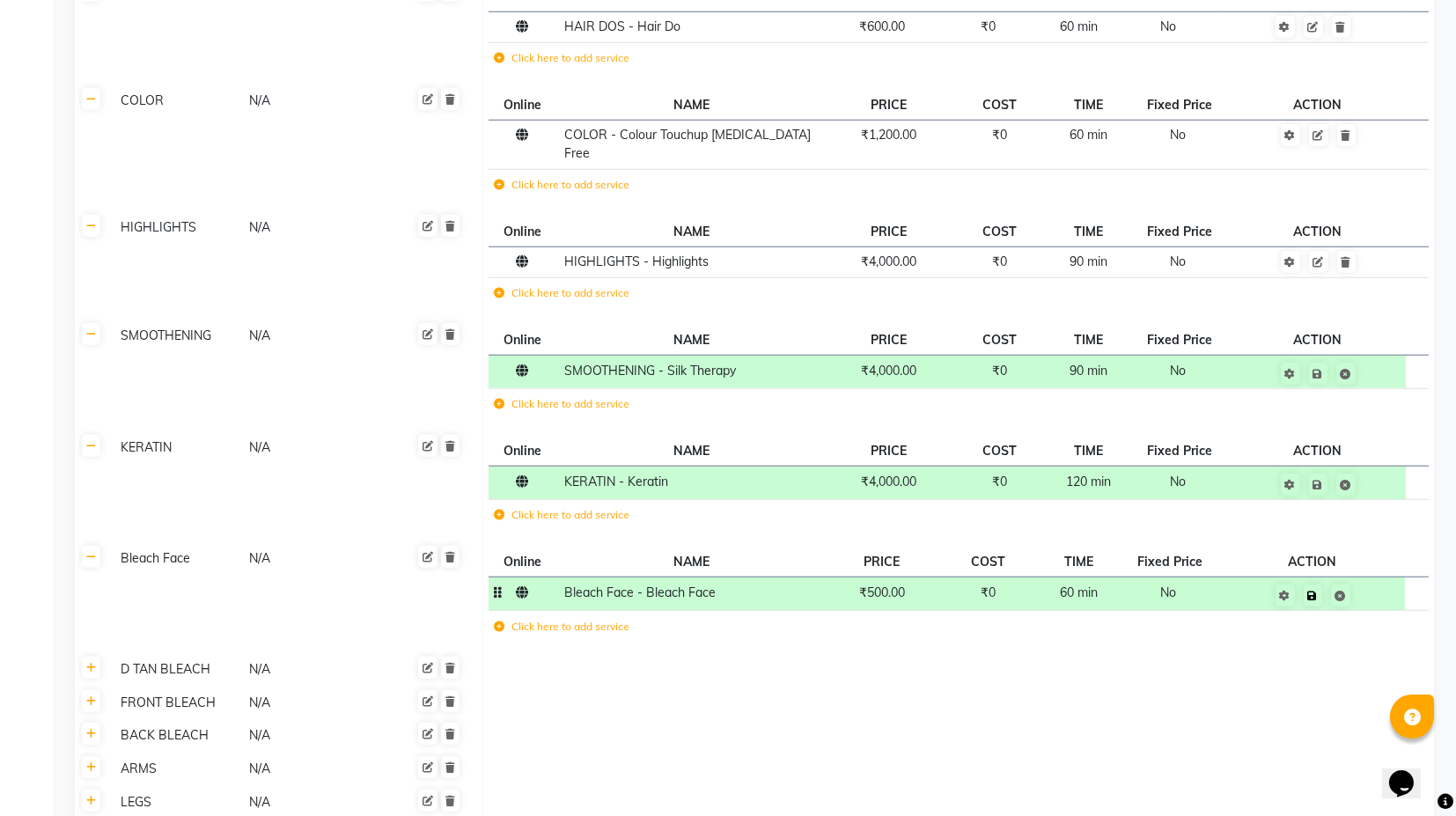
click at [1377, 577] on td "Save" at bounding box center [1312, 593] width 185 height 33
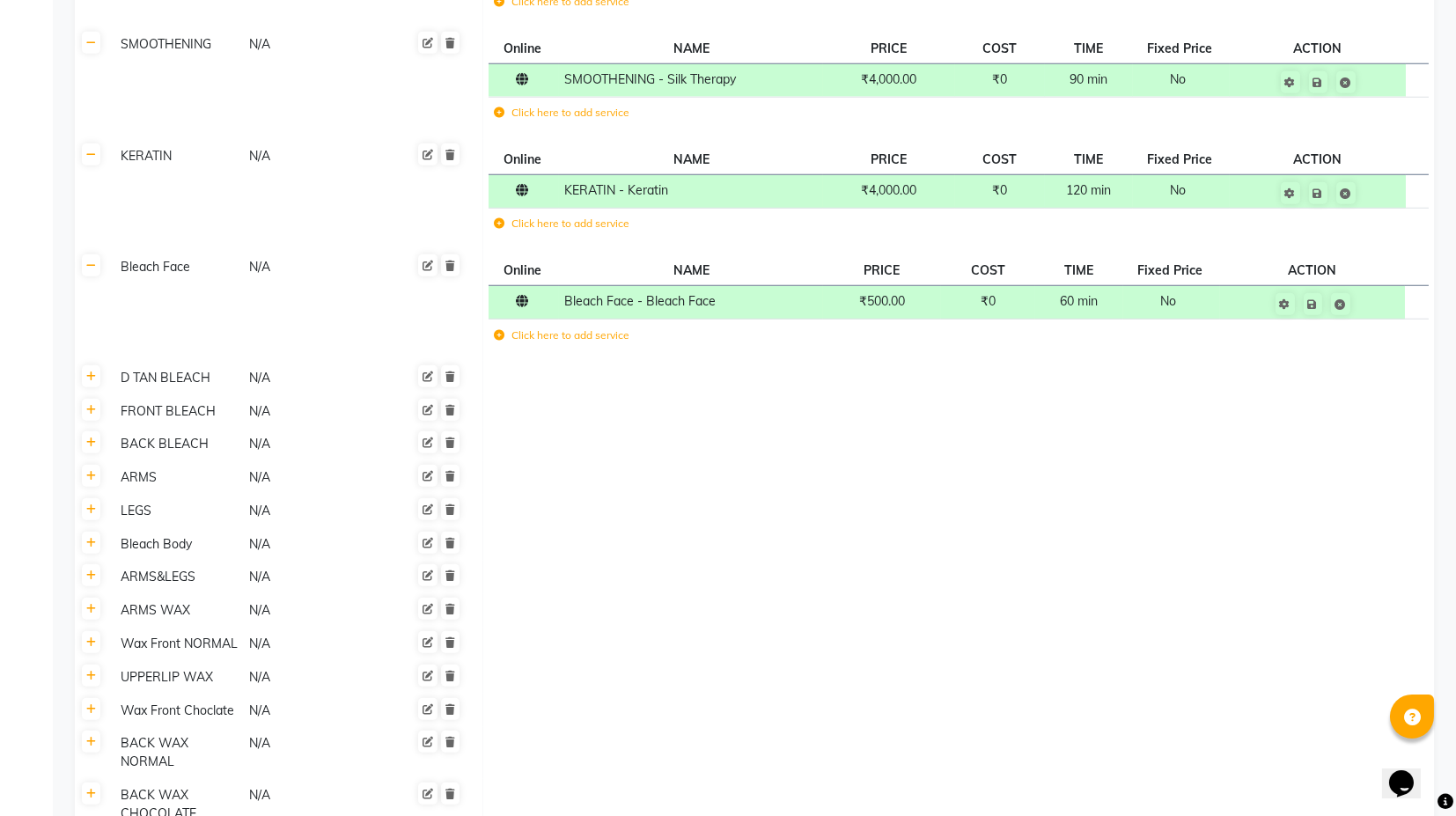
scroll to position [4888, 0]
click at [87, 370] on icon at bounding box center [91, 375] width 10 height 11
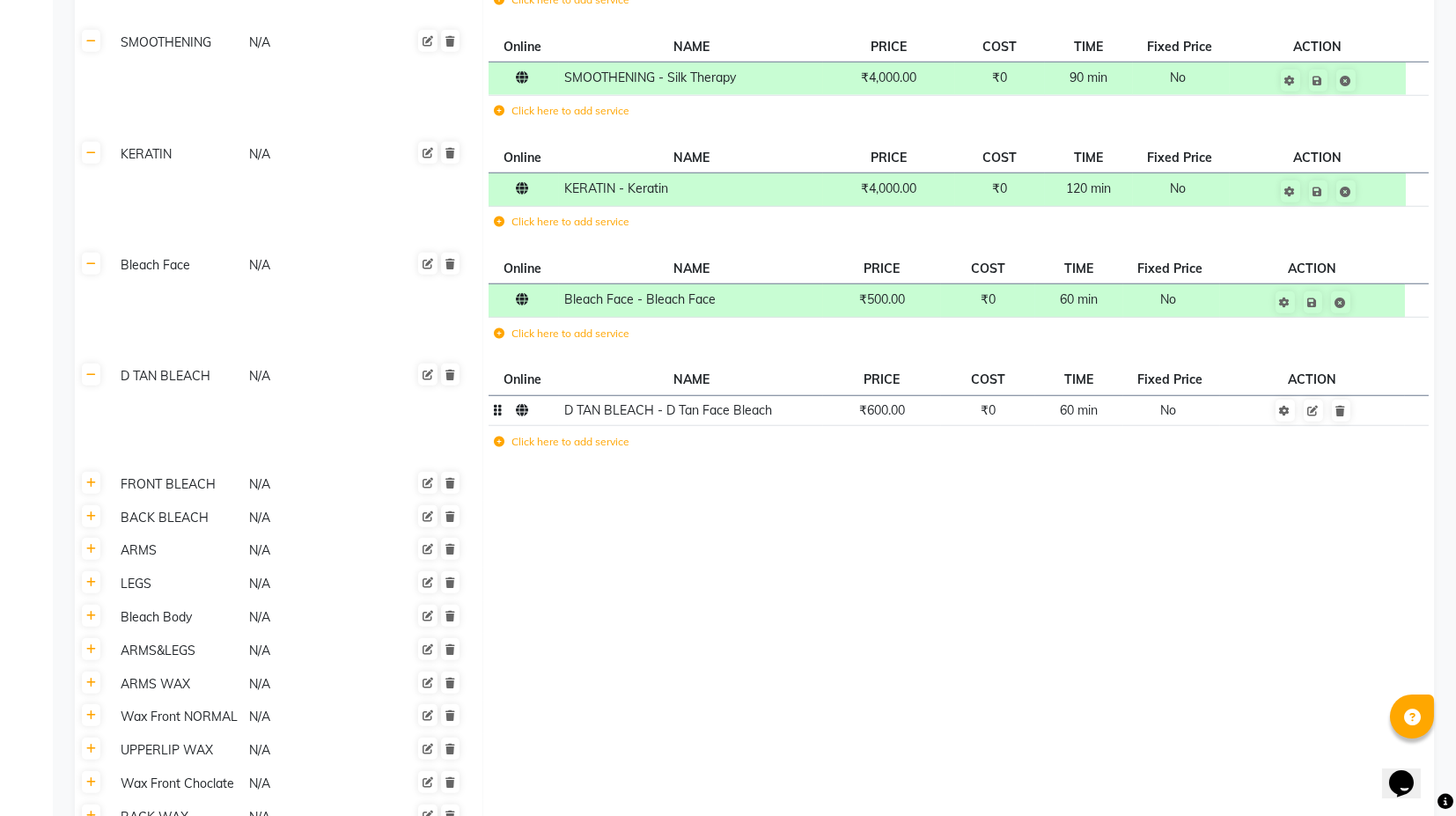
click at [875, 396] on td "₹600.00" at bounding box center [882, 410] width 118 height 31
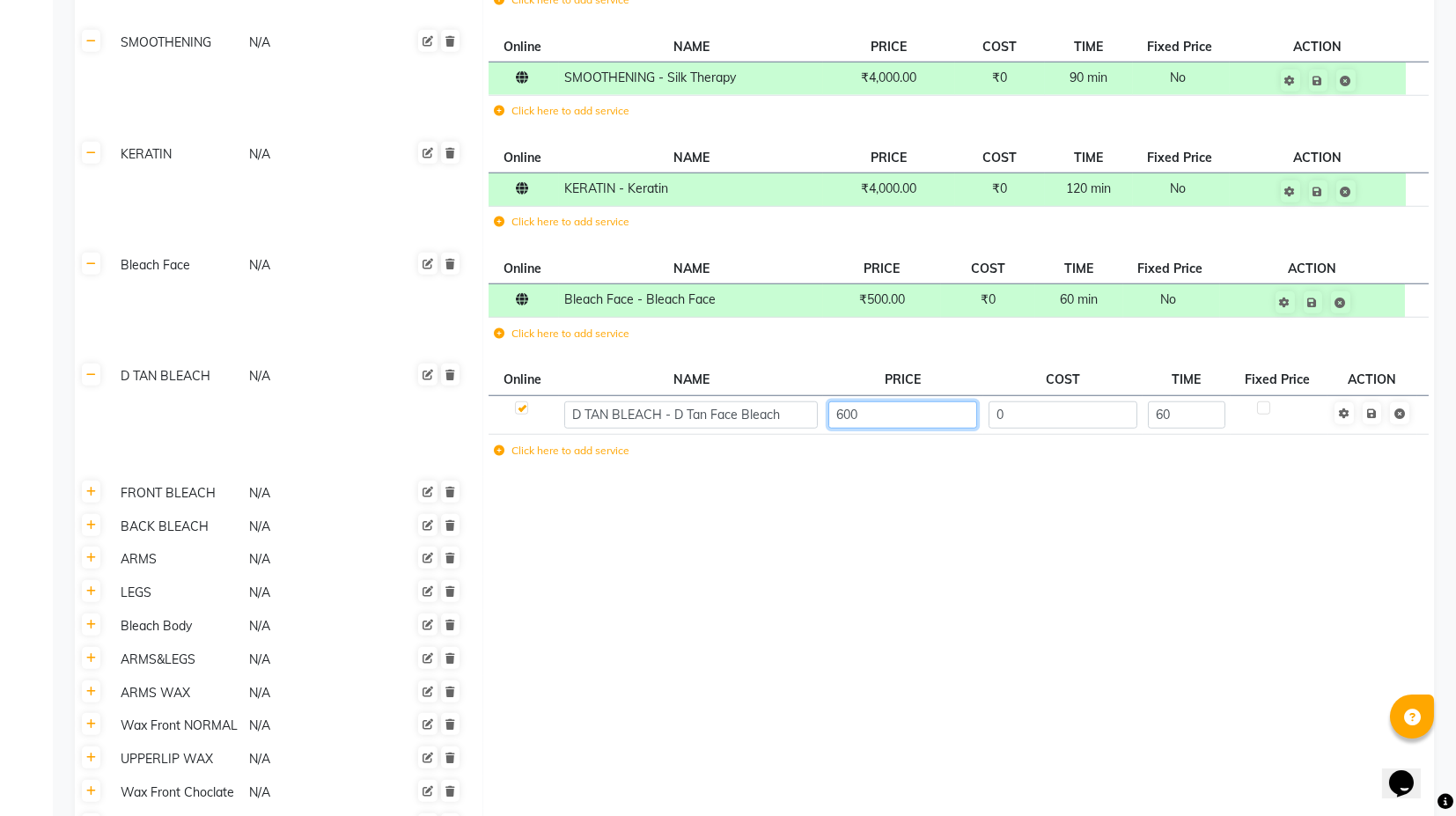
click at [847, 402] on input "600" at bounding box center [902, 414] width 149 height 27
type input "500"
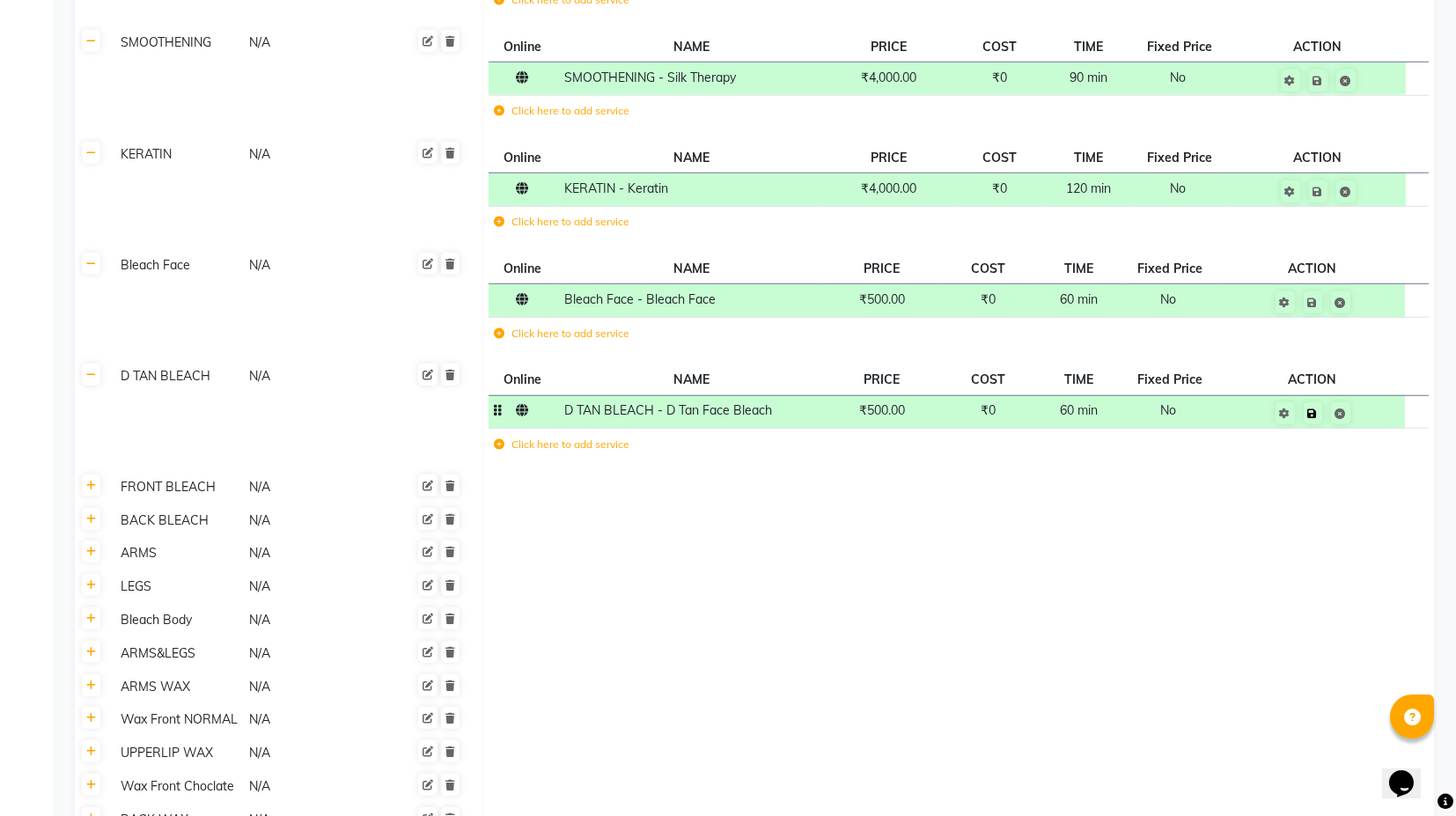
click at [1373, 396] on td "Save" at bounding box center [1312, 411] width 185 height 33
click at [849, 503] on td at bounding box center [958, 519] width 951 height 33
click at [100, 474] on link at bounding box center [91, 485] width 19 height 22
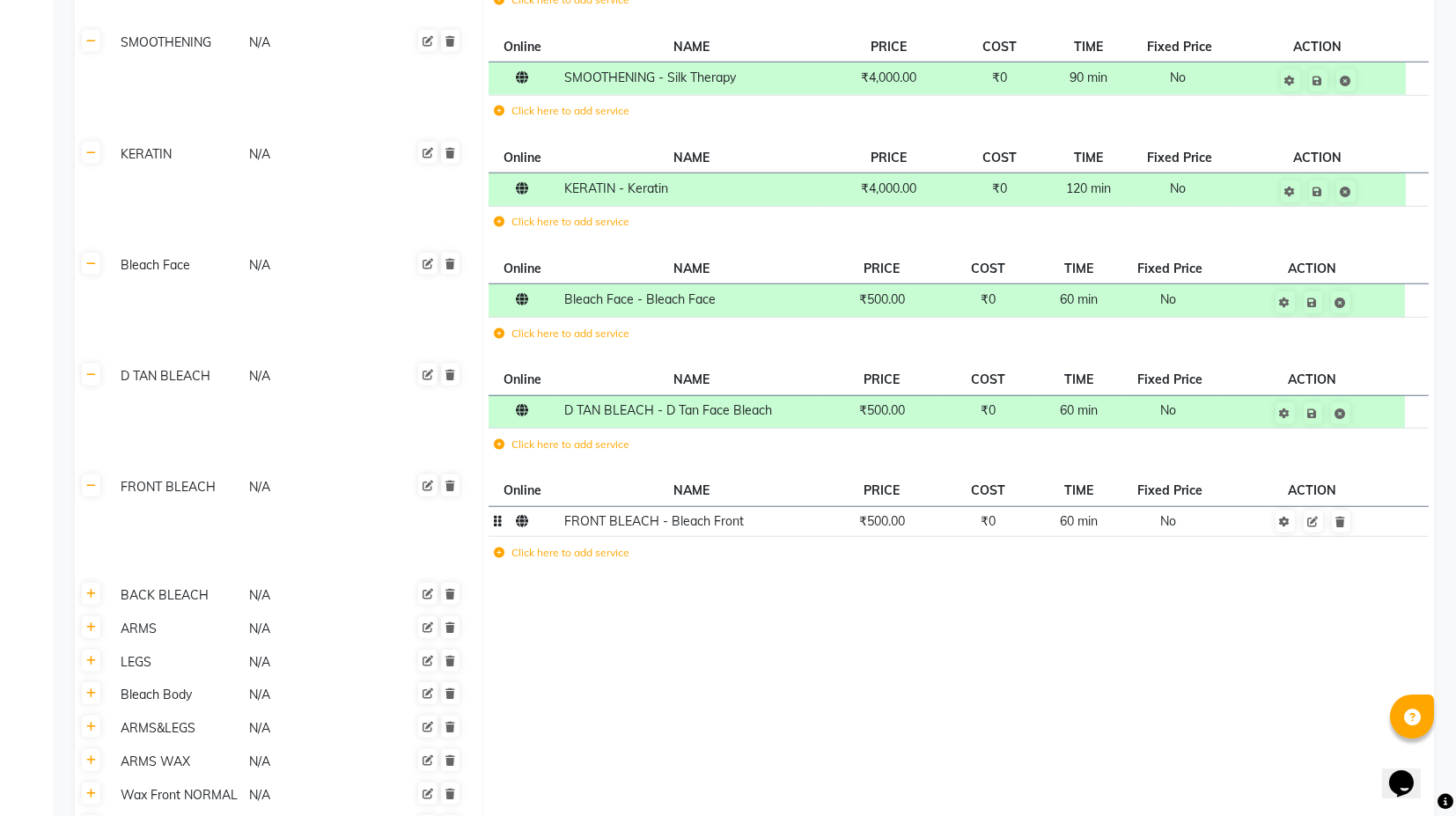
click at [876, 513] on span "₹500.00" at bounding box center [882, 521] width 46 height 16
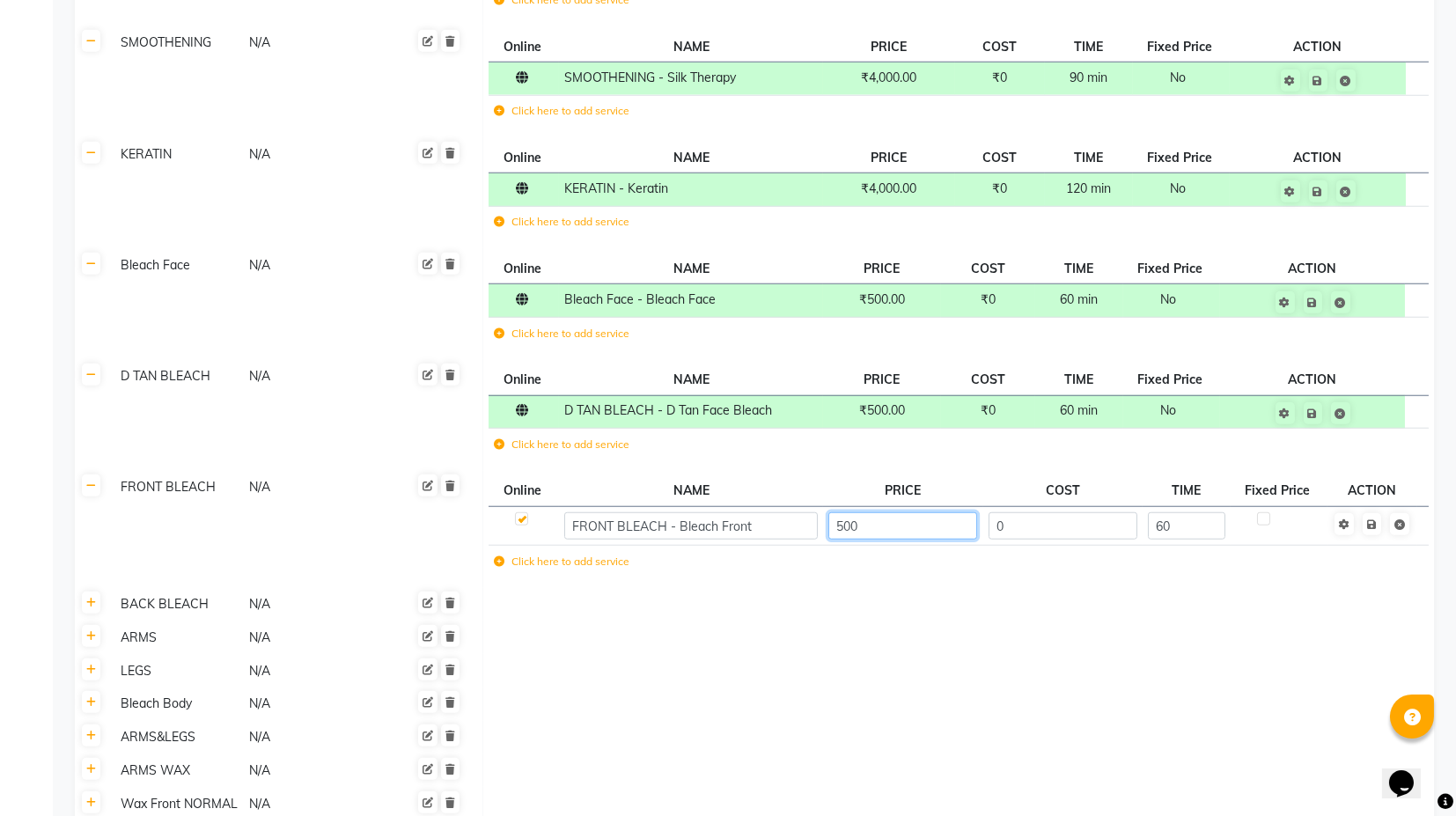
click at [855, 512] on input "500" at bounding box center [902, 525] width 149 height 27
type input "900"
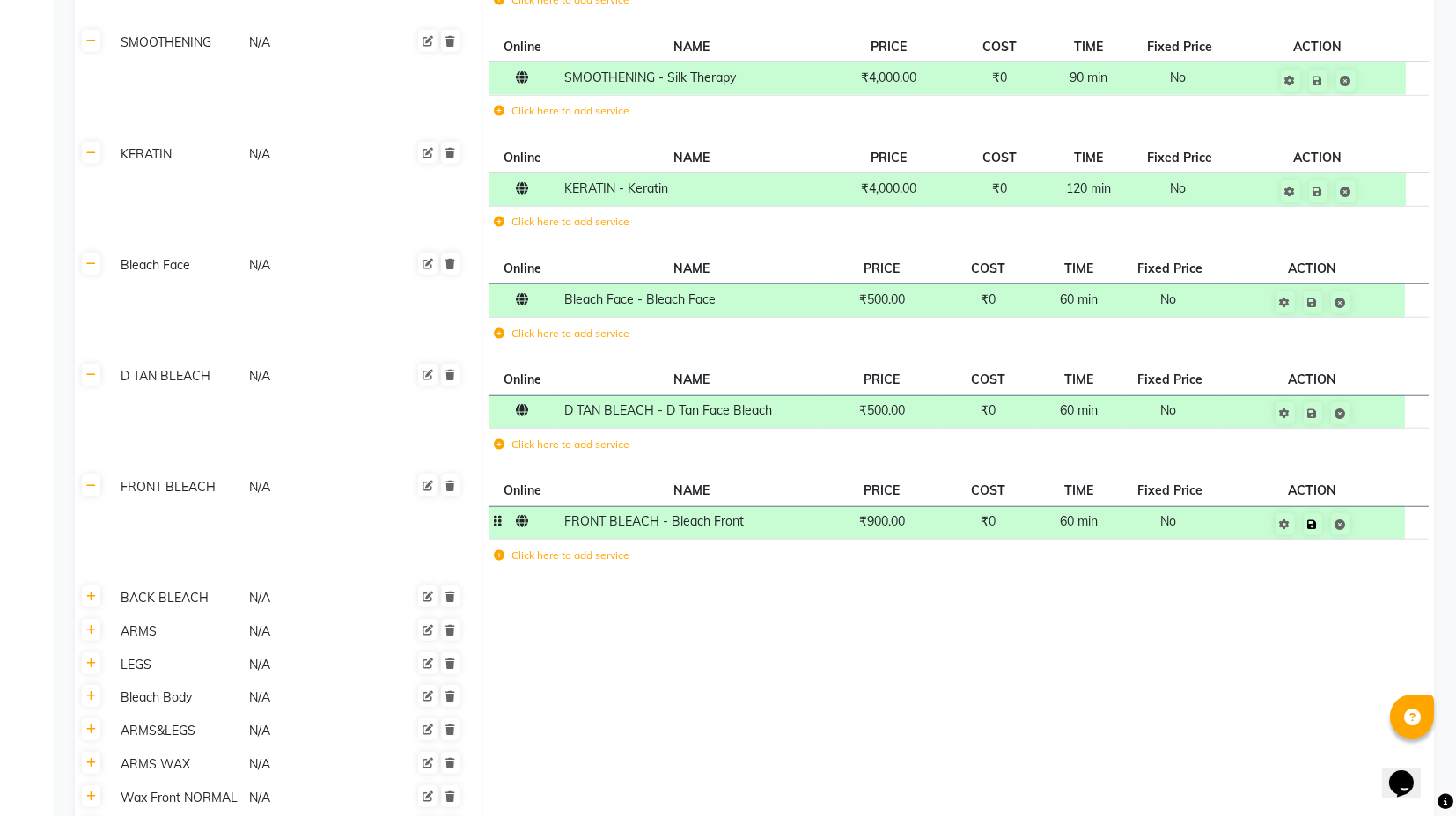
click at [1373, 506] on td "Save" at bounding box center [1312, 522] width 185 height 33
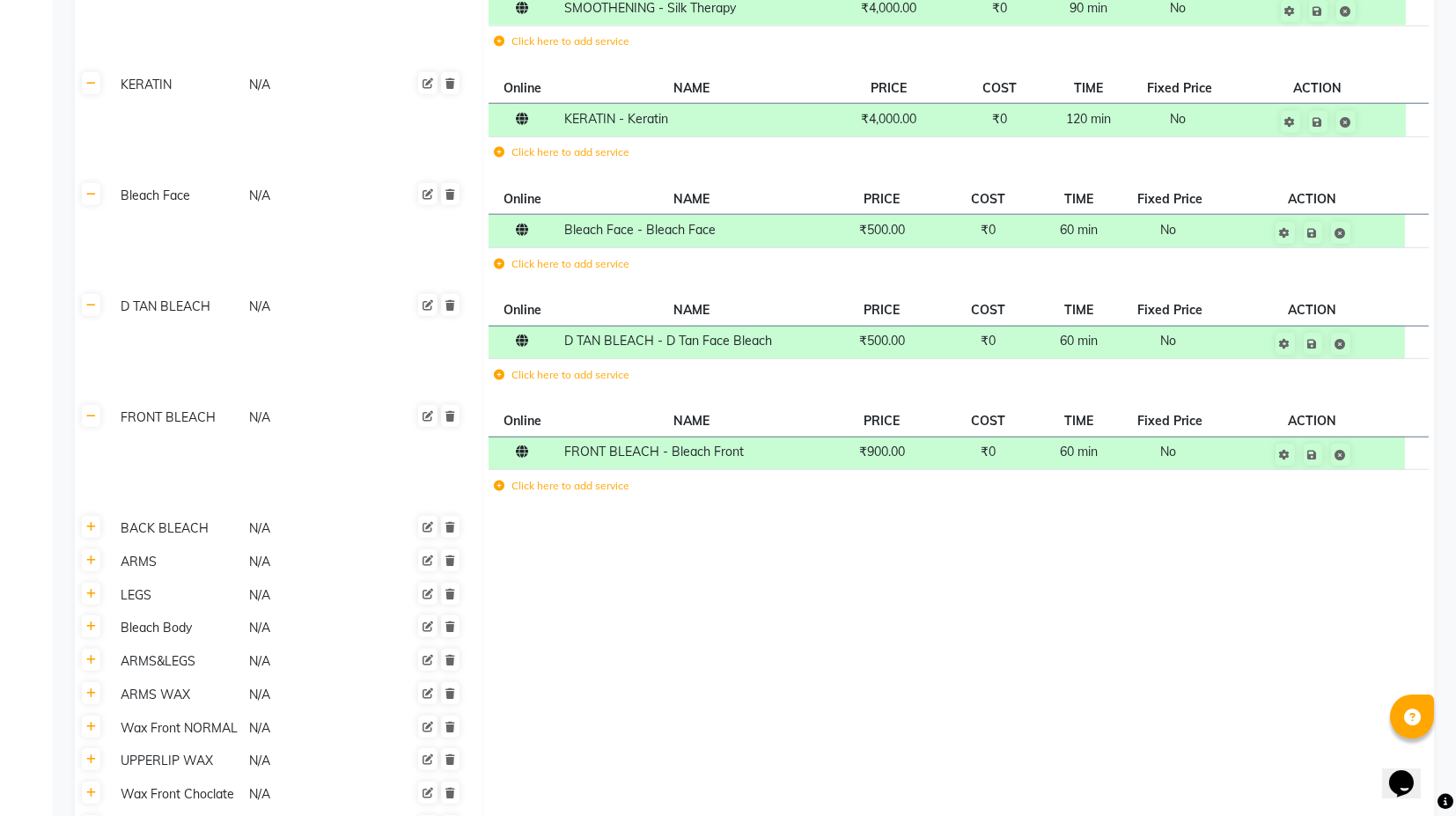
scroll to position [4986, 0]
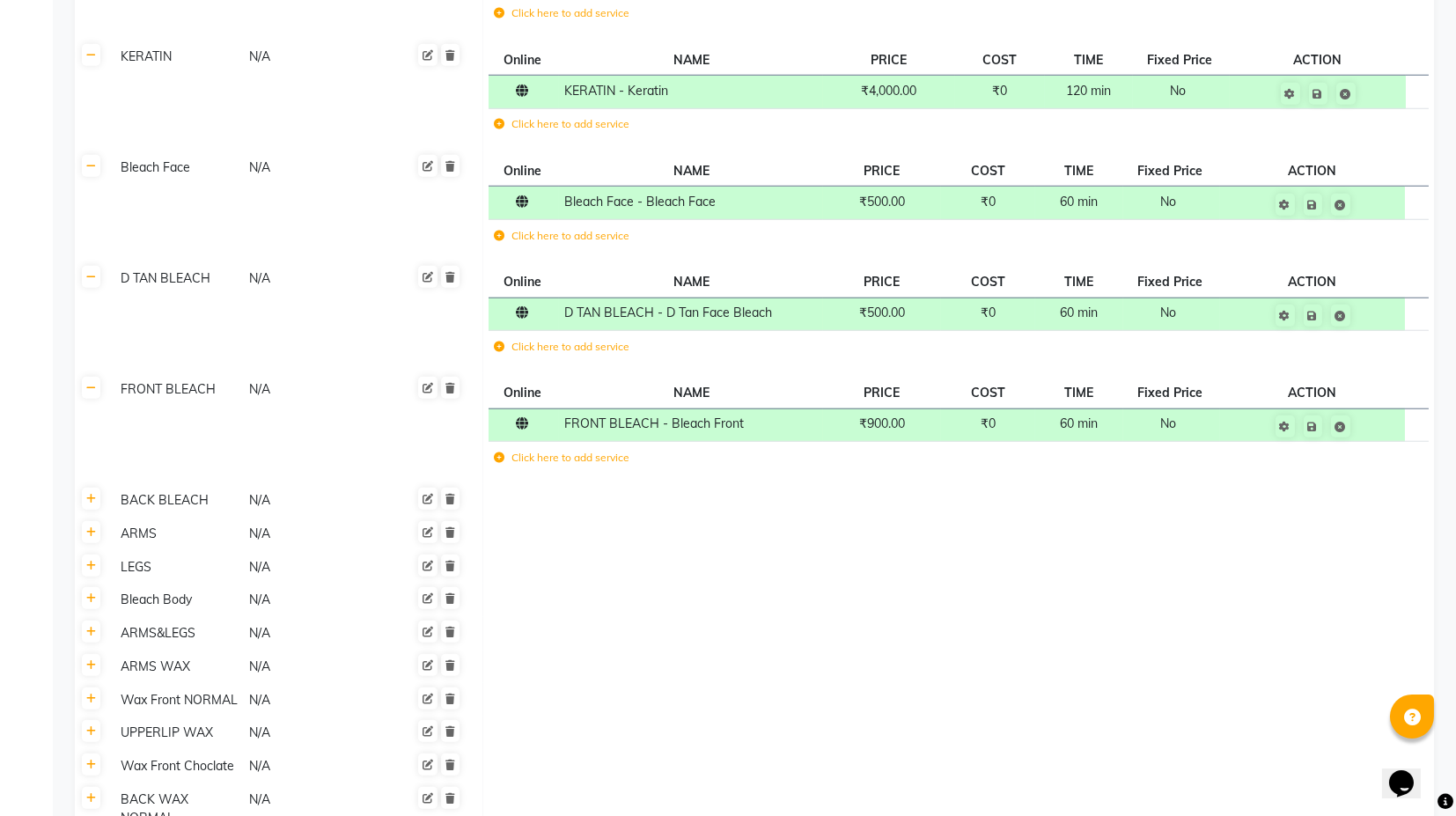
click at [101, 484] on th at bounding box center [91, 500] width 33 height 33
click at [90, 487] on link at bounding box center [91, 498] width 19 height 22
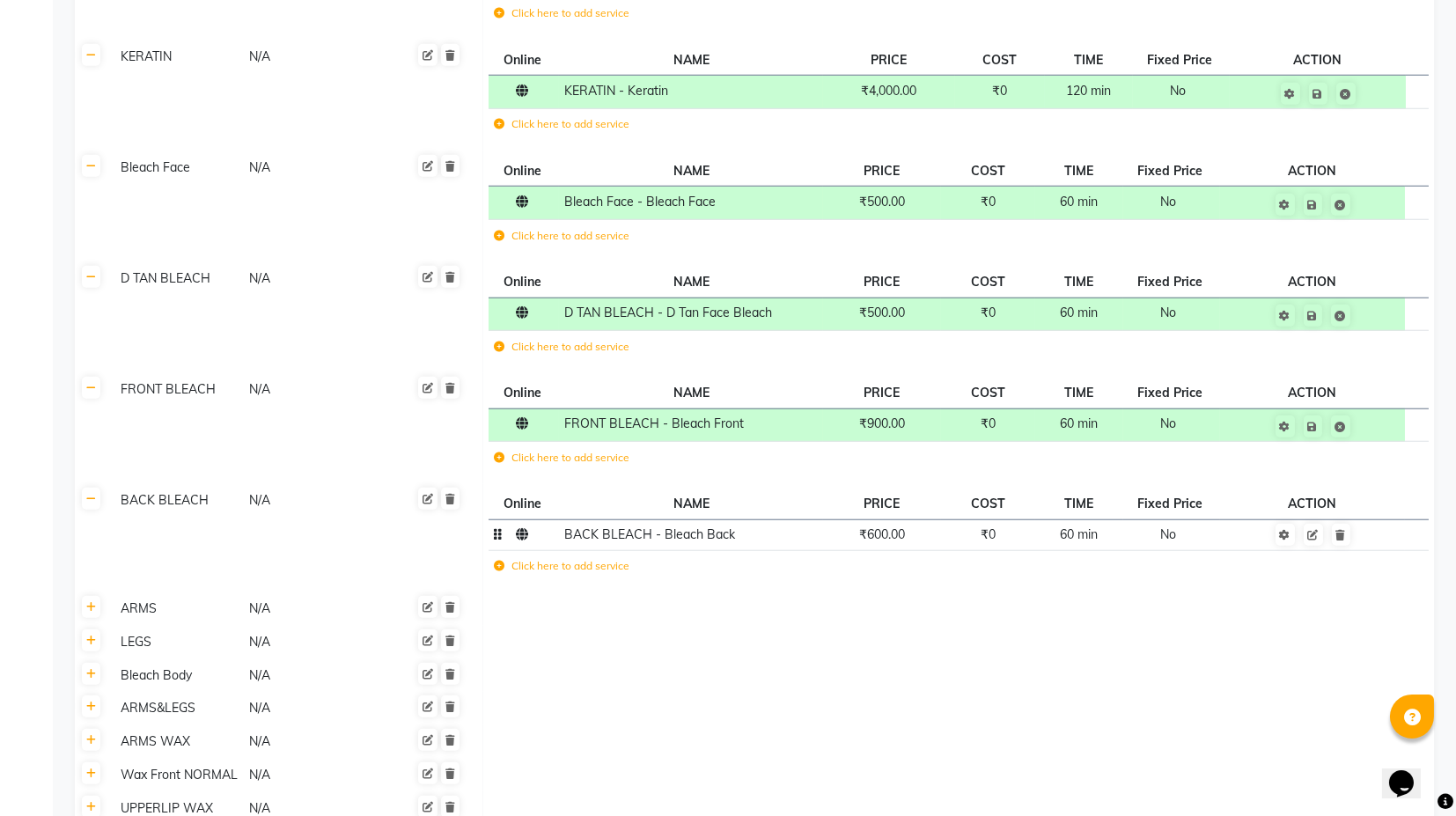
click at [895, 519] on td "₹600.00" at bounding box center [882, 534] width 118 height 31
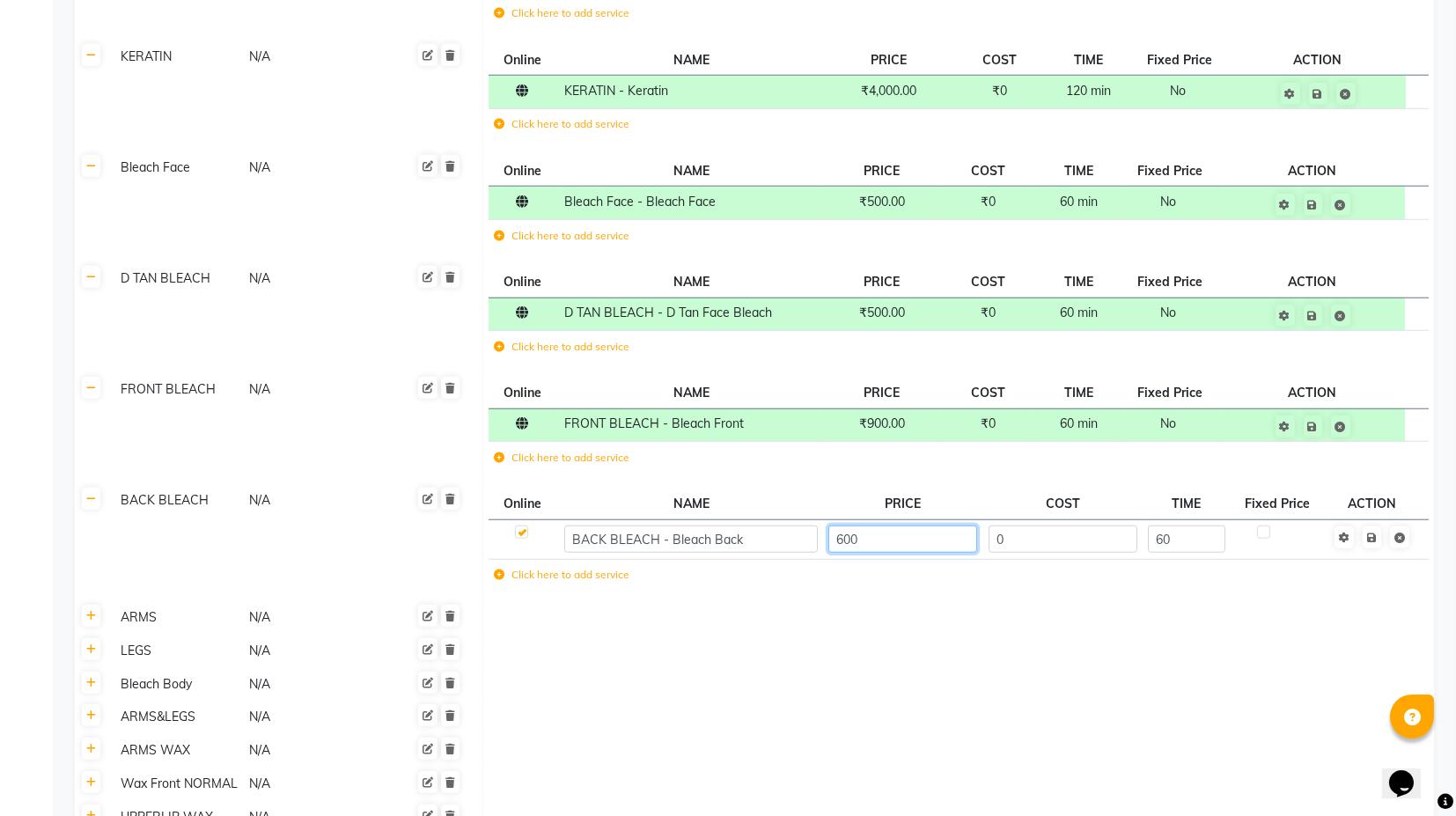
click at [867, 525] on input "600" at bounding box center [902, 538] width 149 height 27
type input "900"
click at [1380, 519] on td "Save" at bounding box center [1373, 539] width 90 height 40
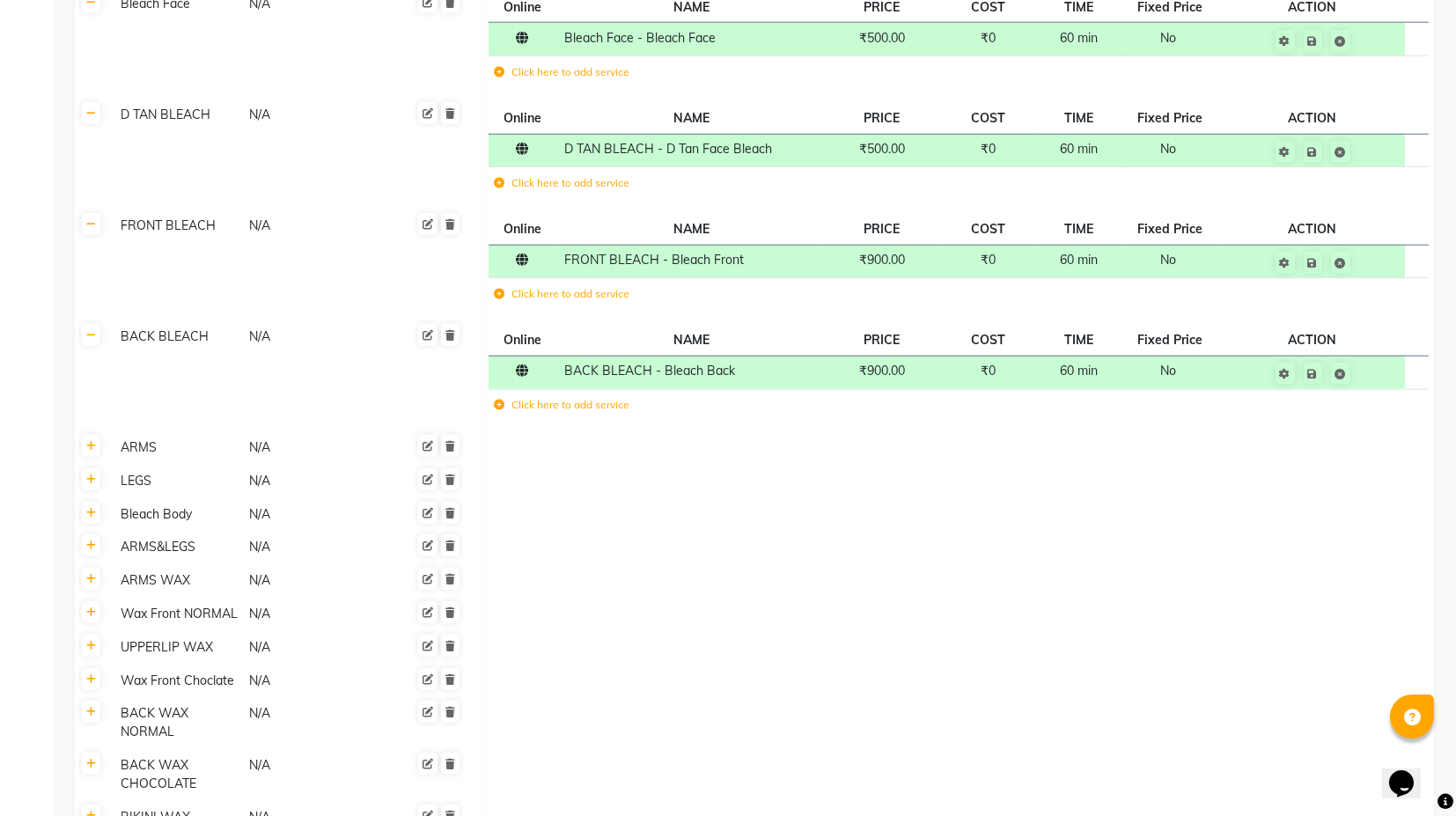
scroll to position [5181, 0]
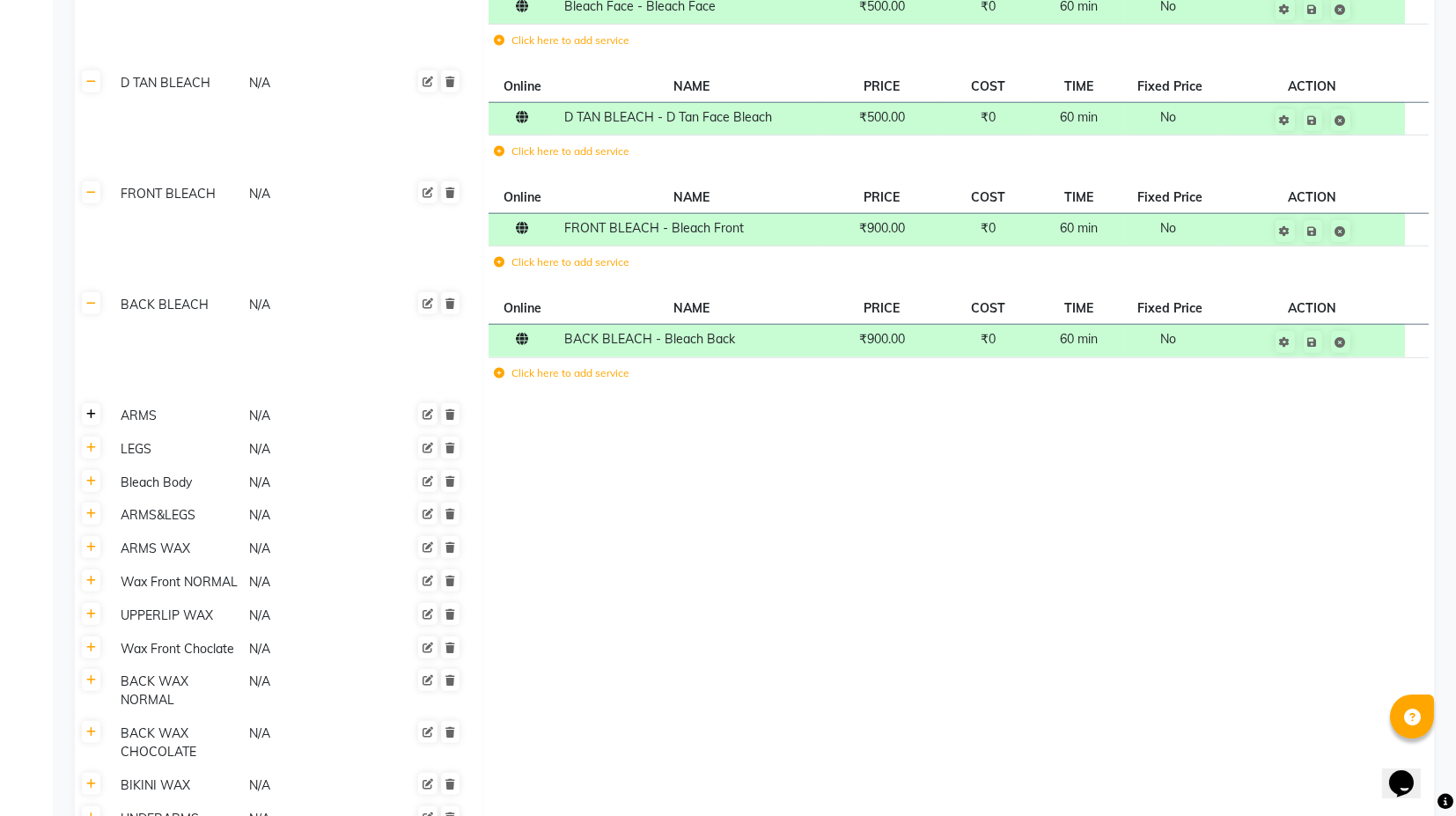
click at [92, 404] on link at bounding box center [91, 414] width 19 height 22
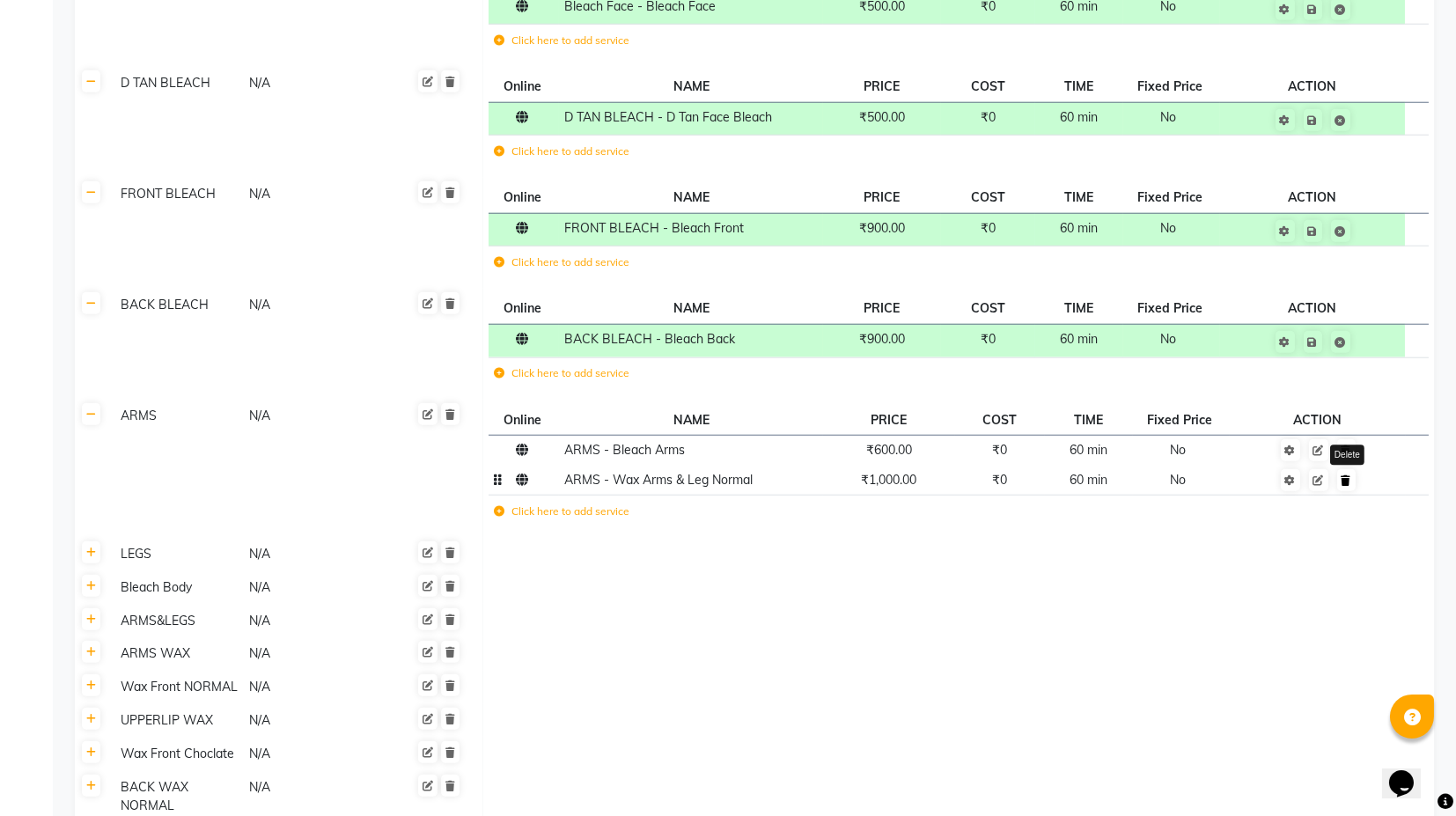
click at [1350, 469] on link at bounding box center [1346, 480] width 19 height 22
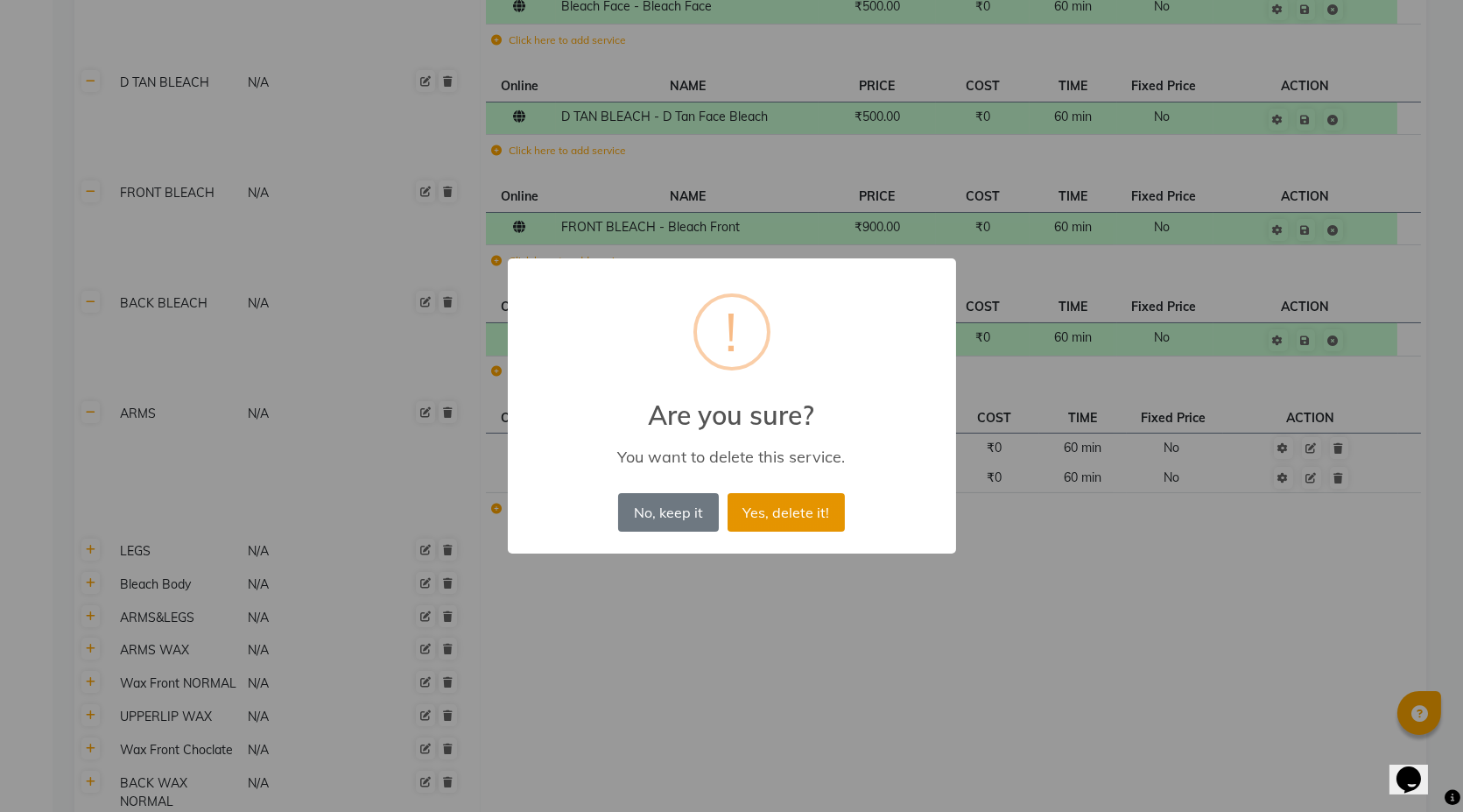
click at [785, 504] on button "Yes, delete it!" at bounding box center [786, 512] width 117 height 39
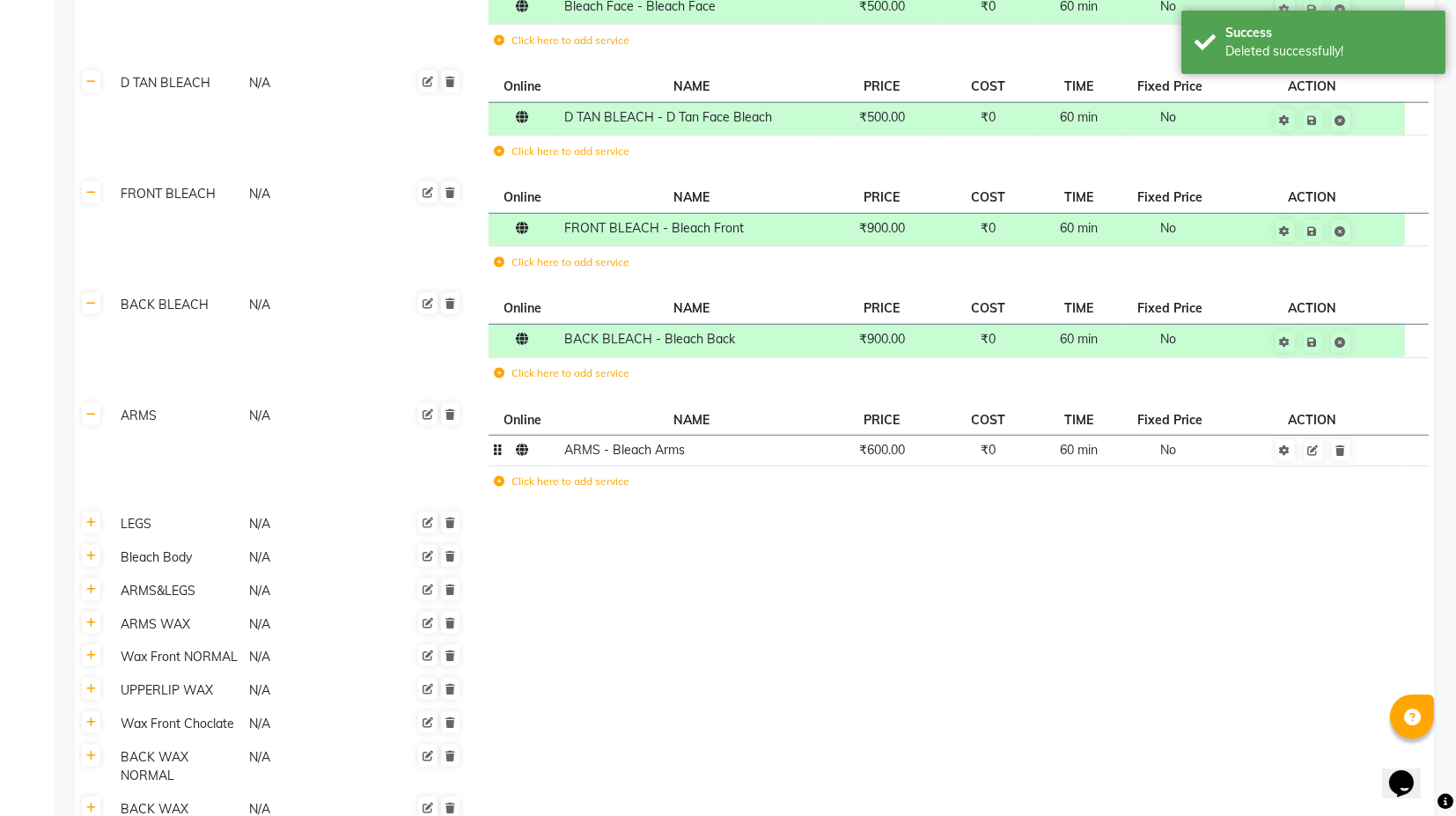
click at [892, 434] on td "₹600.00" at bounding box center [882, 449] width 118 height 31
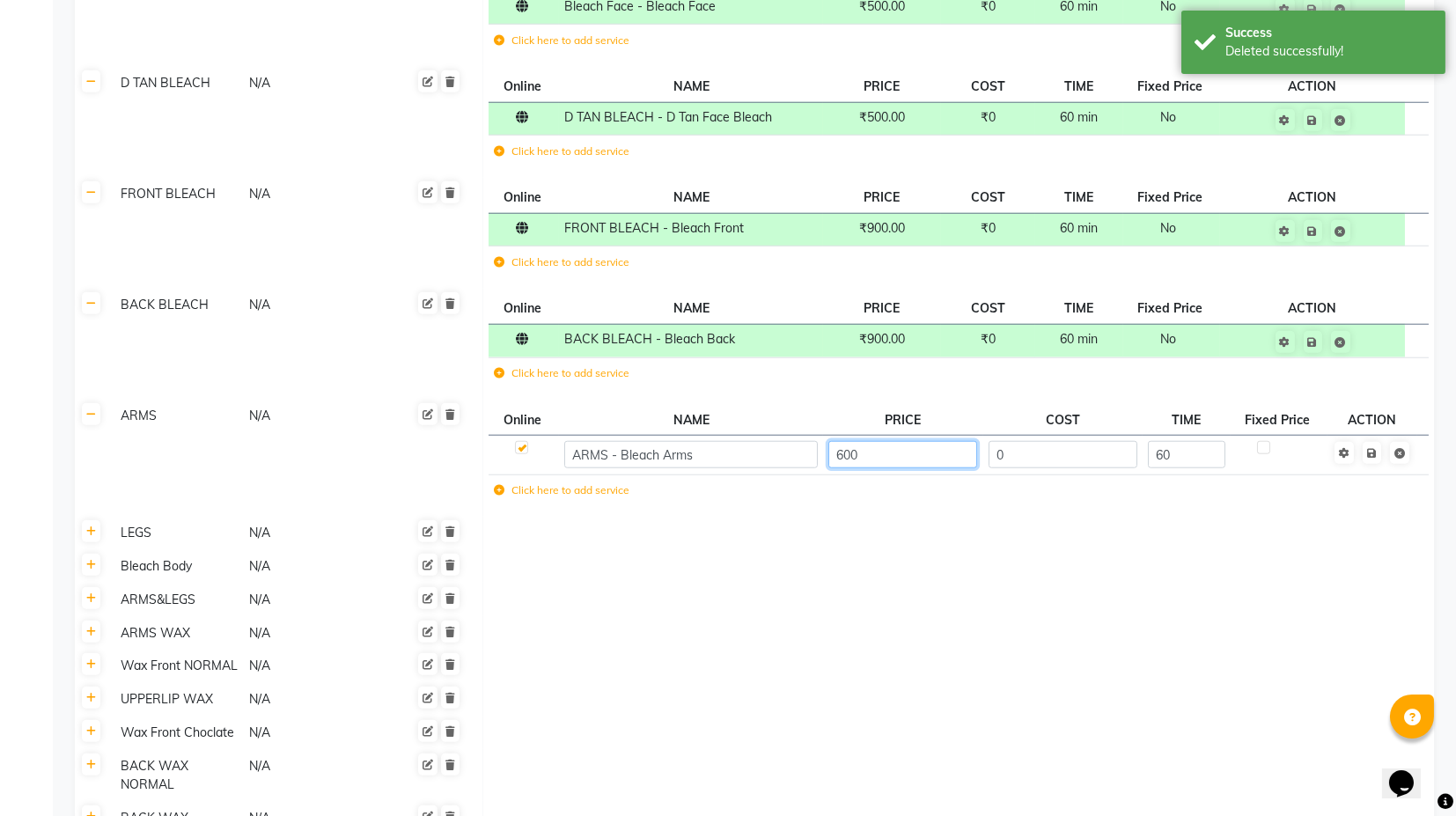
click at [854, 440] on input "600" at bounding box center [902, 453] width 149 height 27
type input "700"
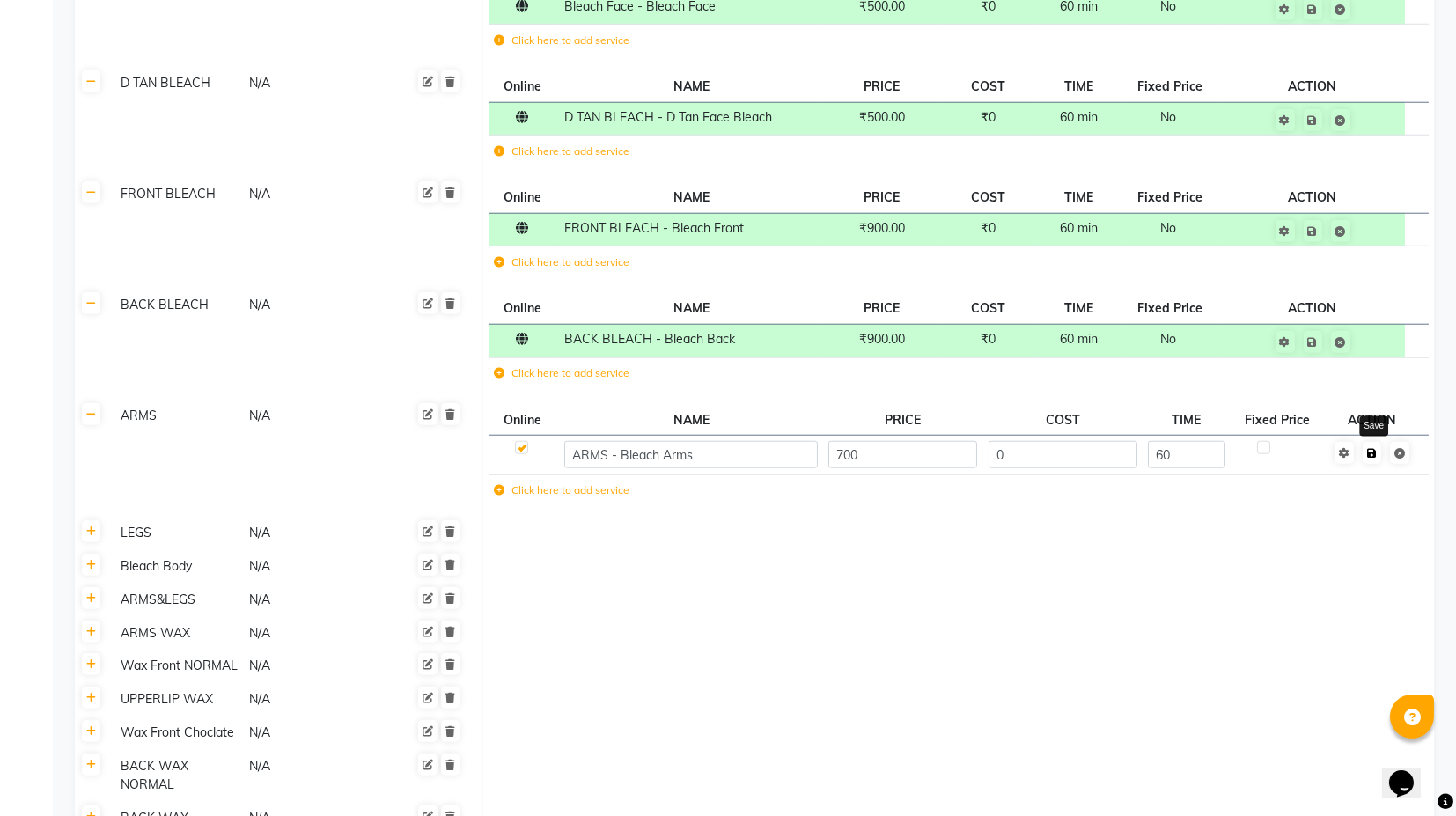
click at [1378, 434] on td "Save Cancel edit" at bounding box center [1373, 454] width 90 height 40
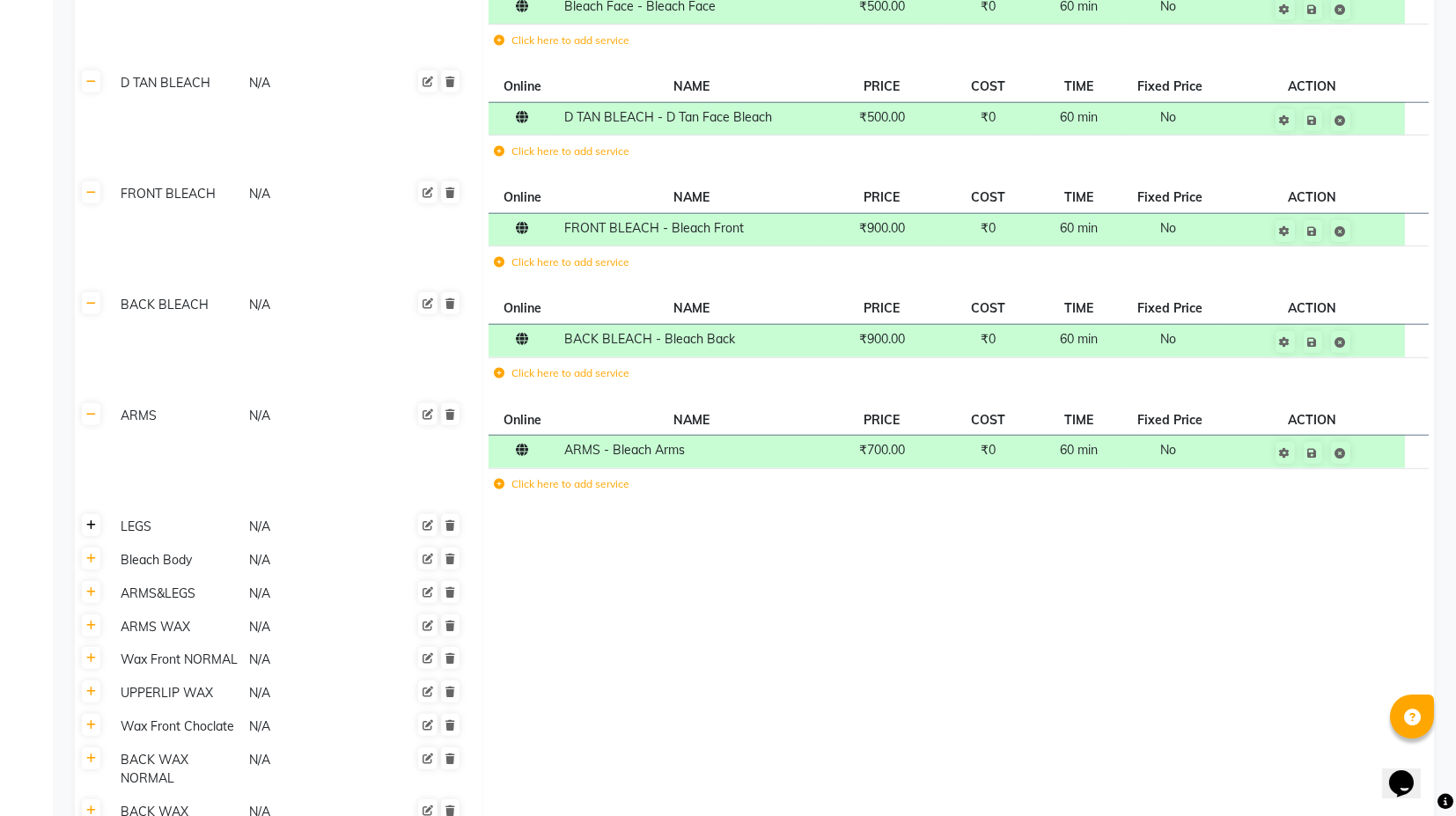
click at [93, 520] on icon at bounding box center [91, 525] width 10 height 11
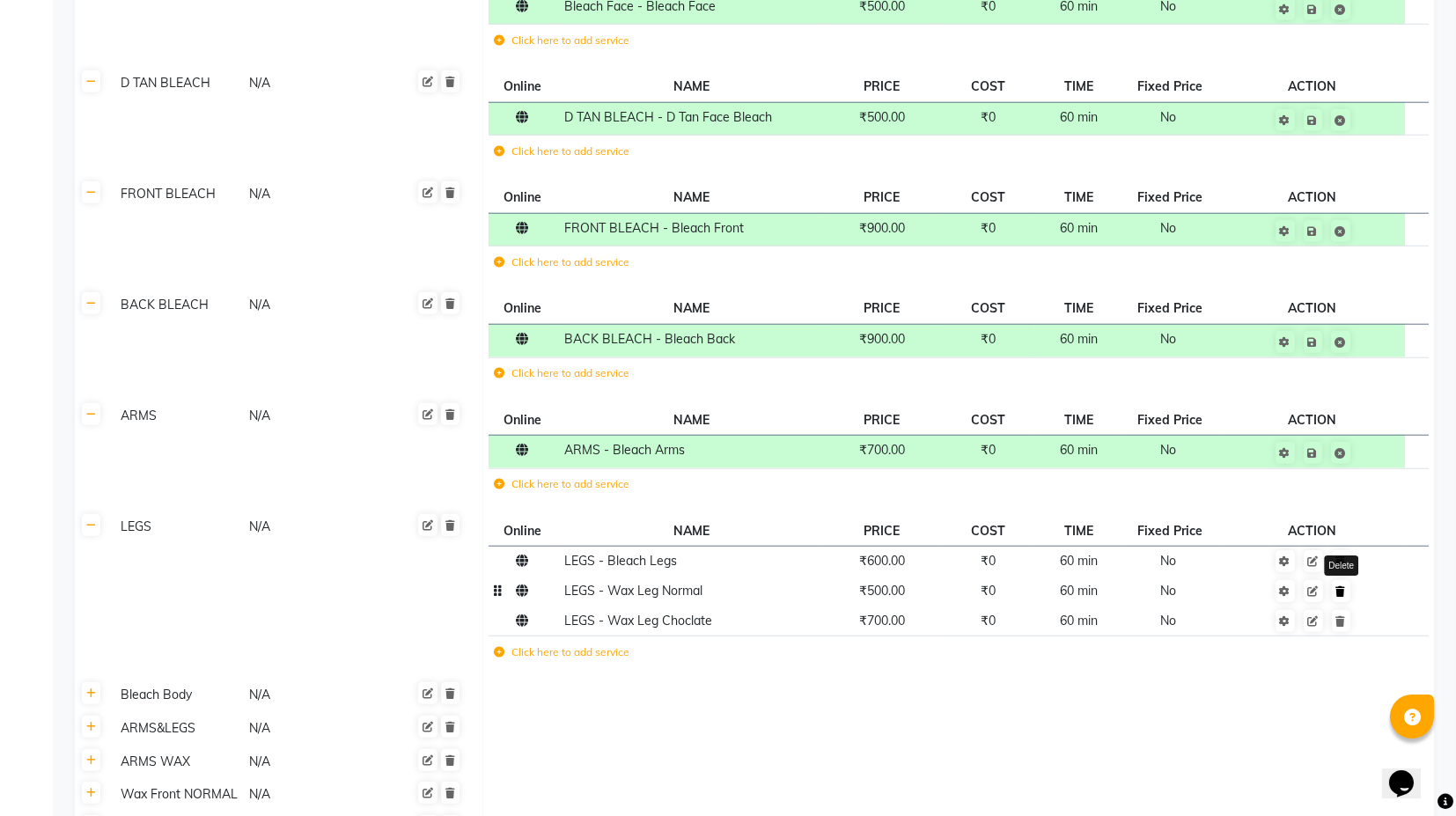
click at [1342, 586] on icon at bounding box center [1341, 591] width 10 height 11
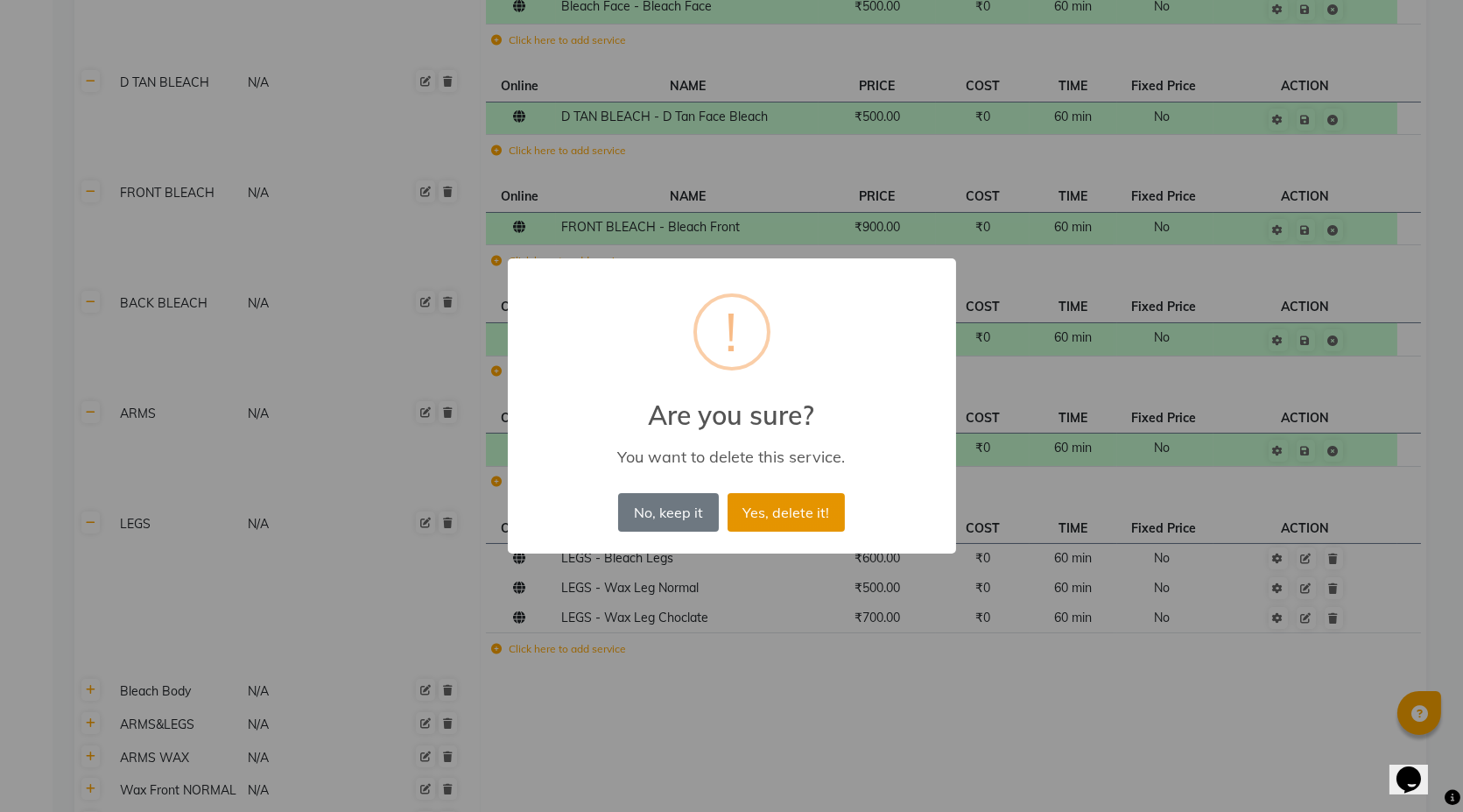
click at [790, 512] on button "Yes, delete it!" at bounding box center [786, 512] width 117 height 39
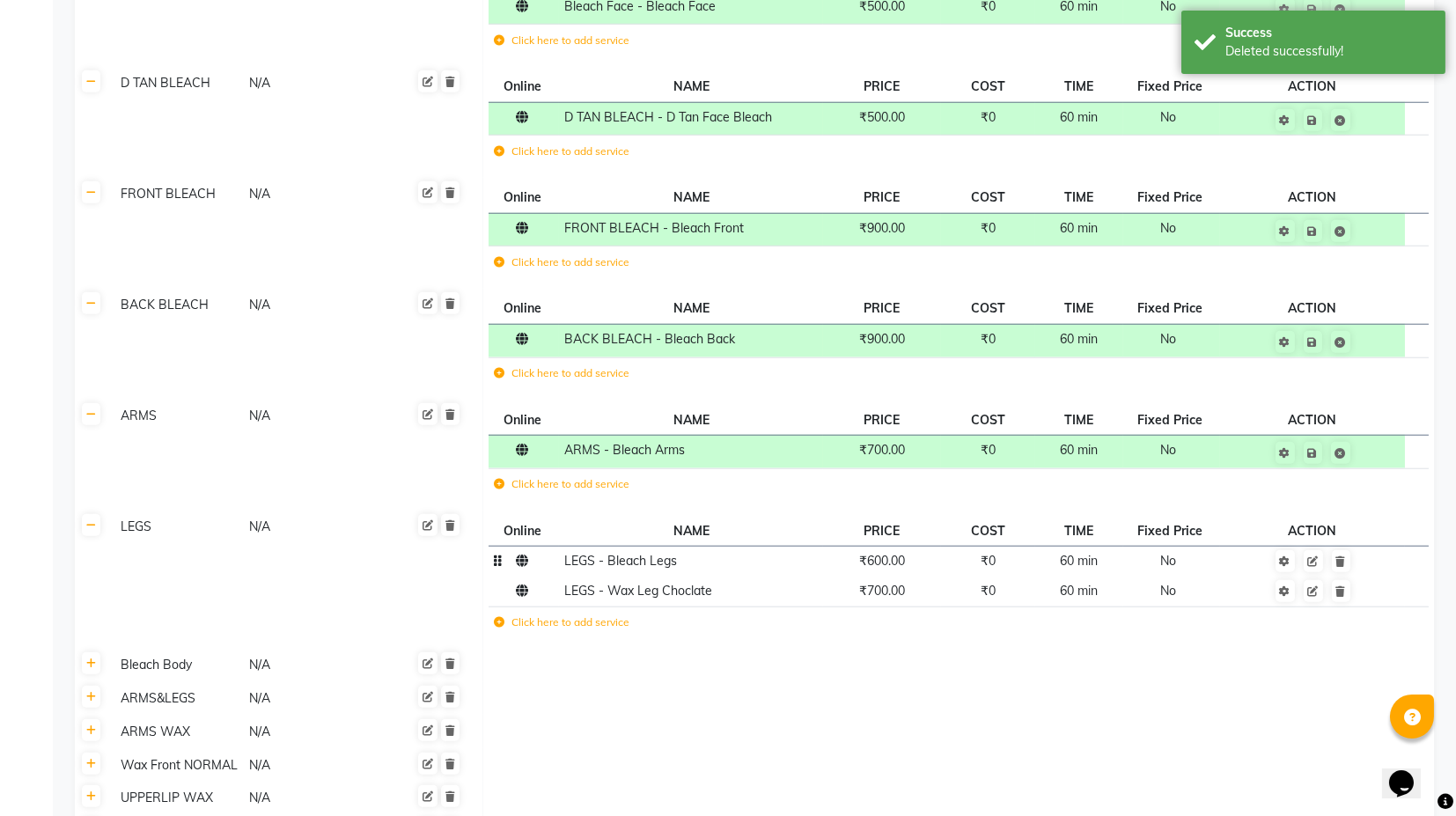
click at [888, 546] on td "₹600.00" at bounding box center [882, 561] width 118 height 30
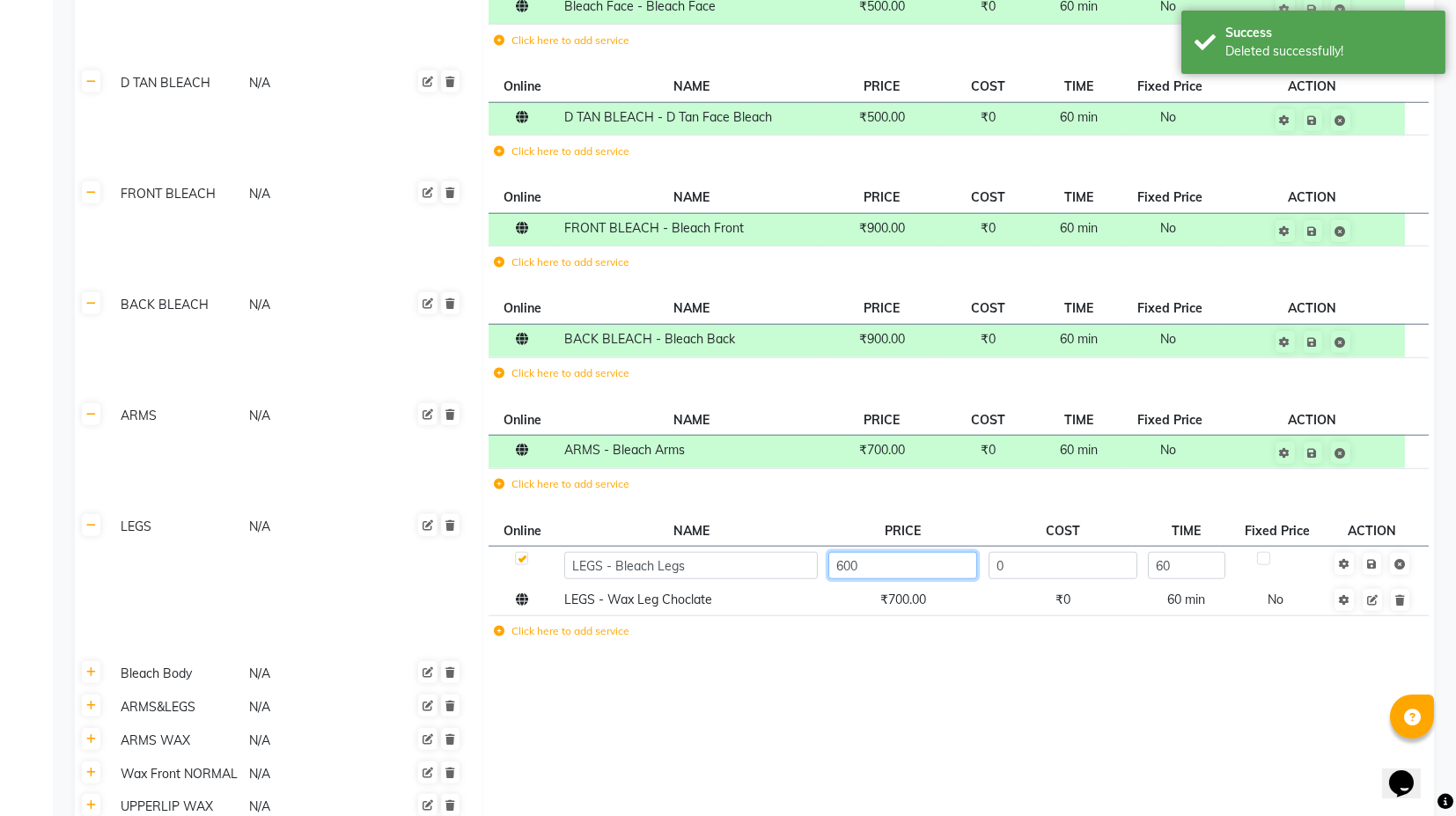
click at [851, 551] on input "600" at bounding box center [902, 564] width 149 height 27
type input "700"
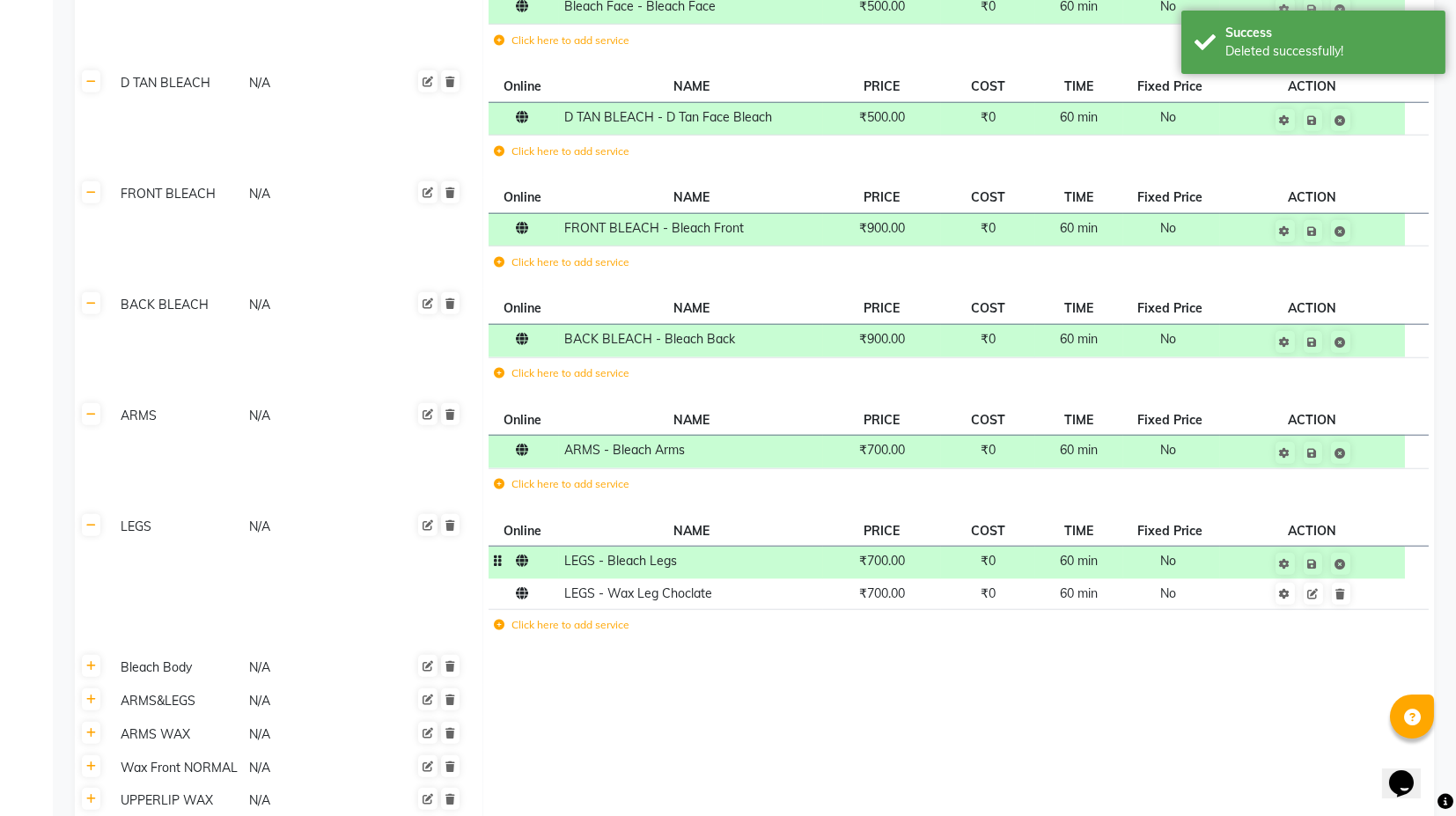
click at [844, 609] on td "Click here to add service" at bounding box center [761, 627] width 547 height 36
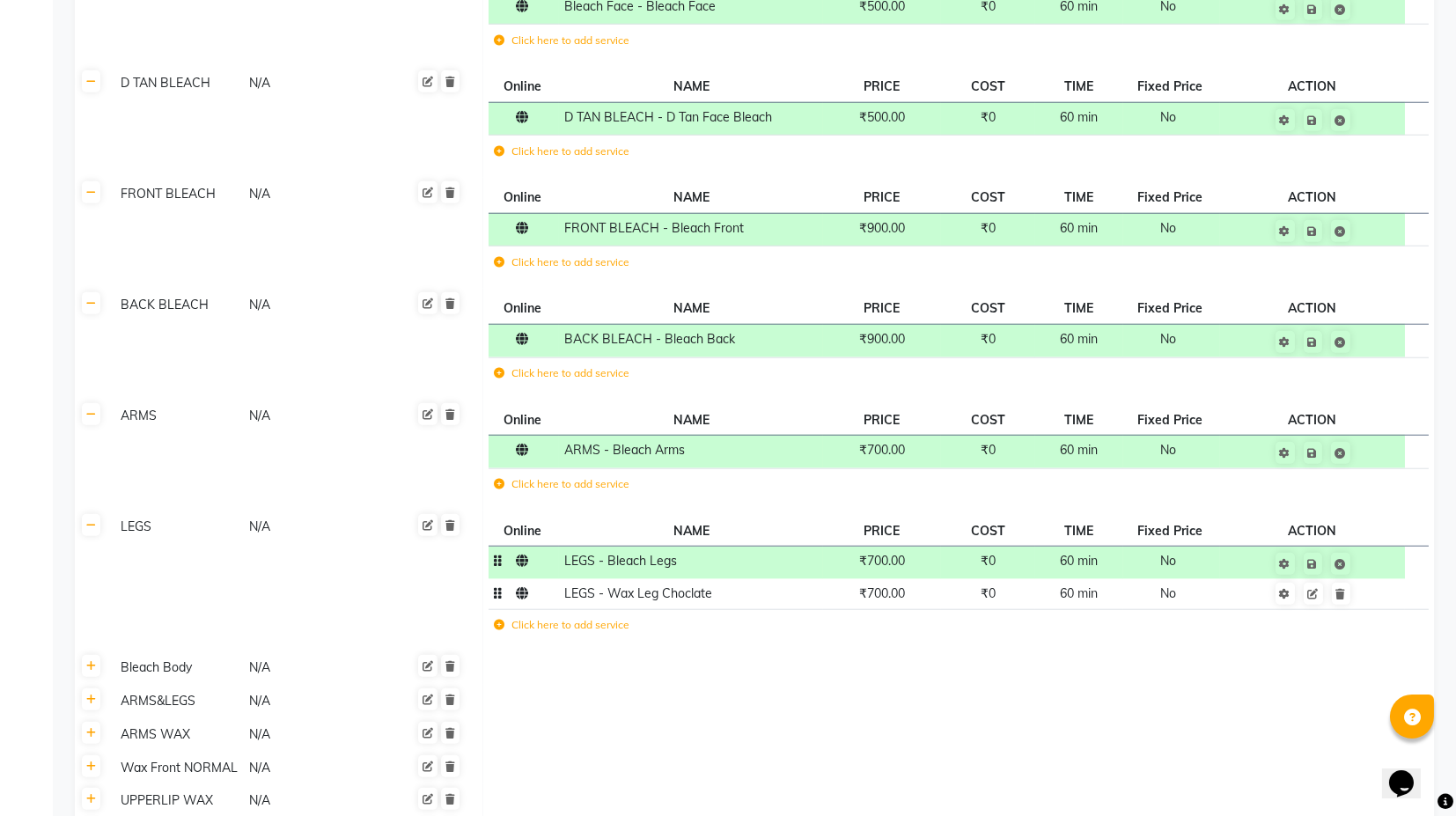
click at [880, 585] on span "₹700.00" at bounding box center [882, 593] width 46 height 16
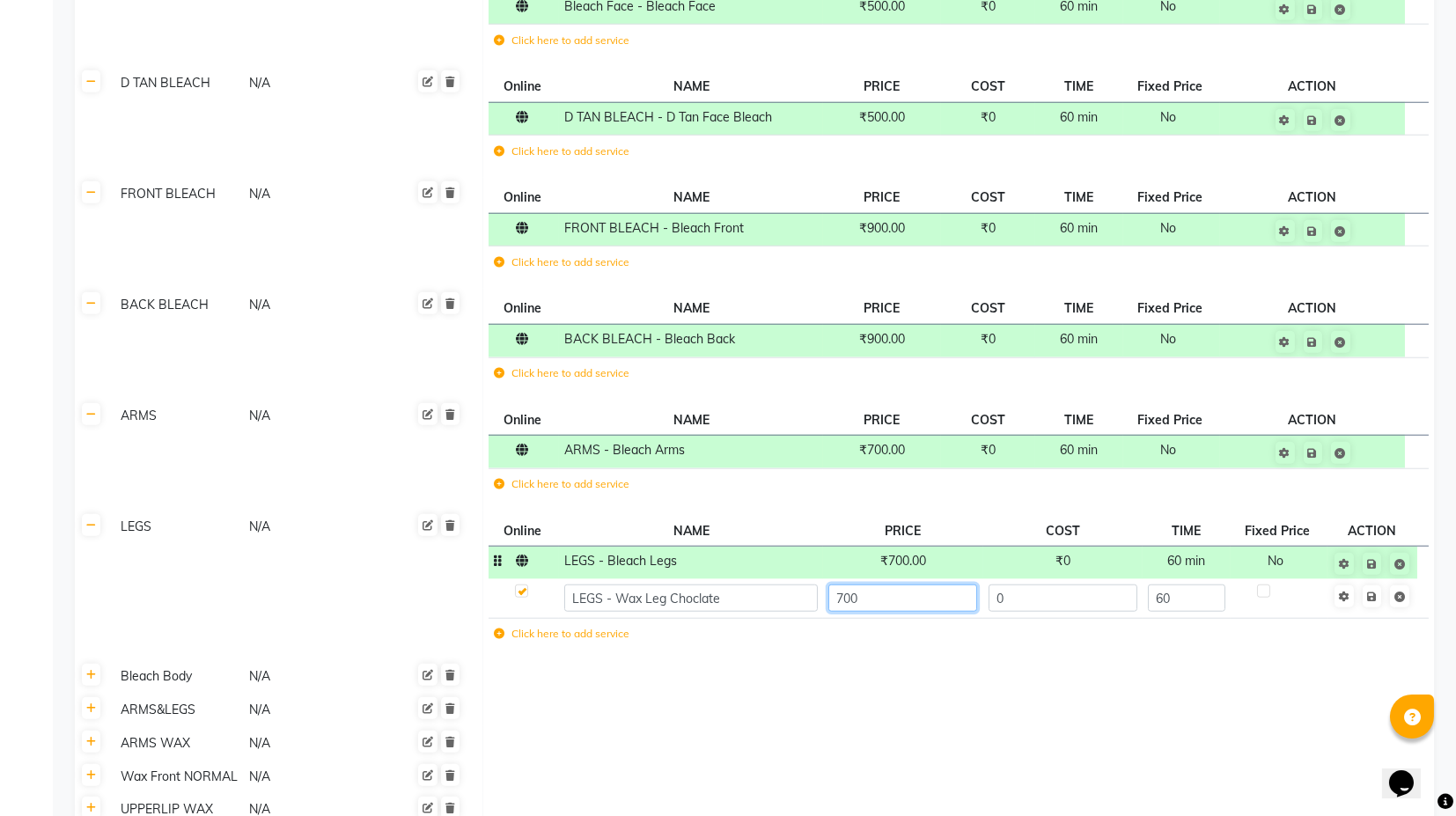
click at [880, 584] on input "700" at bounding box center [902, 597] width 149 height 27
type input "800"
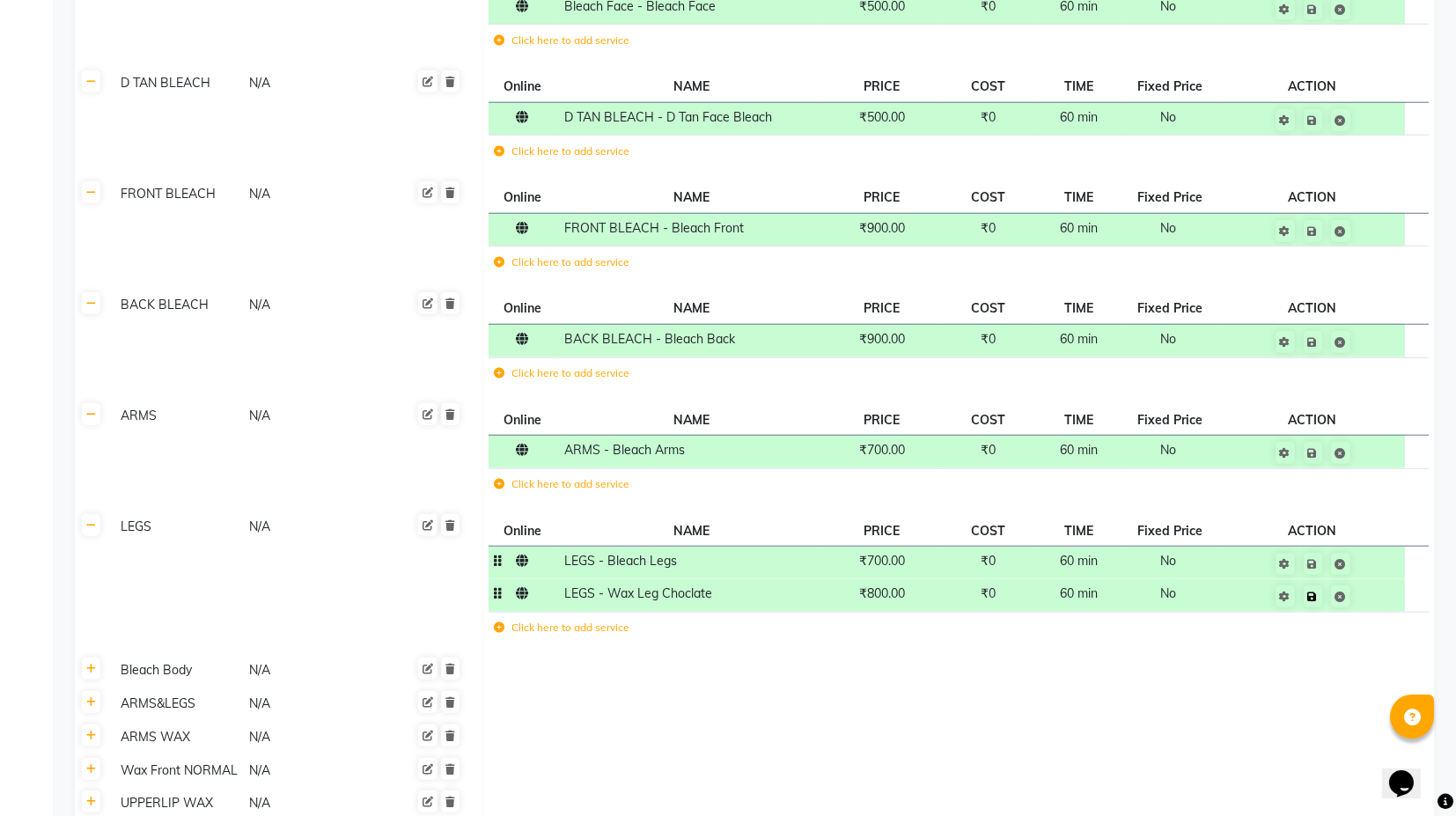
click at [1373, 579] on td "Save" at bounding box center [1312, 595] width 185 height 33
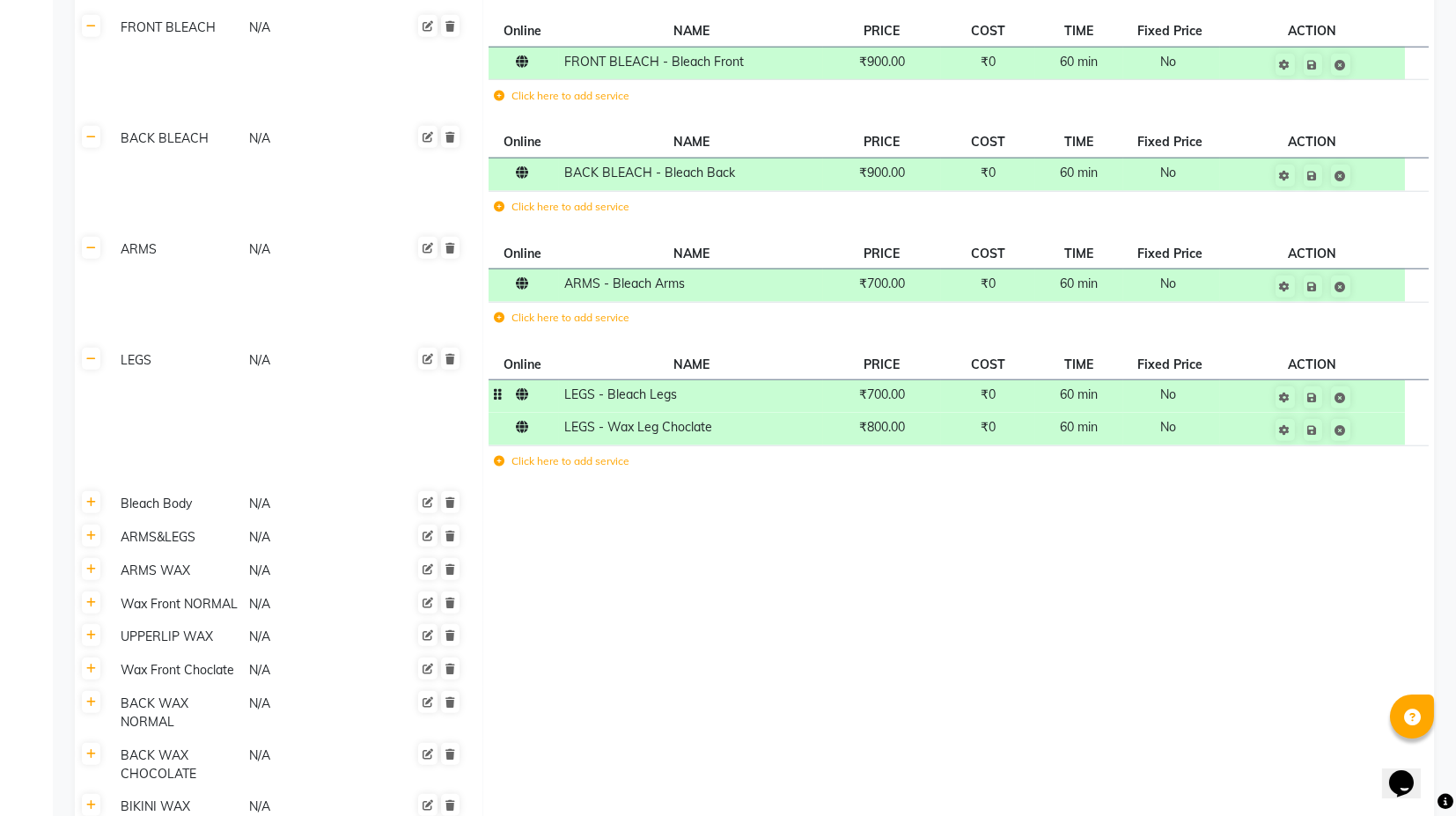
scroll to position [5377, 0]
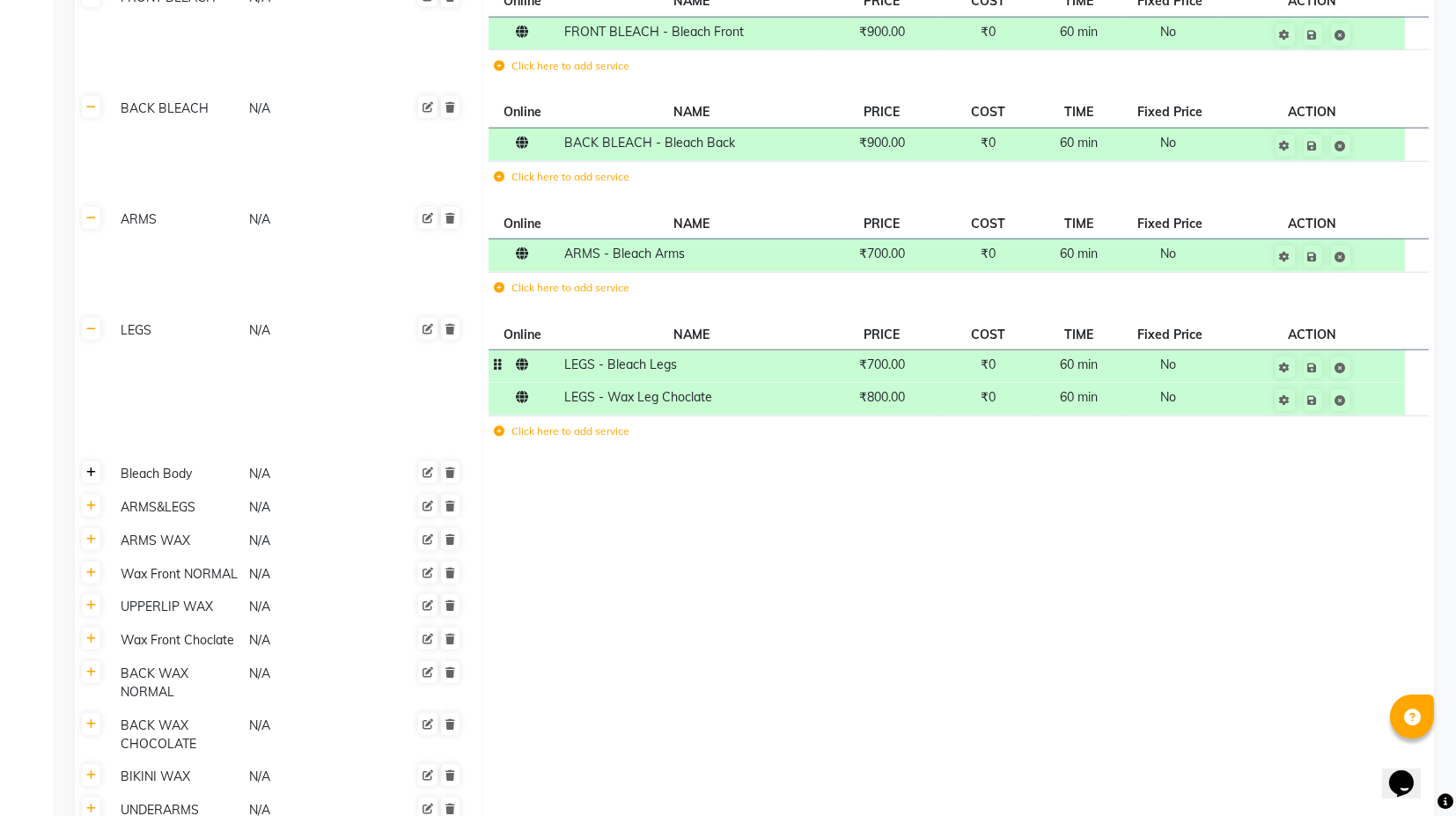
click at [85, 461] on link at bounding box center [91, 472] width 19 height 22
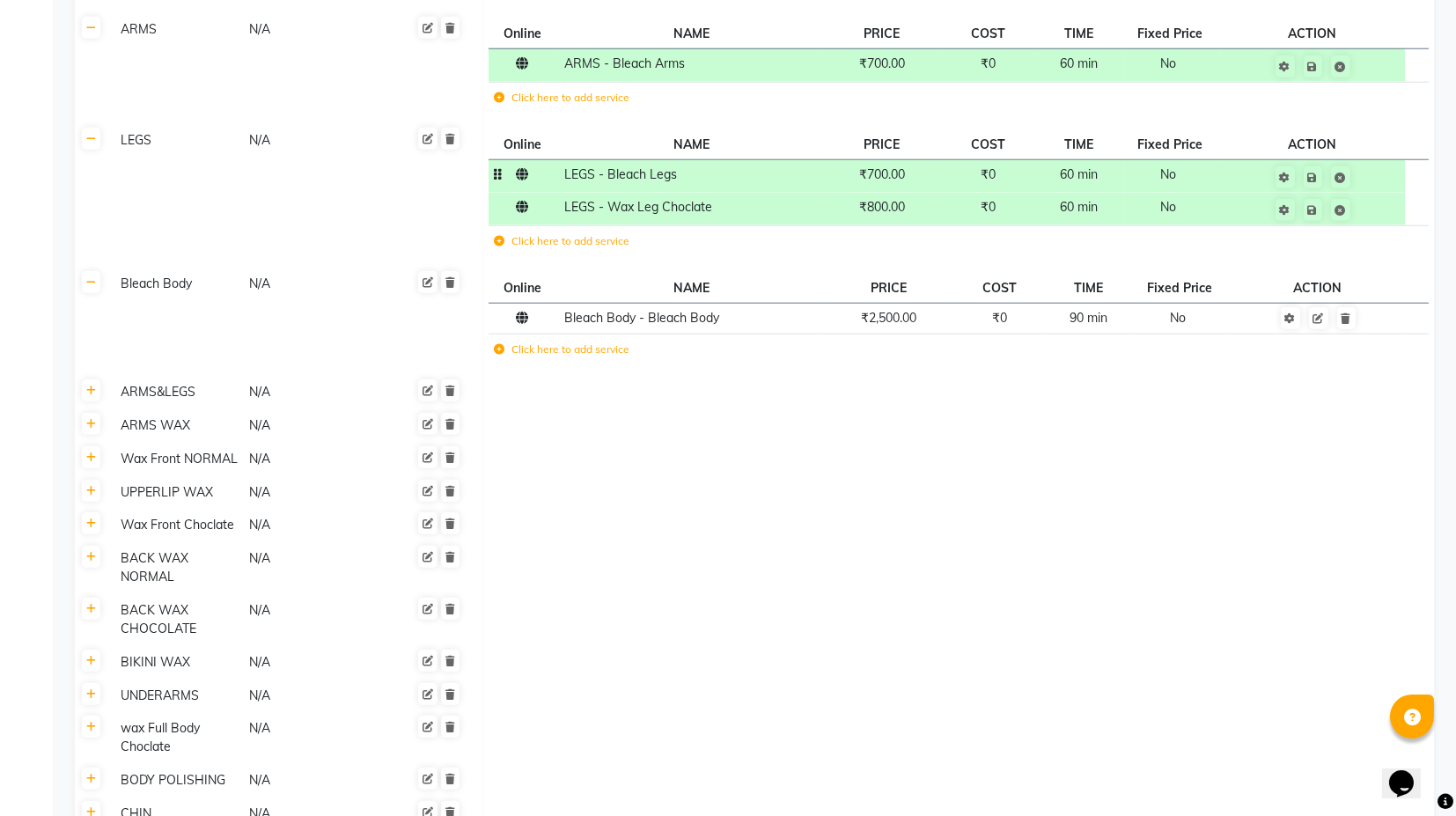
scroll to position [5572, 0]
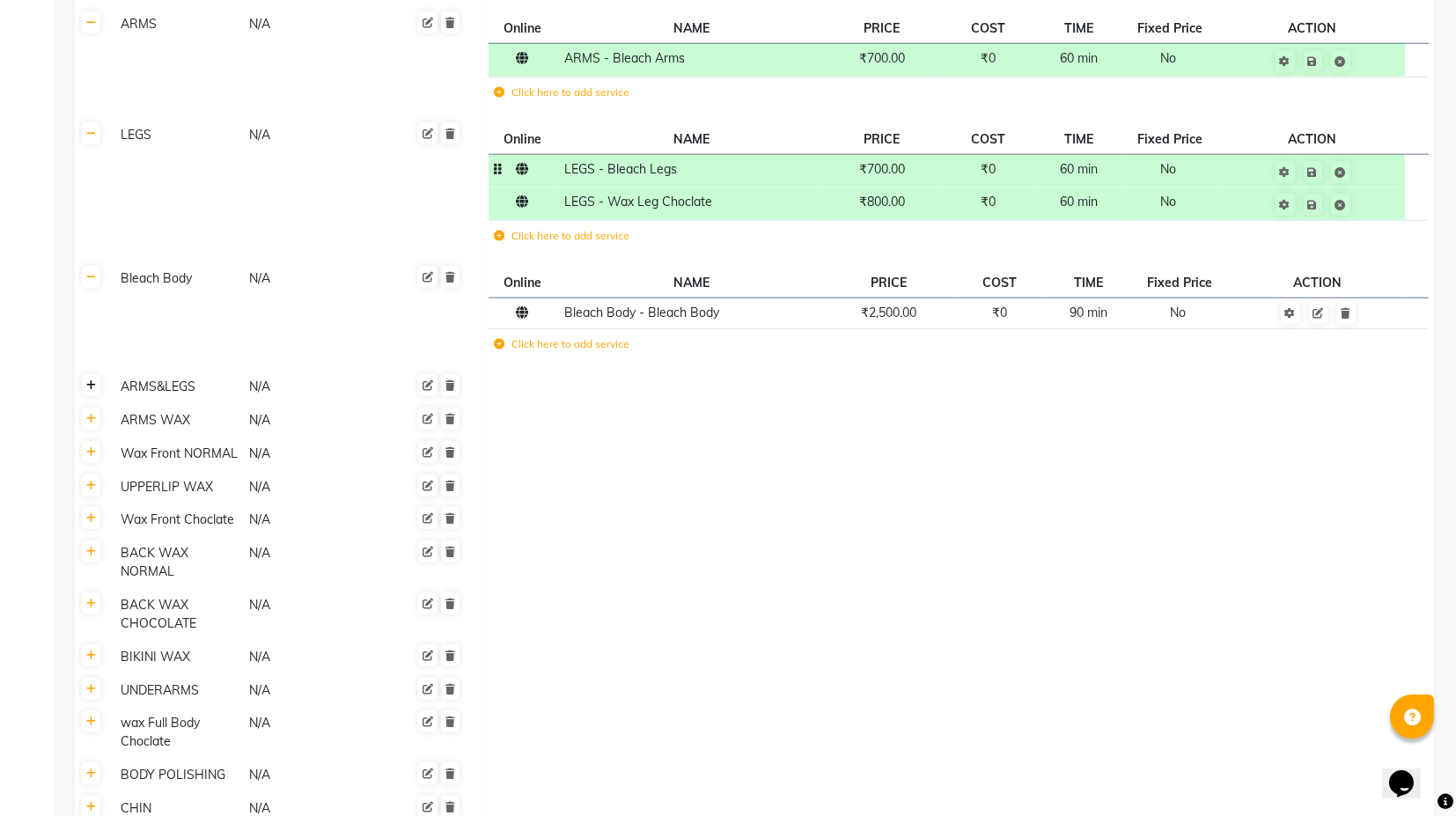
click at [88, 381] on icon at bounding box center [91, 386] width 10 height 11
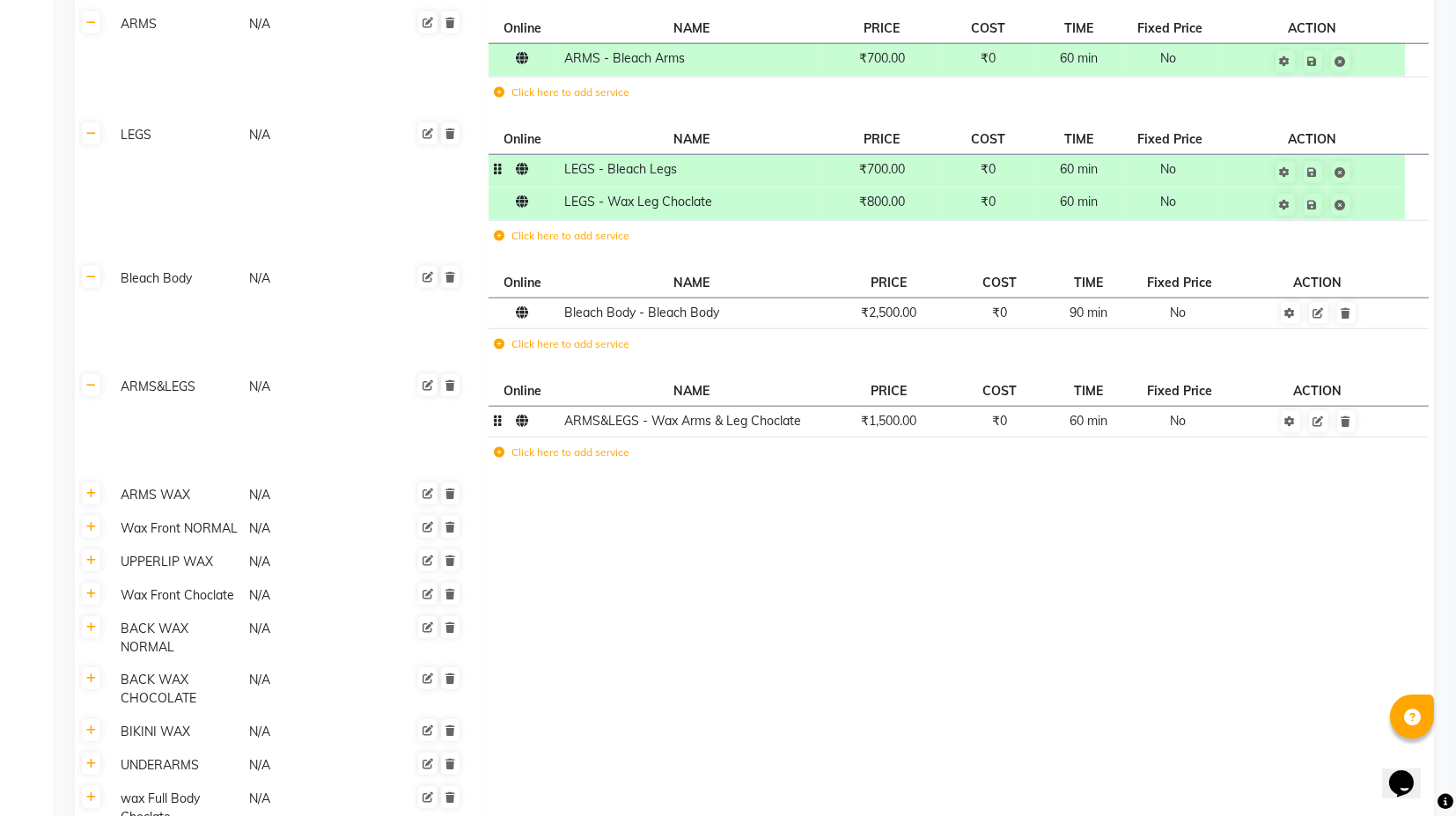
click at [897, 412] on span "₹1,500.00" at bounding box center [889, 420] width 56 height 16
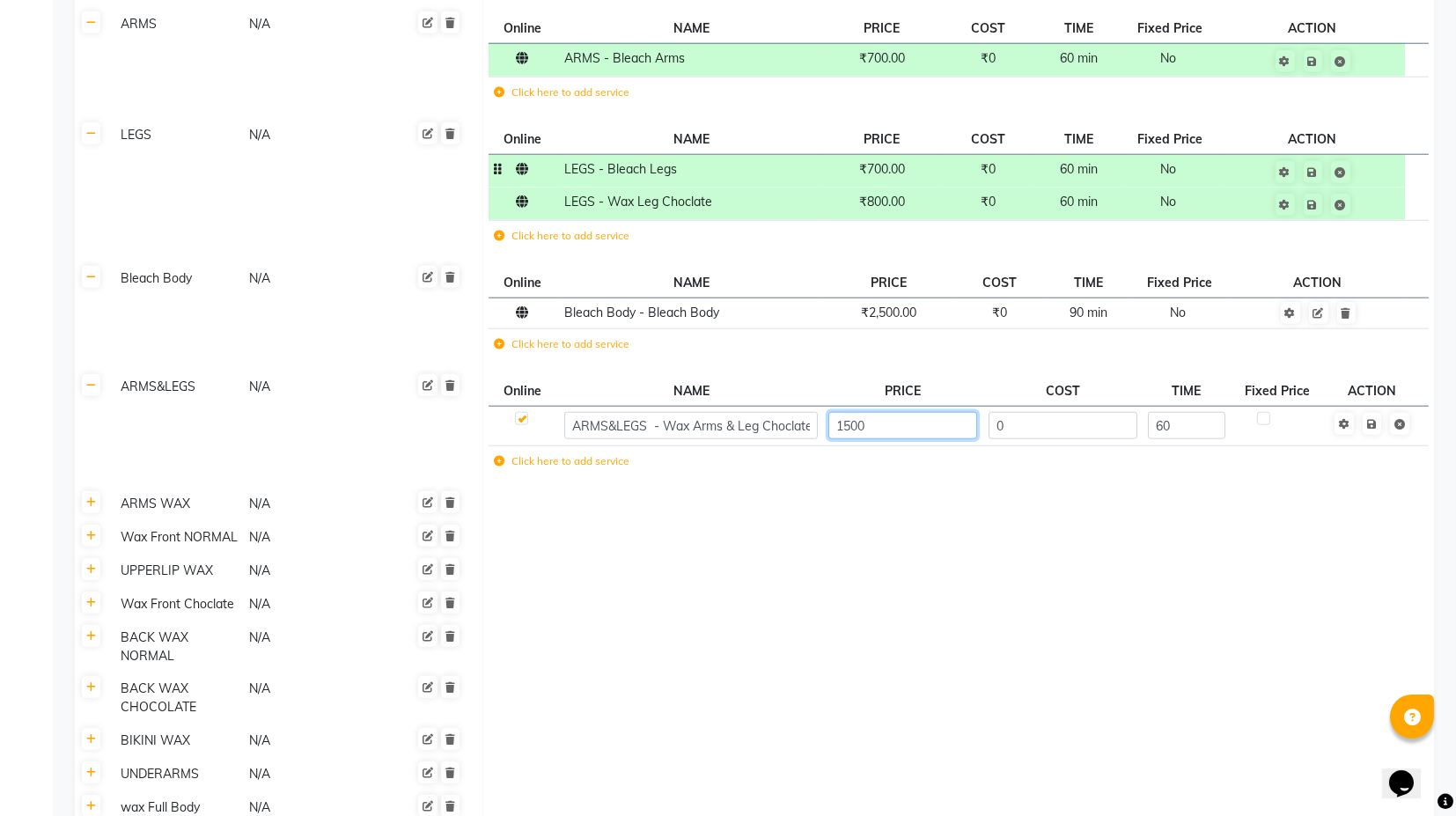
click at [832, 411] on input "1500" at bounding box center [902, 424] width 149 height 27
click at [850, 411] on input "1500" at bounding box center [902, 424] width 149 height 27
type input "1400"
click at [1378, 407] on td at bounding box center [1373, 426] width 90 height 40
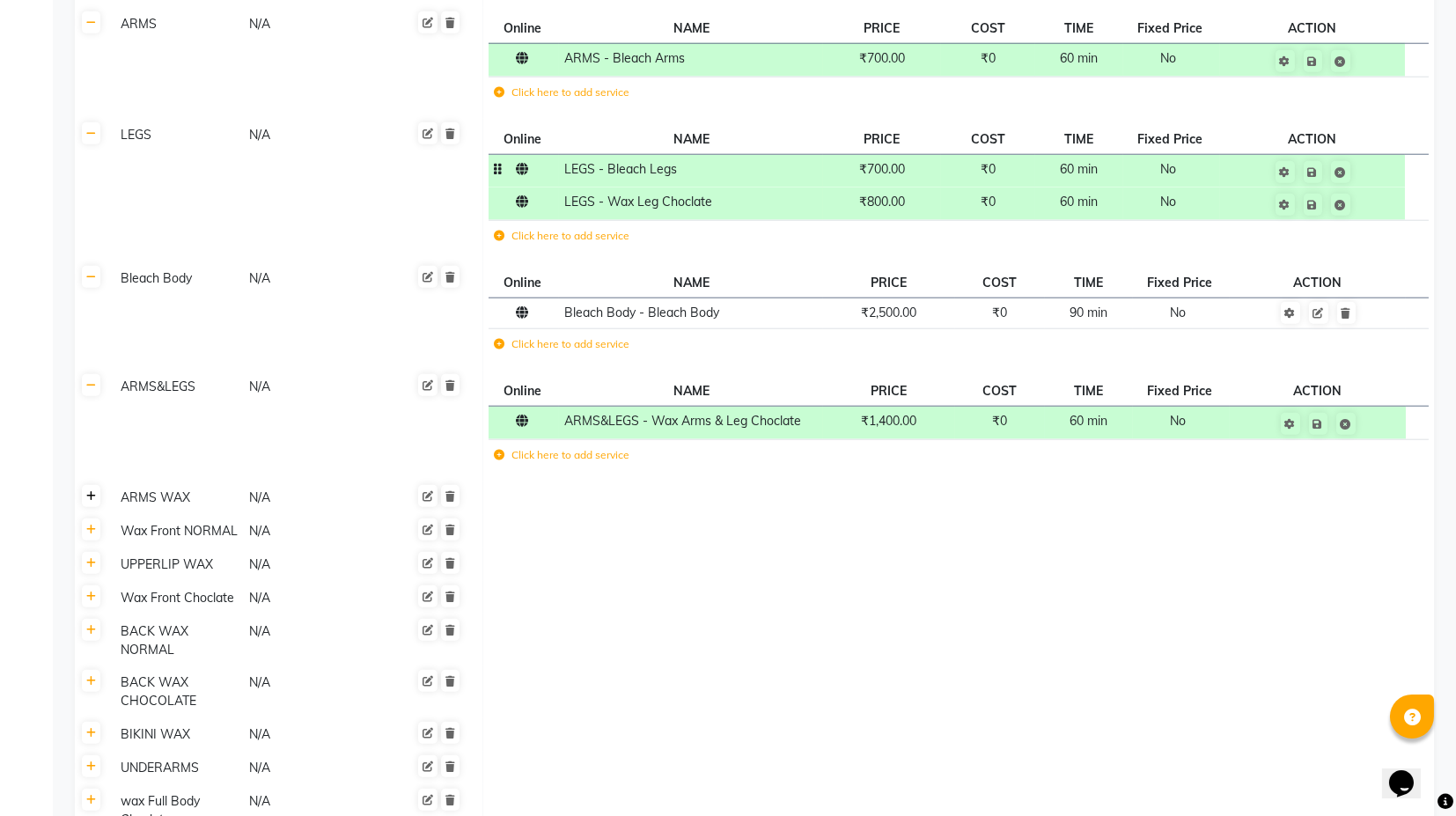
click at [88, 491] on icon at bounding box center [91, 496] width 10 height 11
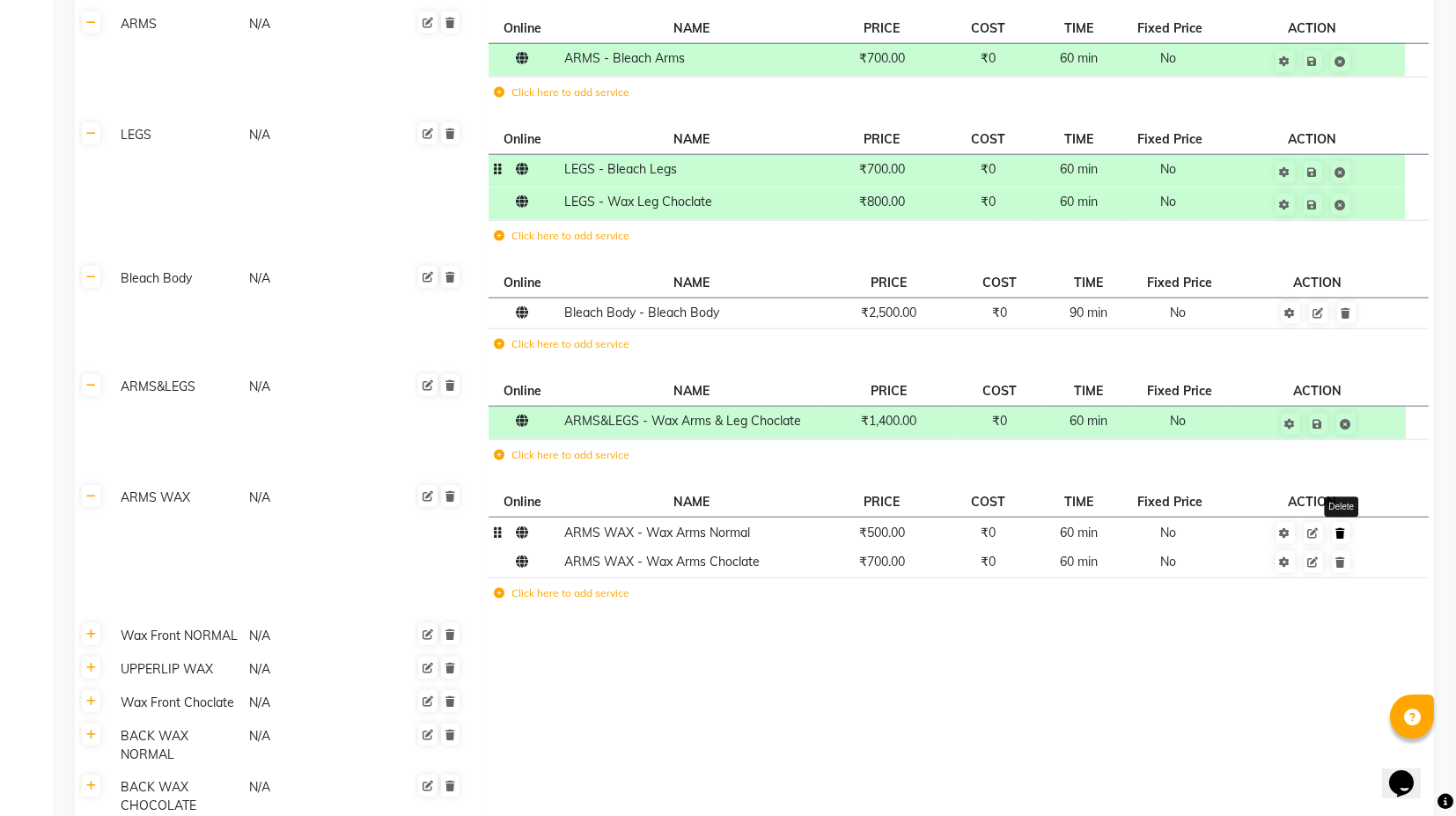
click at [1347, 521] on link at bounding box center [1341, 532] width 19 height 22
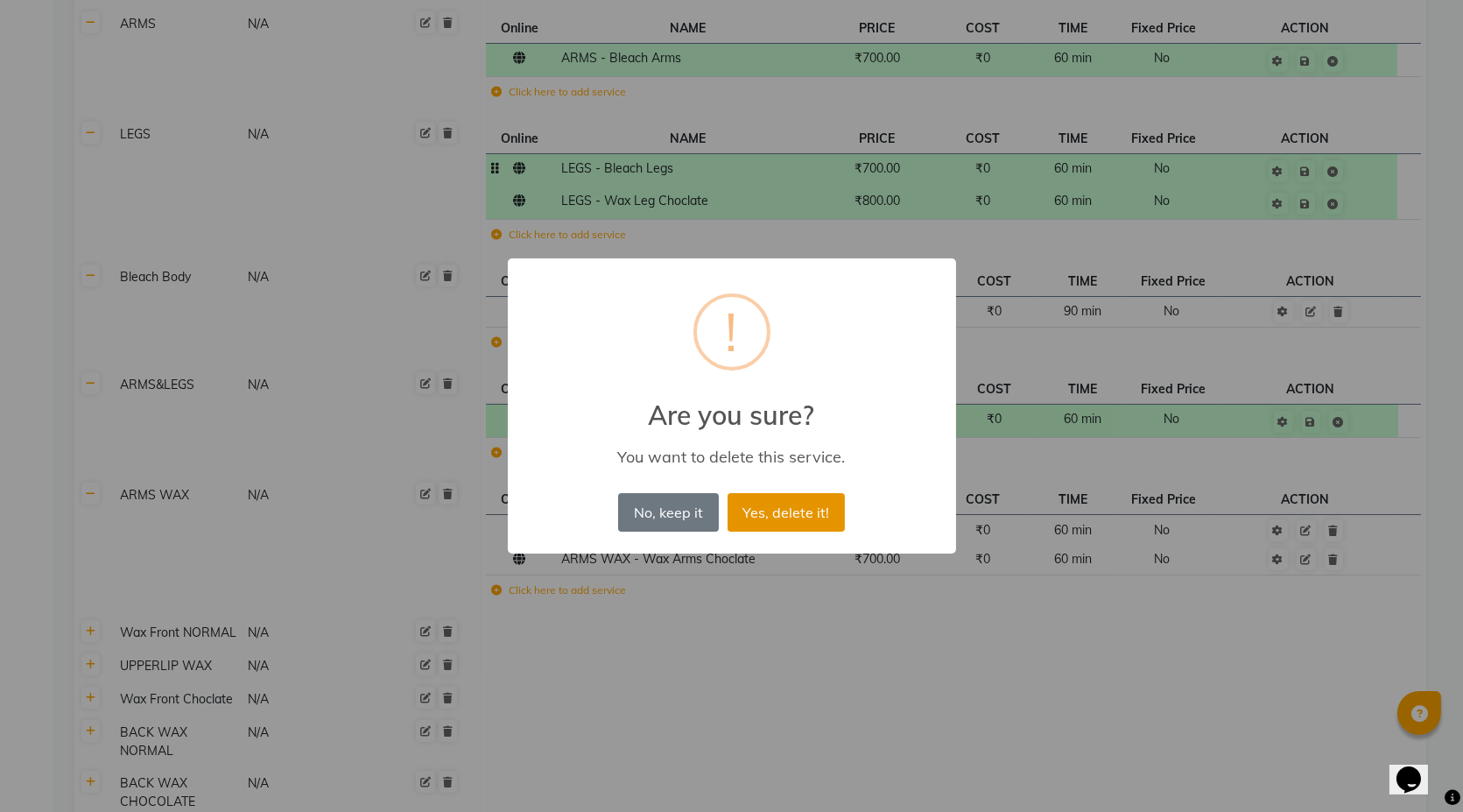
click at [780, 514] on button "Yes, delete it!" at bounding box center [786, 512] width 117 height 39
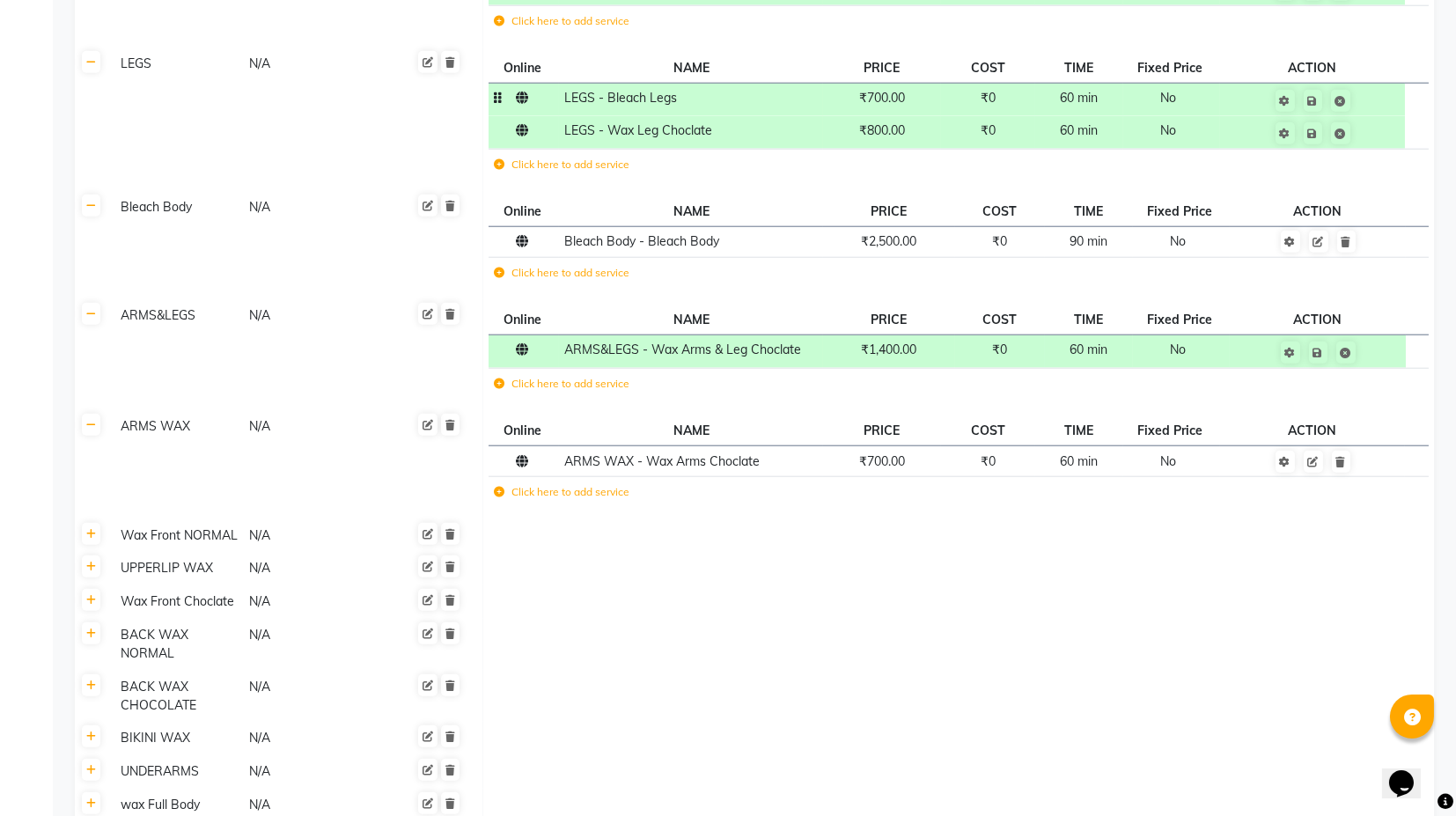
scroll to position [5670, 0]
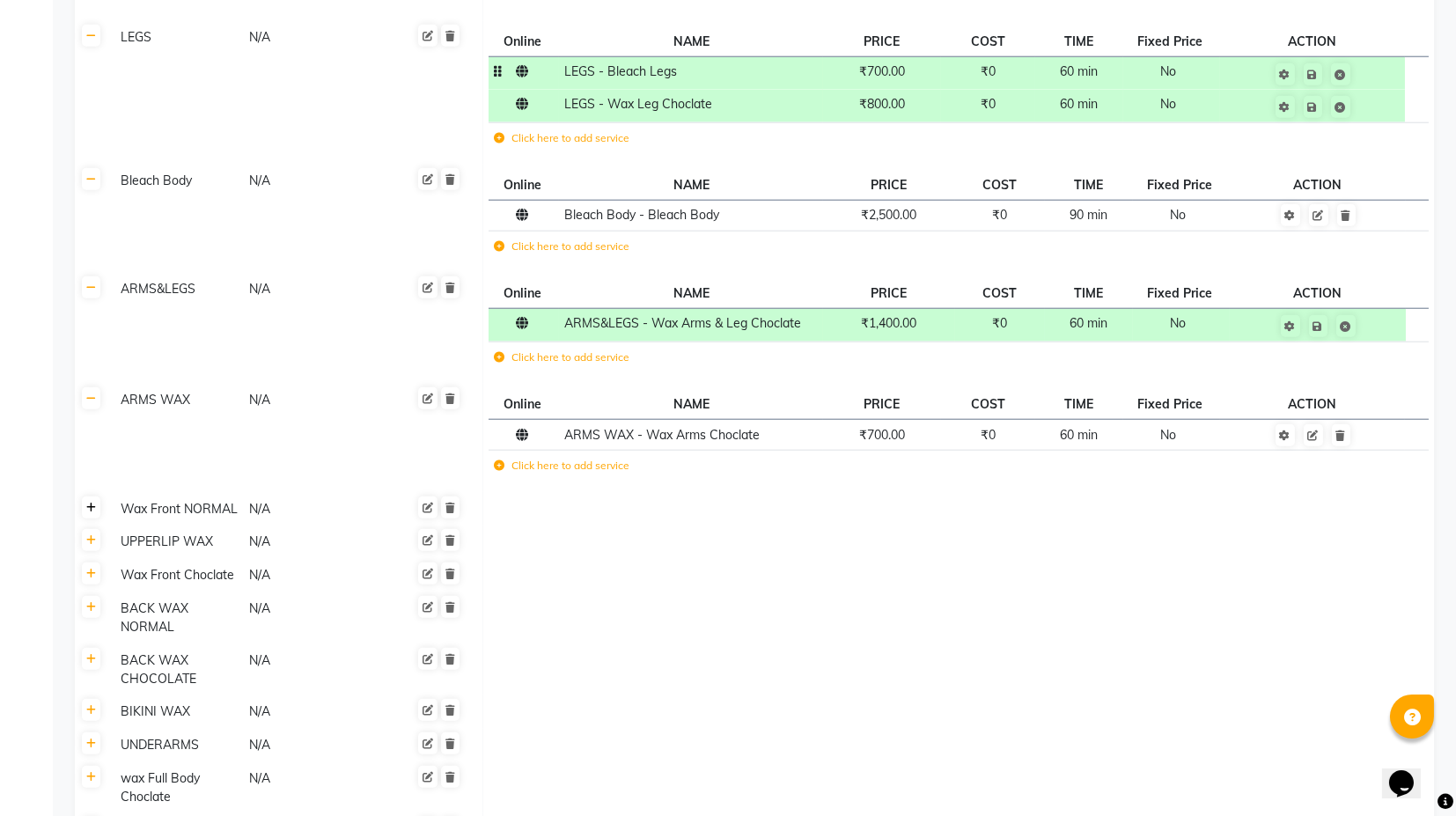
click at [94, 502] on icon at bounding box center [91, 507] width 10 height 11
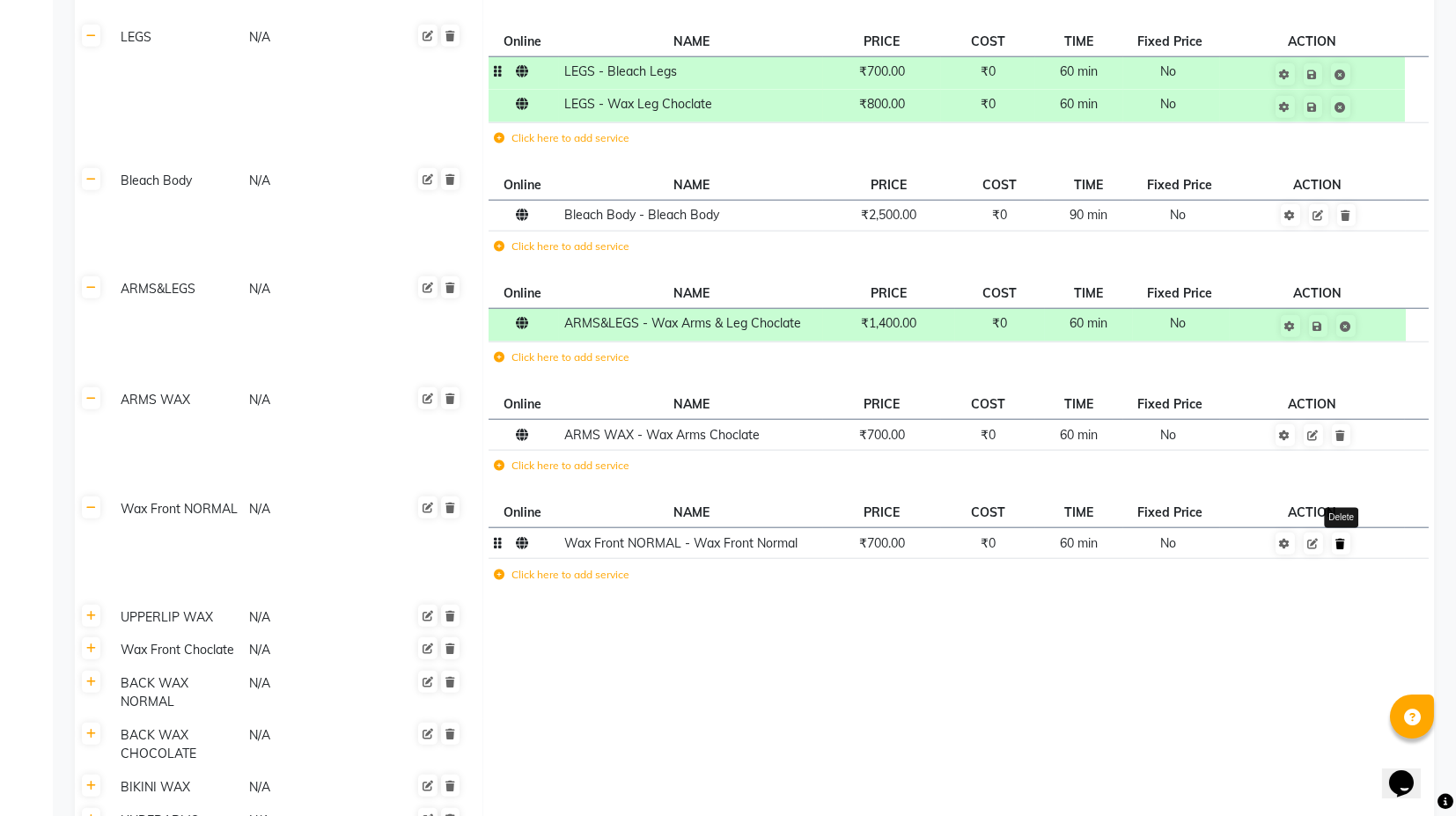
click at [1343, 532] on link at bounding box center [1341, 543] width 19 height 22
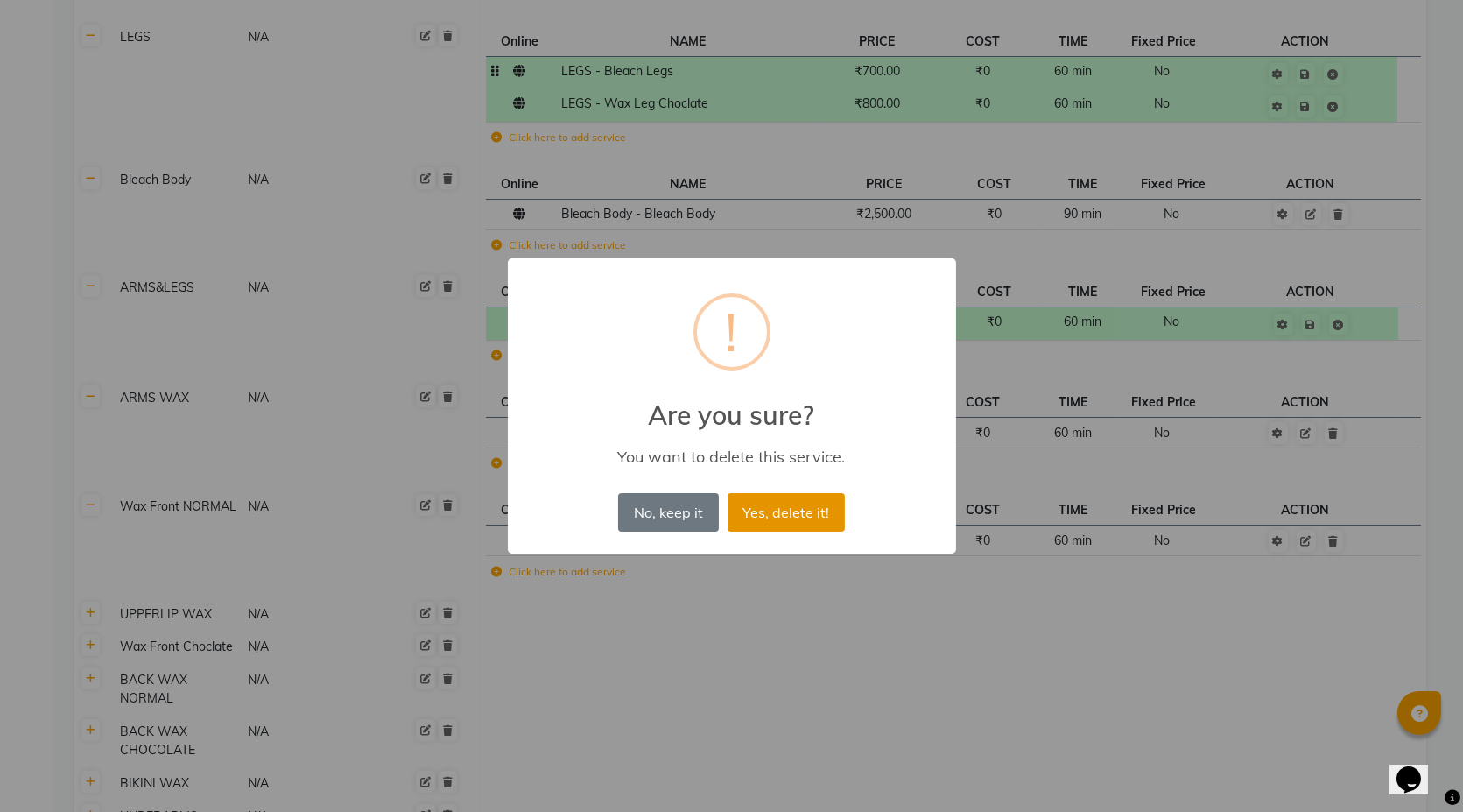
click at [790, 516] on button "Yes, delete it!" at bounding box center [786, 512] width 117 height 39
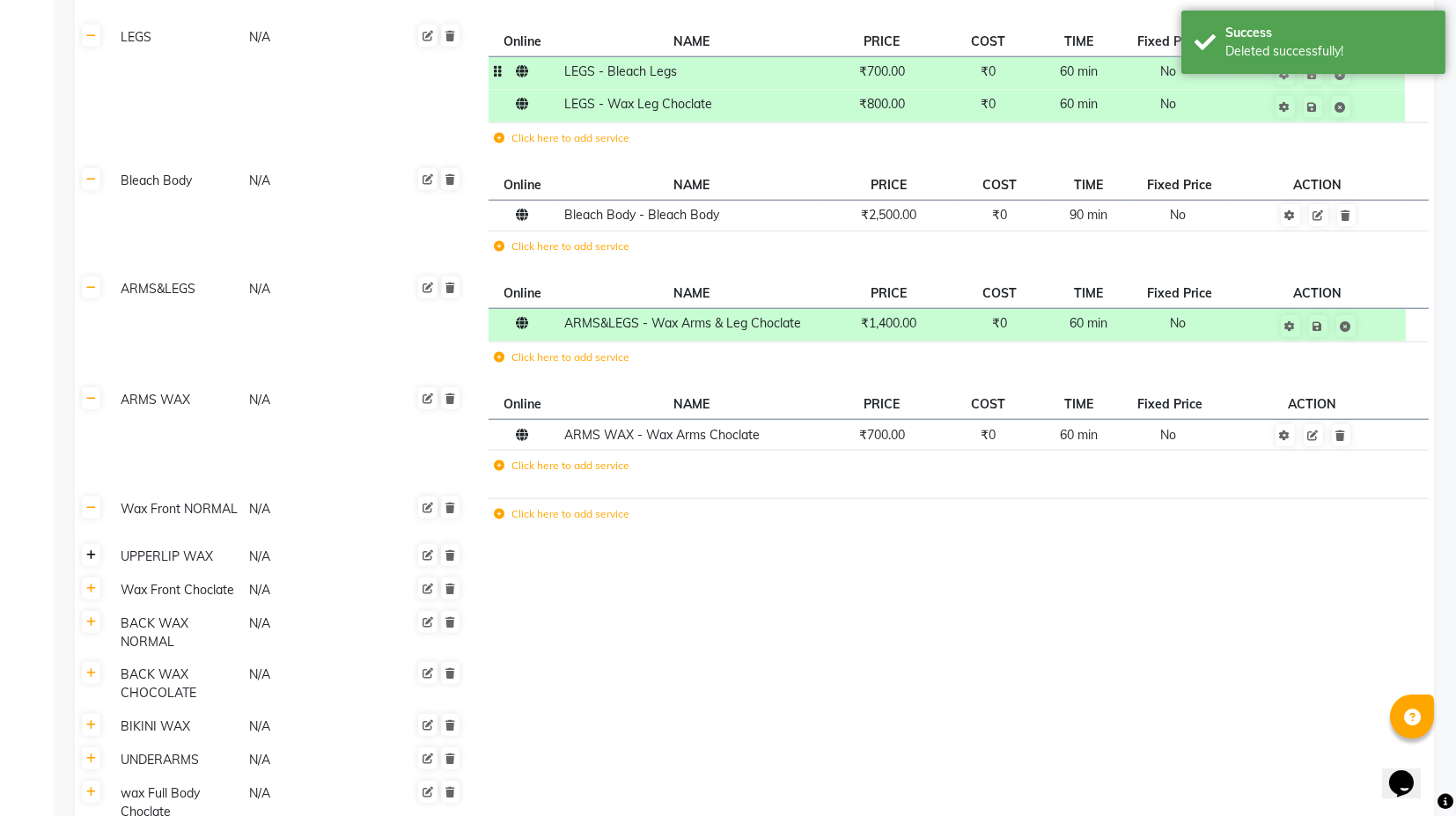
click at [91, 550] on icon at bounding box center [91, 555] width 10 height 11
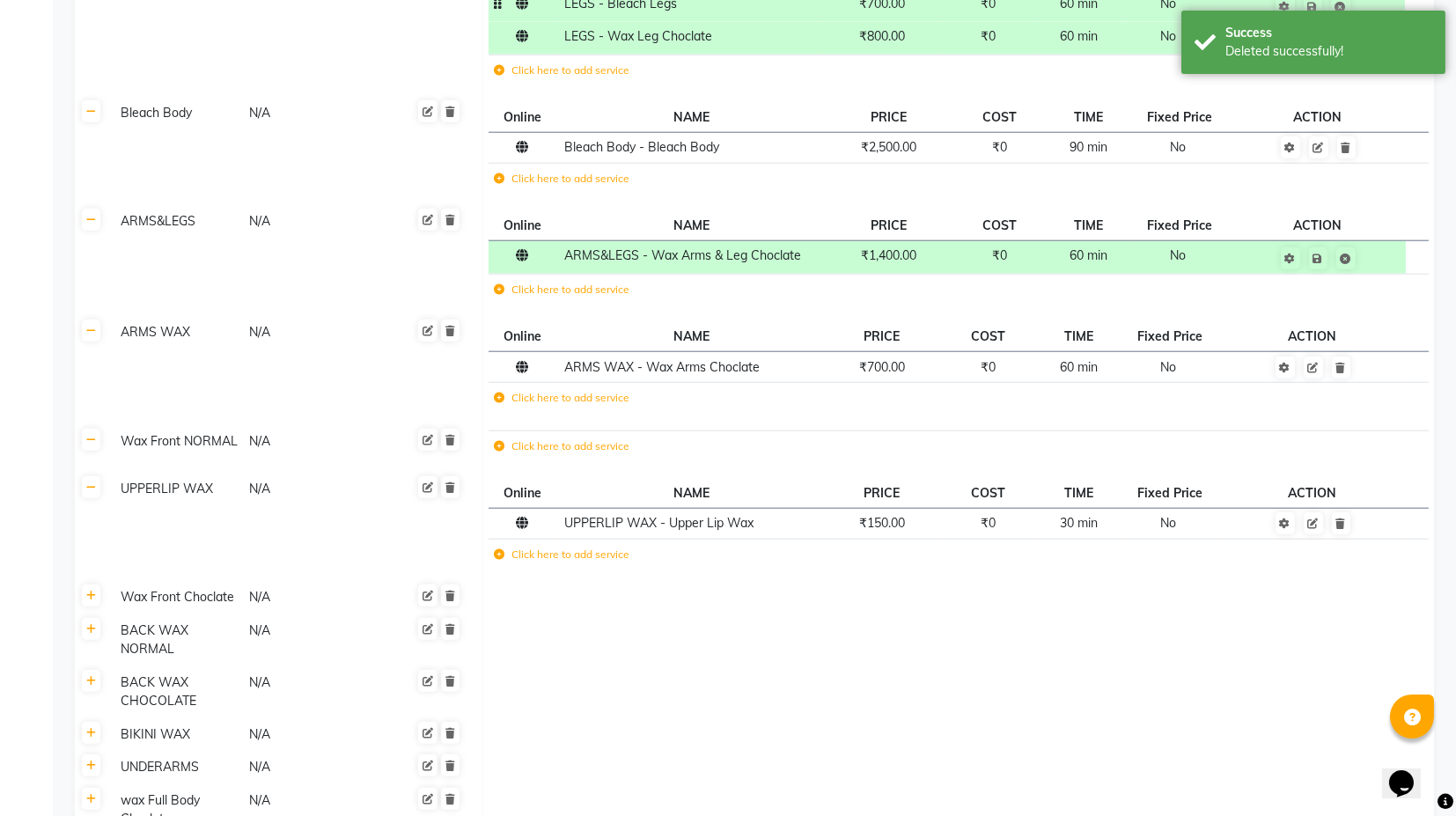
scroll to position [5768, 0]
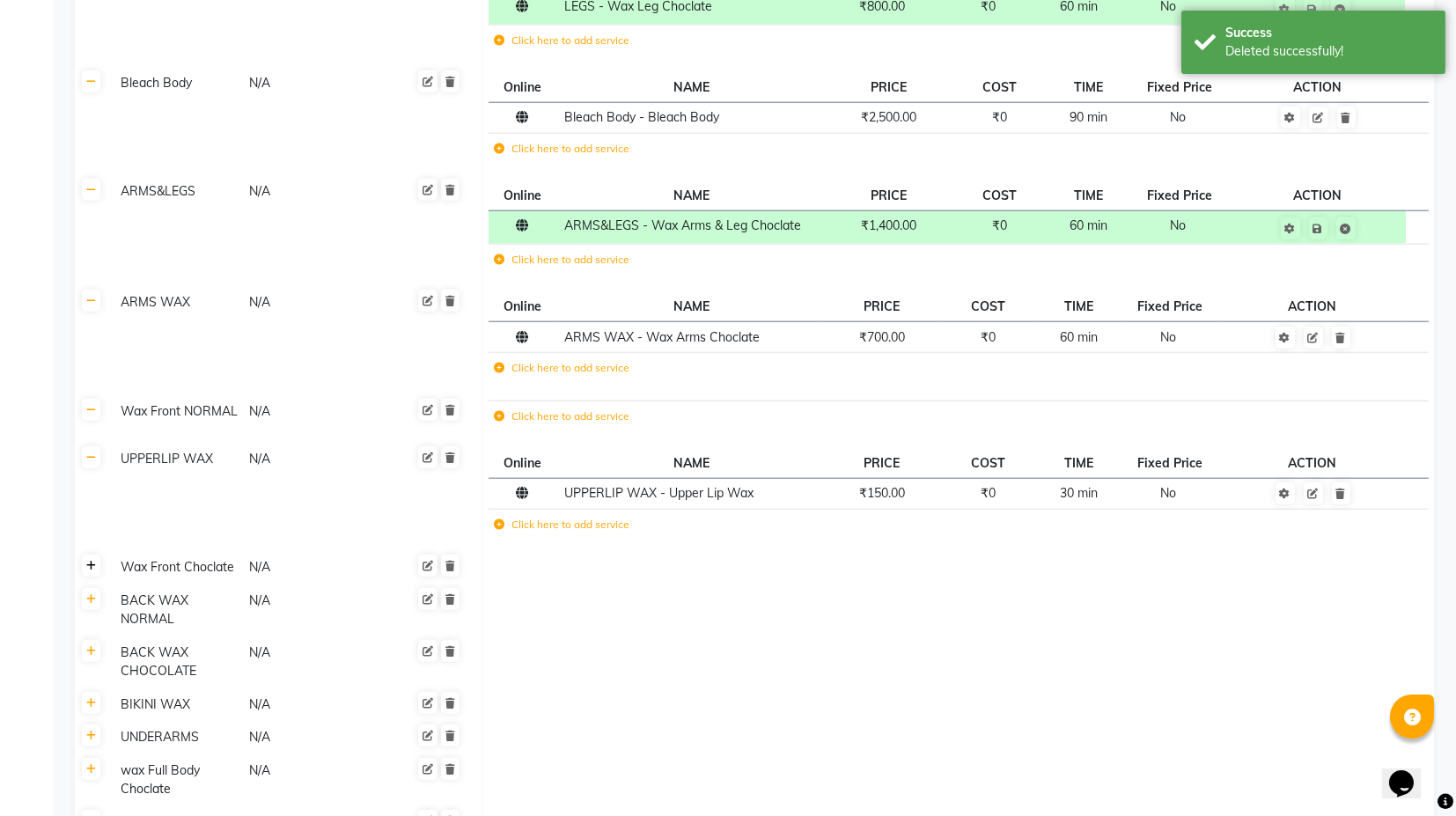
click at [95, 554] on link at bounding box center [91, 565] width 19 height 22
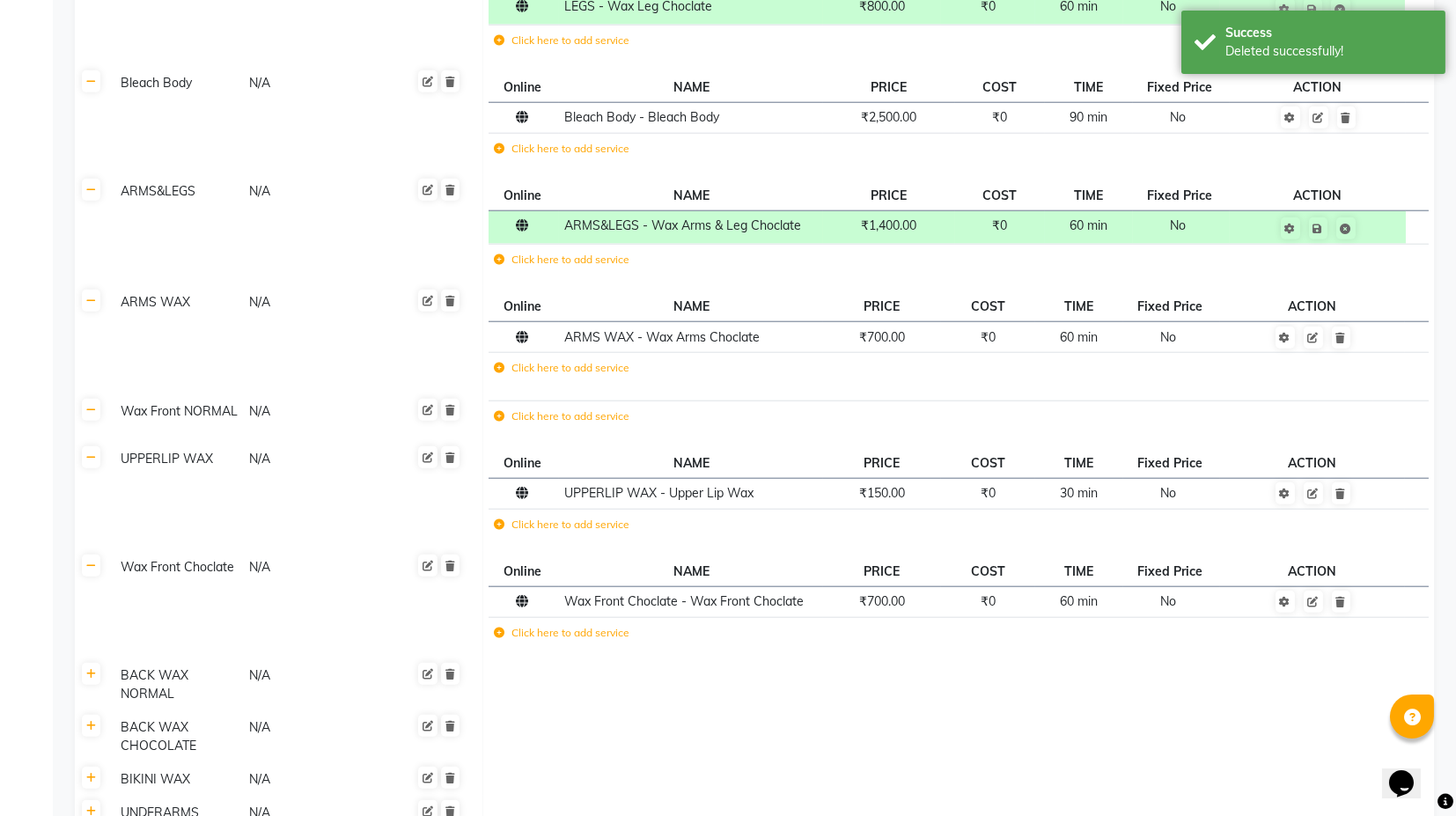
click at [862, 617] on td "Click here to add service" at bounding box center [761, 635] width 547 height 36
click at [879, 593] on span "₹700.00" at bounding box center [882, 601] width 46 height 16
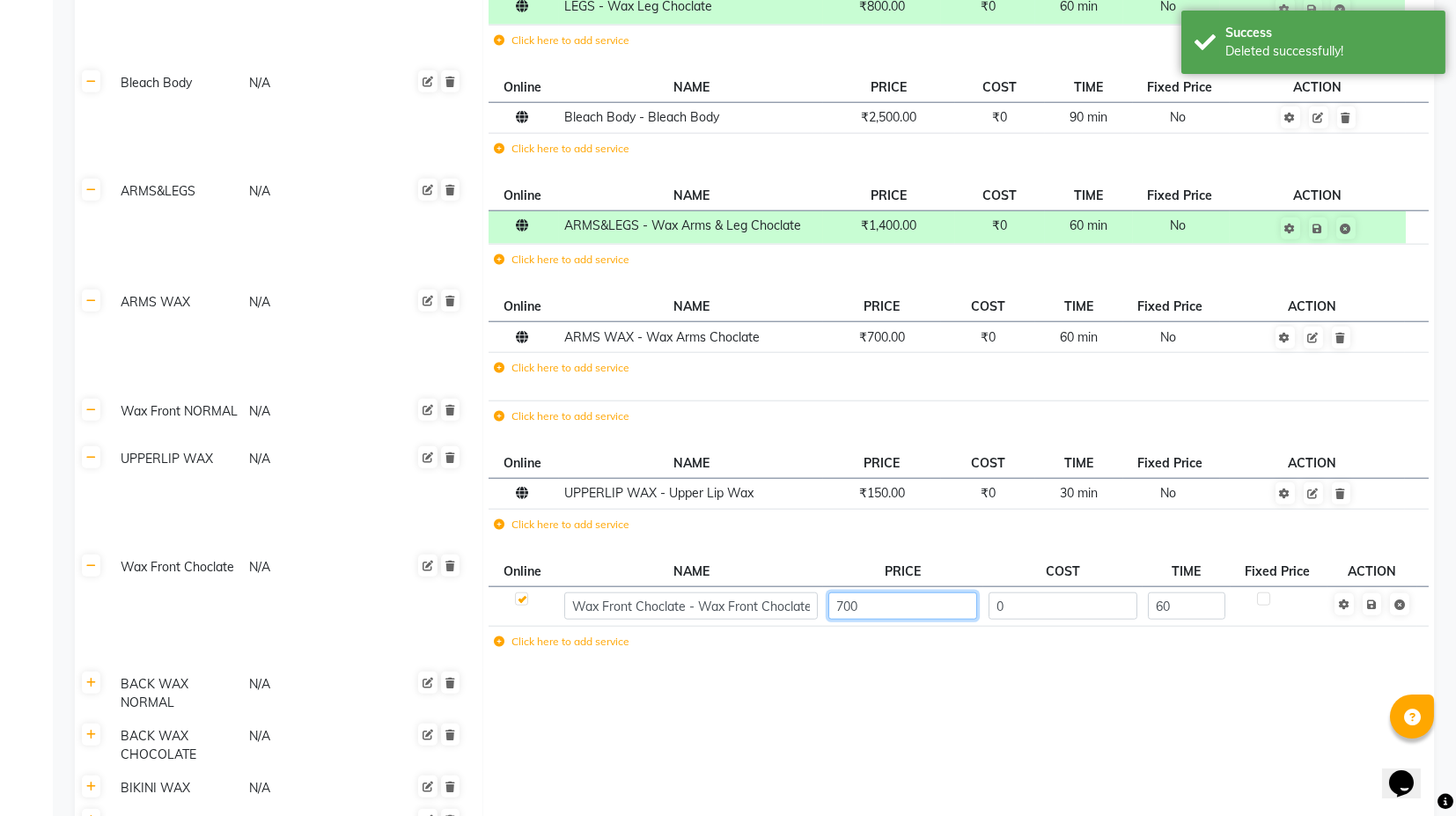
click at [854, 592] on input "700" at bounding box center [902, 605] width 149 height 27
click at [852, 592] on input "700" at bounding box center [902, 605] width 149 height 27
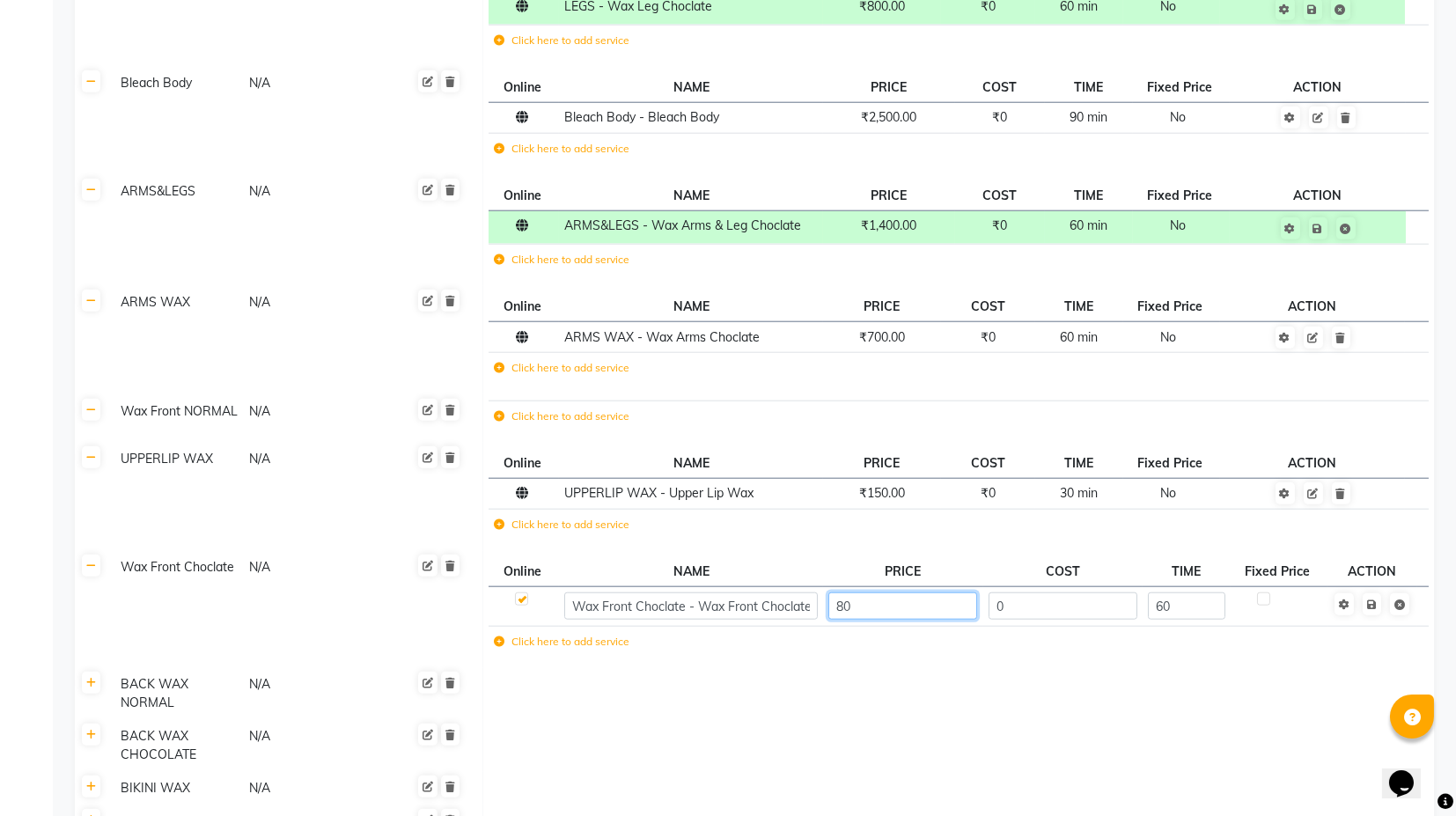
type input "800"
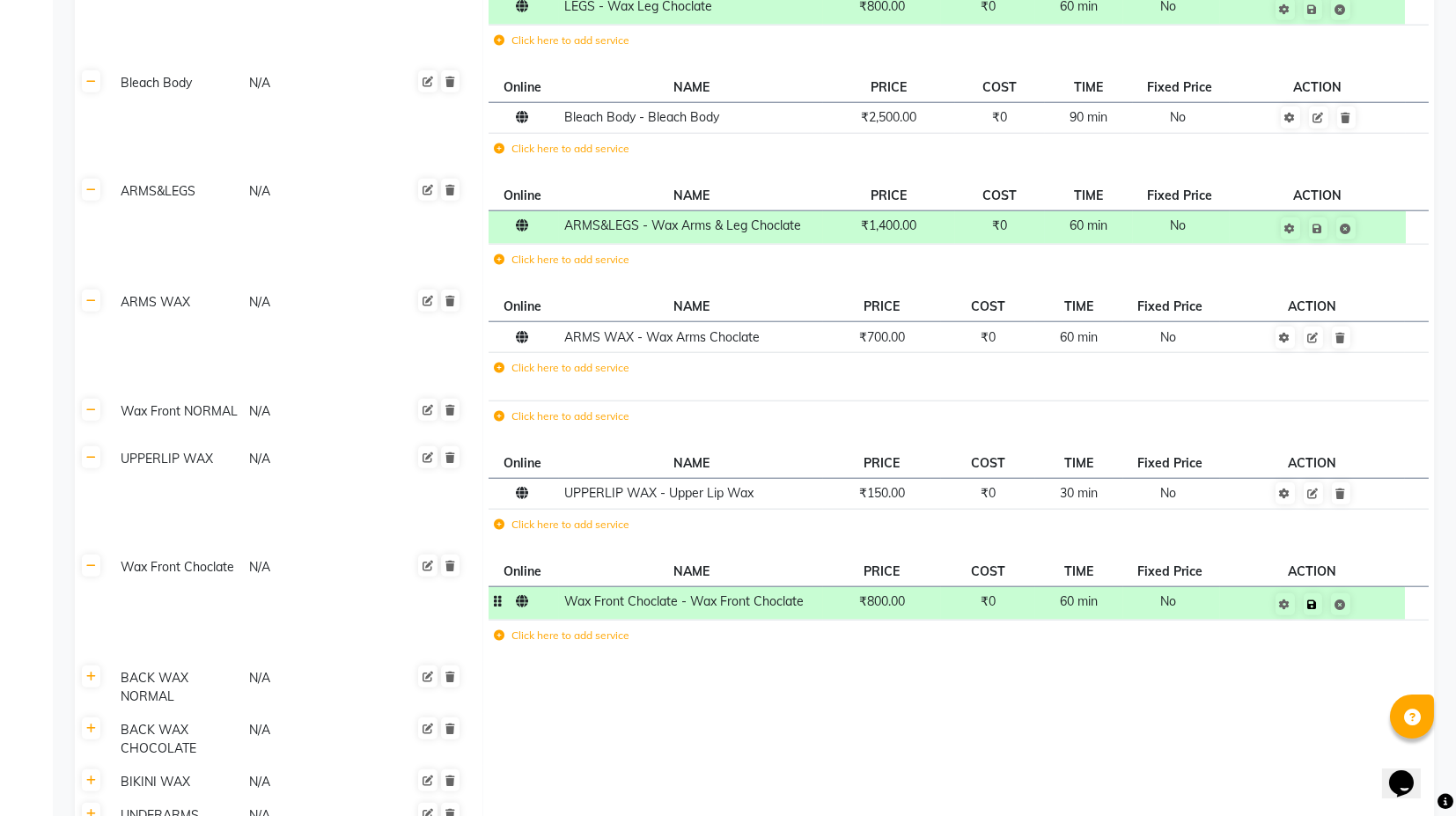
click at [1373, 587] on td "Save" at bounding box center [1312, 603] width 185 height 33
click at [93, 671] on icon at bounding box center [91, 676] width 10 height 11
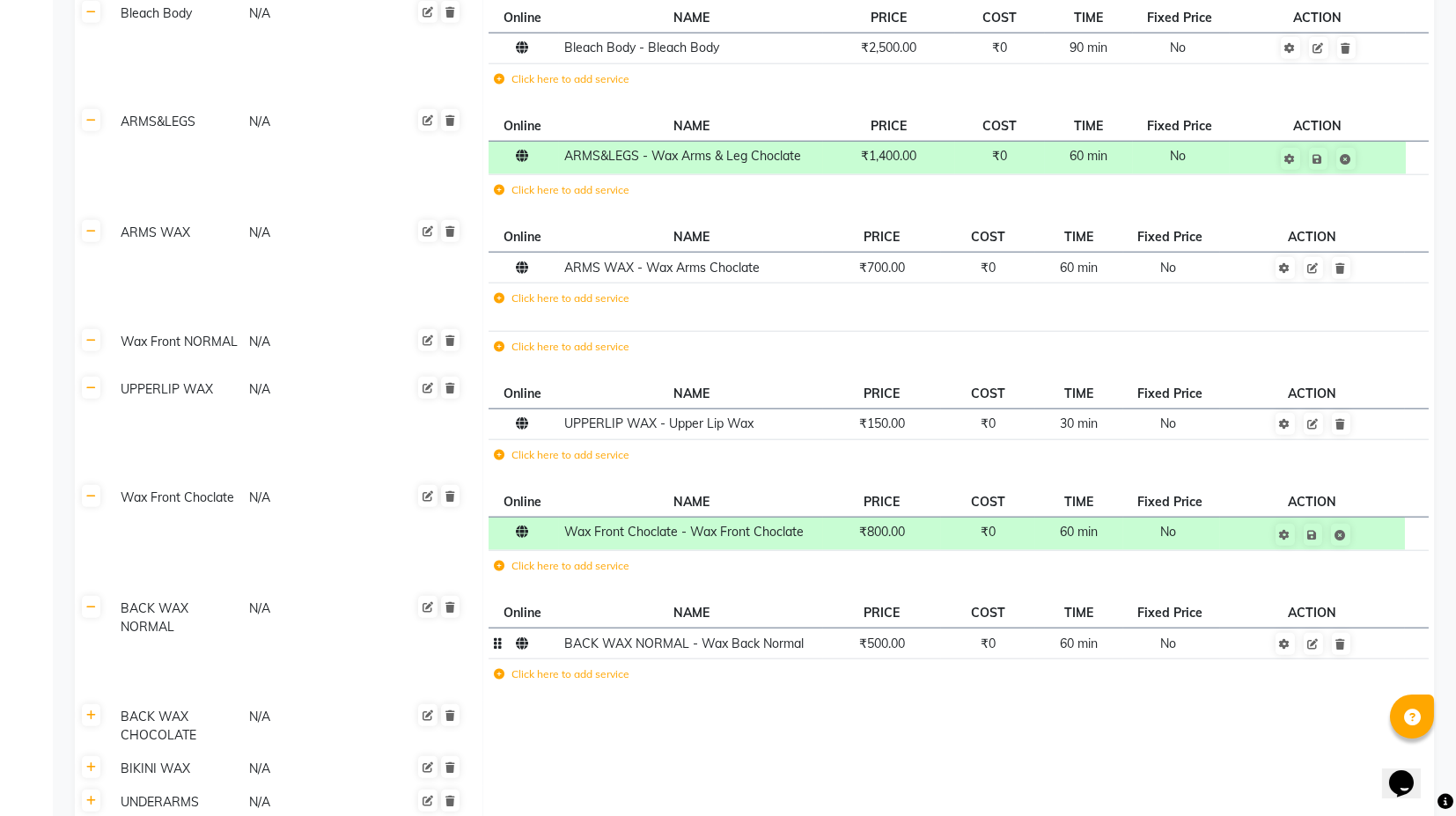
scroll to position [5866, 0]
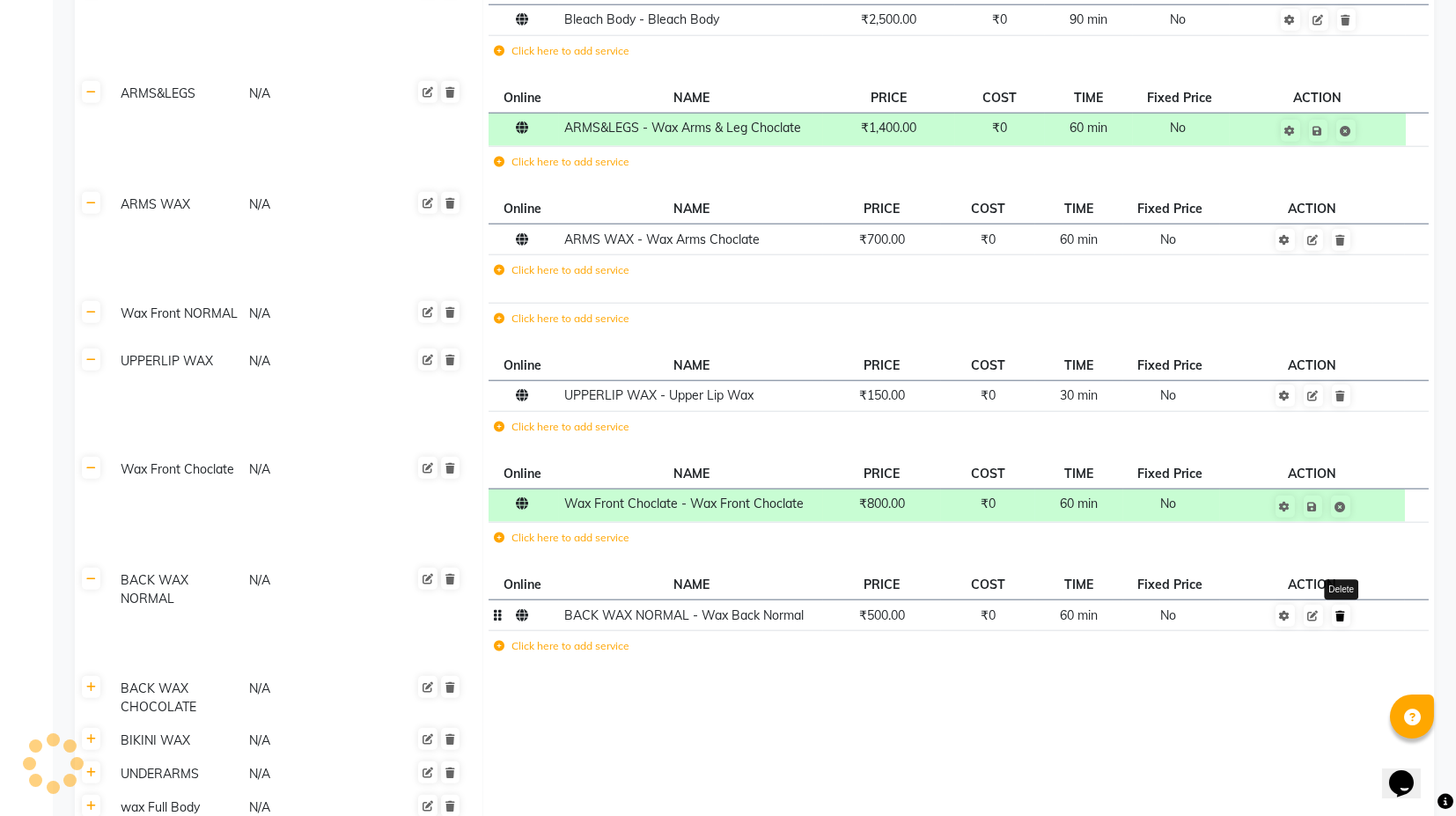
click at [1346, 604] on link at bounding box center [1341, 615] width 19 height 22
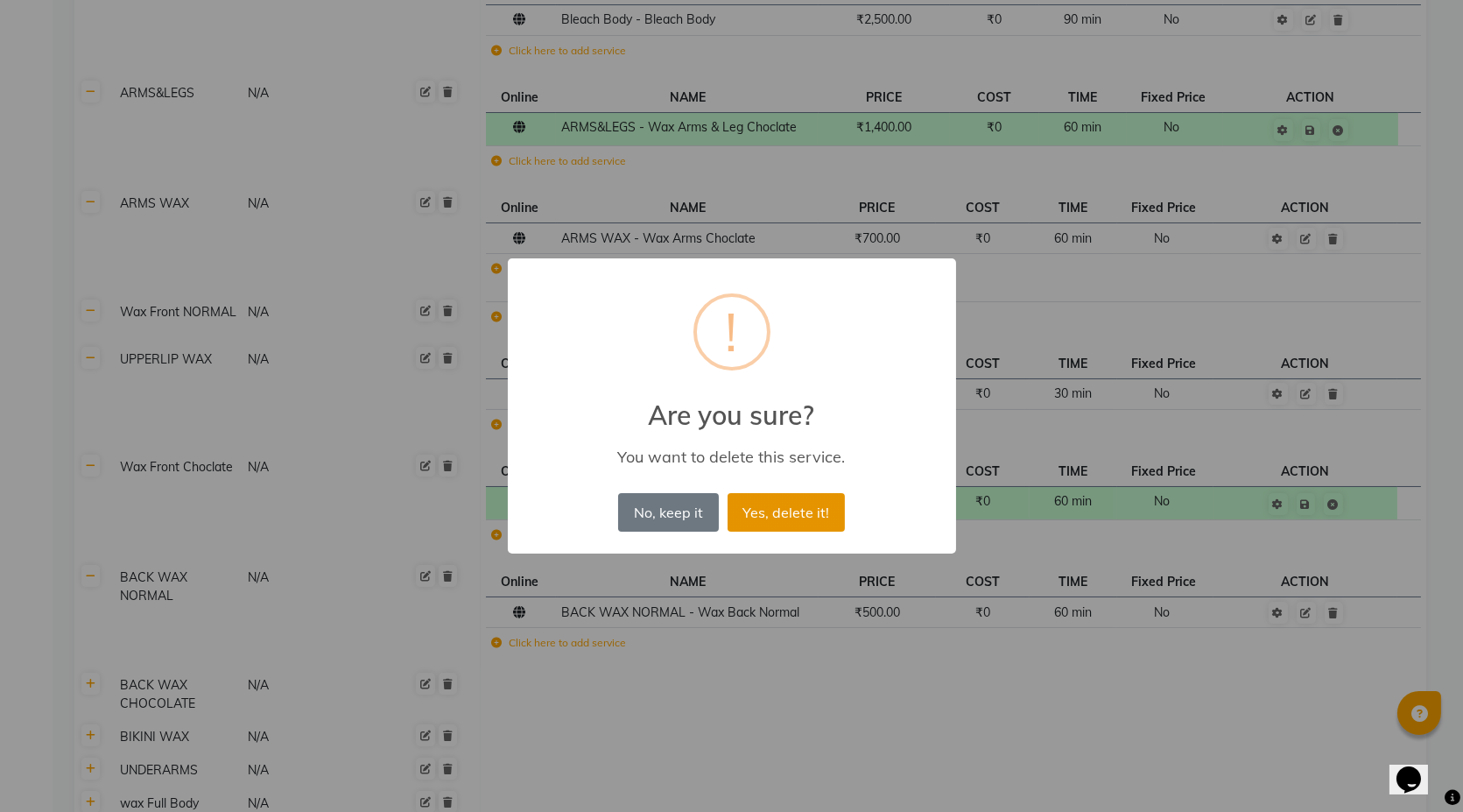
click at [782, 514] on button "Yes, delete it!" at bounding box center [786, 512] width 117 height 39
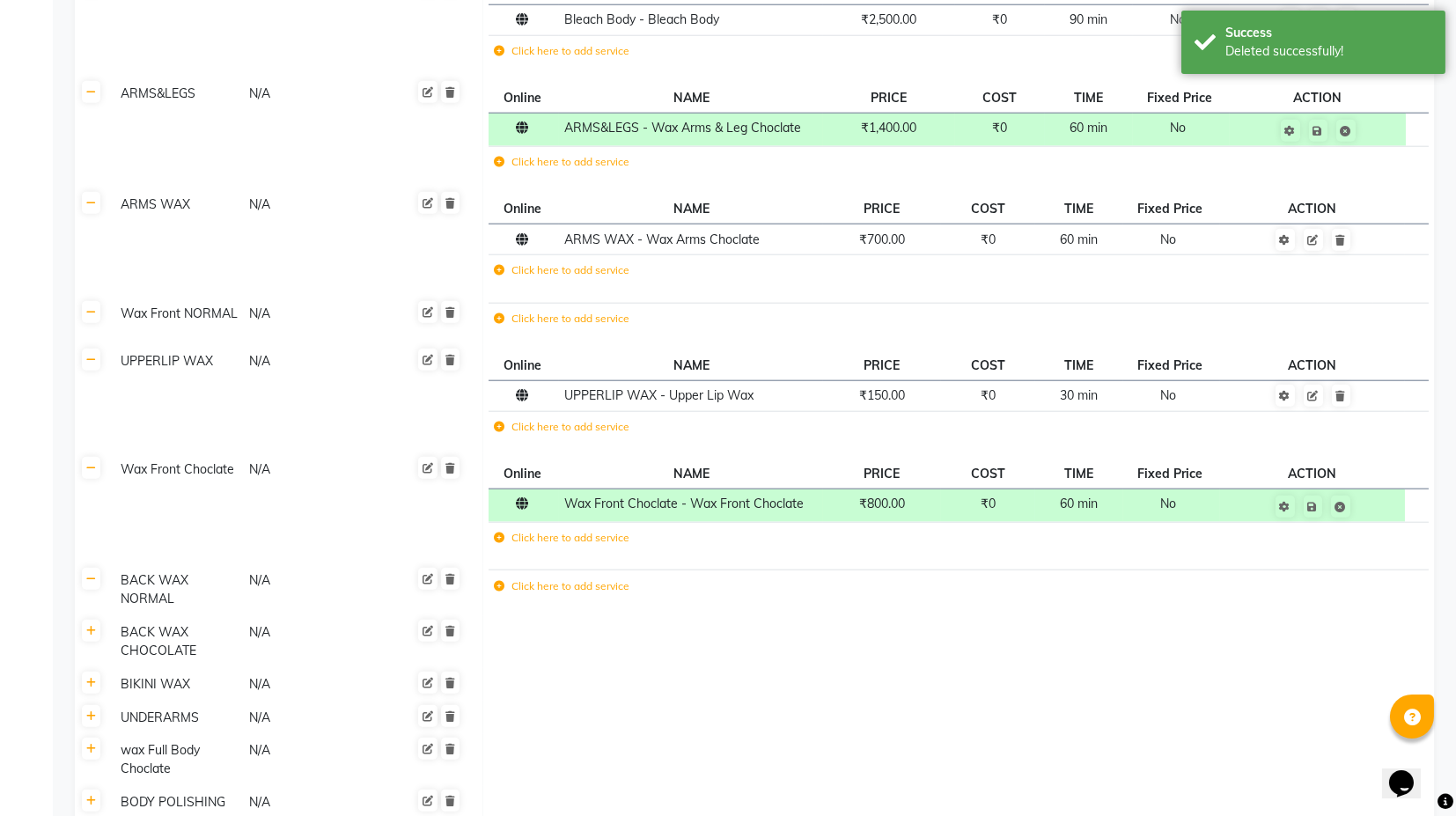
click at [95, 616] on th at bounding box center [91, 642] width 33 height 52
click at [95, 619] on link at bounding box center [91, 630] width 19 height 22
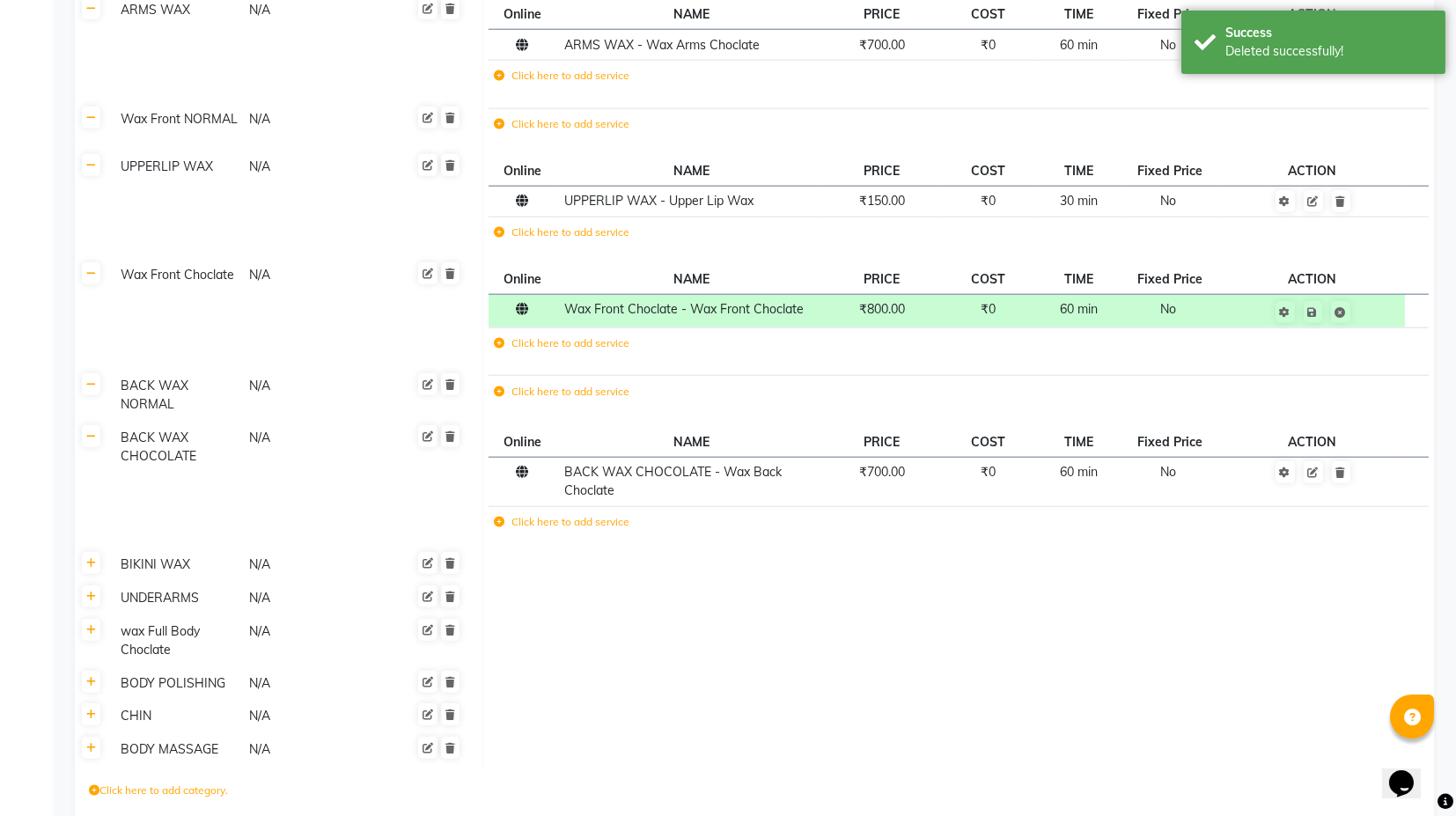
scroll to position [6061, 0]
click at [83, 551] on link at bounding box center [91, 562] width 19 height 22
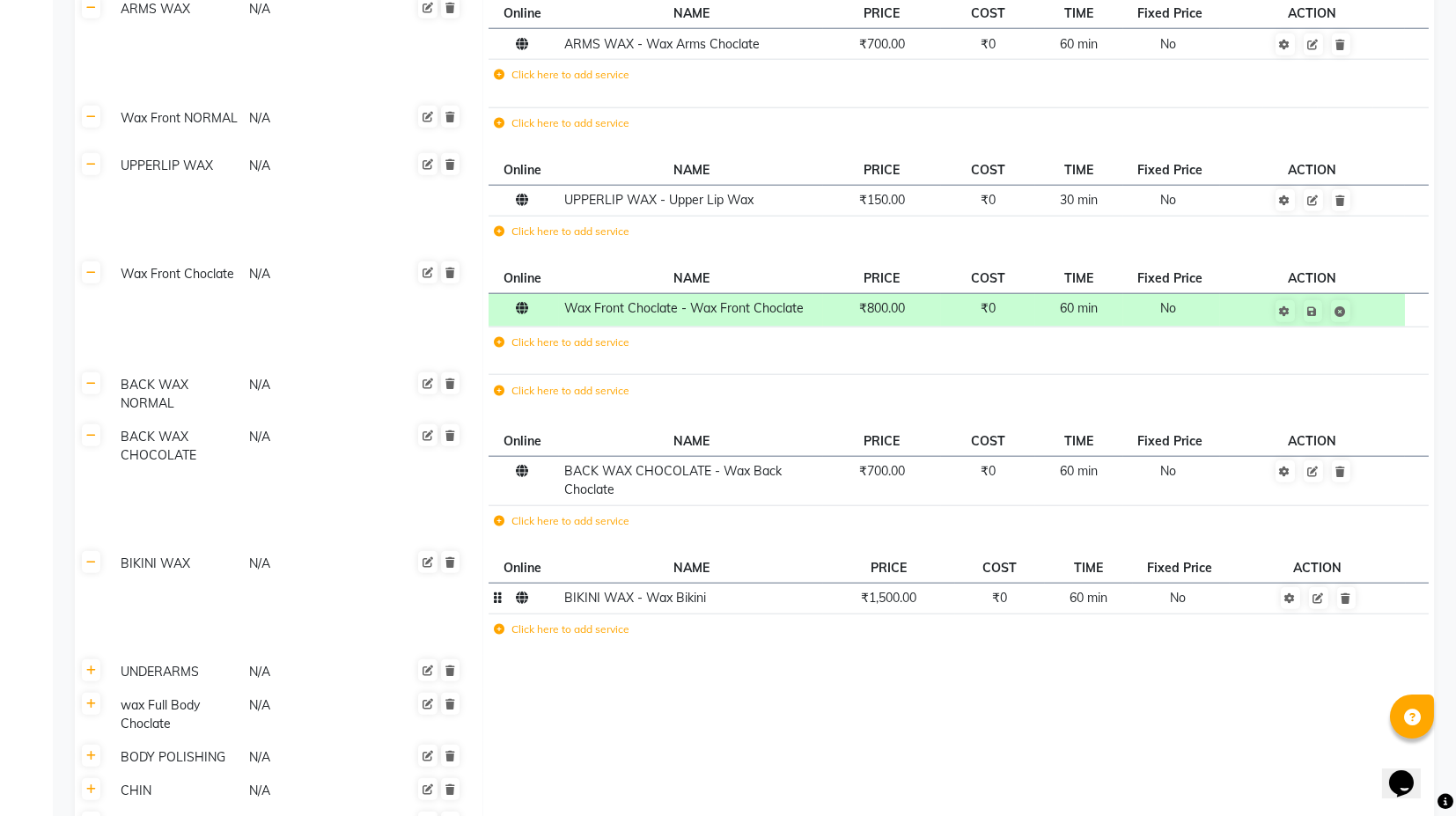
click at [896, 583] on td "₹1,500.00" at bounding box center [888, 598] width 131 height 31
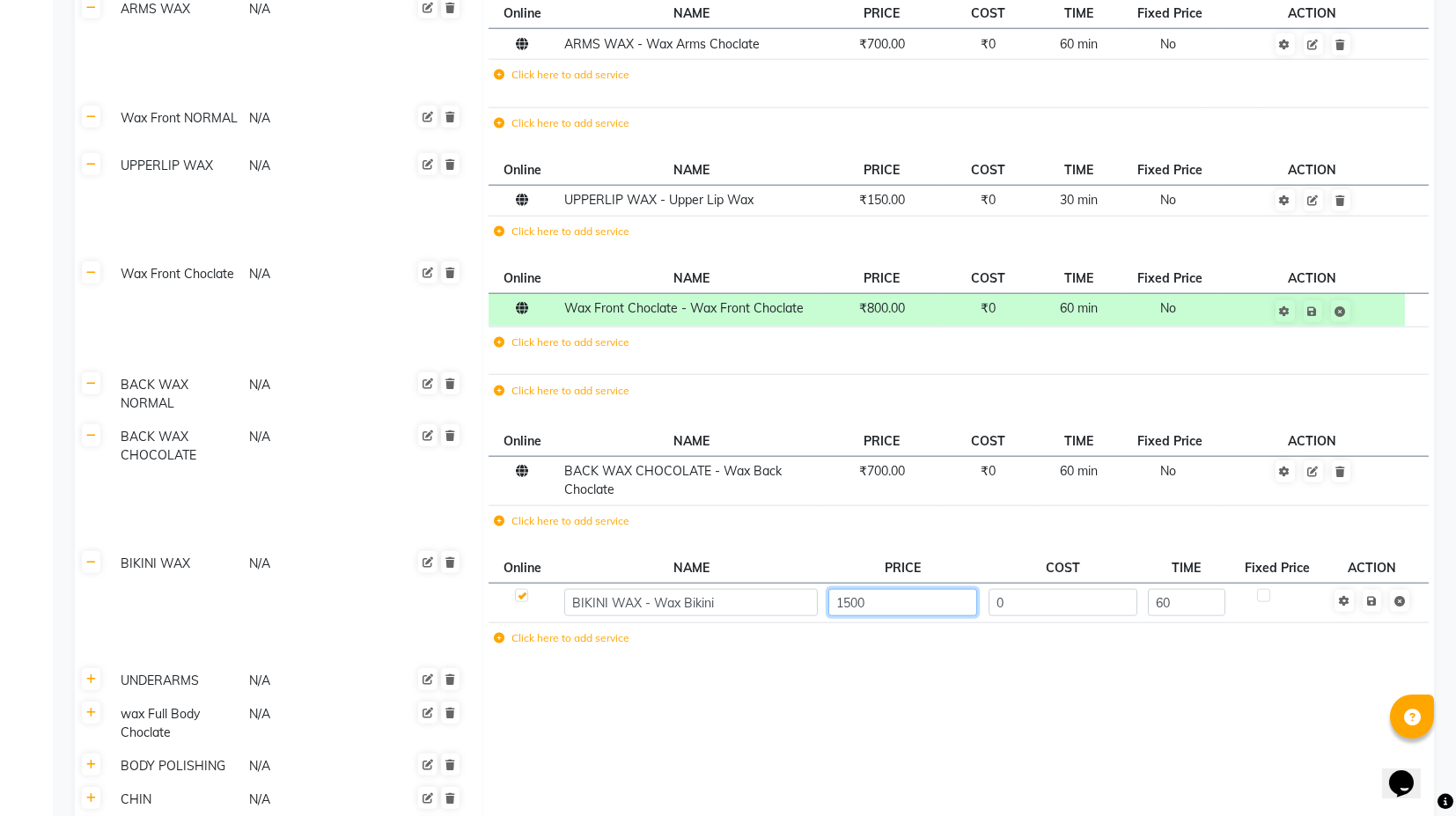
click at [847, 588] on input "1500" at bounding box center [902, 601] width 149 height 27
type input "2000"
click at [1377, 583] on td "Save" at bounding box center [1373, 603] width 90 height 40
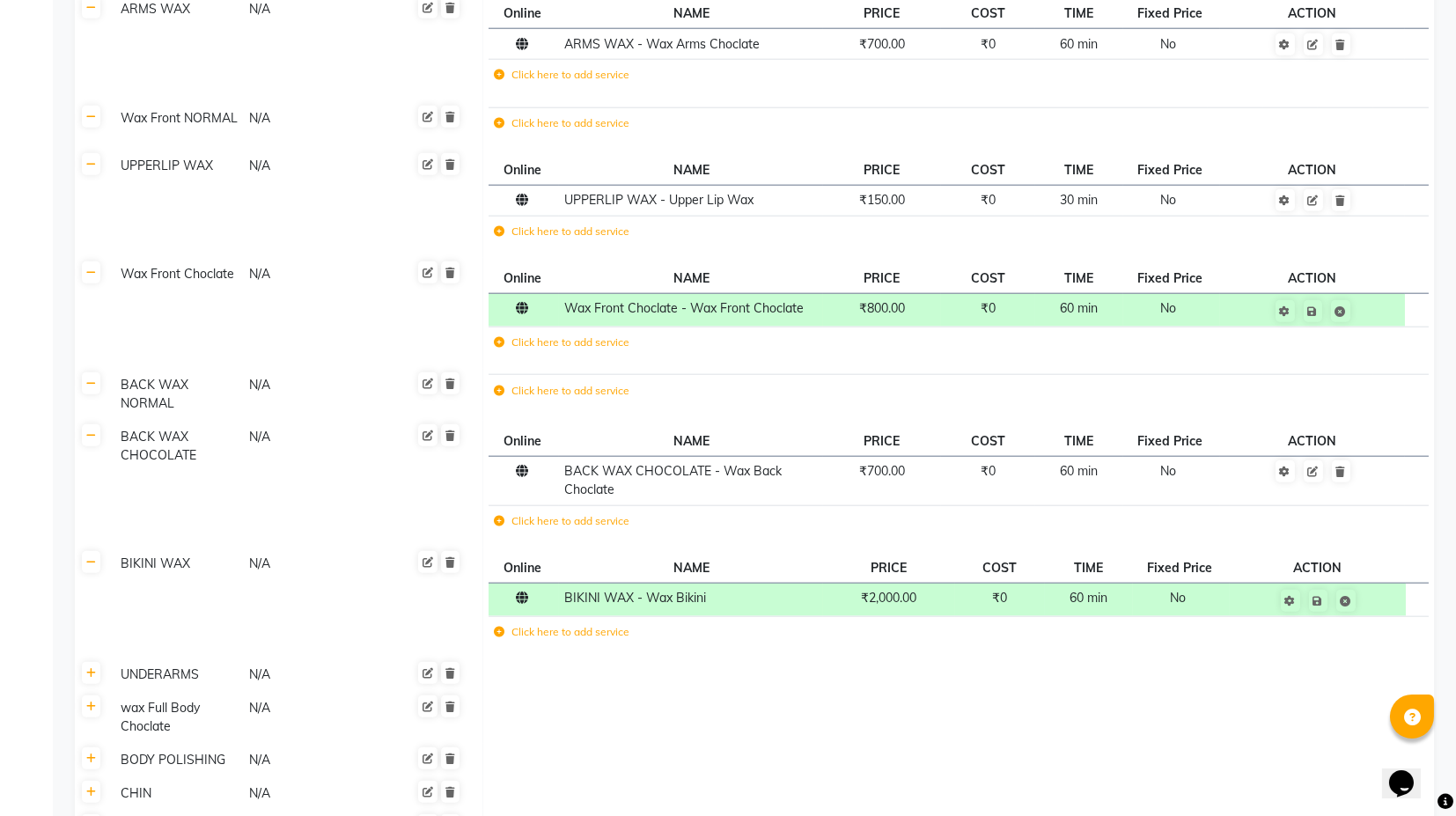
click at [700, 505] on td "Click here to add service" at bounding box center [761, 523] width 547 height 36
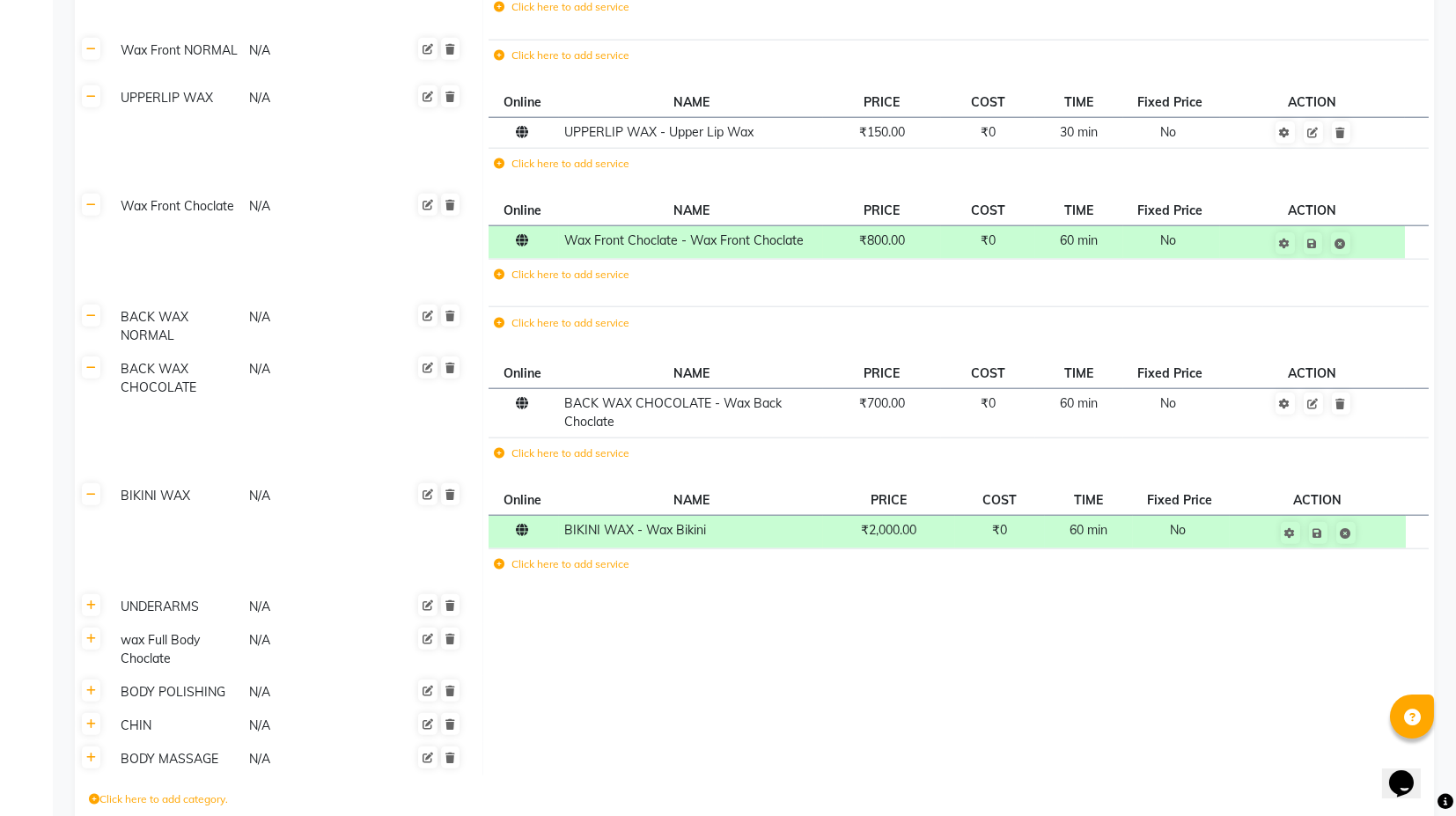
scroll to position [6159, 0]
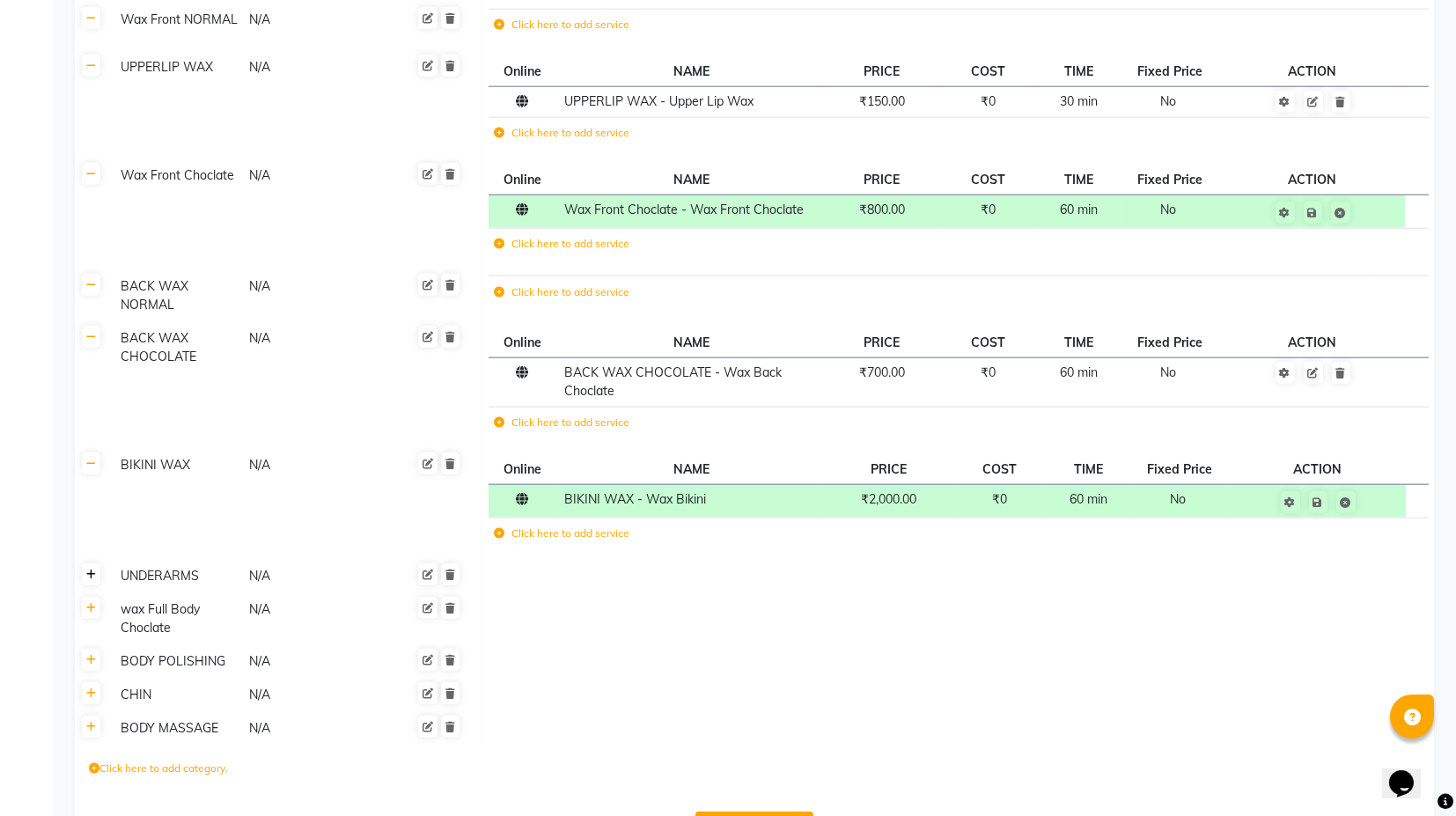
click at [88, 569] on icon at bounding box center [91, 574] width 10 height 11
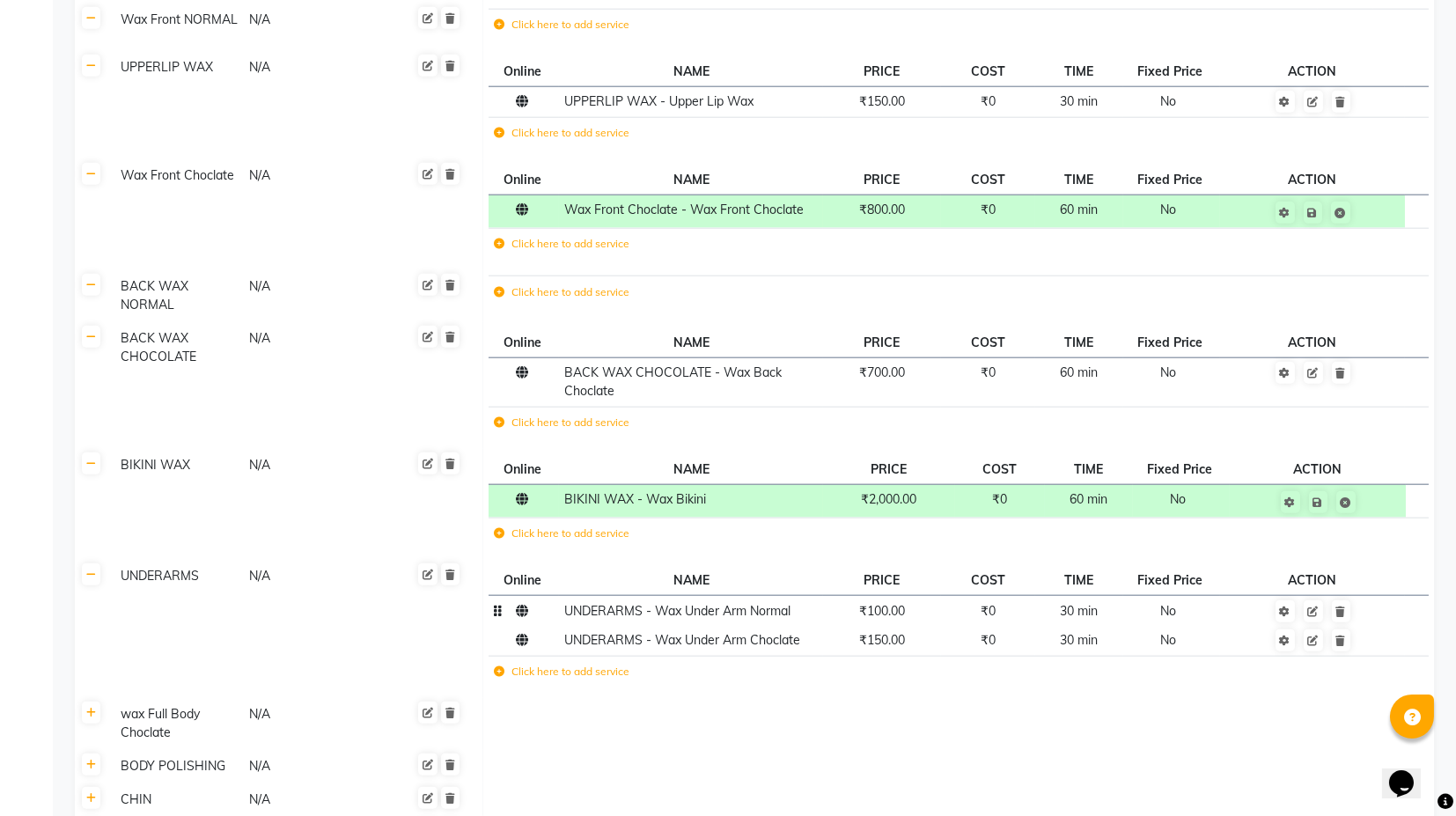
click at [892, 602] on span "₹100.00" at bounding box center [882, 610] width 46 height 16
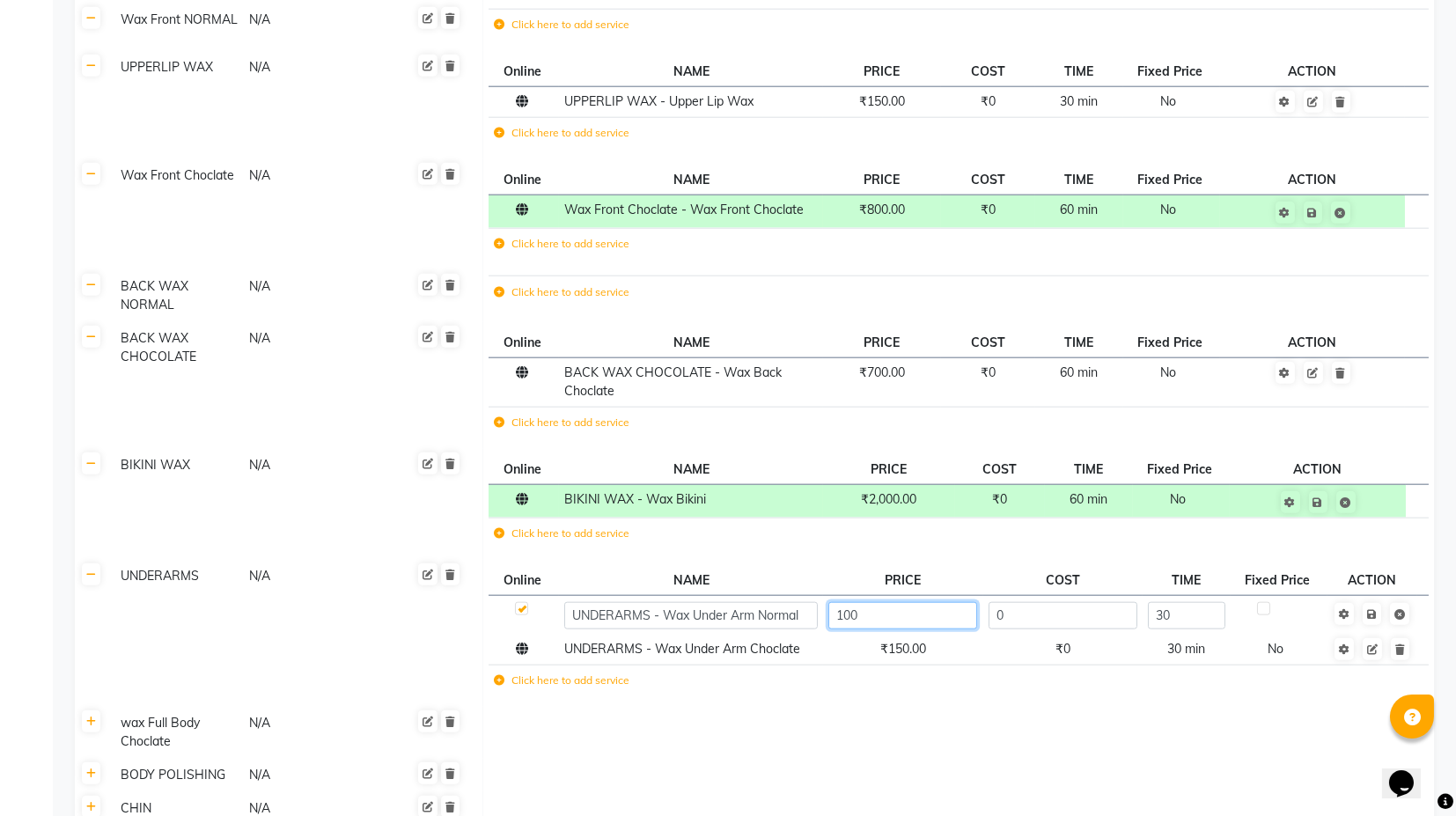
click at [862, 602] on input "100" at bounding box center [902, 615] width 149 height 27
type input "200"
click at [908, 596] on tbody "UNDERARMS - Wax Under Arm Normal 200 0 30 UNDERARMS - Wax Under Arm Choclate ₹1…" at bounding box center [958, 648] width 940 height 106
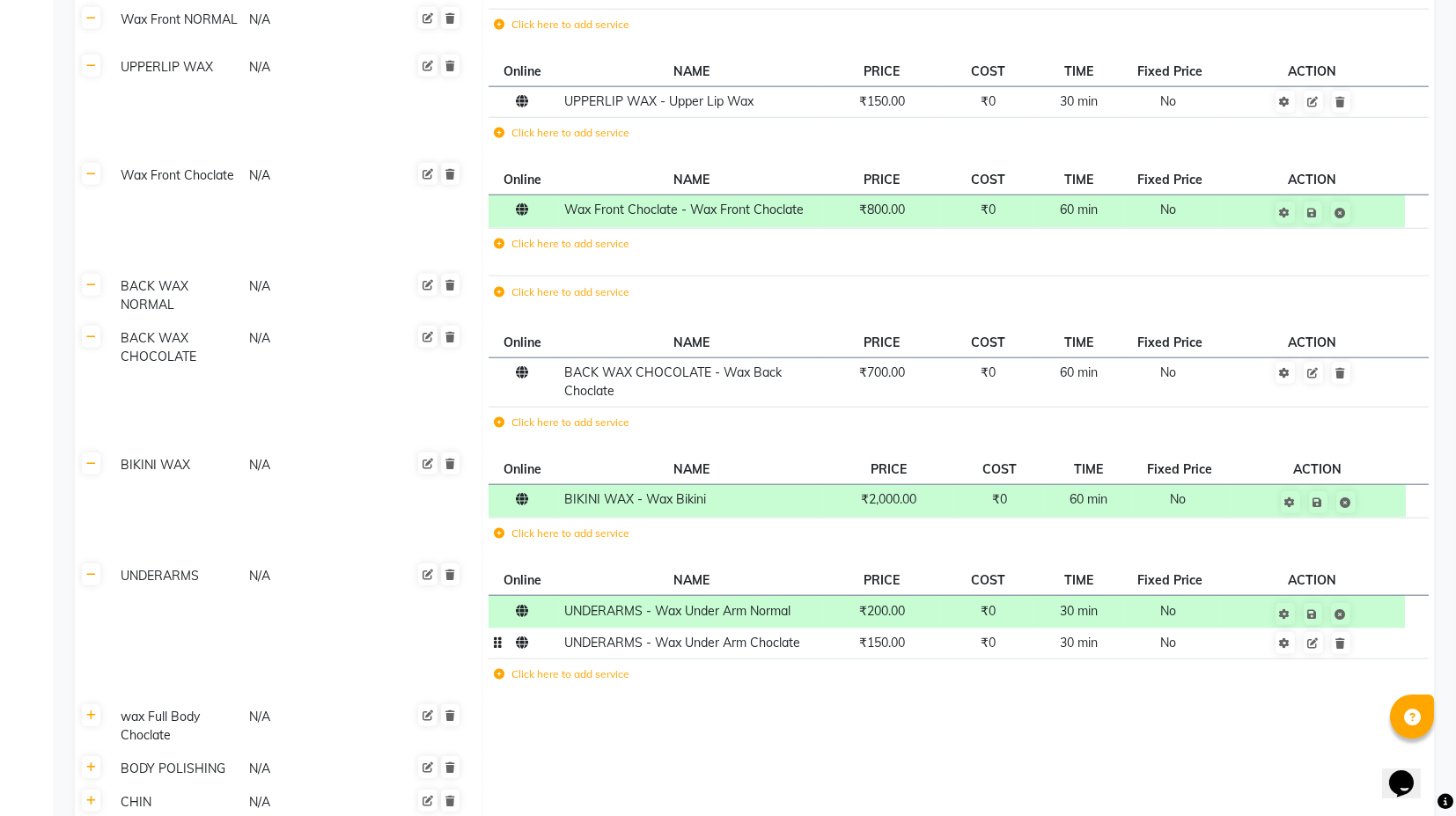
click at [877, 634] on span "₹150.00" at bounding box center [882, 642] width 46 height 16
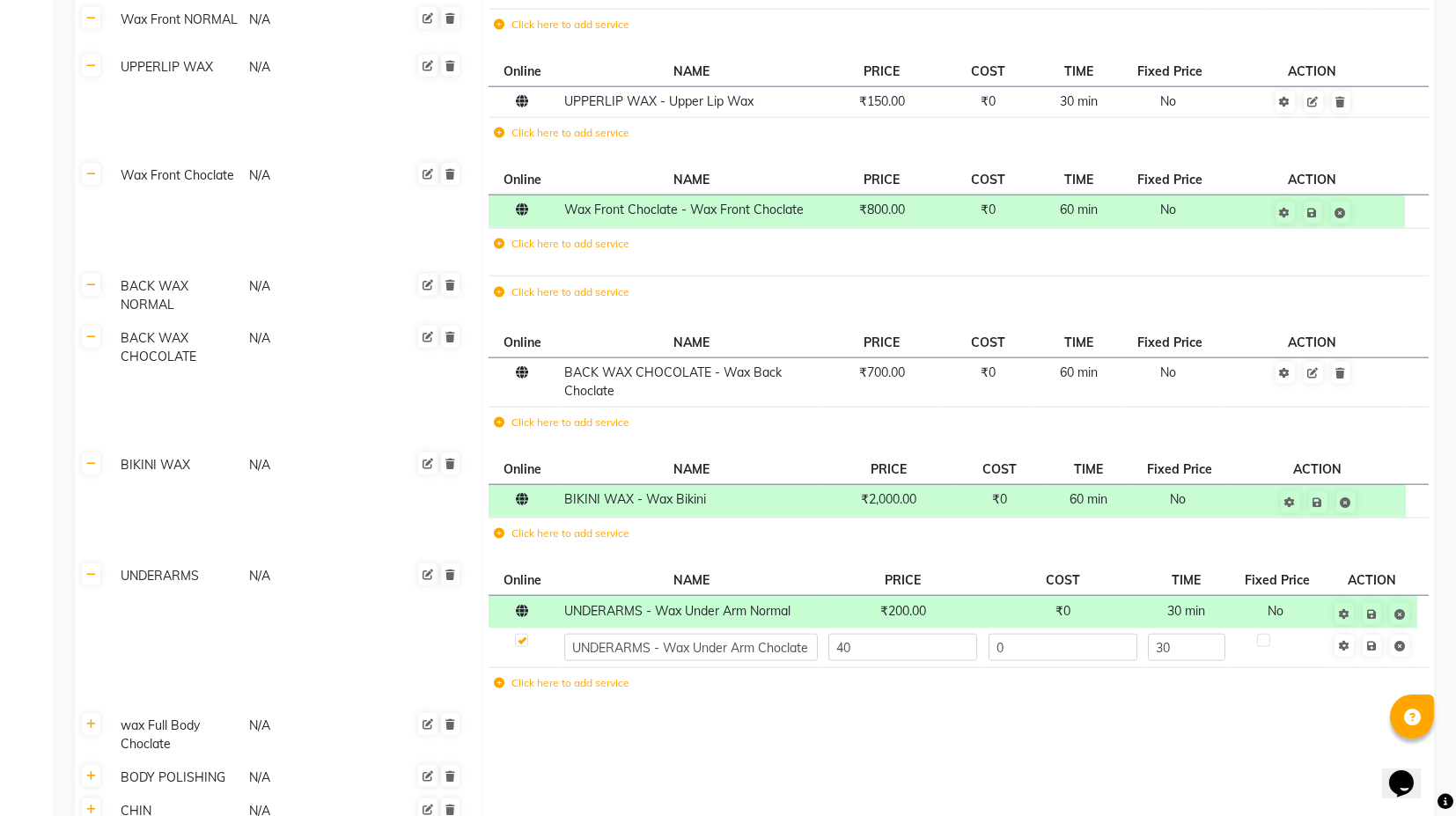
type input "400"
click at [1372, 628] on td "Save" at bounding box center [1373, 647] width 90 height 39
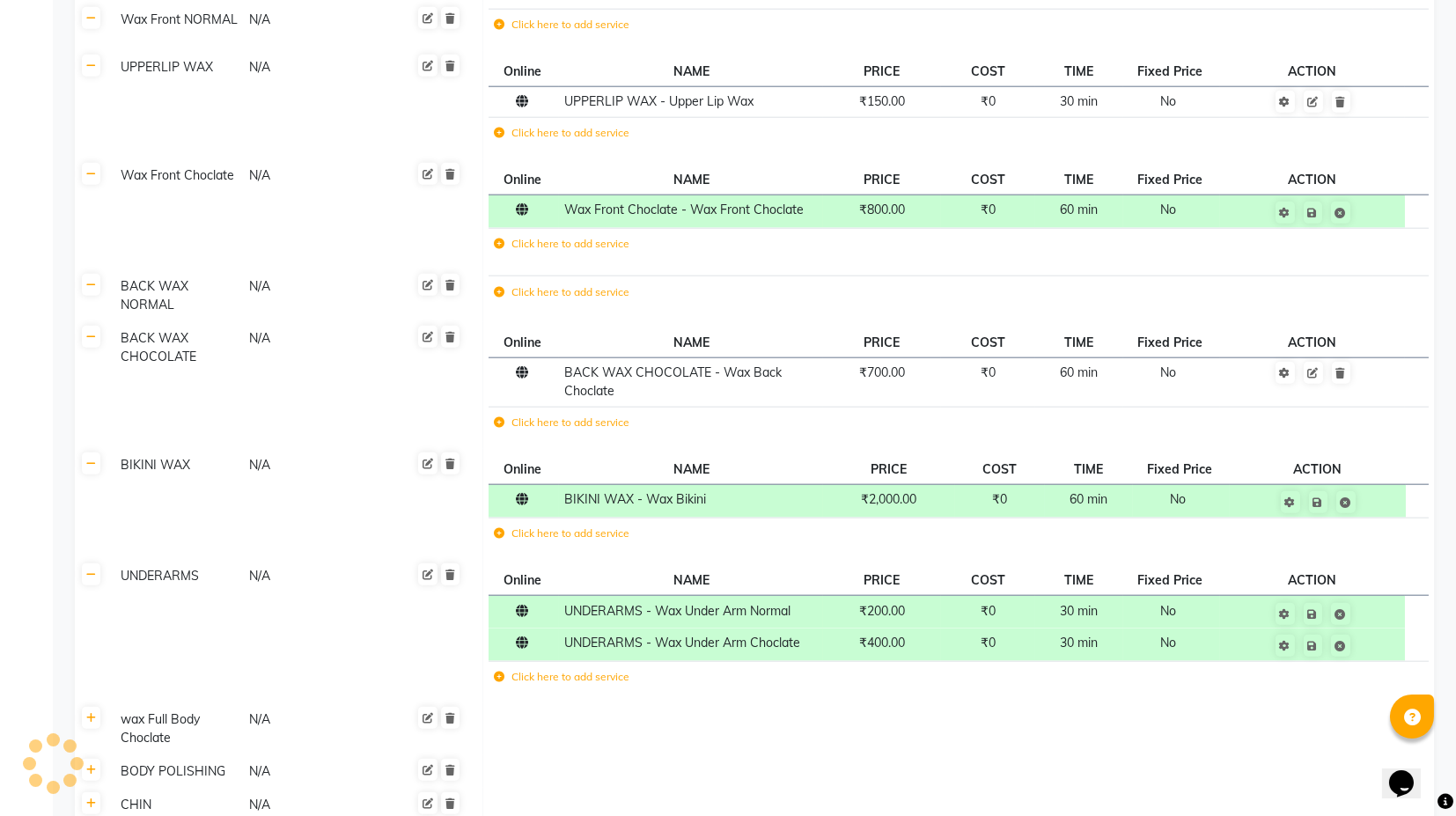
scroll to position [6257, 0]
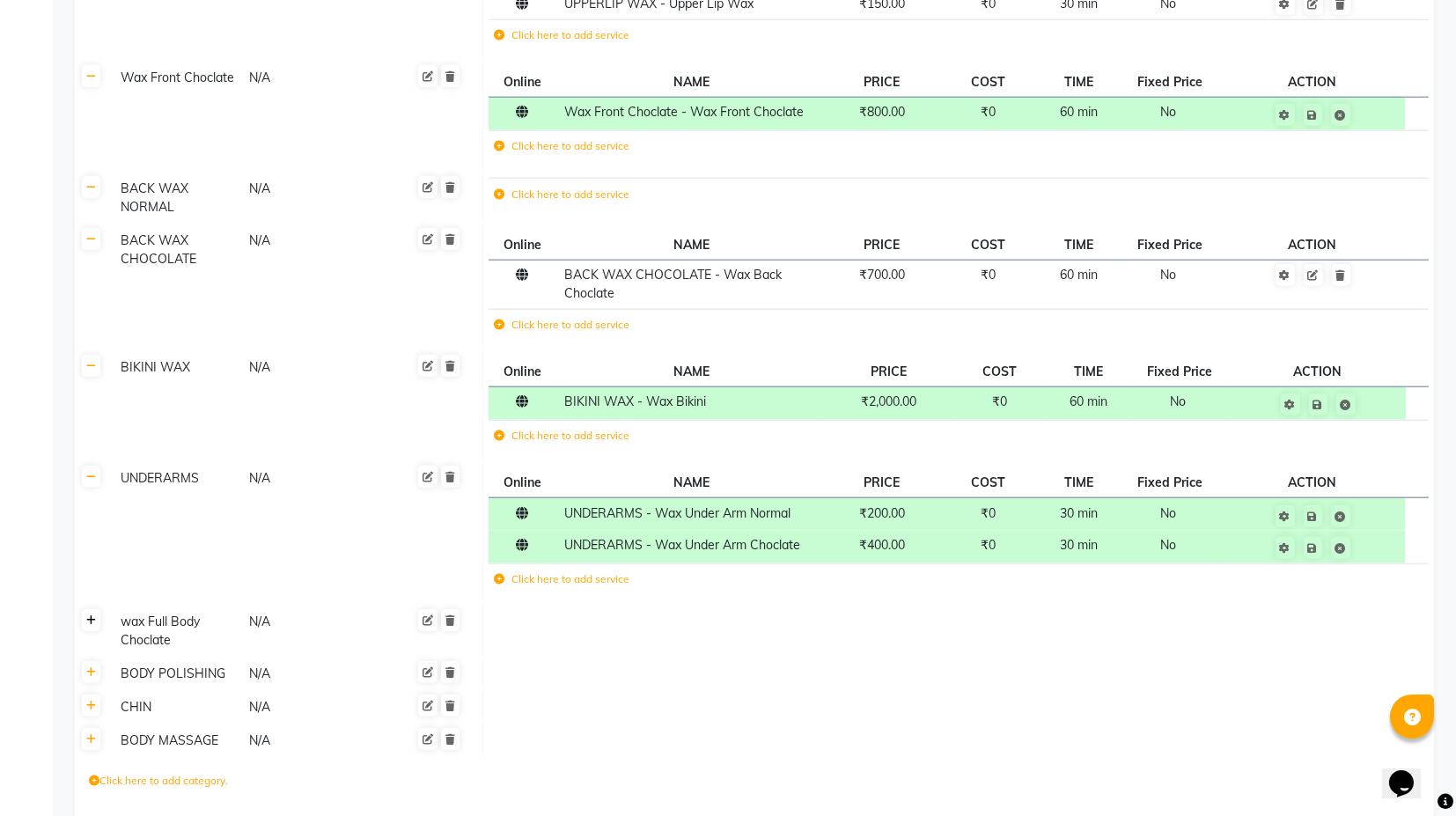
click at [85, 609] on link at bounding box center [91, 620] width 19 height 22
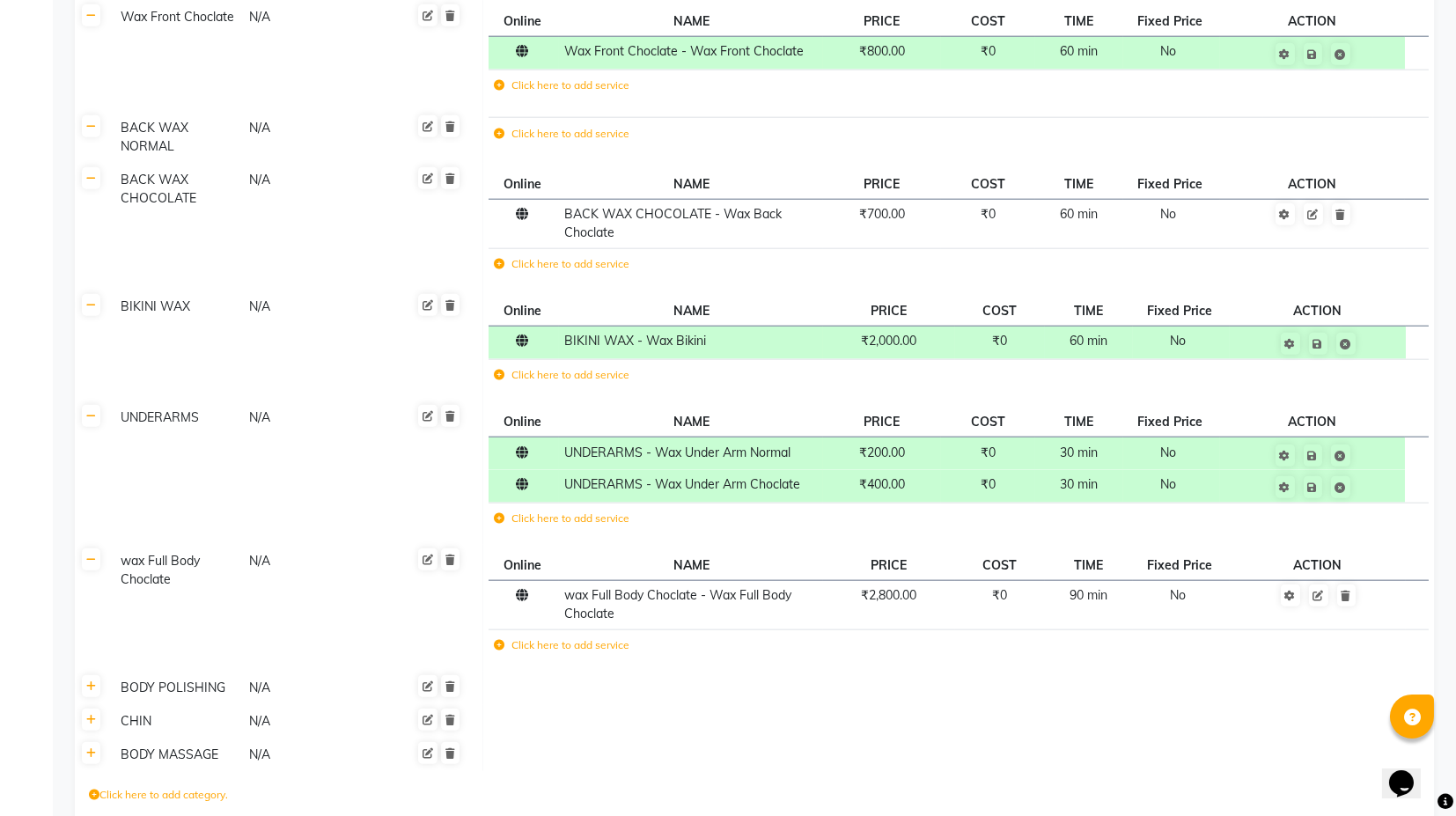
scroll to position [6344, 0]
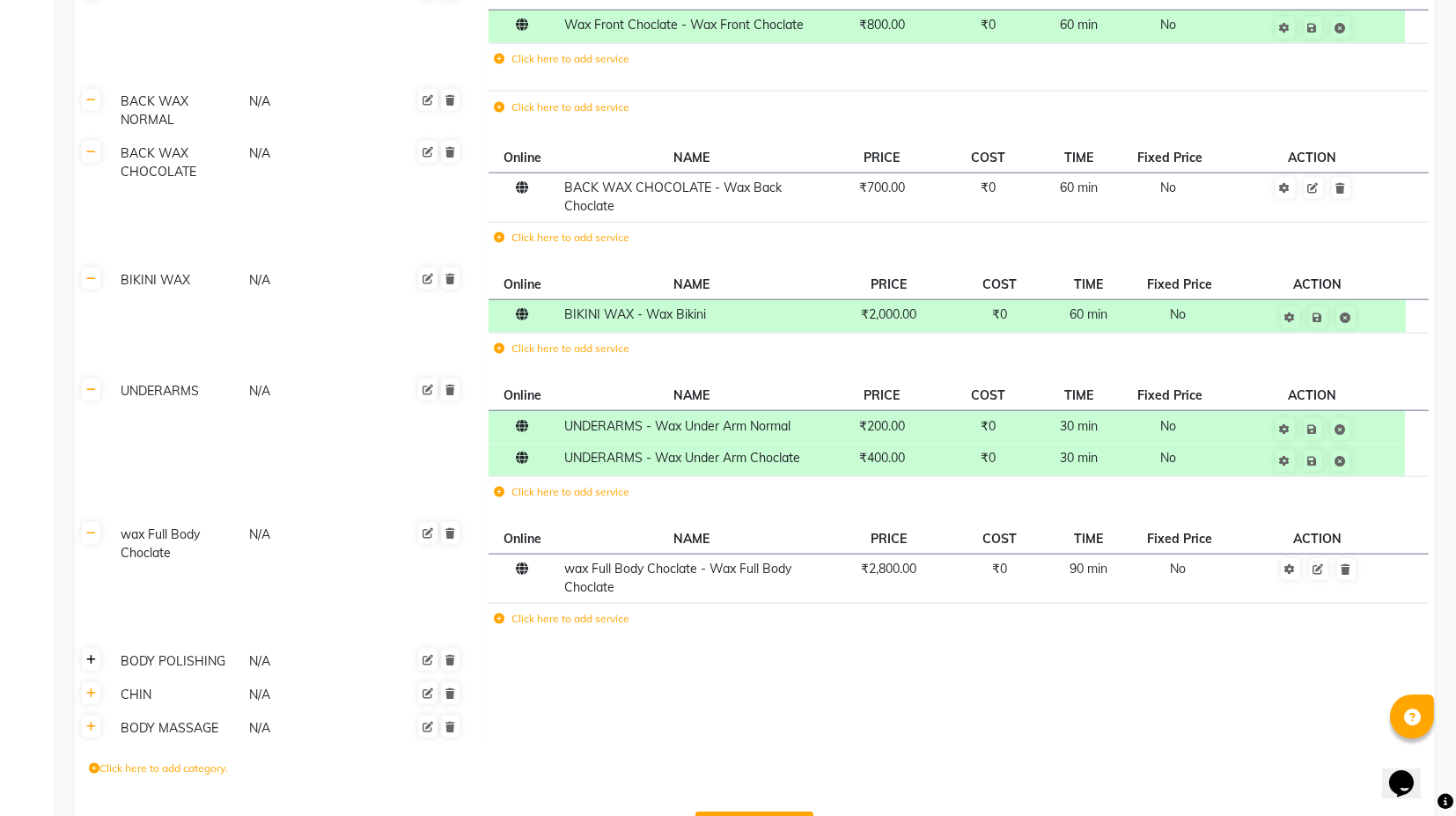
click at [90, 654] on icon at bounding box center [91, 659] width 10 height 11
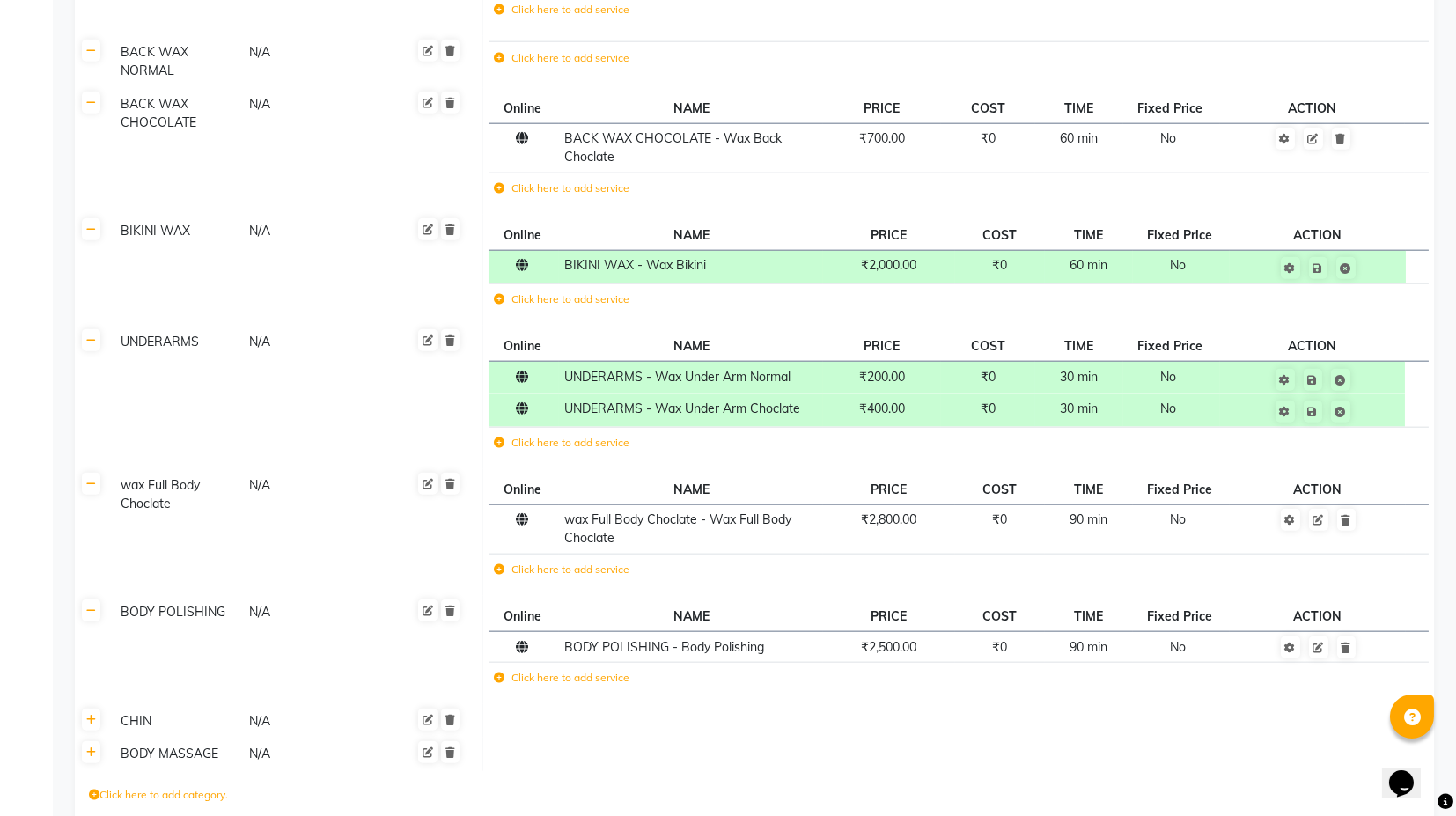
scroll to position [6419, 0]
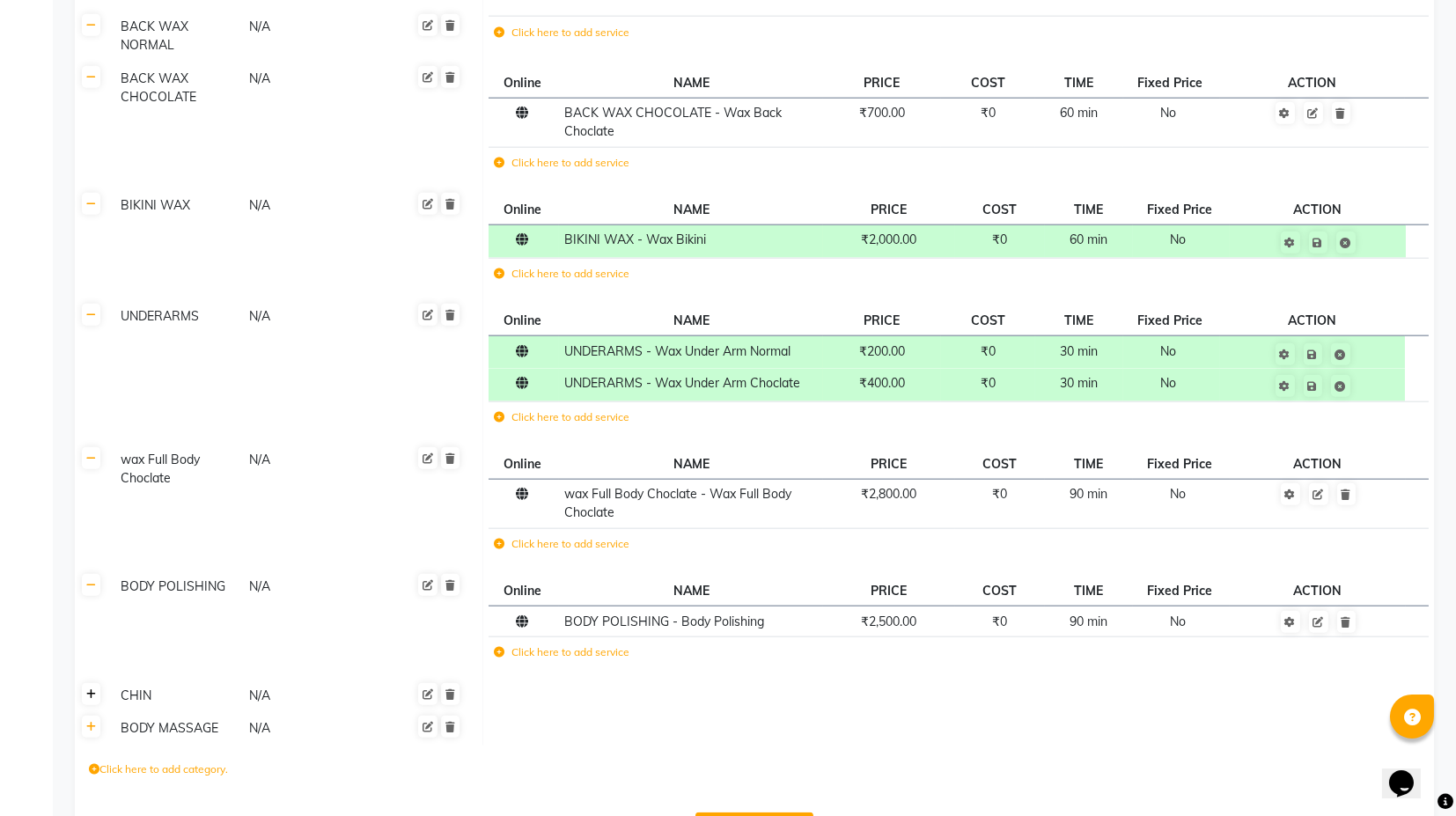
click at [87, 689] on icon at bounding box center [91, 694] width 10 height 11
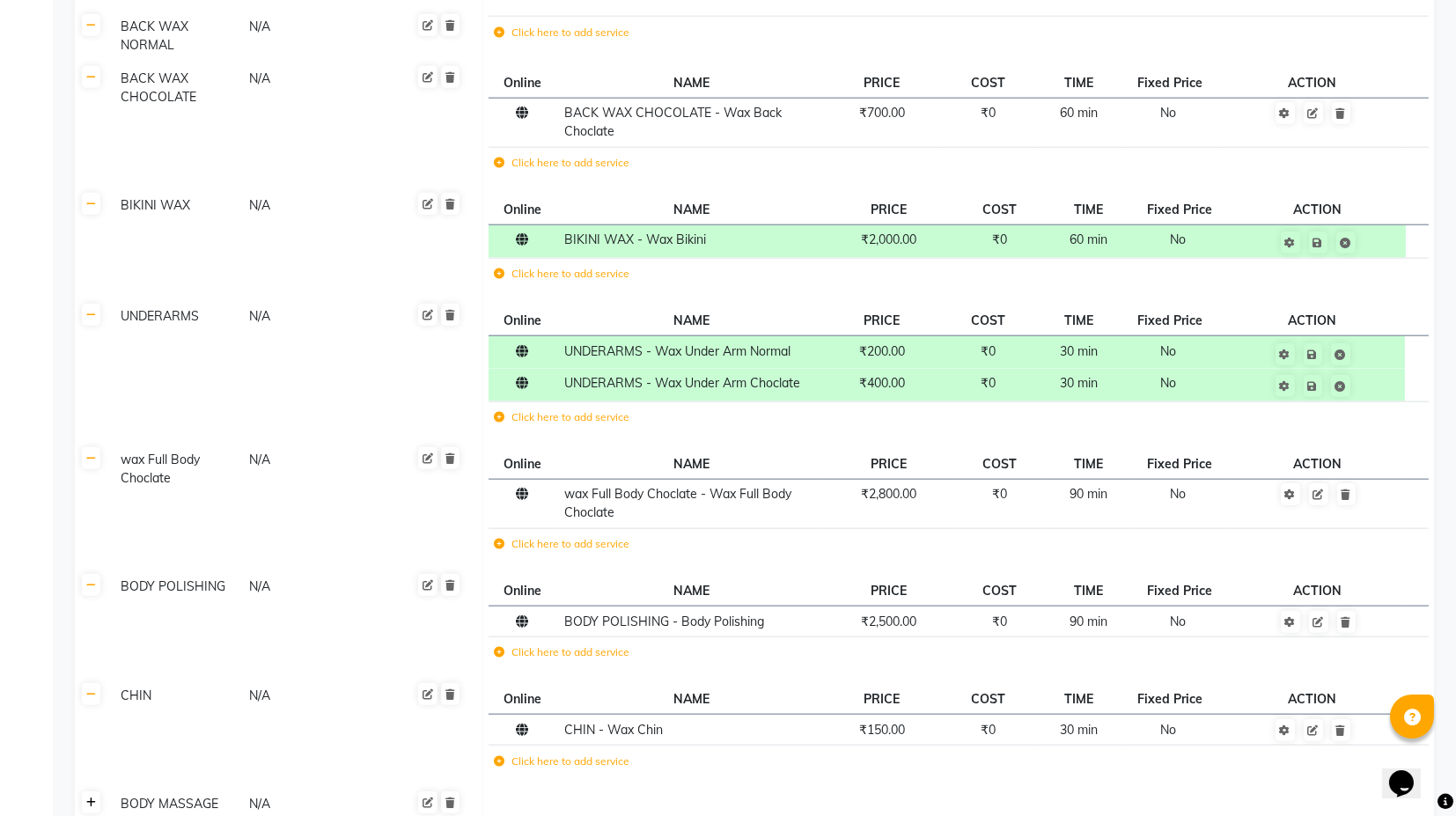
click at [98, 791] on link at bounding box center [91, 802] width 19 height 22
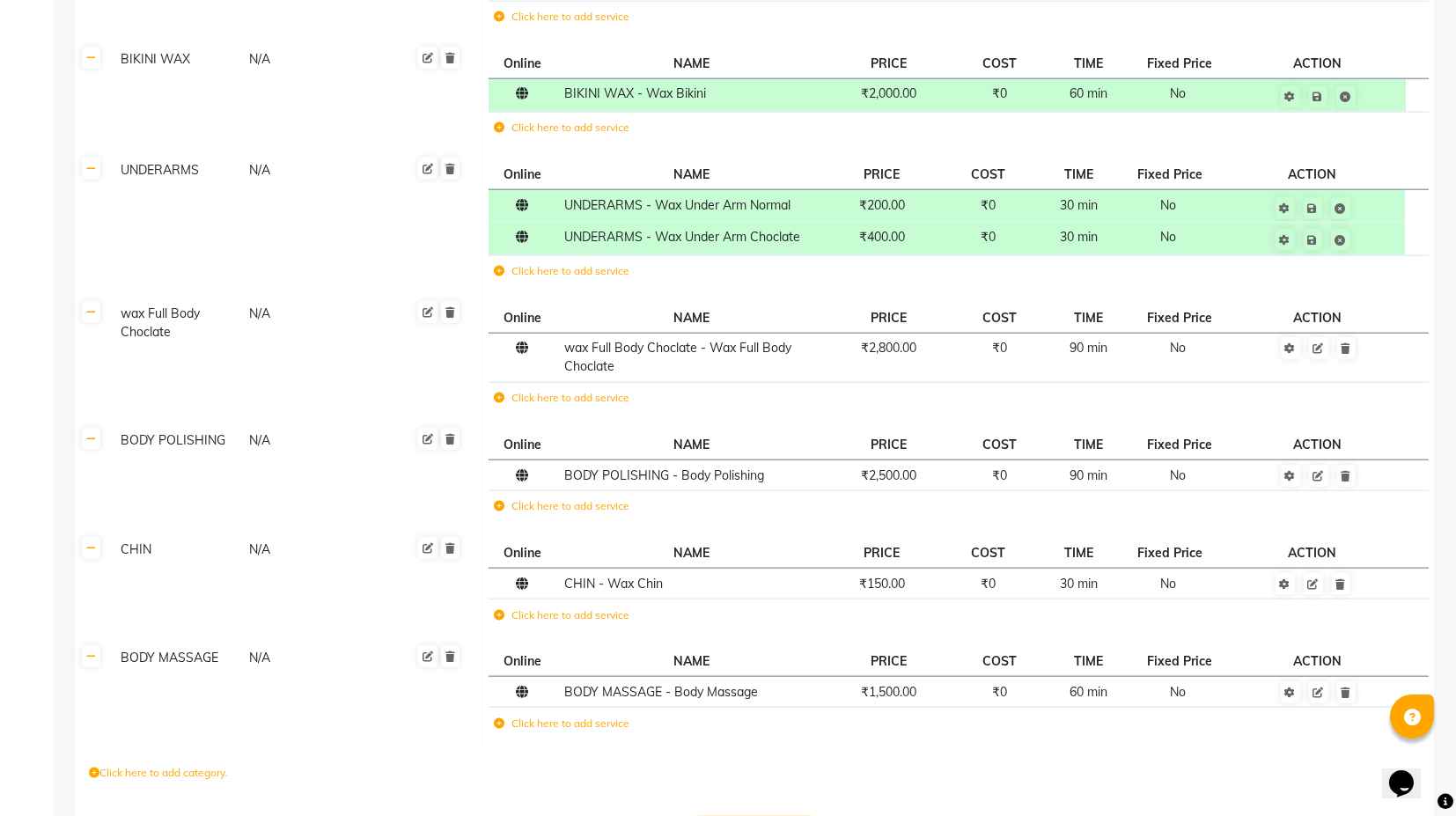
scroll to position [6569, 0]
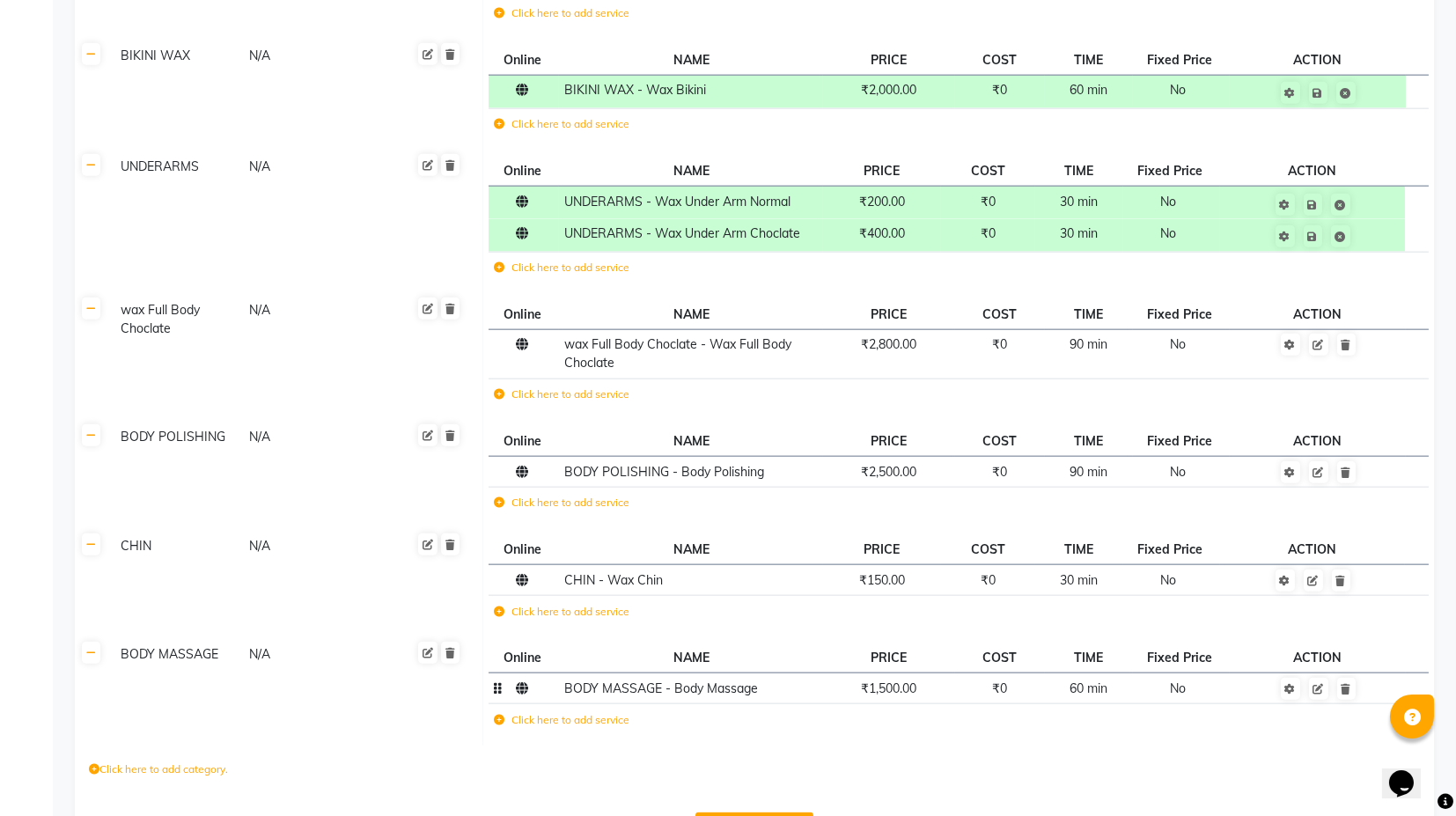
click at [892, 680] on span "₹1,500.00" at bounding box center [889, 688] width 56 height 16
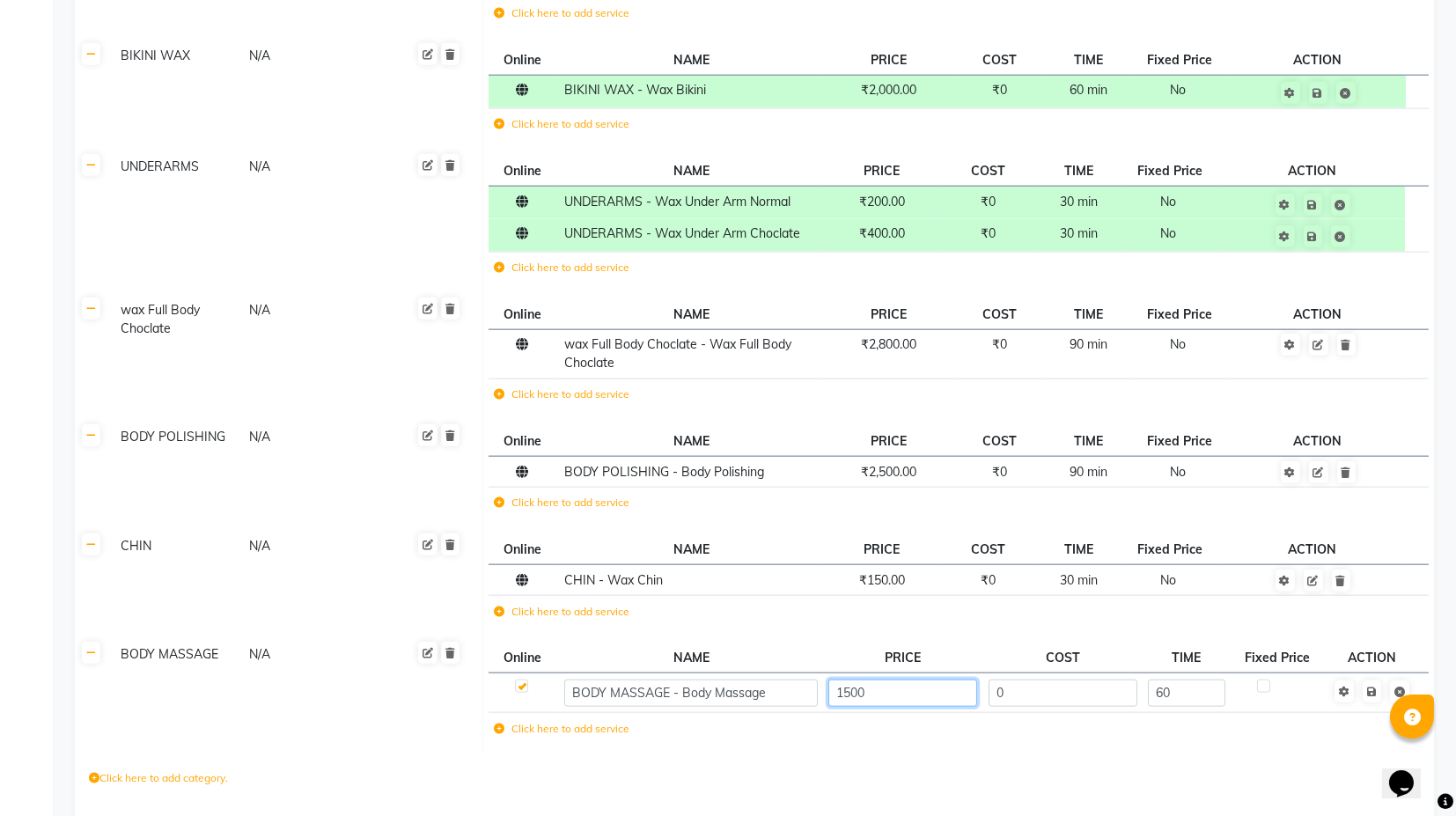
click at [857, 679] on input "1500" at bounding box center [902, 692] width 149 height 27
click at [856, 679] on input "1500" at bounding box center [902, 692] width 149 height 27
type input "2500"
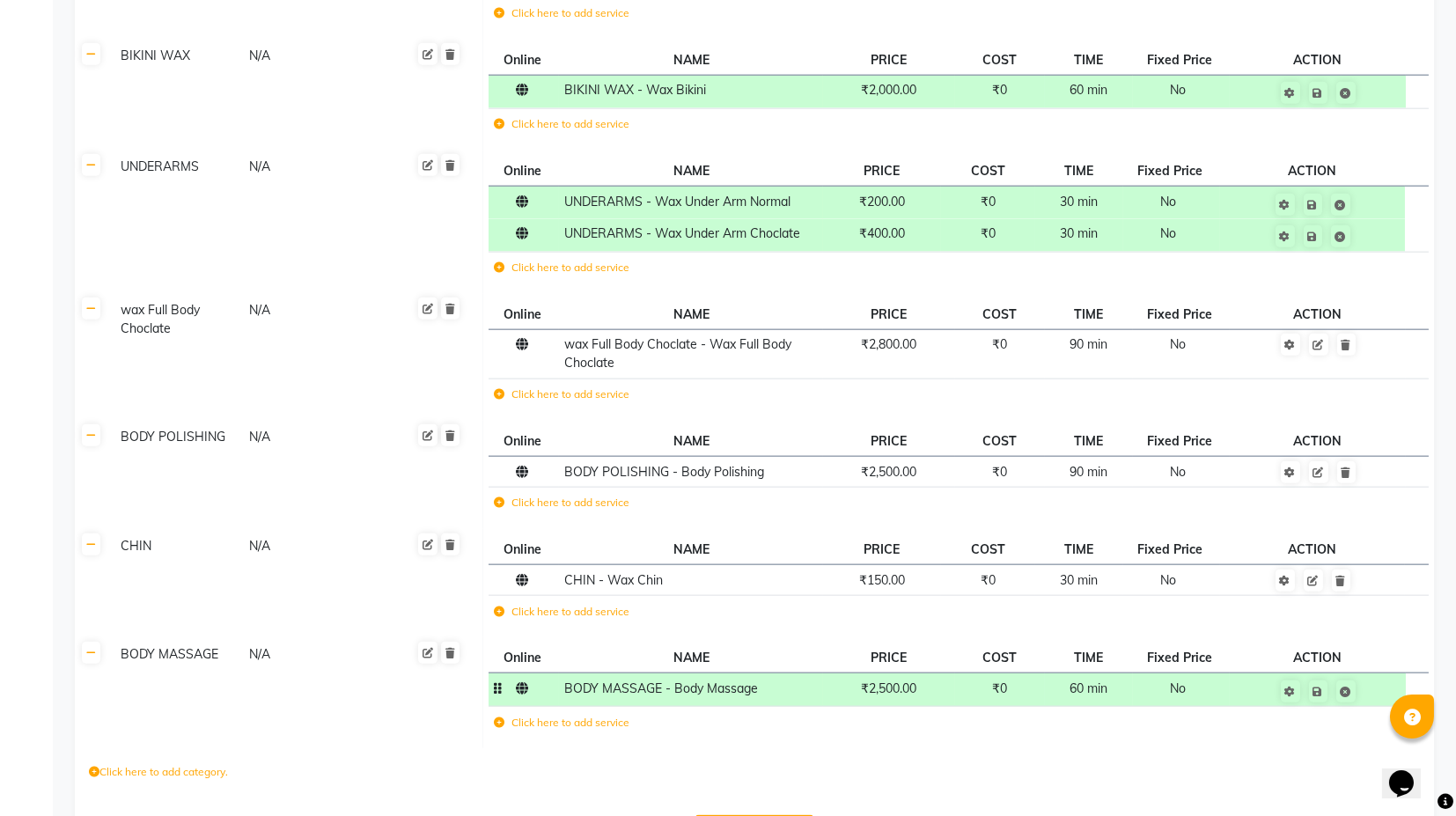
click at [871, 748] on div "Click here to add category." at bounding box center [754, 774] width 1359 height 53
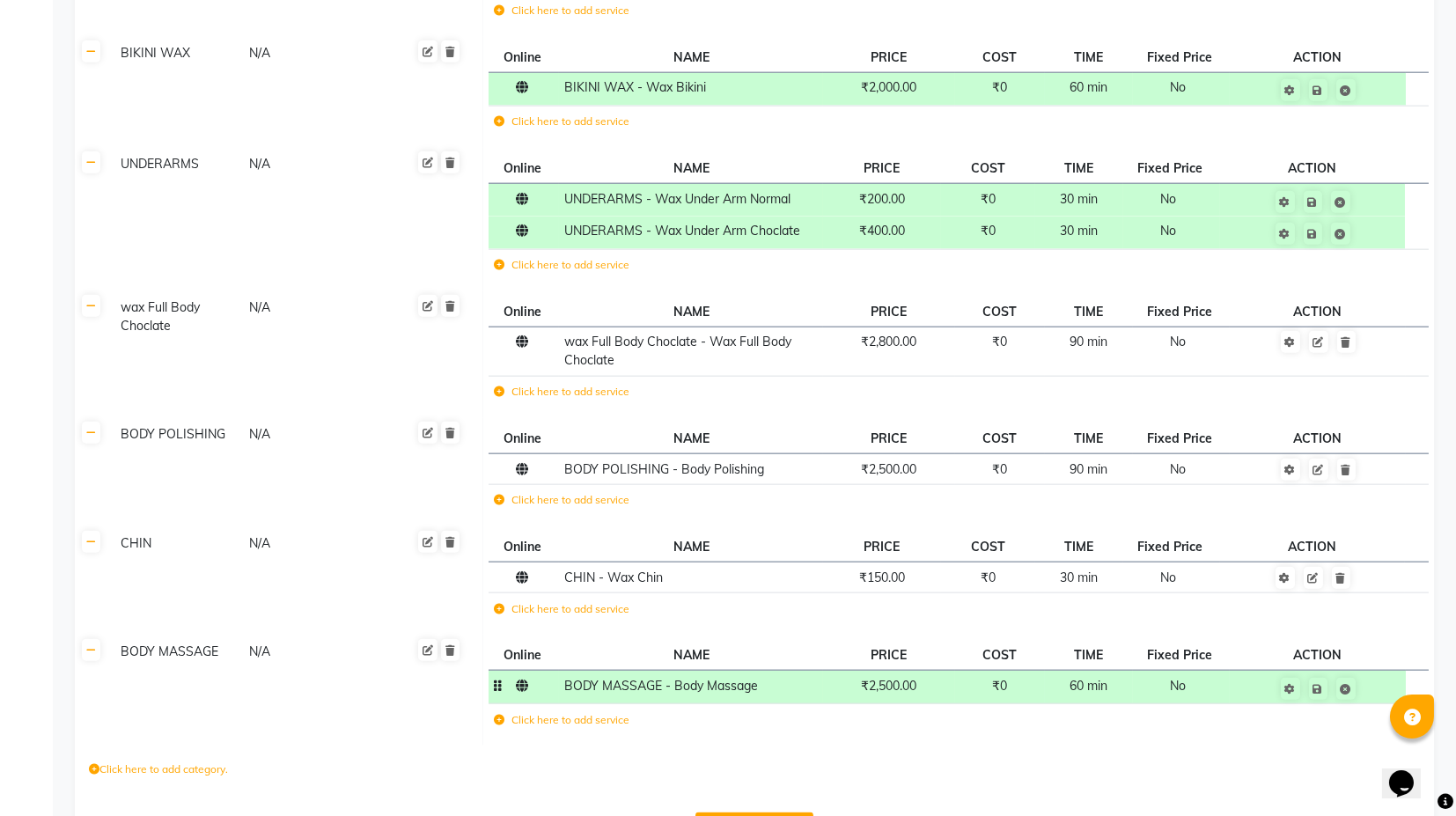
click at [755, 812] on button "Save Changes" at bounding box center [754, 828] width 118 height 33
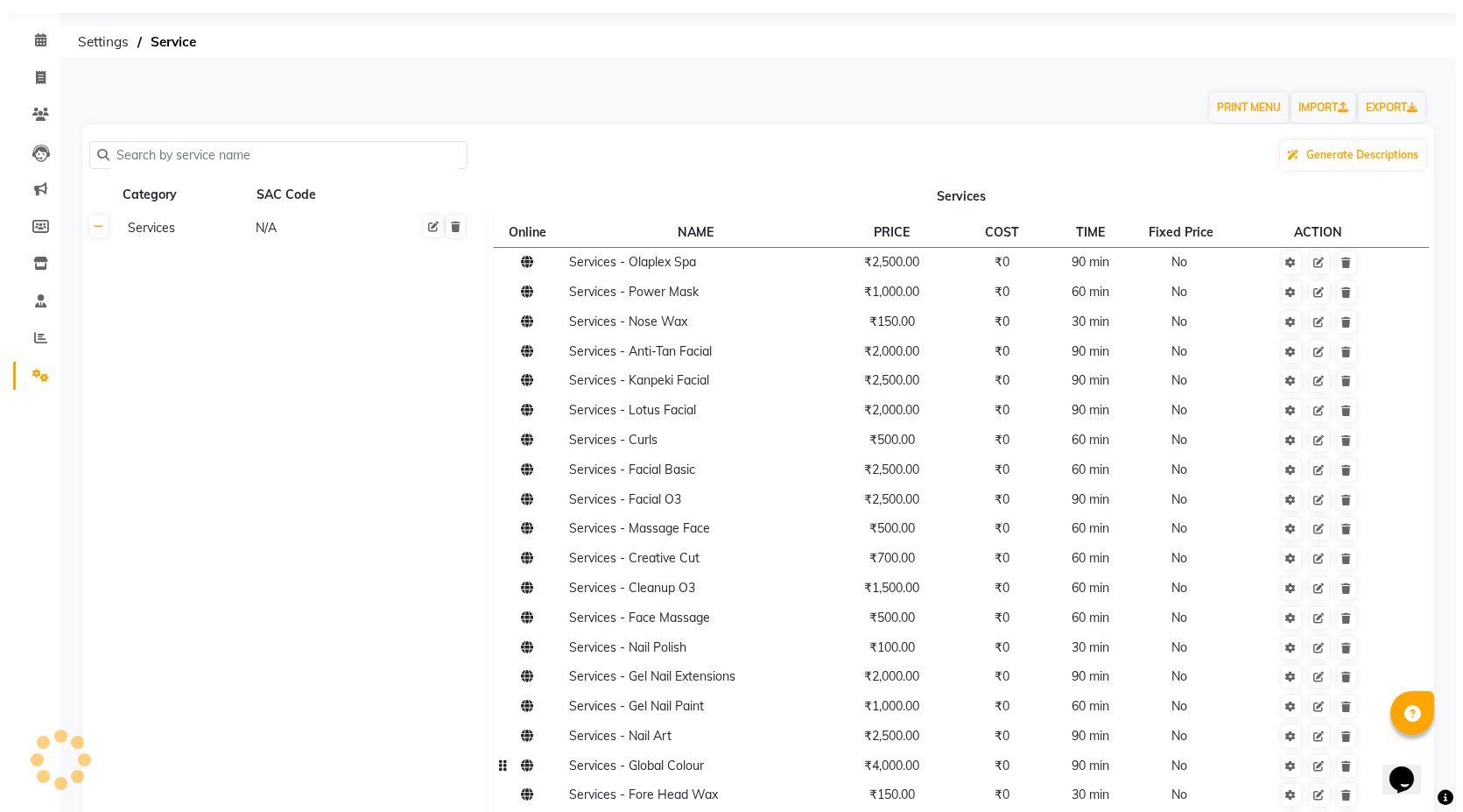
scroll to position [0, 0]
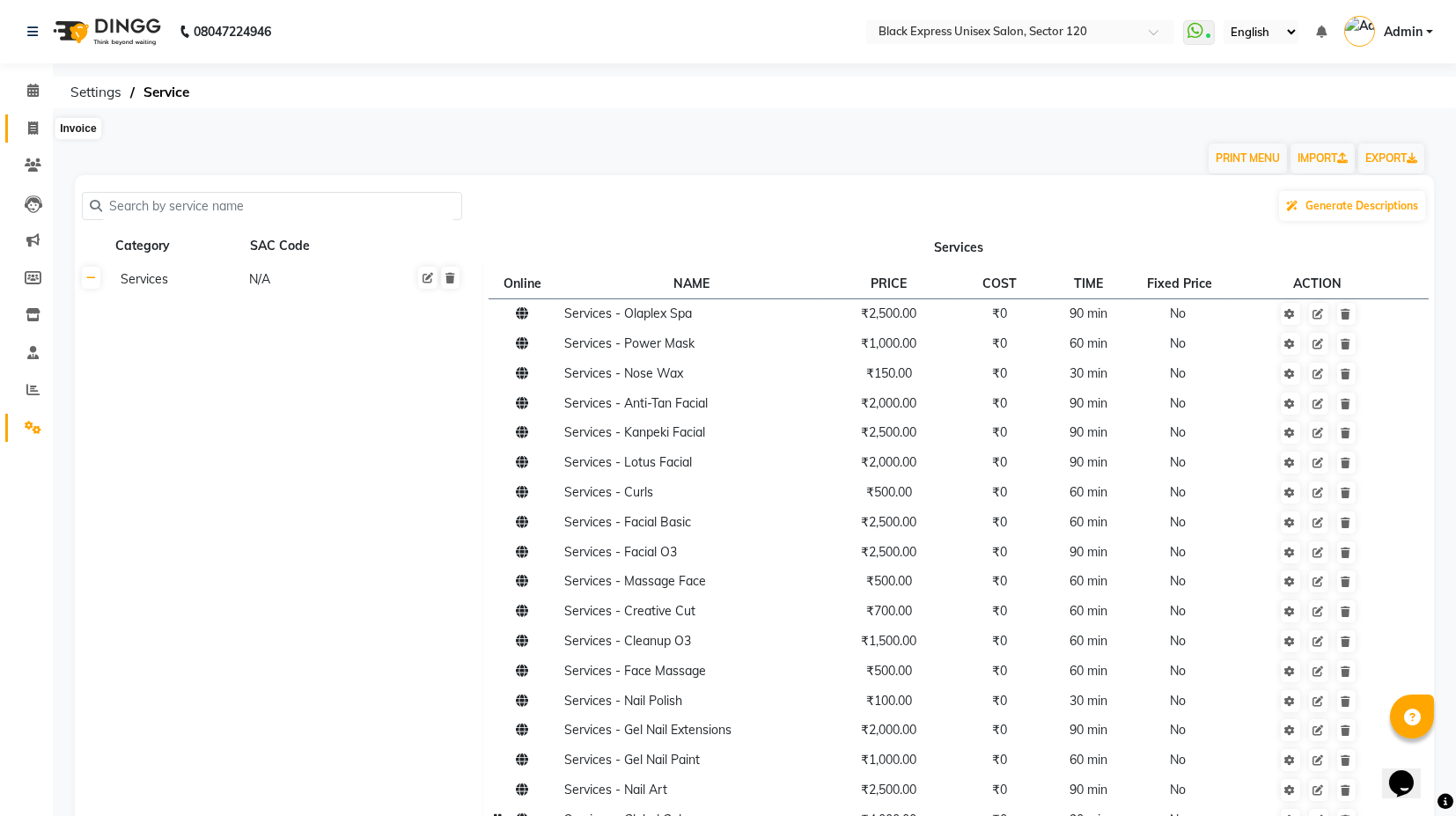
click at [22, 133] on span at bounding box center [33, 129] width 31 height 20
select select "7082"
select select "service"
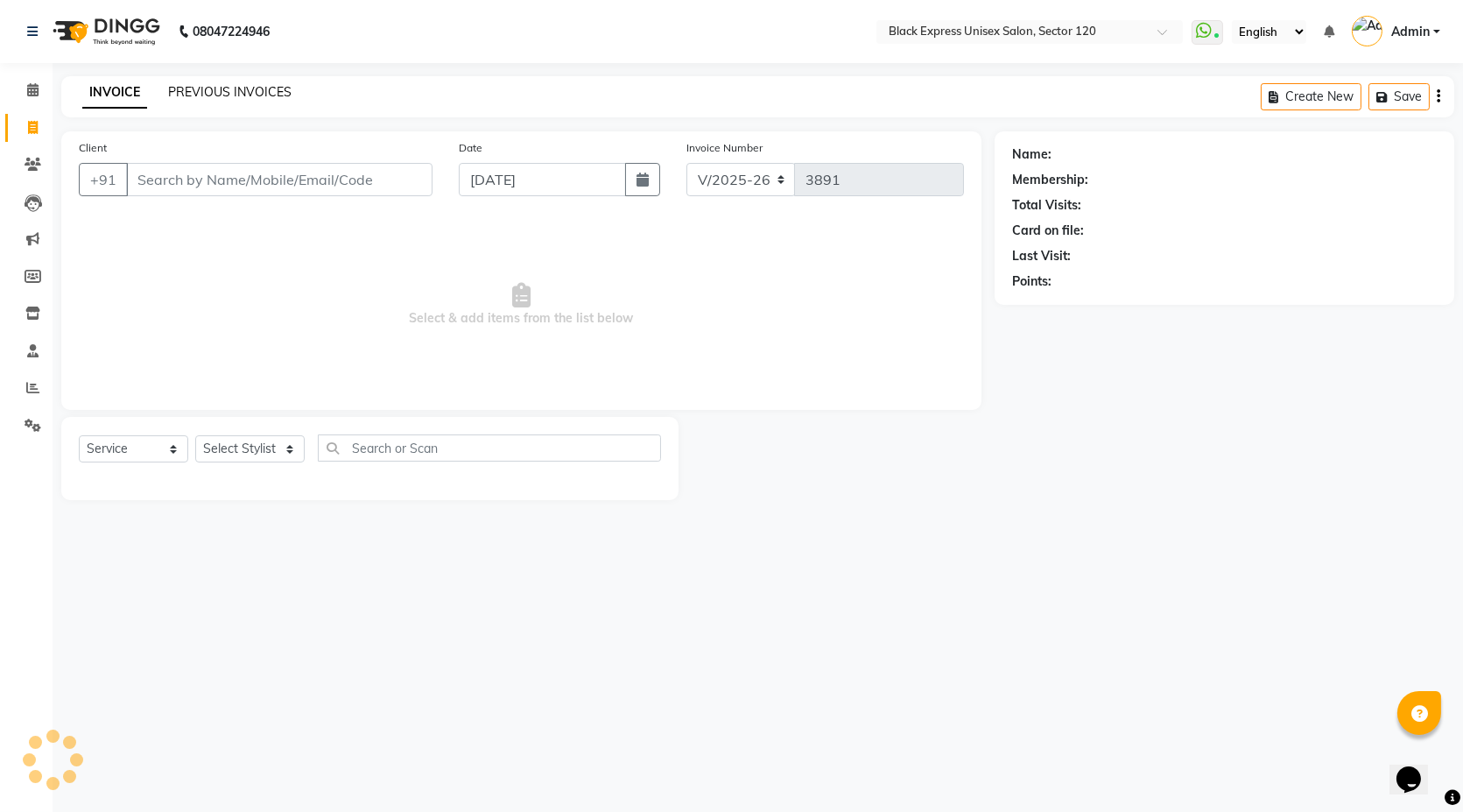
click at [193, 85] on link "PREVIOUS INVOICES" at bounding box center [230, 92] width 123 height 16
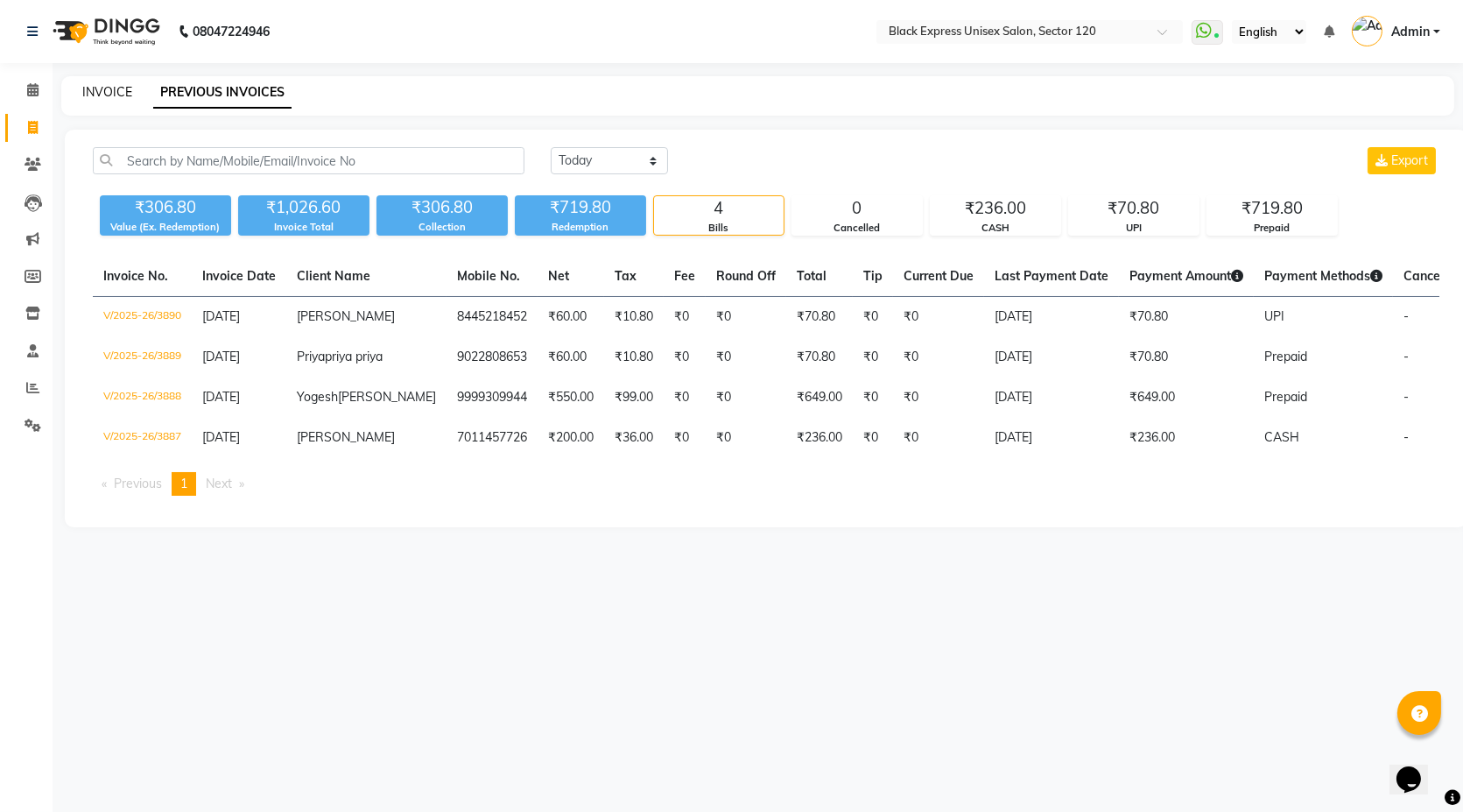
click at [110, 91] on link "INVOICE" at bounding box center [107, 92] width 50 height 16
select select "service"
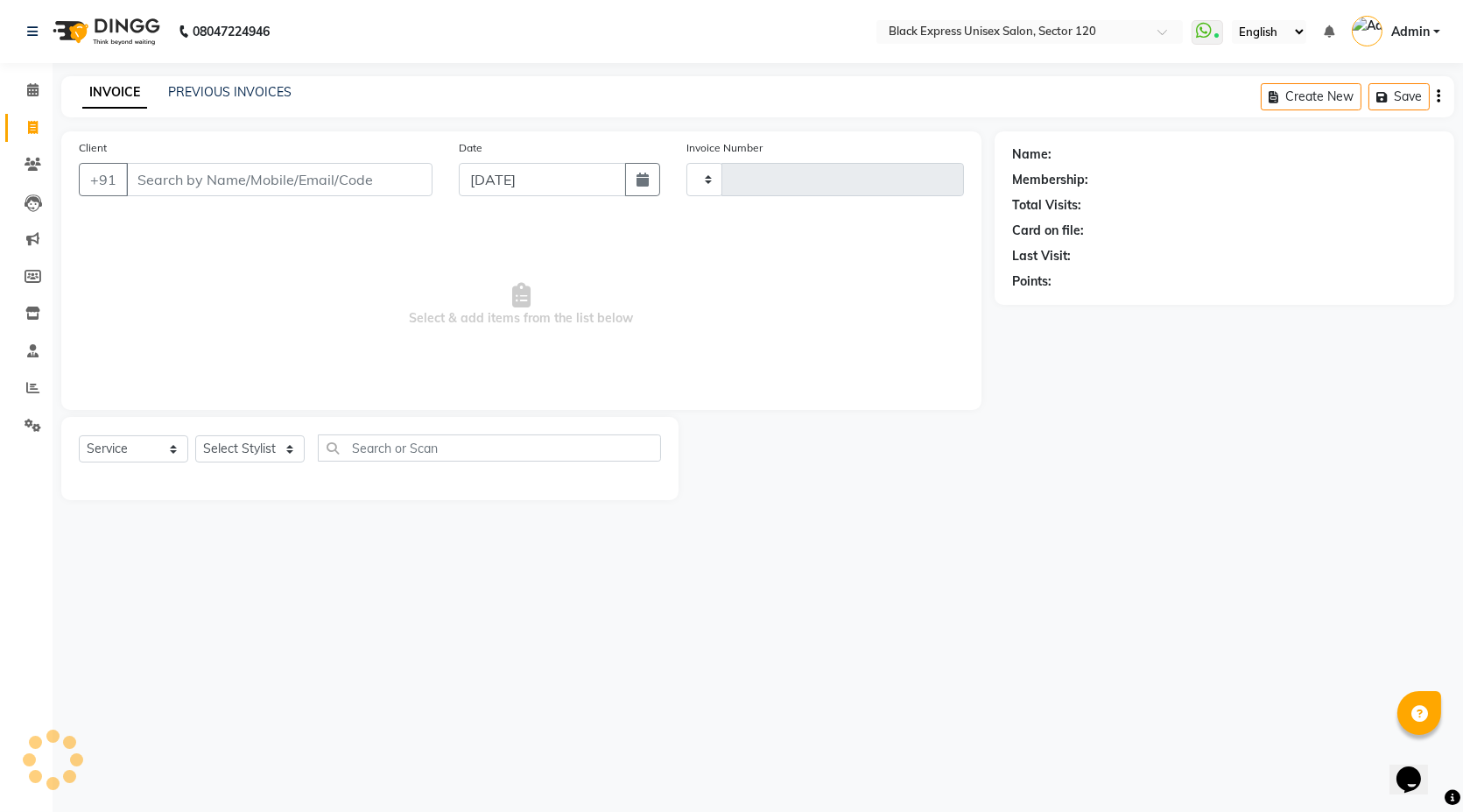
type input "3891"
select select "7082"
click at [208, 84] on link "PREVIOUS INVOICES" at bounding box center [230, 92] width 123 height 16
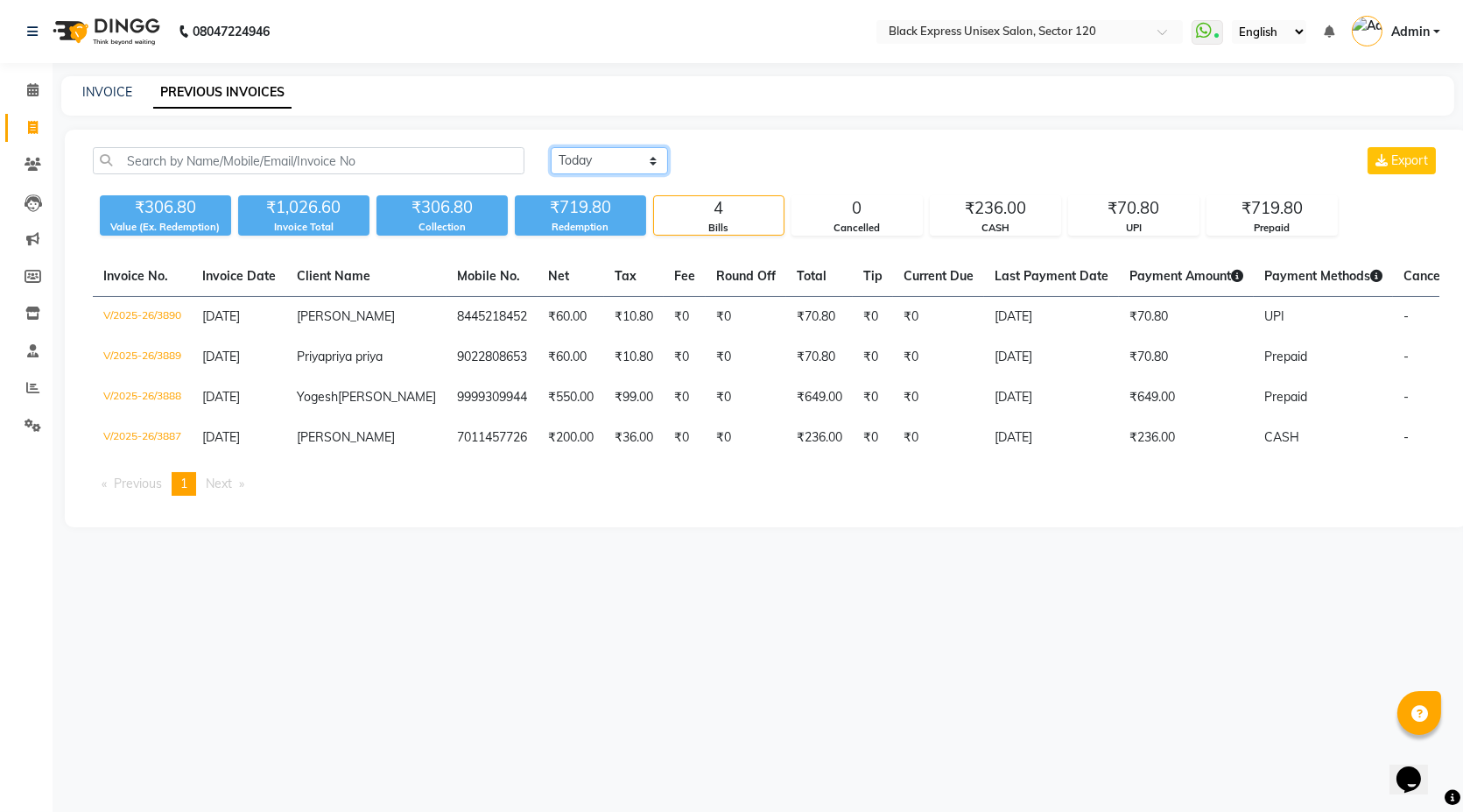
click at [590, 148] on select "[DATE] [DATE] Custom Range" at bounding box center [609, 160] width 117 height 27
click at [117, 92] on link "INVOICE" at bounding box center [107, 92] width 50 height 16
select select "7082"
select select "service"
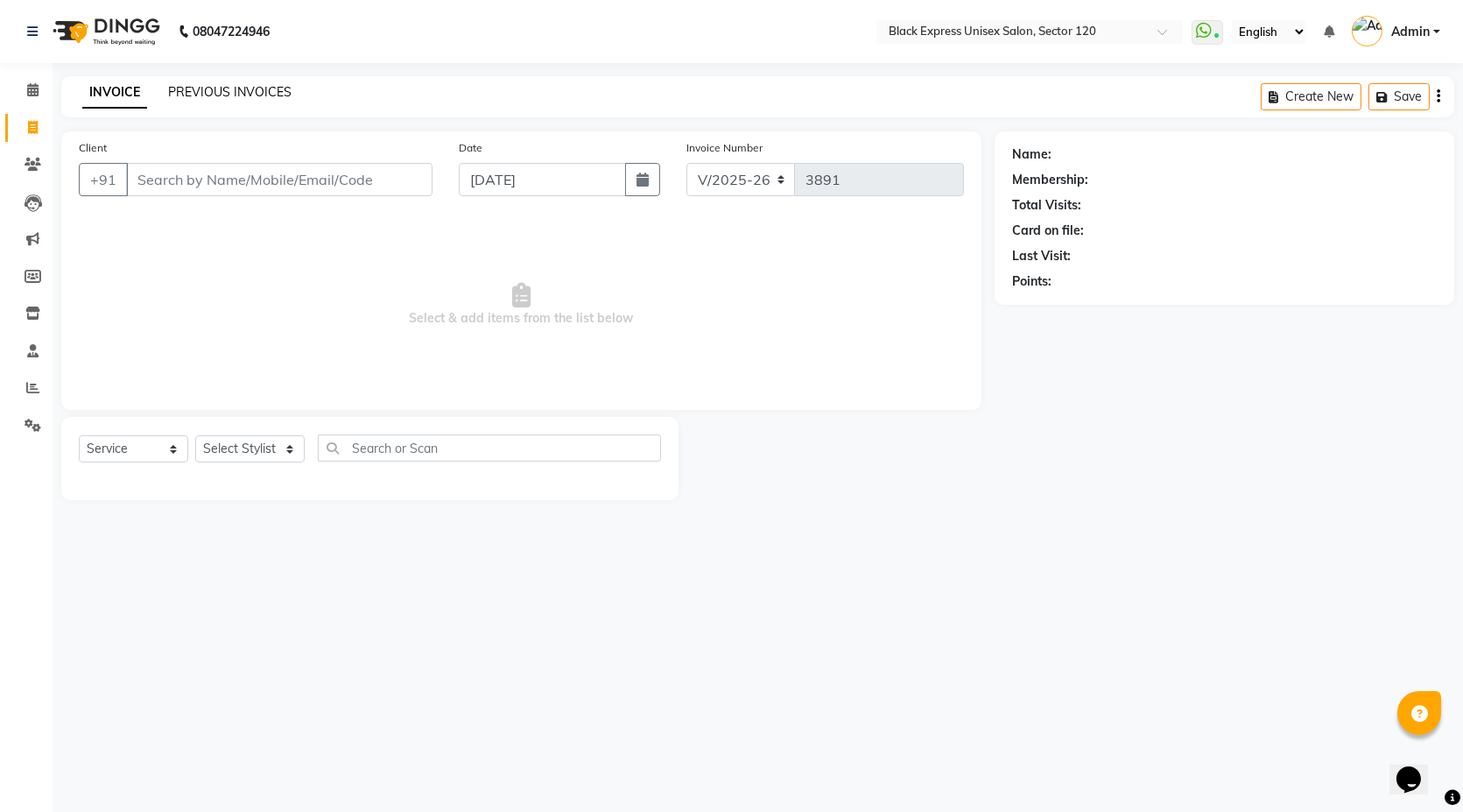
click at [236, 89] on link "PREVIOUS INVOICES" at bounding box center [230, 92] width 123 height 16
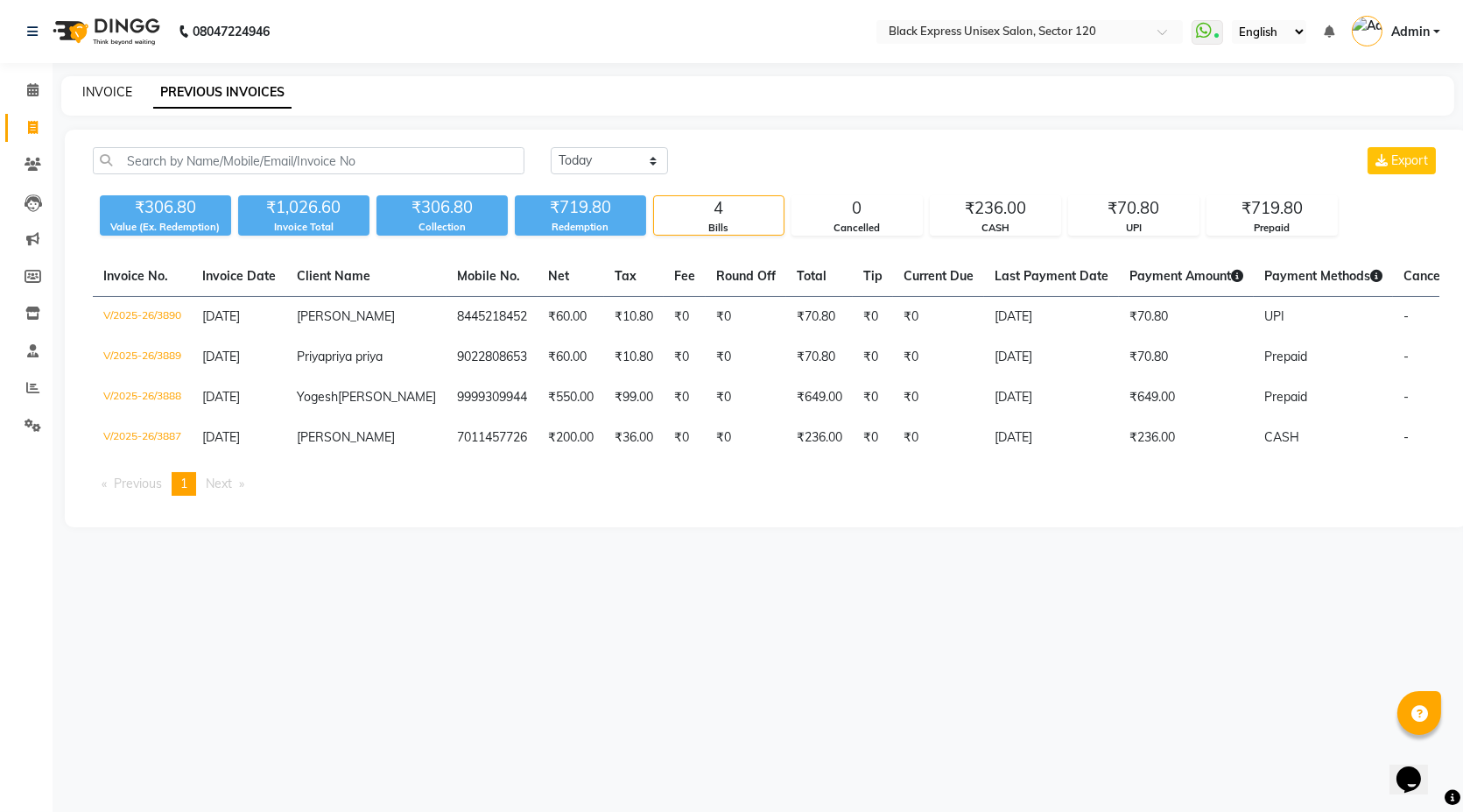
click at [96, 94] on link "INVOICE" at bounding box center [107, 92] width 50 height 16
select select "service"
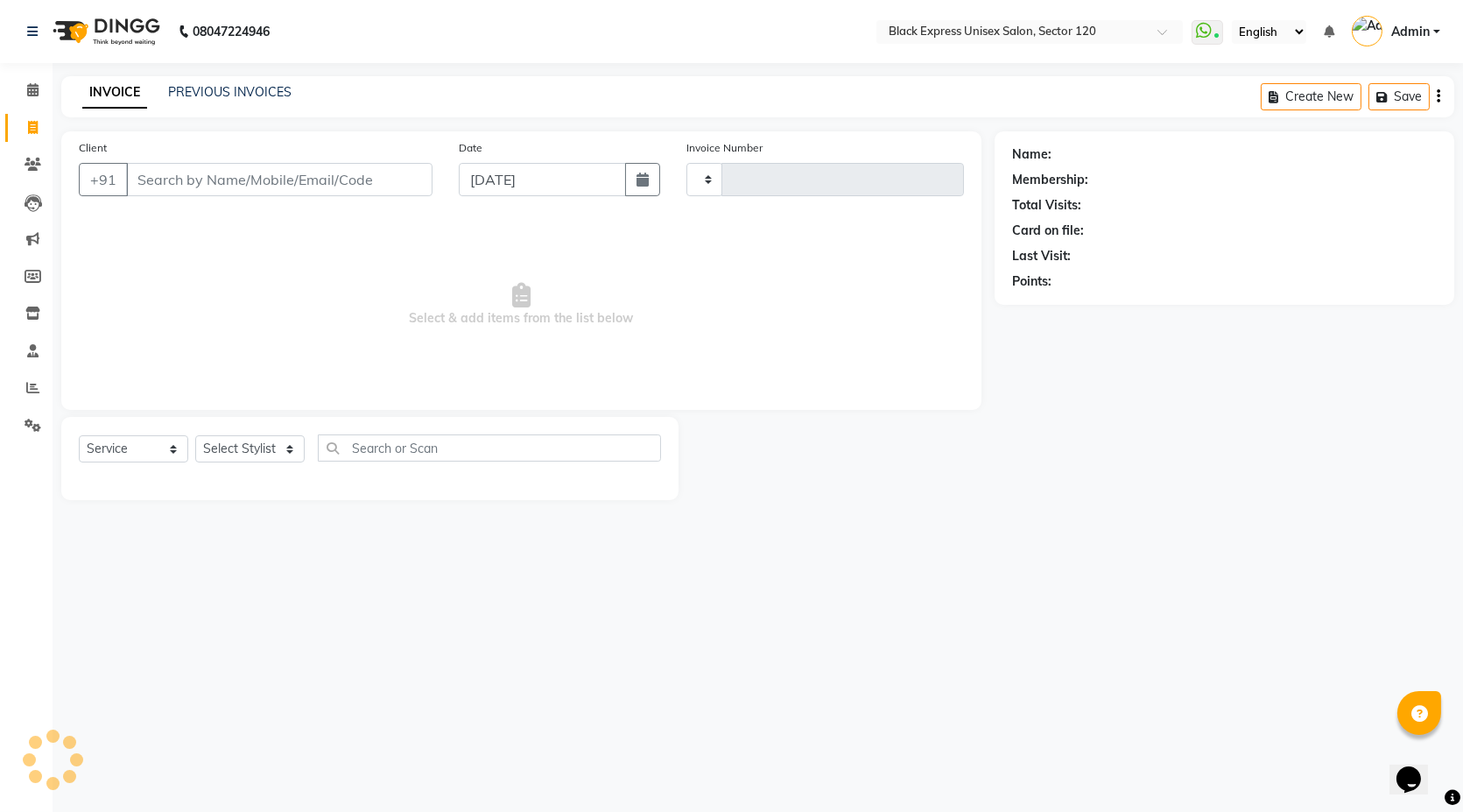
type input "3891"
select select "7082"
drag, startPoint x: 261, startPoint y: 448, endPoint x: 260, endPoint y: 459, distance: 11.0
click at [261, 448] on select "Select Stylist [PERSON_NAME] DEEPA FAISAL Manager [PERSON_NAME] [PERSON_NAME]" at bounding box center [249, 448] width 109 height 27
select select "58976"
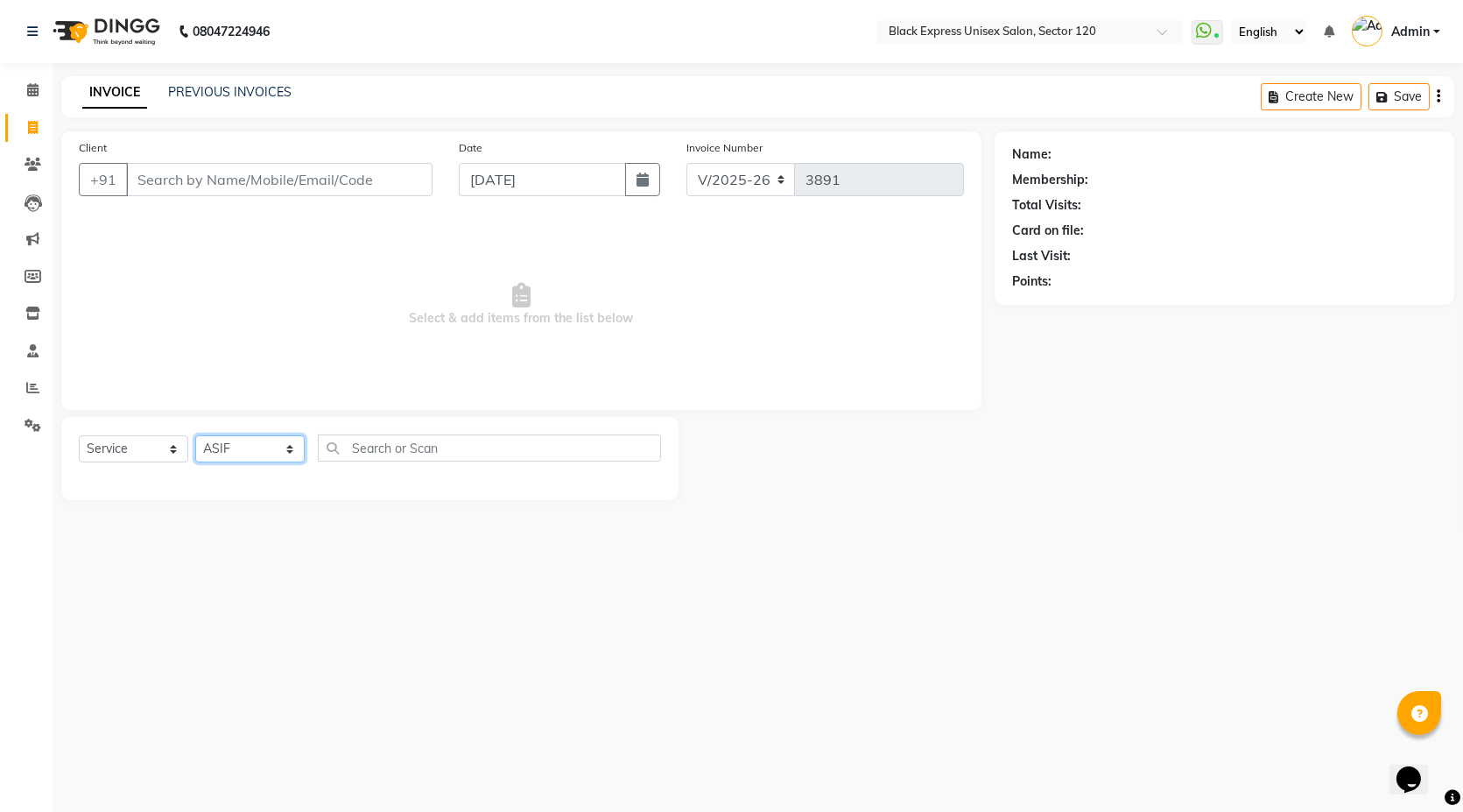
click at [195, 435] on select "Select Stylist [PERSON_NAME] DEEPA FAISAL Manager [PERSON_NAME] [PERSON_NAME]" at bounding box center [249, 448] width 109 height 27
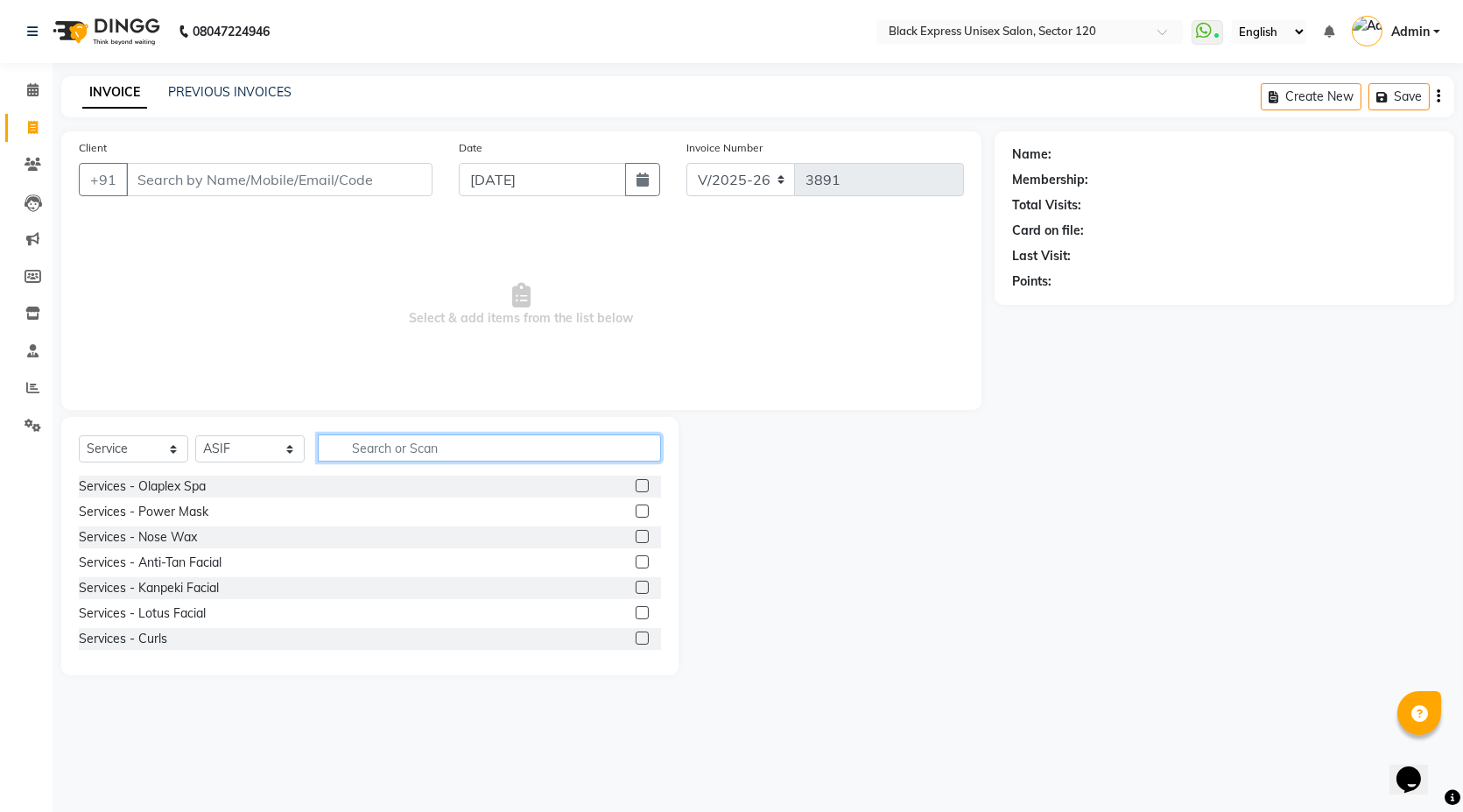
click at [460, 446] on input "text" at bounding box center [489, 447] width 343 height 27
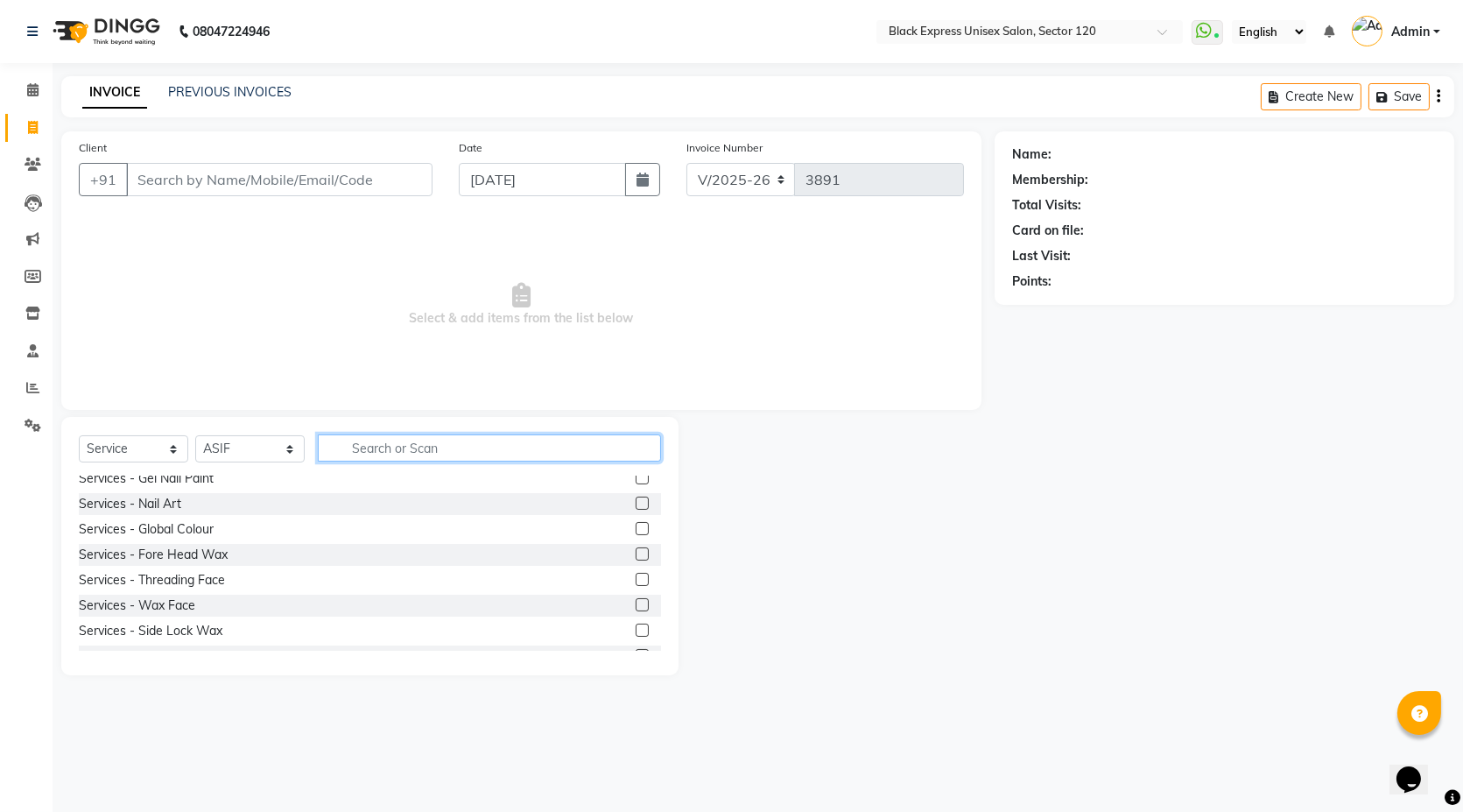
click at [445, 447] on input "text" at bounding box center [489, 447] width 343 height 27
type input "e"
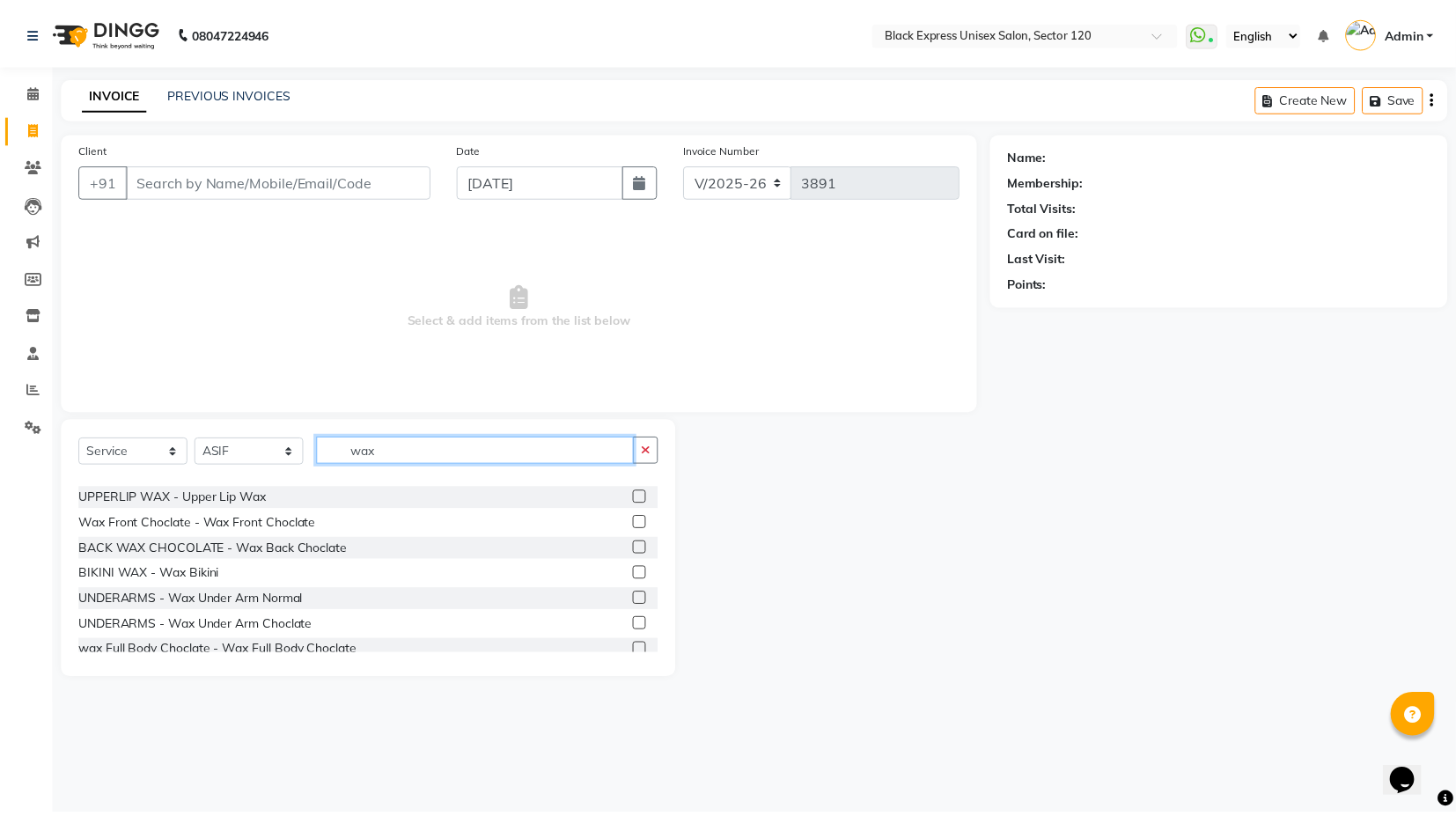
scroll to position [232, 0]
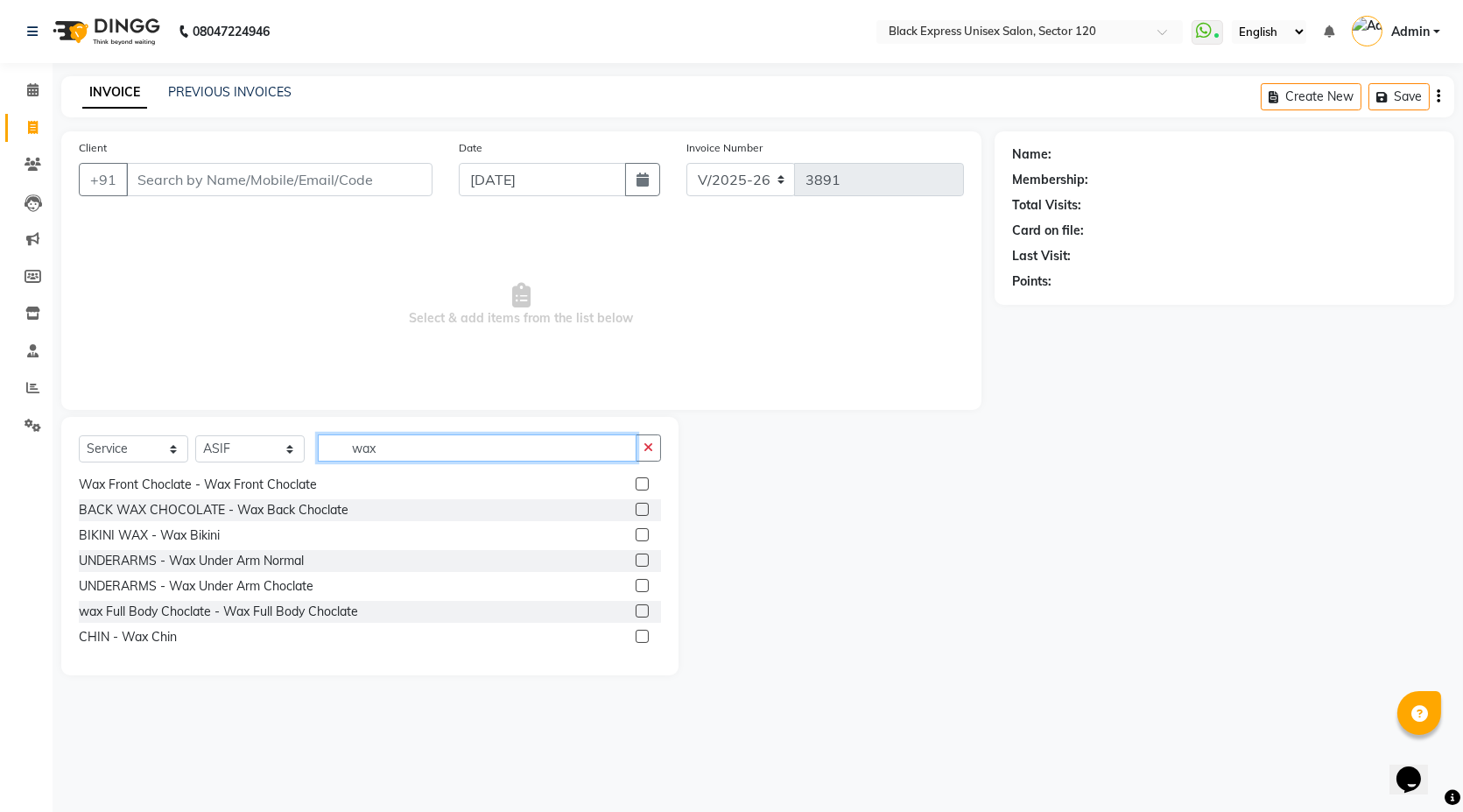
type input "wax"
click at [636, 557] on label at bounding box center [642, 560] width 13 height 13
click at [636, 557] on input "checkbox" at bounding box center [641, 561] width 11 height 11
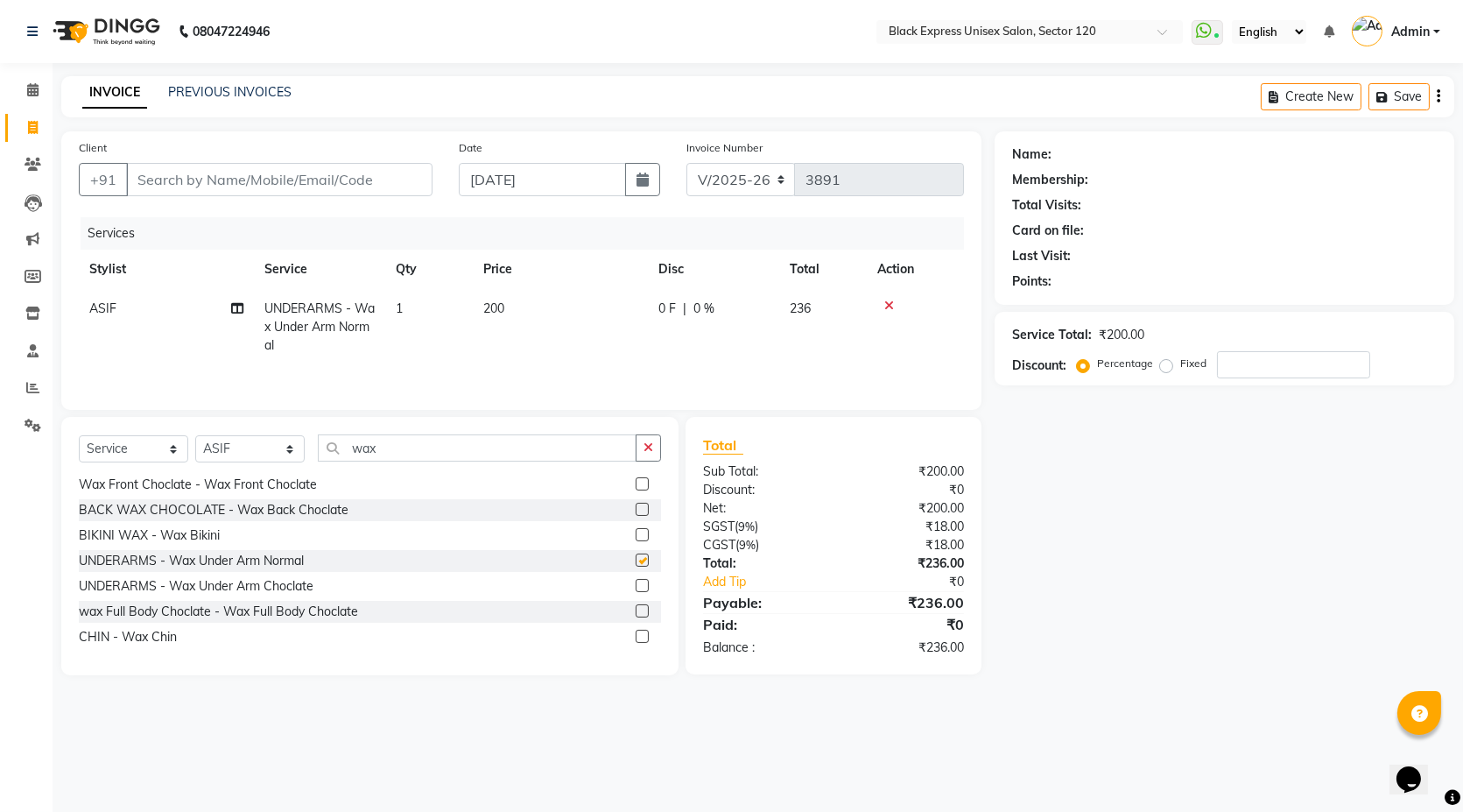
checkbox input "false"
click at [636, 590] on label at bounding box center [642, 584] width 13 height 13
click at [636, 590] on input "checkbox" at bounding box center [641, 585] width 11 height 11
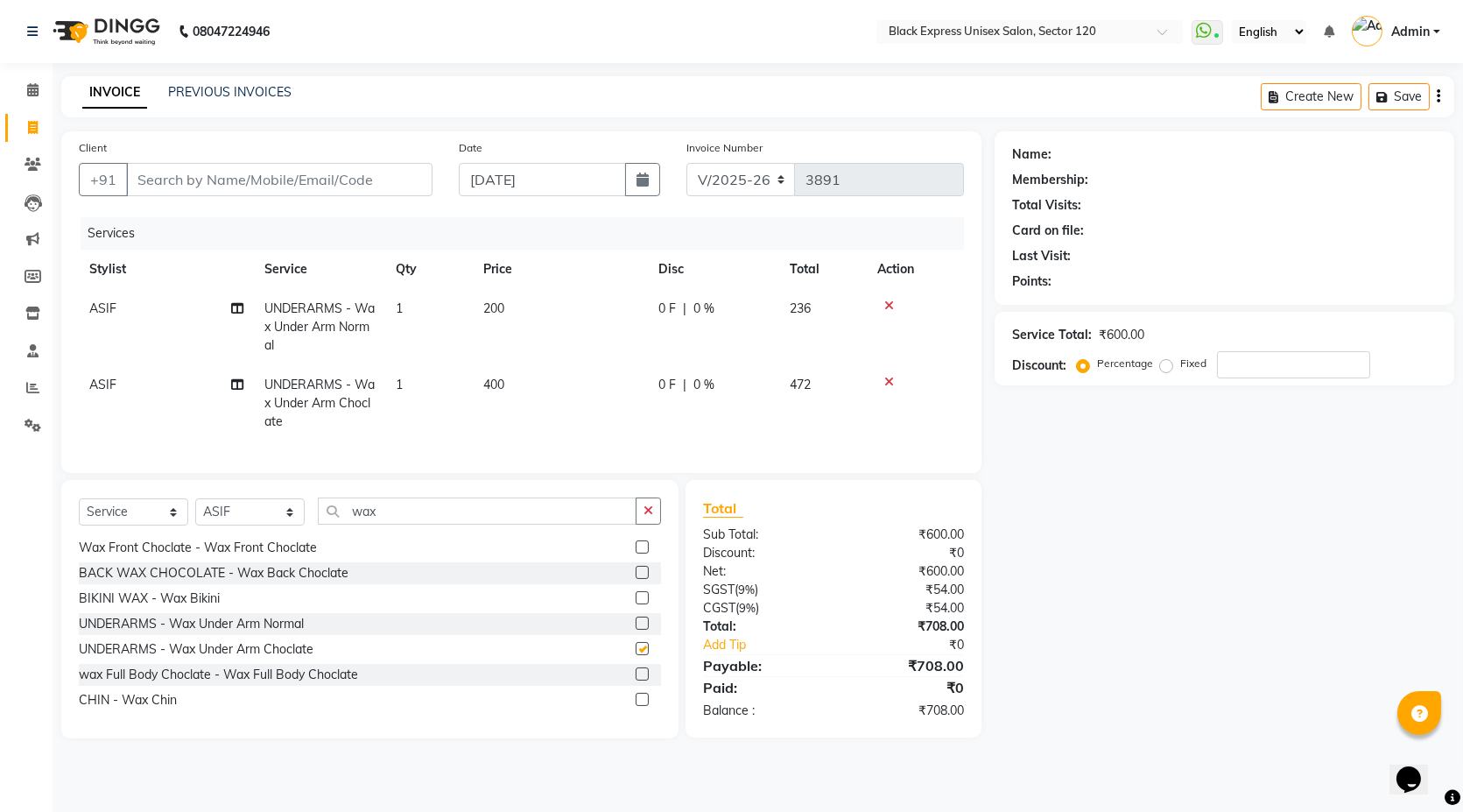
checkbox input "false"
drag, startPoint x: 892, startPoint y: 383, endPoint x: 895, endPoint y: 332, distance: 51.1
click at [891, 383] on icon at bounding box center [890, 382] width 10 height 12
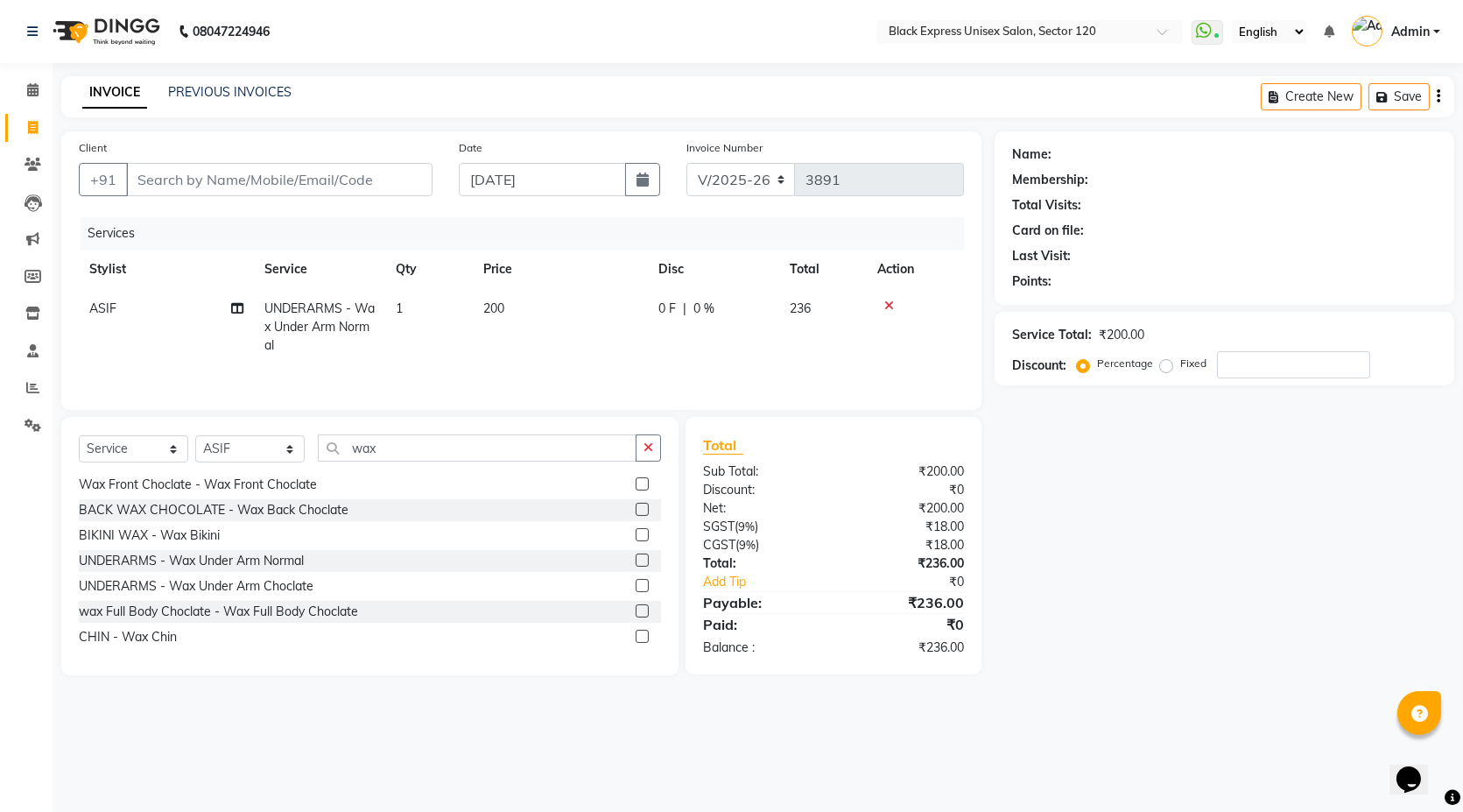
click at [891, 299] on icon at bounding box center [890, 305] width 10 height 12
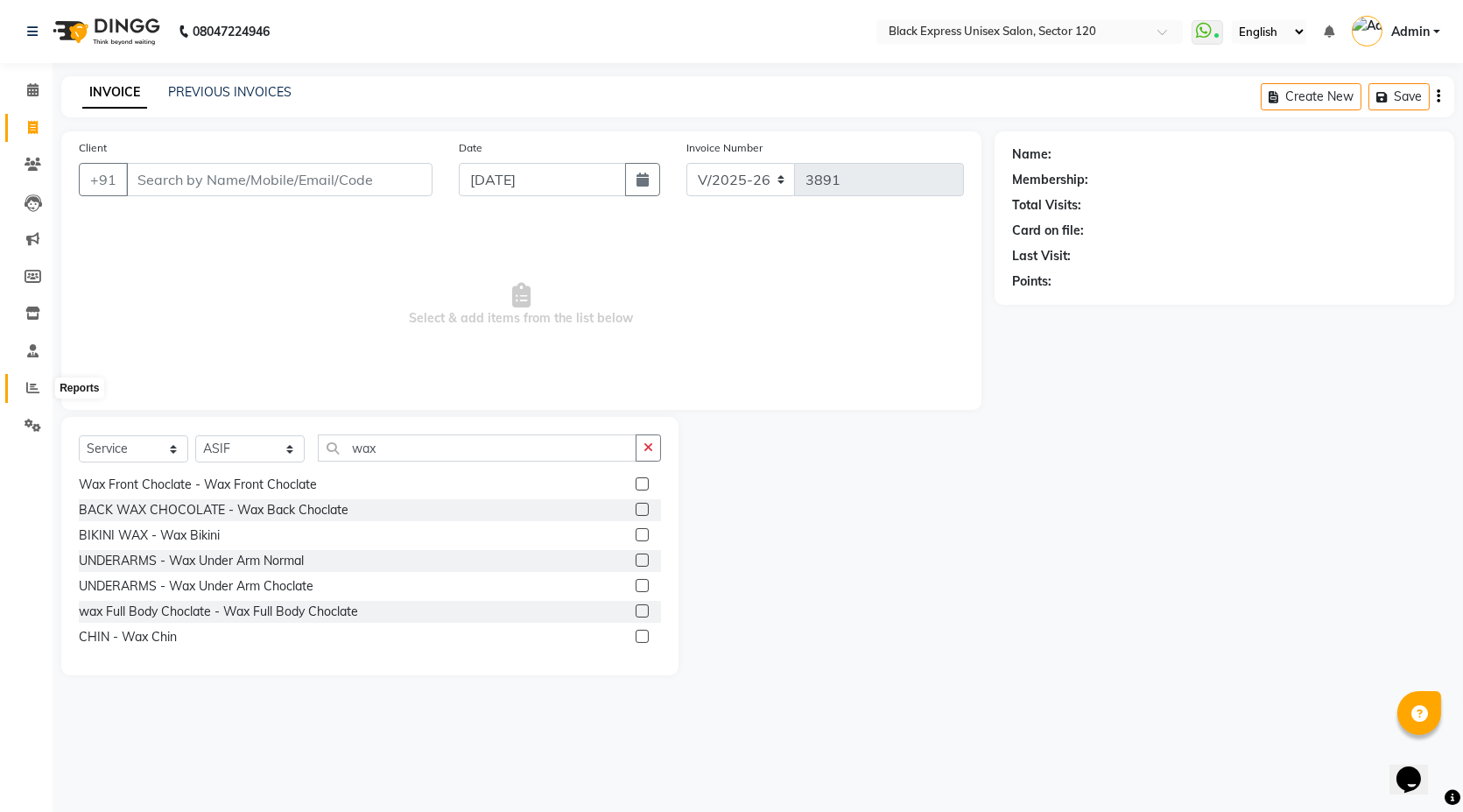
click at [37, 382] on icon at bounding box center [32, 387] width 13 height 13
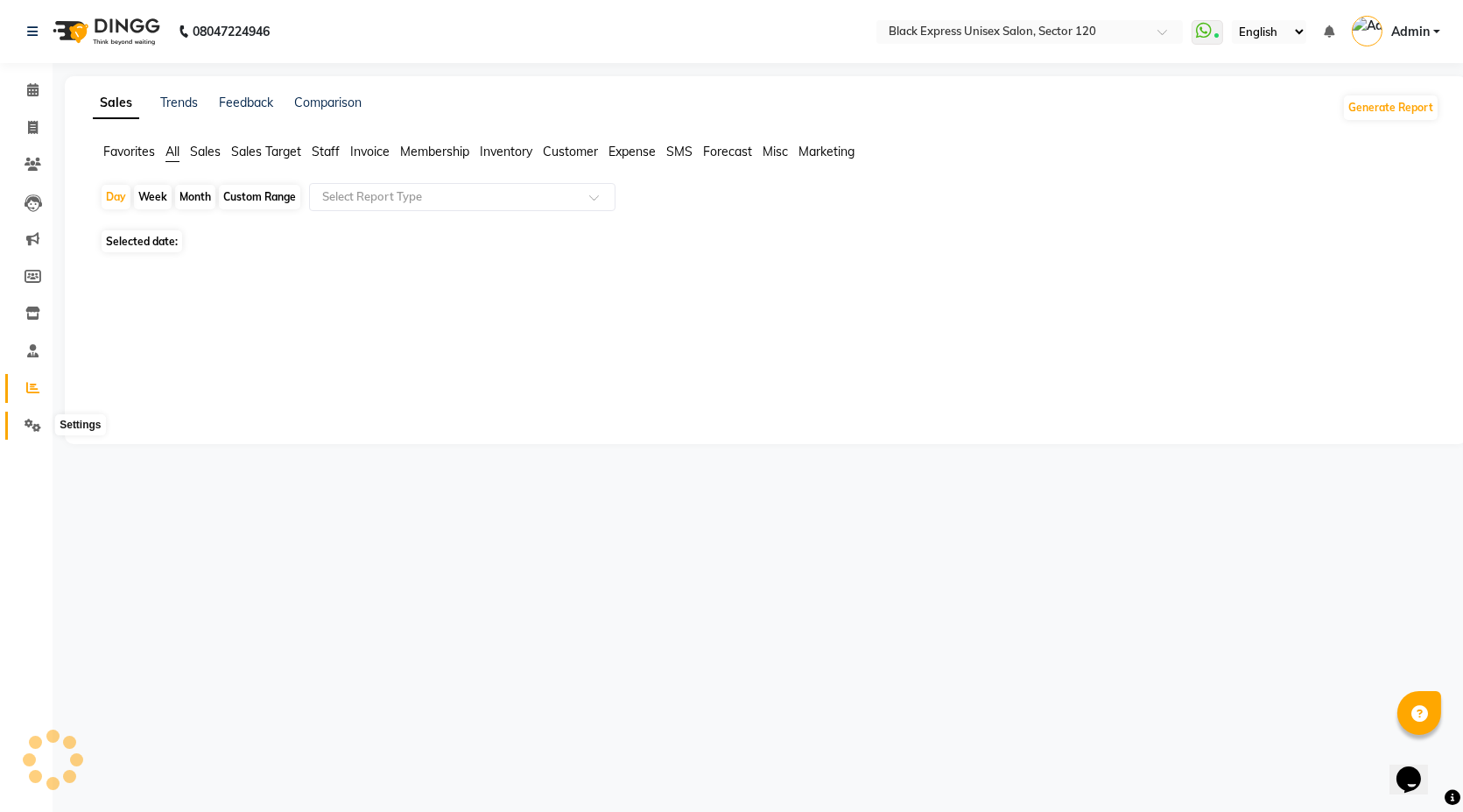
click at [25, 422] on icon at bounding box center [33, 424] width 17 height 13
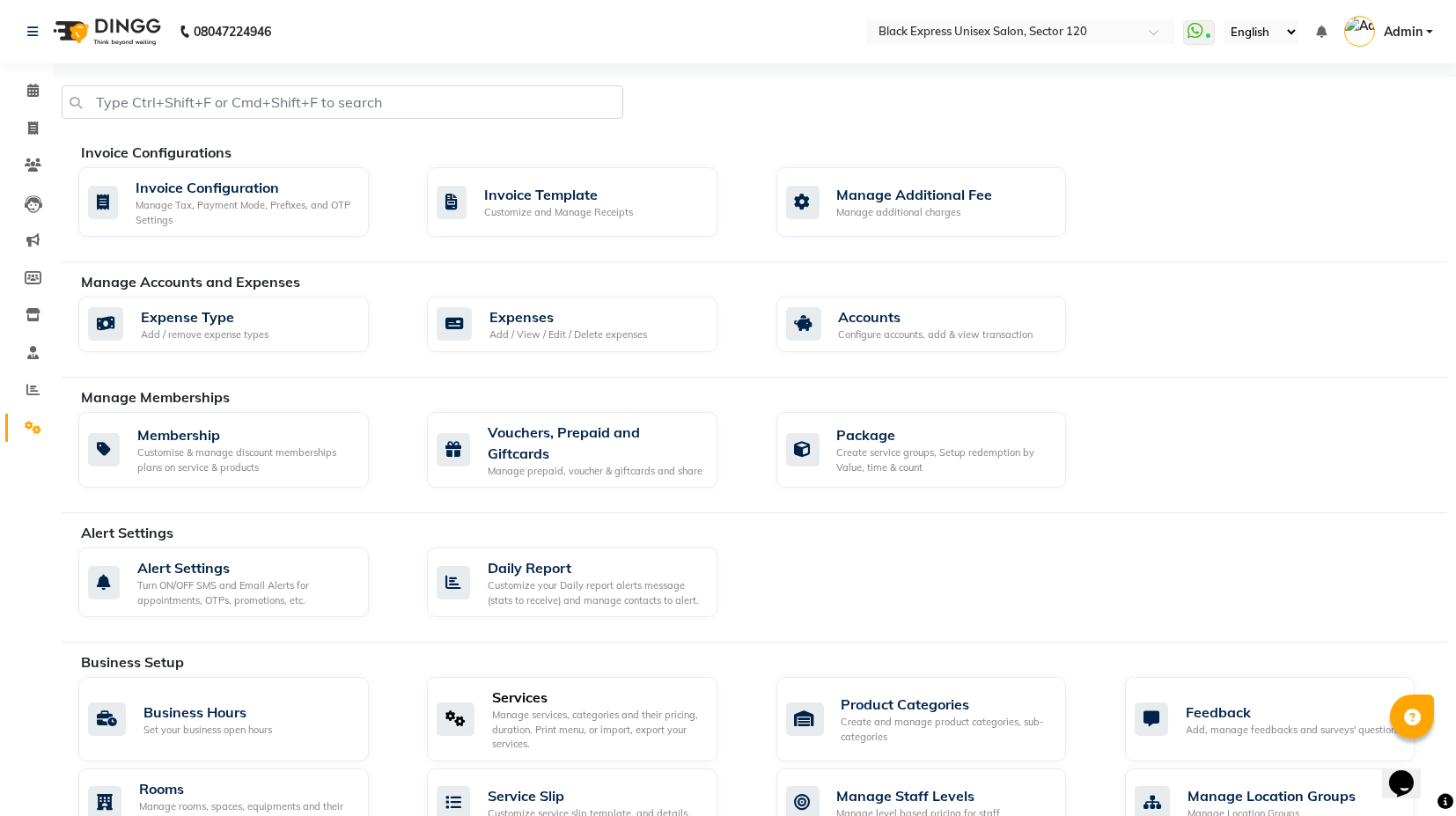
click at [559, 722] on div "Manage services, categories and their pricing, duration. Print menu, or import,…" at bounding box center [597, 729] width 211 height 44
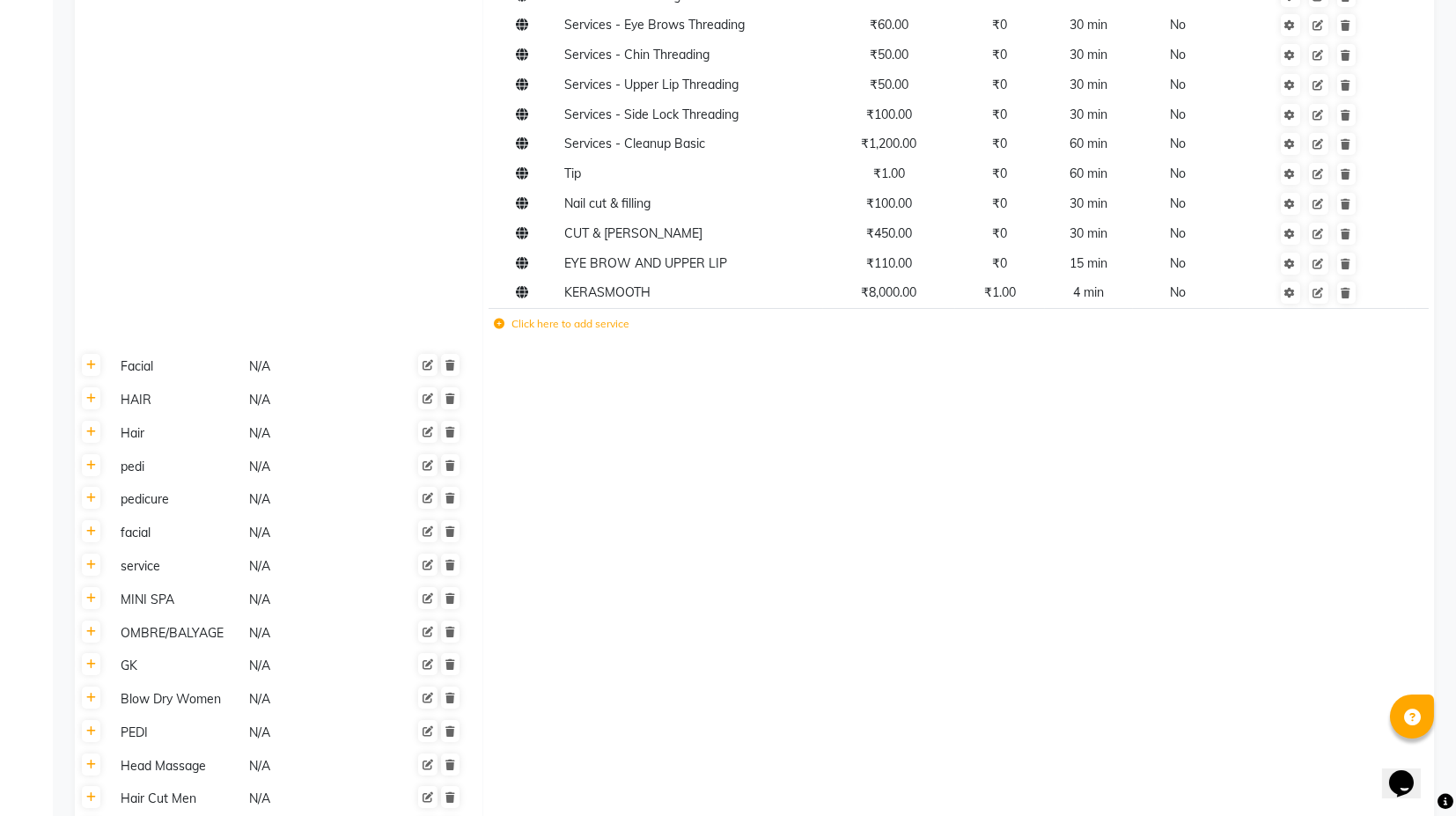
scroll to position [1076, 0]
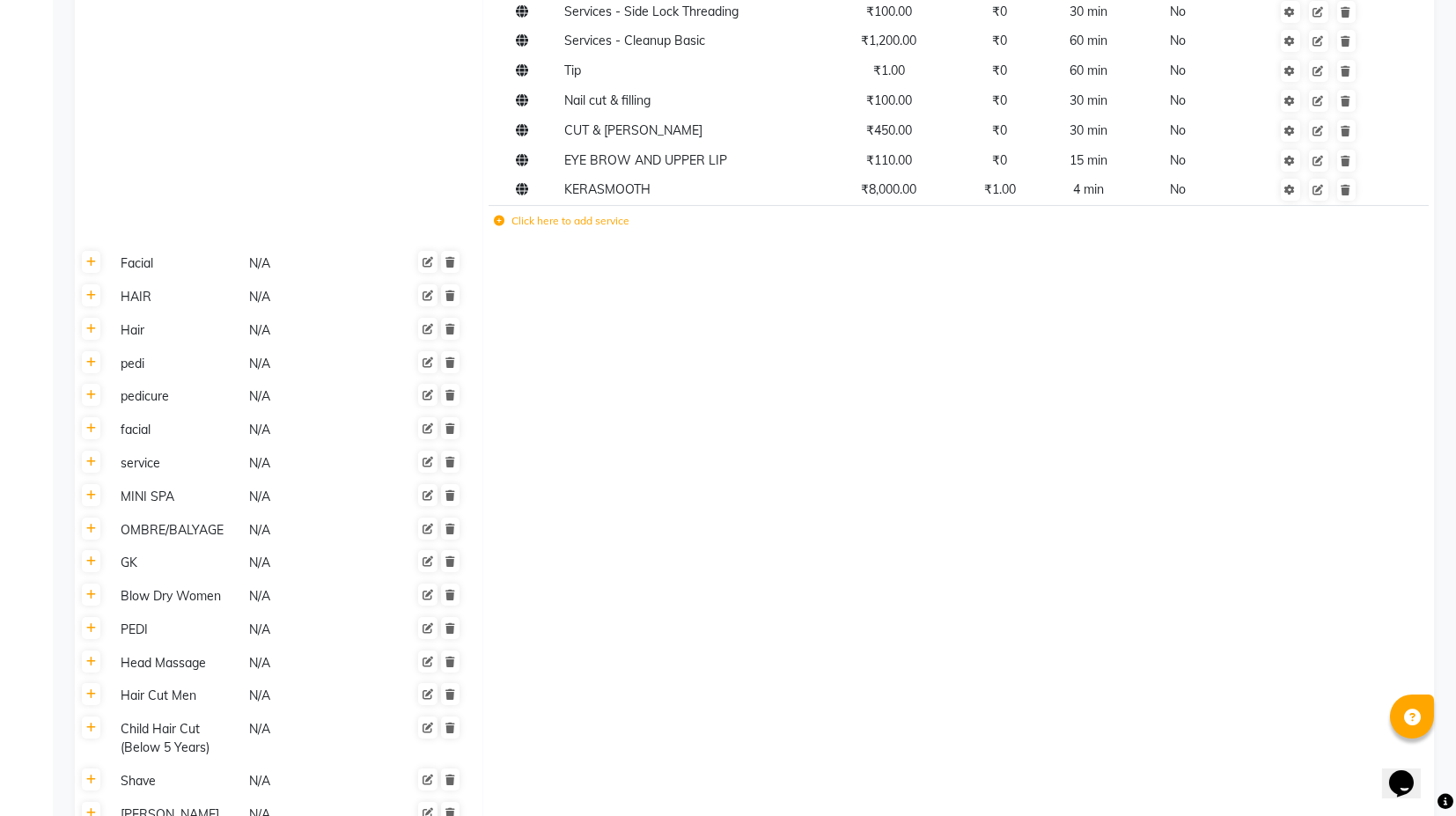
click at [85, 268] on link at bounding box center [91, 262] width 19 height 22
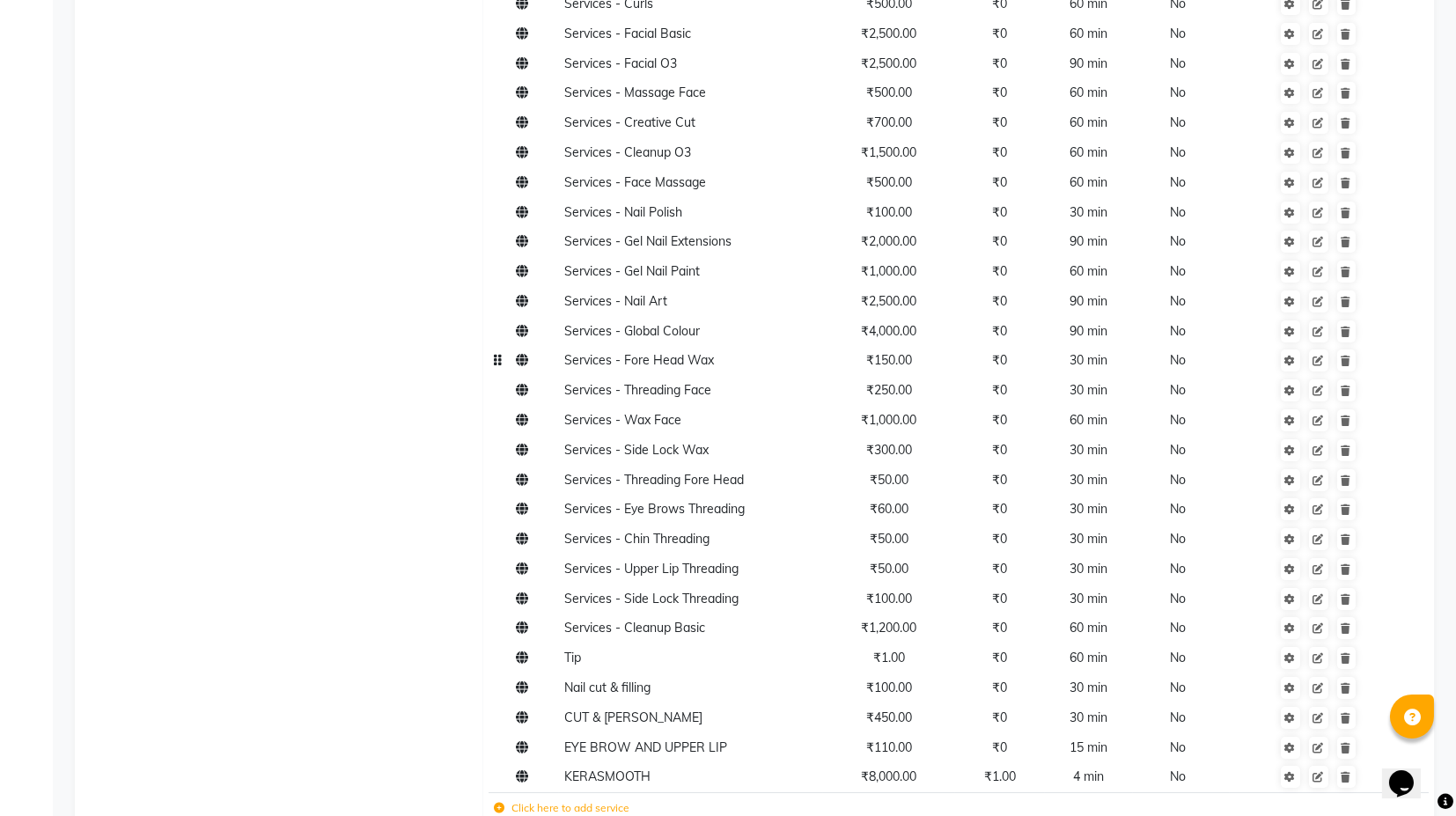
scroll to position [586, 0]
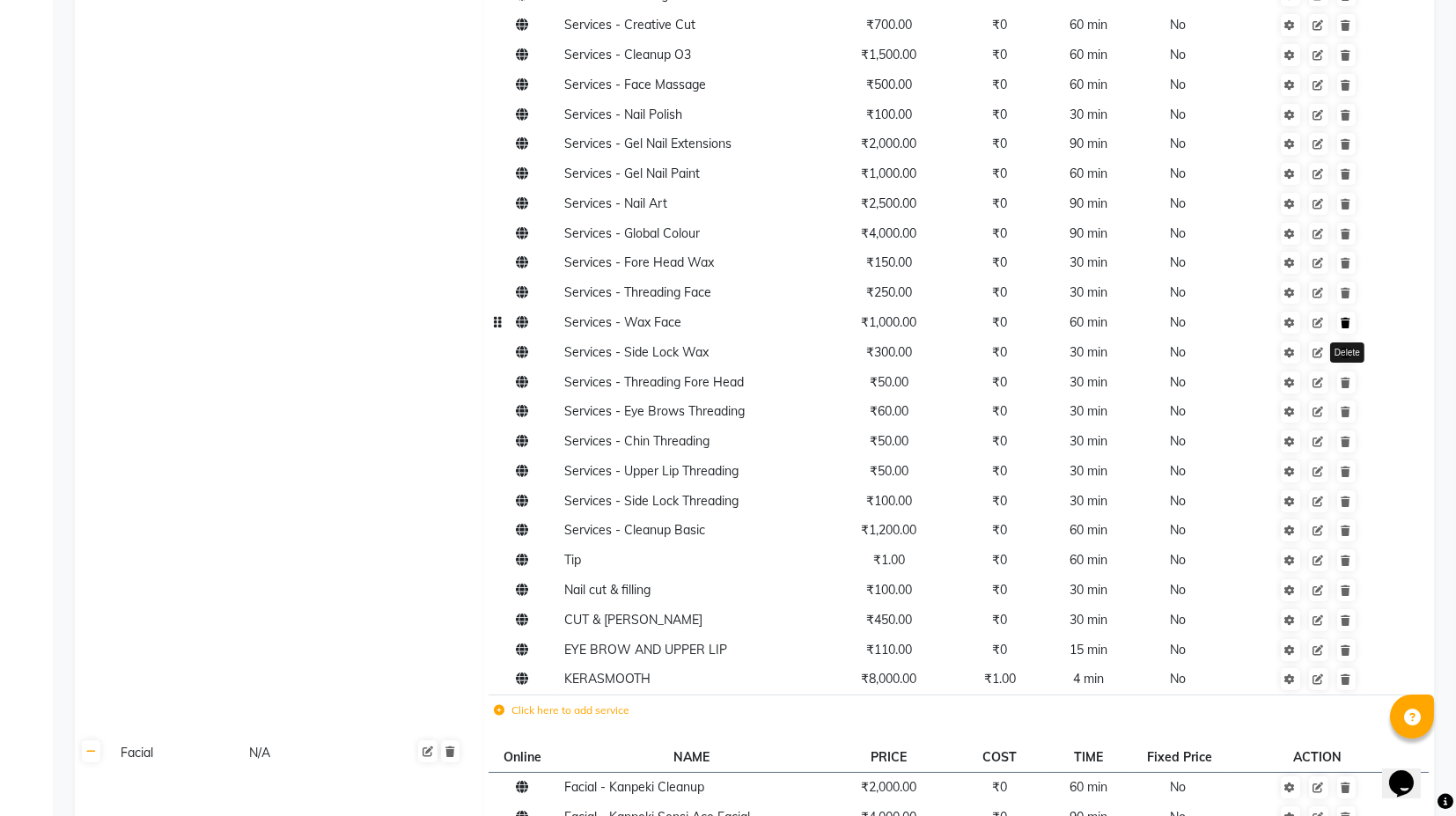
click at [1344, 326] on icon at bounding box center [1347, 323] width 10 height 11
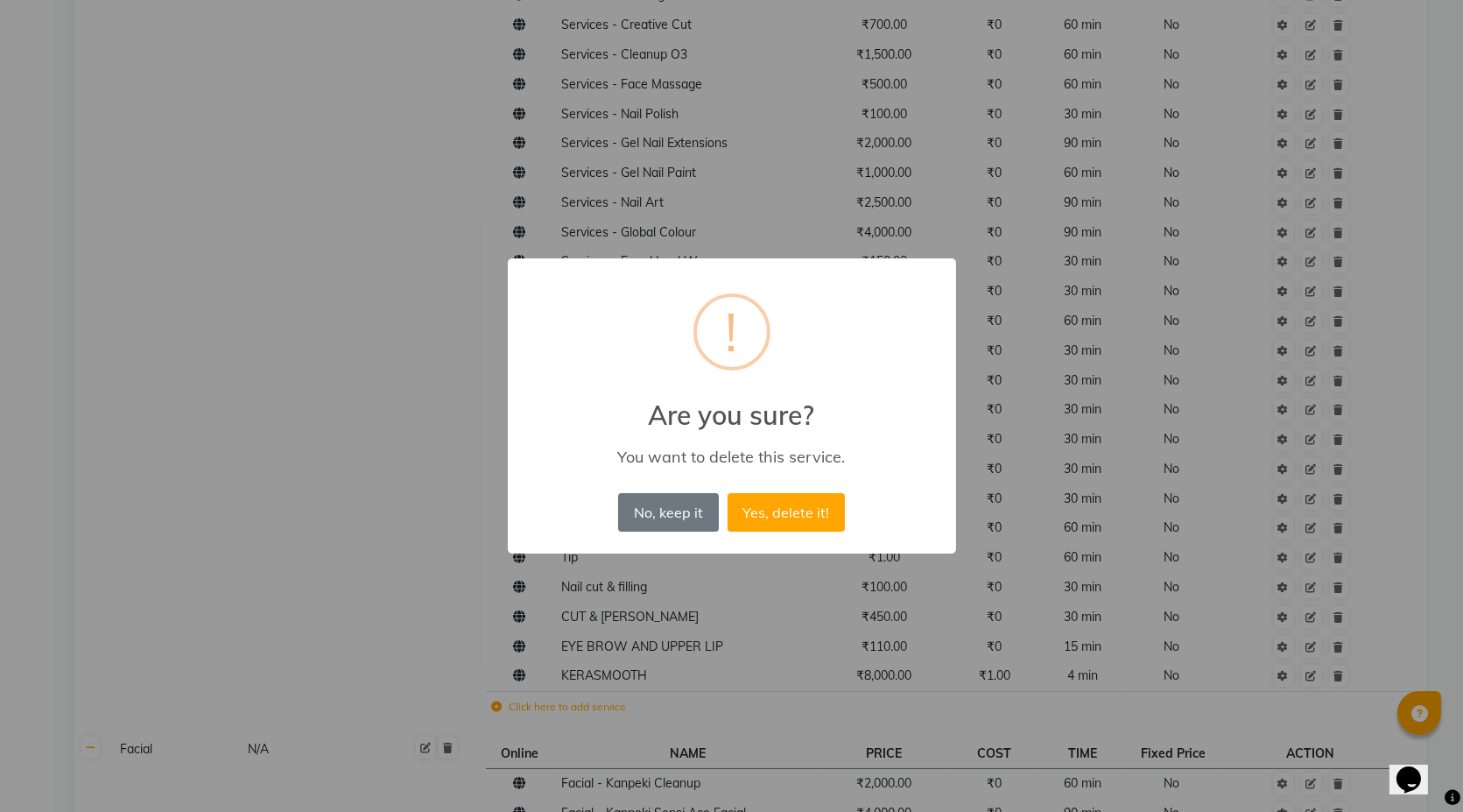
click at [728, 493] on button "Yes, delete it!" at bounding box center [786, 512] width 117 height 39
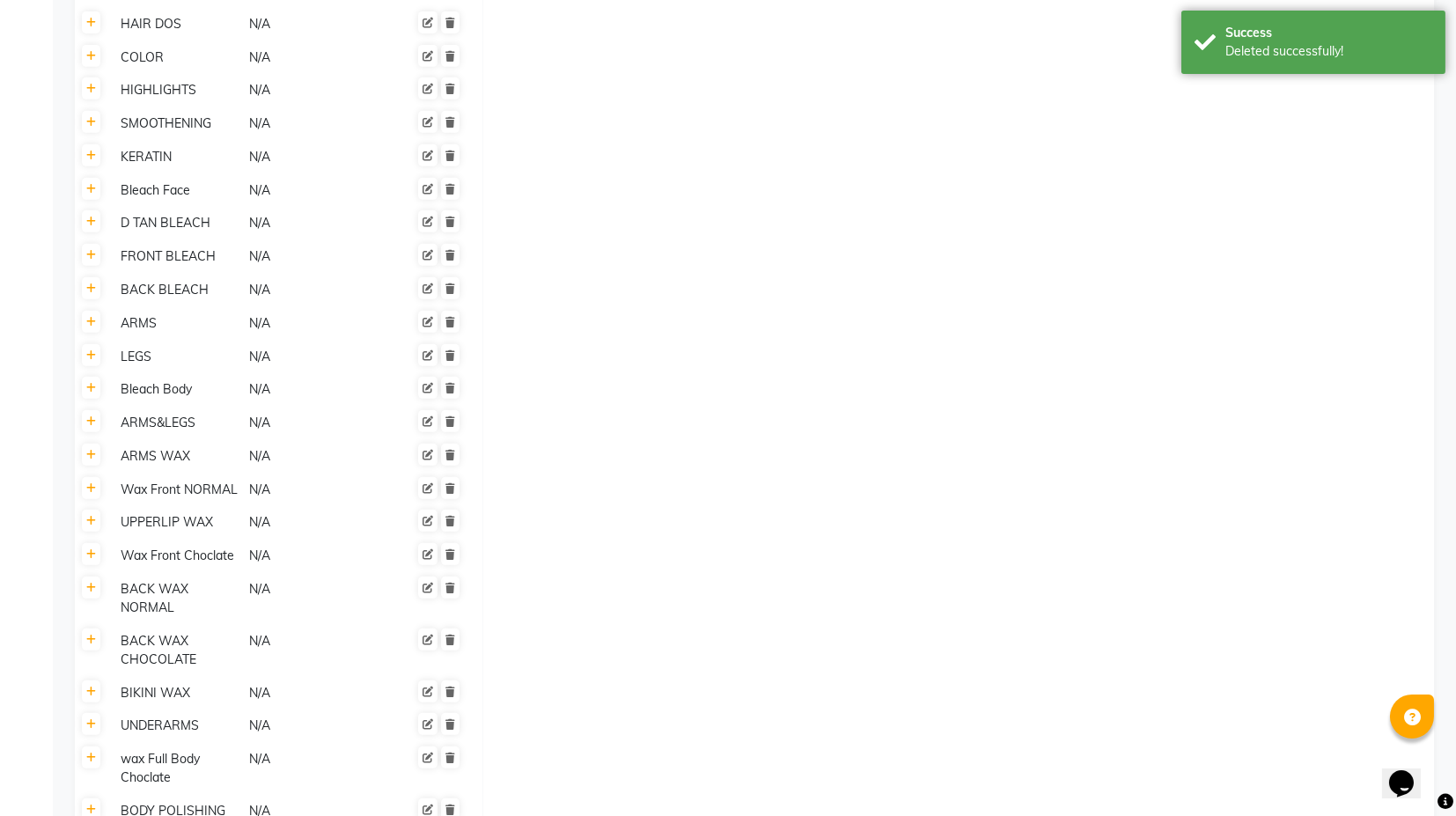
scroll to position [2541, 0]
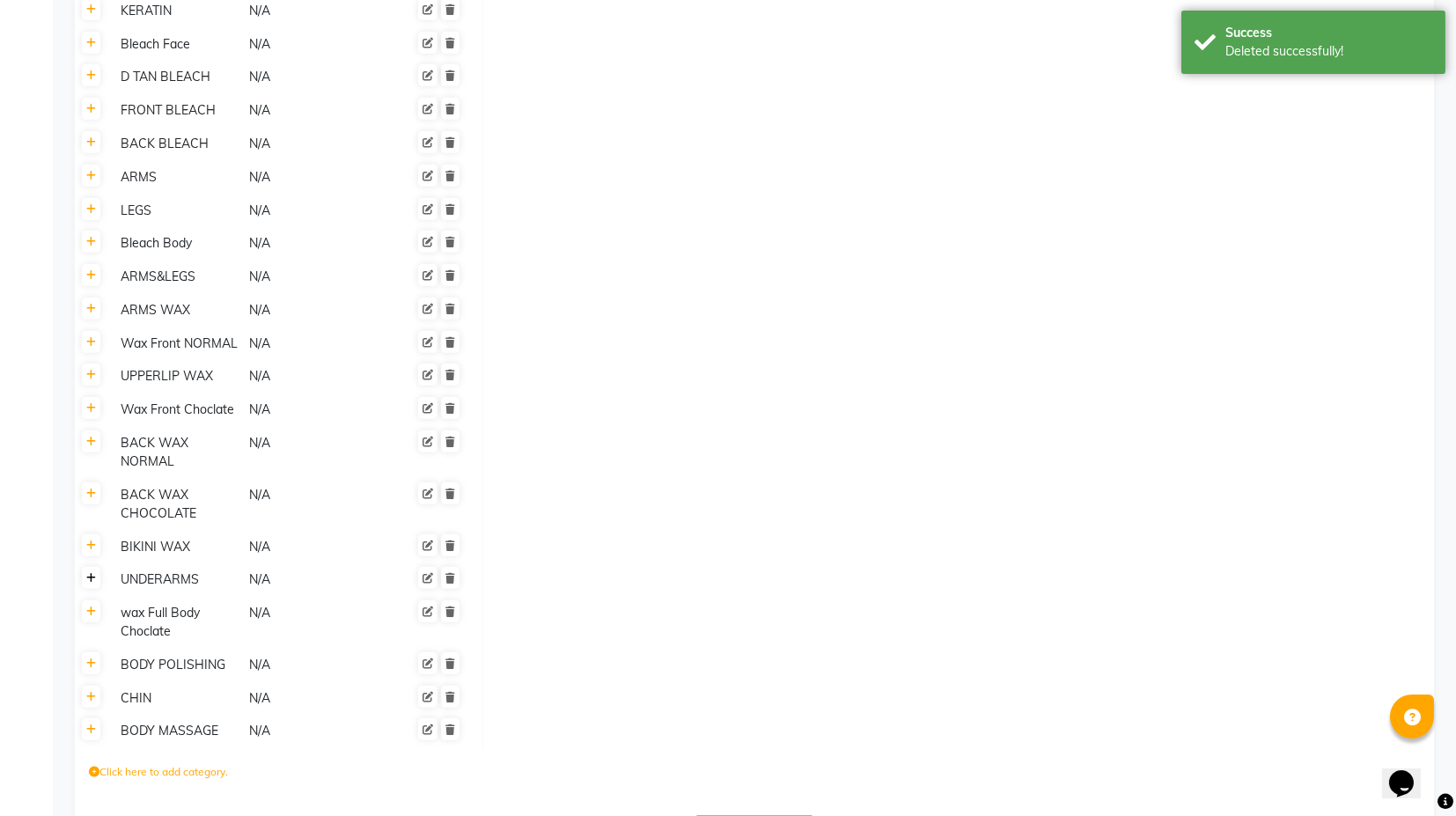
click at [93, 566] on link at bounding box center [91, 577] width 19 height 22
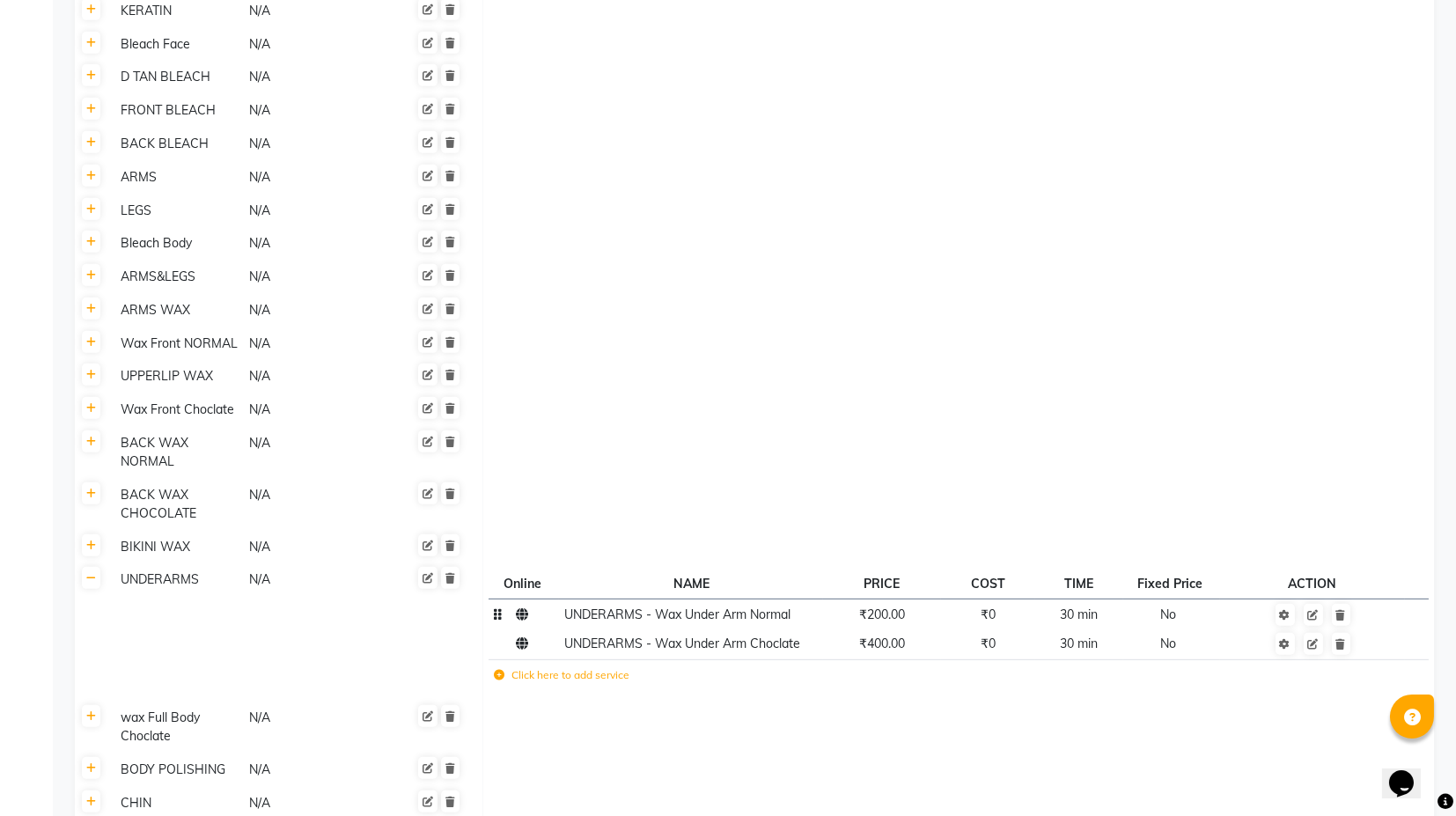
click at [734, 606] on span "UNDERARMS - Wax Under Arm Normal" at bounding box center [678, 614] width 226 height 16
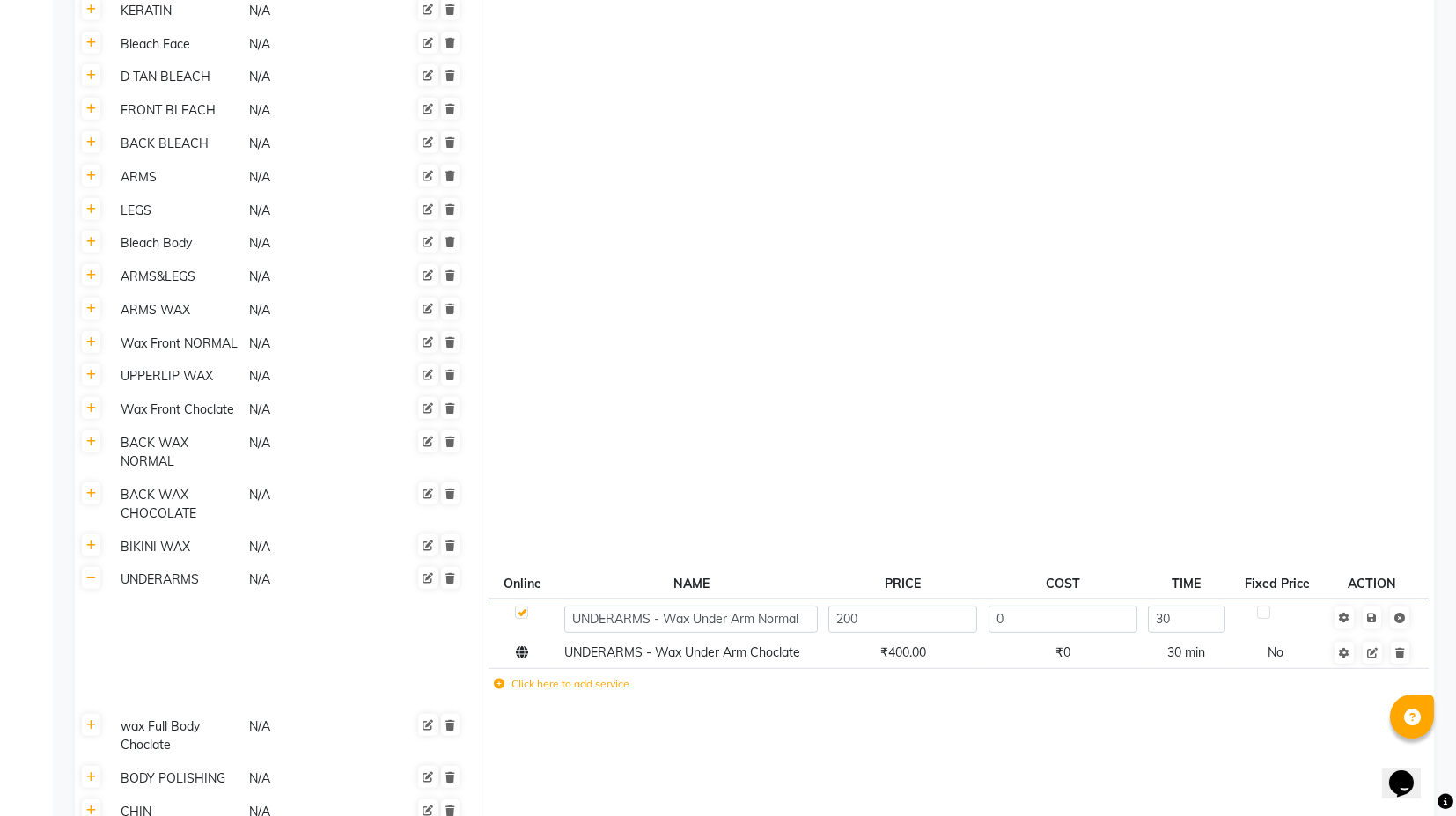
click at [618, 605] on input "UNDERARMS - Wax Under Arm Normal" at bounding box center [691, 618] width 253 height 27
click at [802, 605] on input "UNDERARMS - Wax Under Arm Normal" at bounding box center [691, 618] width 253 height 27
click at [762, 605] on input "UNDERARMS CHOC" at bounding box center [691, 618] width 253 height 27
click at [773, 605] on input "UNDERARMS CHOCLa" at bounding box center [691, 618] width 253 height 27
click at [691, 605] on input "UNDERARMS CHOCLATE" at bounding box center [691, 618] width 253 height 27
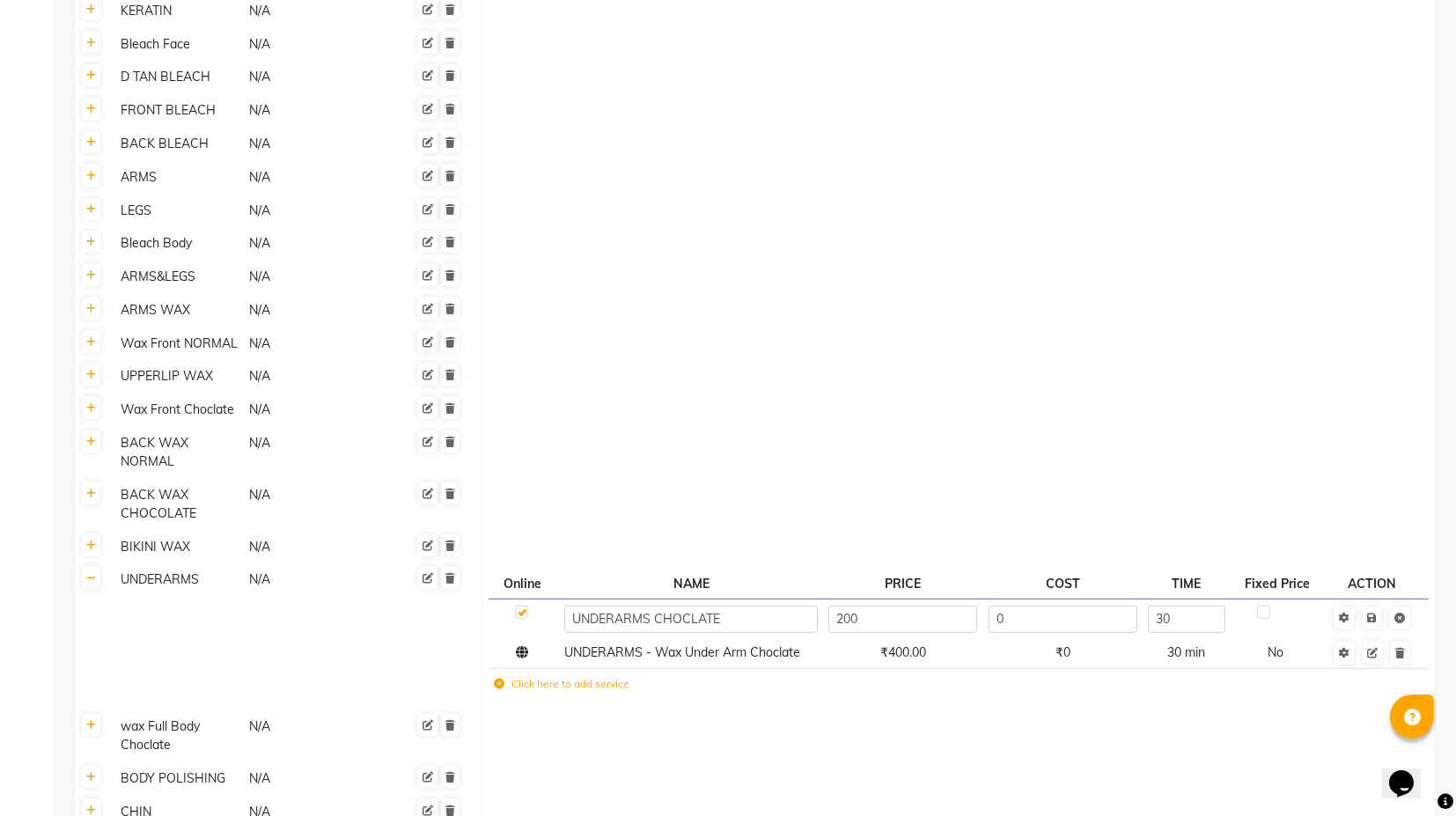
type input "UNDERARMS CHOCOLATE"
click at [728, 605] on tbody "UNDERARMS CHOCOLATE 200 0 30 UNDERARMS - Wax Under Arm Choclate ₹400.00 ₹0 30 m…" at bounding box center [958, 652] width 940 height 106
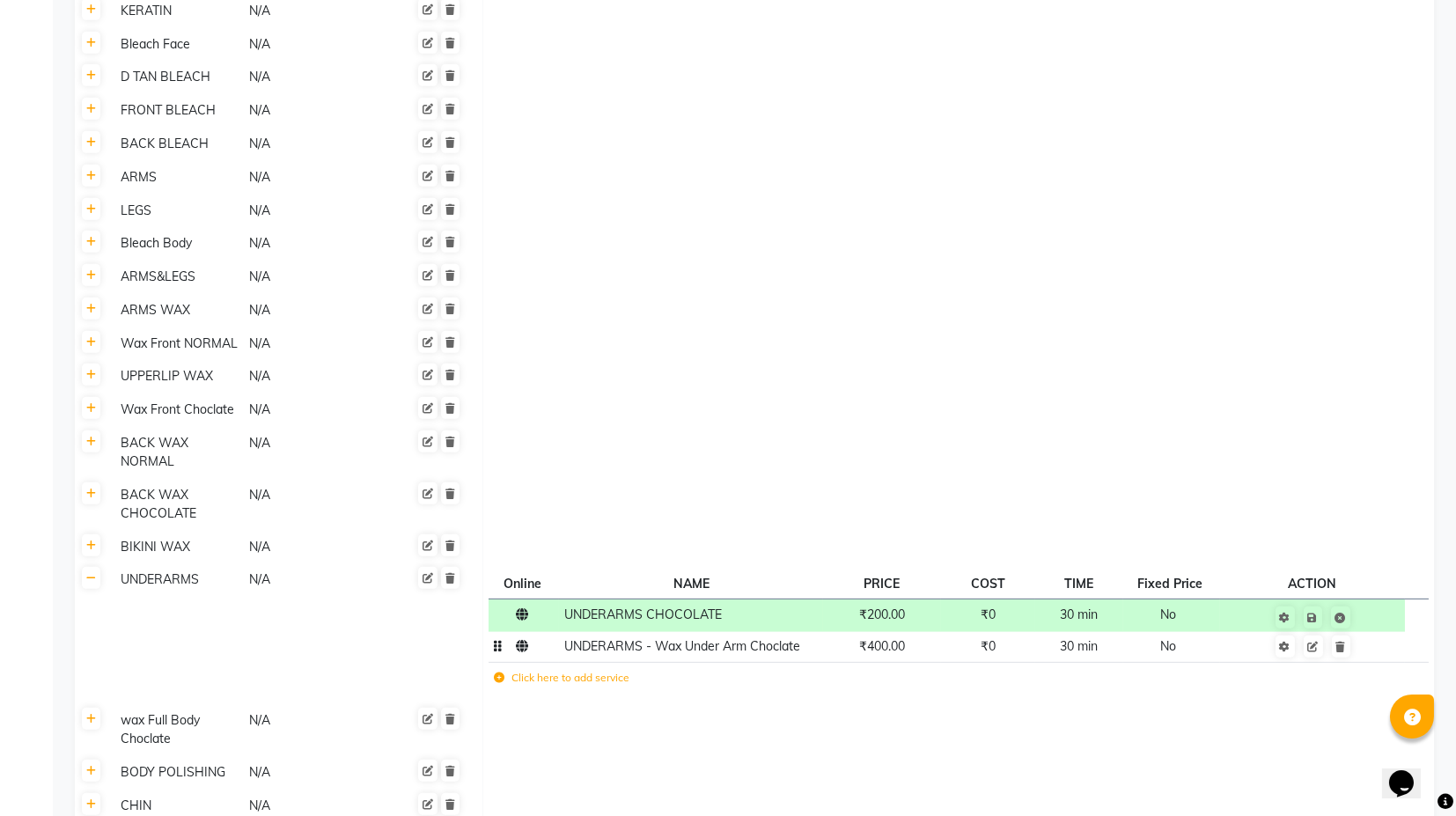
click at [736, 638] on span "UNDERARMS - Wax Under Arm Choclate" at bounding box center [683, 646] width 236 height 16
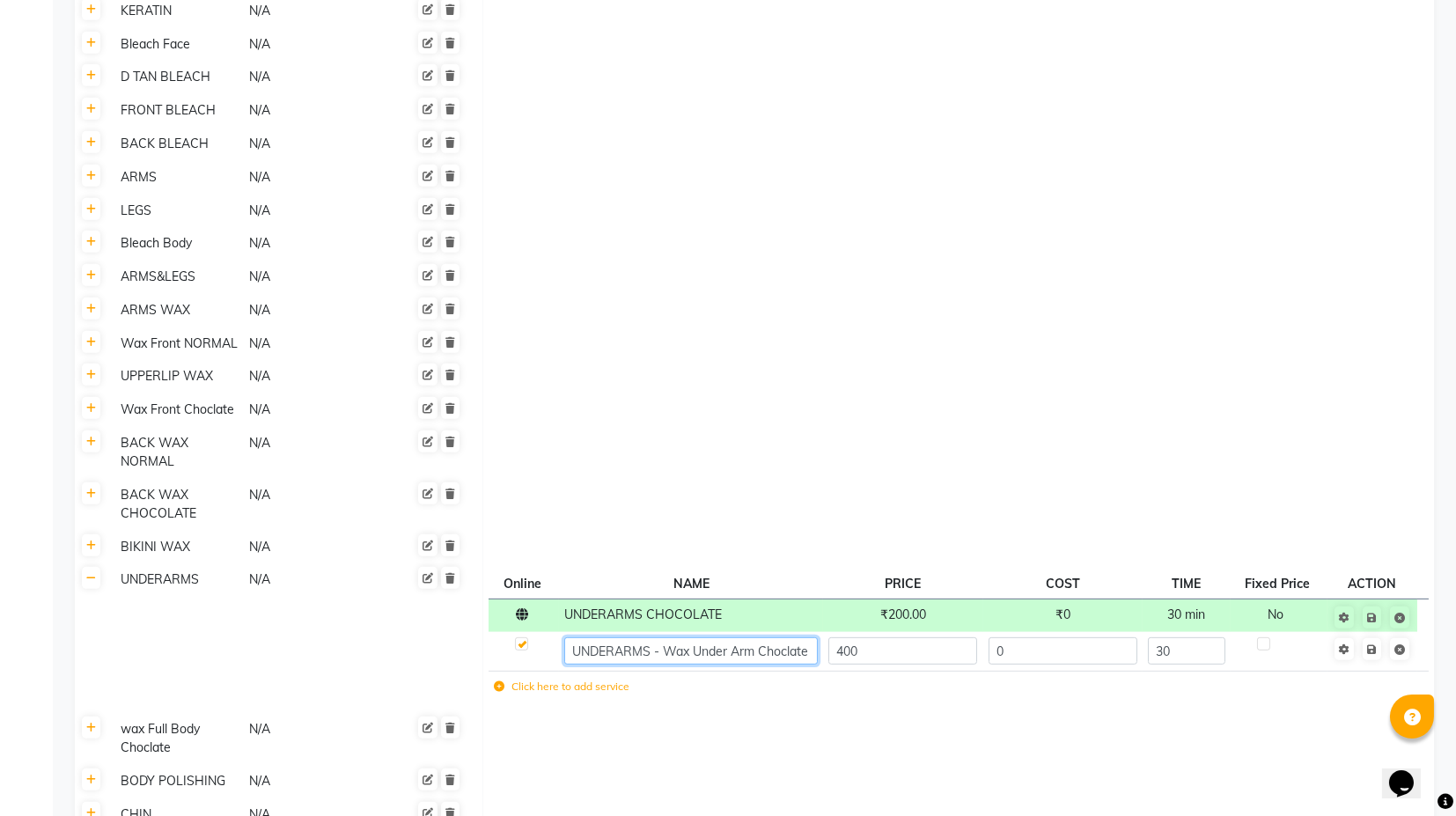
click at [736, 637] on input "UNDERARMS - Wax Under Arm Choclate" at bounding box center [691, 650] width 253 height 27
click at [816, 637] on input "UNDERARMS - Wax Under Arm Choclate" at bounding box center [691, 650] width 253 height 27
click at [719, 637] on input "UNDERARMS -" at bounding box center [691, 650] width 253 height 27
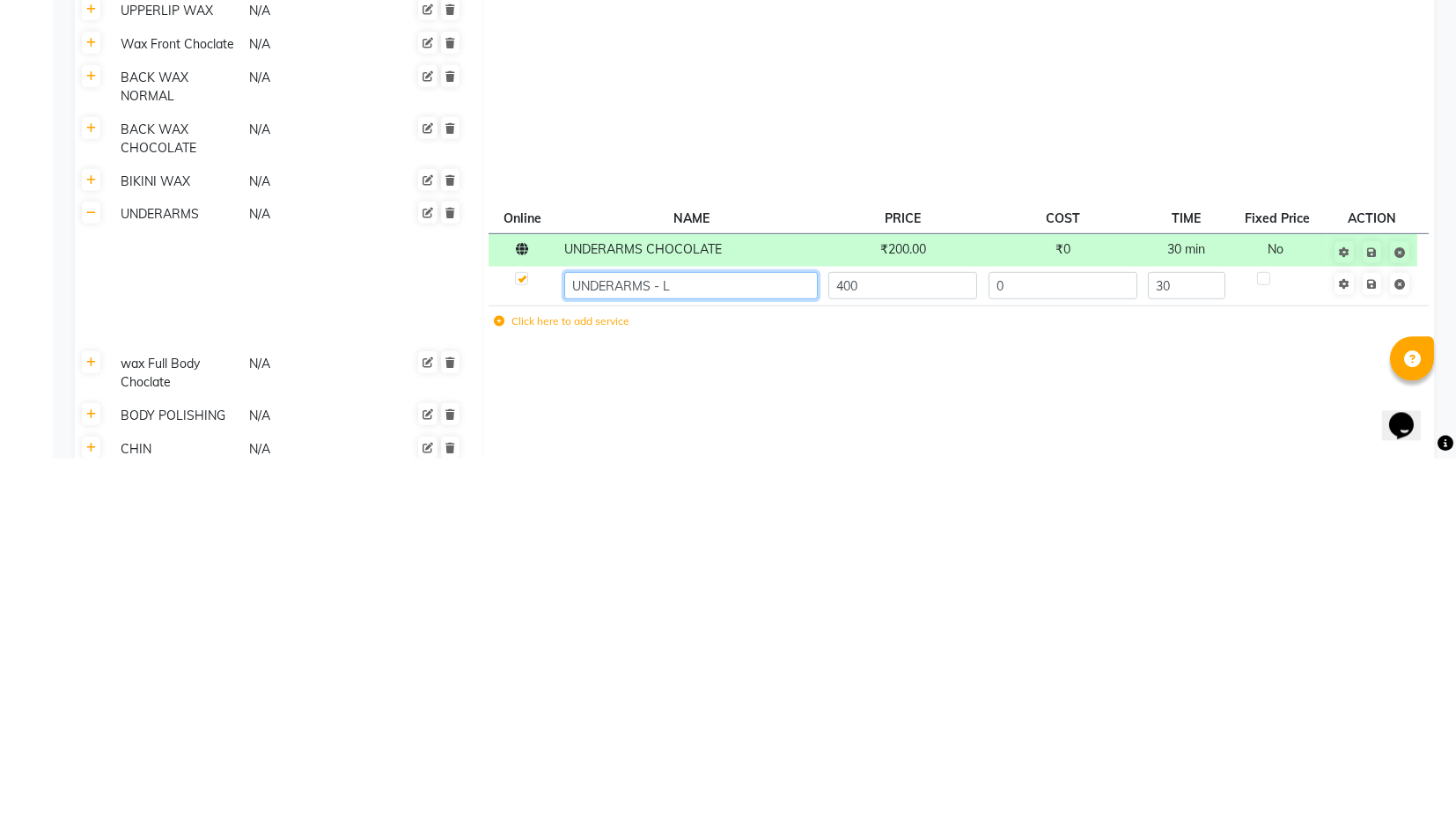
scroll to position [2548, 0]
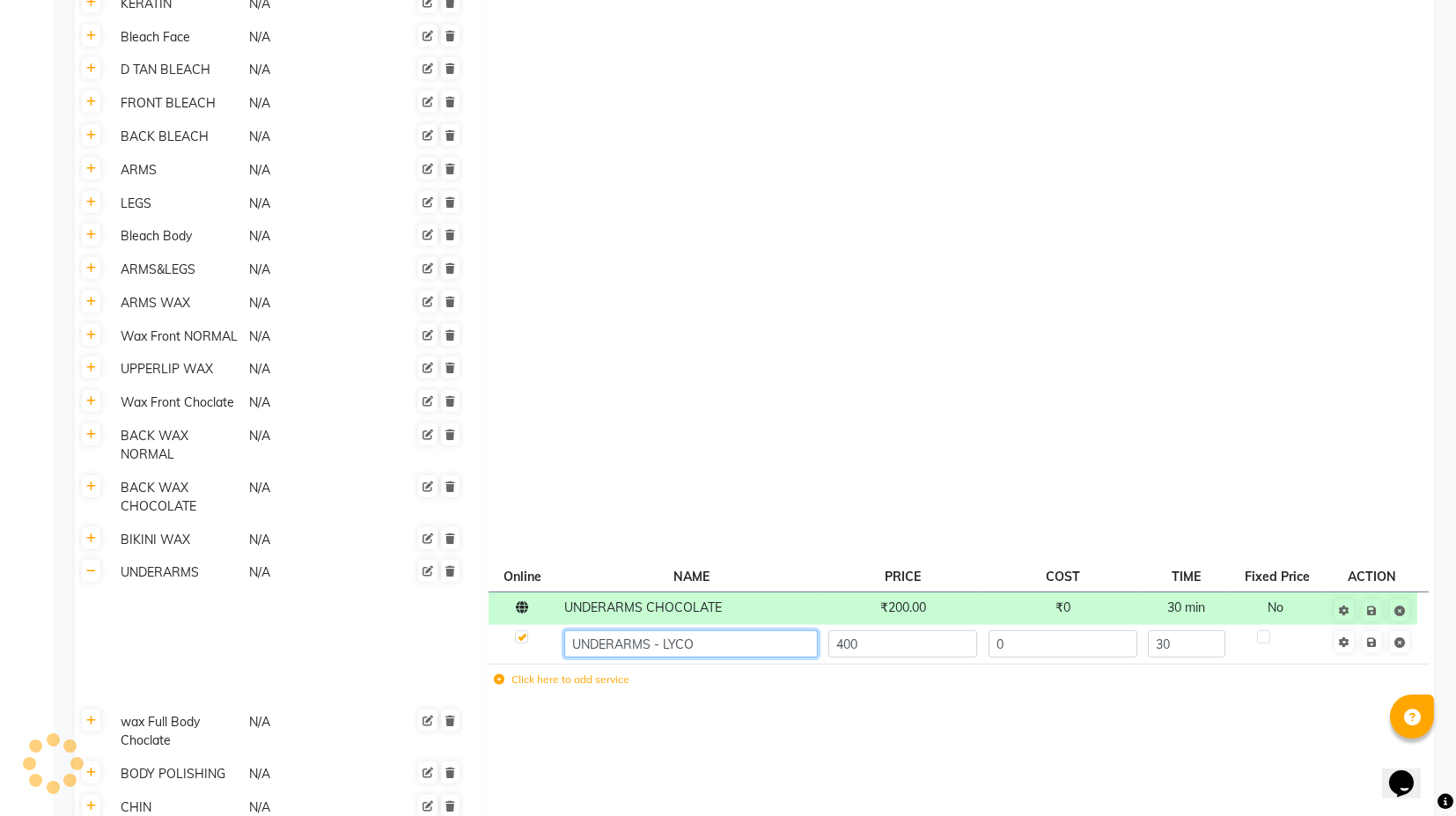
type input "UNDERARMS - LYCON"
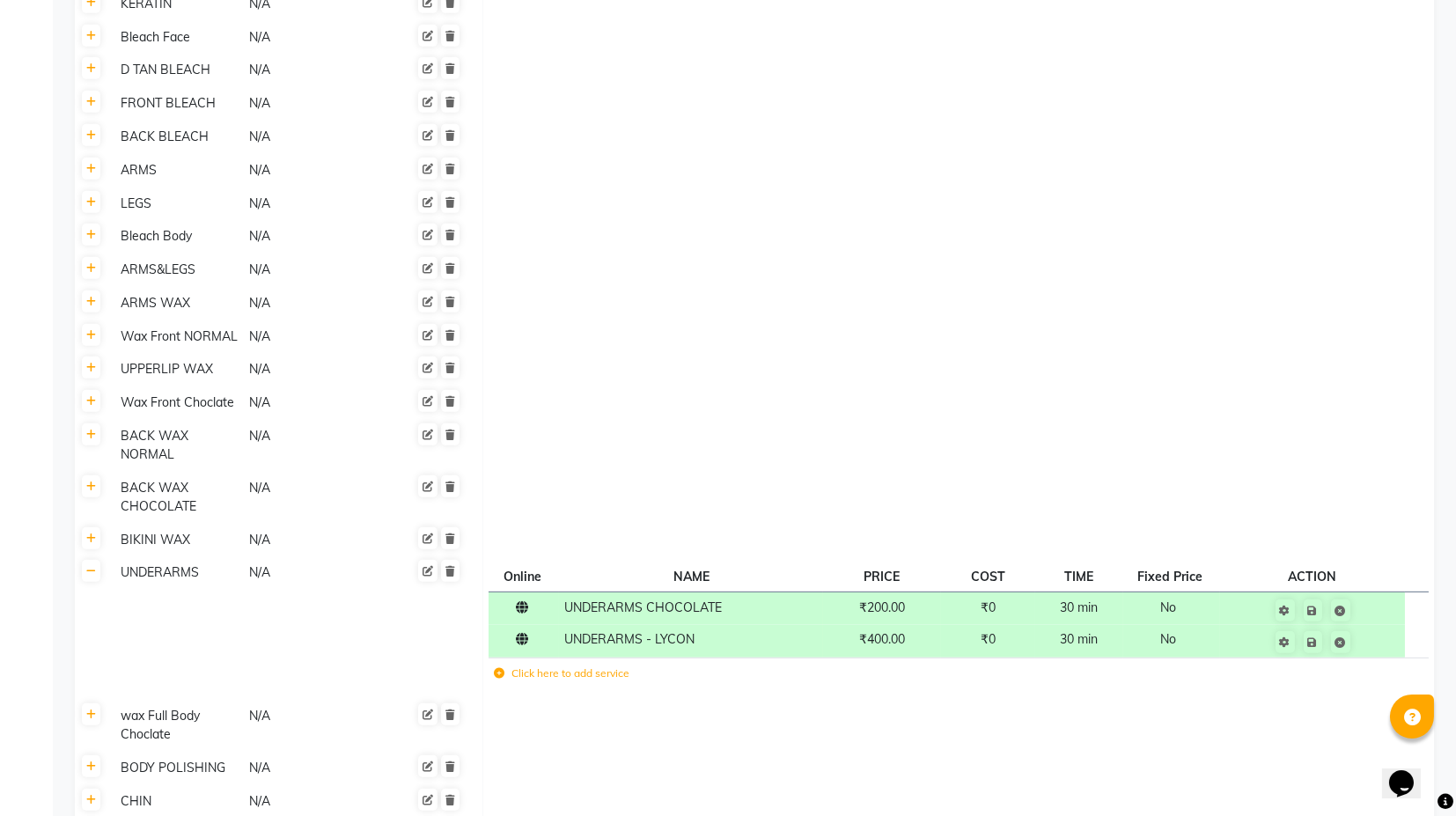
click at [822, 254] on td at bounding box center [958, 270] width 951 height 33
click at [92, 357] on link at bounding box center [91, 368] width 19 height 22
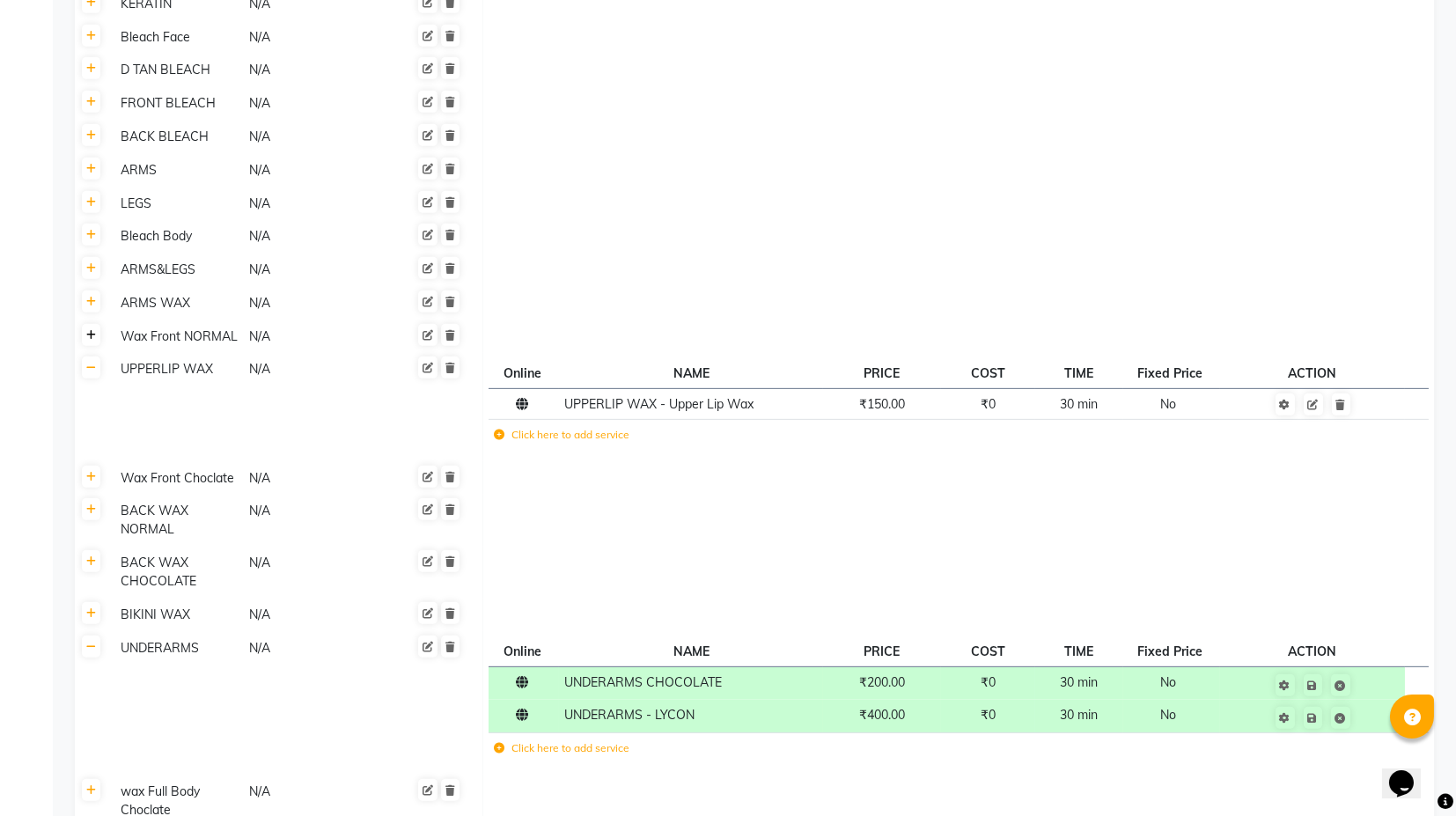
click at [98, 324] on link at bounding box center [91, 335] width 19 height 22
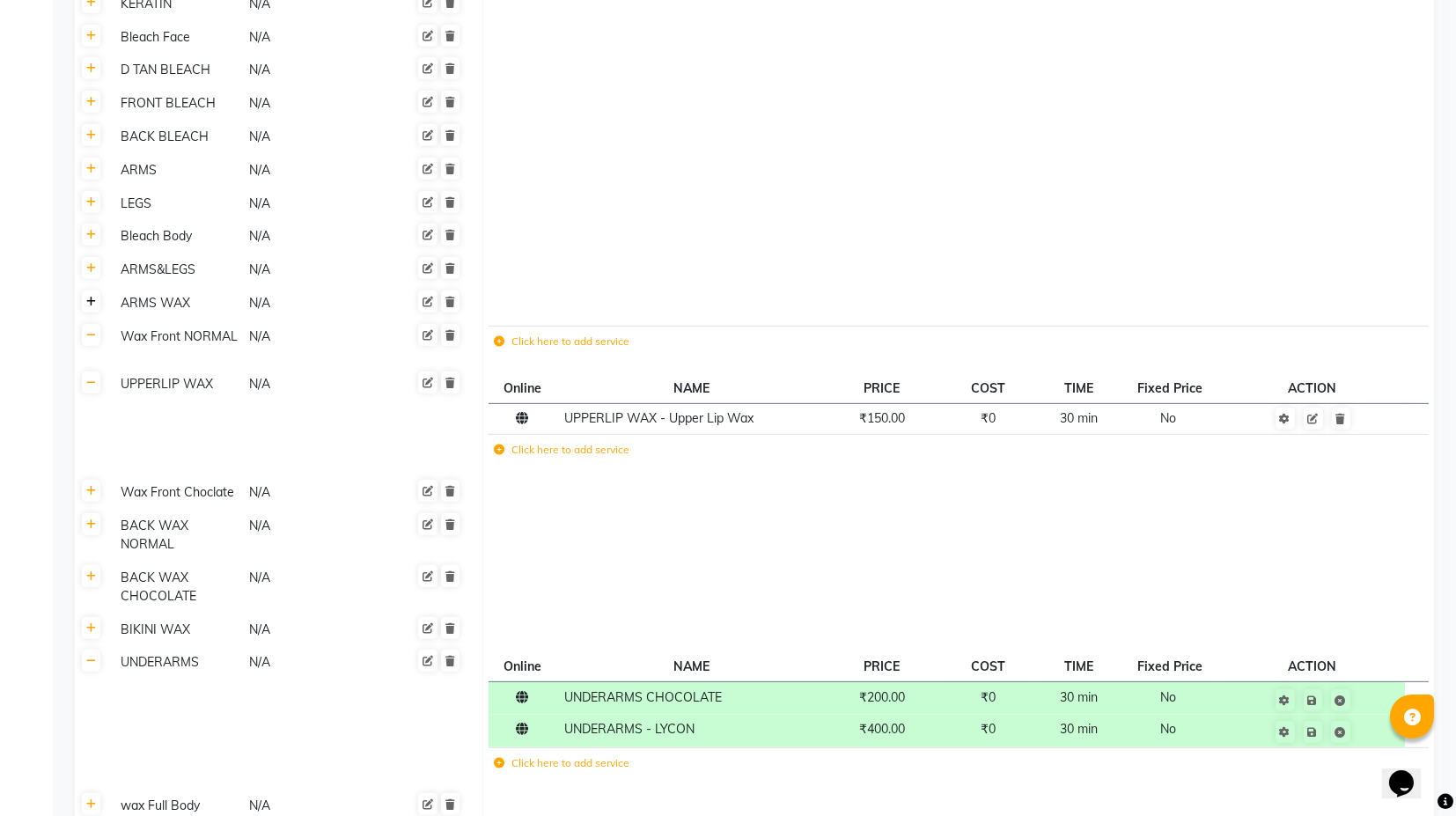
click at [93, 291] on link at bounding box center [91, 302] width 19 height 22
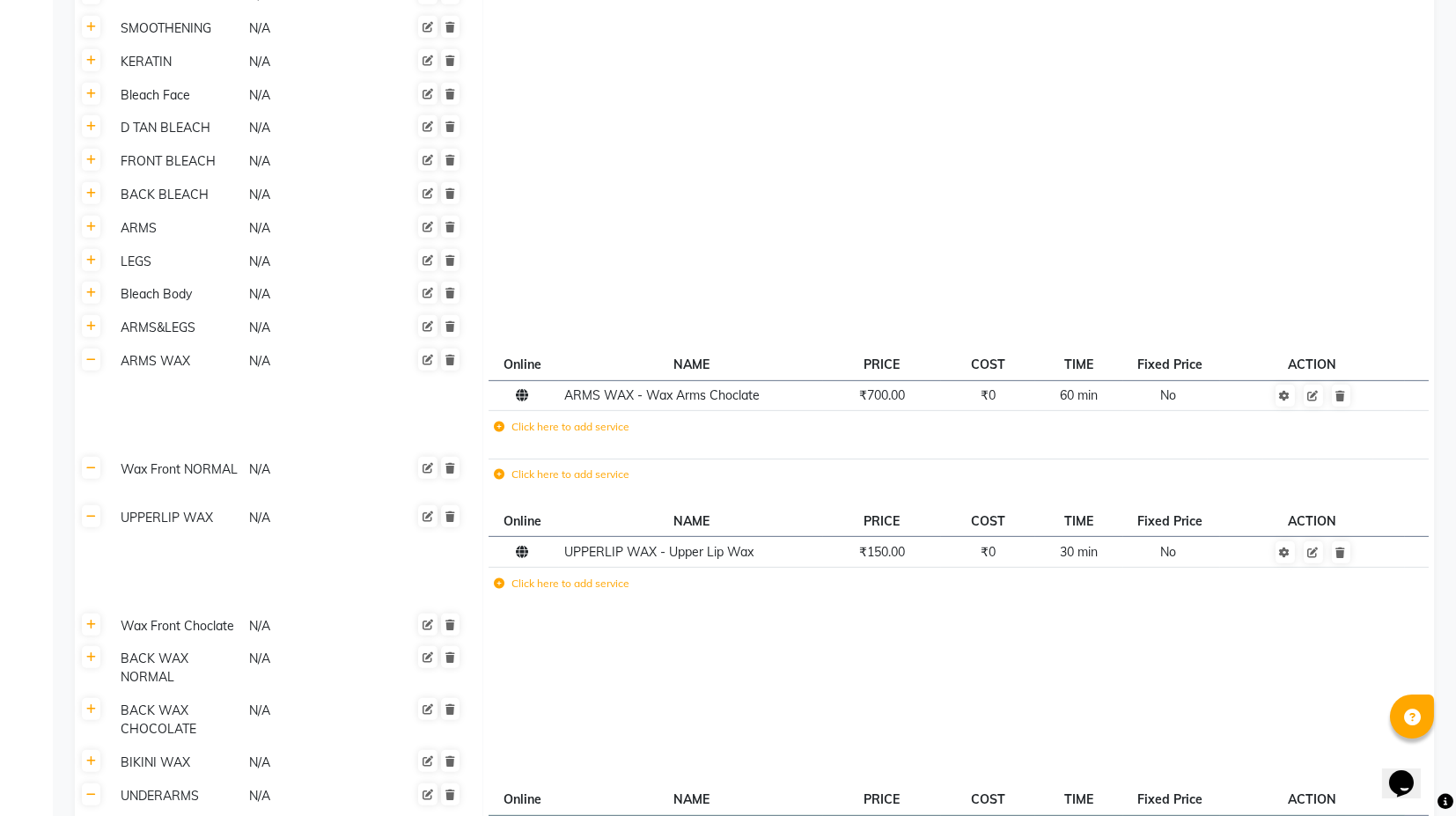
scroll to position [2451, 0]
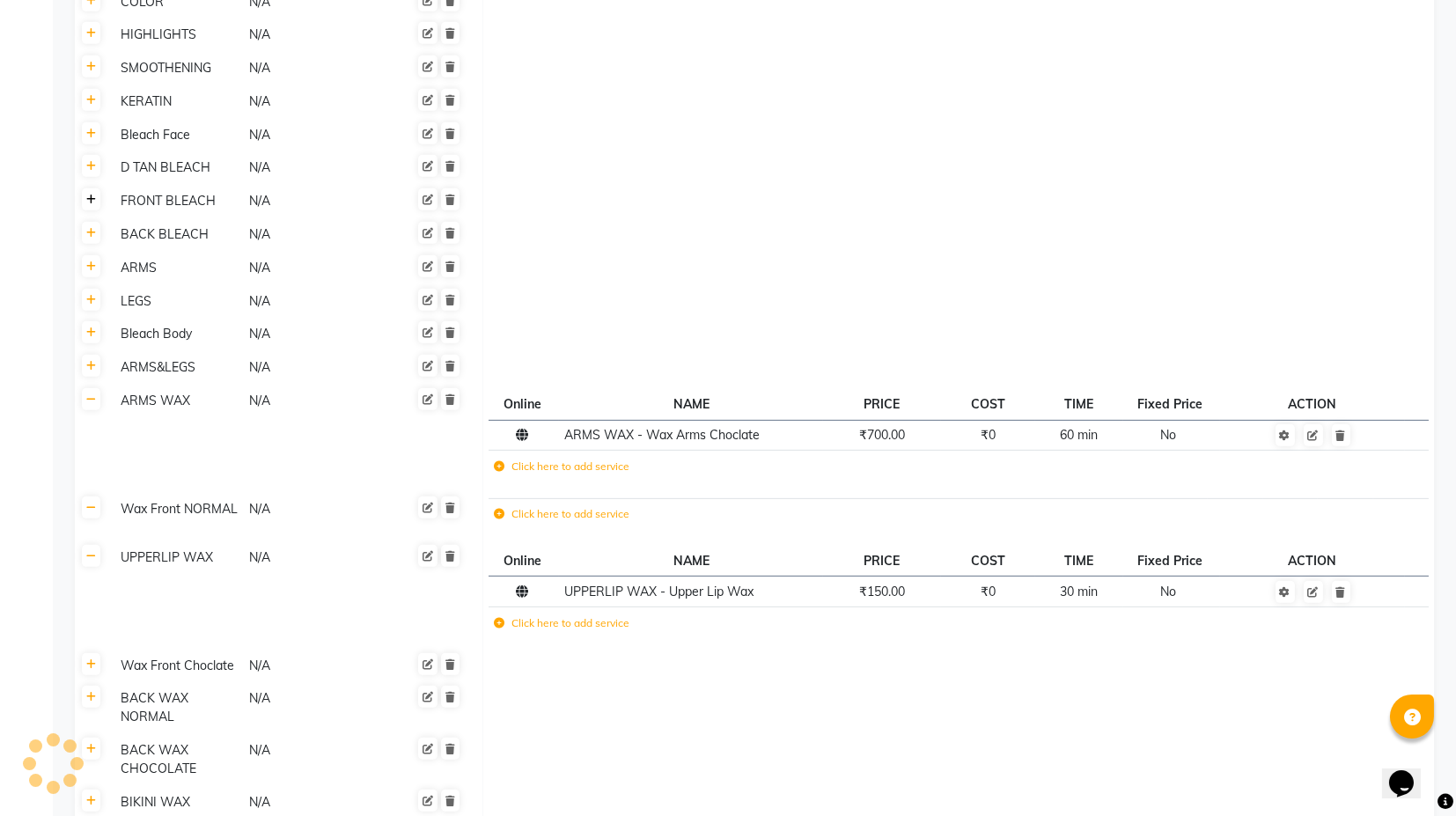
click at [88, 195] on icon at bounding box center [91, 200] width 10 height 11
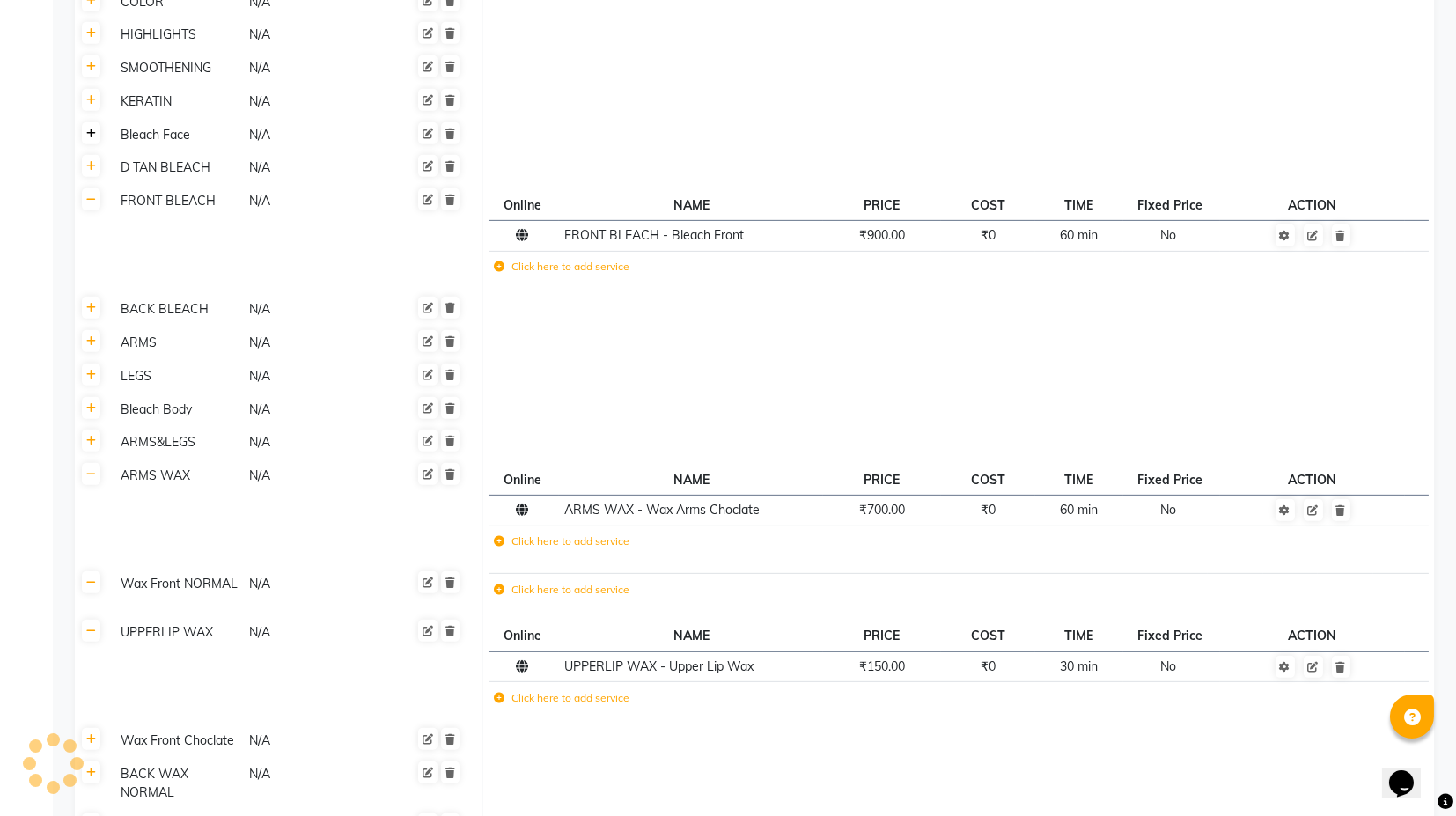
click at [91, 129] on icon at bounding box center [91, 134] width 10 height 11
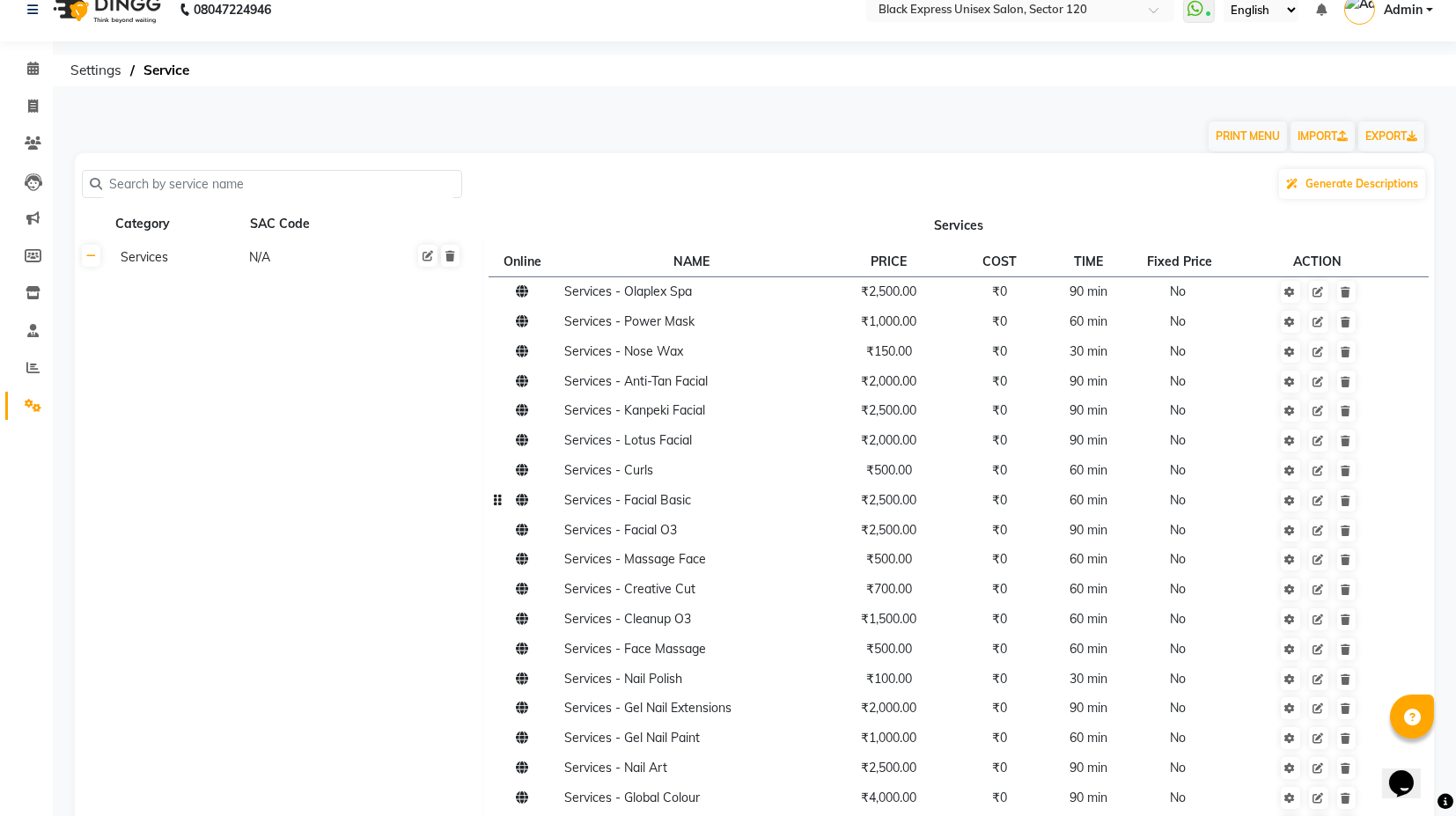
scroll to position [6, 0]
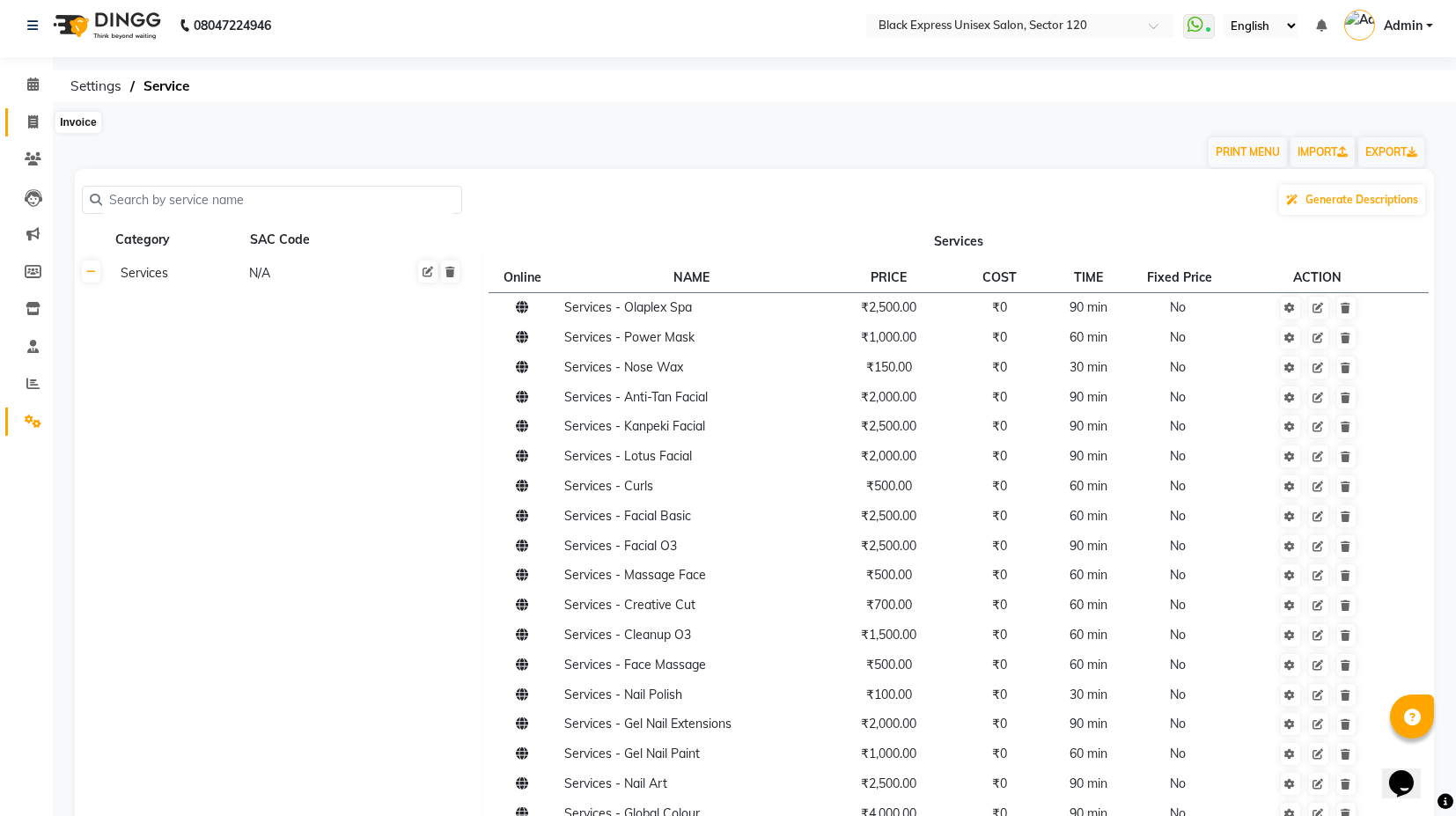
click at [33, 118] on icon at bounding box center [33, 121] width 10 height 13
select select "service"
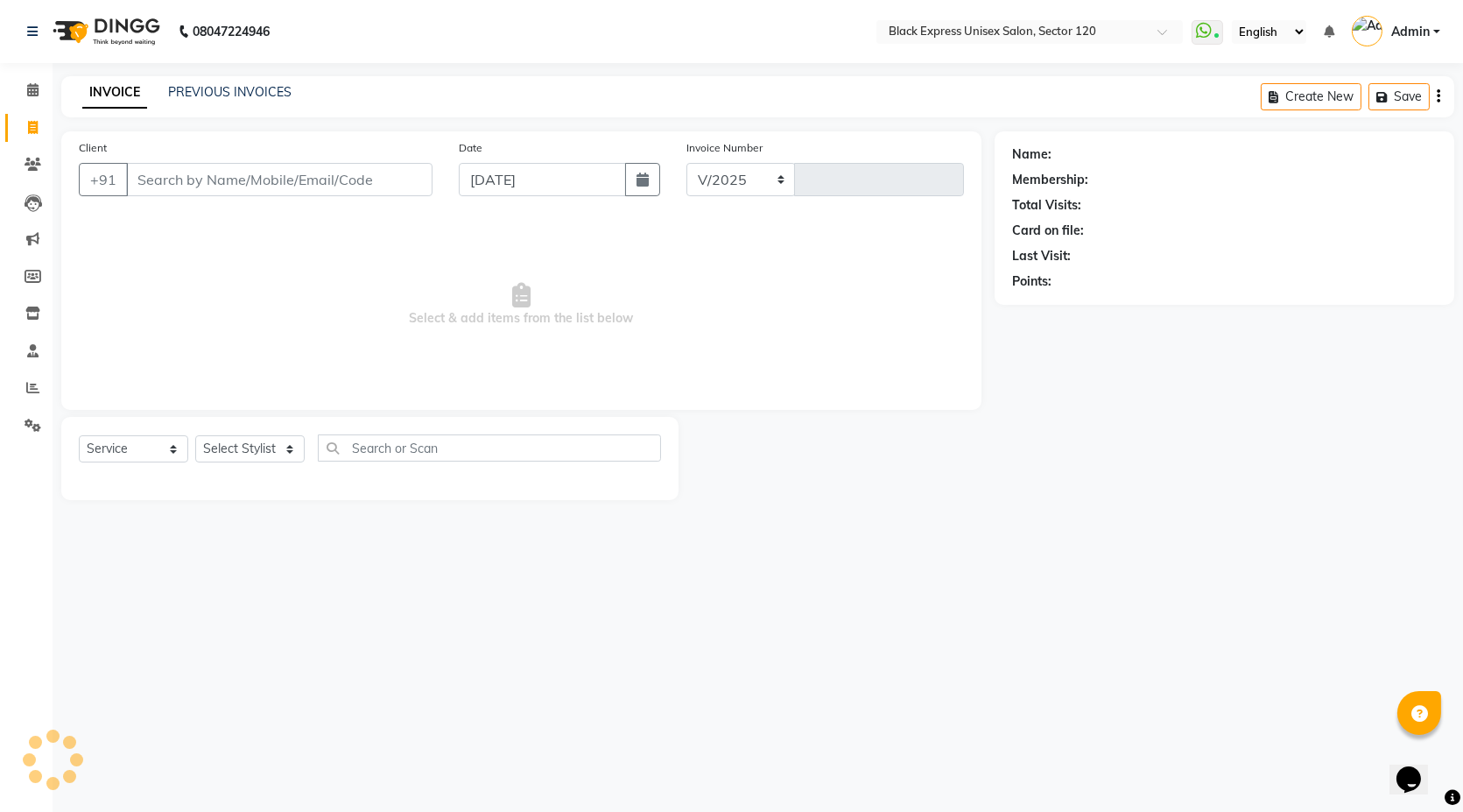
select select "7082"
type input "3891"
click at [196, 92] on link "PREVIOUS INVOICES" at bounding box center [230, 92] width 123 height 16
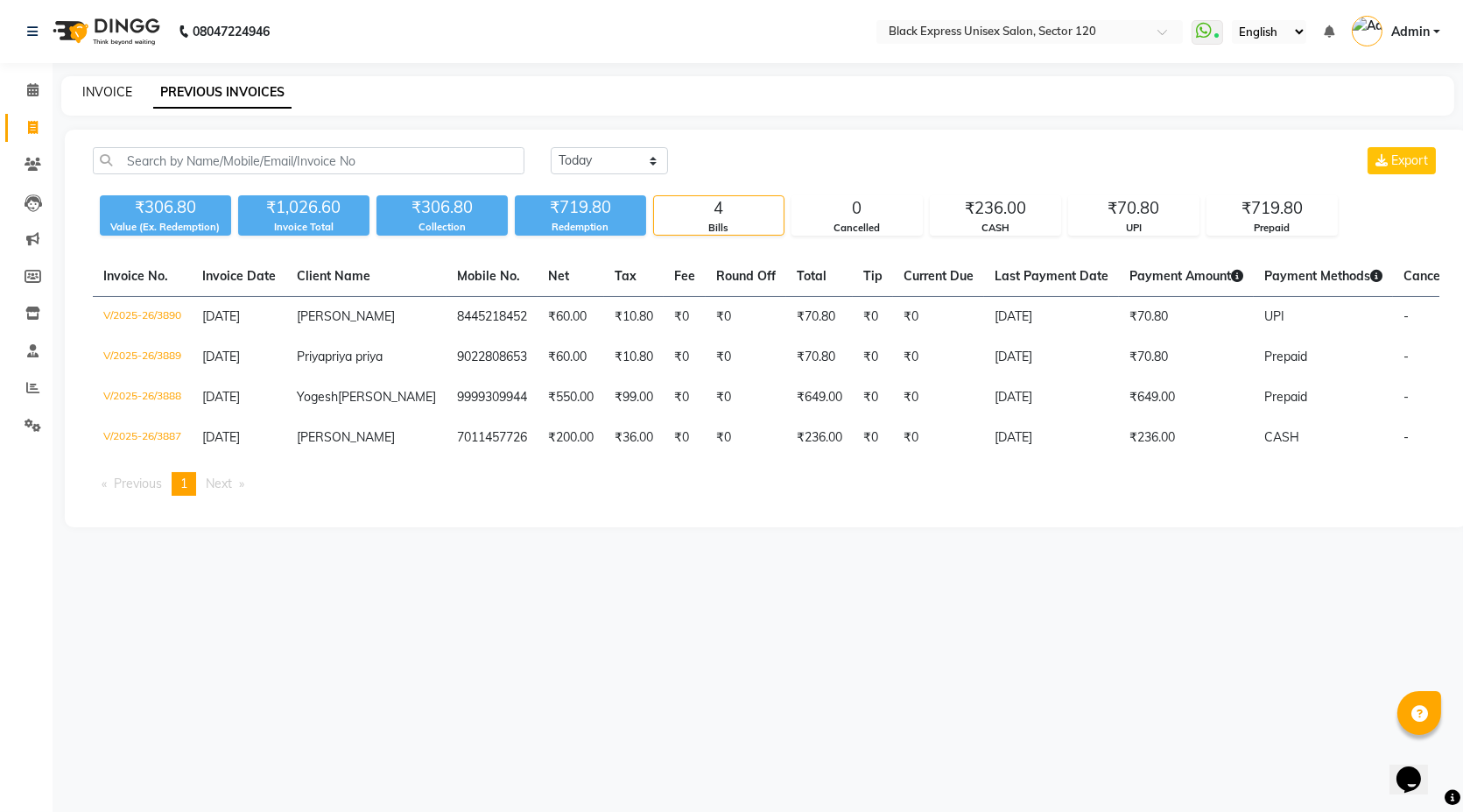
click at [108, 99] on link "INVOICE" at bounding box center [107, 92] width 50 height 16
select select "7082"
select select "service"
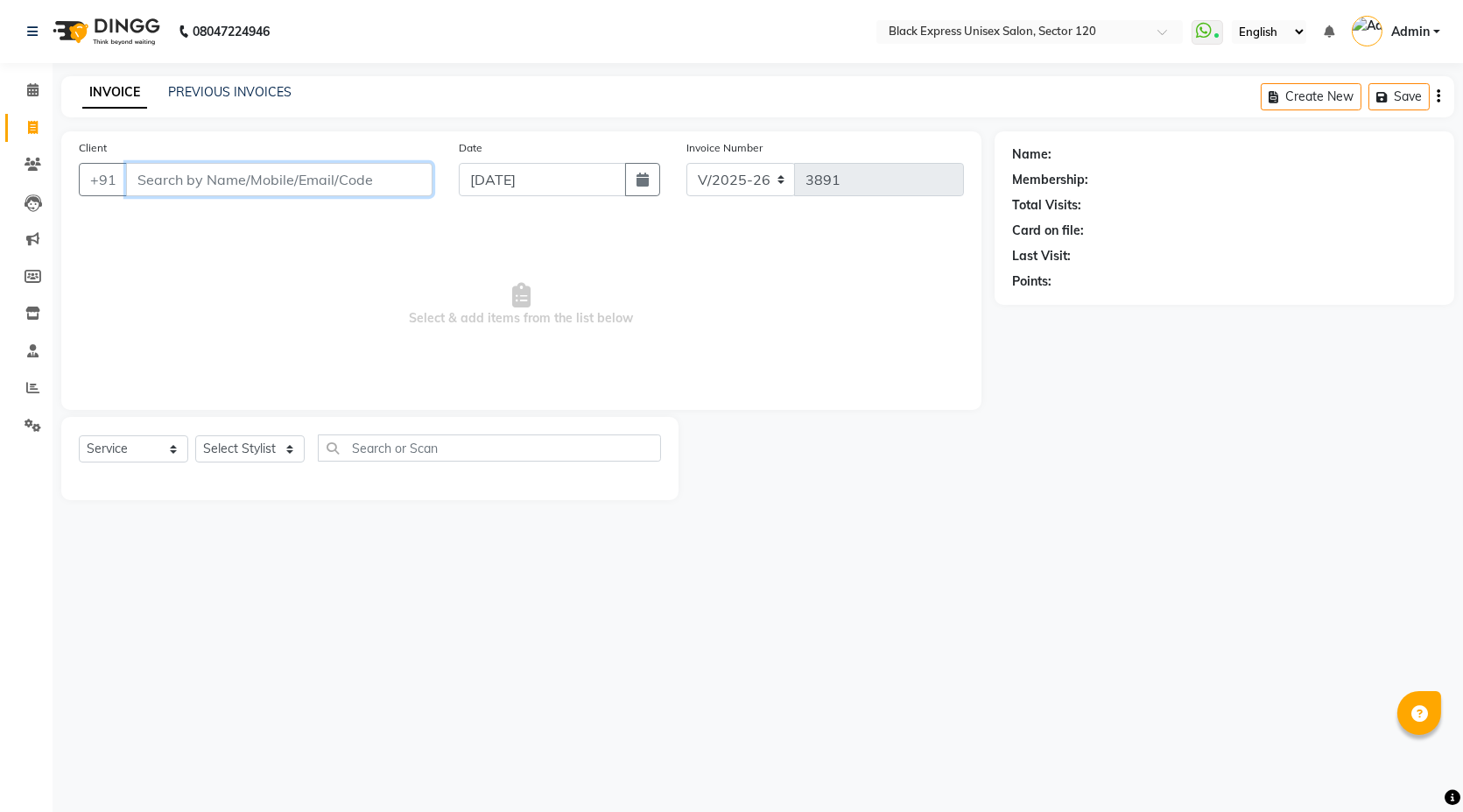
click at [272, 171] on input "Client" at bounding box center [279, 179] width 306 height 33
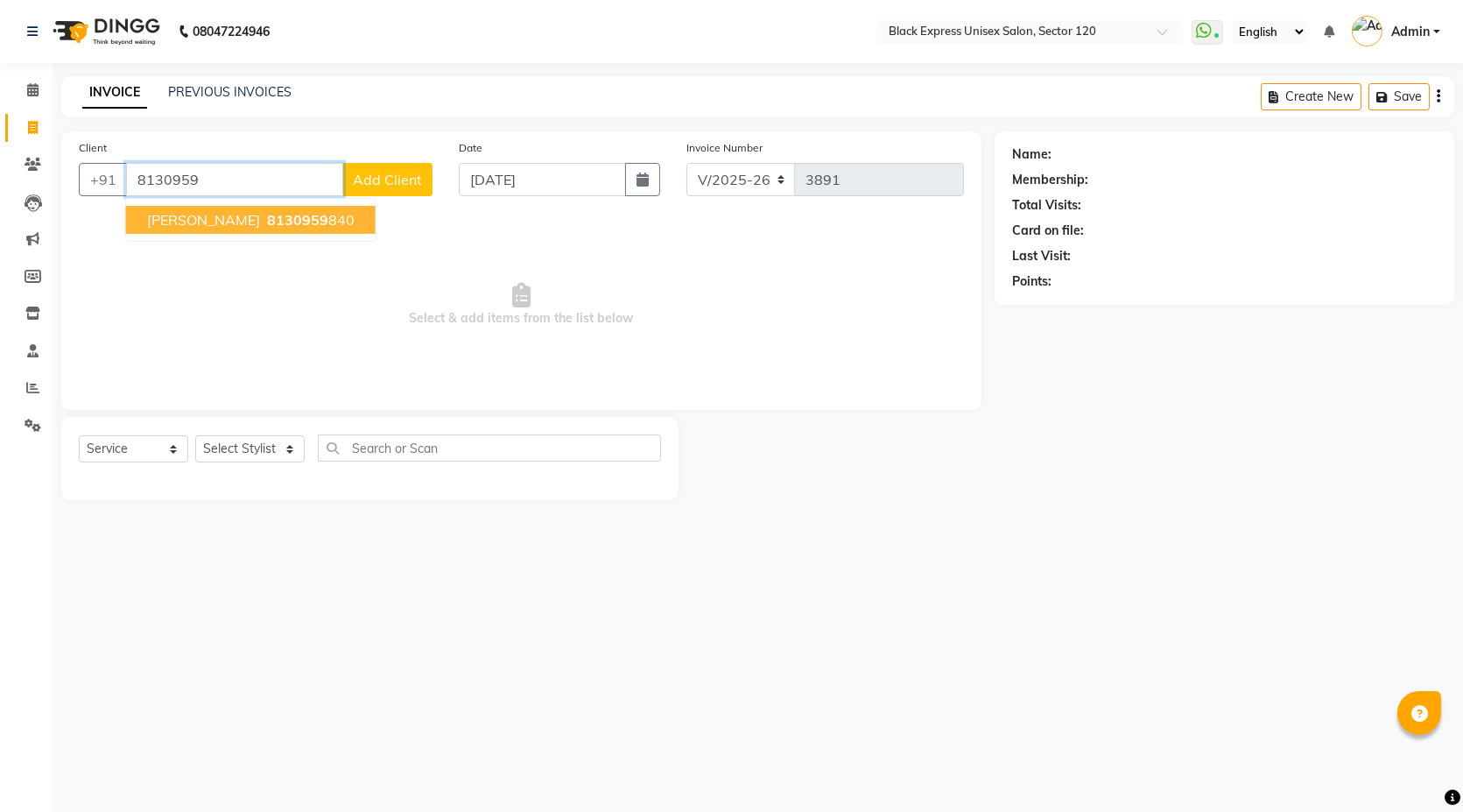
click at [267, 224] on span "8130959" at bounding box center [298, 220] width 62 height 18
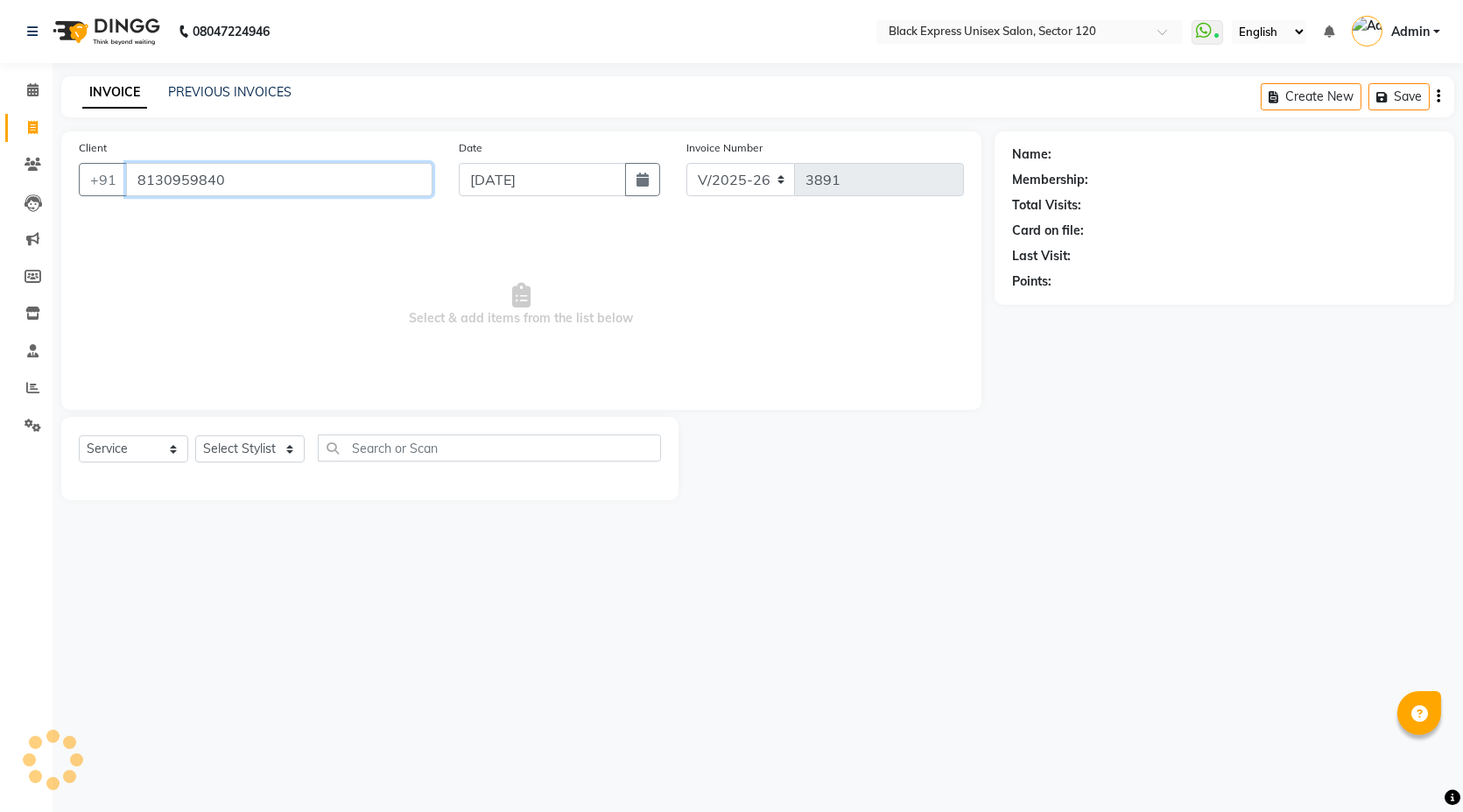
type input "8130959840"
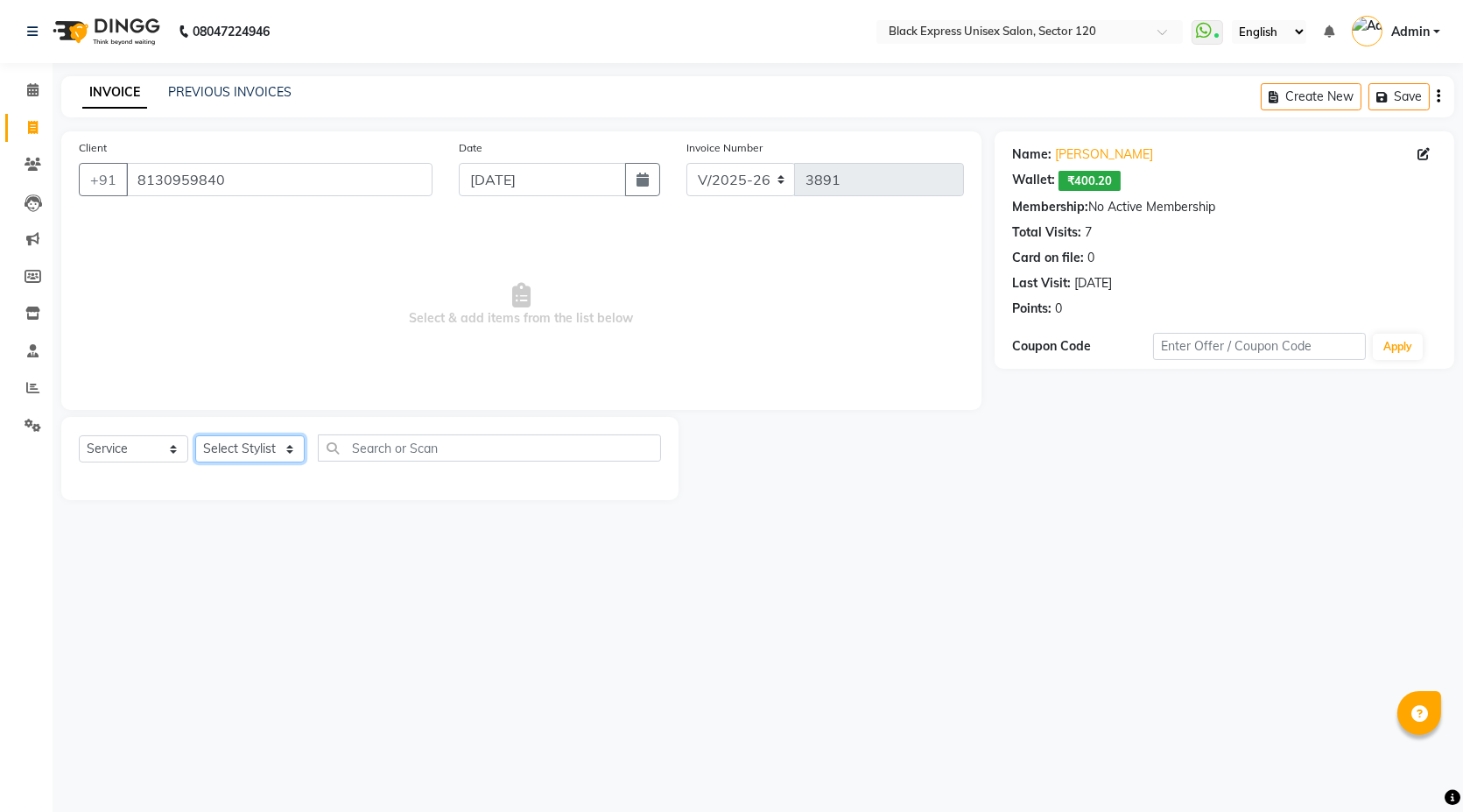
click at [272, 448] on select "Select Stylist [PERSON_NAME] DEEPA FAISAL Manager [PERSON_NAME] [PERSON_NAME]" at bounding box center [249, 448] width 109 height 27
select select "58974"
click at [195, 435] on select "Select Stylist [PERSON_NAME] DEEPA FAISAL Manager [PERSON_NAME] [PERSON_NAME]" at bounding box center [249, 448] width 109 height 27
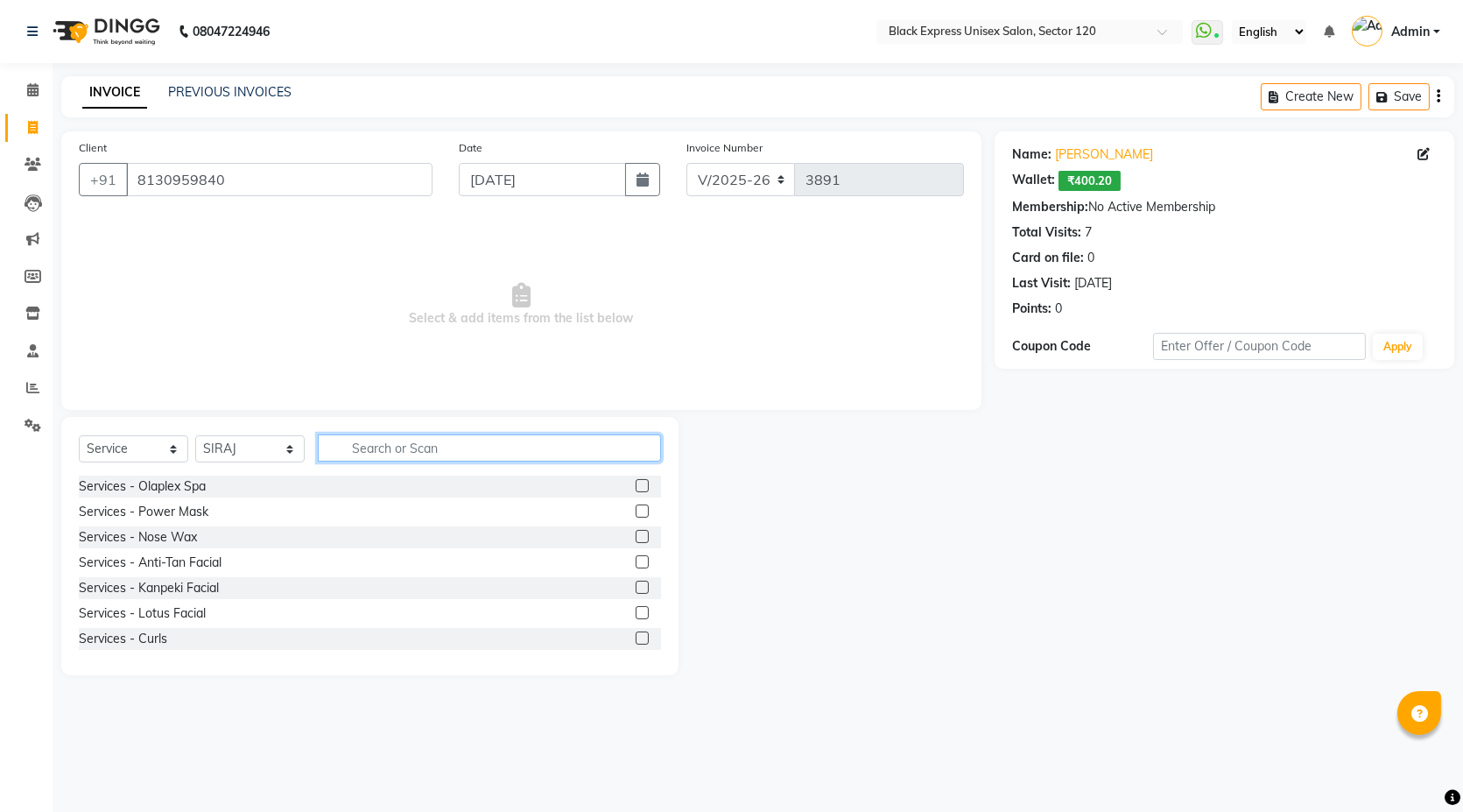
click at [393, 438] on input "text" at bounding box center [489, 447] width 343 height 27
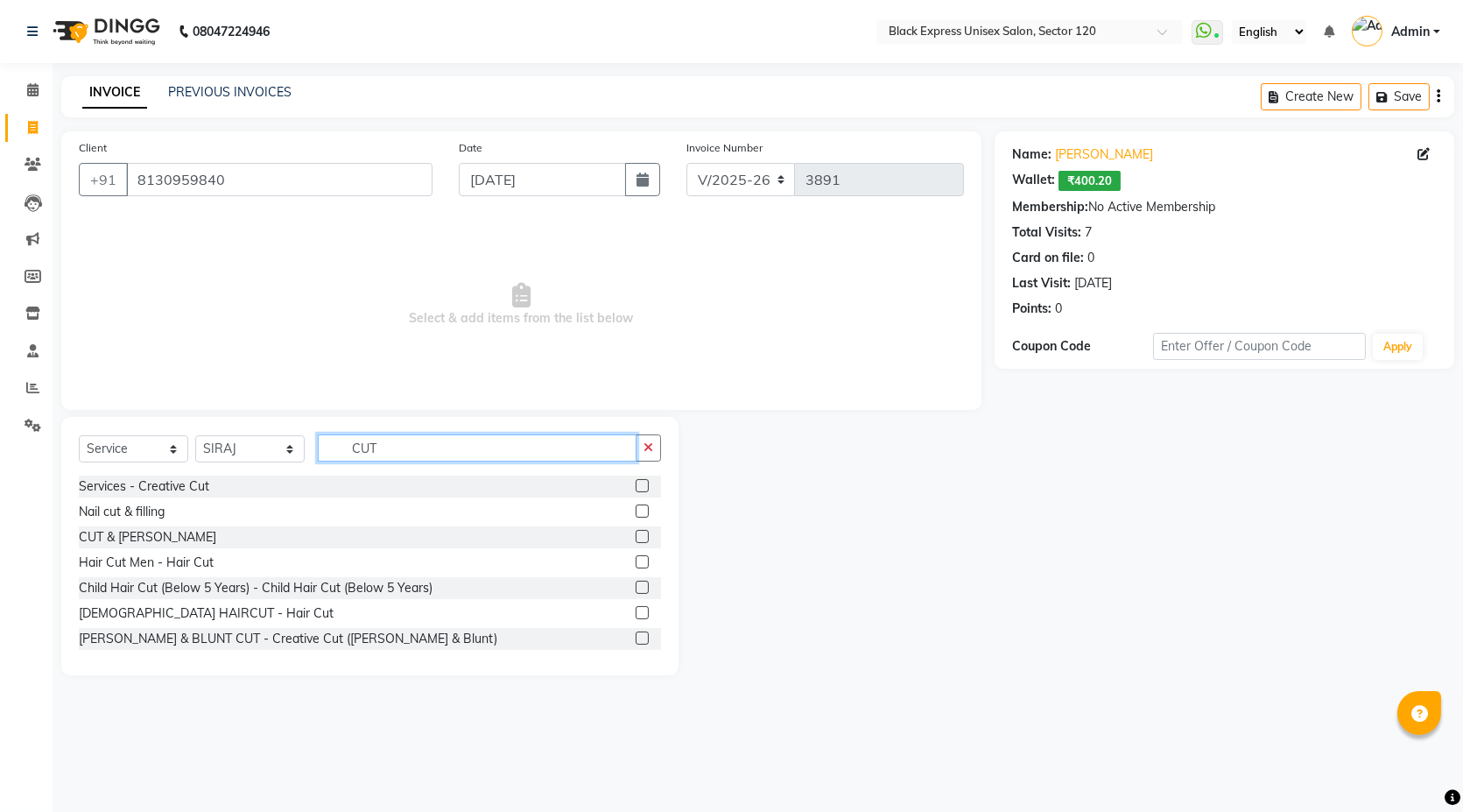
type input "CUT"
click at [636, 539] on label at bounding box center [642, 536] width 13 height 13
click at [636, 539] on input "checkbox" at bounding box center [641, 537] width 11 height 11
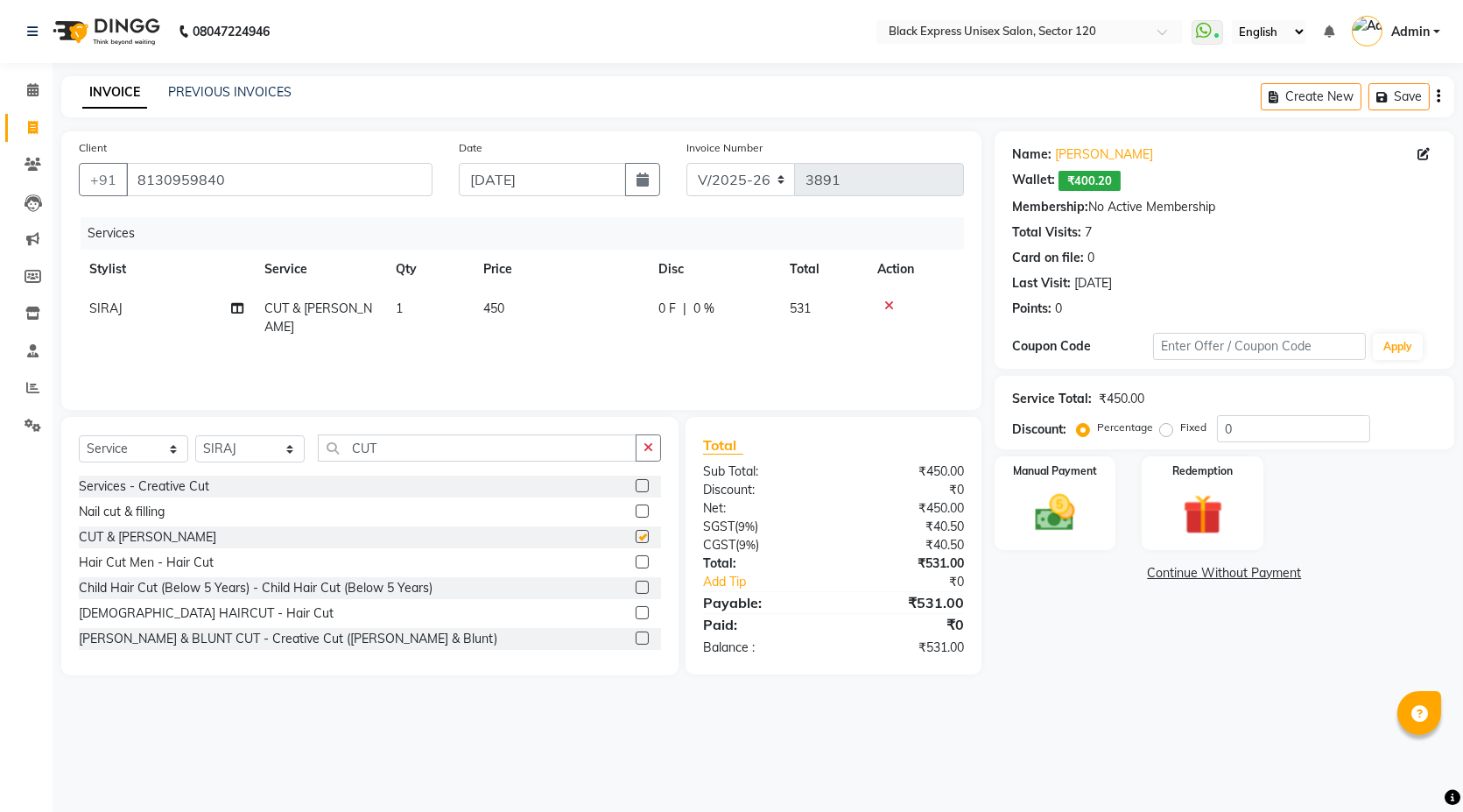
checkbox input "false"
click at [493, 302] on span "450" at bounding box center [493, 308] width 21 height 16
select select "58974"
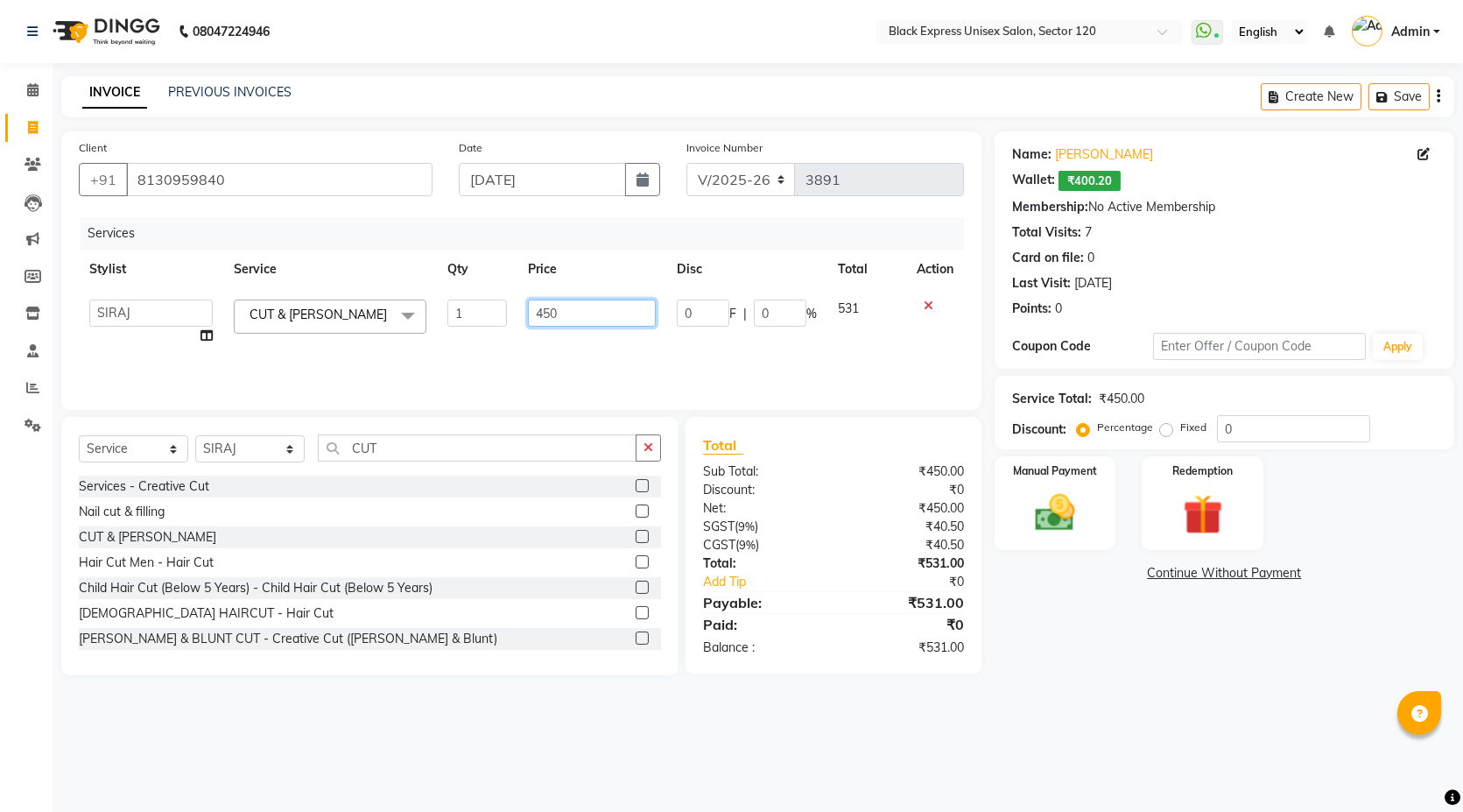
click at [549, 315] on input "450" at bounding box center [591, 312] width 128 height 27
click at [543, 311] on input "450" at bounding box center [591, 312] width 128 height 27
type input "550"
click at [573, 361] on div "Services Stylist Service Qty Price Disc Total Action [PERSON_NAME] DEEPA FAISAL…" at bounding box center [521, 304] width 886 height 175
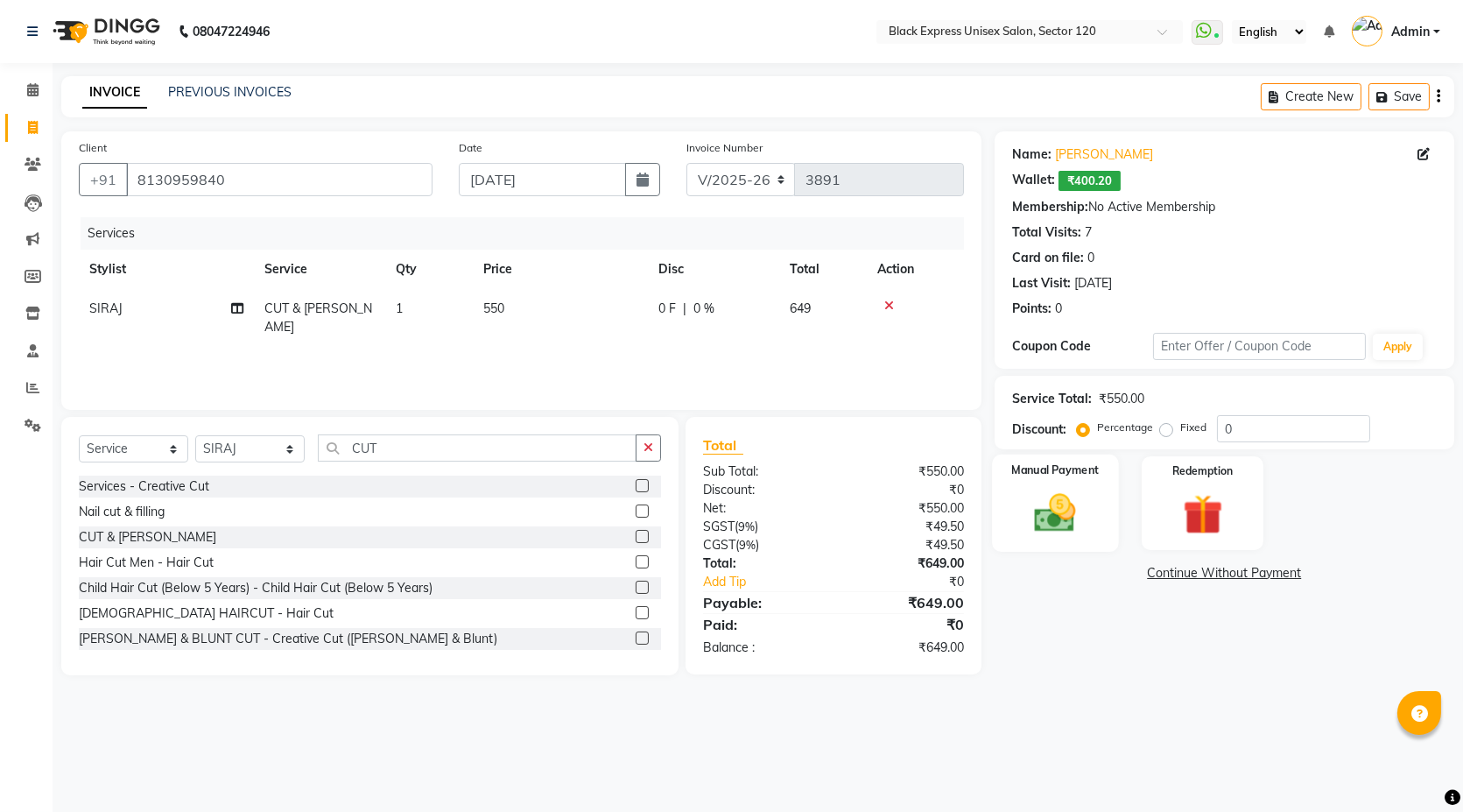
click at [1069, 512] on img at bounding box center [1056, 513] width 68 height 48
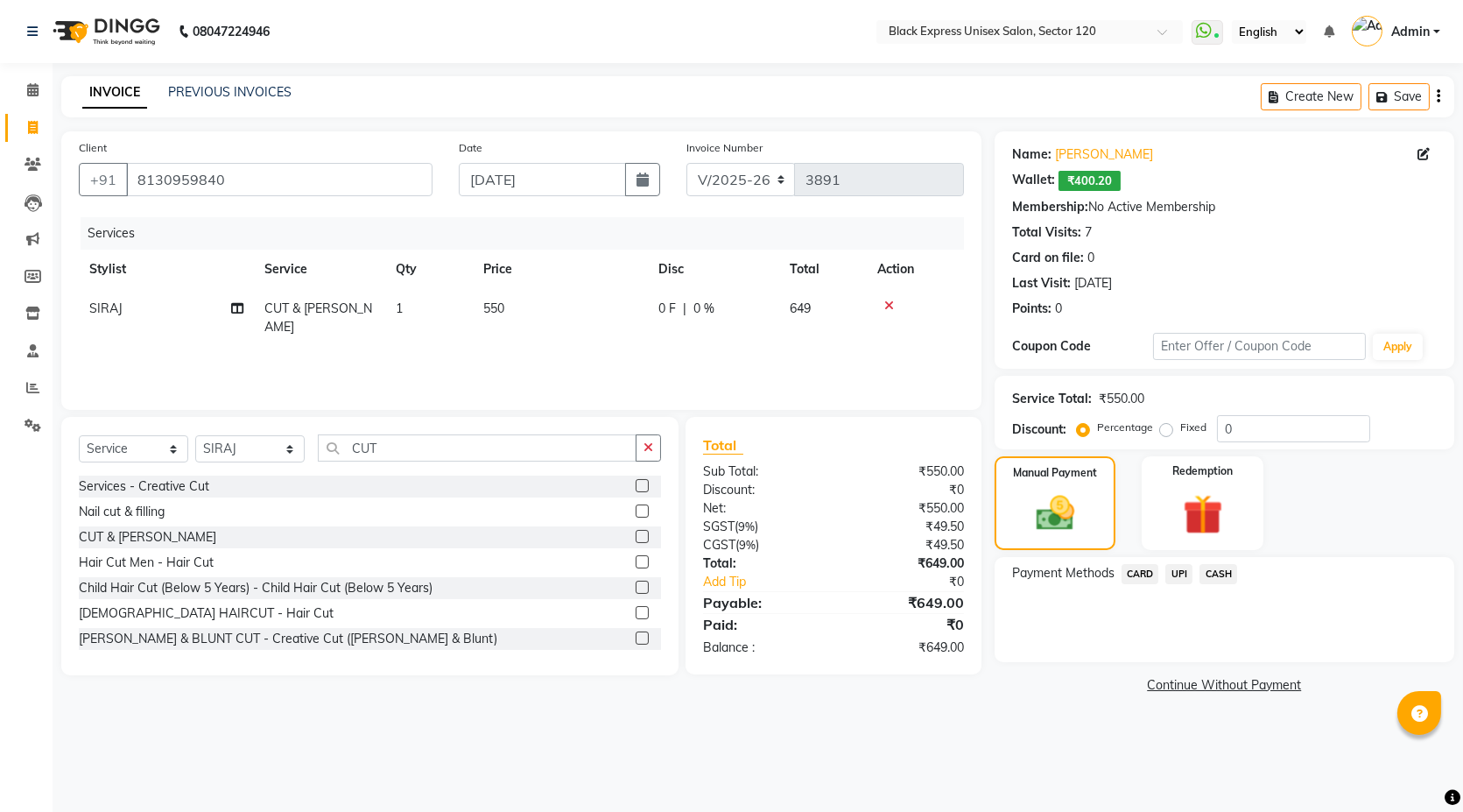
click at [1189, 567] on span "UPI" at bounding box center [1179, 573] width 27 height 20
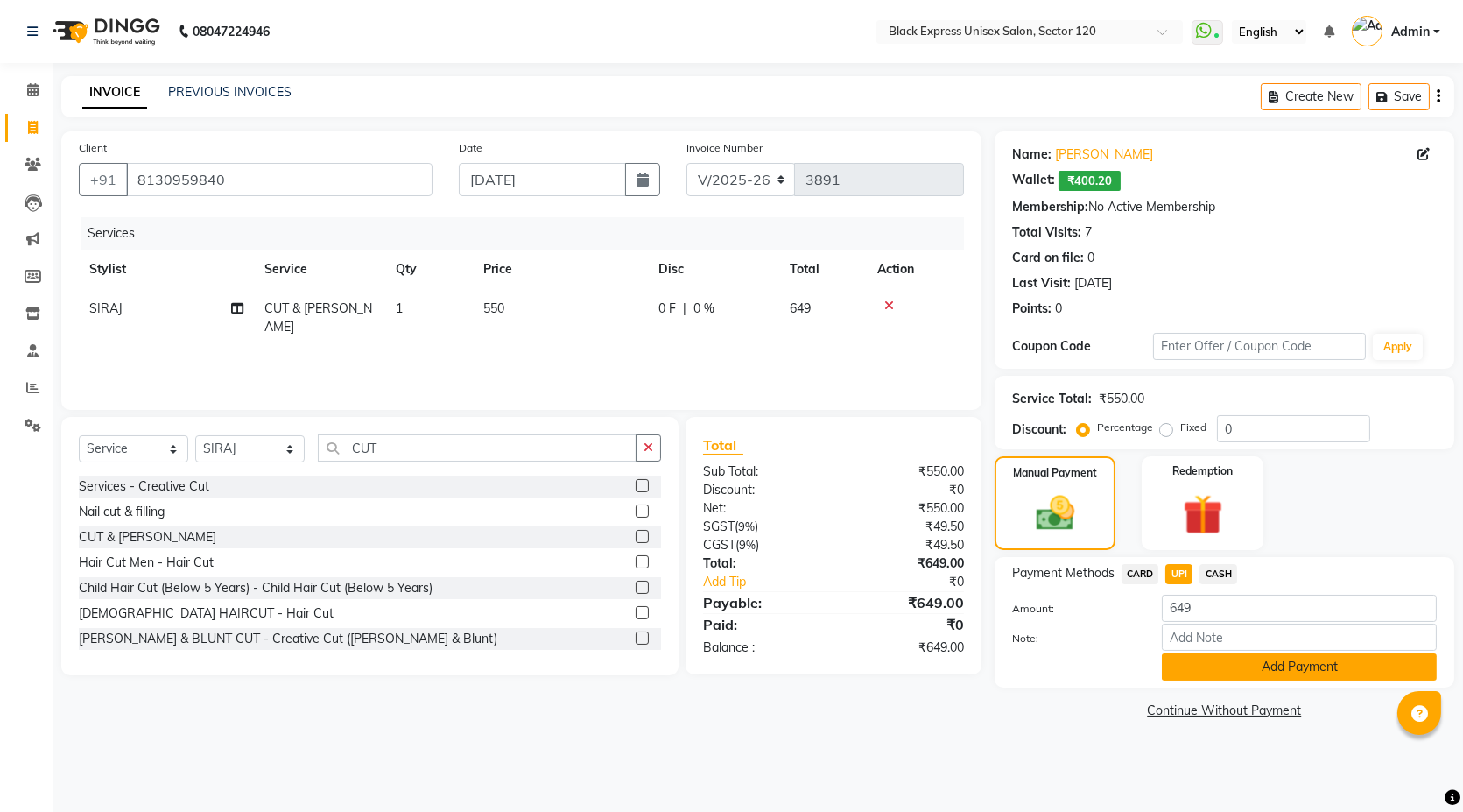
click at [1265, 658] on button "Add Payment" at bounding box center [1299, 666] width 275 height 27
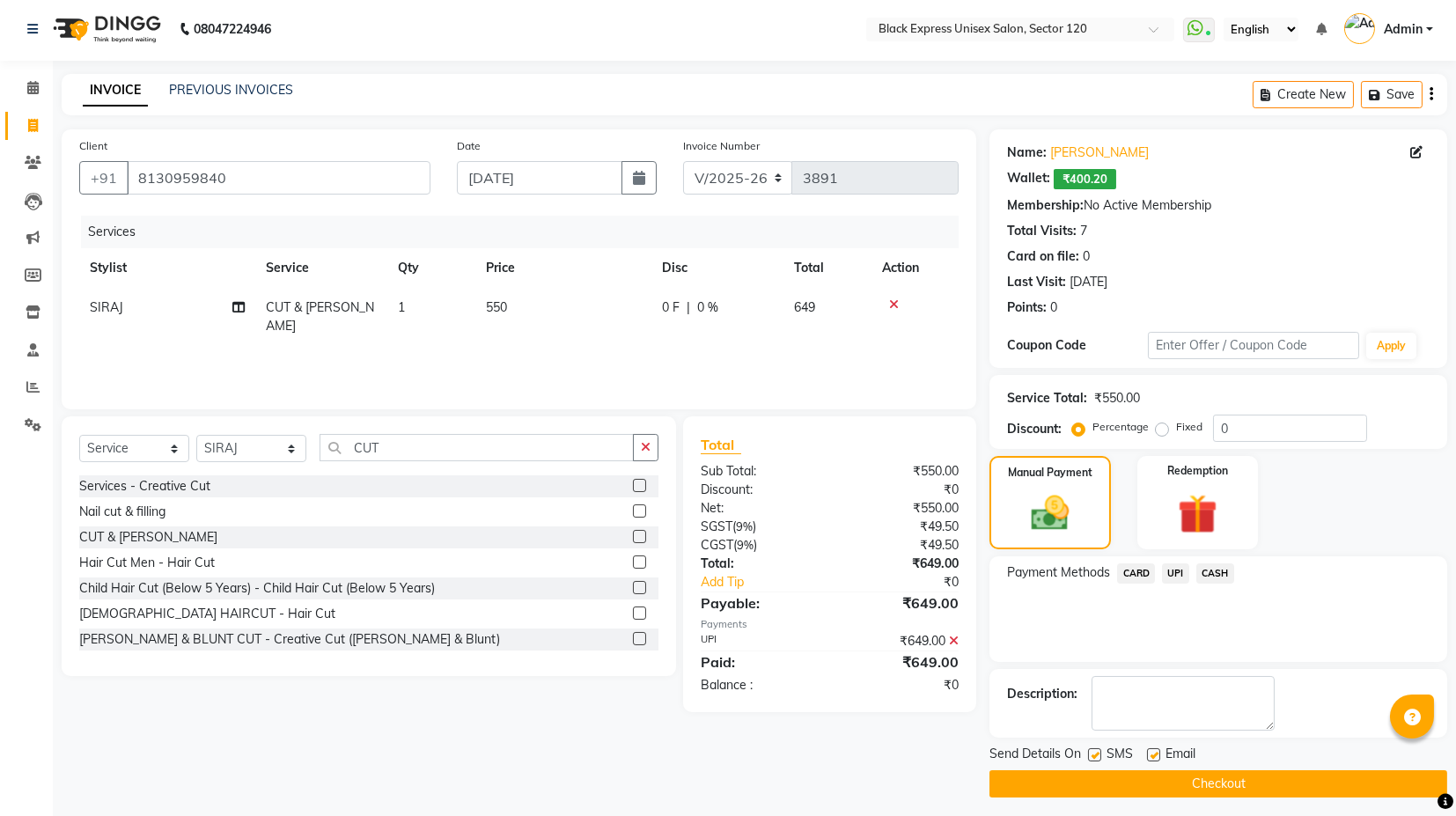
scroll to position [9, 0]
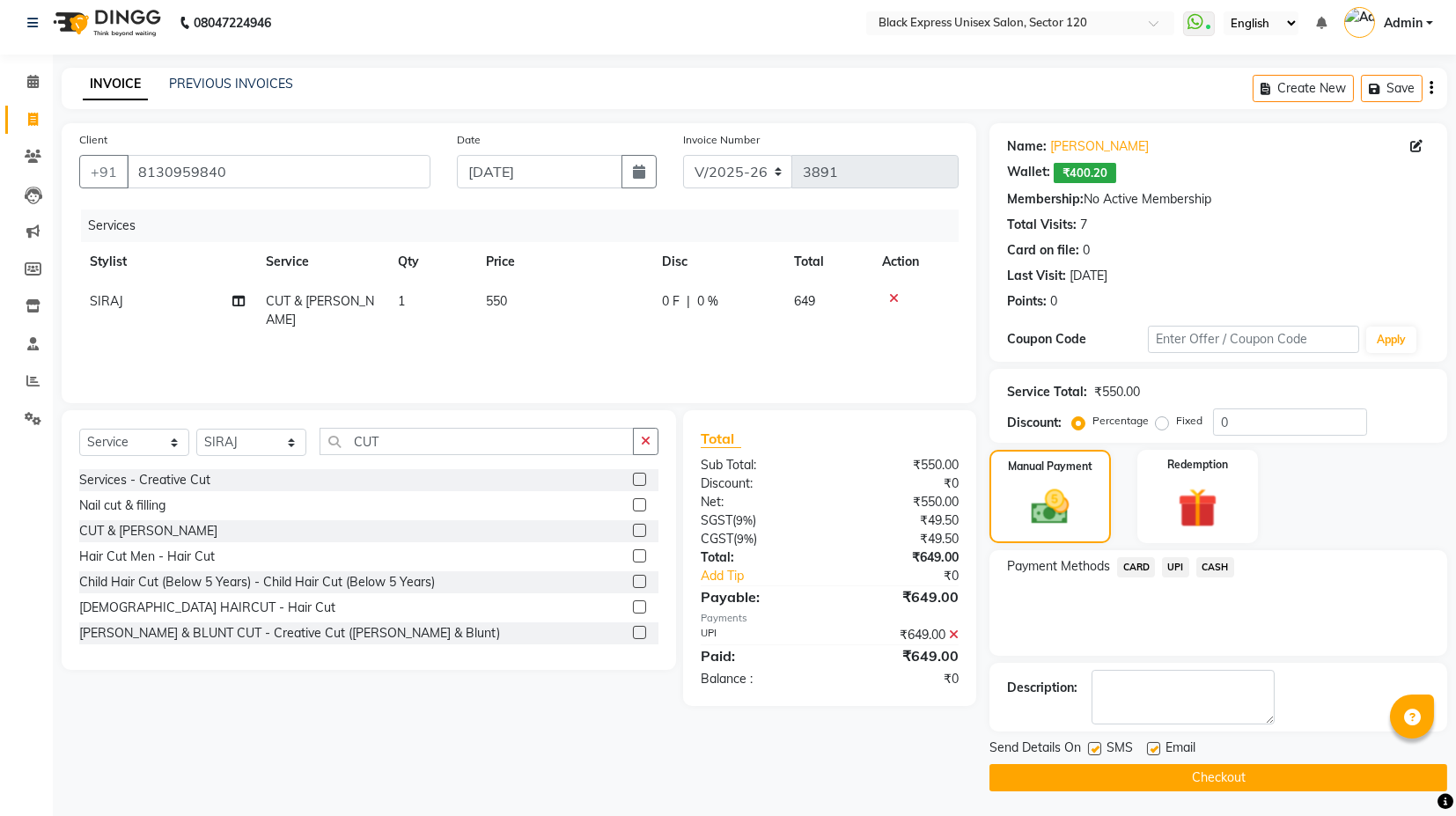
click at [1094, 748] on label at bounding box center [1094, 748] width 13 height 13
click at [1094, 748] on input "checkbox" at bounding box center [1093, 748] width 11 height 11
checkbox input "false"
click at [1150, 742] on label at bounding box center [1153, 748] width 13 height 13
click at [1150, 743] on input "checkbox" at bounding box center [1152, 748] width 11 height 11
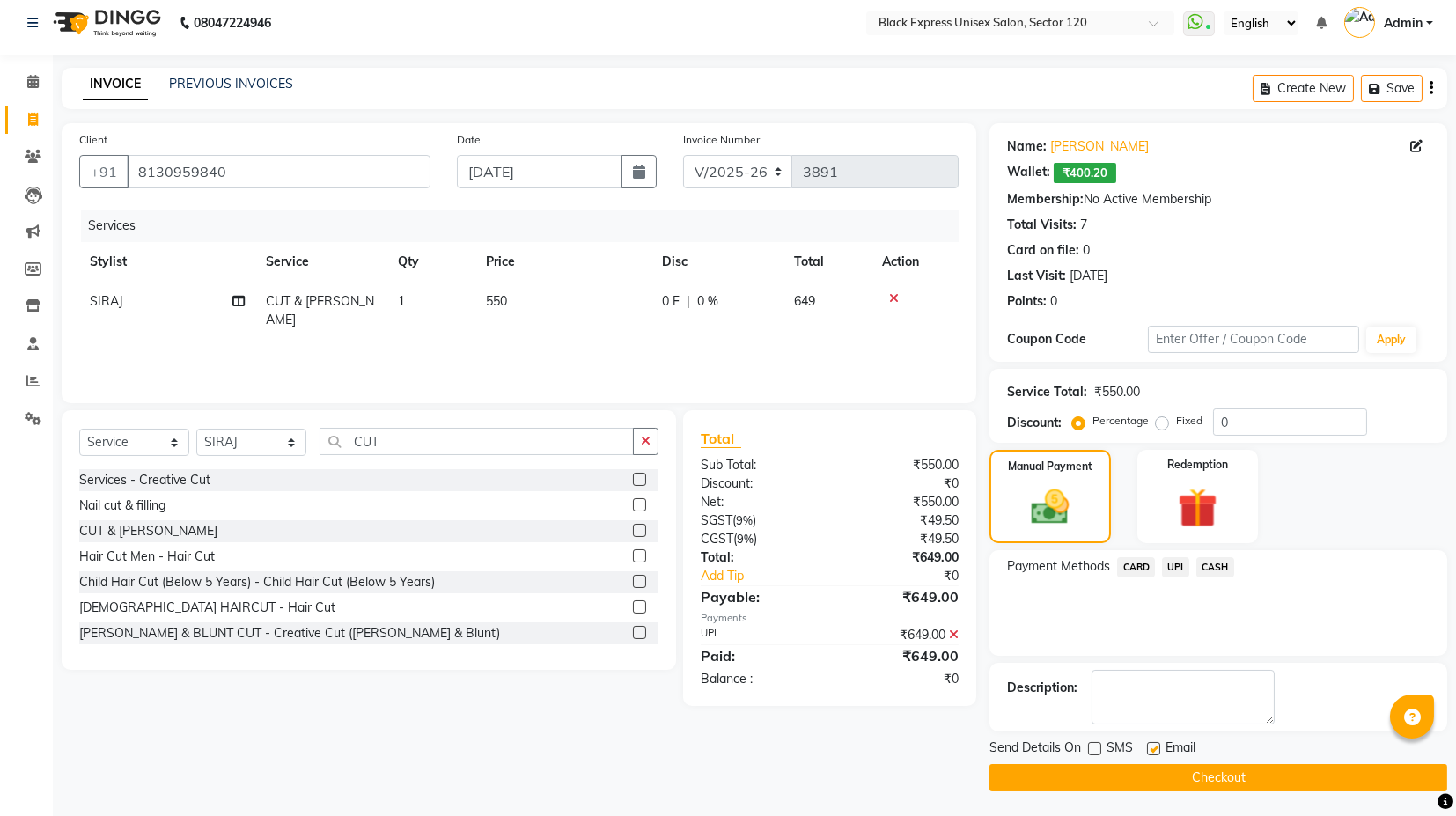
checkbox input "false"
click at [1153, 784] on button "Checkout" at bounding box center [1218, 777] width 458 height 27
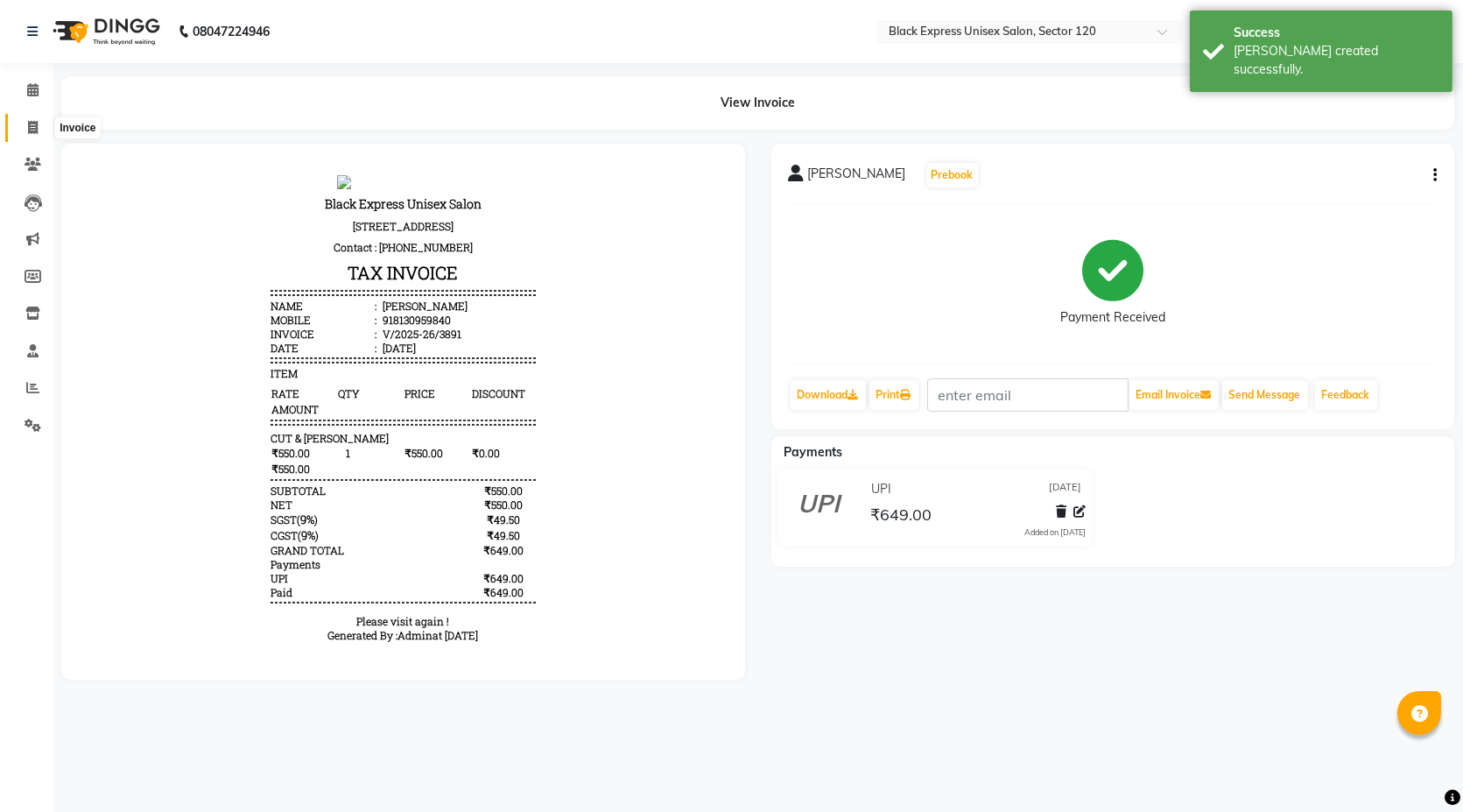
click at [22, 123] on span at bounding box center [33, 128] width 31 height 20
select select "service"
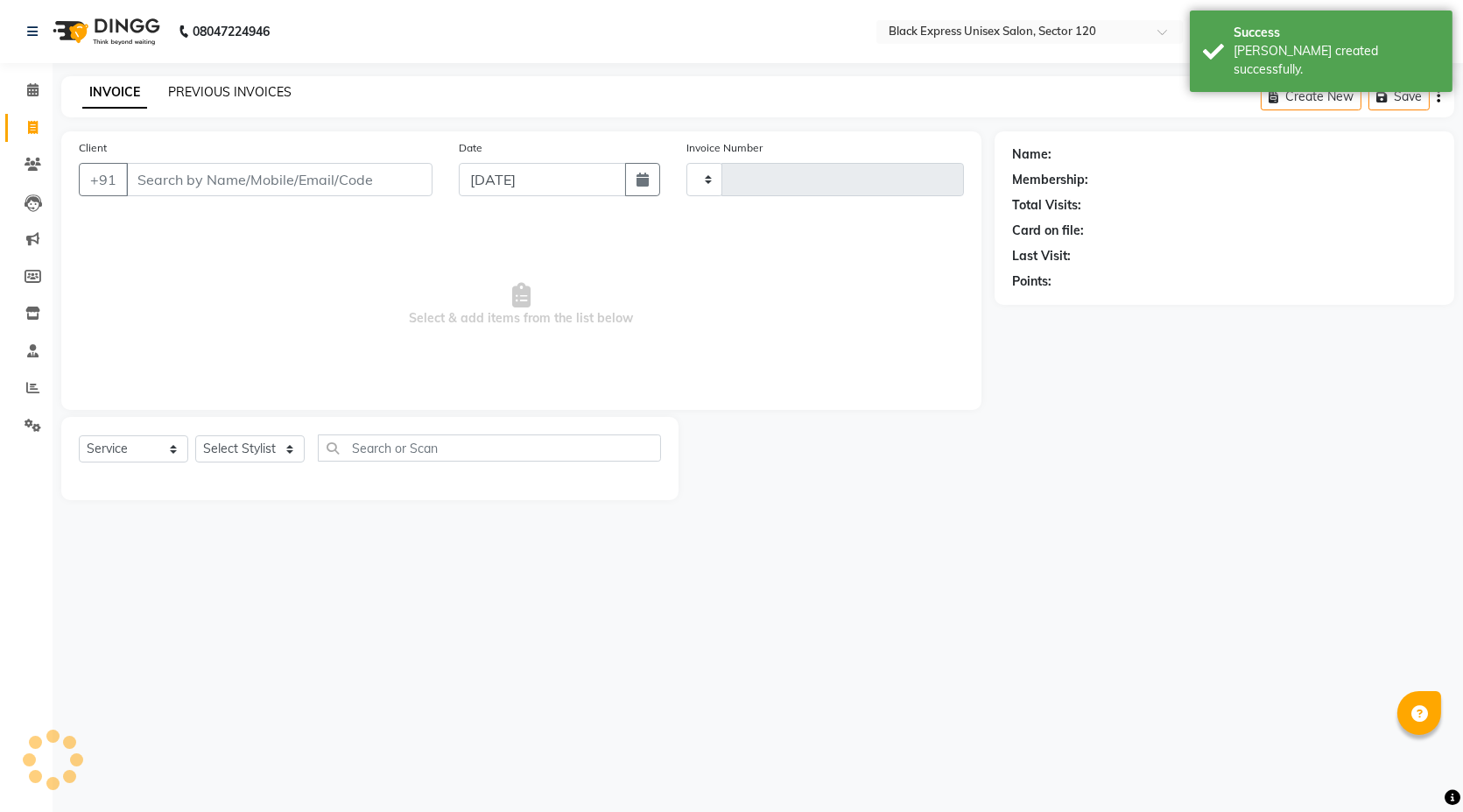
type input "3892"
select select "7082"
click at [232, 91] on link "PREVIOUS INVOICES" at bounding box center [230, 92] width 123 height 16
